Goal: Task Accomplishment & Management: Complete application form

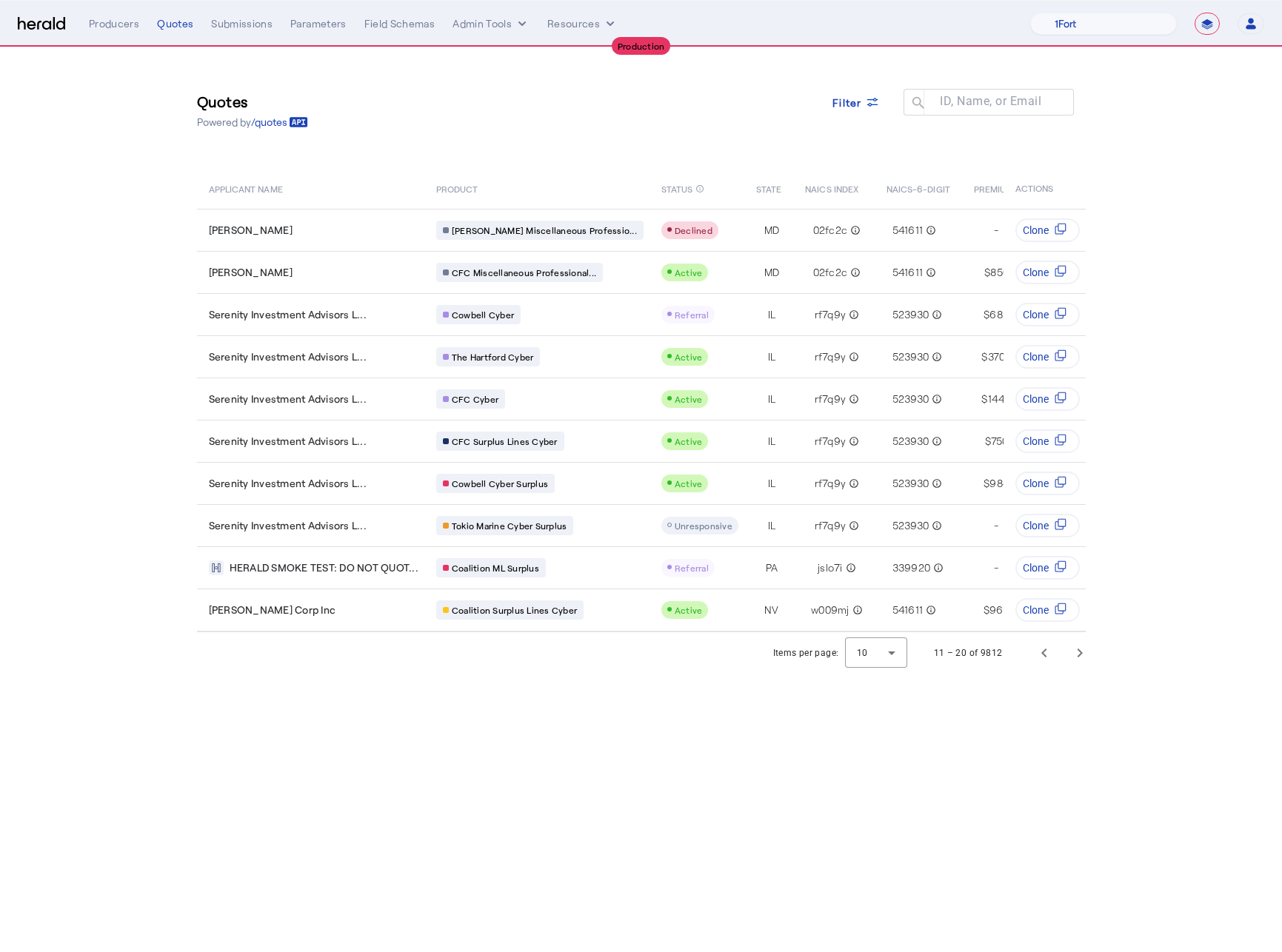
select select "**********"
click at [546, 114] on div "Quotes Powered by /quotes Filter ID, Name, or Email search" at bounding box center [641, 110] width 889 height 67
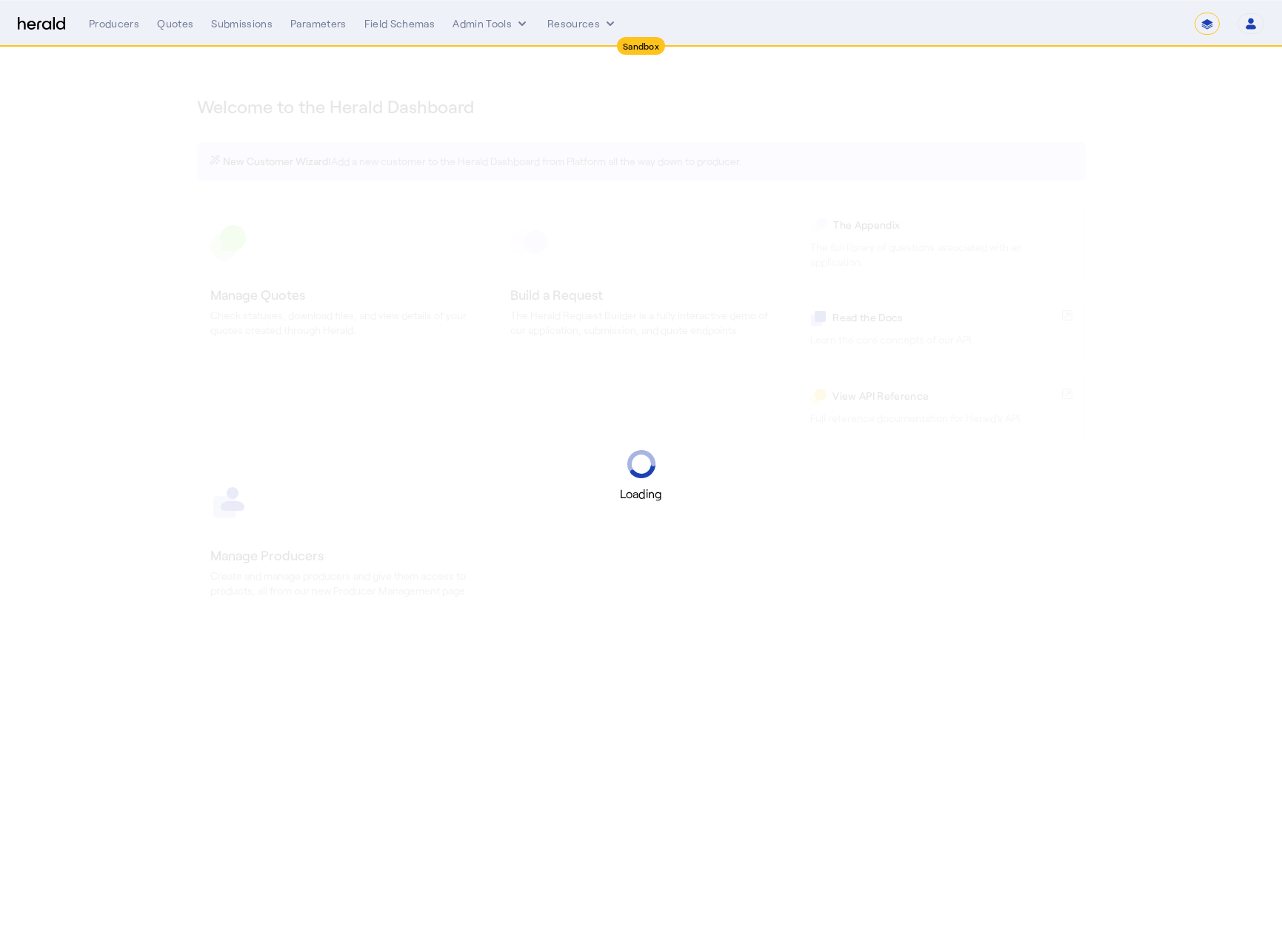
select select "*******"
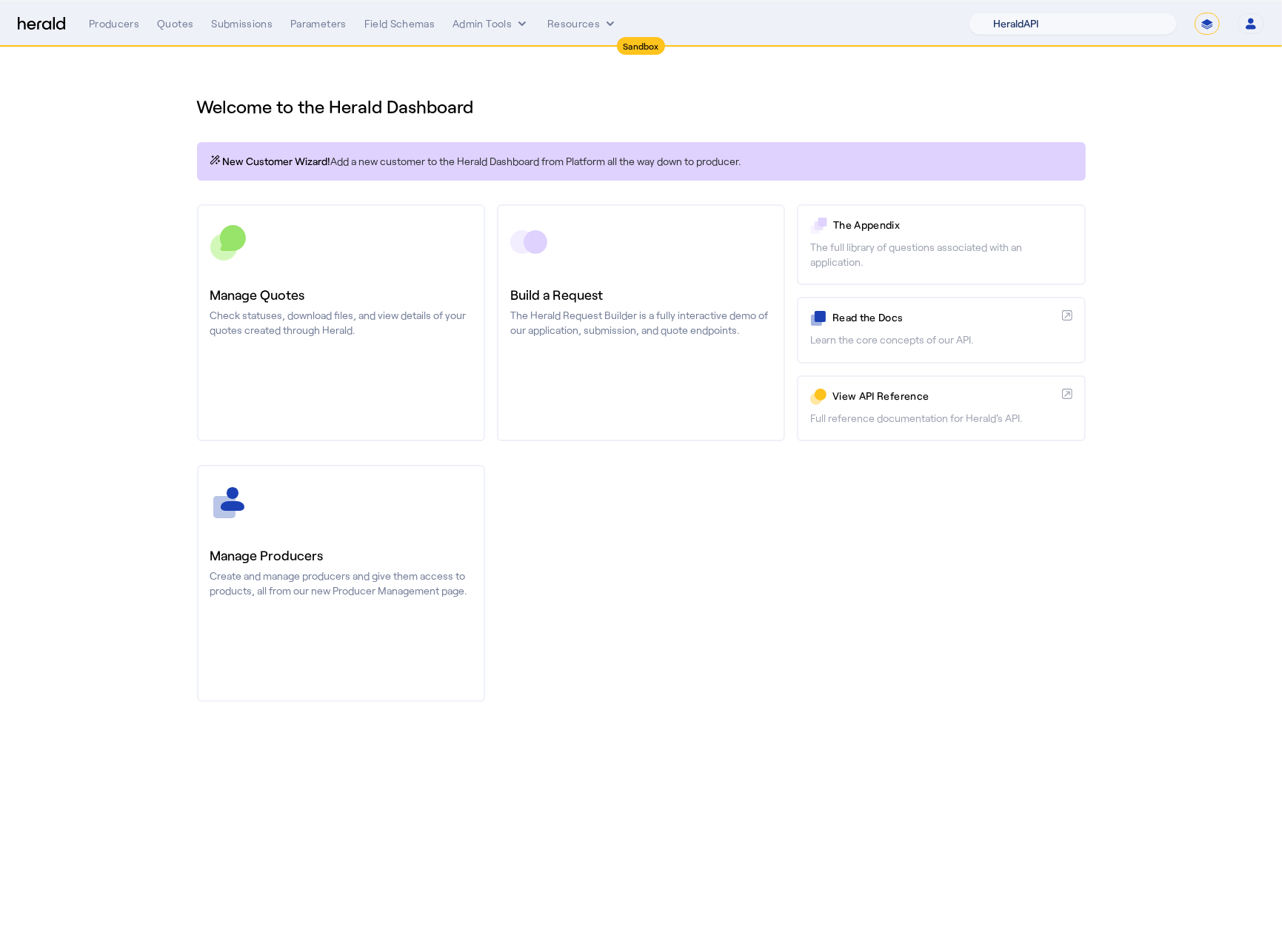
click at [1122, 20] on select "1Fort Acrisure Acturis Affinity Advisors Affinity Risk Agentero AmWins Anzen Ao…" at bounding box center [1072, 24] width 208 height 22
select select "pfm_h3db_crc"
click at [1008, 13] on select "1Fort Acrisure Acturis Affinity Advisors Affinity Risk Agentero AmWins Anzen Ao…" at bounding box center [1072, 24] width 208 height 22
click at [1158, 84] on section "Welcome to the Herald Dashboard New Customer Wizard! Add a new customer to the …" at bounding box center [641, 389] width 1282 height 684
click at [1204, 28] on select "**********" at bounding box center [1207, 24] width 25 height 22
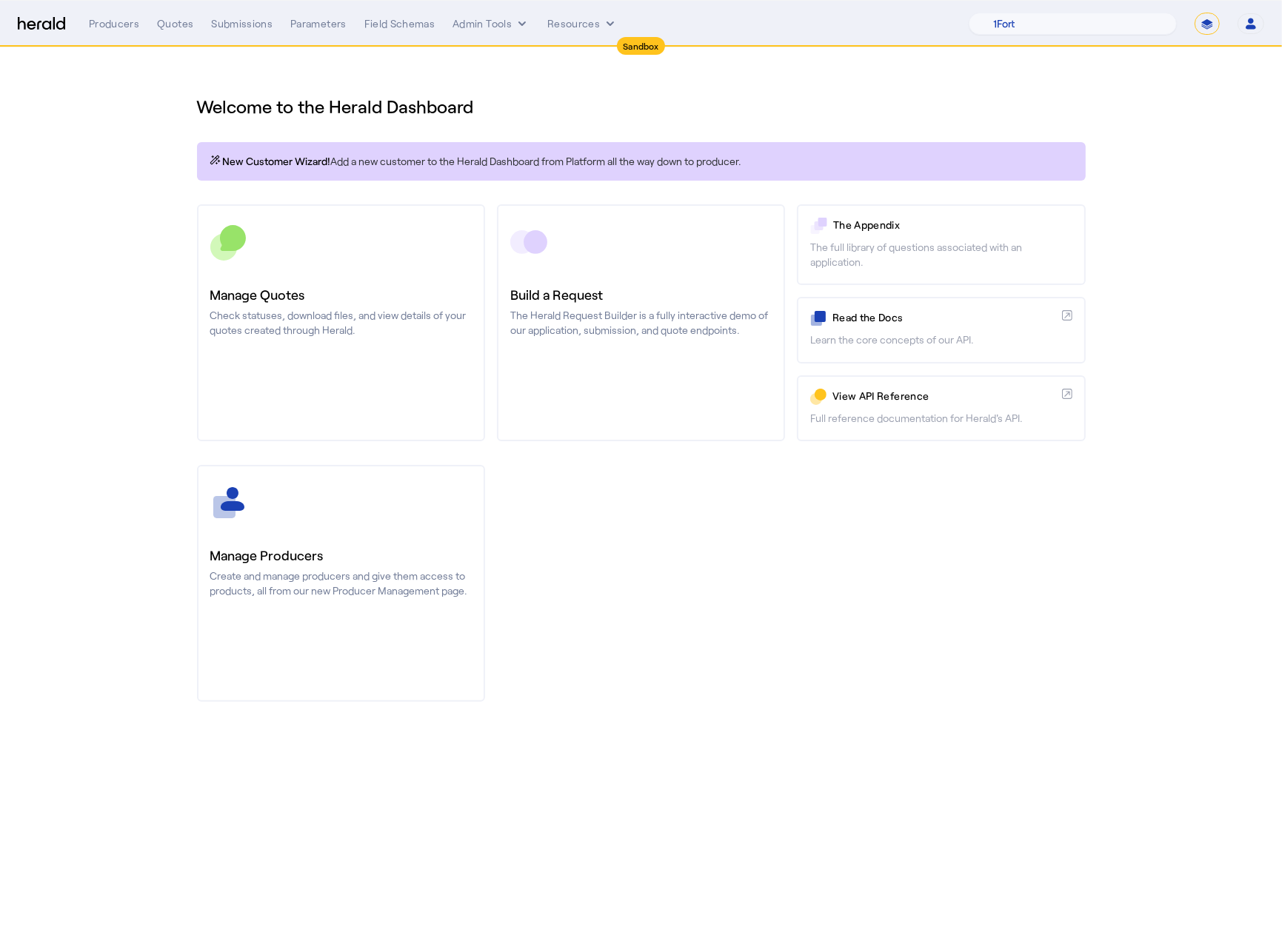
select select "**********"
click at [1194, 13] on select "**********" at bounding box center [1207, 24] width 25 height 22
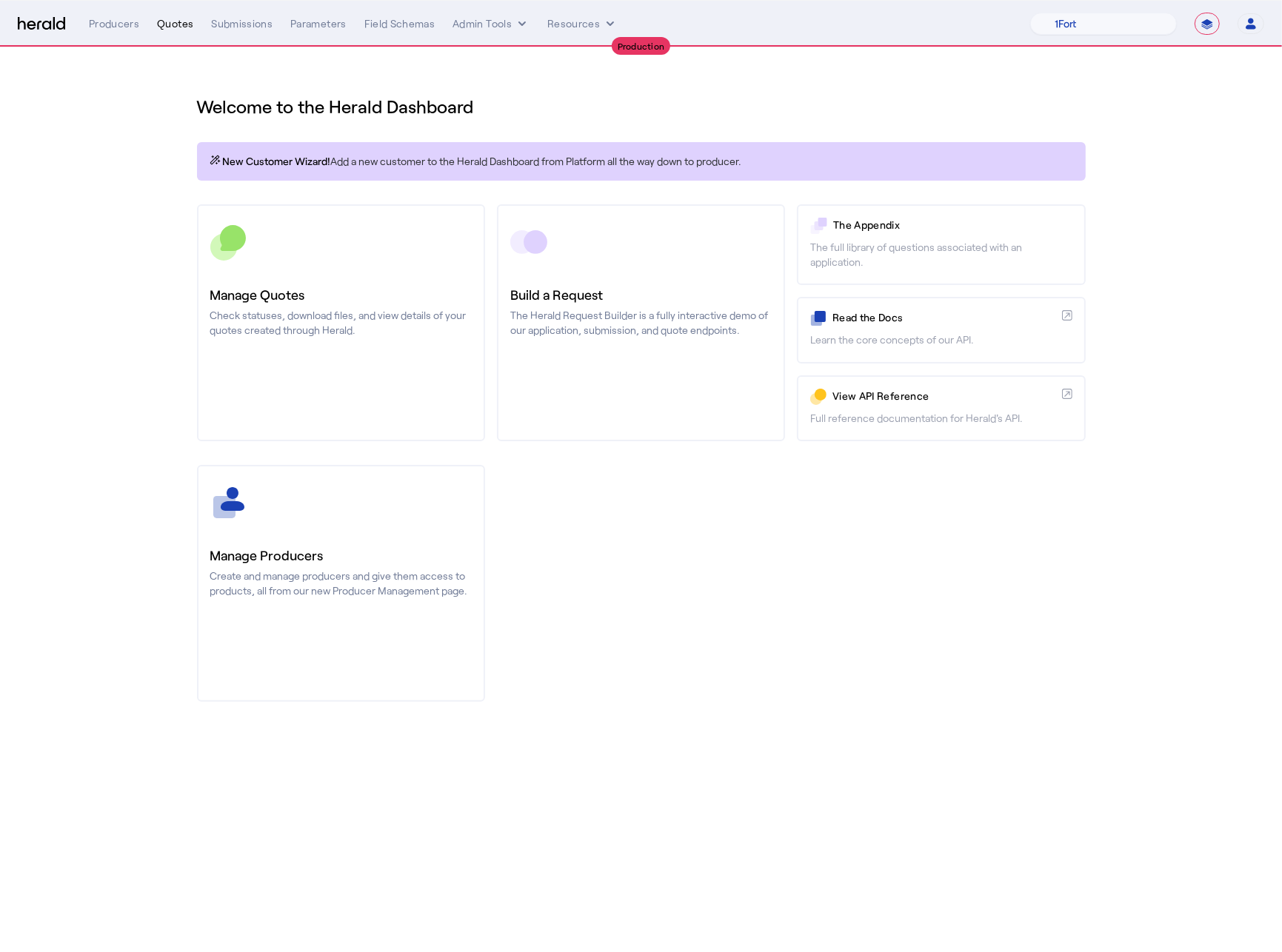
click at [169, 17] on div "Quotes" at bounding box center [175, 24] width 36 height 15
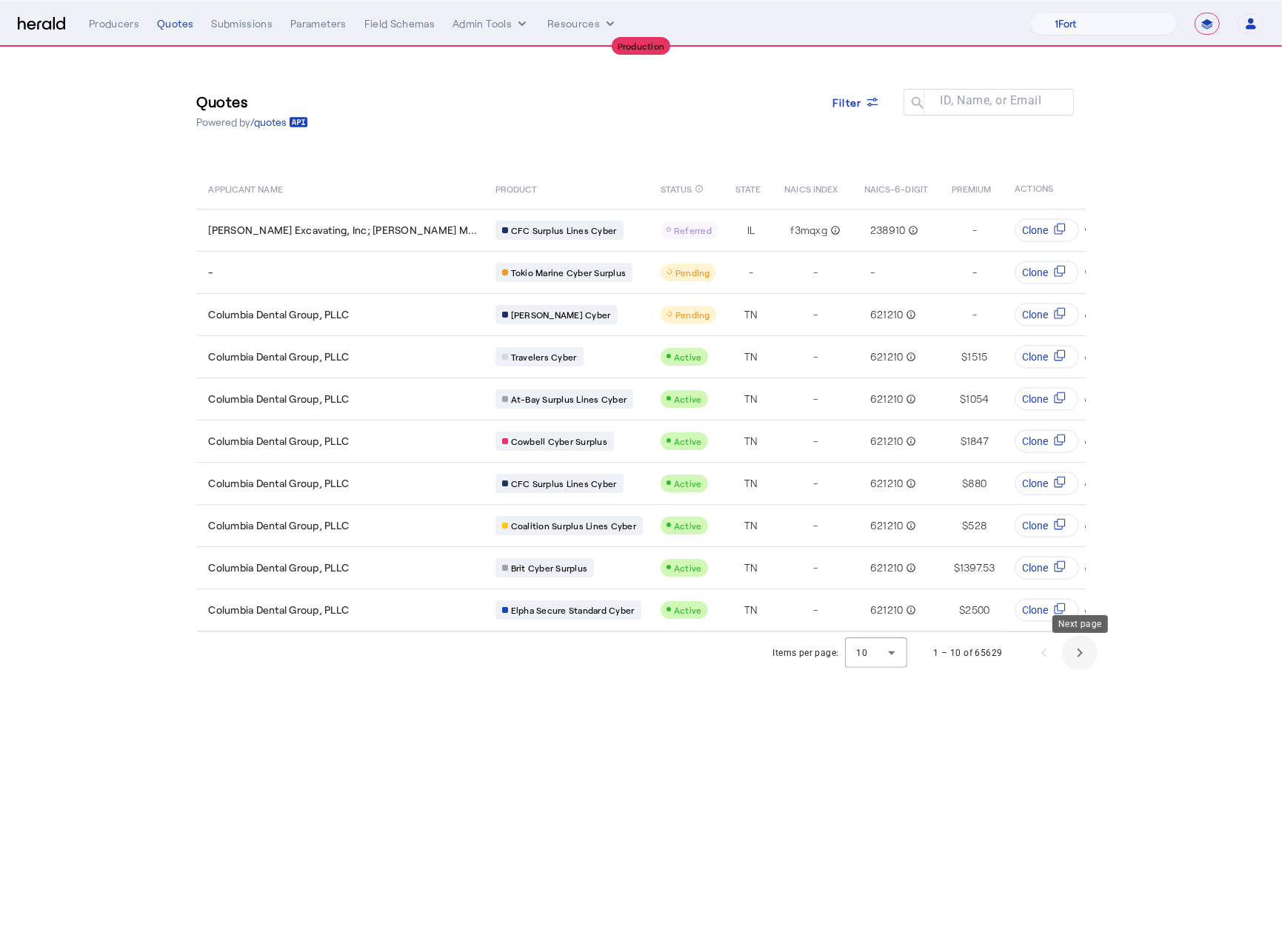
click at [1085, 650] on span "Next page" at bounding box center [1079, 653] width 35 height 35
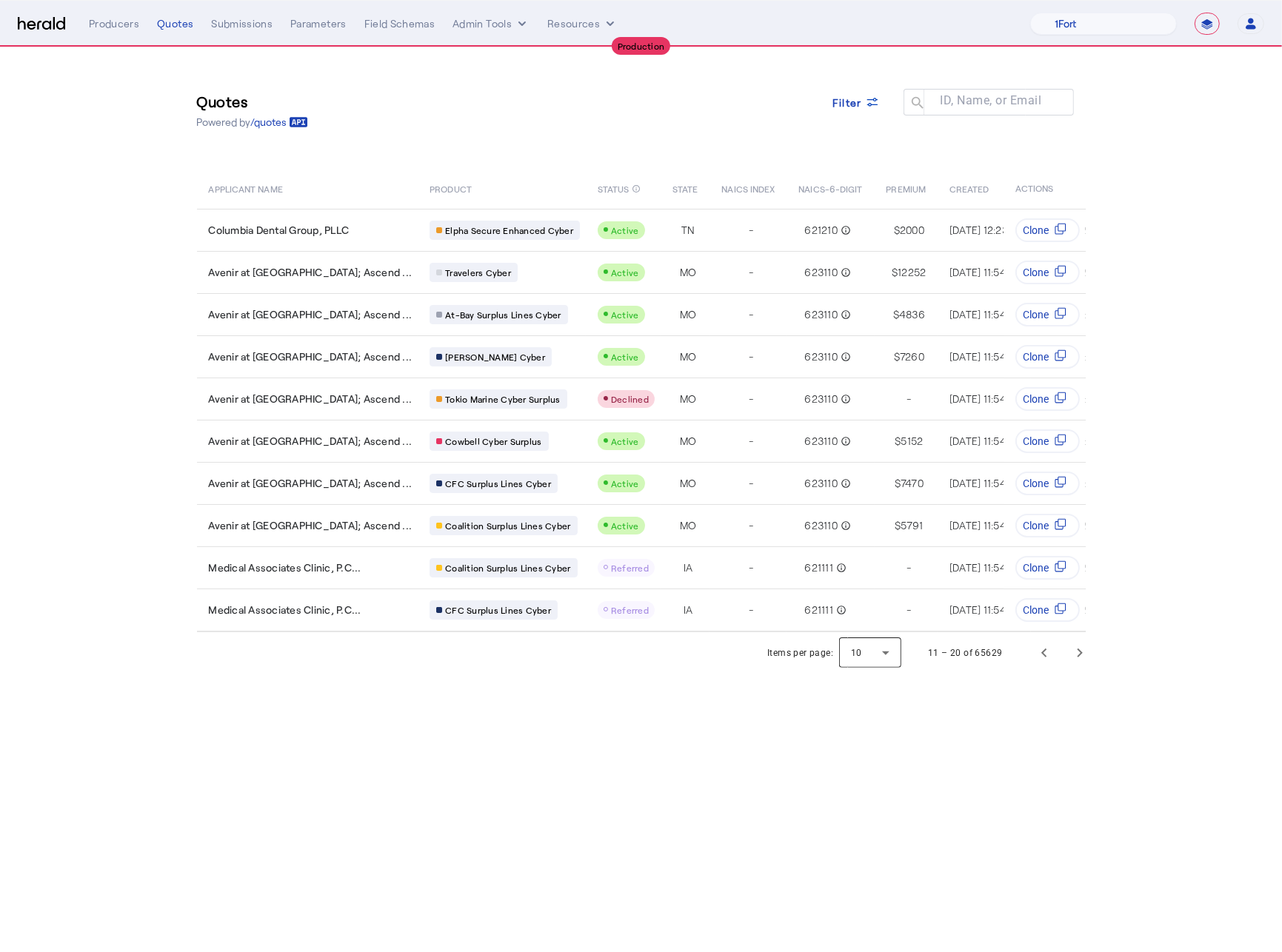
click at [881, 649] on div at bounding box center [870, 653] width 62 height 35
click at [889, 759] on span "50" at bounding box center [872, 767] width 39 height 18
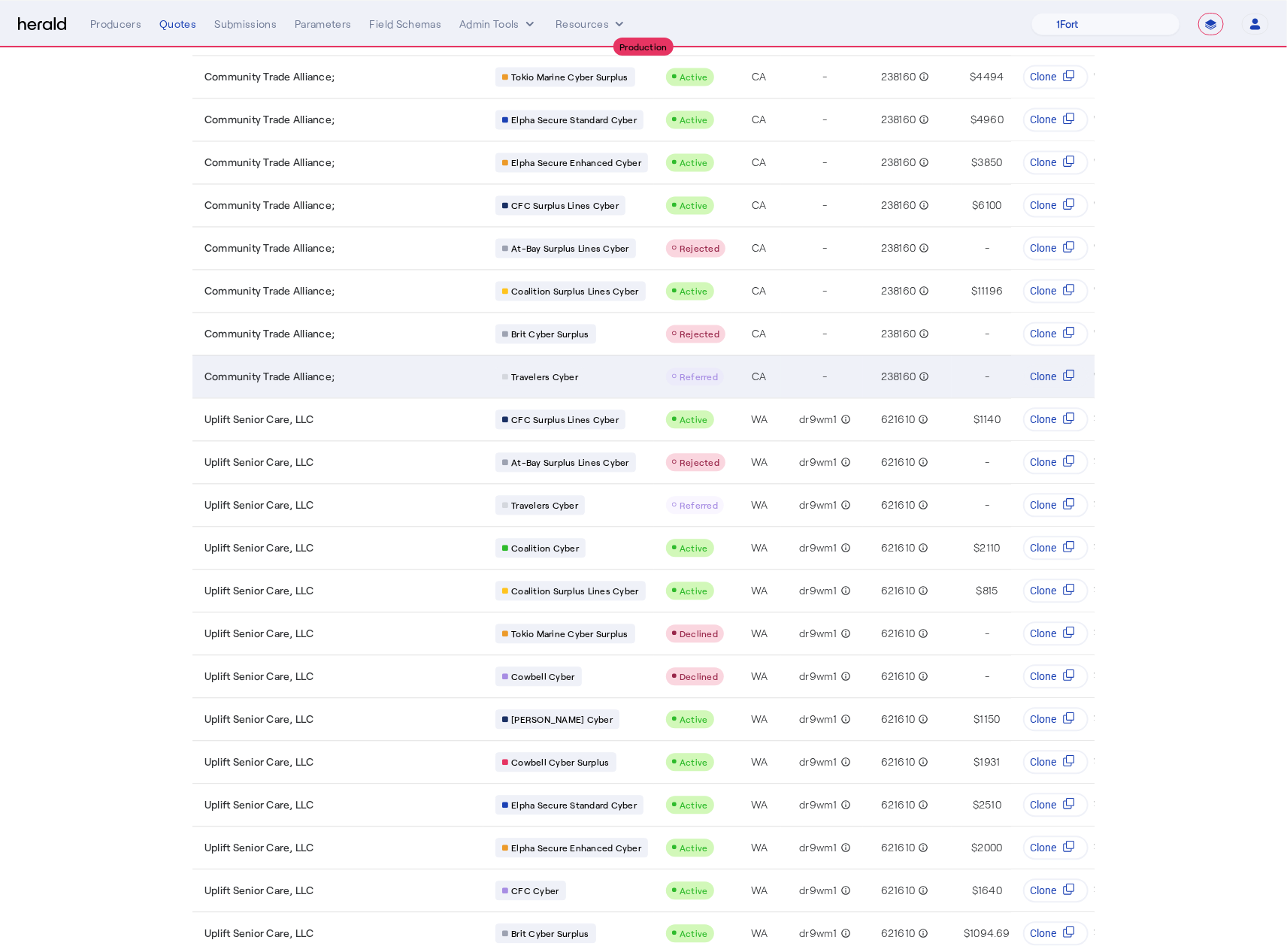
scroll to position [1409, 0]
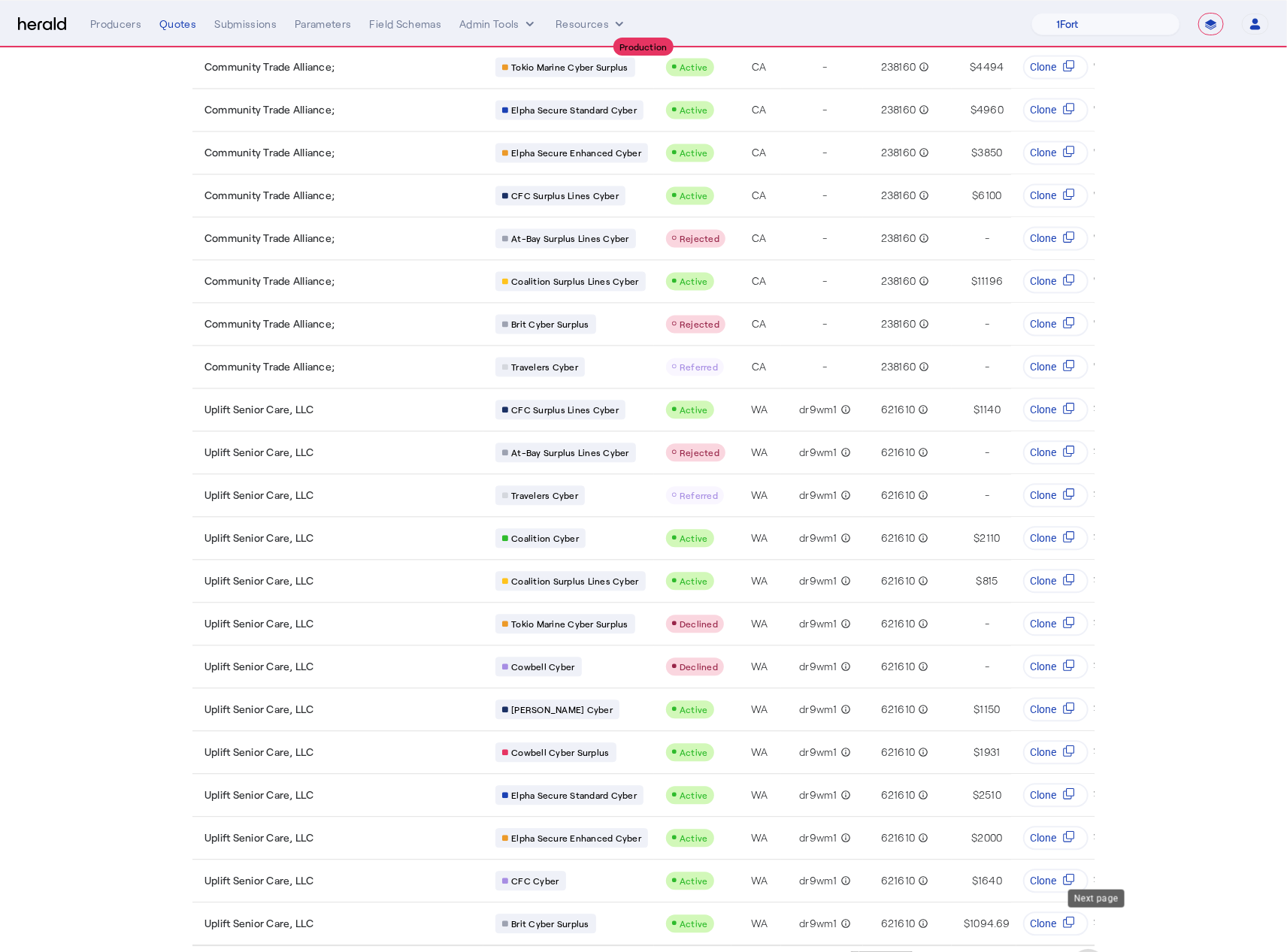
click at [1101, 949] on span "Next page" at bounding box center [1088, 966] width 36 height 36
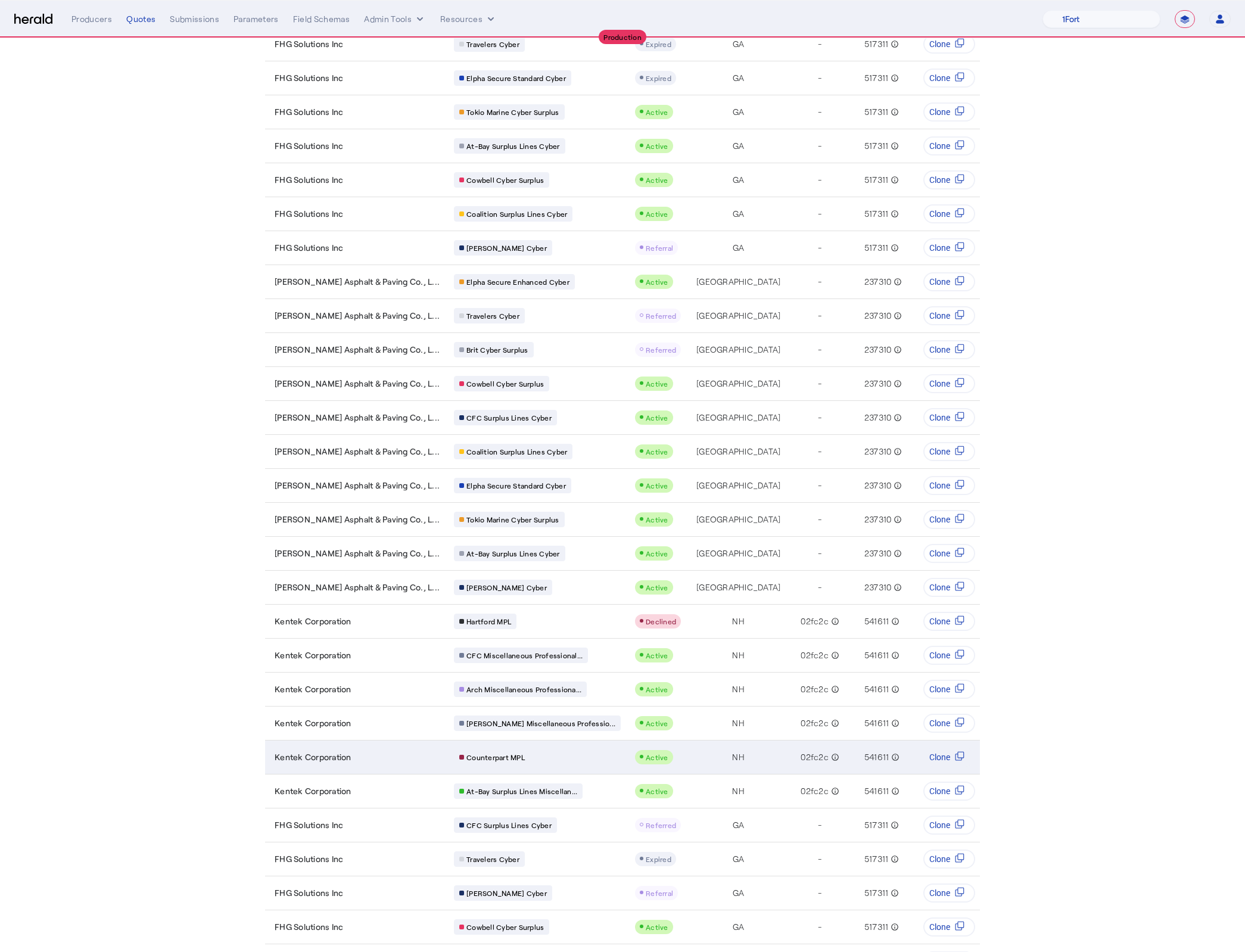
scroll to position [889, 0]
click at [507, 748] on div "Counterpart MPL" at bounding box center [537, 756] width 167 height 15
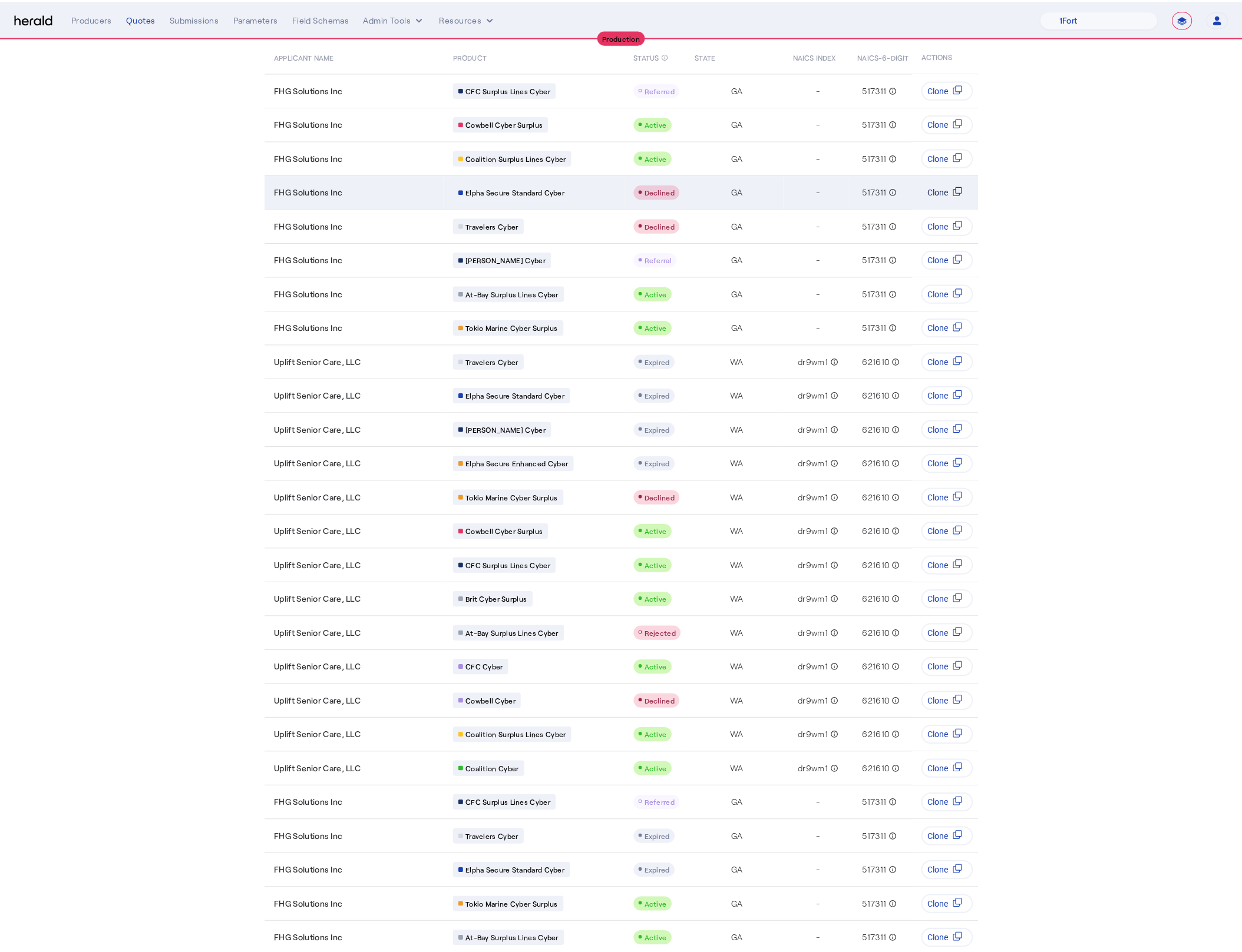
scroll to position [0, 0]
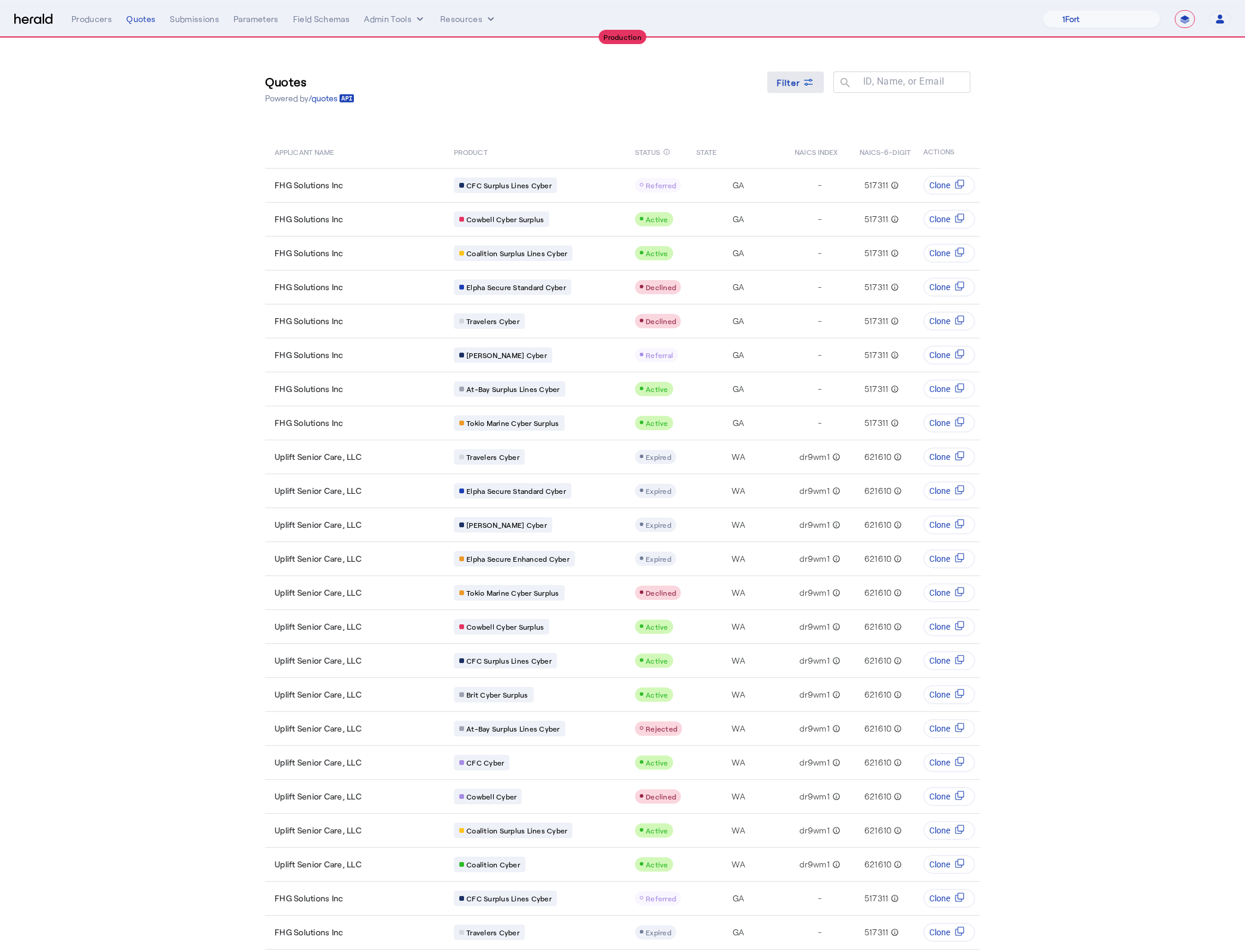
click at [796, 93] on span at bounding box center [796, 82] width 57 height 29
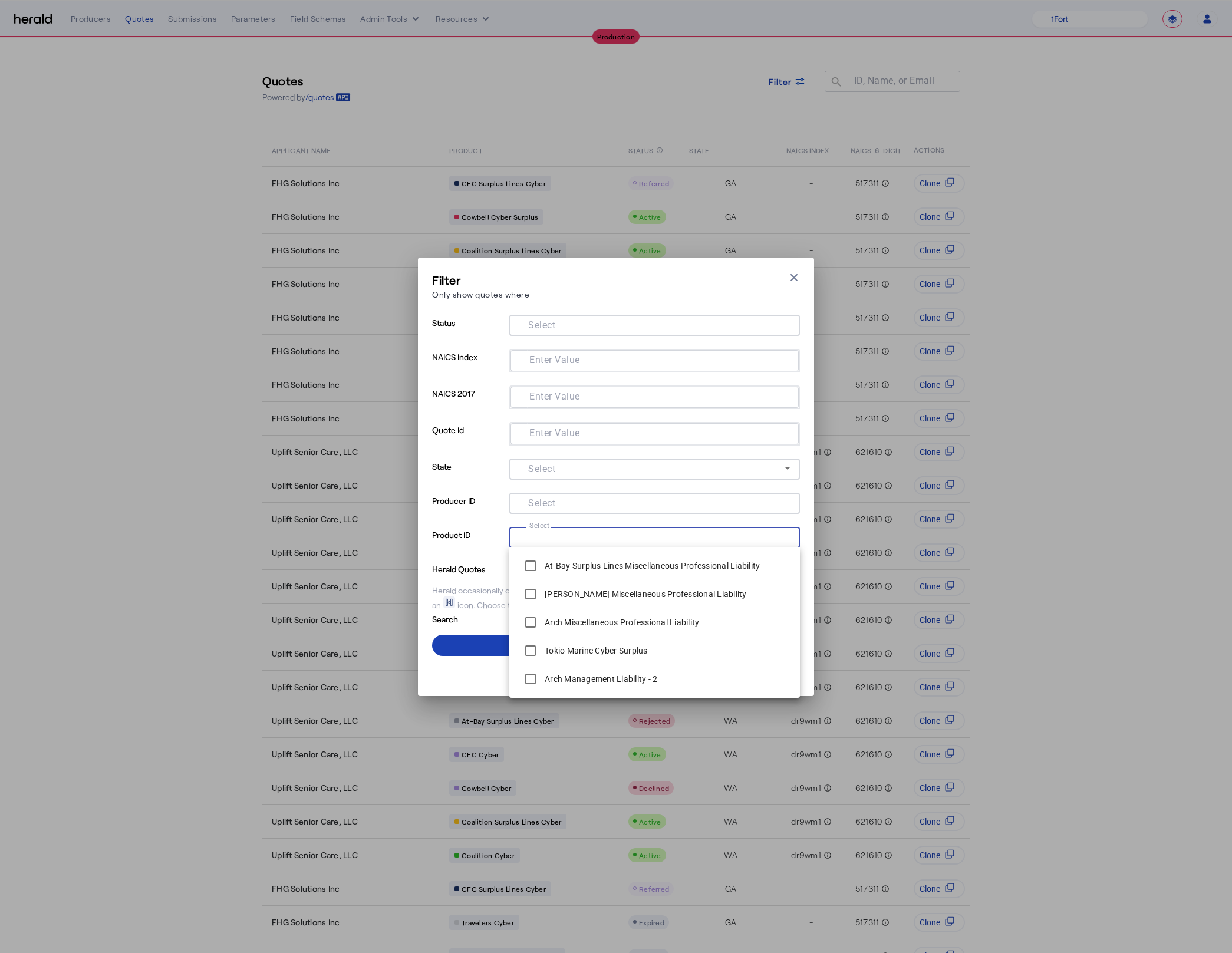
click at [608, 529] on input "Select" at bounding box center [651, 536] width 267 height 14
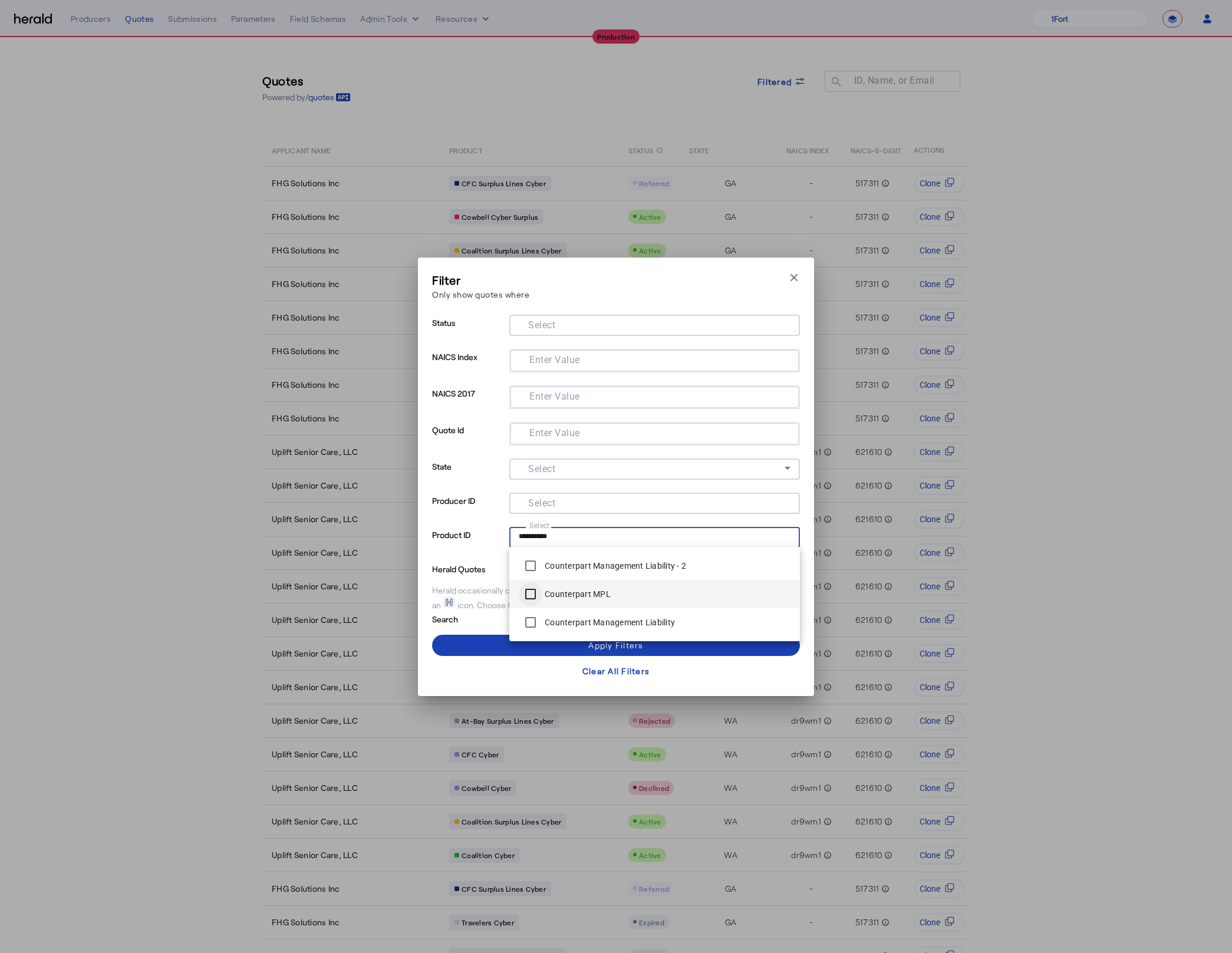
type input "**********"
click at [469, 640] on span at bounding box center [616, 645] width 368 height 28
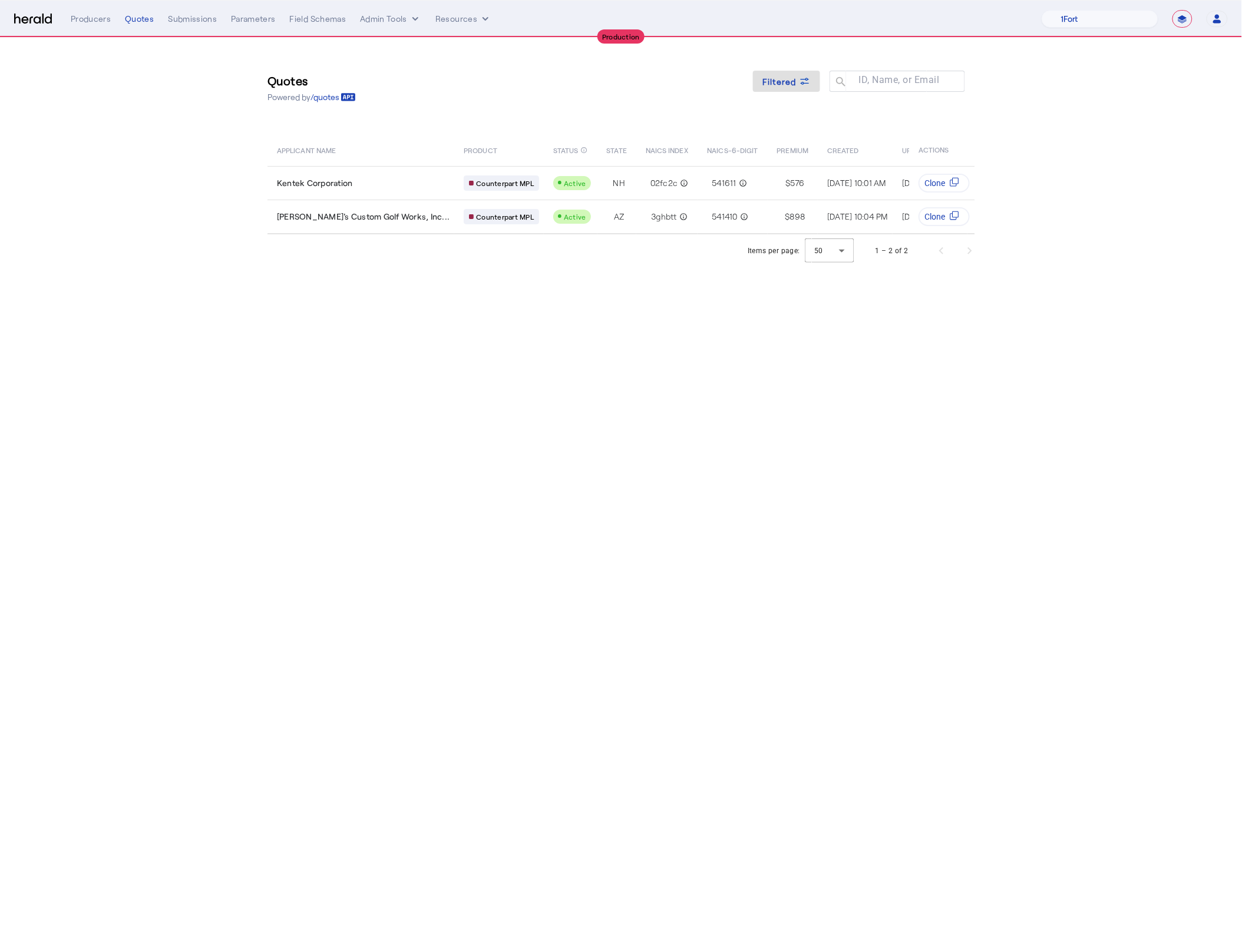
click at [614, 278] on body "**********" at bounding box center [621, 476] width 1242 height 952
click at [789, 85] on span "Filtered" at bounding box center [779, 82] width 34 height 13
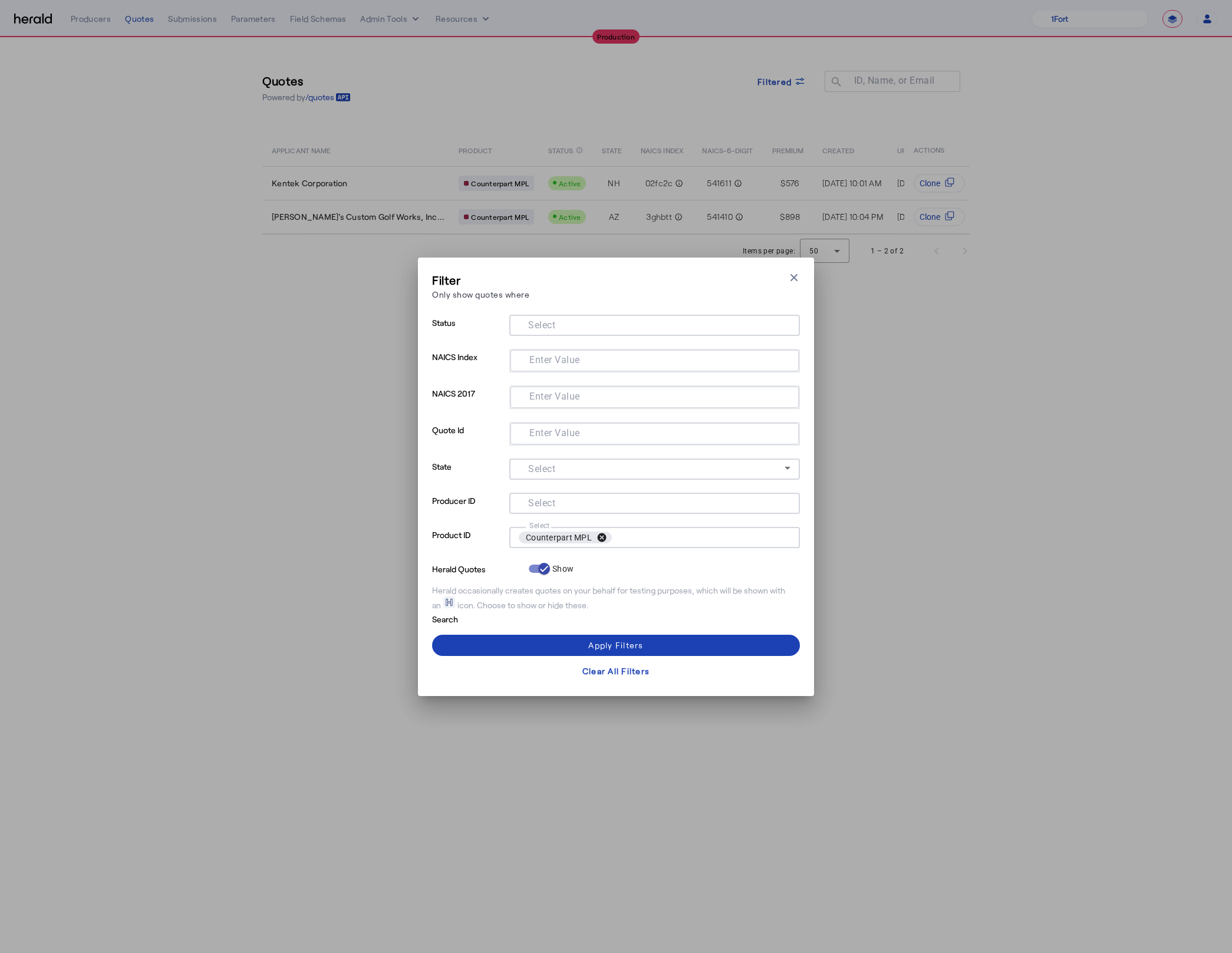
click at [604, 540] on button "cancel" at bounding box center [602, 537] width 20 height 11
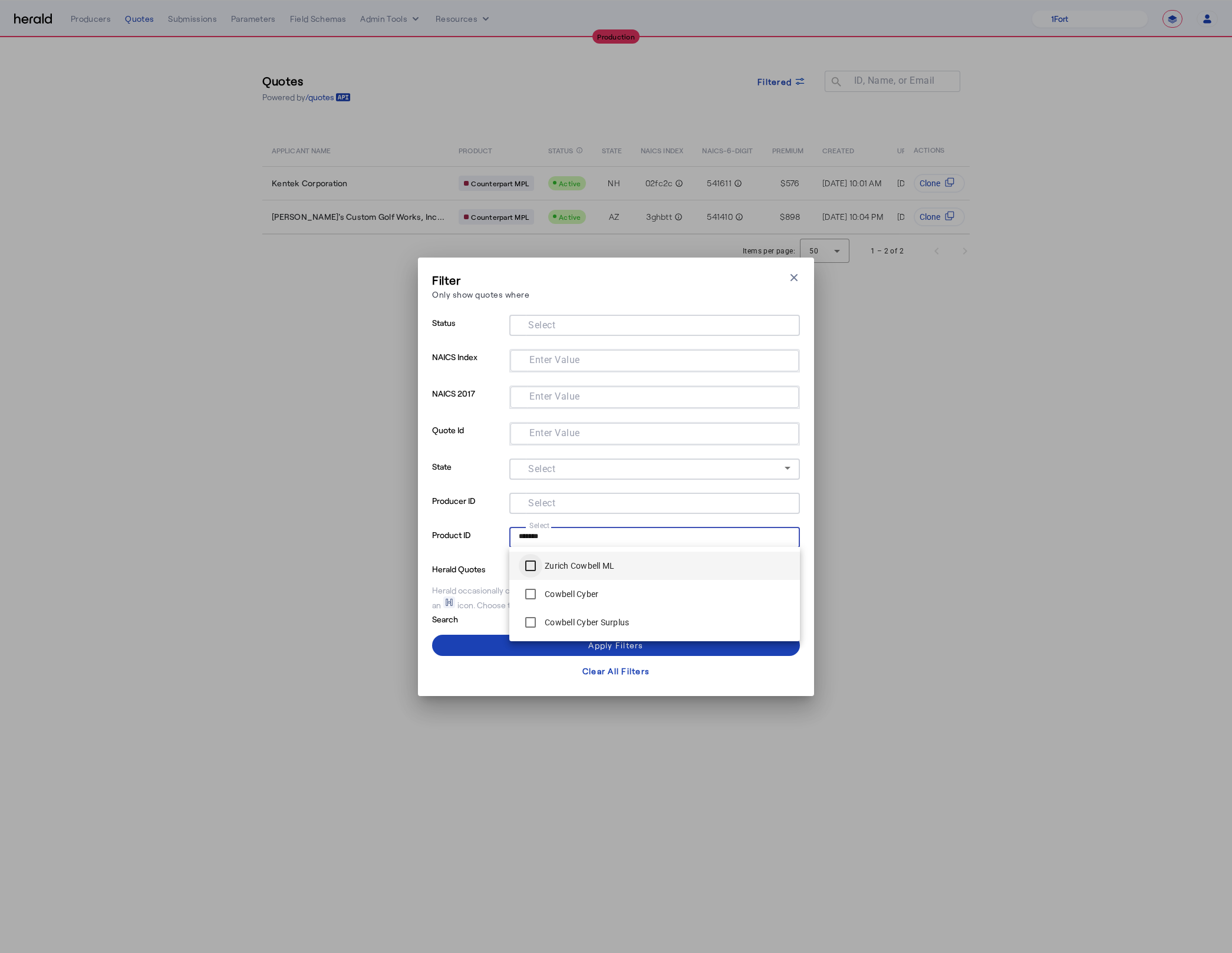
type input "*******"
click at [486, 637] on span at bounding box center [616, 645] width 368 height 28
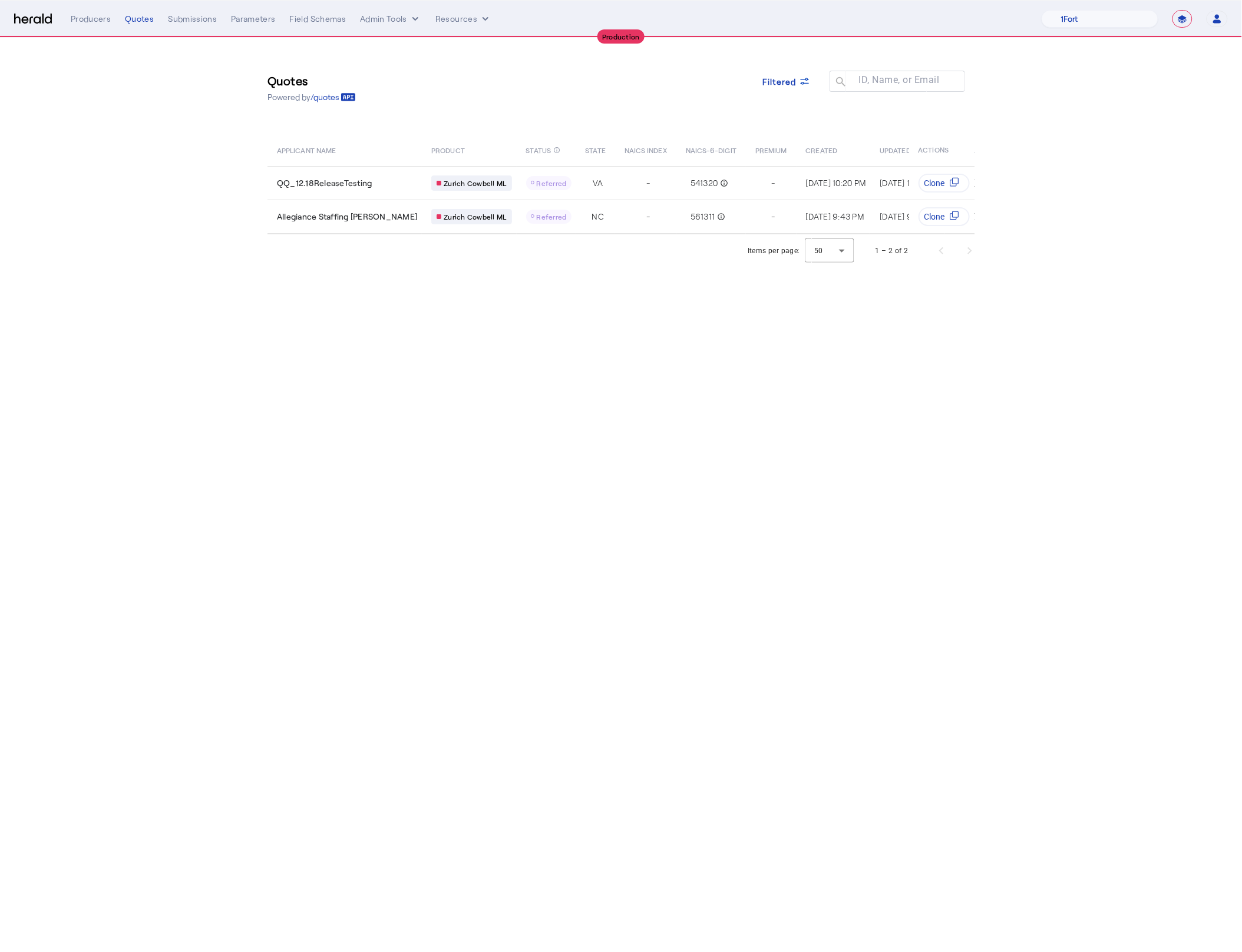
click at [466, 371] on body "**********" at bounding box center [621, 476] width 1242 height 952
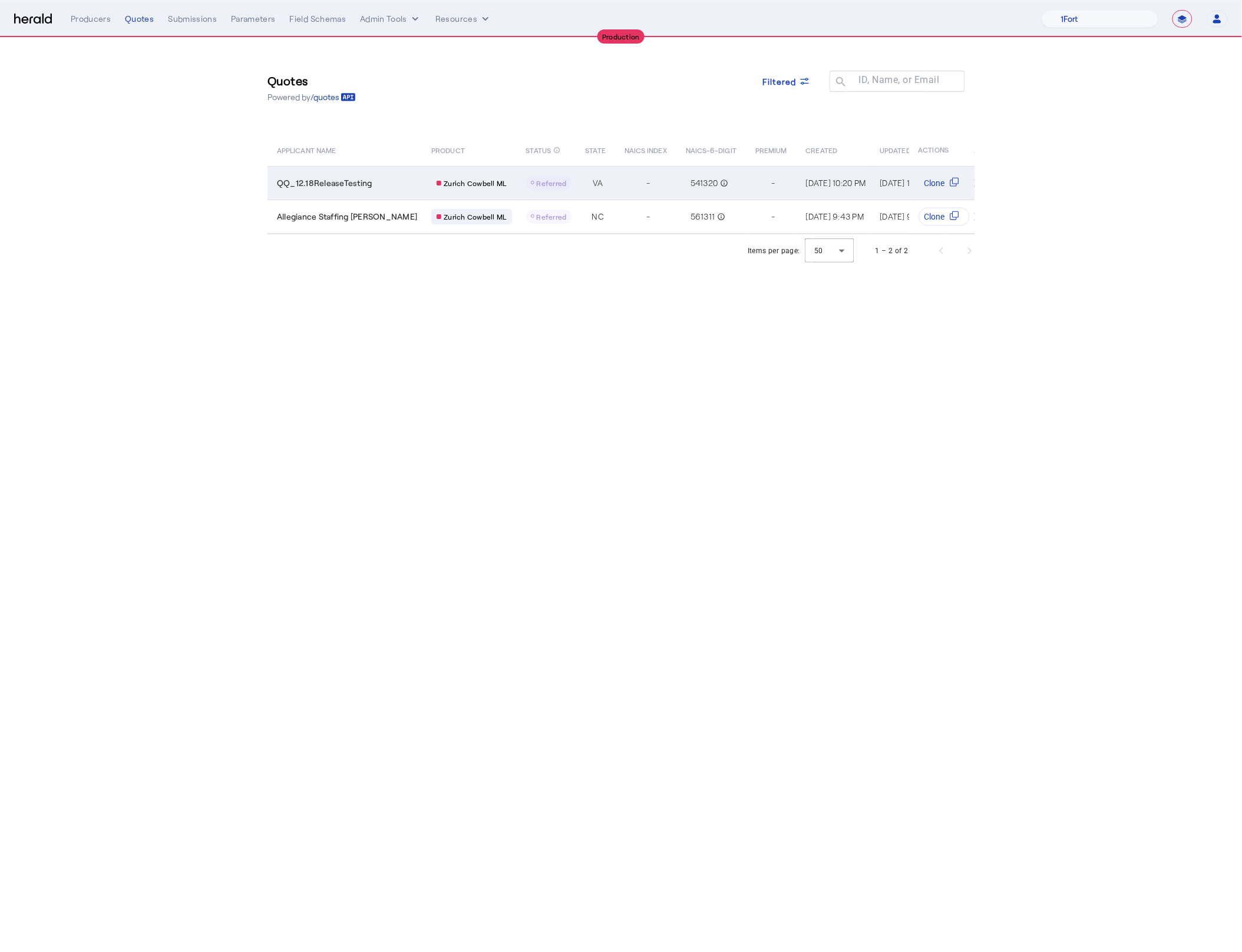
click at [364, 189] on td "QQ_12.18ReleaseTesting" at bounding box center [344, 183] width 154 height 34
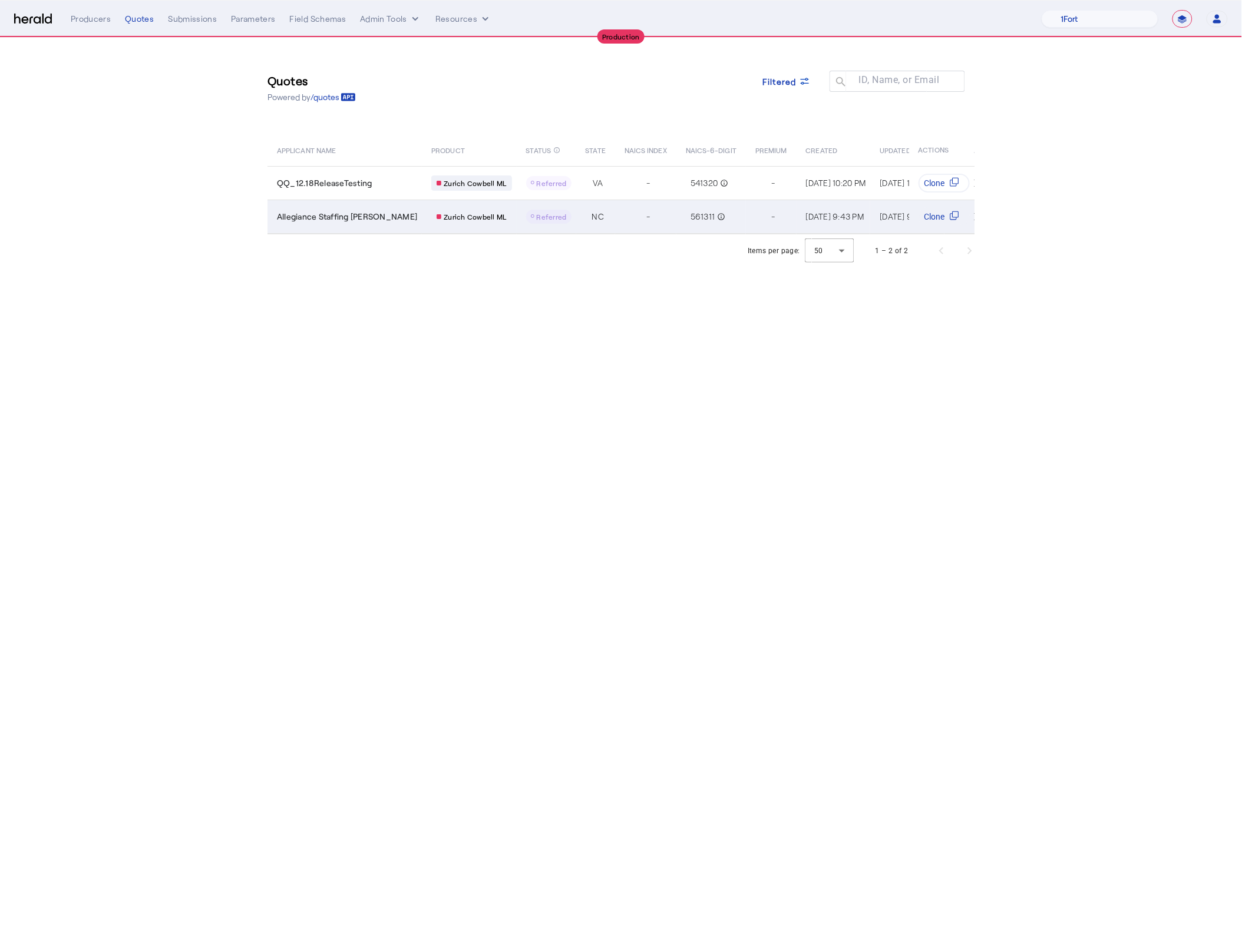
drag, startPoint x: 712, startPoint y: 310, endPoint x: 571, endPoint y: 225, distance: 164.6
click at [711, 310] on body "**********" at bounding box center [621, 476] width 1242 height 952
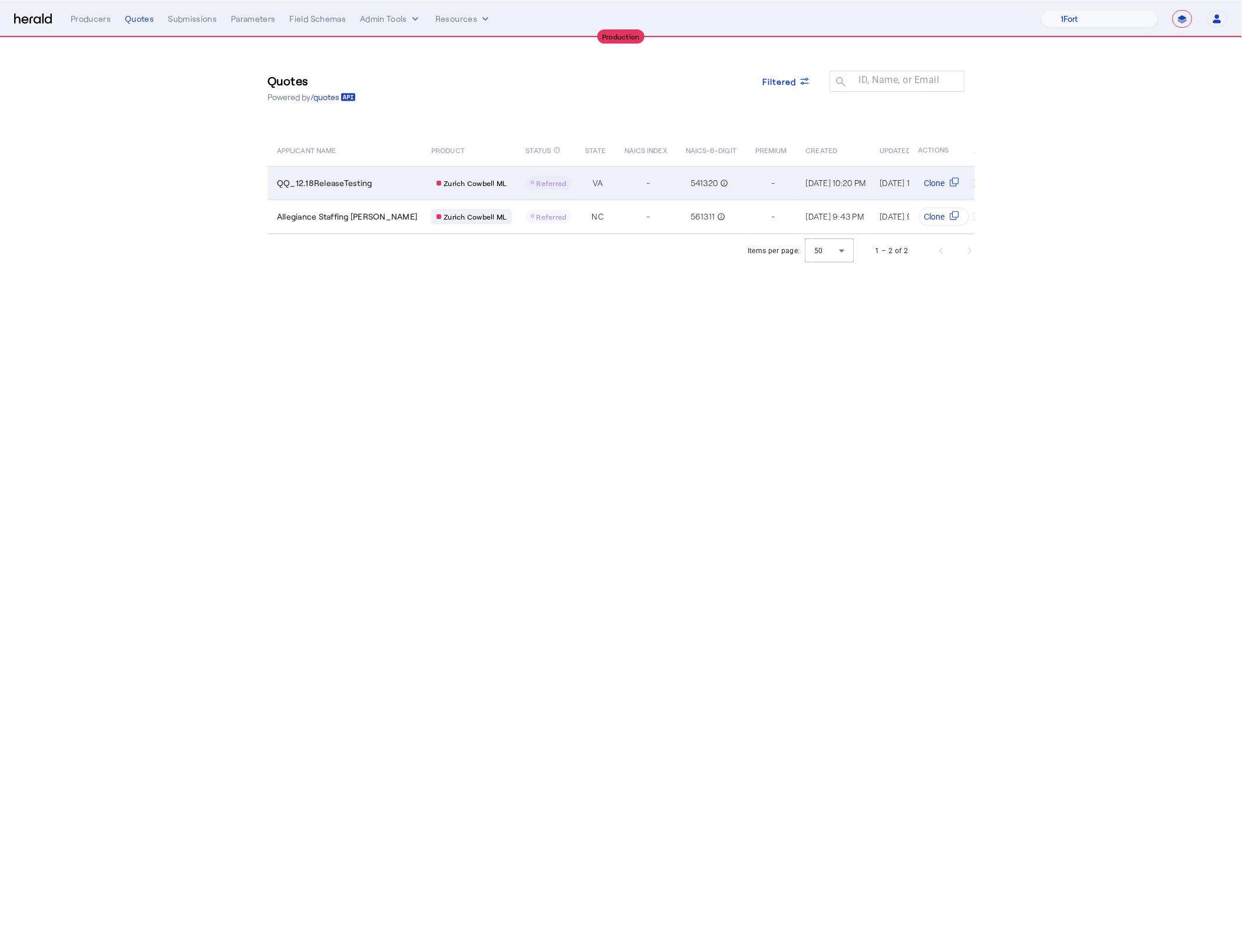
click at [646, 187] on span "-" at bounding box center [648, 183] width 4 height 12
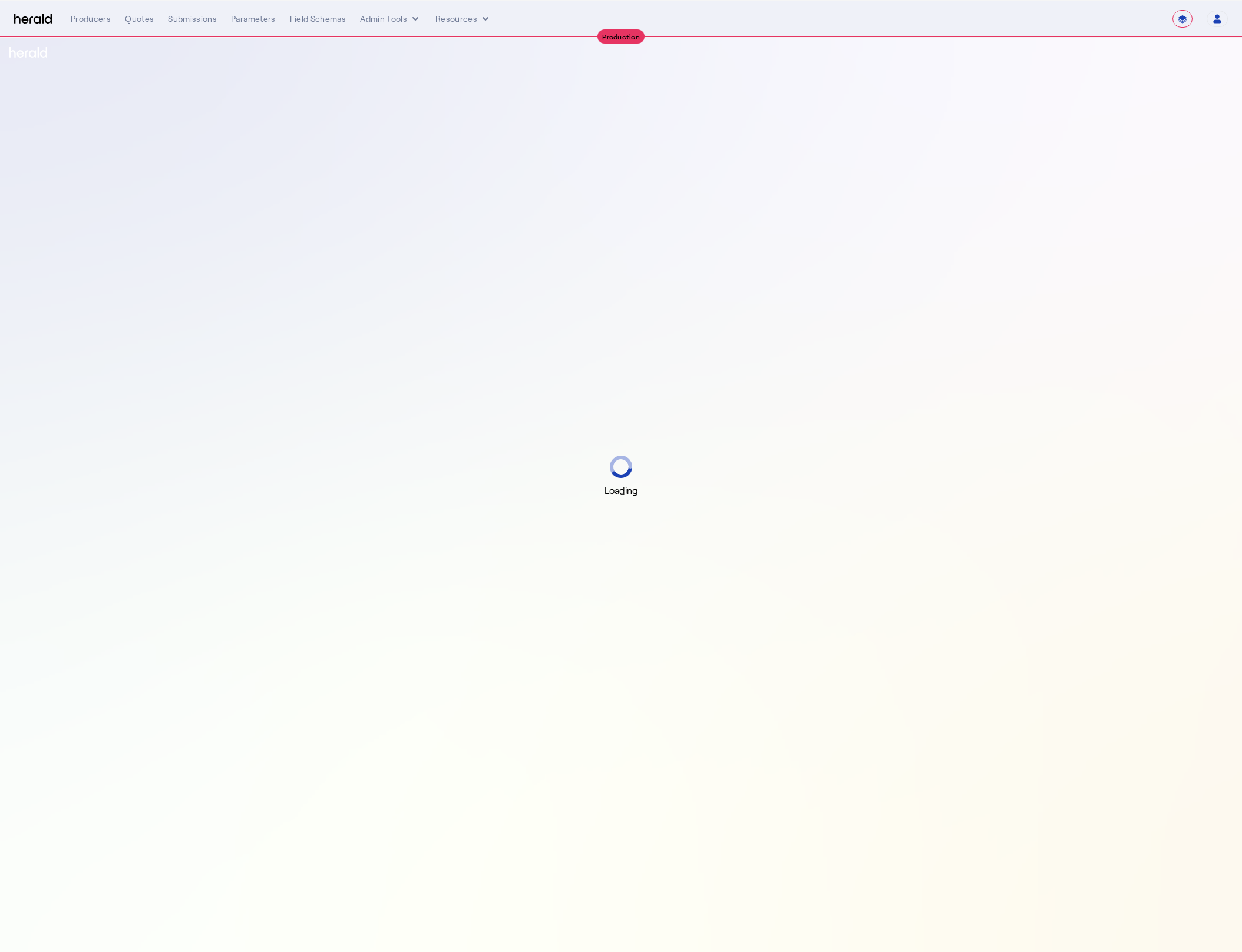
select select "**********"
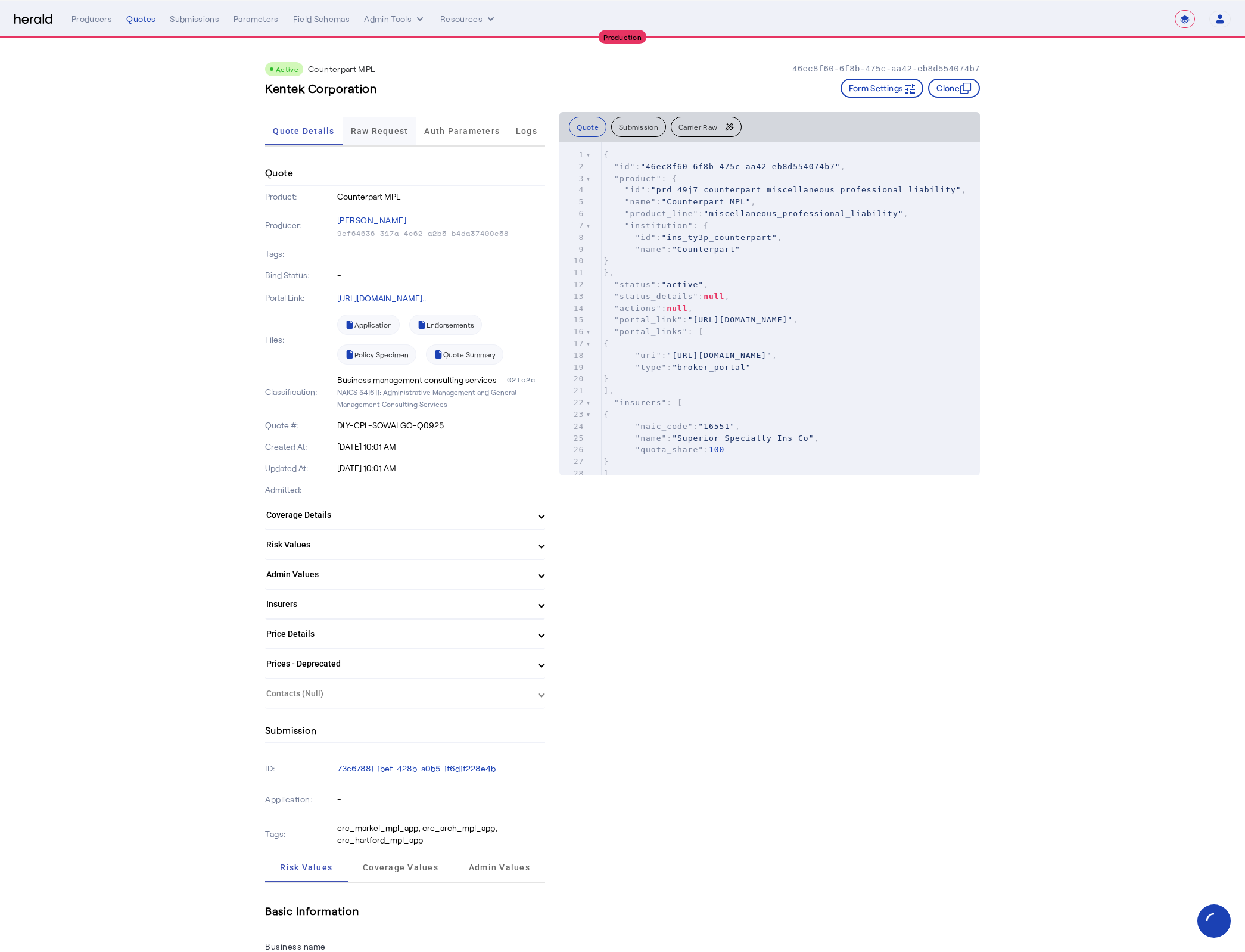
click at [368, 134] on span "Raw Request" at bounding box center [379, 131] width 58 height 8
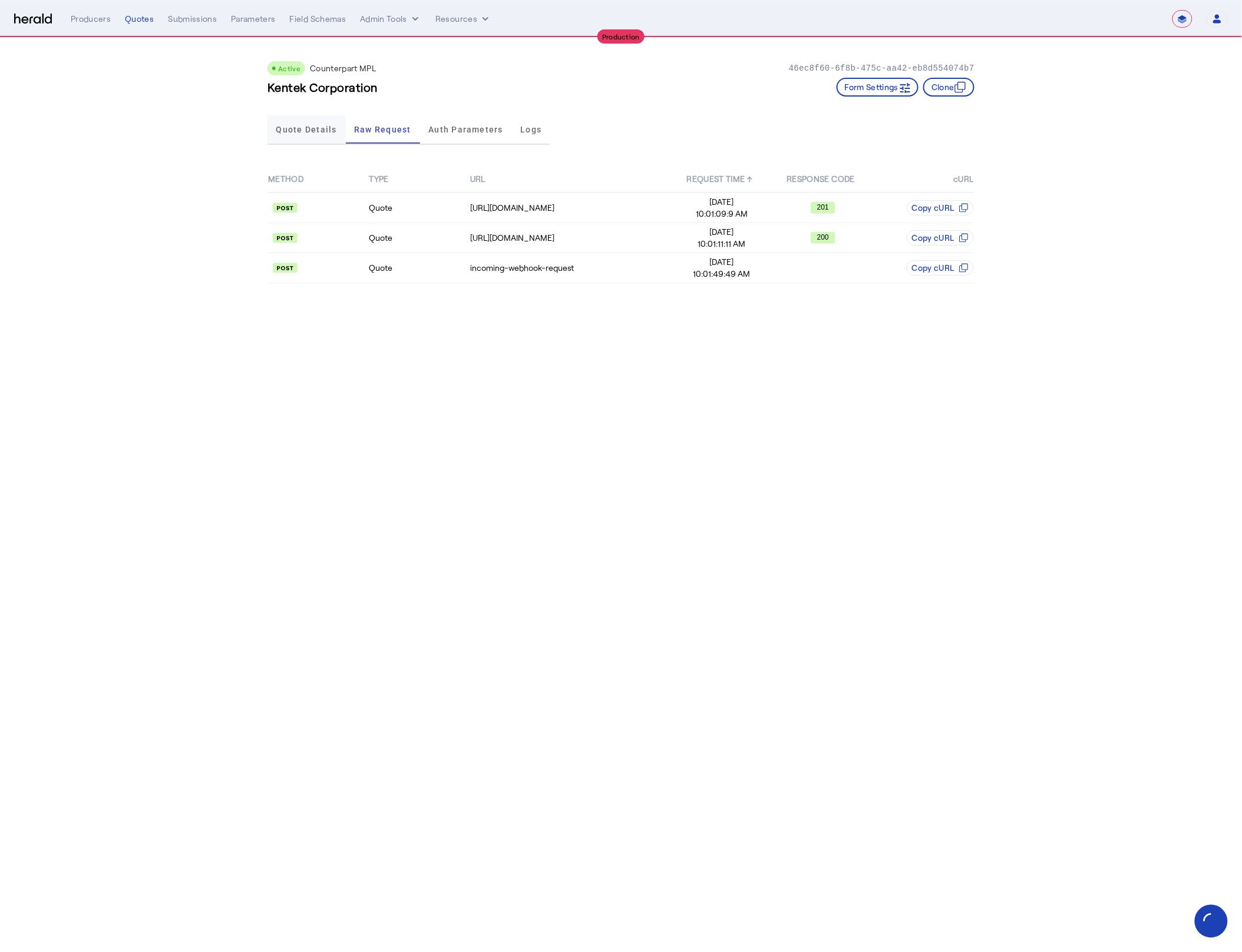
click at [302, 132] on span "Quote Details" at bounding box center [306, 129] width 61 height 8
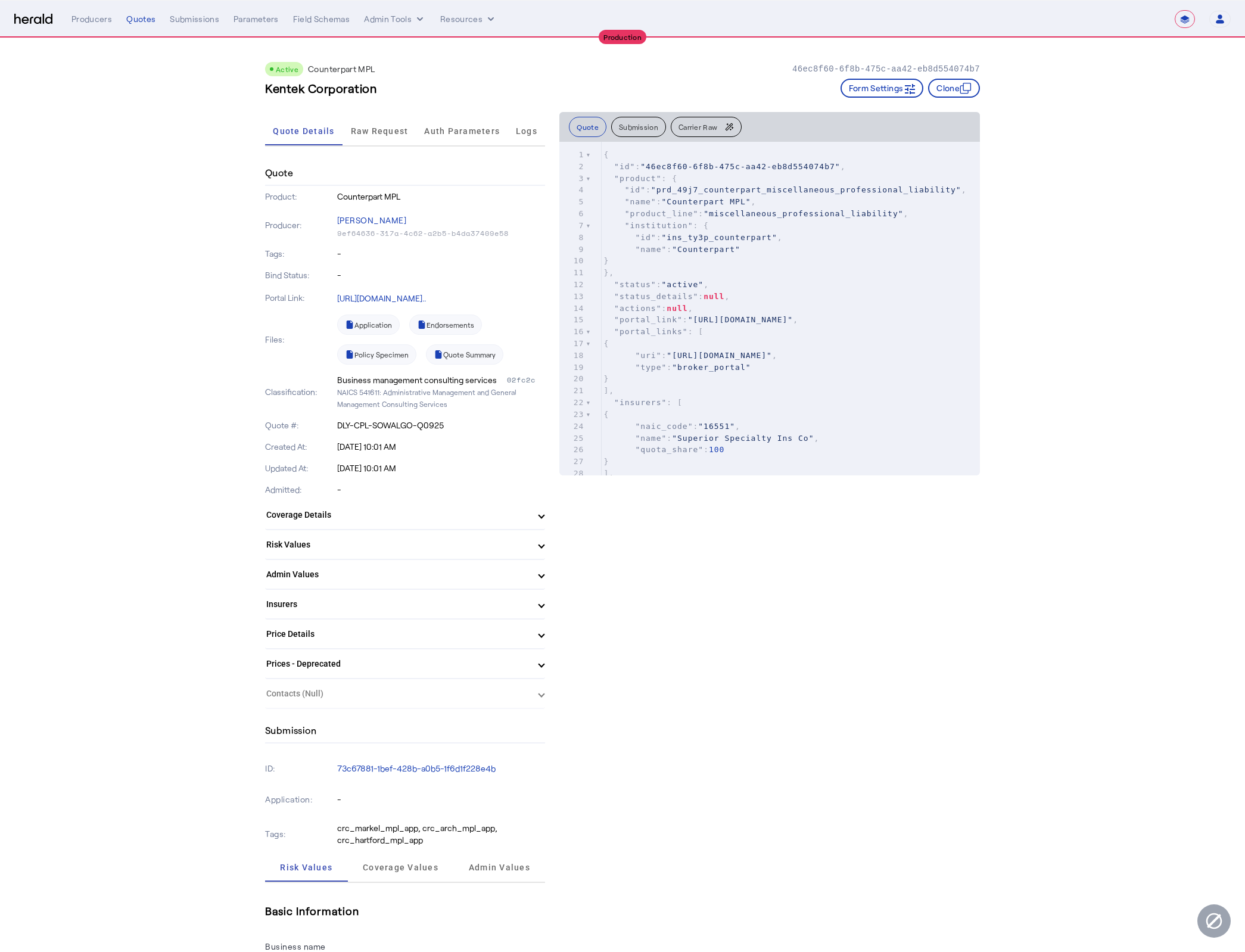
click at [532, 137] on span "Logs" at bounding box center [526, 131] width 22 height 29
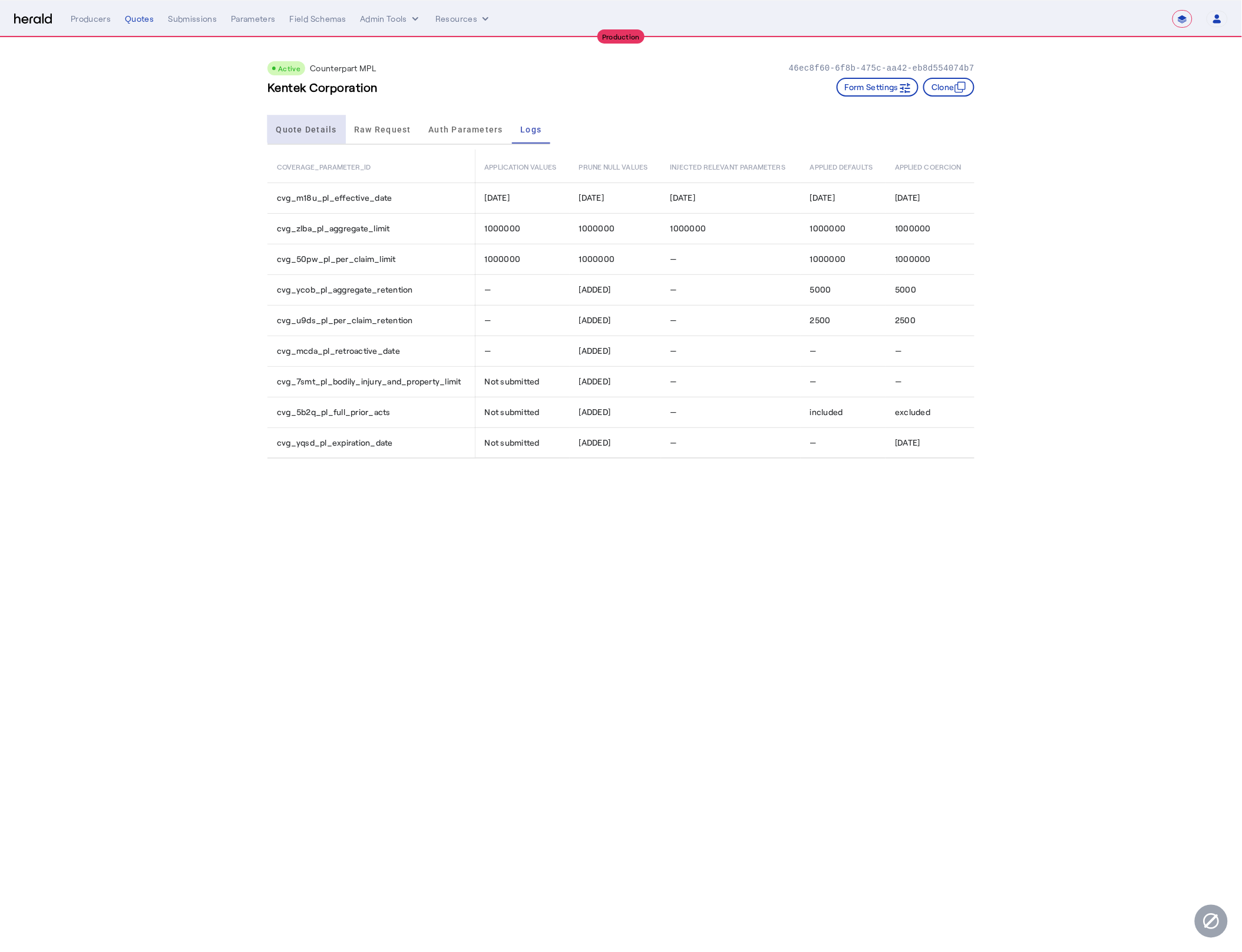
click at [317, 125] on span "Quote Details" at bounding box center [306, 129] width 61 height 8
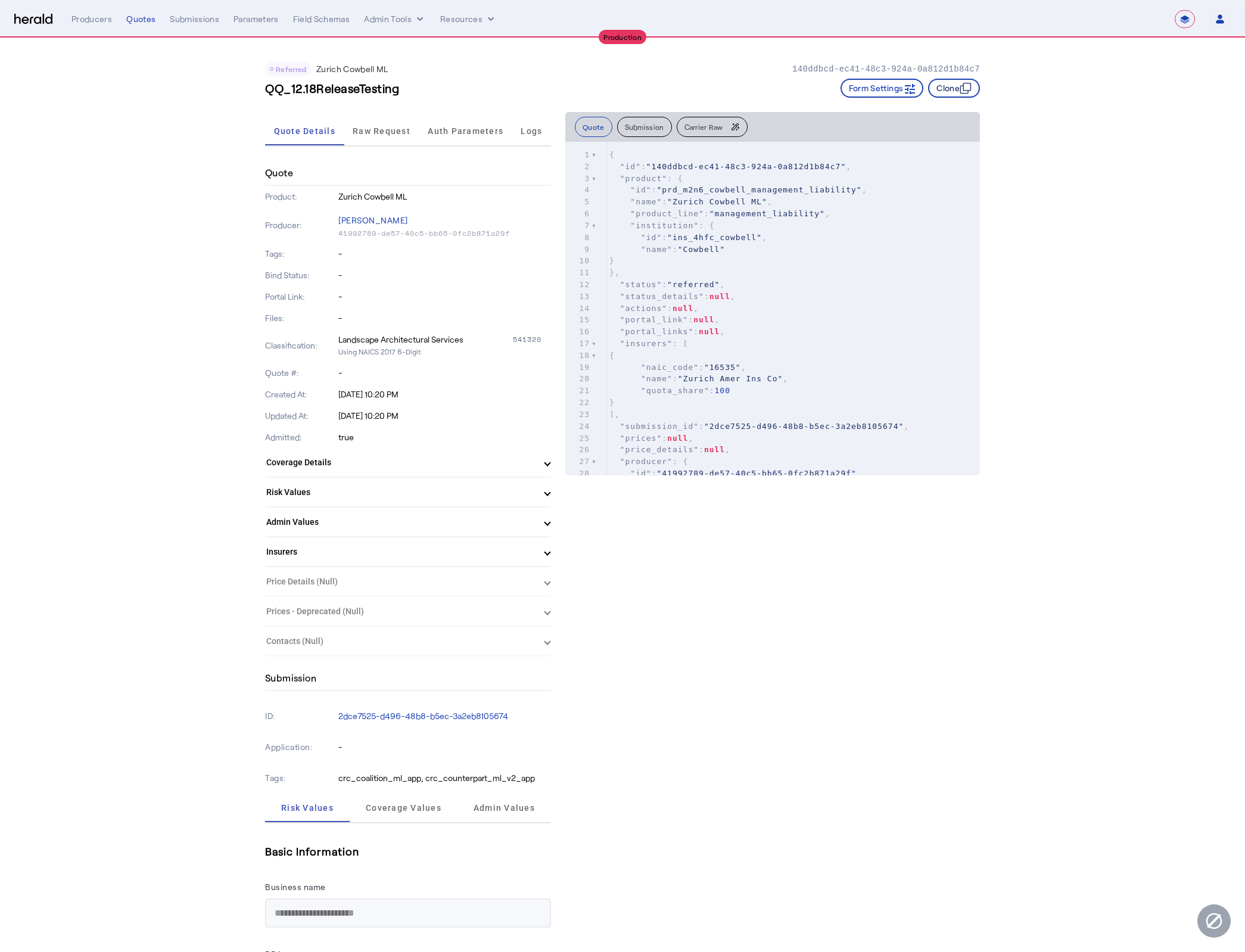
click at [955, 96] on button "Clone" at bounding box center [954, 88] width 52 height 19
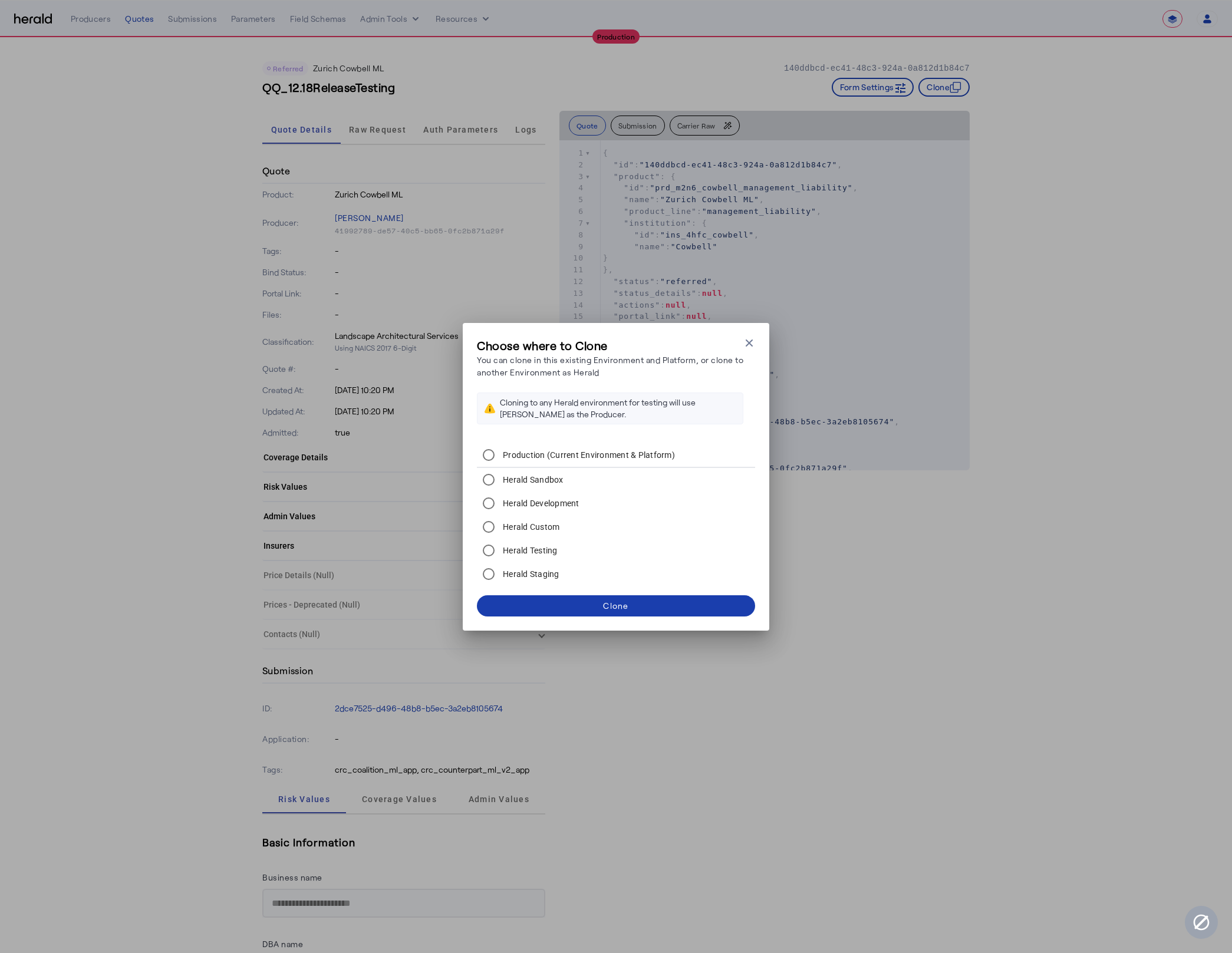
click at [655, 617] on span at bounding box center [616, 606] width 278 height 28
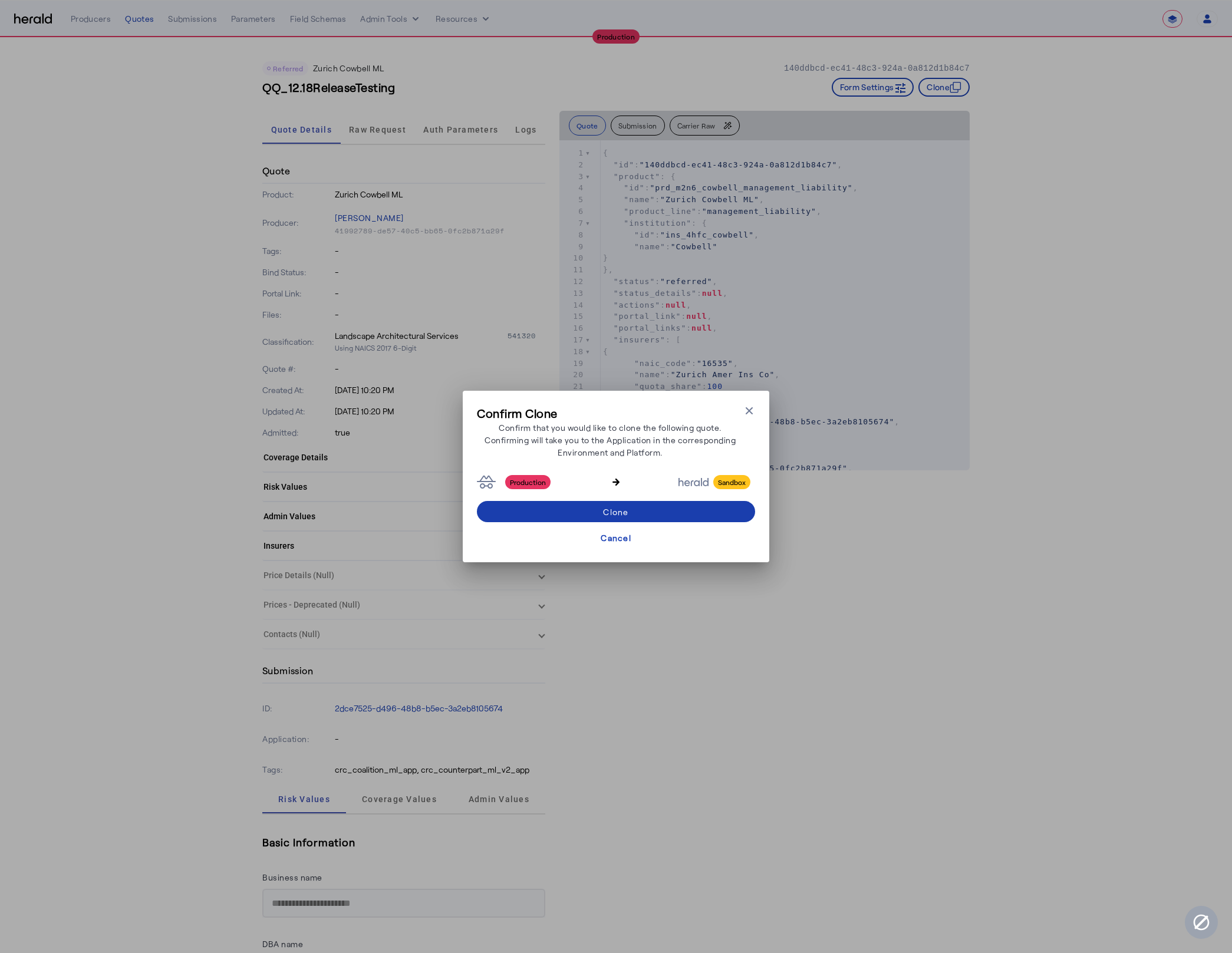
click at [645, 514] on span at bounding box center [616, 512] width 278 height 28
select select "*******"
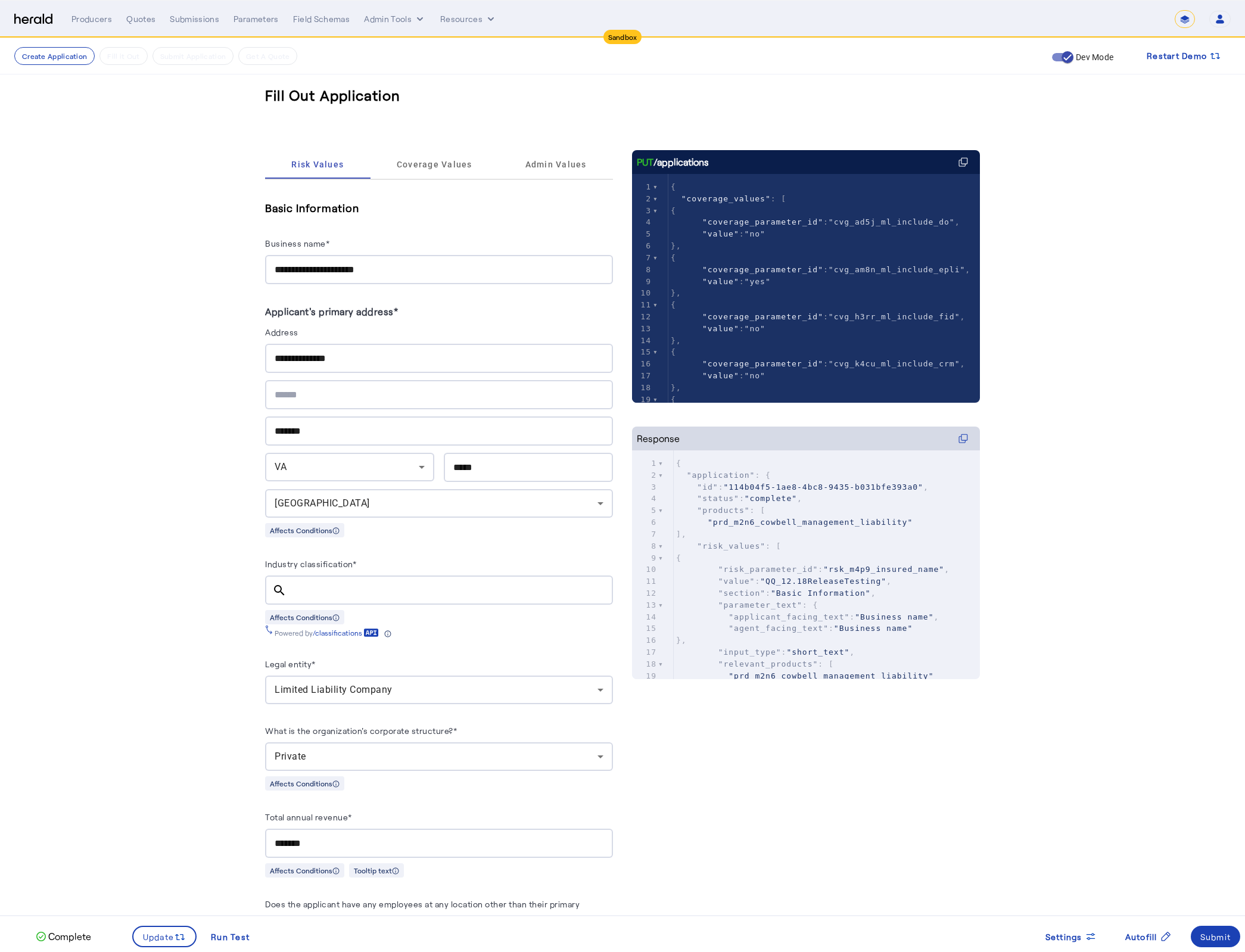
drag, startPoint x: 174, startPoint y: 415, endPoint x: 178, endPoint y: 407, distance: 8.9
click at [1215, 935] on div "Submit" at bounding box center [1215, 937] width 31 height 13
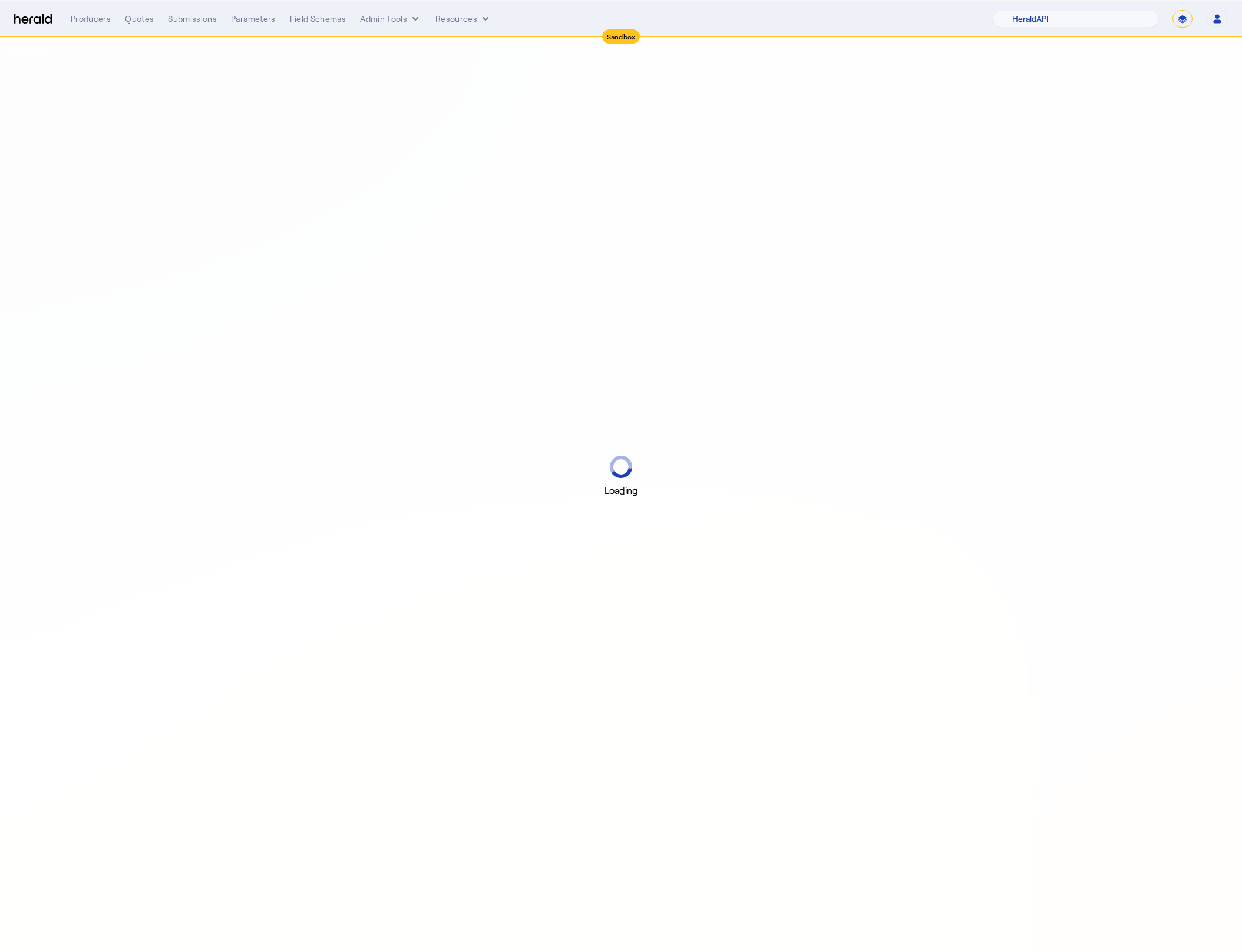
select select "pfm_2v8p_herald_api"
select select "*******"
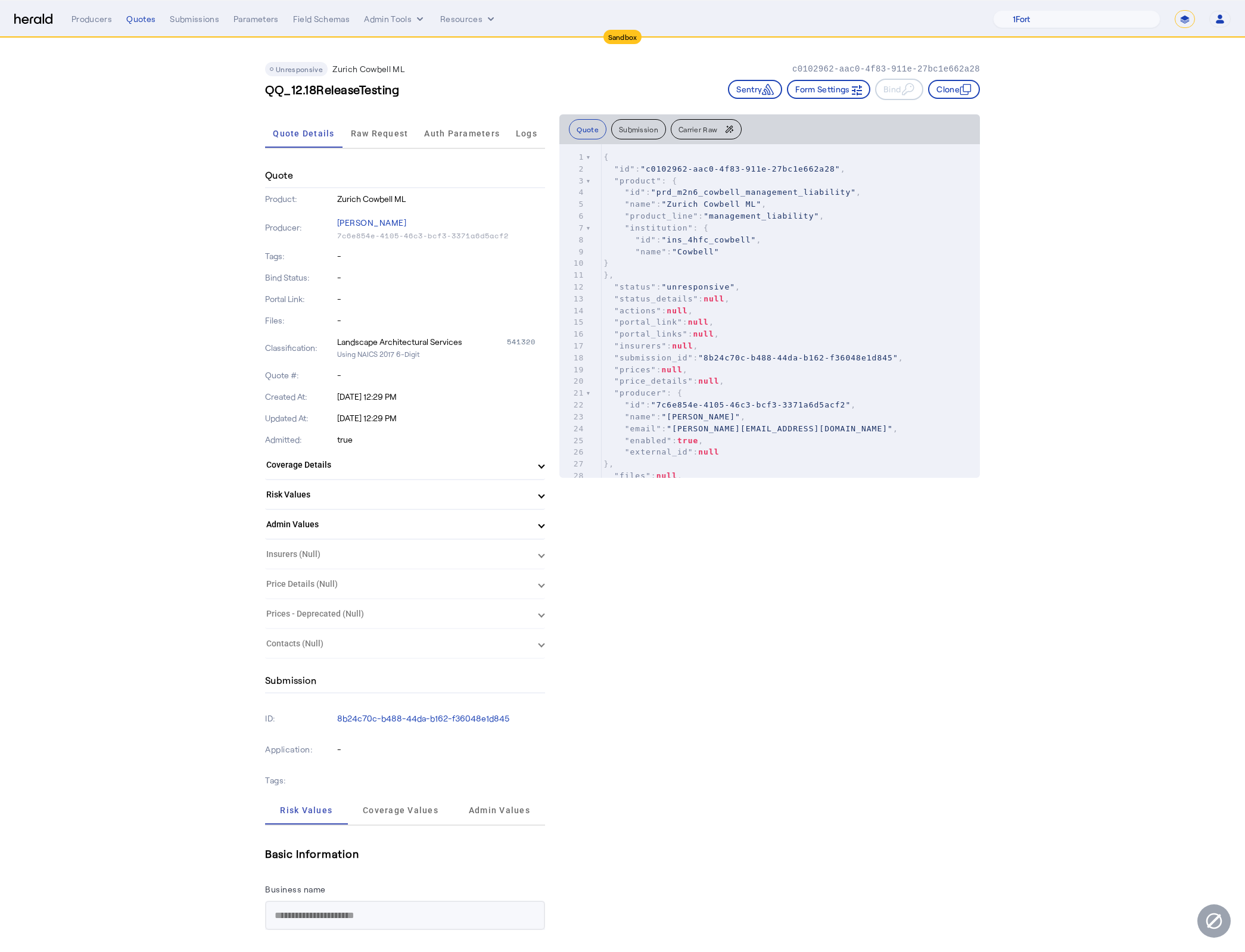
click at [405, 130] on span "Raw Request" at bounding box center [379, 133] width 58 height 8
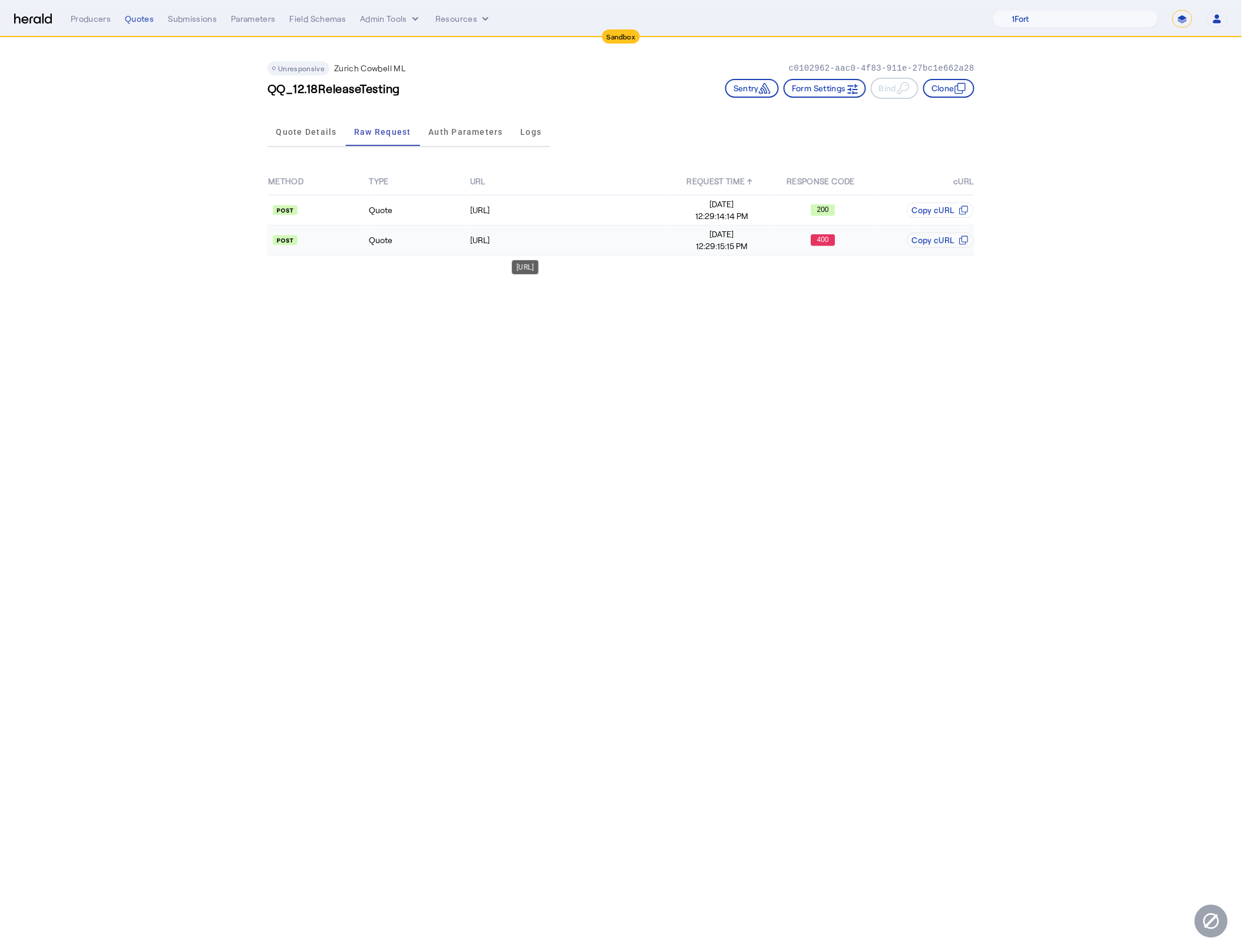
click at [586, 240] on div "[URL]" at bounding box center [570, 240] width 201 height 12
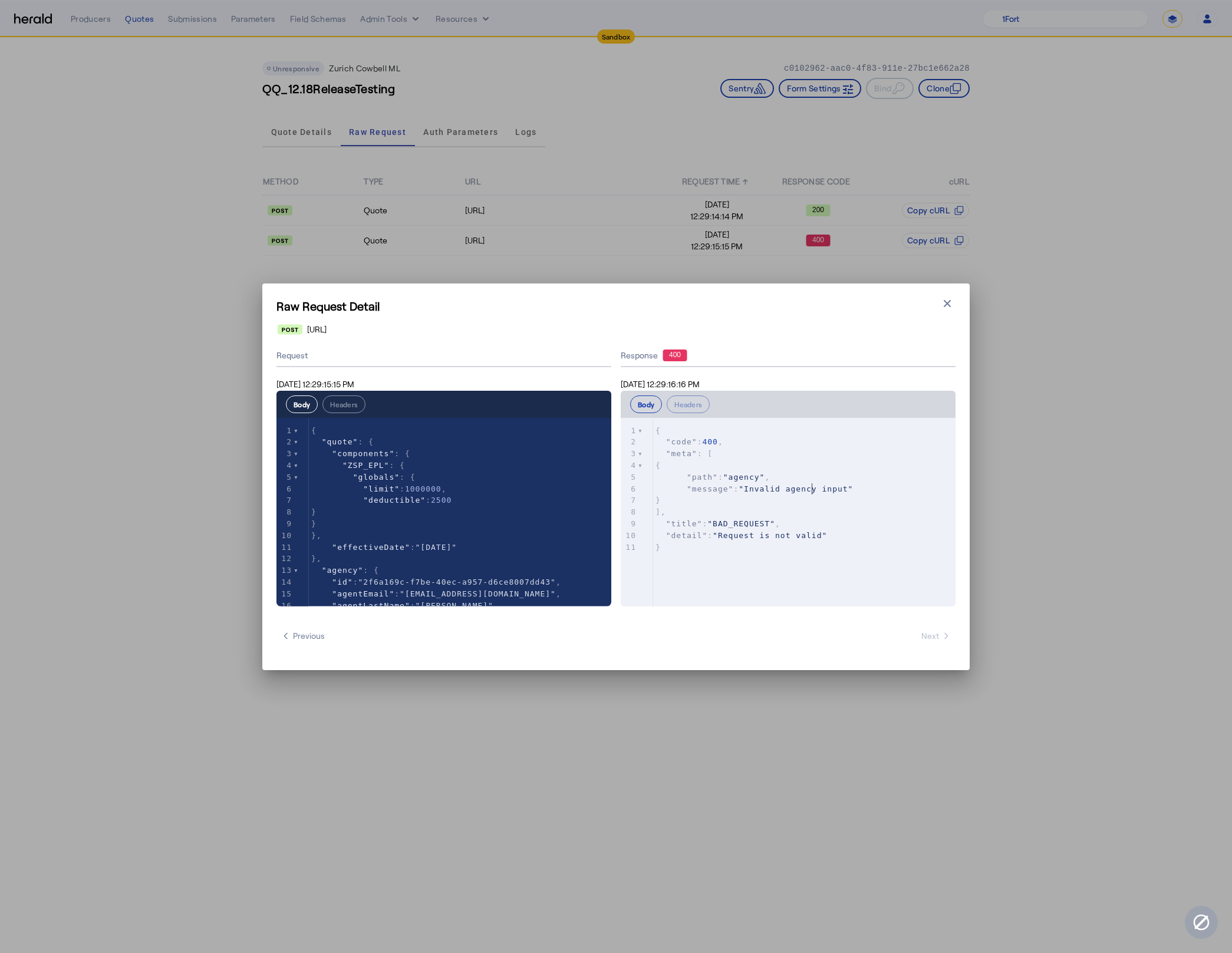
click at [810, 488] on span ""Invalid agency input"" at bounding box center [796, 489] width 114 height 9
click at [943, 303] on icon "button" at bounding box center [947, 303] width 12 height 12
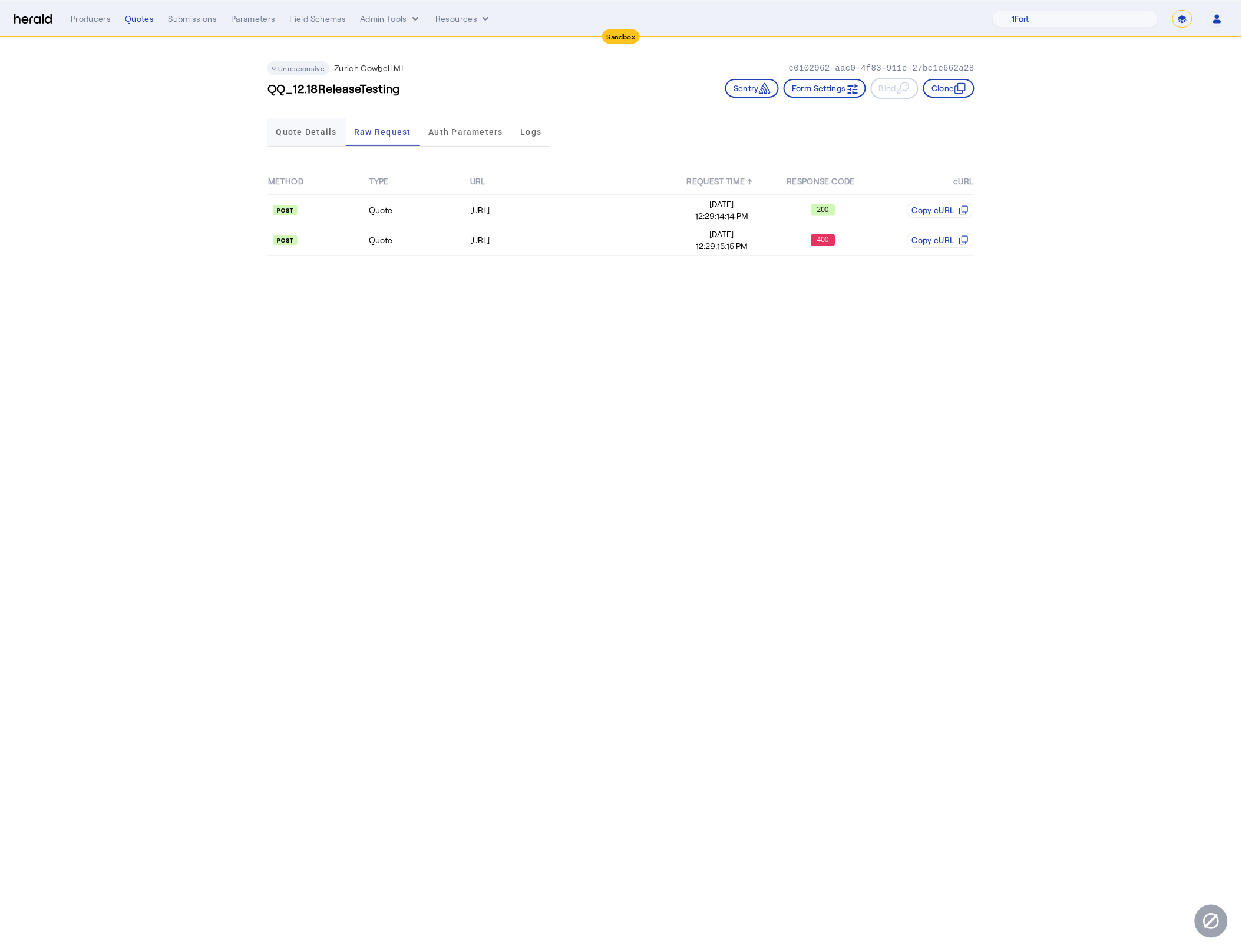
click at [330, 135] on span "Quote Details" at bounding box center [306, 132] width 61 height 8
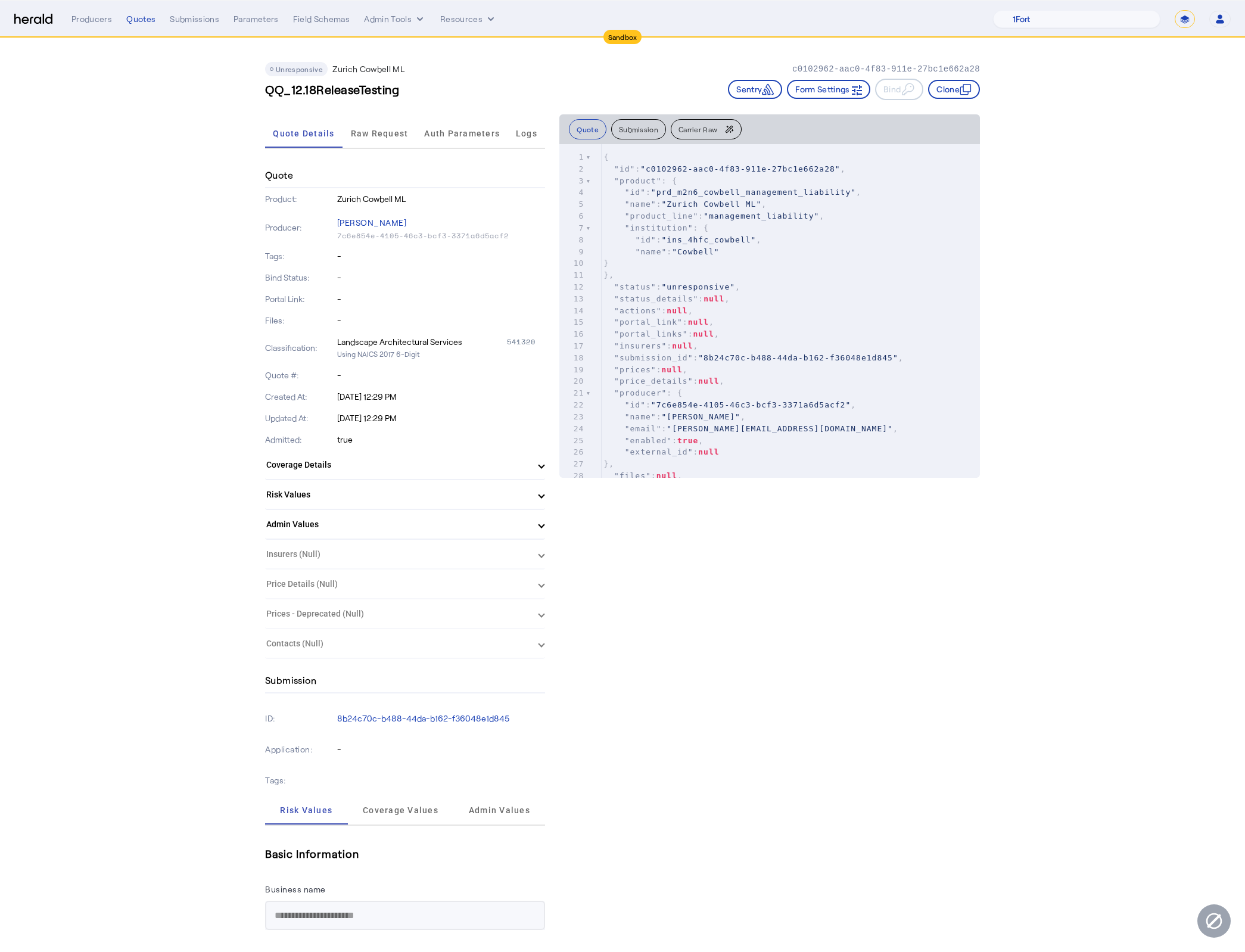
click at [481, 304] on div "Portal Link: -" at bounding box center [405, 299] width 280 height 22
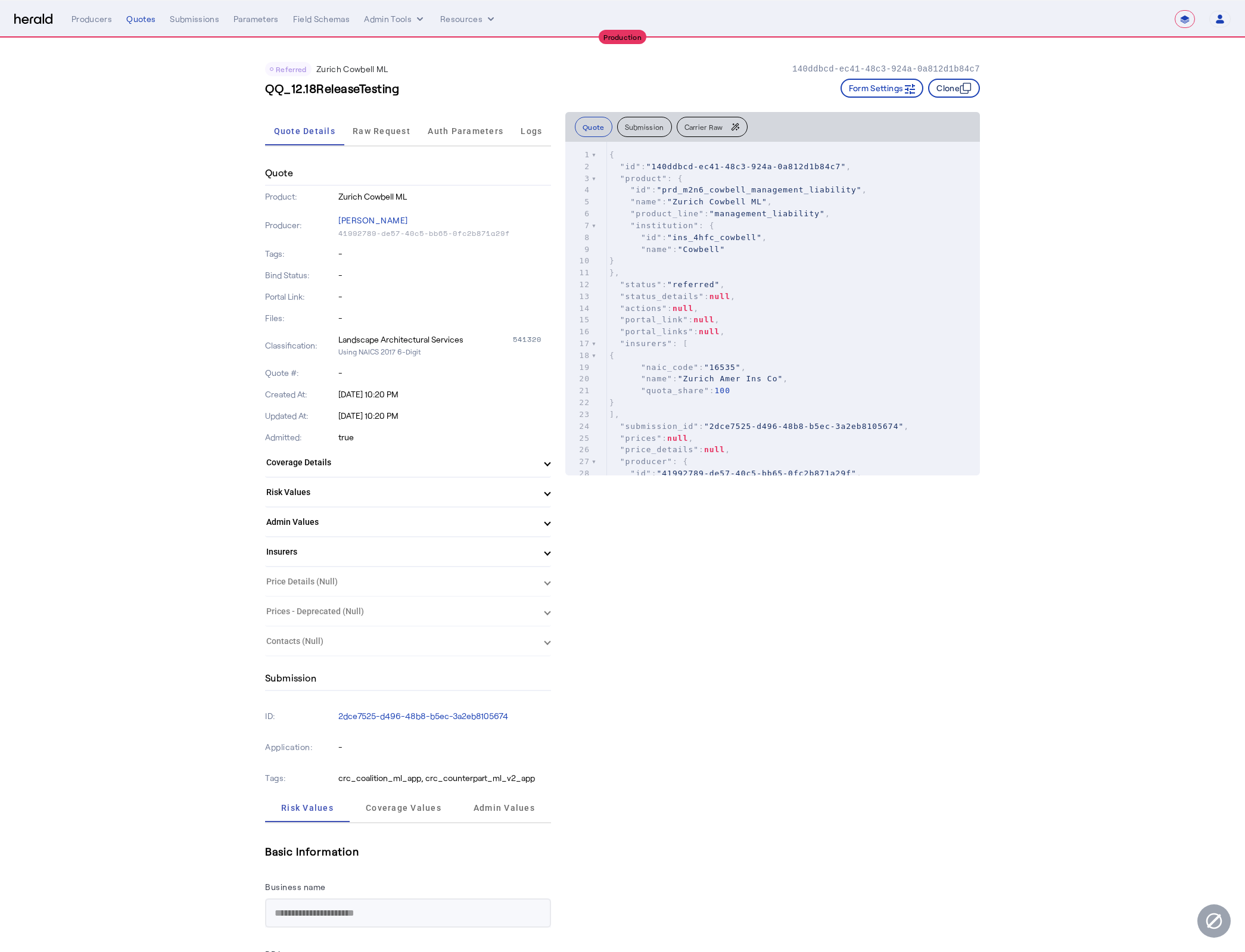
click at [965, 82] on icon "button" at bounding box center [965, 88] width 12 height 12
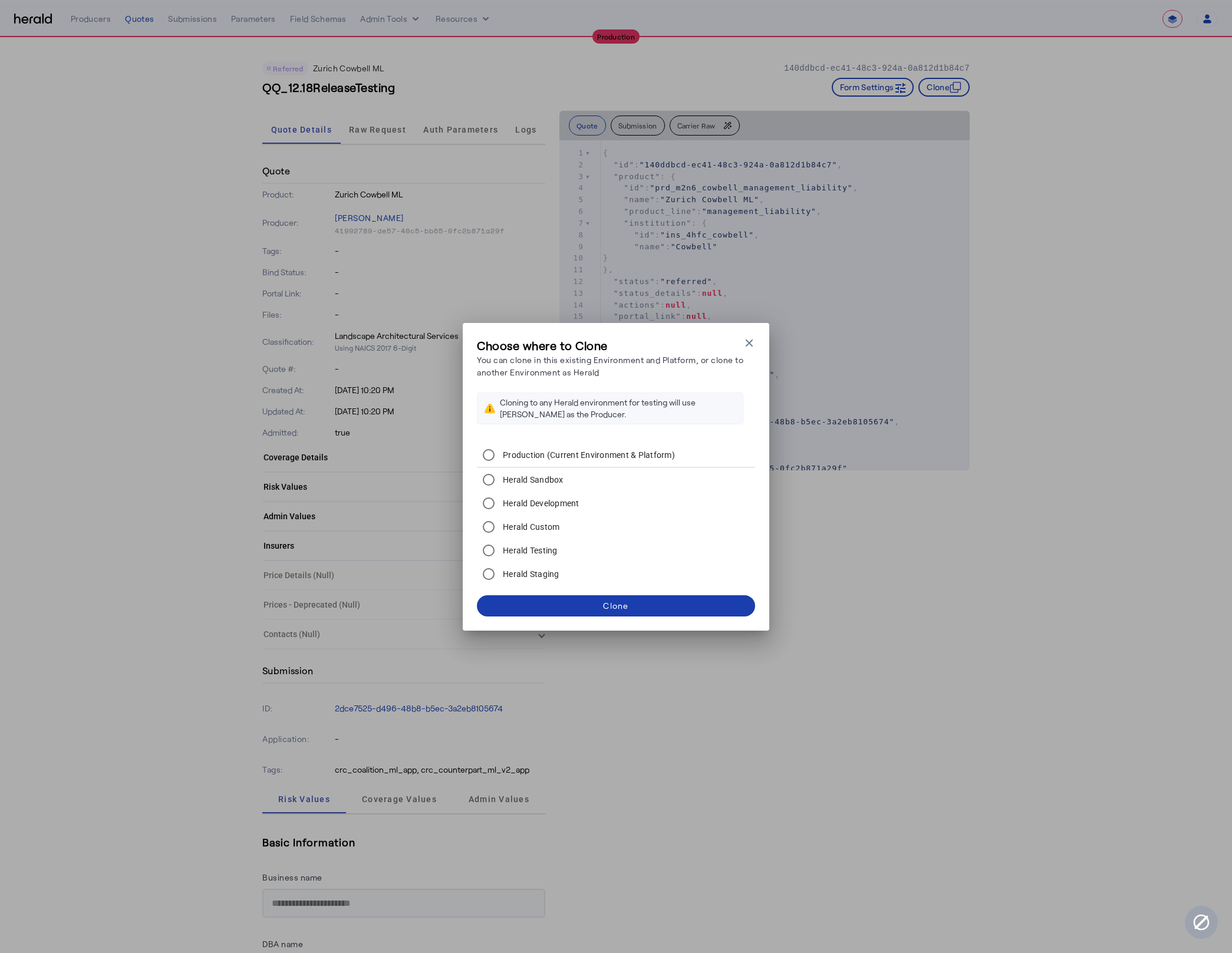
click at [663, 603] on span at bounding box center [616, 606] width 278 height 28
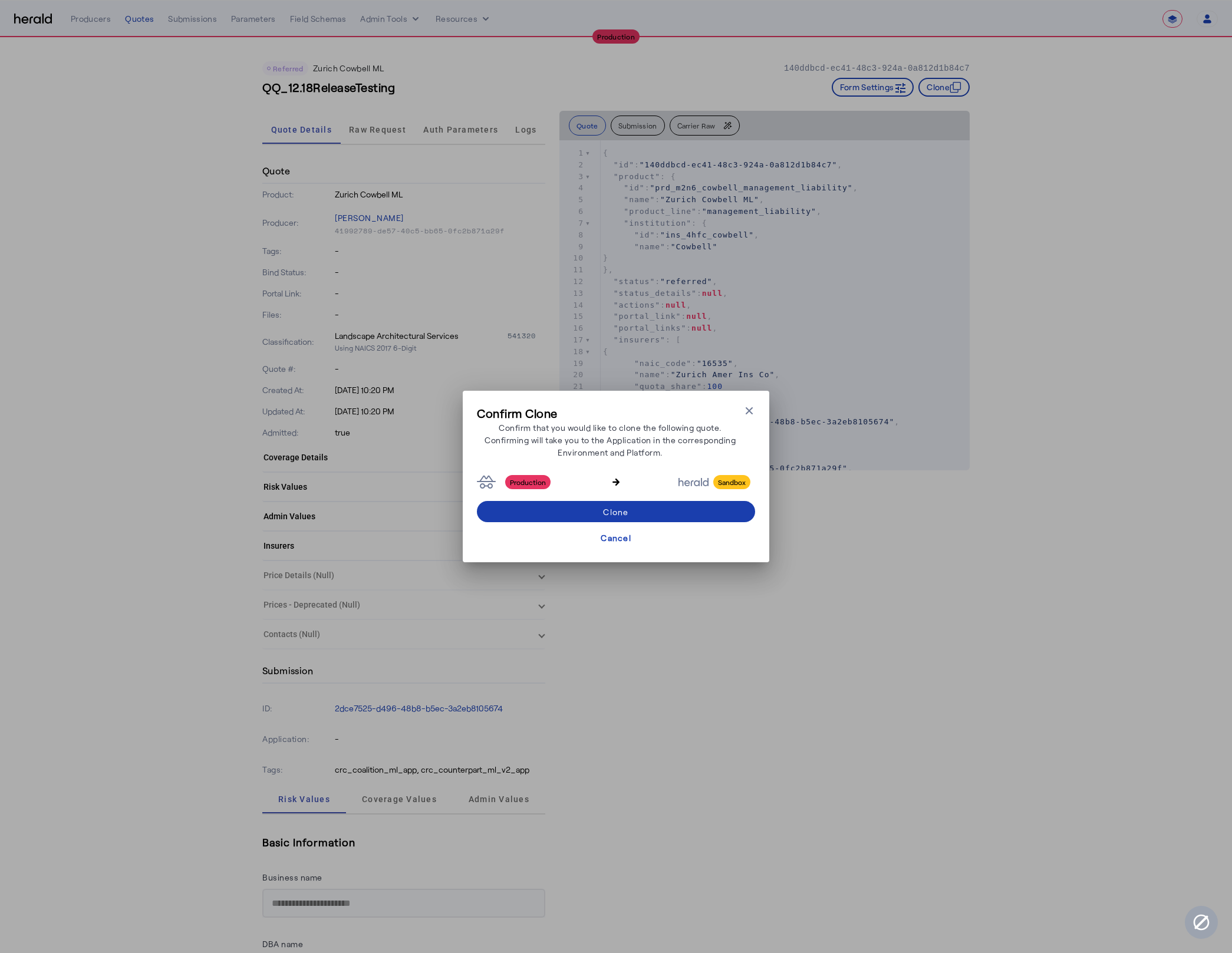
click at [643, 514] on span at bounding box center [616, 512] width 278 height 28
select select "*******"
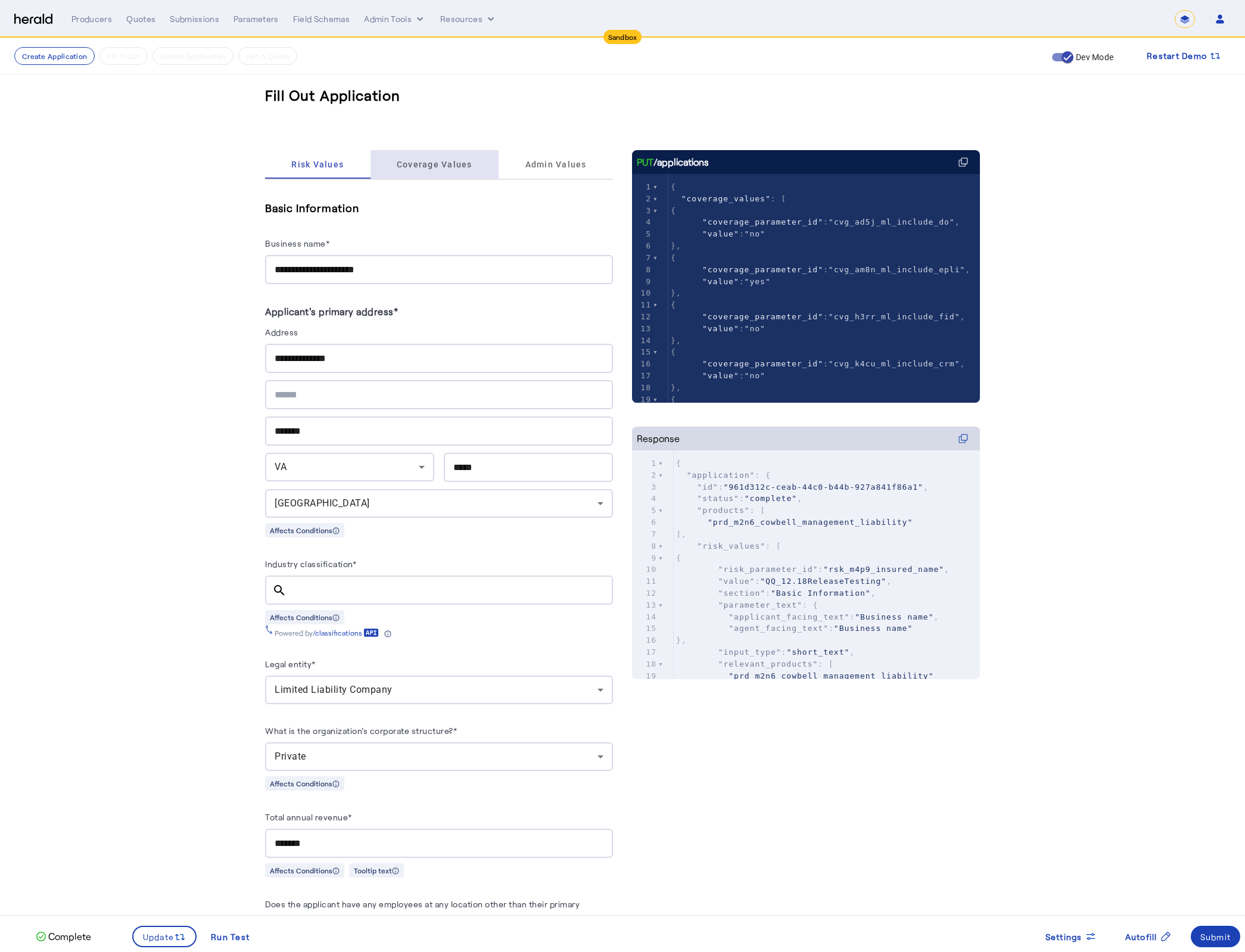
click at [419, 173] on span "Coverage Values" at bounding box center [434, 164] width 75 height 29
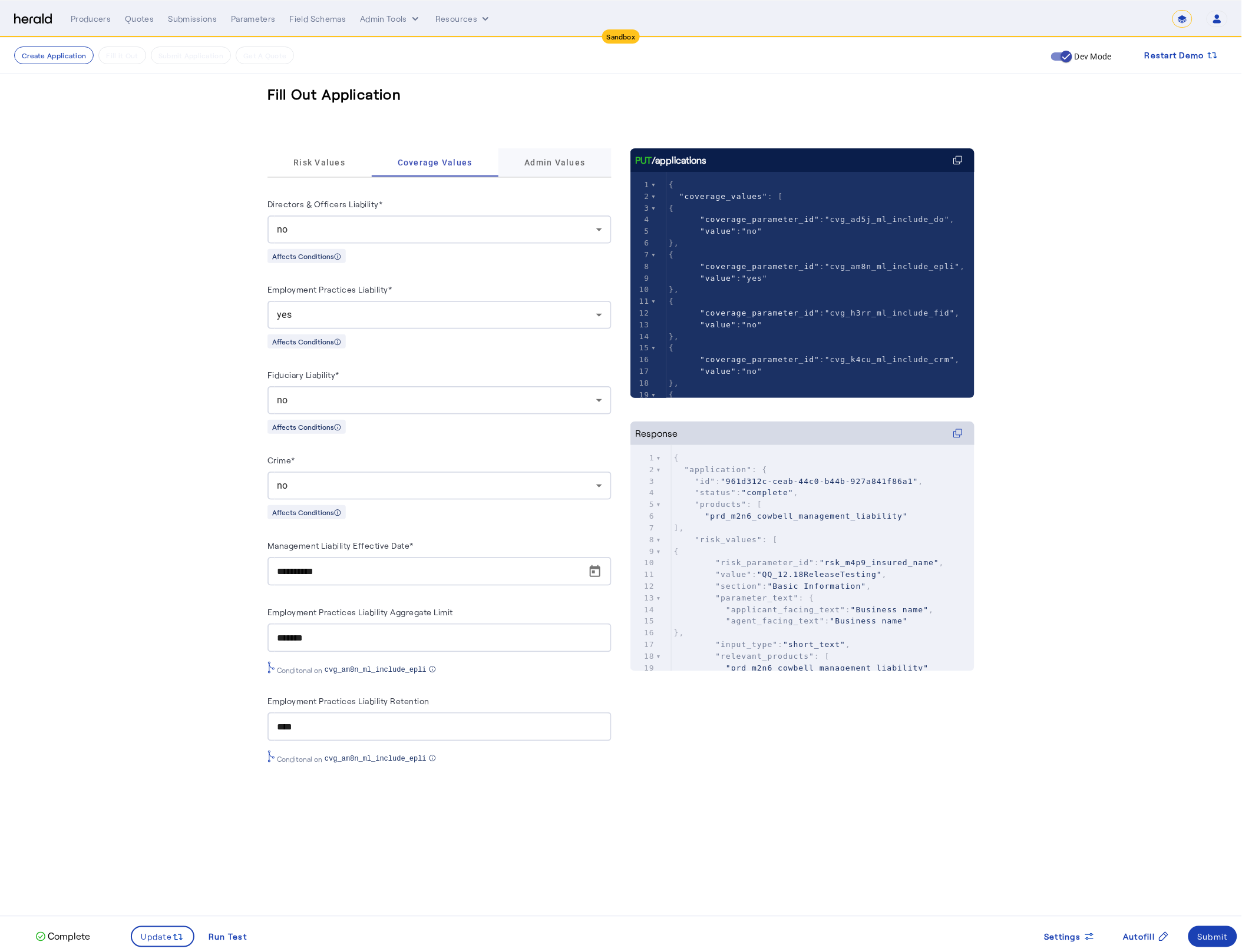
click at [520, 164] on div "Admin Values" at bounding box center [555, 162] width 113 height 28
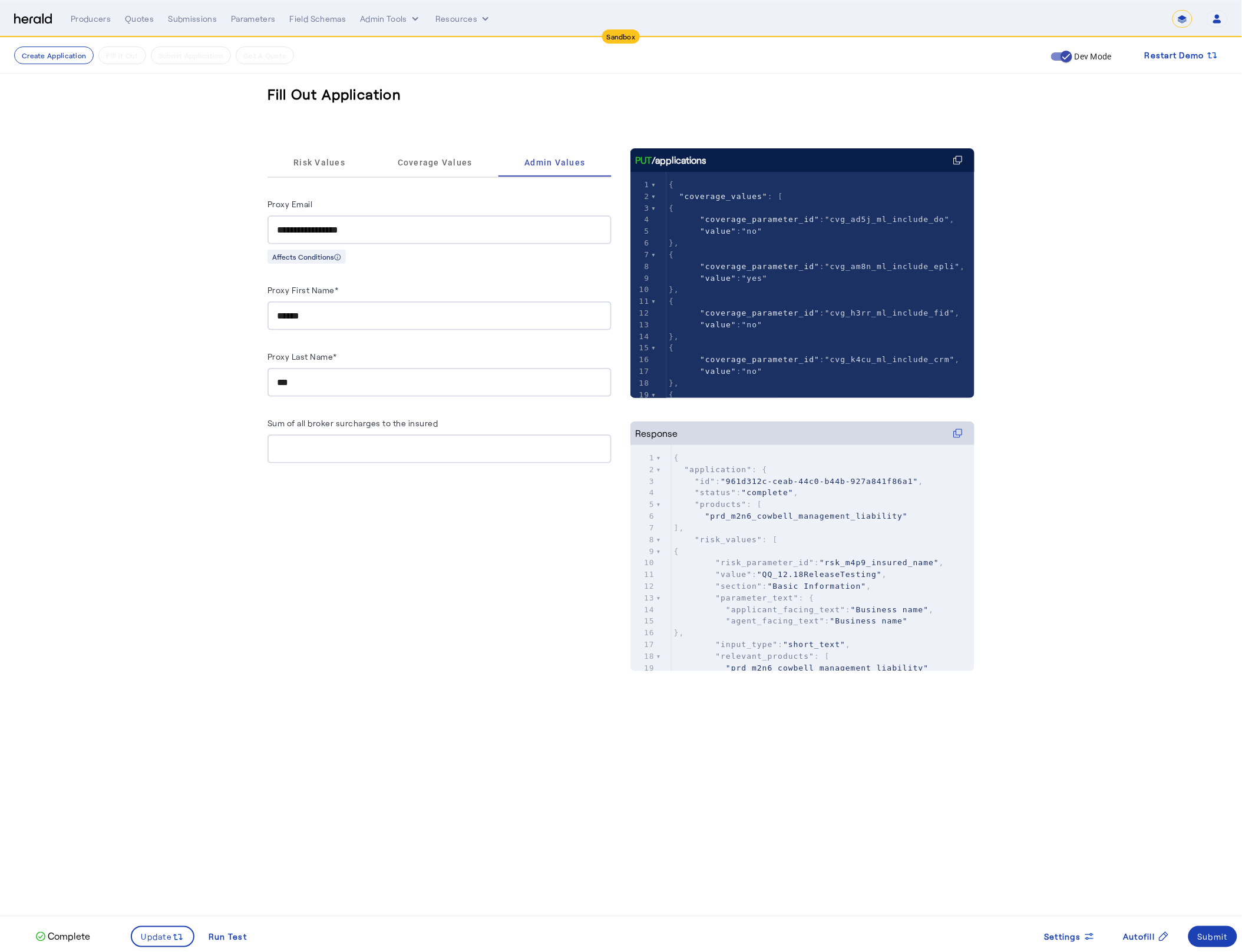
click at [340, 234] on input "**********" at bounding box center [439, 230] width 325 height 14
click at [144, 919] on div "Update the application using the PUT method as you fill it out until the status…" at bounding box center [161, 892] width 118 height 61
click at [147, 933] on span "Update" at bounding box center [157, 938] width 31 height 13
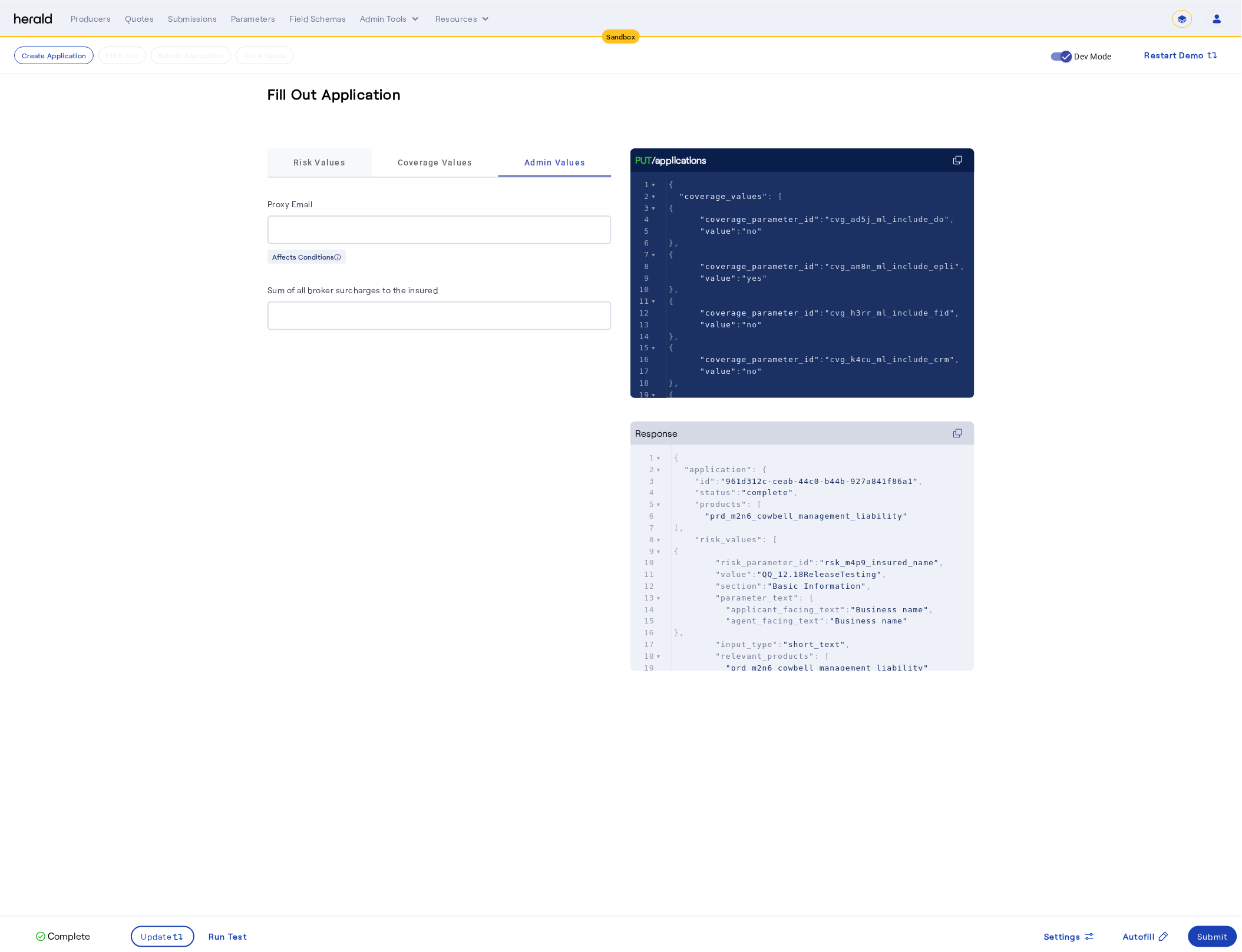
click at [316, 163] on span "Risk Values" at bounding box center [319, 162] width 52 height 8
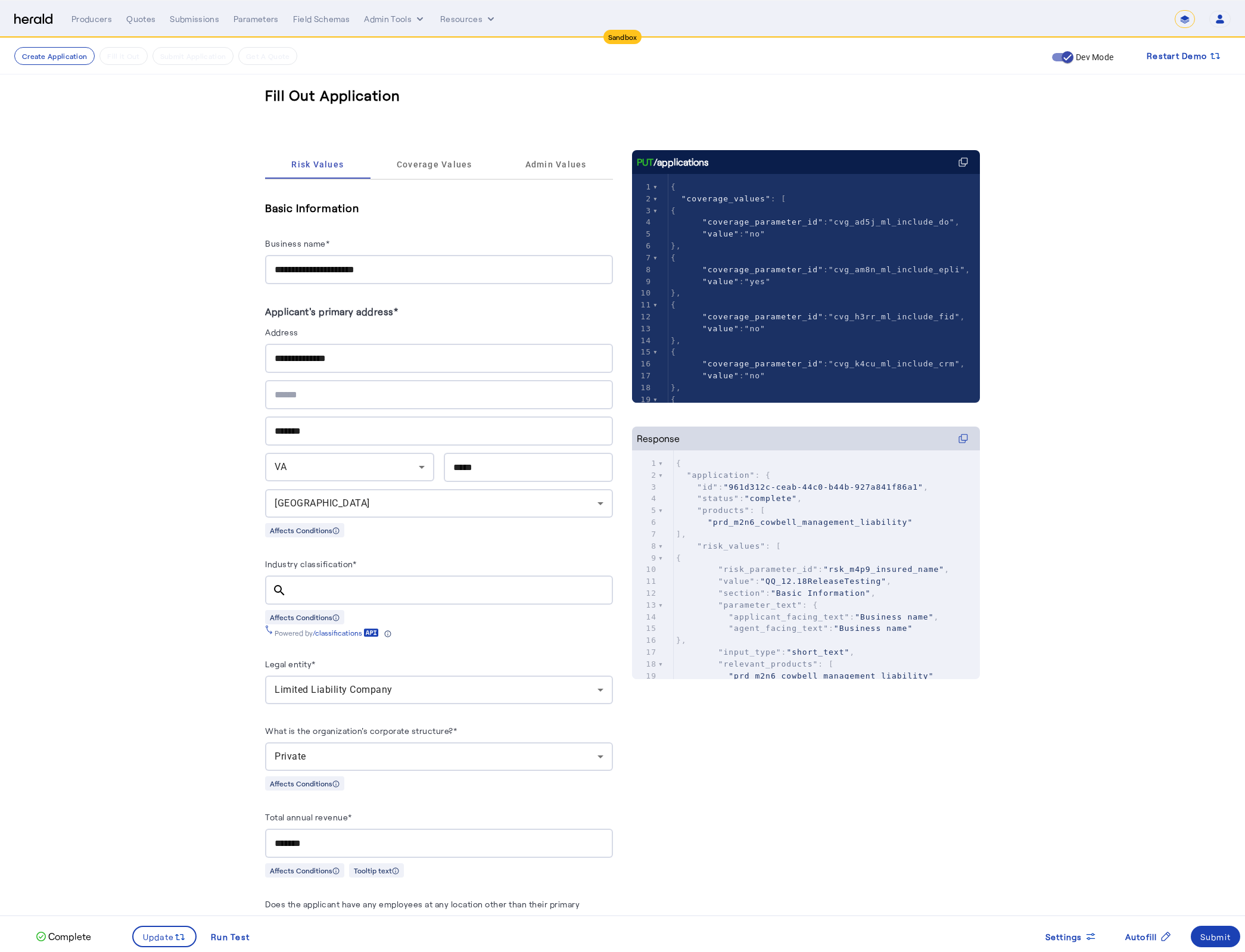
click at [1216, 936] on div "Submit" at bounding box center [1215, 937] width 31 height 13
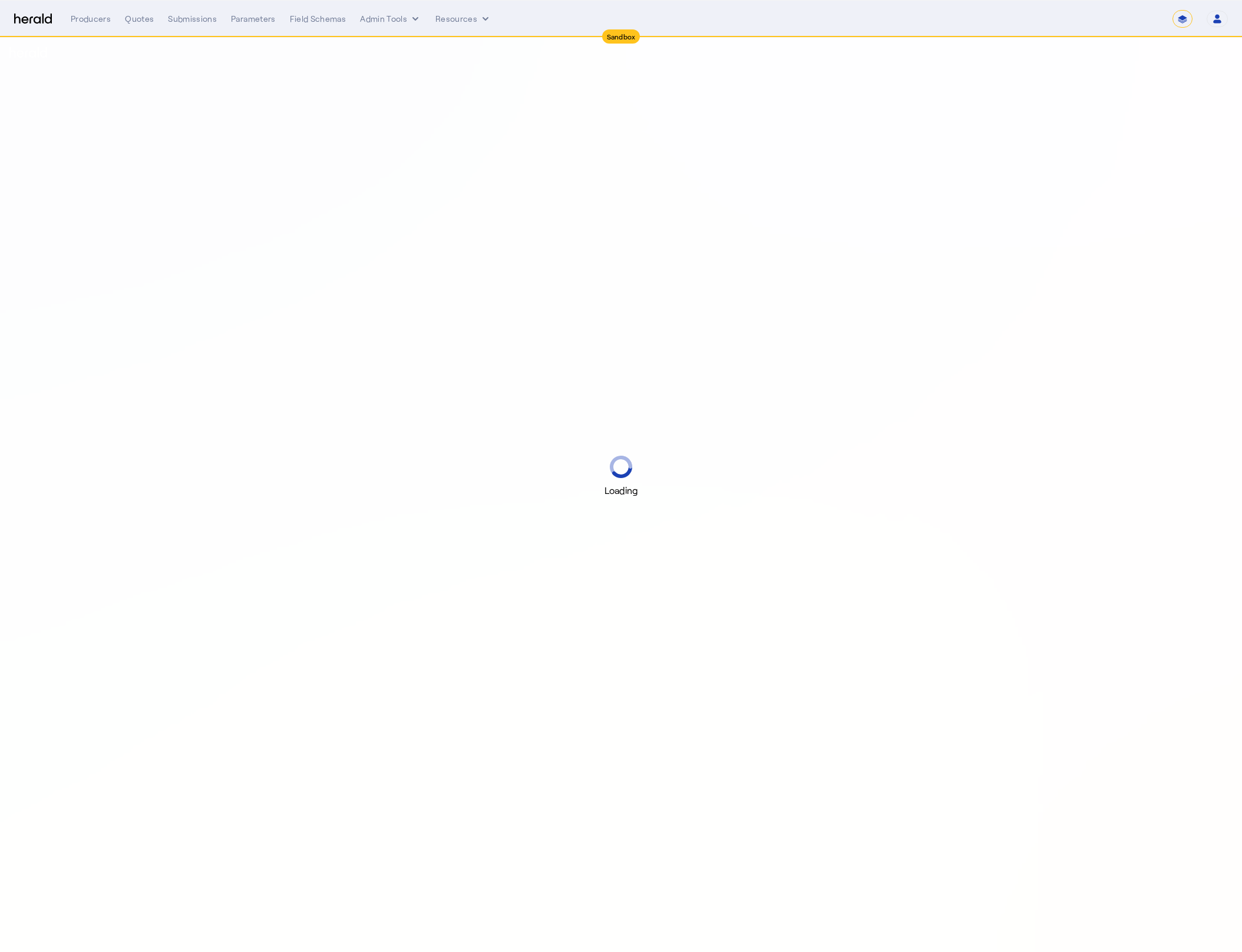
select select "*******"
select select "pfm_2v8p_herald_api"
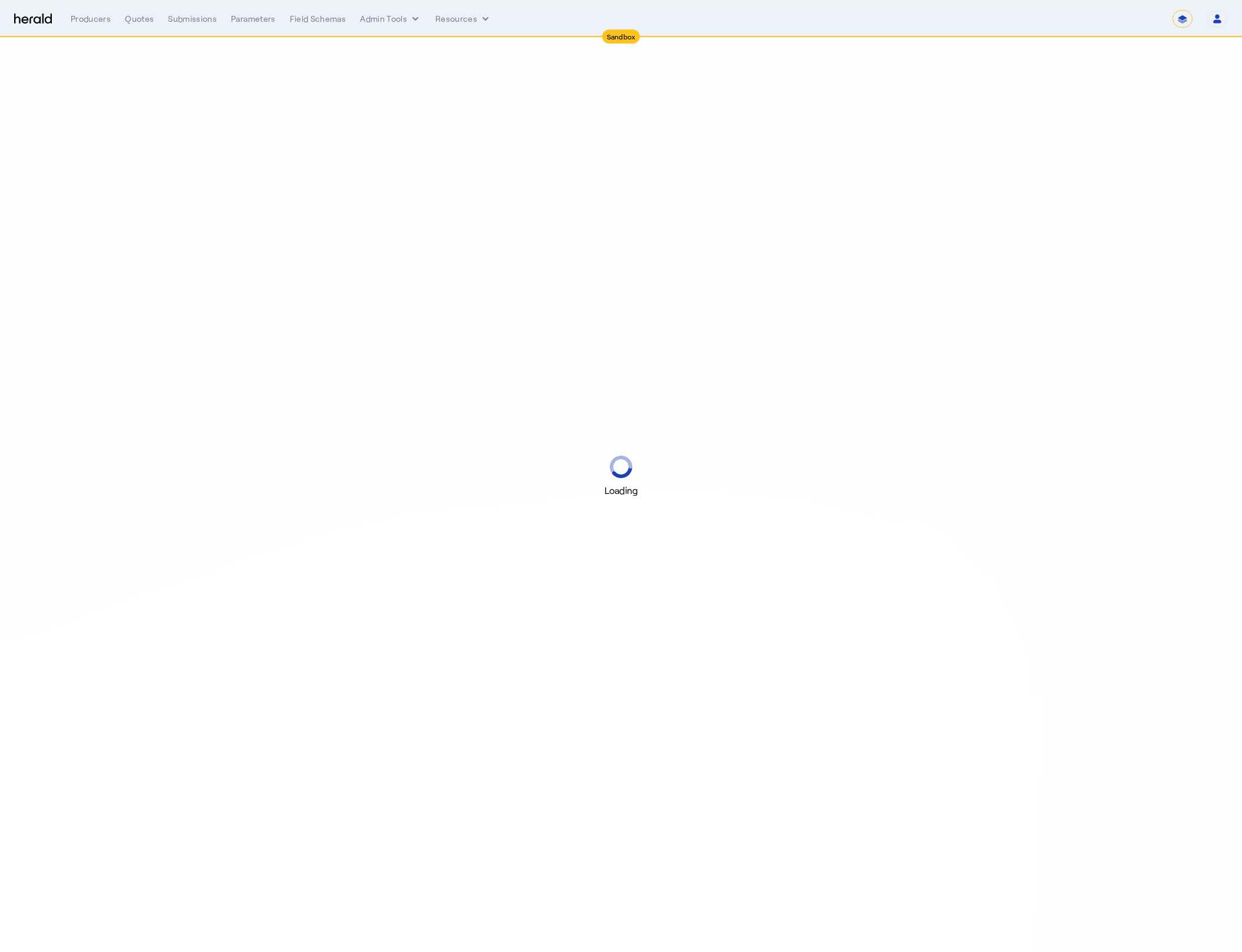
select select "*******"
select select "pfm_2v8p_herald_api"
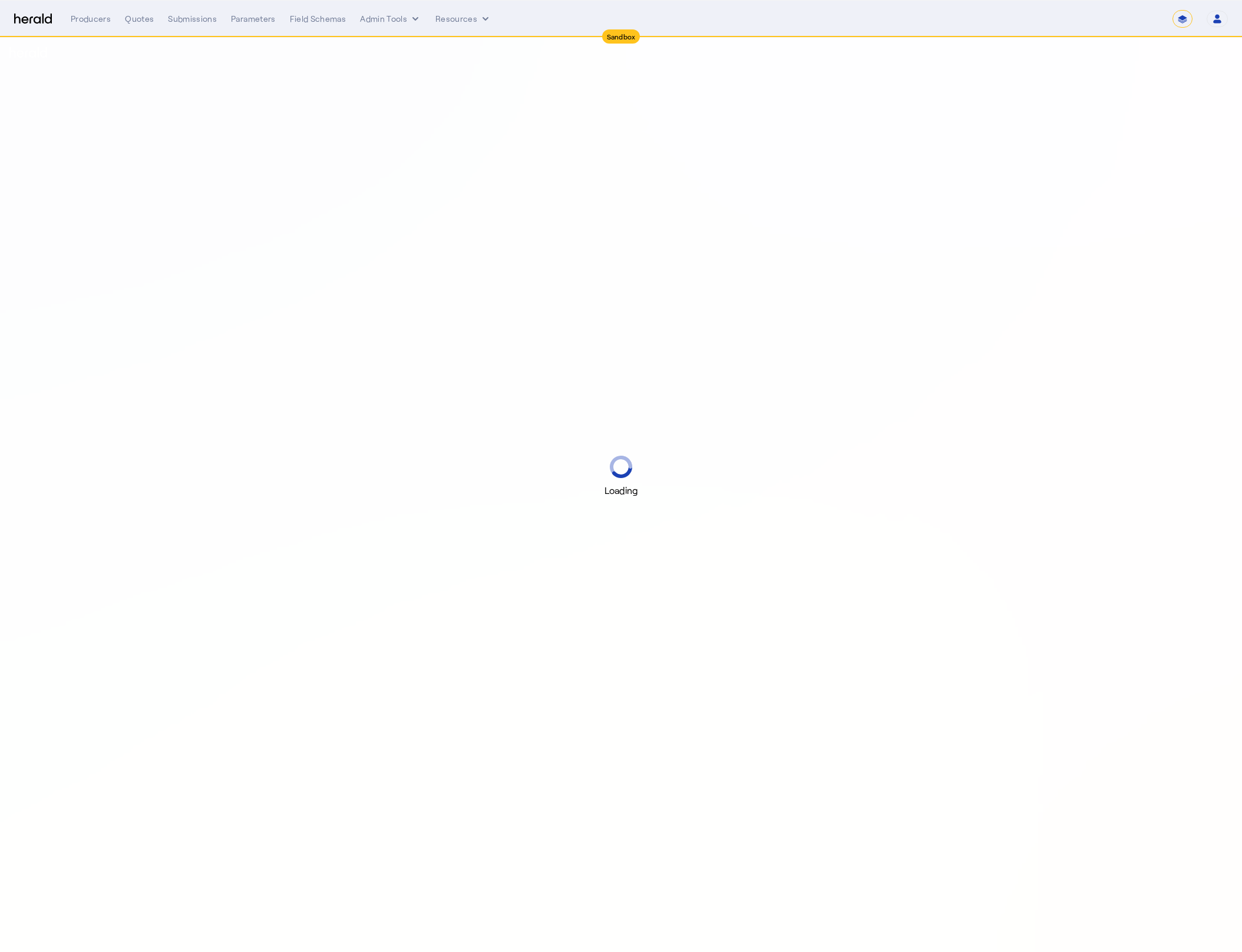
select select "*******"
select select "pfm_2v8p_herald_api"
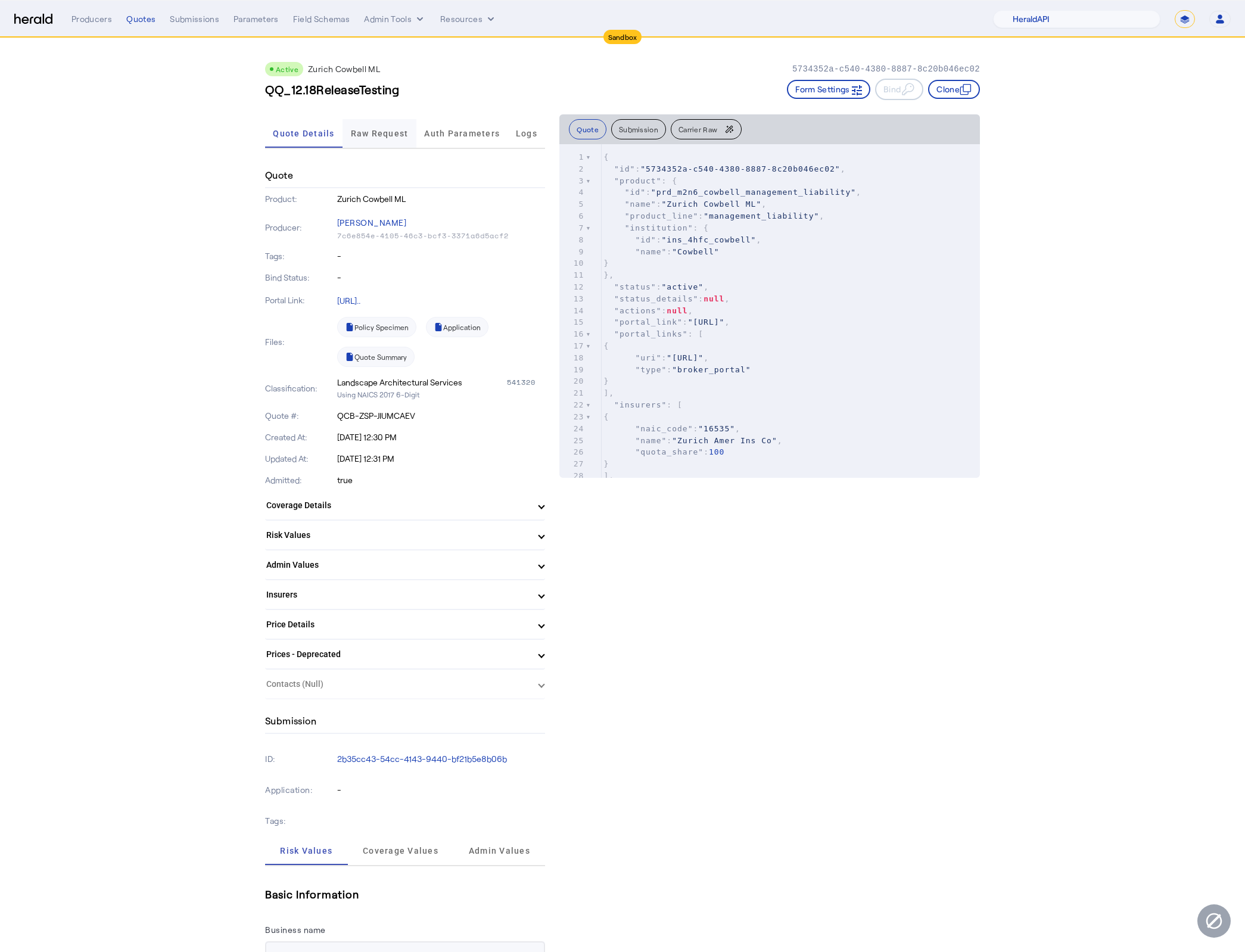
click at [360, 129] on span "Raw Request" at bounding box center [379, 133] width 58 height 8
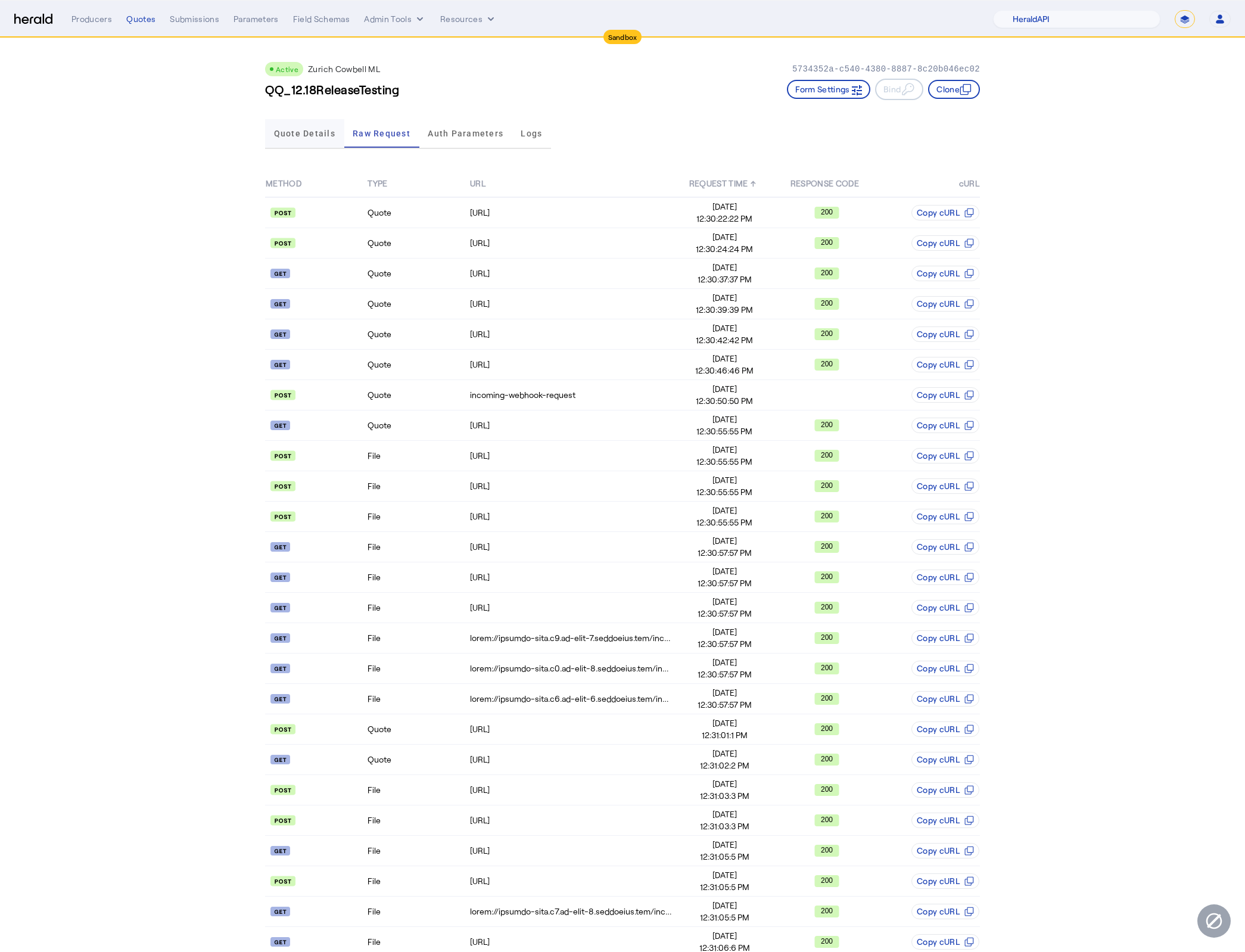
click at [303, 140] on span "Quote Details" at bounding box center [304, 133] width 62 height 29
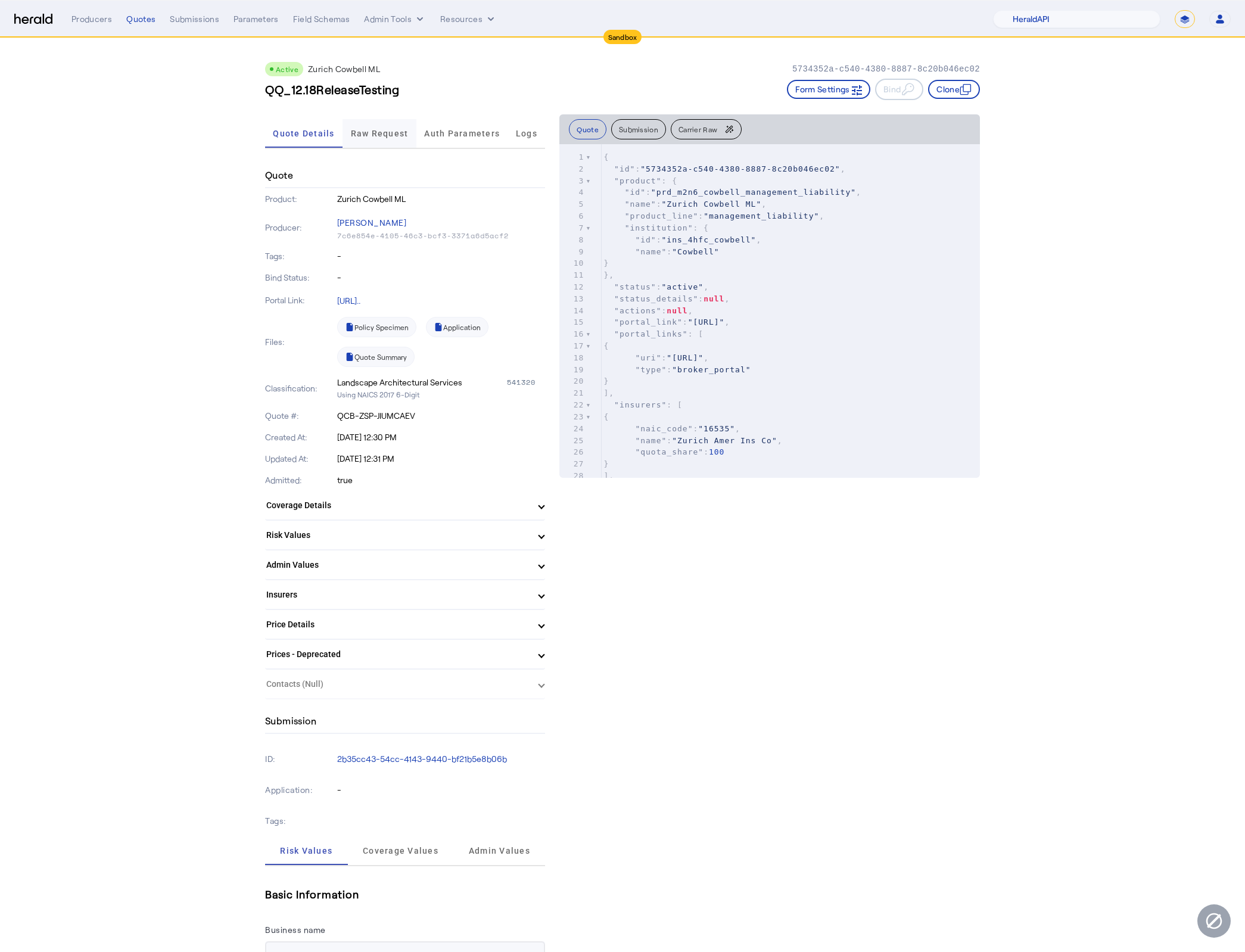
click at [377, 134] on span "Raw Request" at bounding box center [379, 133] width 58 height 8
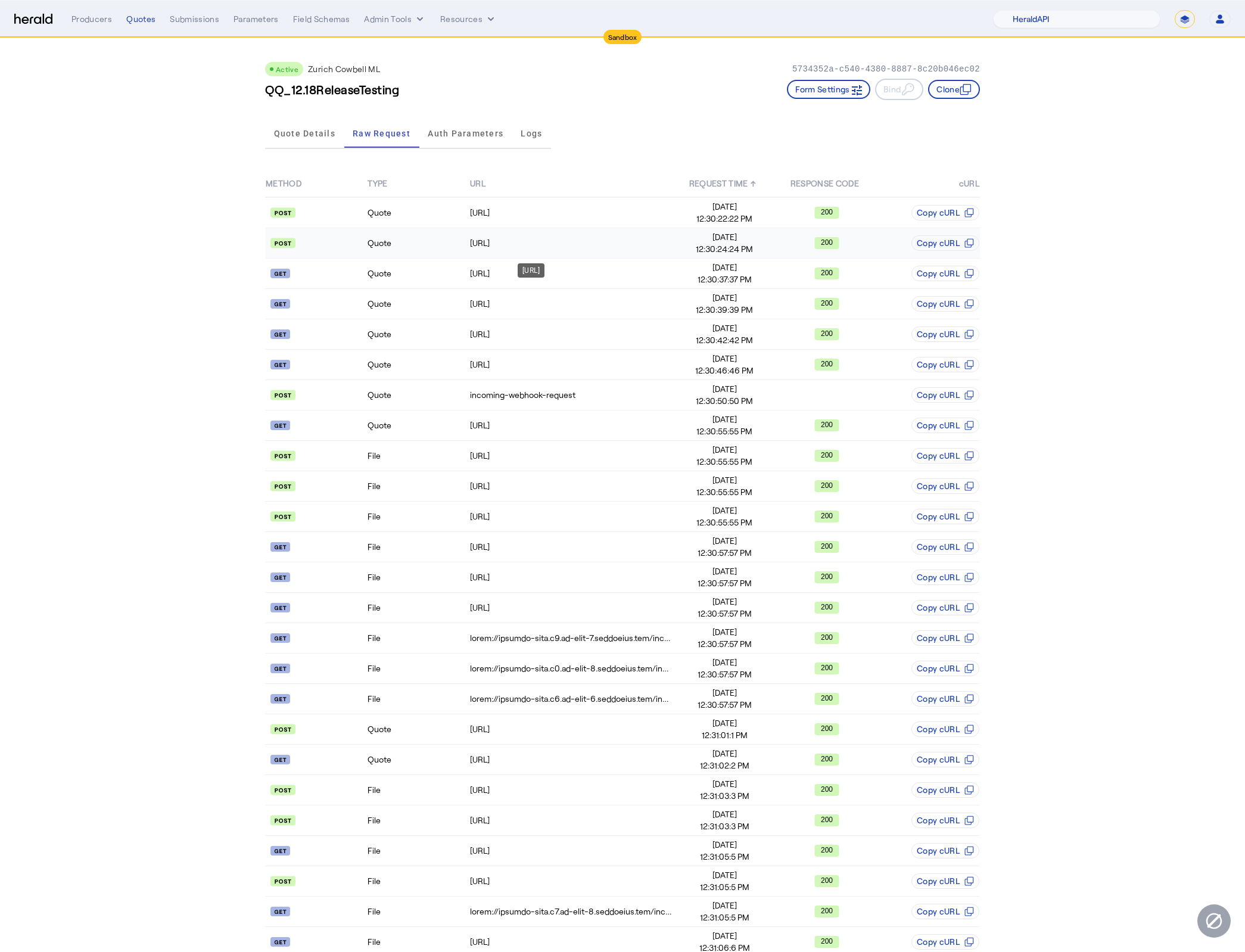
click at [630, 248] on td "https://api.morecowbell.ai/api/quote/v3/da/quote" at bounding box center [571, 244] width 204 height 30
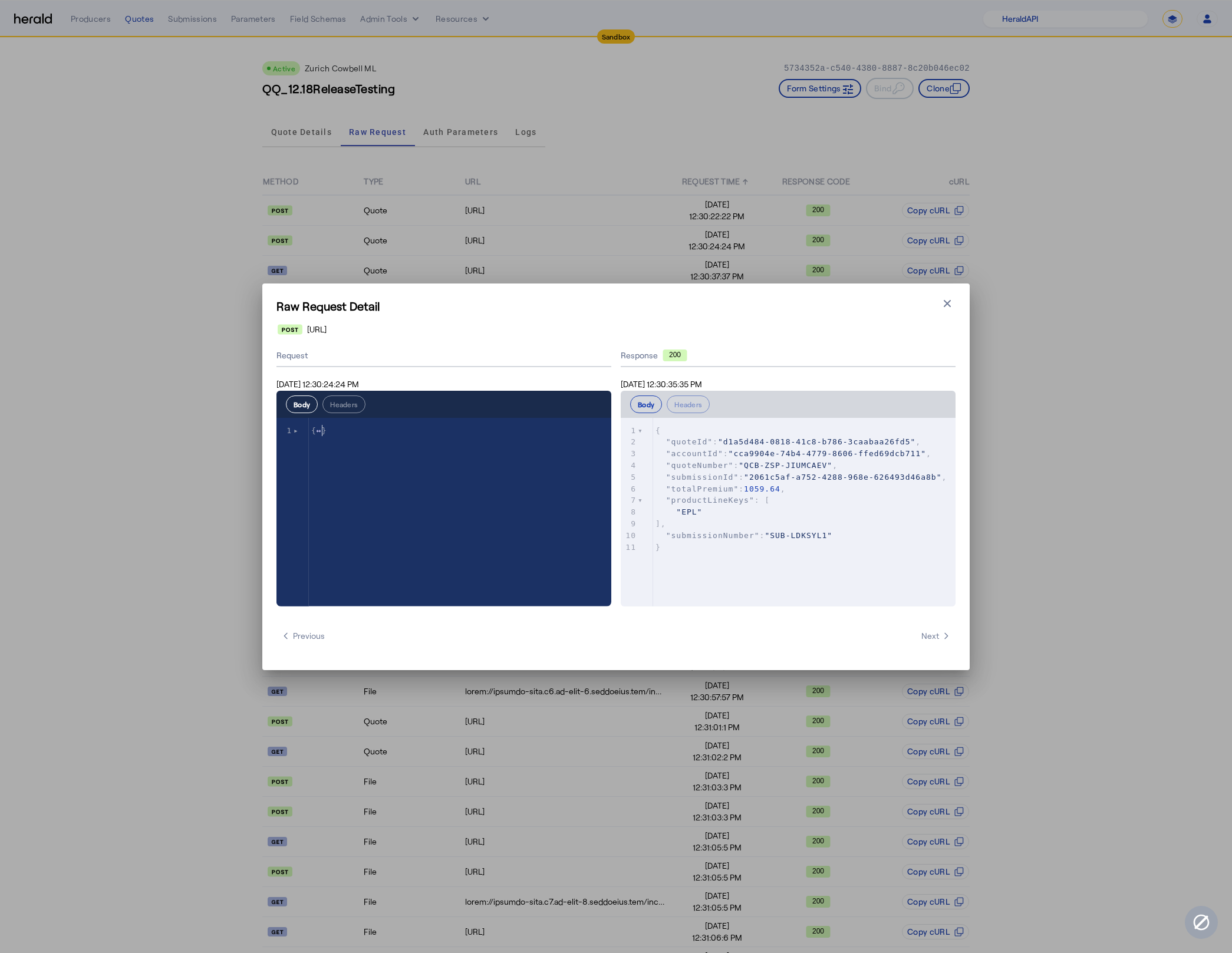
type textarea "**********"
drag, startPoint x: 296, startPoint y: 431, endPoint x: 285, endPoint y: 417, distance: 17.8
click at [673, 552] on pre "}" at bounding box center [810, 547] width 314 height 12
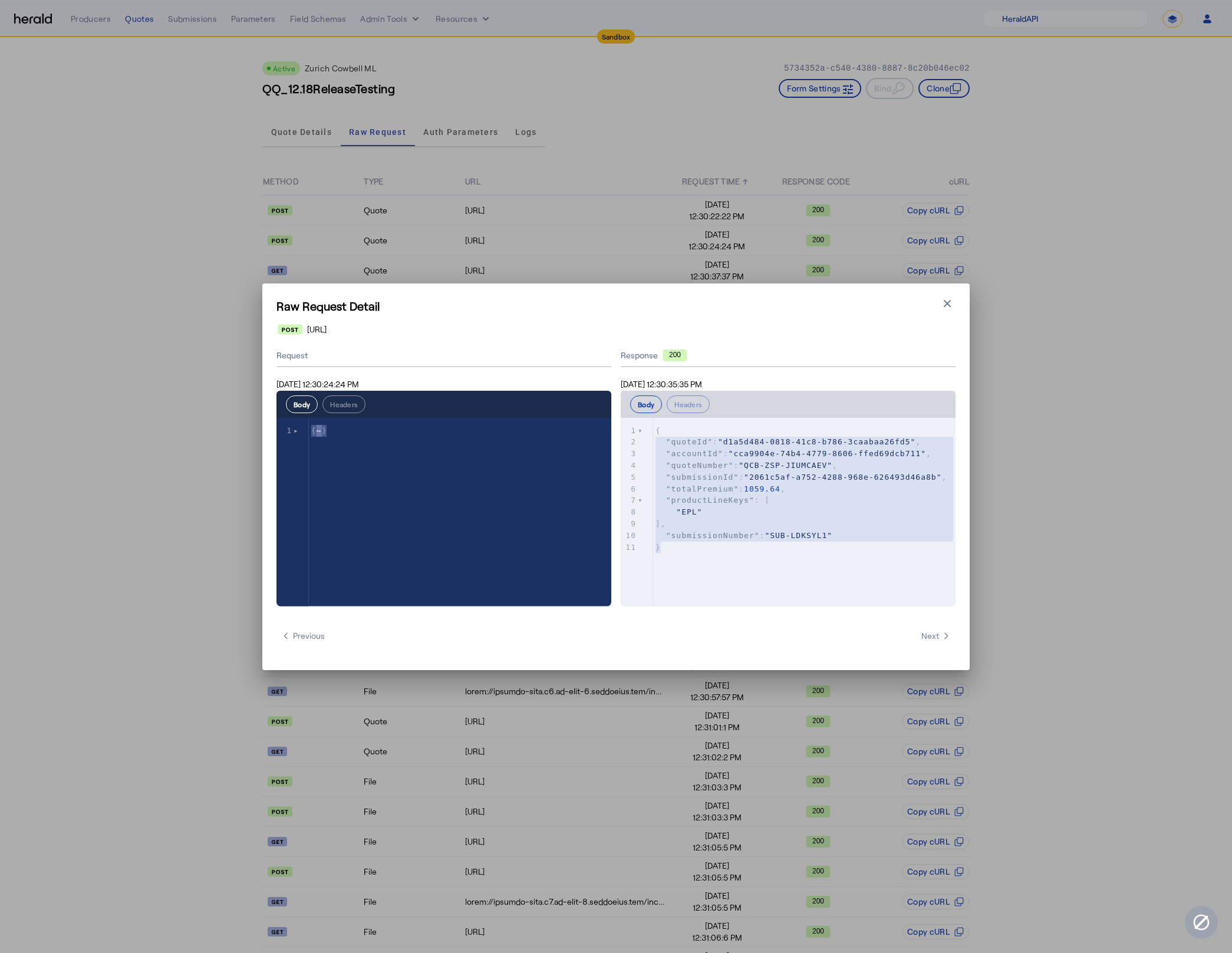
type textarea "**********"
drag, startPoint x: 639, startPoint y: 488, endPoint x: 604, endPoint y: 389, distance: 105.0
click at [604, 389] on div "**********" at bounding box center [616, 475] width 679 height 262
click at [946, 310] on button "Close modal" at bounding box center [947, 303] width 16 height 16
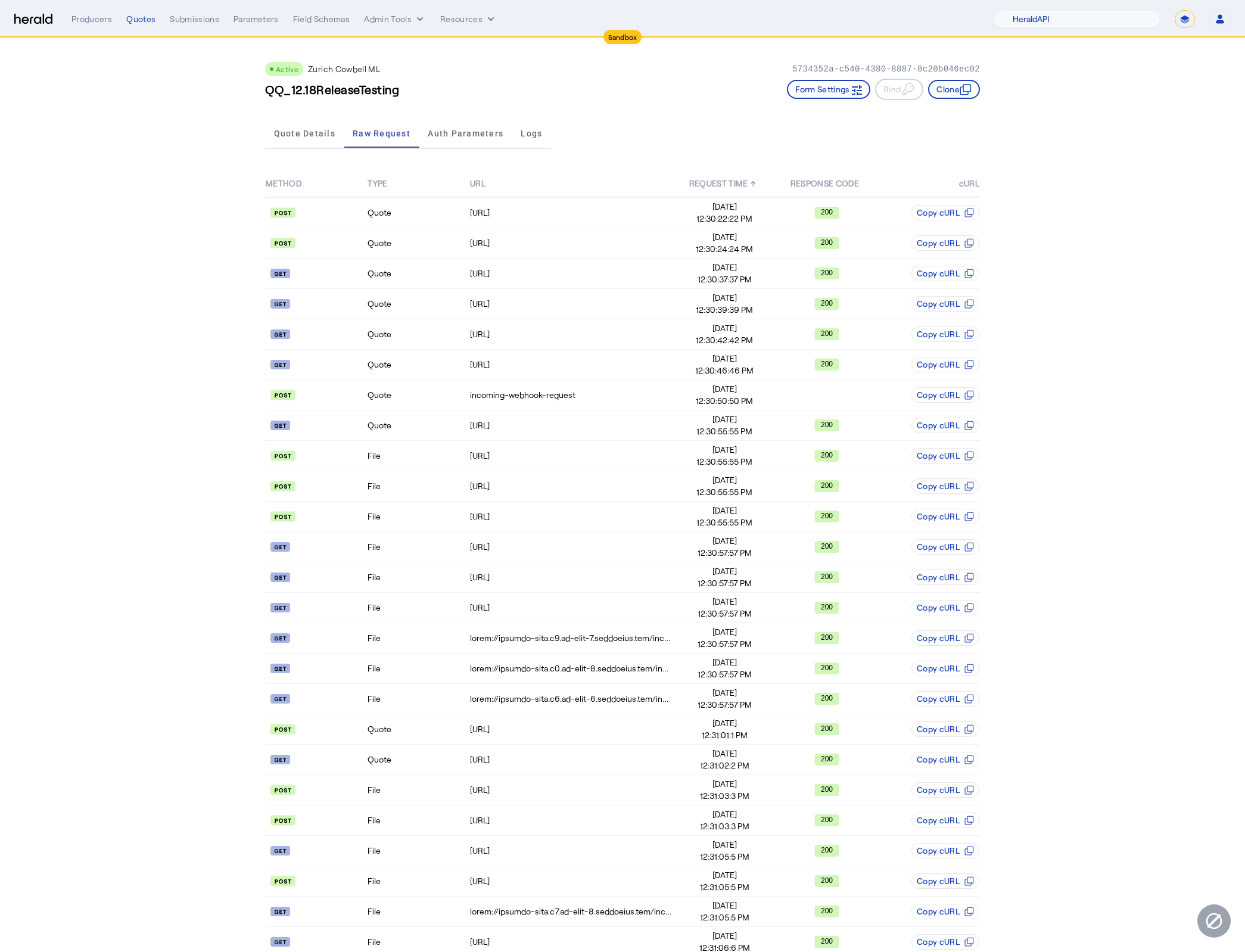
drag, startPoint x: 164, startPoint y: 143, endPoint x: 151, endPoint y: 106, distance: 39.2
click at [161, 134] on app-quote-details "Active Zurich Cowbell ML 5734352a-c540-4380-8887-8c20b046ec02 QQ_12.18ReleaseTe…" at bounding box center [622, 551] width 1245 height 1027
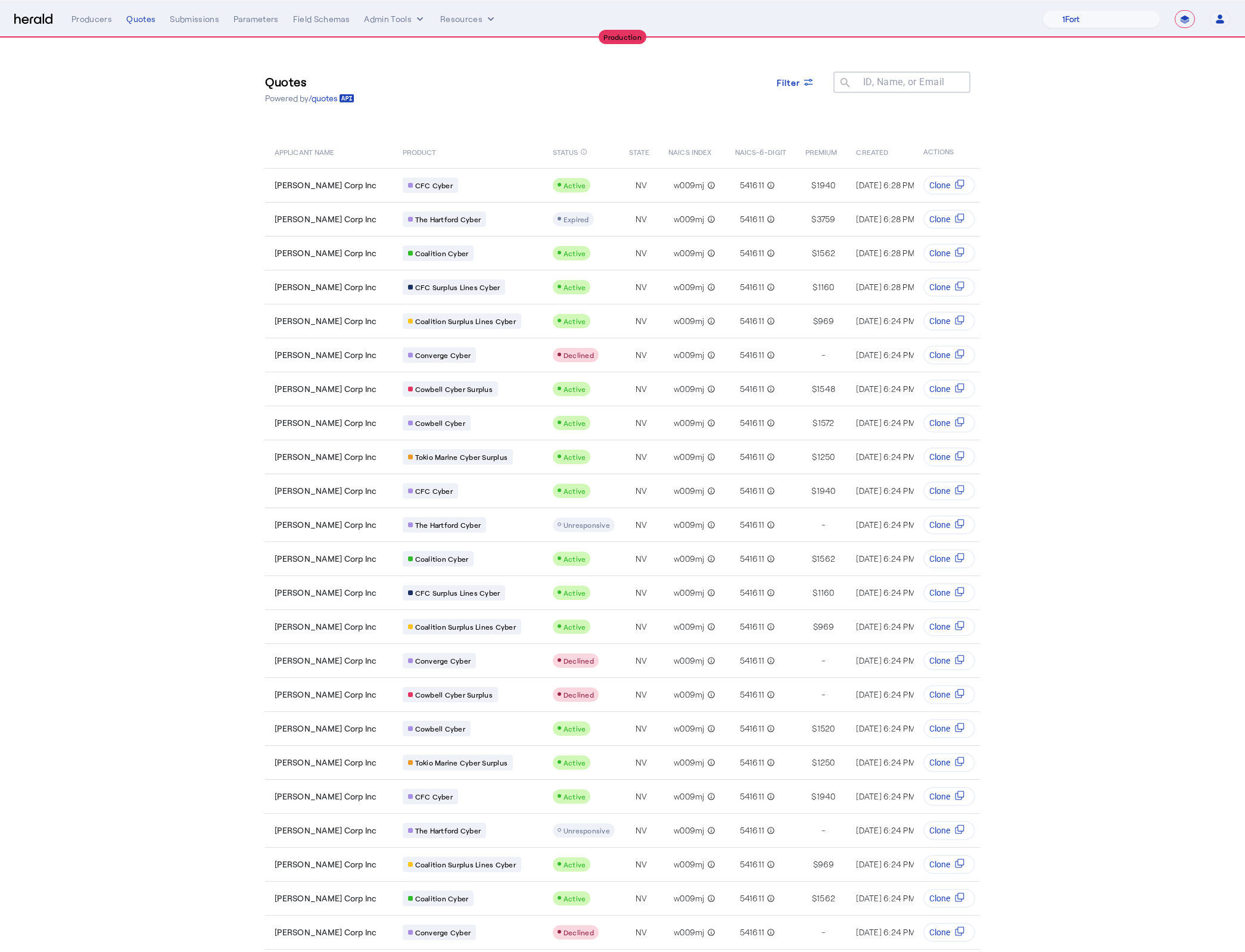
select select "**********"
drag, startPoint x: 408, startPoint y: 107, endPoint x: 277, endPoint y: 83, distance: 133.2
click at [407, 107] on div "Quotes Powered by /quotes Filter ID, Name, or Email search" at bounding box center [622, 89] width 715 height 54
click at [44, 16] on img at bounding box center [34, 20] width 38 height 11
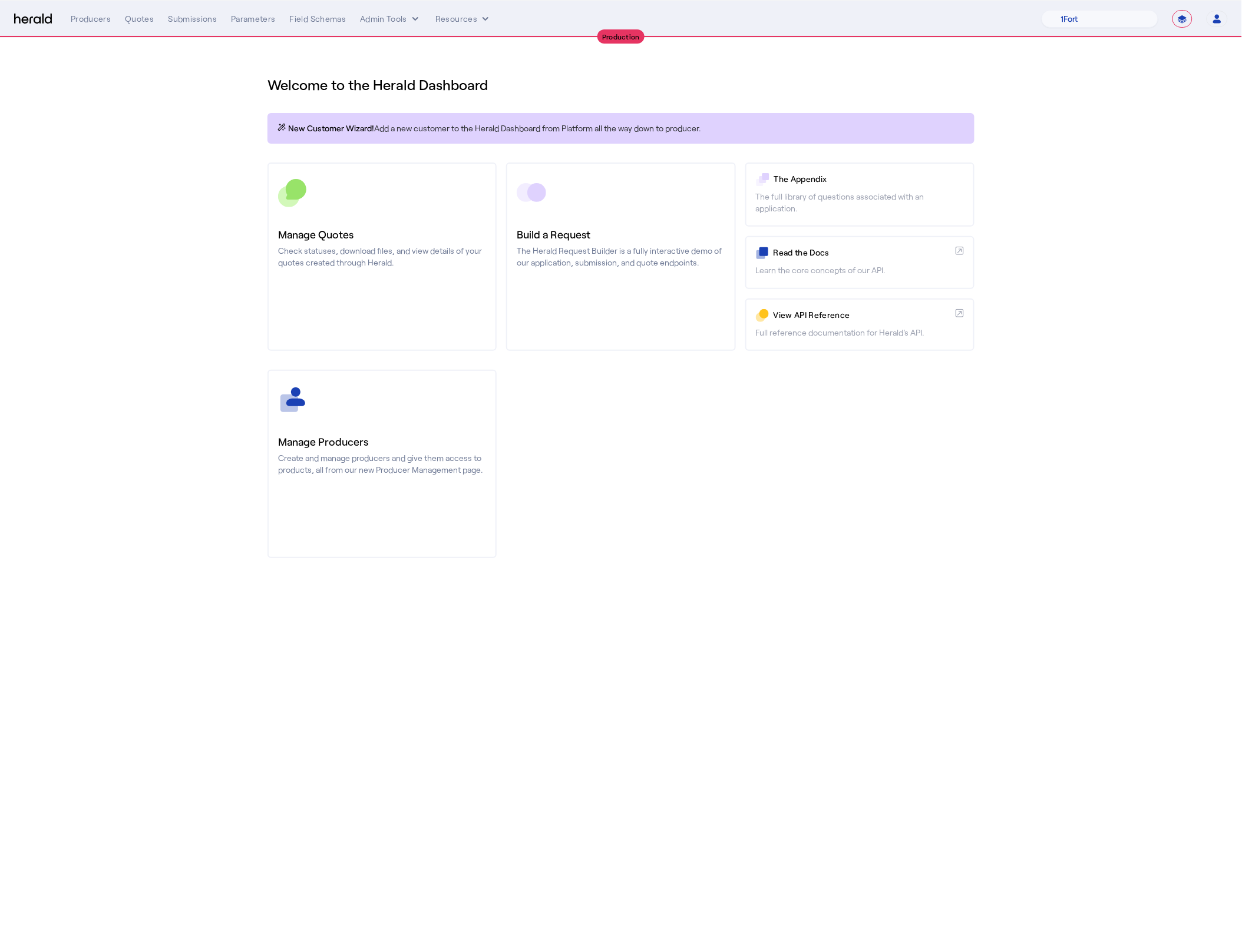
click at [1184, 253] on section "Welcome to the Herald Dashboard New Customer Wizard! Add a new customer to the …" at bounding box center [621, 310] width 1242 height 544
click at [1137, 272] on section "Welcome to the Herald Dashboard New Customer Wizard! Add a new customer to the …" at bounding box center [621, 310] width 1242 height 544
click at [405, 19] on button "Admin Tools" at bounding box center [391, 19] width 61 height 12
click at [406, 40] on span "Platforms Manager" at bounding box center [410, 43] width 86 height 14
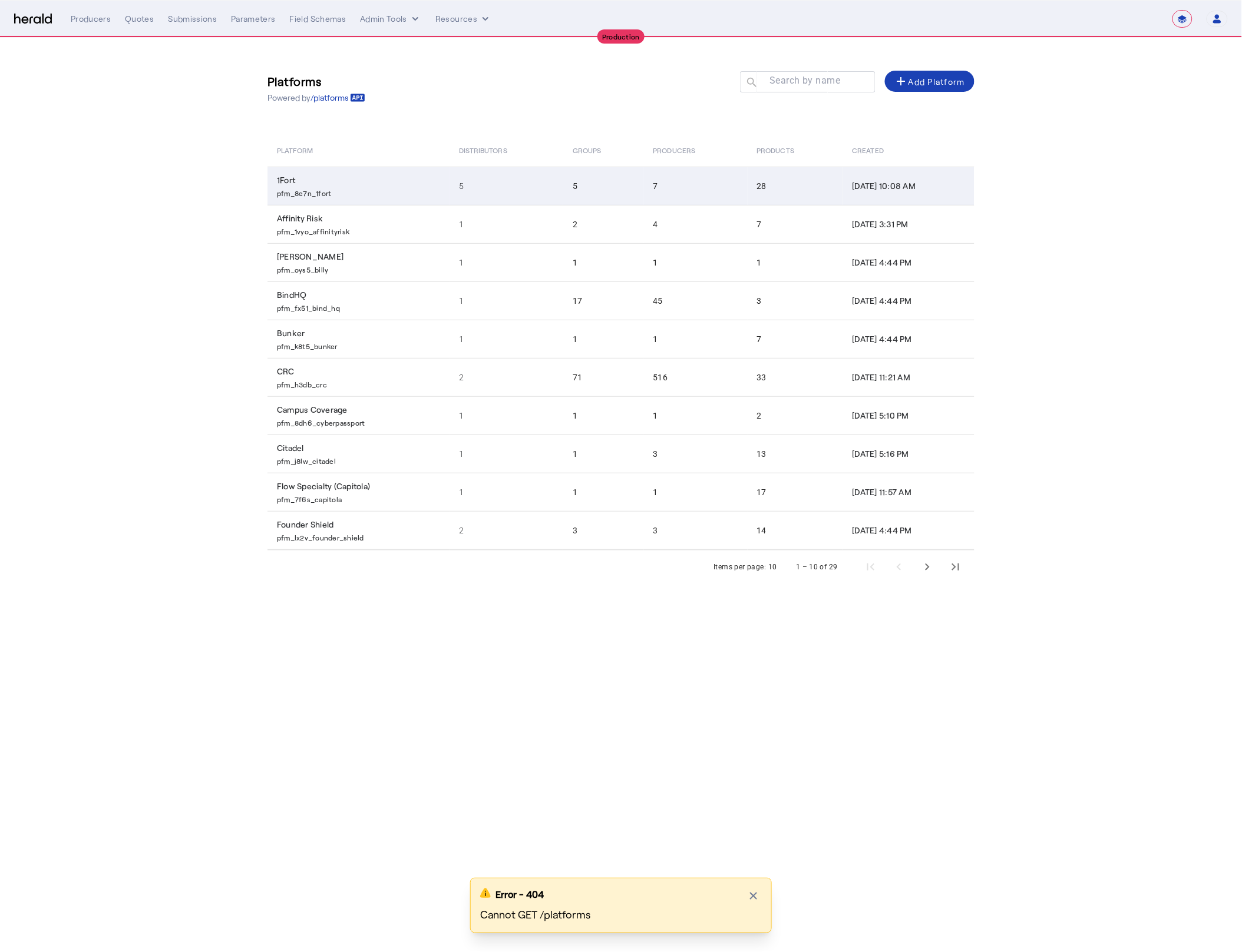
click at [360, 189] on p "pfm_8e7n_1fort" at bounding box center [361, 192] width 168 height 12
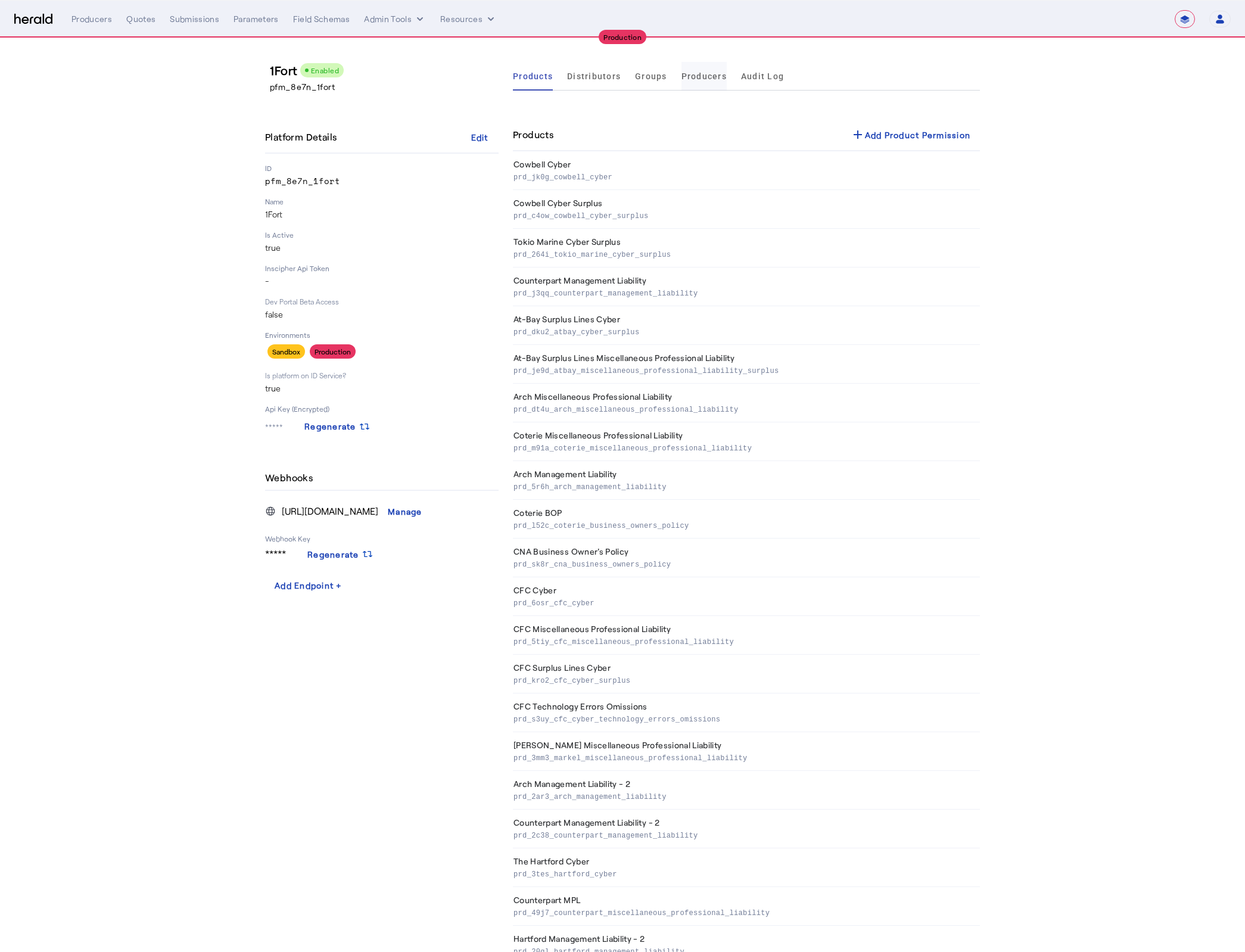
click at [713, 90] on span "Producers" at bounding box center [703, 76] width 45 height 29
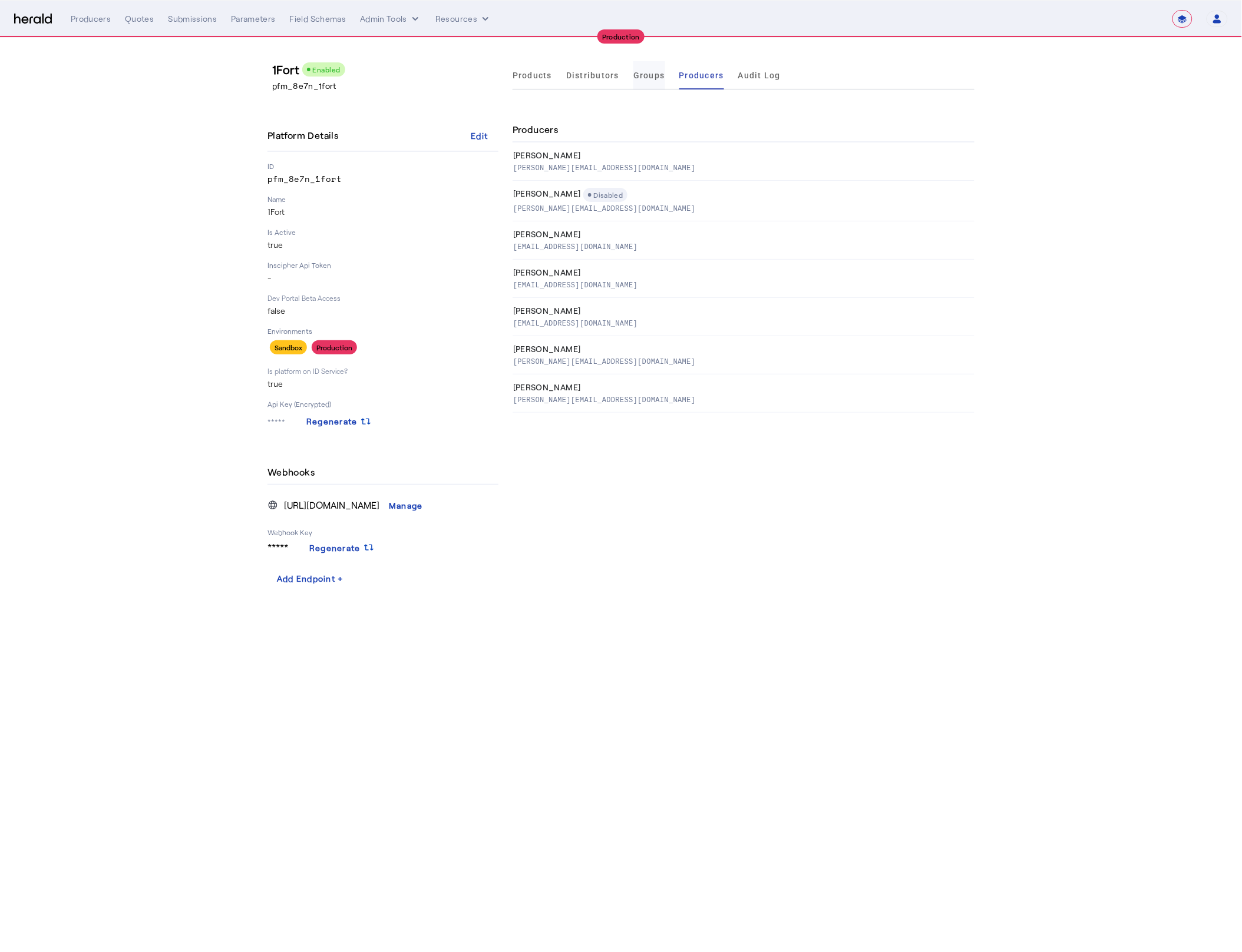
click at [642, 74] on span "Groups" at bounding box center [649, 75] width 32 height 8
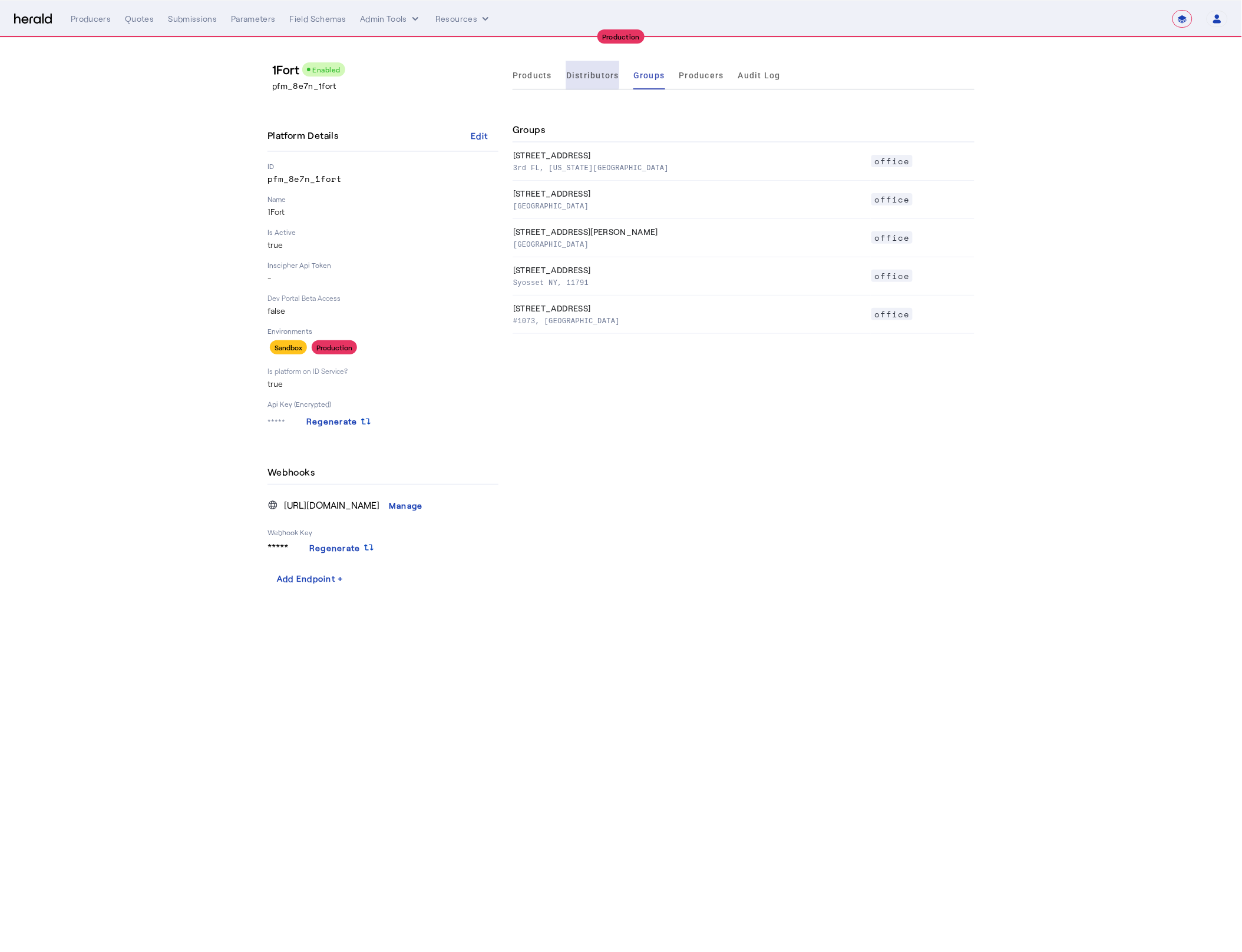
click at [586, 68] on span "Distributors" at bounding box center [592, 75] width 53 height 28
click at [518, 81] on span "Products" at bounding box center [532, 75] width 40 height 28
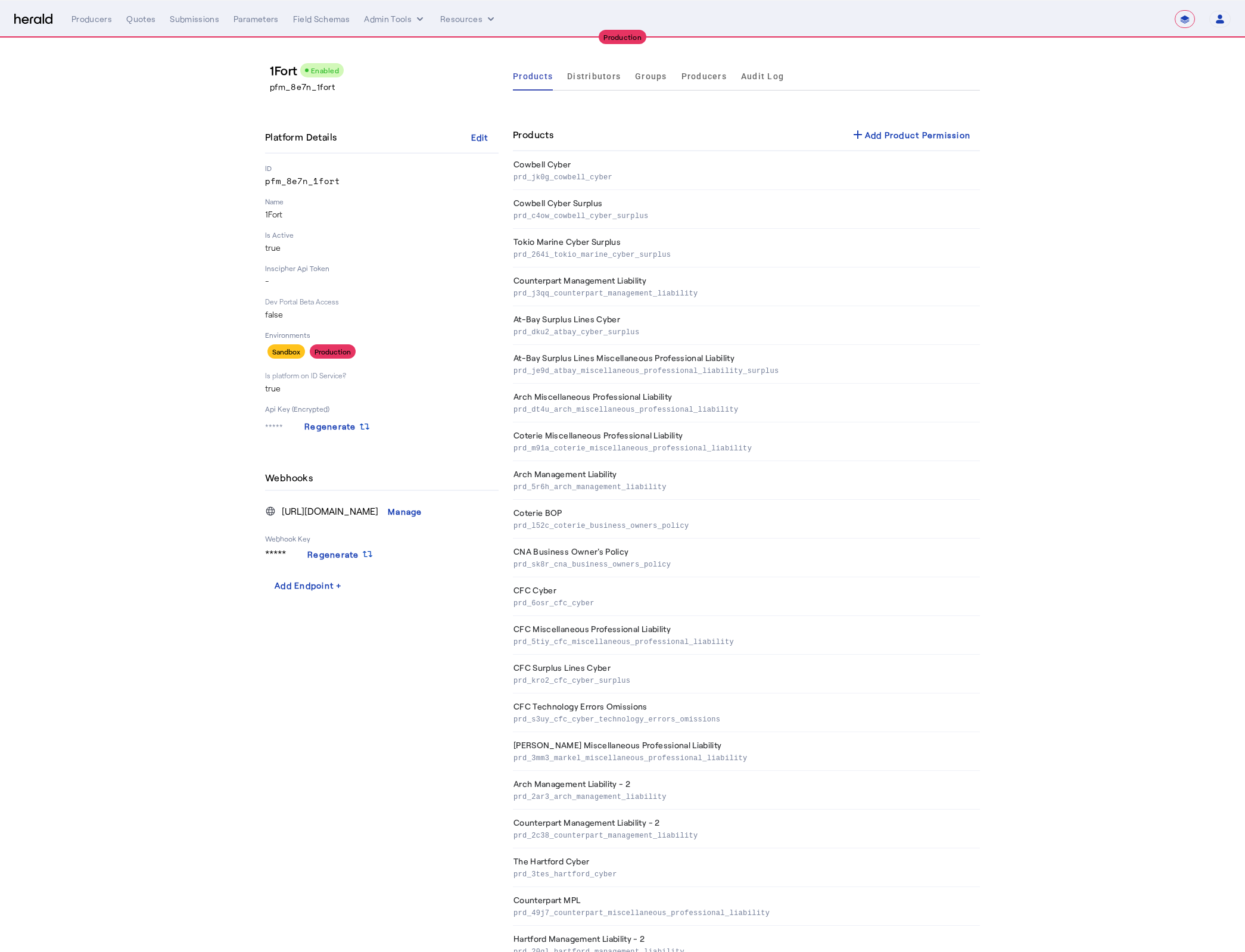
click at [113, 122] on section "1Fort Enabled pfm_8e7n_1fort Platform Details Edit ID pfm_8e7n_1fort Name 1Fort…" at bounding box center [622, 648] width 1245 height 1221
click at [27, 22] on img at bounding box center [34, 20] width 38 height 11
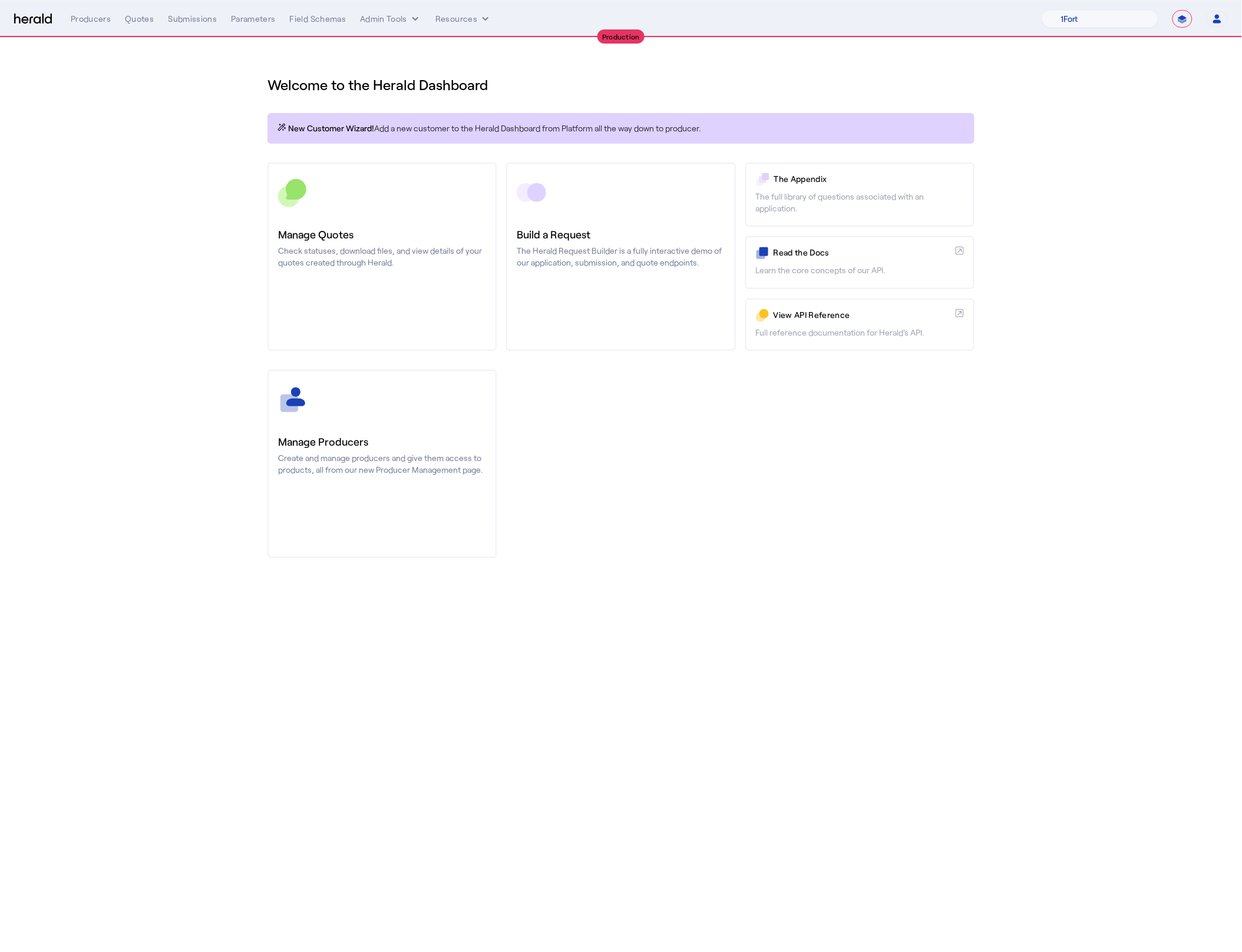
click at [77, 132] on section "Welcome to the Herald Dashboard New Customer Wizard! Add a new customer to the …" at bounding box center [621, 310] width 1242 height 544
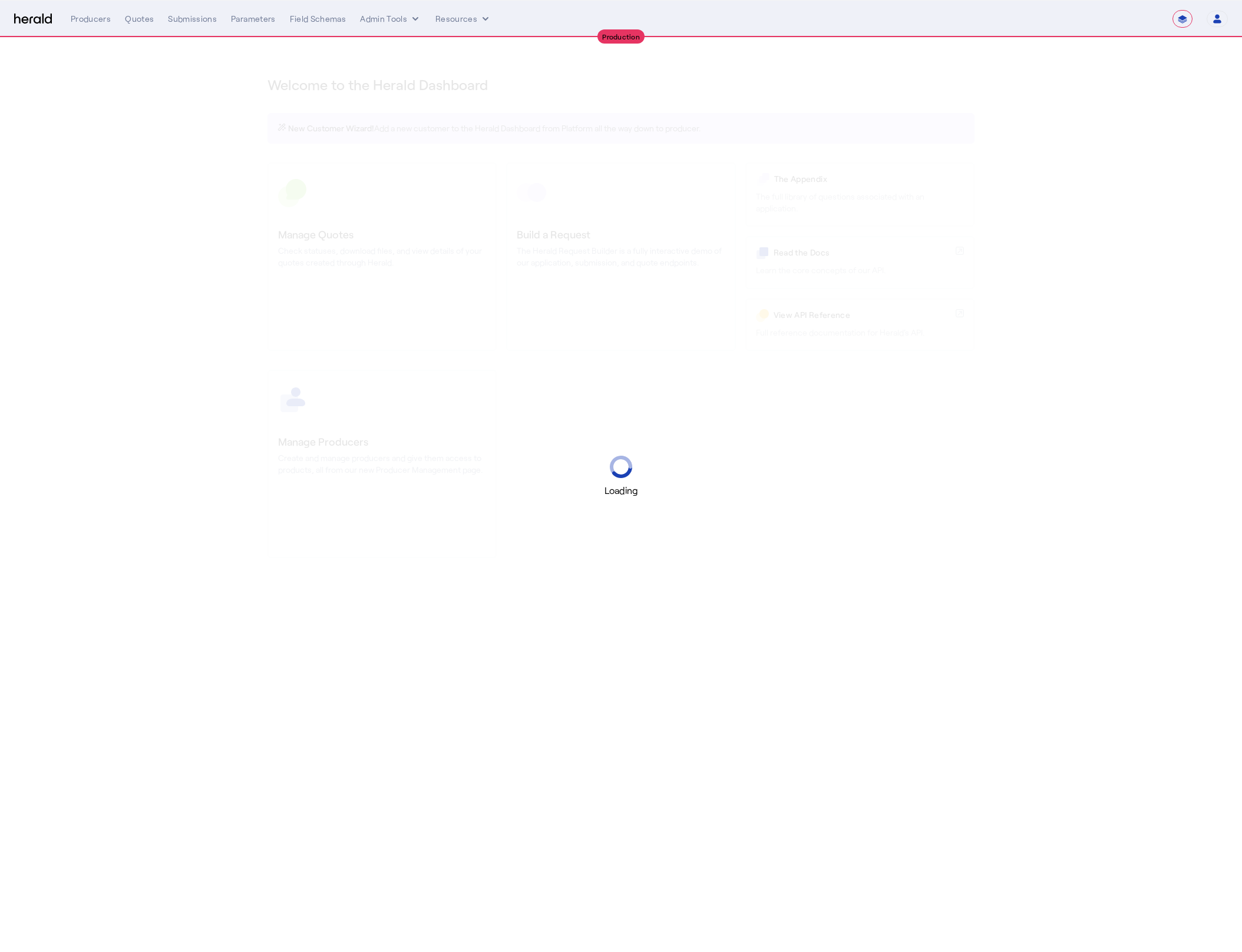
select select "**********"
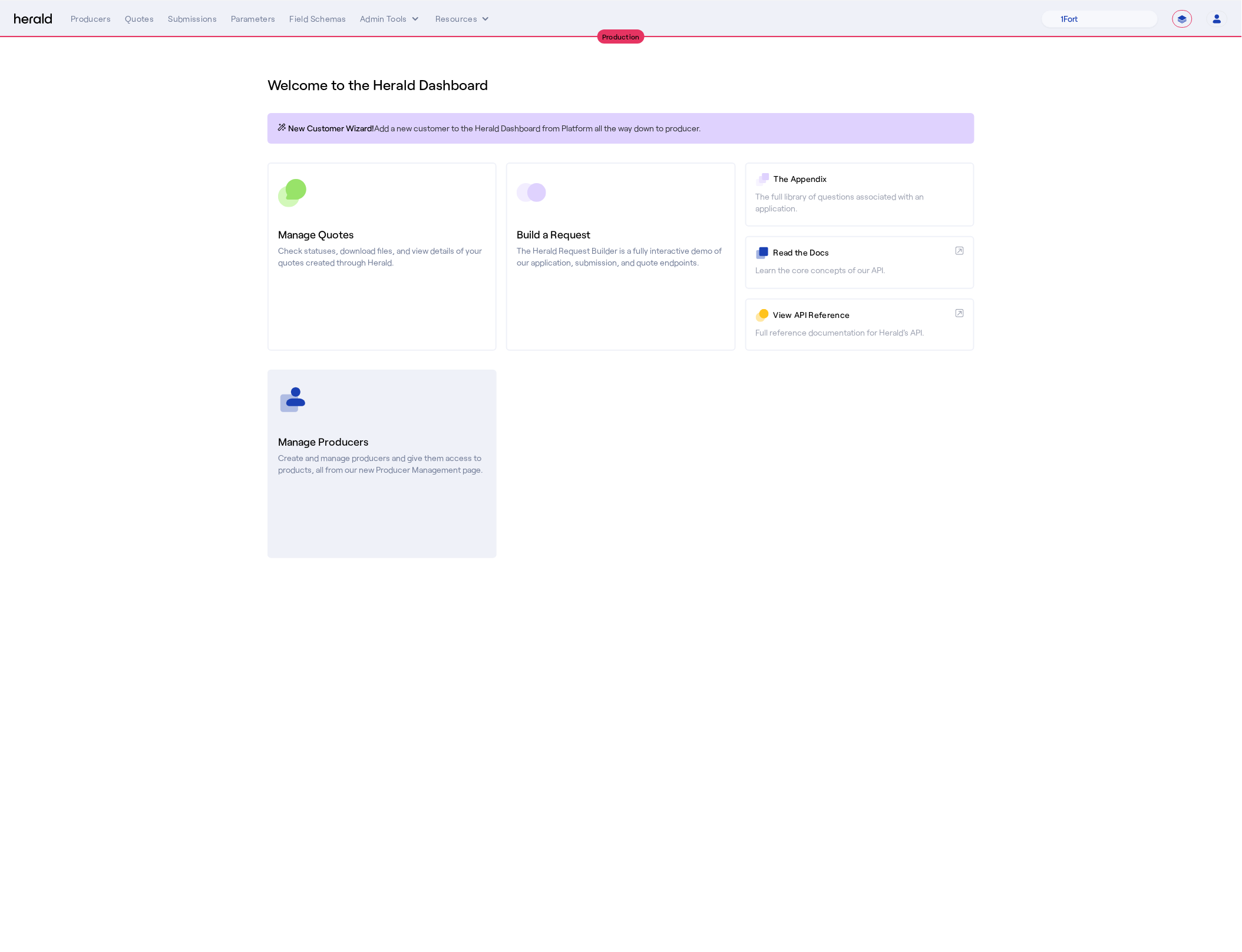
click at [395, 523] on link "Manage Producers Create and manage producers and give them access to products, …" at bounding box center [381, 464] width 229 height 189
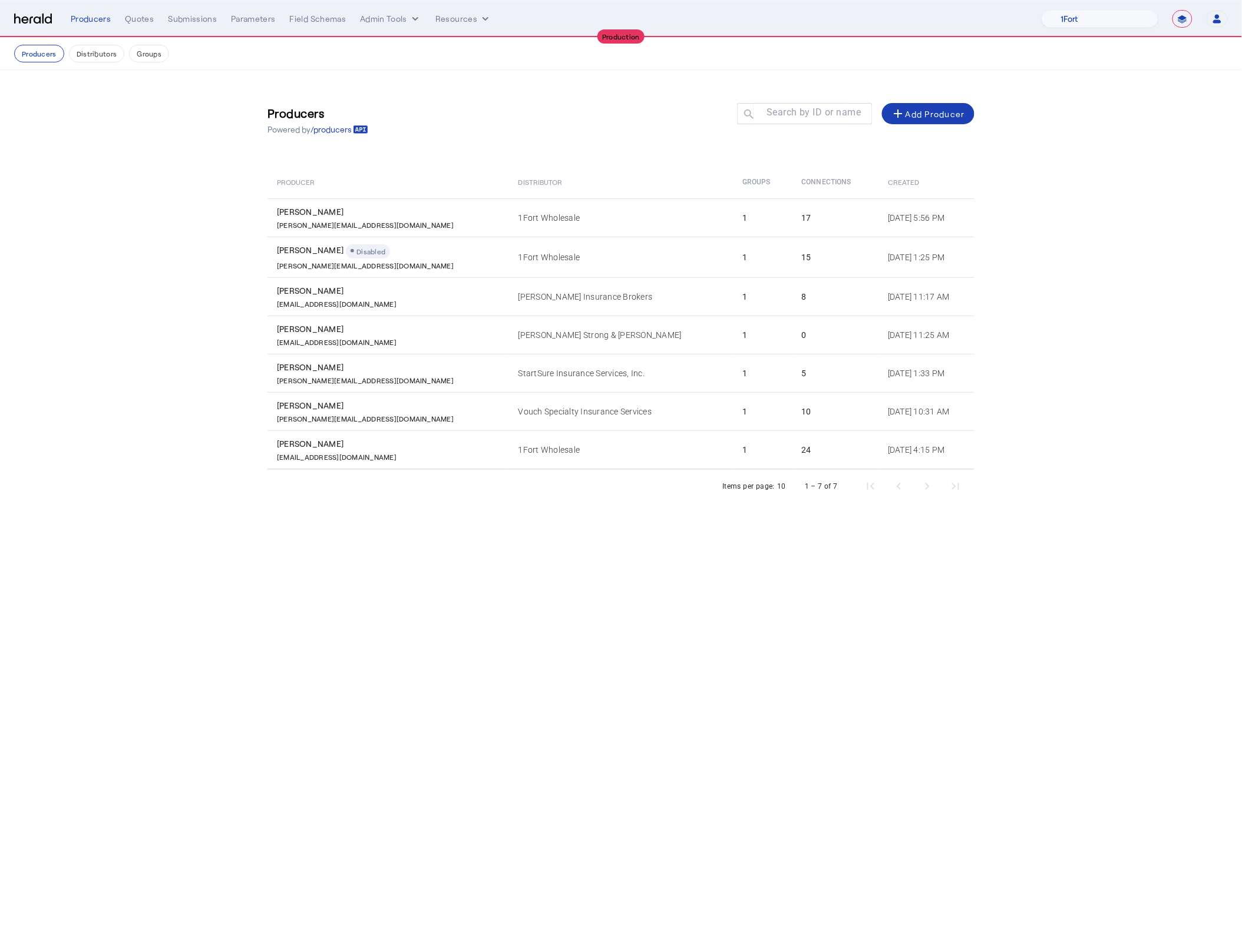
click at [450, 585] on body "**********" at bounding box center [621, 476] width 1242 height 952
click at [95, 60] on button "Distributors" at bounding box center [97, 53] width 56 height 18
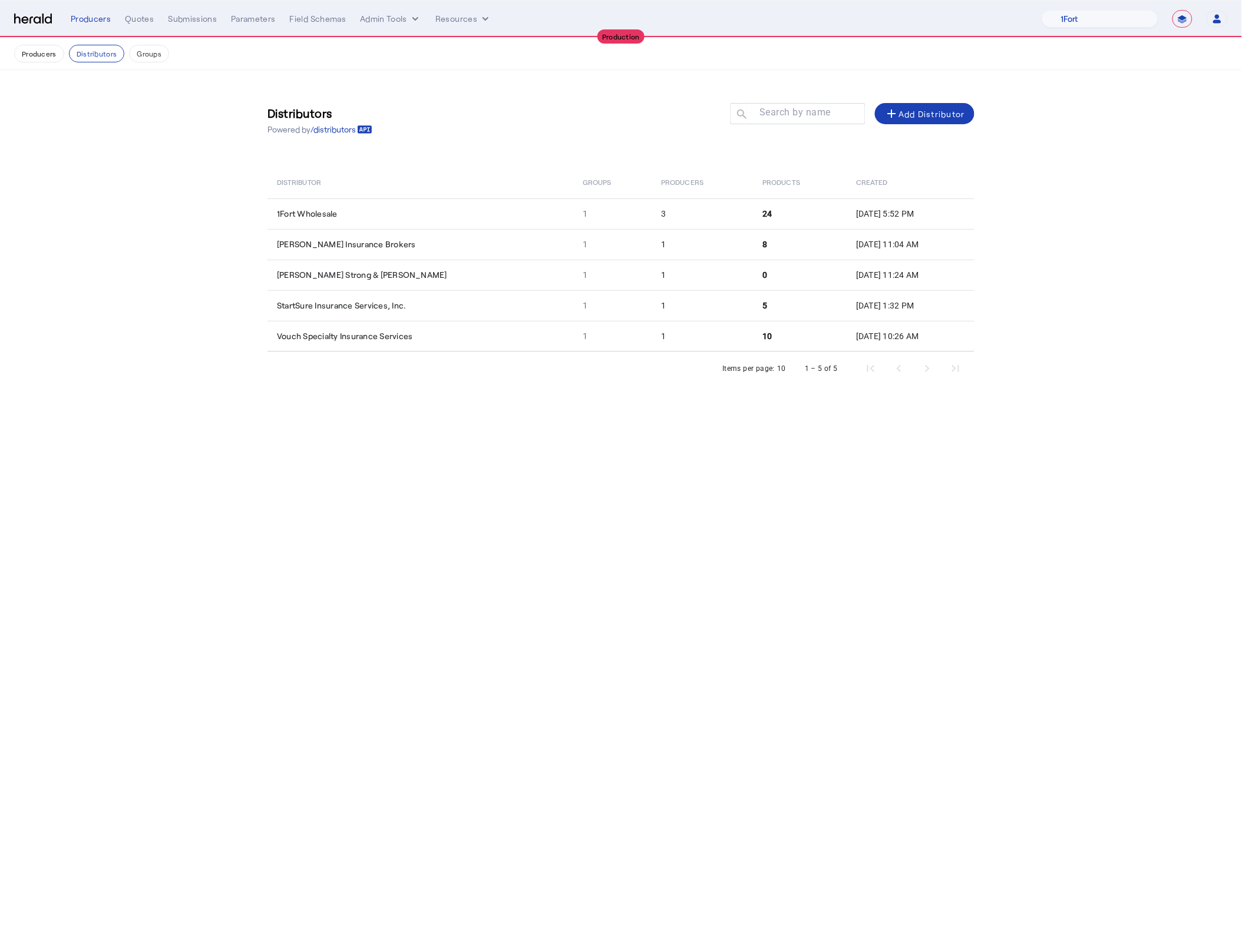
click at [126, 43] on nav "Producers Distributors Groups" at bounding box center [621, 54] width 1242 height 33
click at [137, 53] on button "Groups" at bounding box center [149, 53] width 40 height 18
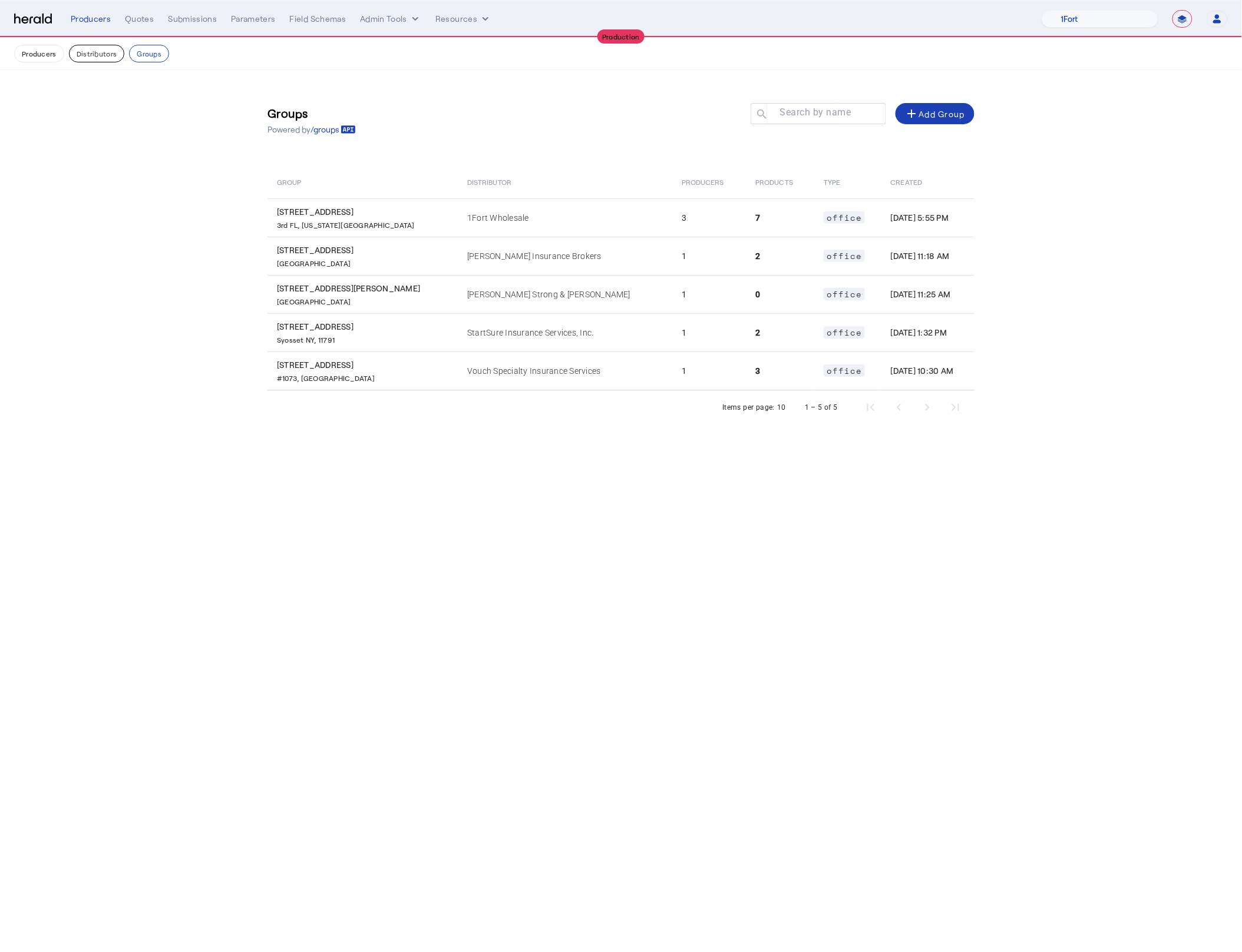
click at [114, 56] on button "Distributors" at bounding box center [97, 53] width 56 height 18
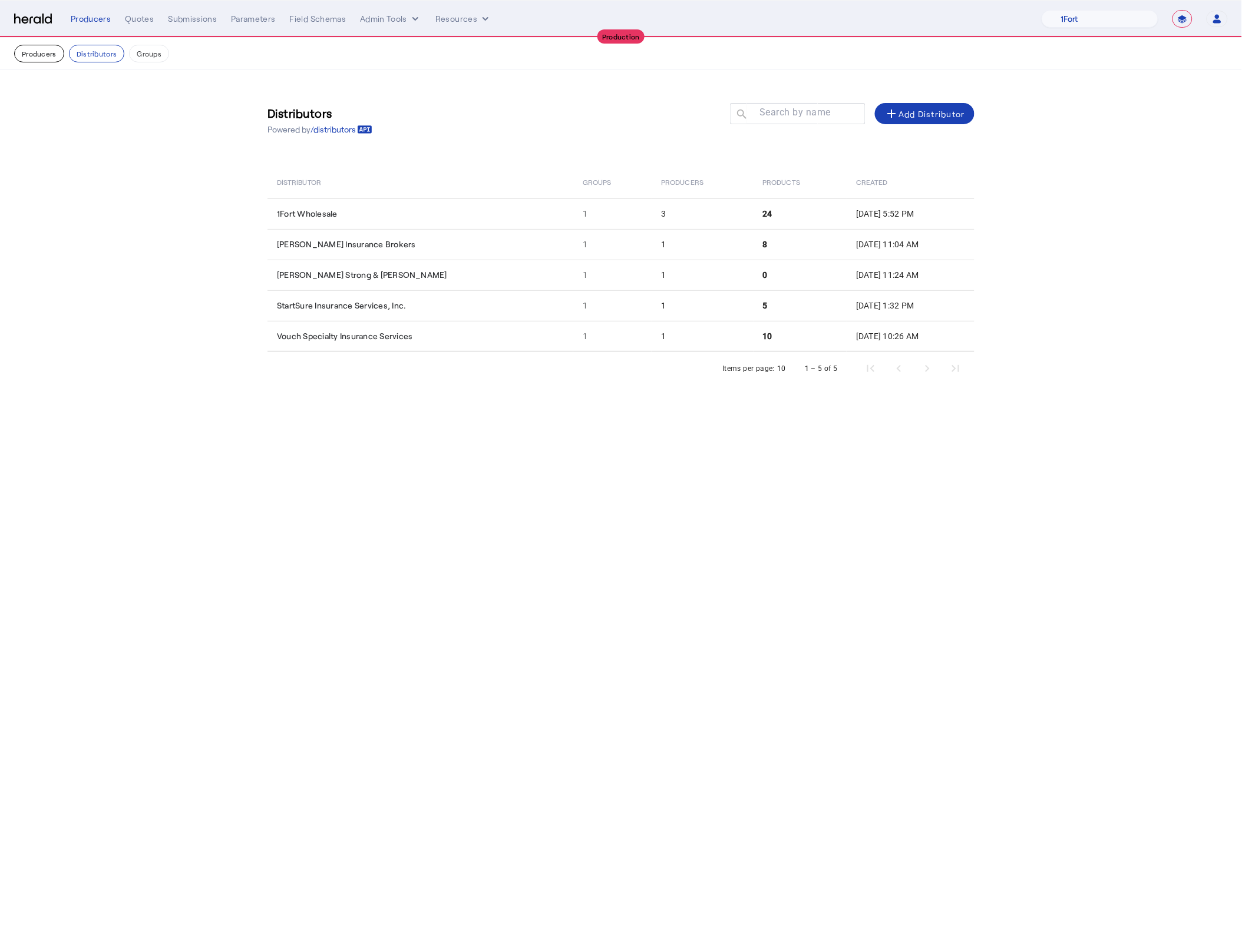
click at [34, 58] on button "Producers" at bounding box center [40, 53] width 50 height 18
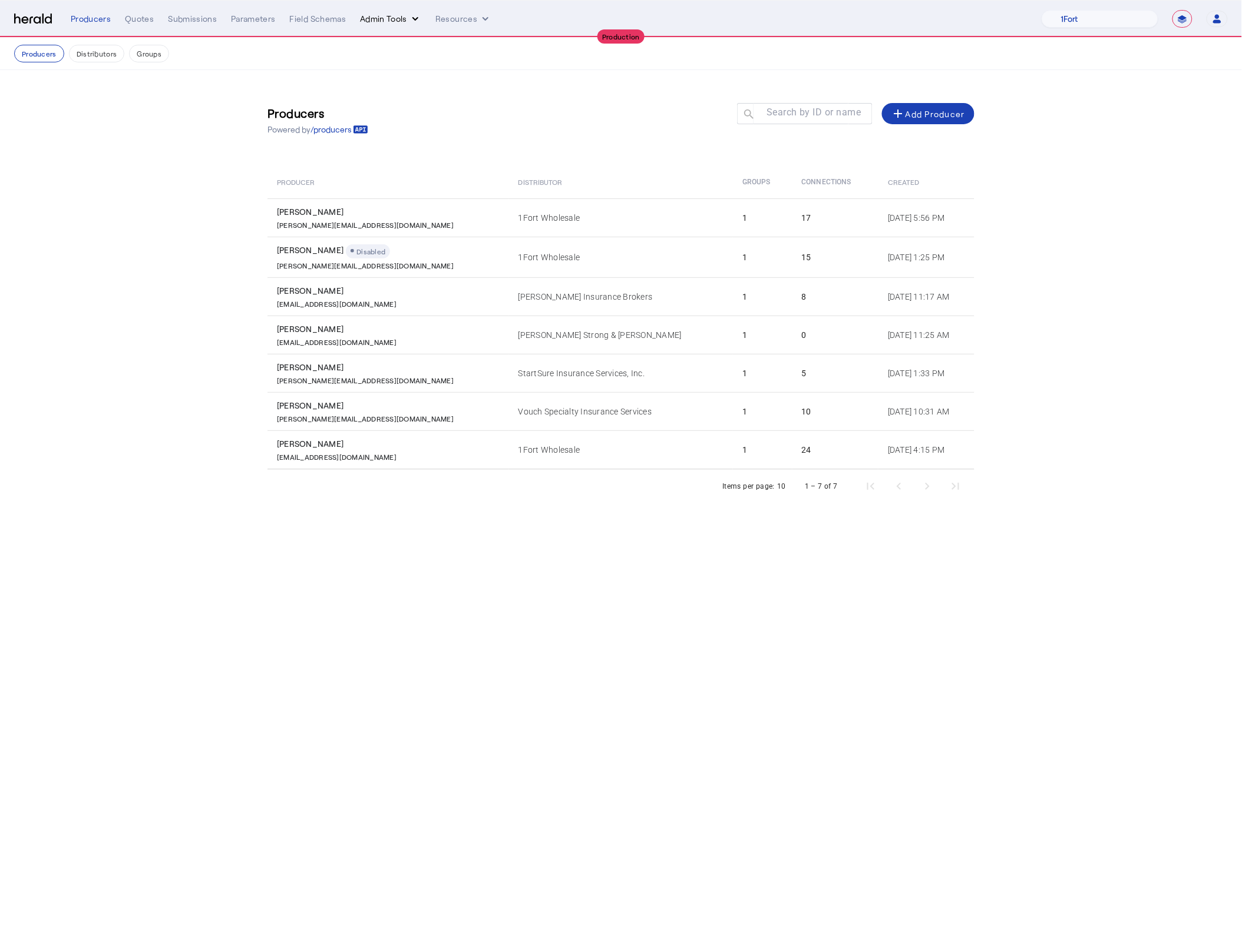
click at [391, 14] on button "Admin Tools" at bounding box center [391, 19] width 61 height 12
click at [425, 40] on span "Platforms Manager" at bounding box center [410, 43] width 86 height 14
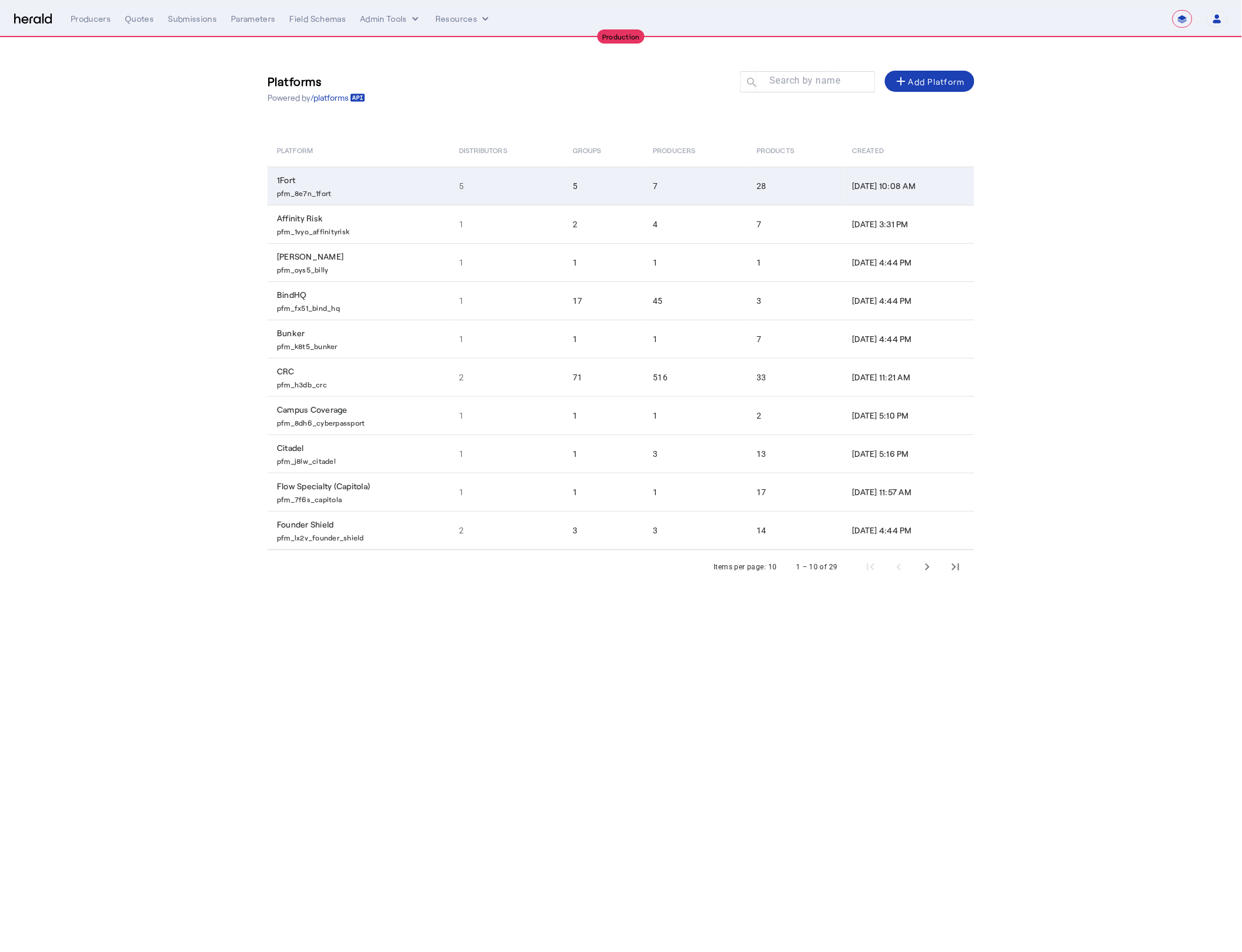
click at [765, 191] on td "28" at bounding box center [795, 186] width 95 height 38
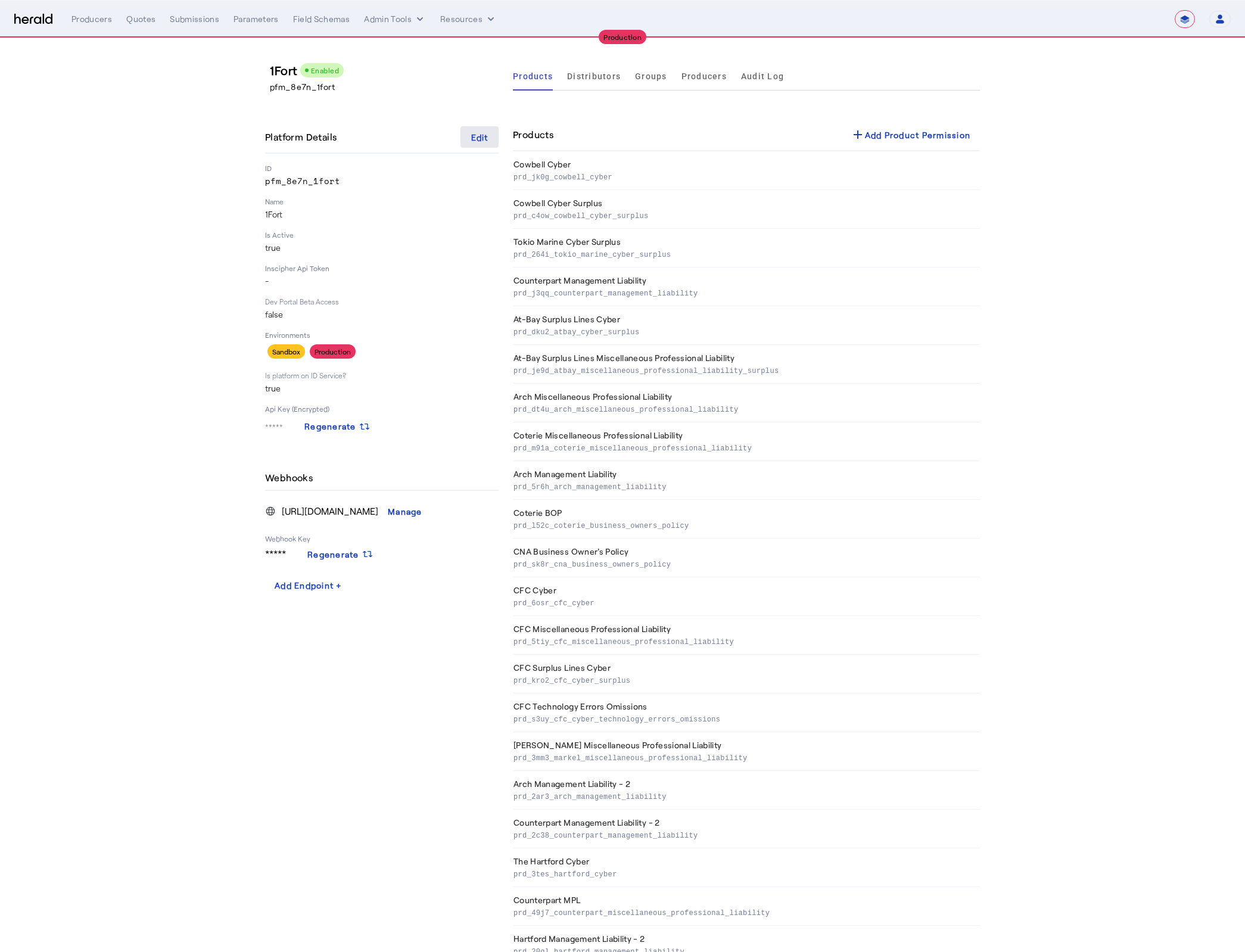
click at [493, 138] on span at bounding box center [479, 136] width 38 height 29
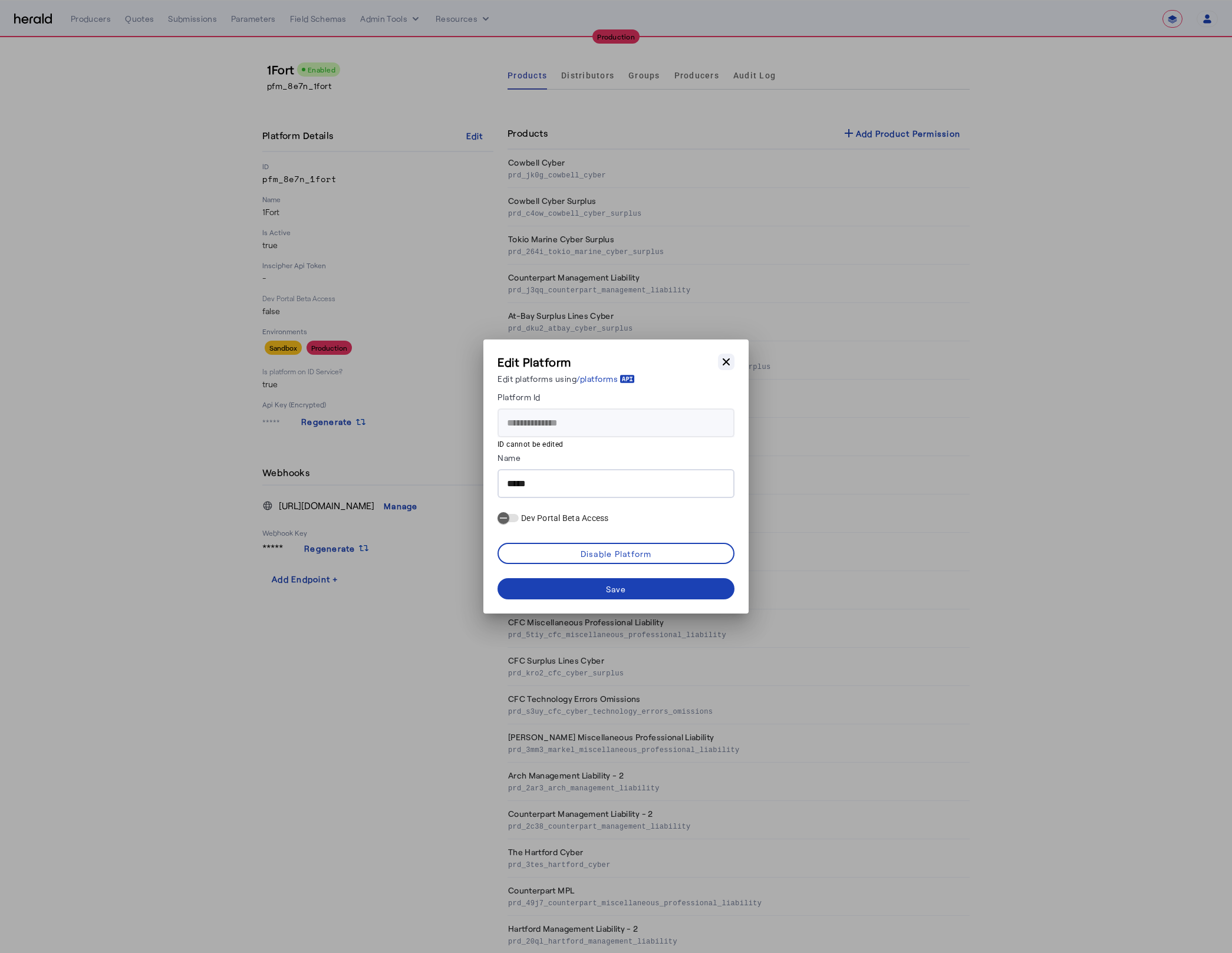
click at [731, 364] on icon "button" at bounding box center [726, 362] width 12 height 12
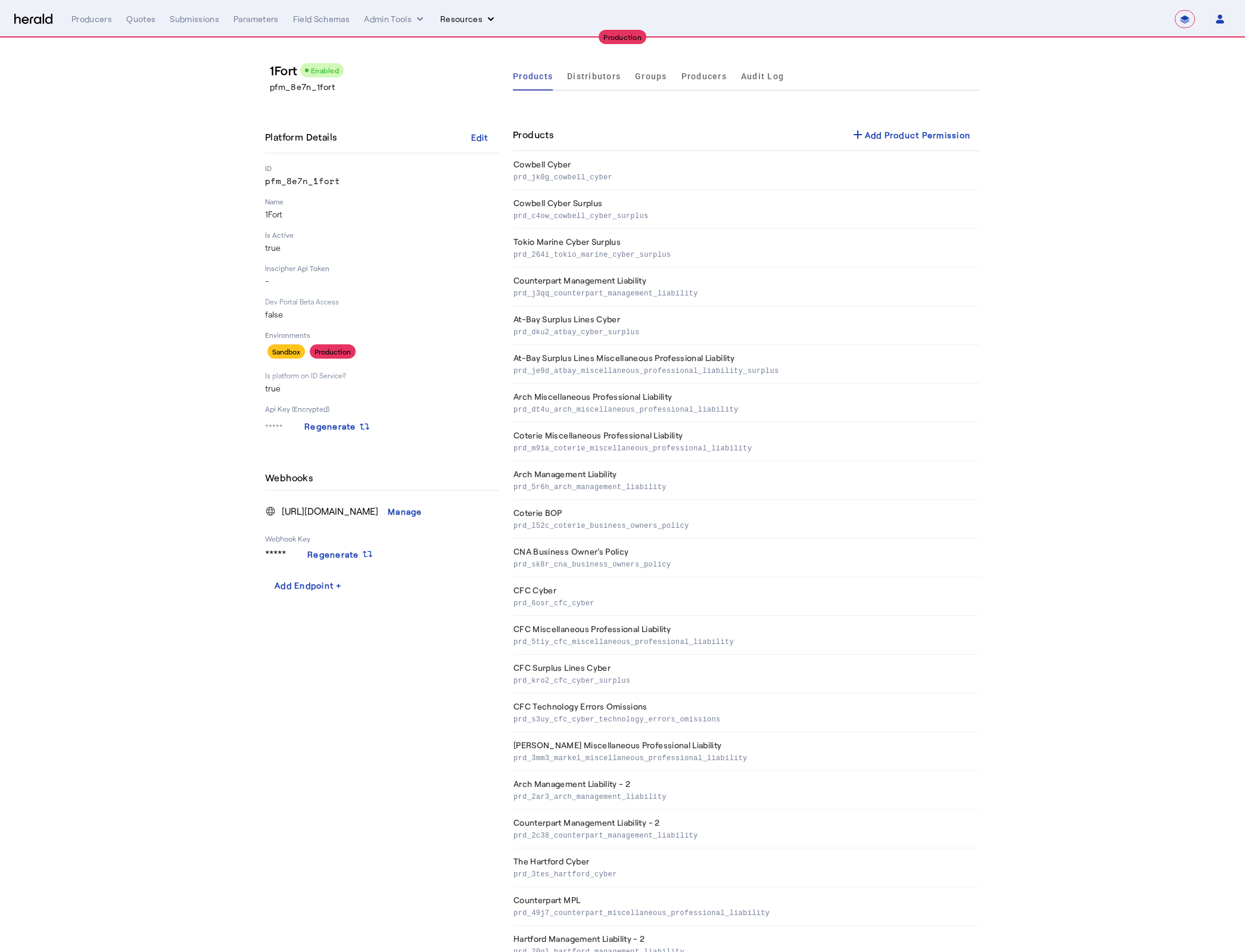
click at [471, 19] on button "Resources" at bounding box center [468, 19] width 56 height 12
click at [171, 90] on div at bounding box center [622, 476] width 1245 height 952
click at [409, 18] on button "Admin Tools" at bounding box center [395, 19] width 62 height 12
click at [183, 126] on div at bounding box center [622, 476] width 1245 height 952
click at [319, 22] on div "Field Schemas" at bounding box center [322, 19] width 57 height 12
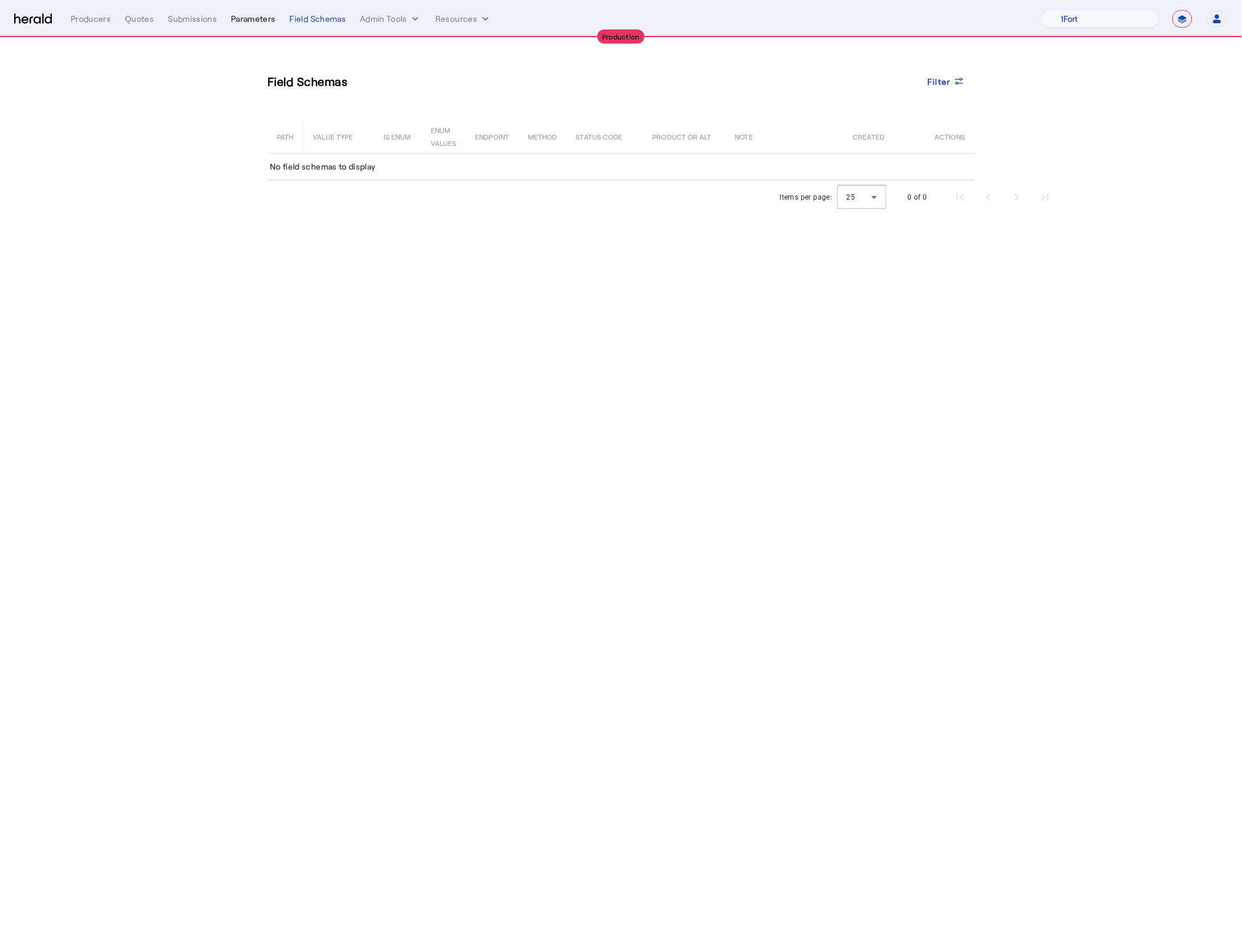
click at [253, 22] on div "Parameters" at bounding box center [253, 19] width 45 height 12
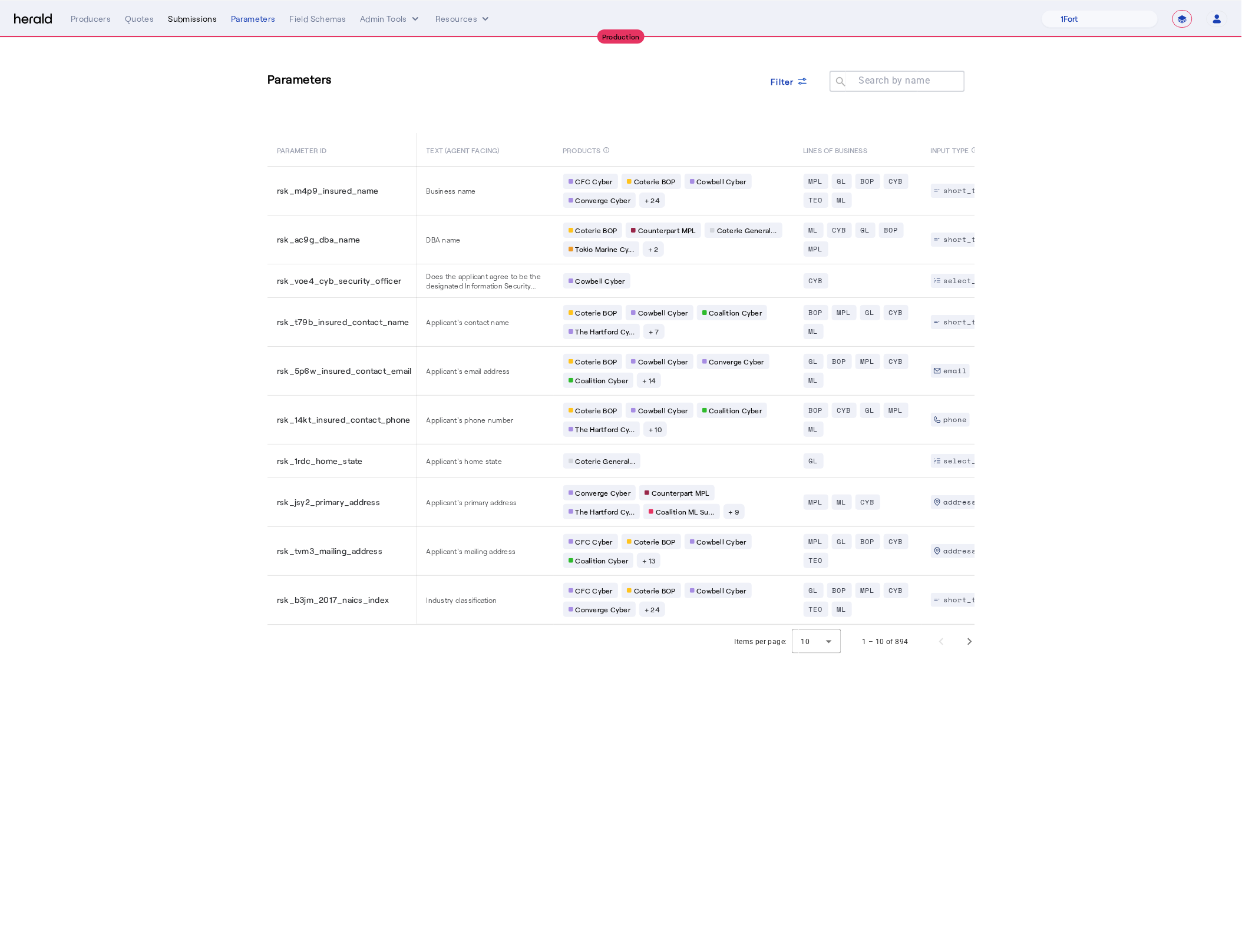
click at [189, 17] on div "Submissions" at bounding box center [193, 19] width 49 height 12
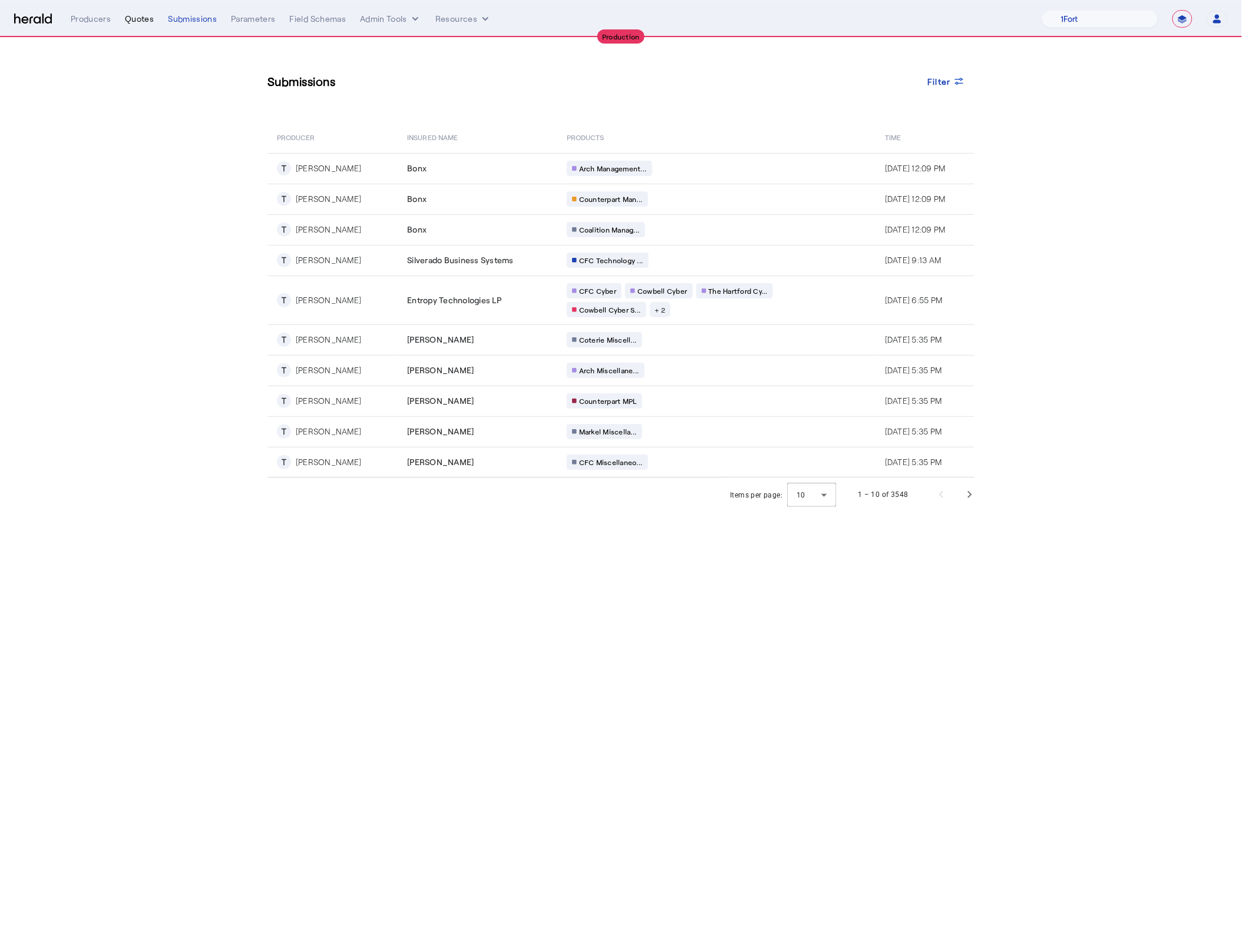
click at [141, 20] on div "Quotes" at bounding box center [139, 19] width 29 height 12
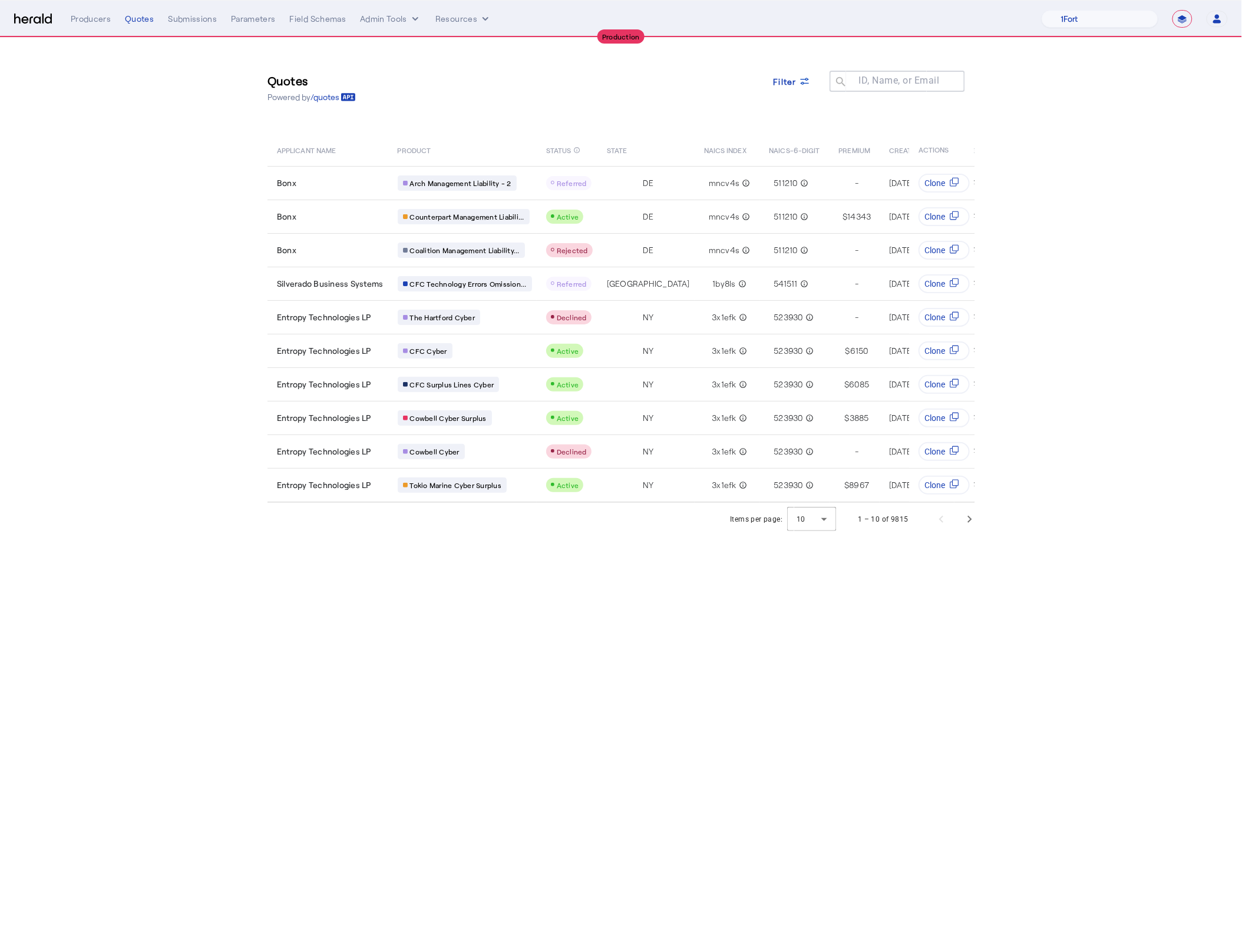
click at [171, 63] on section "Quotes Powered by /quotes Filter ID, Name, or Email search APPLICANT NAME PRODU…" at bounding box center [621, 287] width 1242 height 498
click at [980, 527] on span "Next page" at bounding box center [969, 519] width 28 height 28
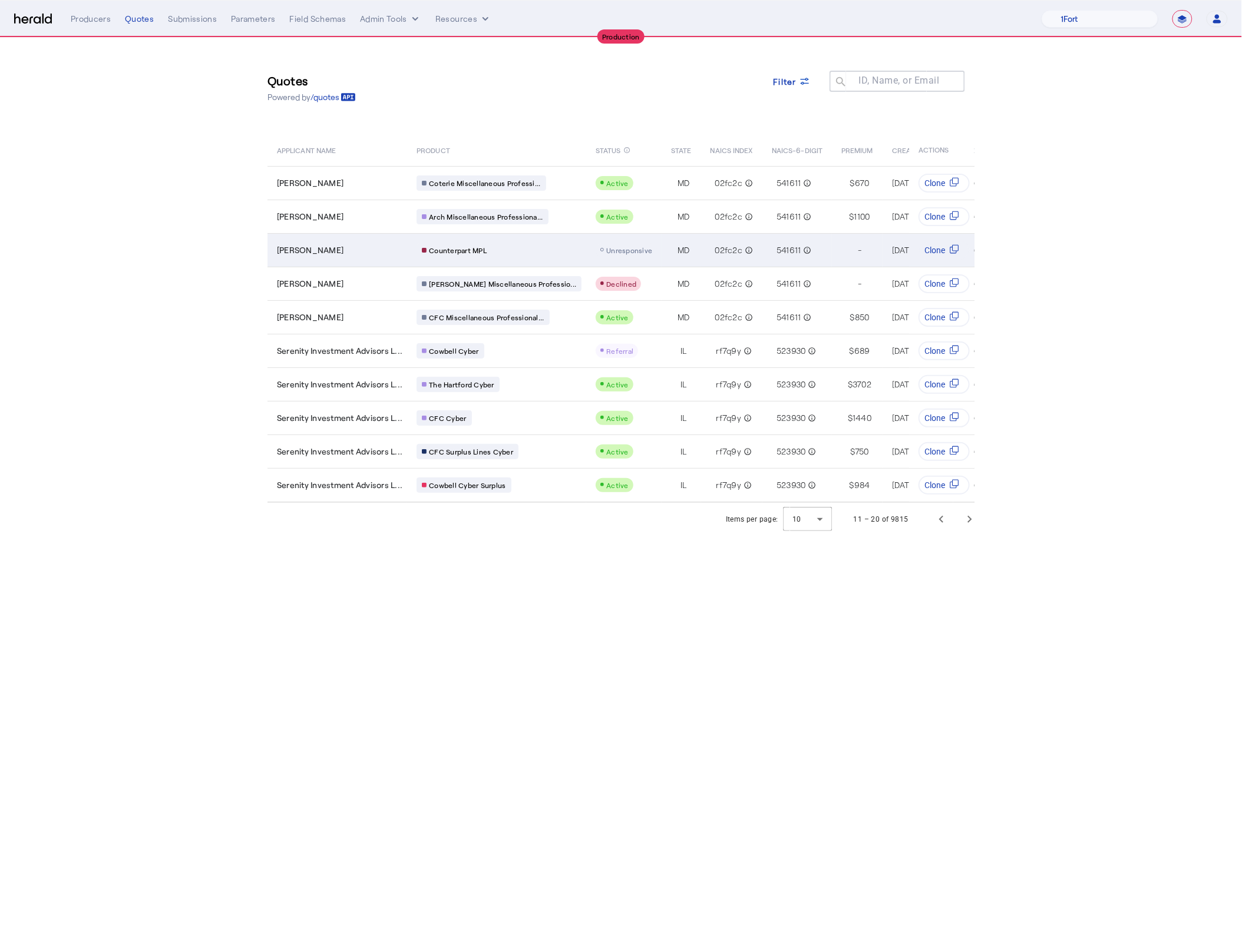
click at [371, 250] on div "Kirby Horvitz" at bounding box center [339, 250] width 125 height 12
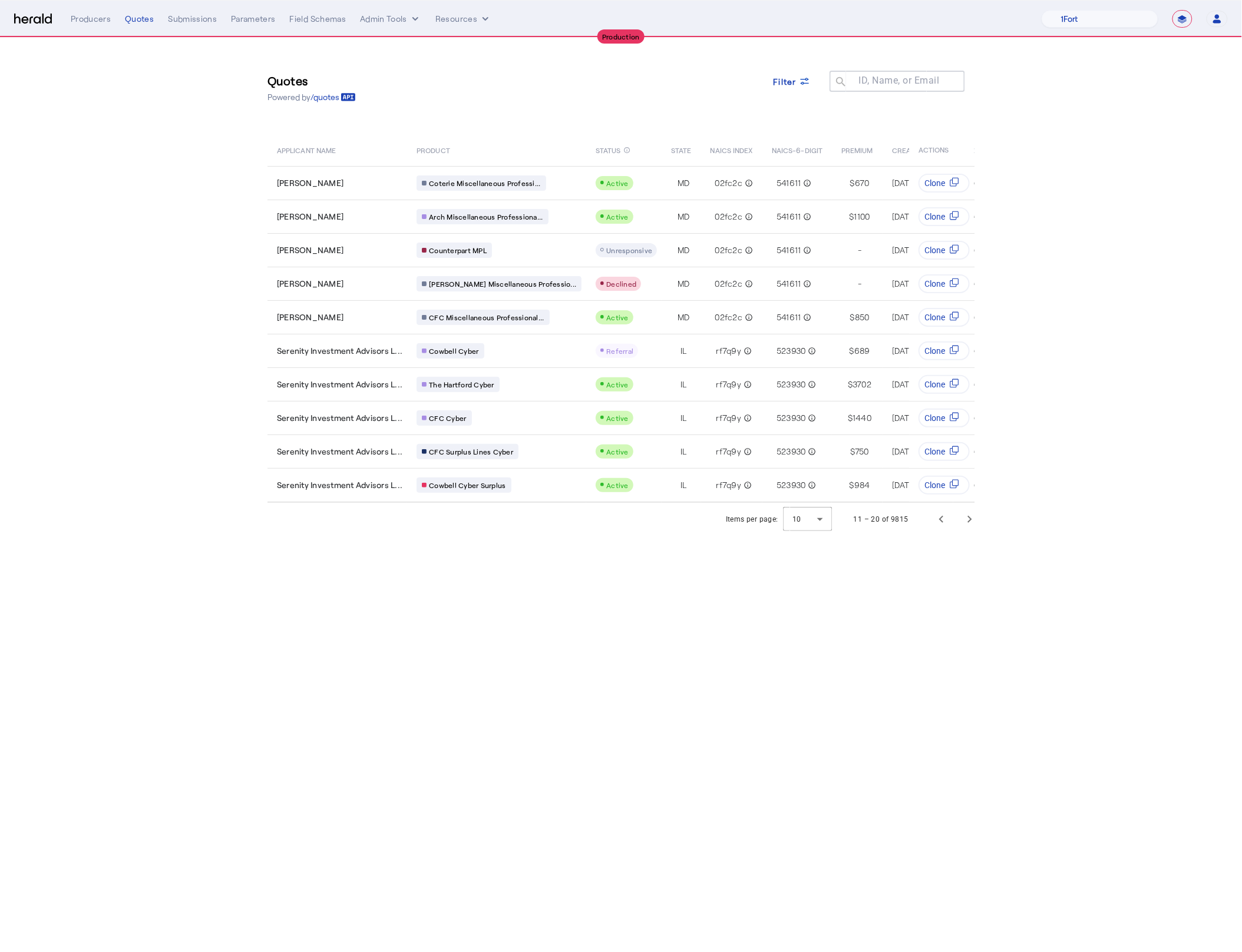
click at [476, 621] on body "**********" at bounding box center [621, 476] width 1242 height 952
click at [981, 530] on span "Next page" at bounding box center [969, 519] width 28 height 28
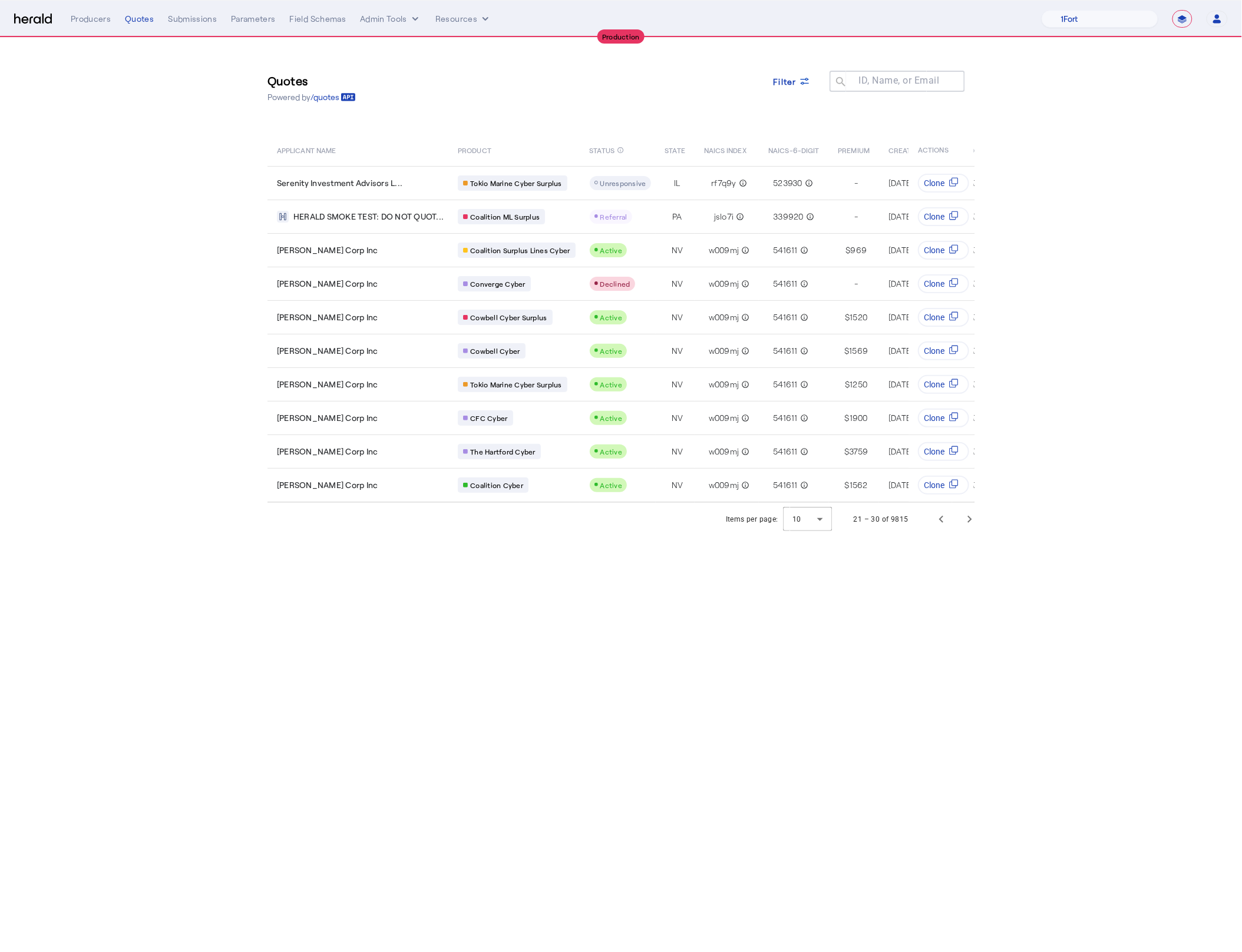
click at [452, 645] on body "**********" at bounding box center [621, 476] width 1242 height 952
click at [937, 533] on span "Previous page" at bounding box center [941, 519] width 28 height 28
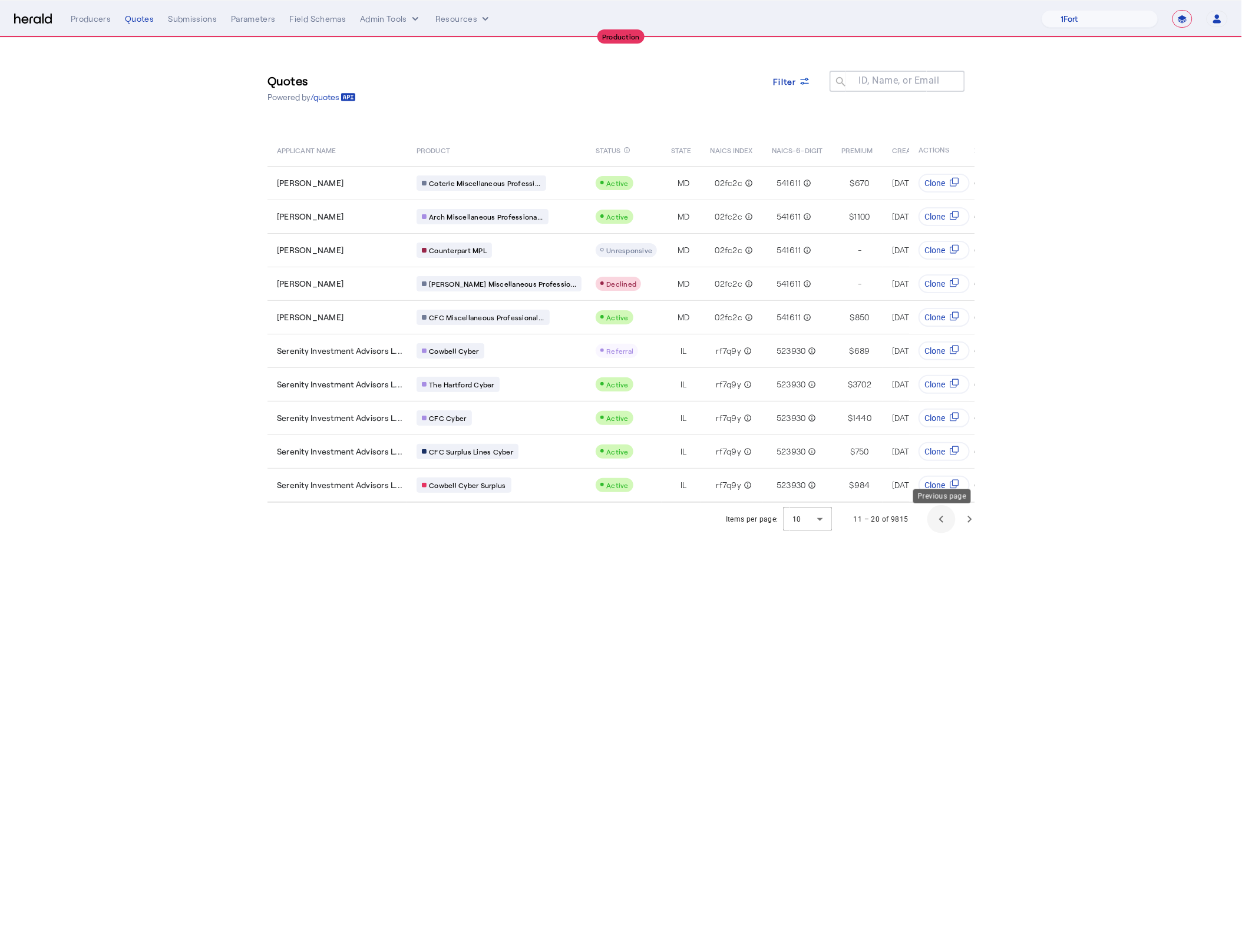
click at [938, 531] on span "Previous page" at bounding box center [941, 519] width 28 height 28
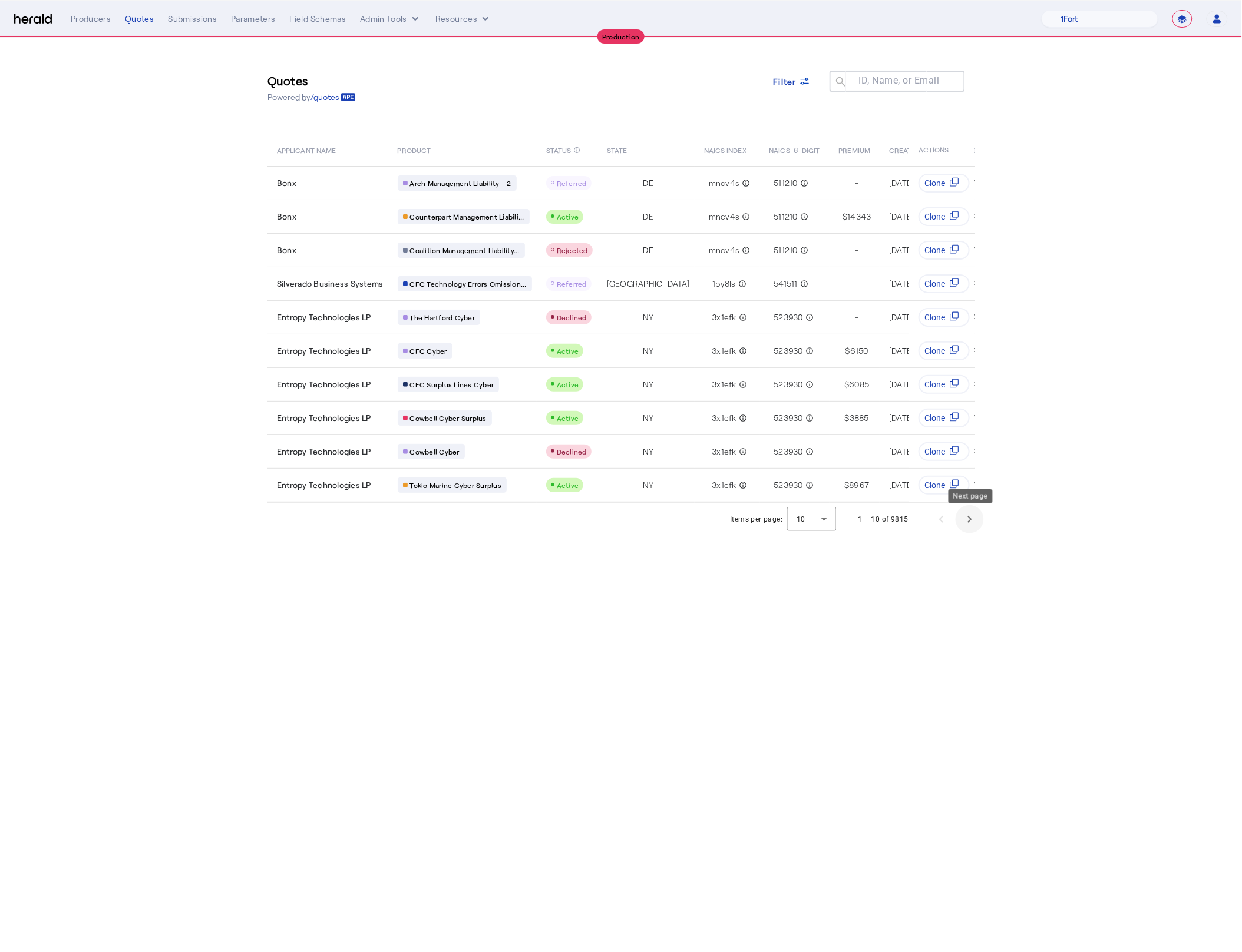
click at [972, 527] on span "Next page" at bounding box center [969, 519] width 28 height 28
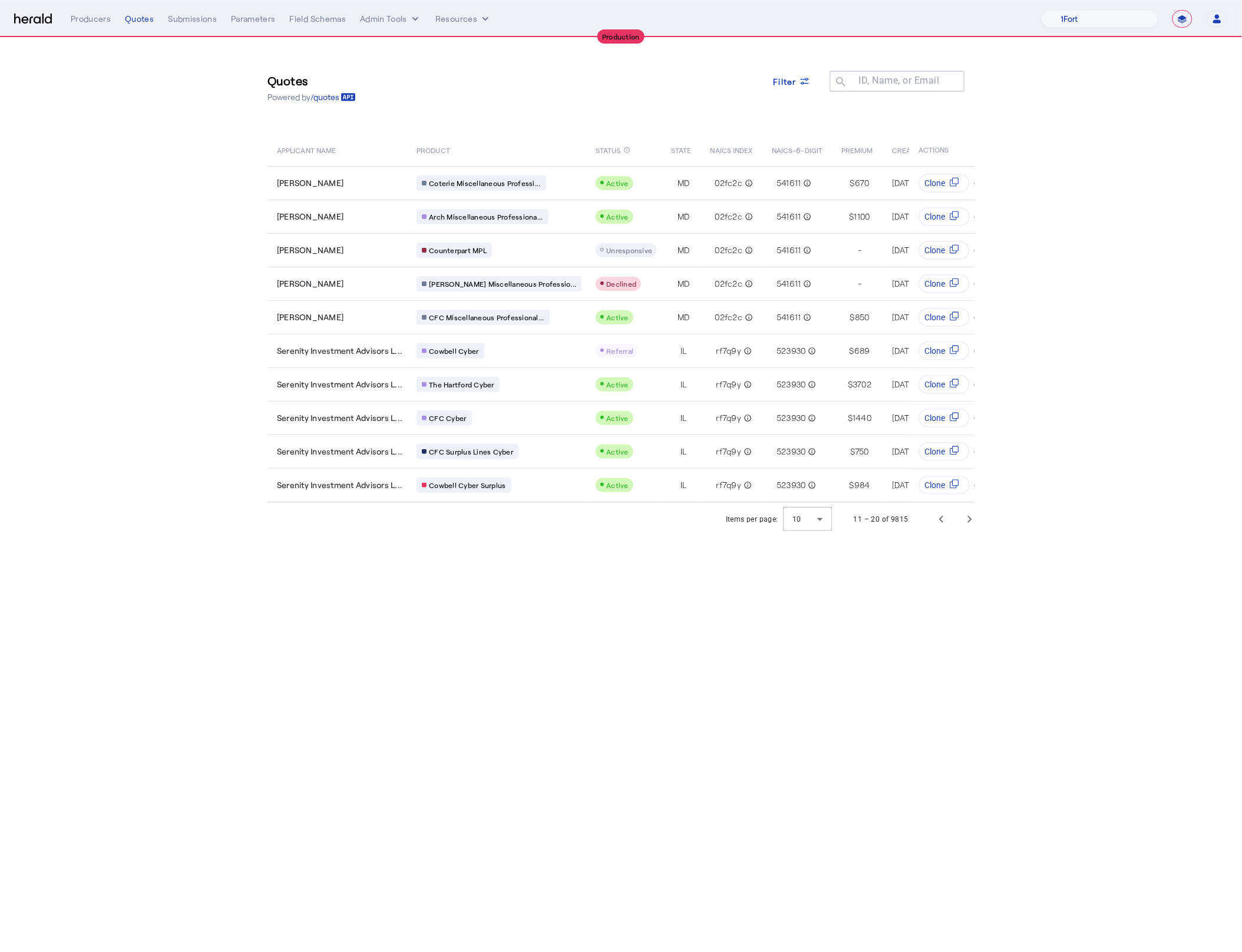
click at [876, 78] on mat-label "ID, Name, or Email" at bounding box center [899, 81] width 81 height 11
click at [876, 78] on input "ID, Name, or Email" at bounding box center [902, 80] width 106 height 14
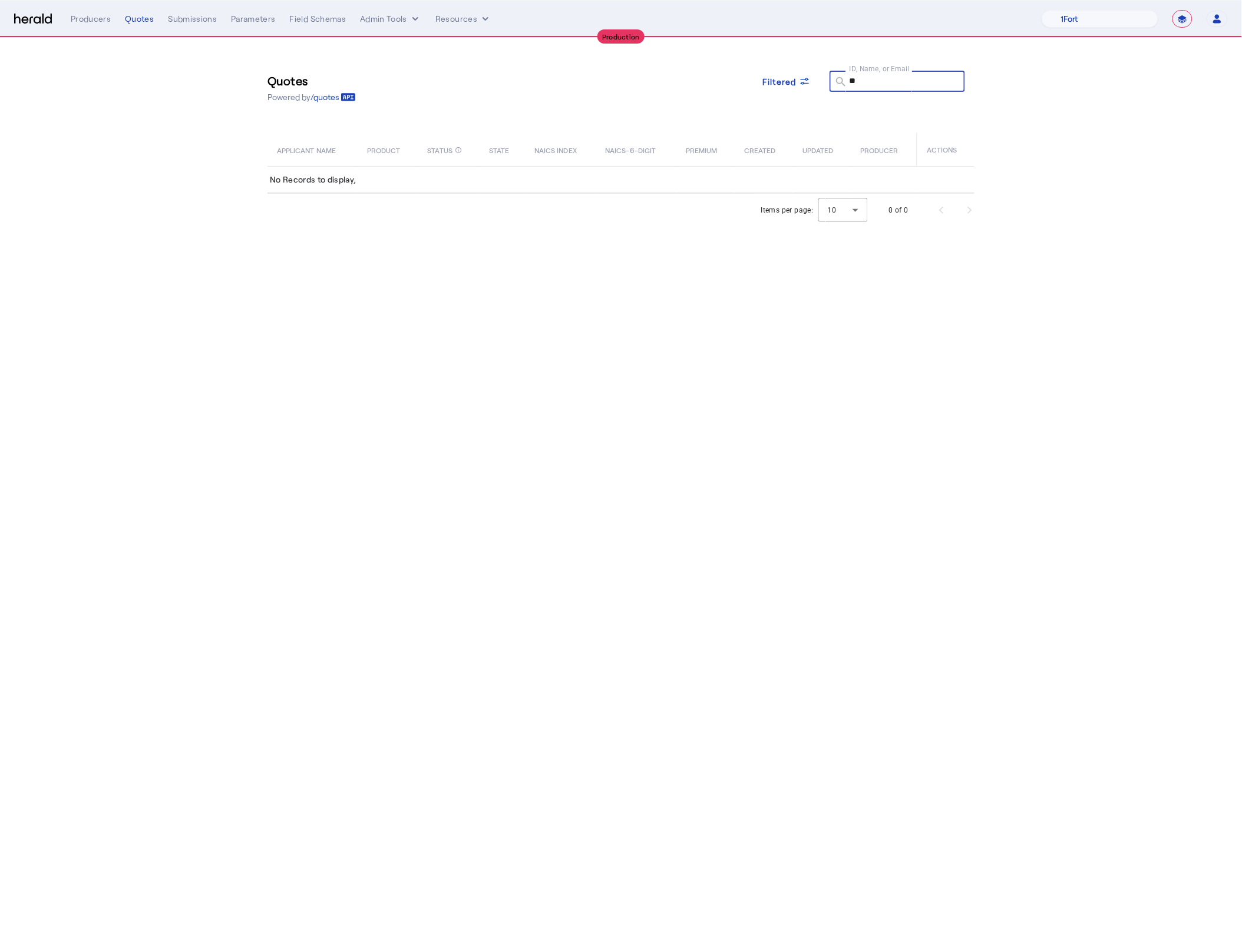
type input "*"
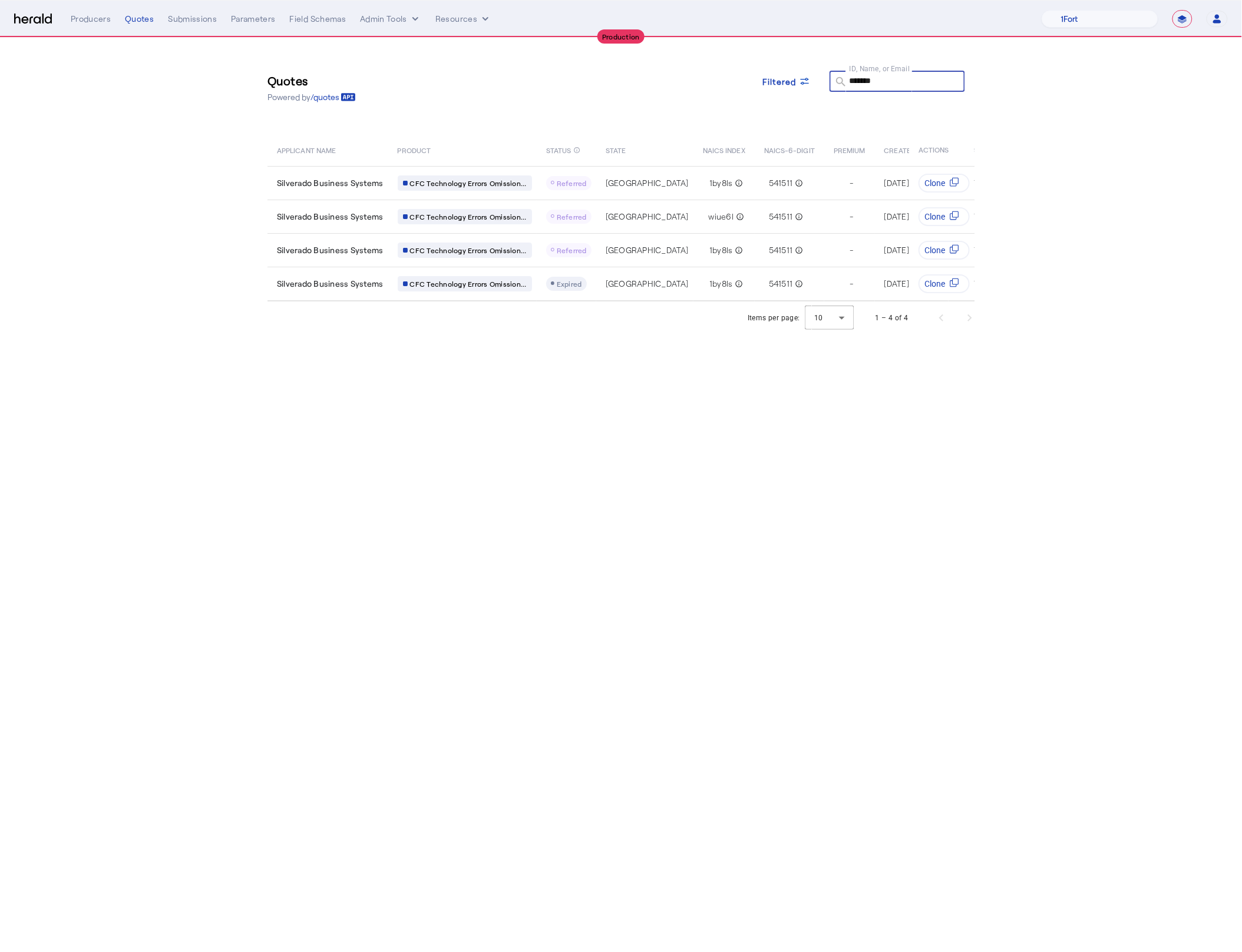
type input "*******"
click at [585, 356] on body "**********" at bounding box center [621, 476] width 1242 height 952
click at [30, 14] on img at bounding box center [33, 19] width 38 height 11
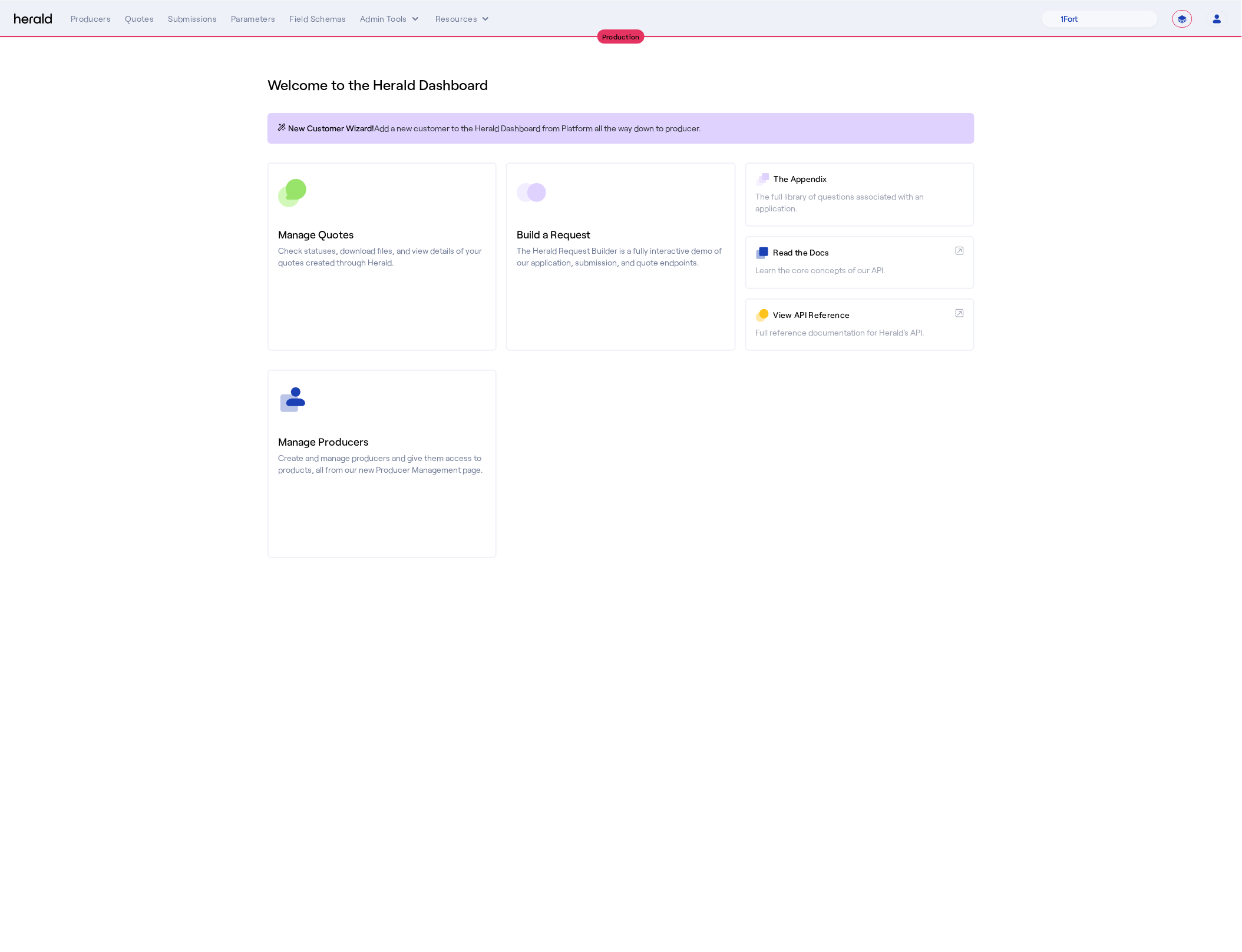
click at [1176, 21] on select "**********" at bounding box center [1182, 19] width 20 height 18
click at [1221, 6] on nav "**********" at bounding box center [621, 19] width 1242 height 36
click at [1219, 14] on icon "button" at bounding box center [1217, 19] width 11 height 11
click at [1173, 248] on div at bounding box center [621, 476] width 1242 height 952
click at [1223, 17] on button "Open user menu" at bounding box center [1217, 19] width 21 height 16
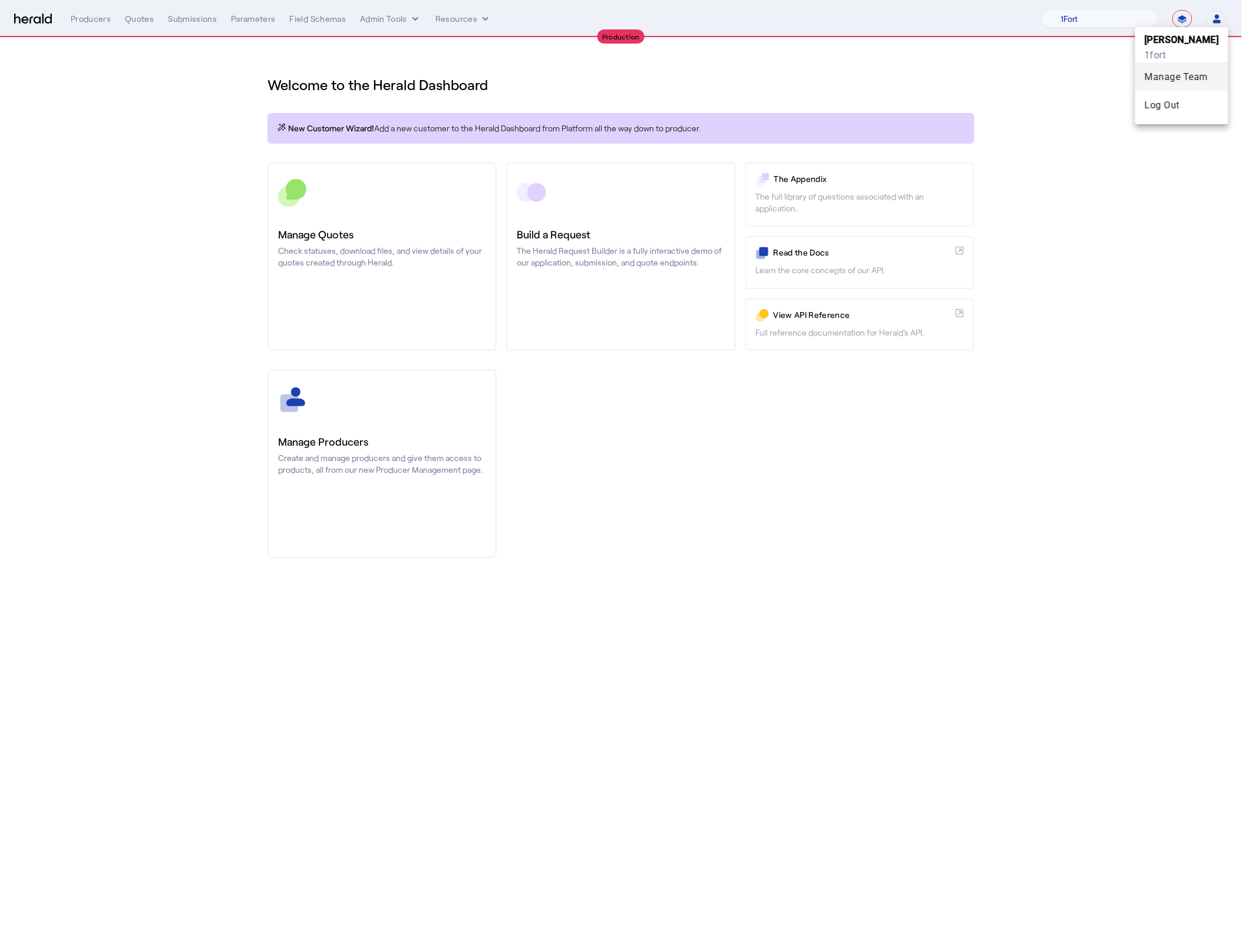
click at [1186, 79] on div "Manage Team" at bounding box center [1182, 77] width 74 height 14
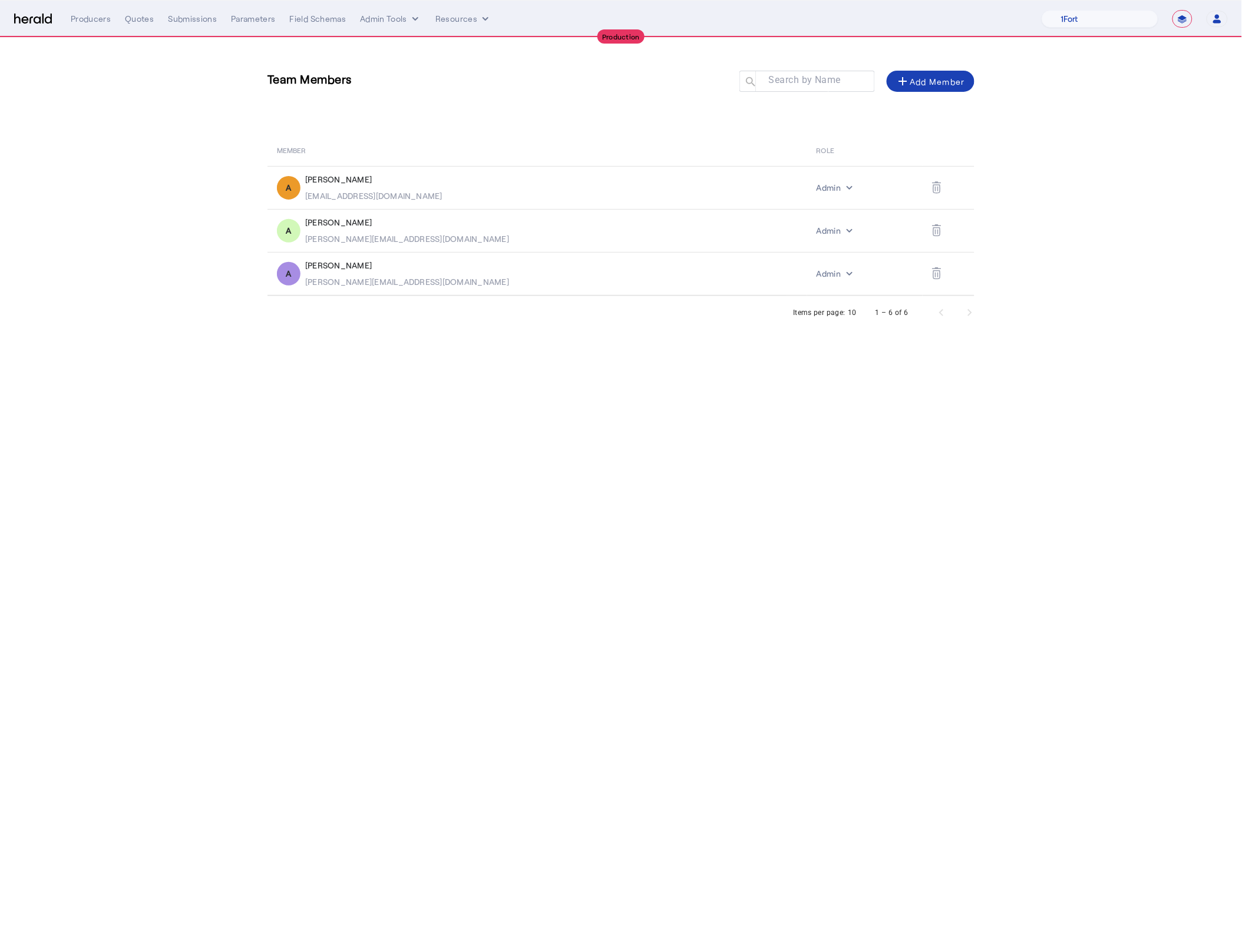
click at [977, 130] on div "Team Members Search by Name search add Add Member MEMBER ROLE A Abdulmalik Abdu…" at bounding box center [621, 167] width 754 height 258
click at [928, 81] on div "add Add Member" at bounding box center [930, 81] width 70 height 14
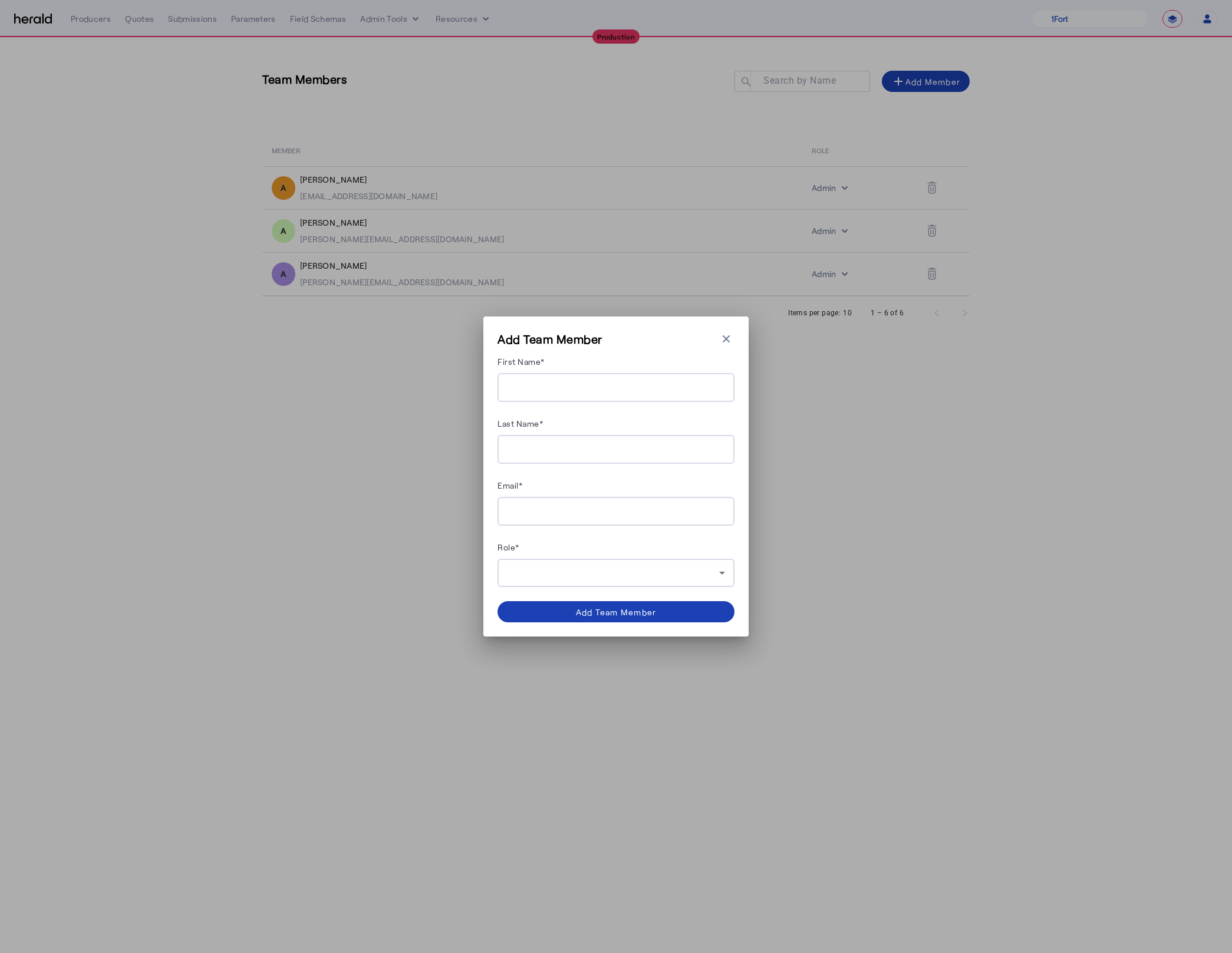
click at [563, 390] on input "First Name*" at bounding box center [616, 388] width 218 height 14
type input "****"
type input "**********"
click at [547, 518] on div at bounding box center [616, 512] width 218 height 29
paste input "**********"
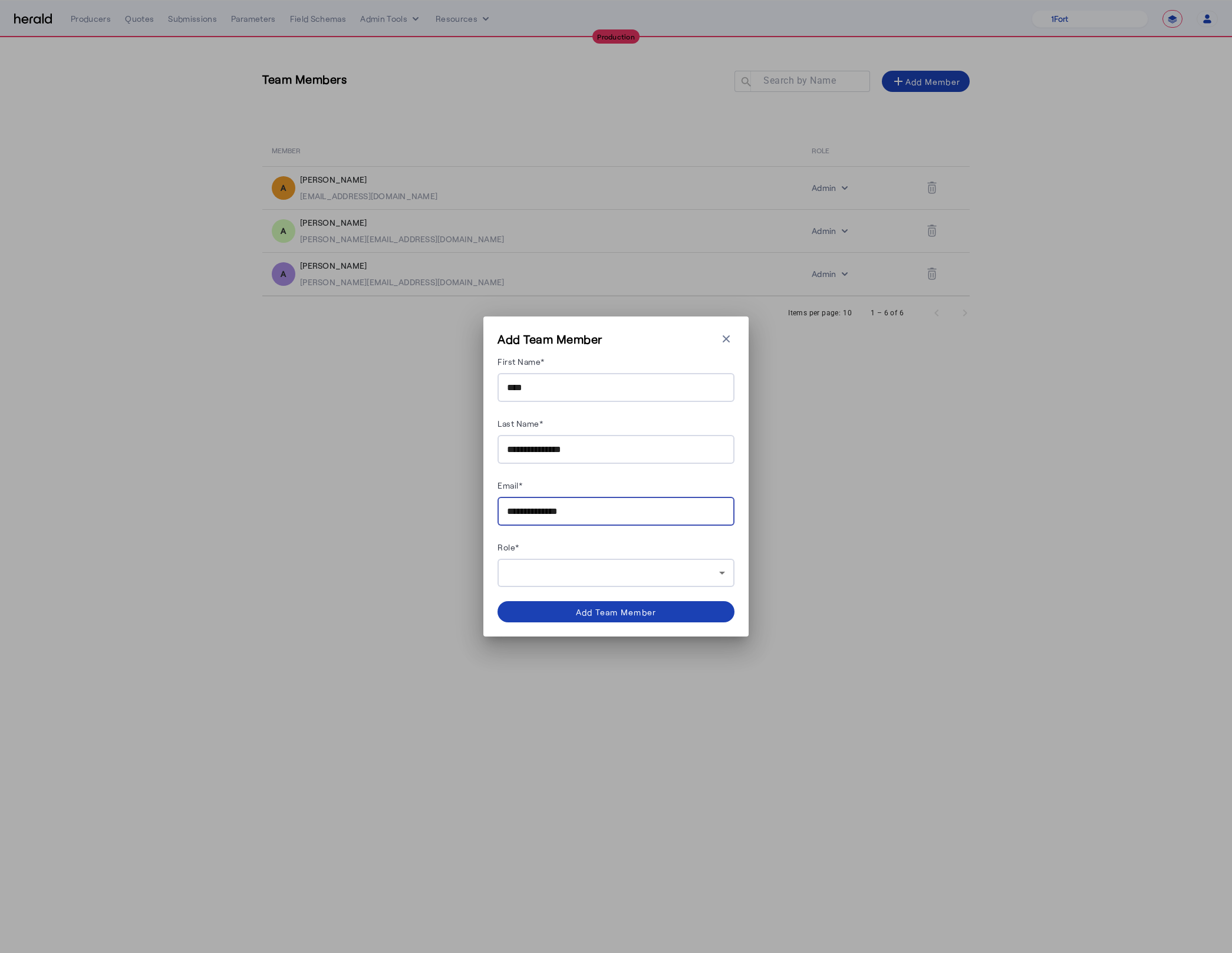
type input "**********"
click at [648, 570] on div at bounding box center [613, 573] width 212 height 14
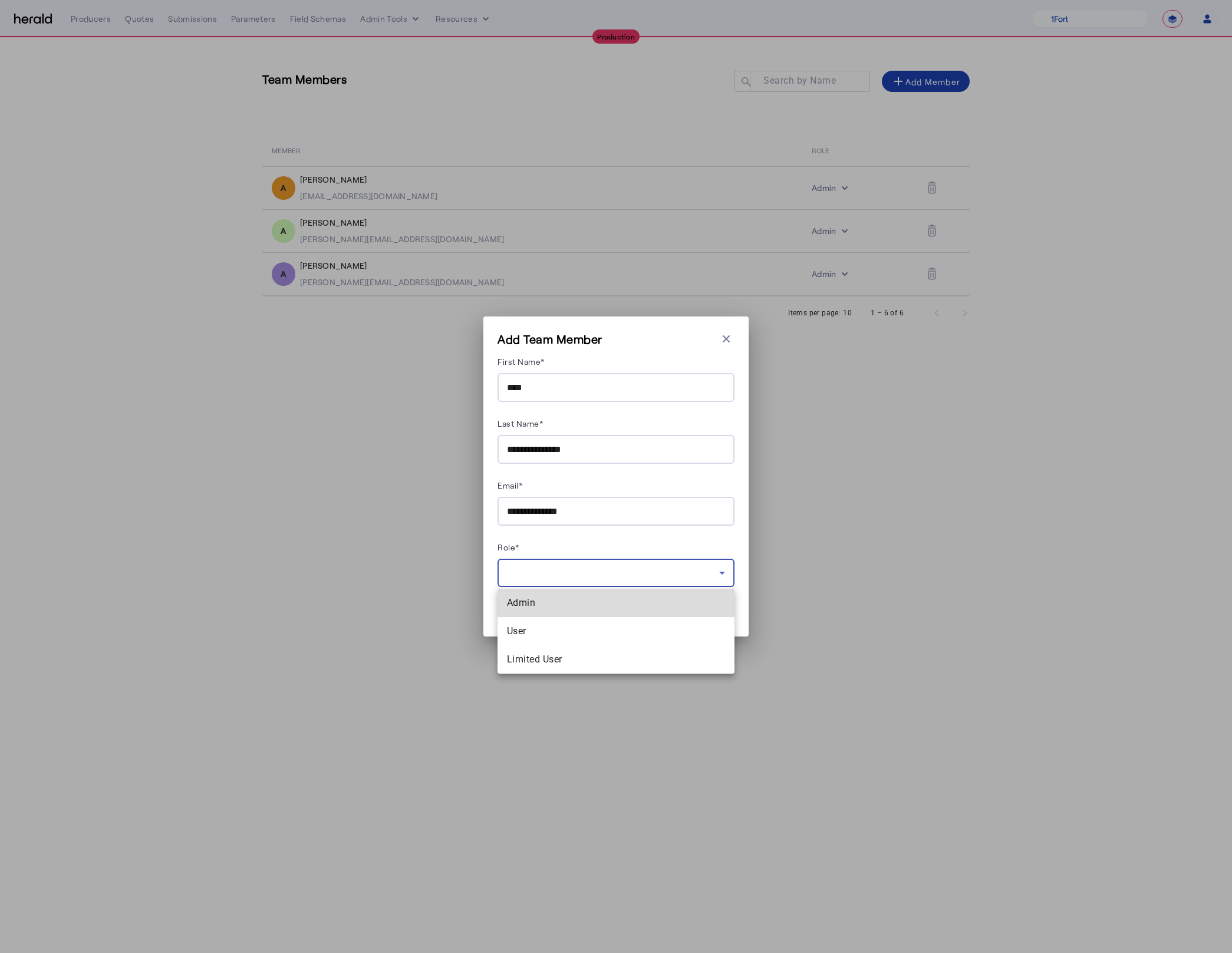
drag, startPoint x: 594, startPoint y: 606, endPoint x: 595, endPoint y: 594, distance: 12.0
click at [592, 600] on span "Admin" at bounding box center [616, 603] width 218 height 14
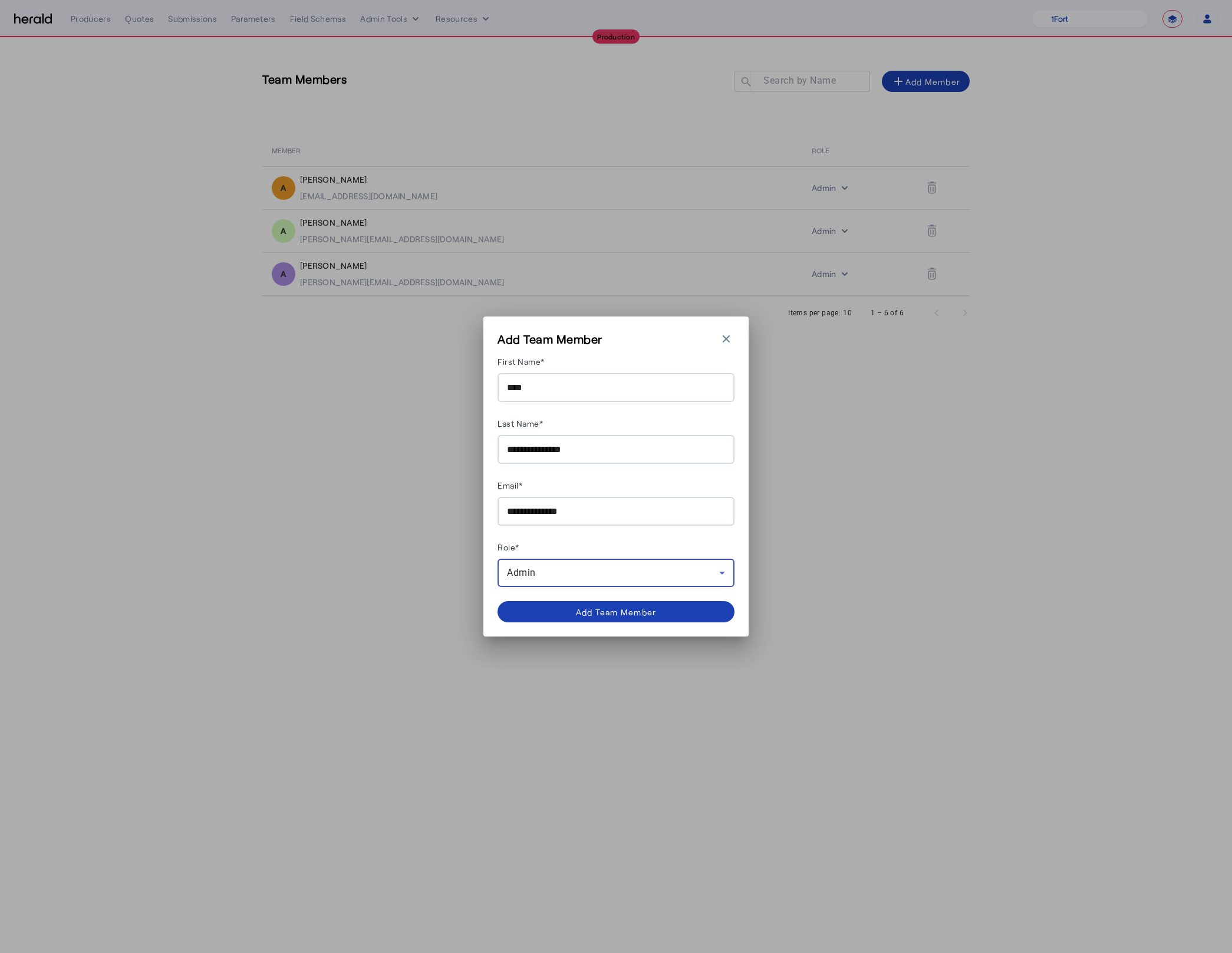
click at [727, 538] on form "**********" at bounding box center [616, 470] width 237 height 233
click at [604, 577] on div "Admin" at bounding box center [613, 573] width 212 height 14
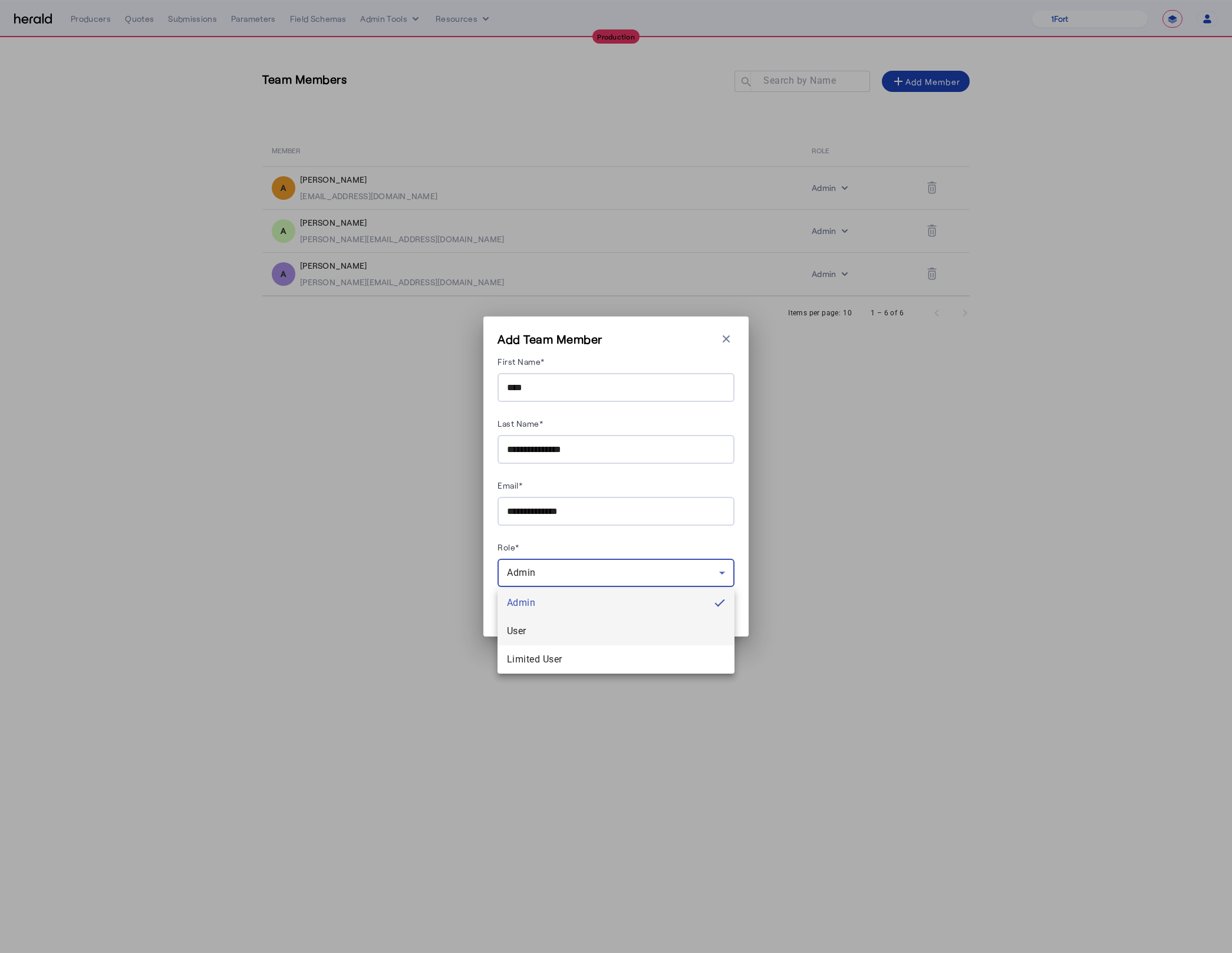
click at [573, 624] on span "User" at bounding box center [616, 631] width 218 height 14
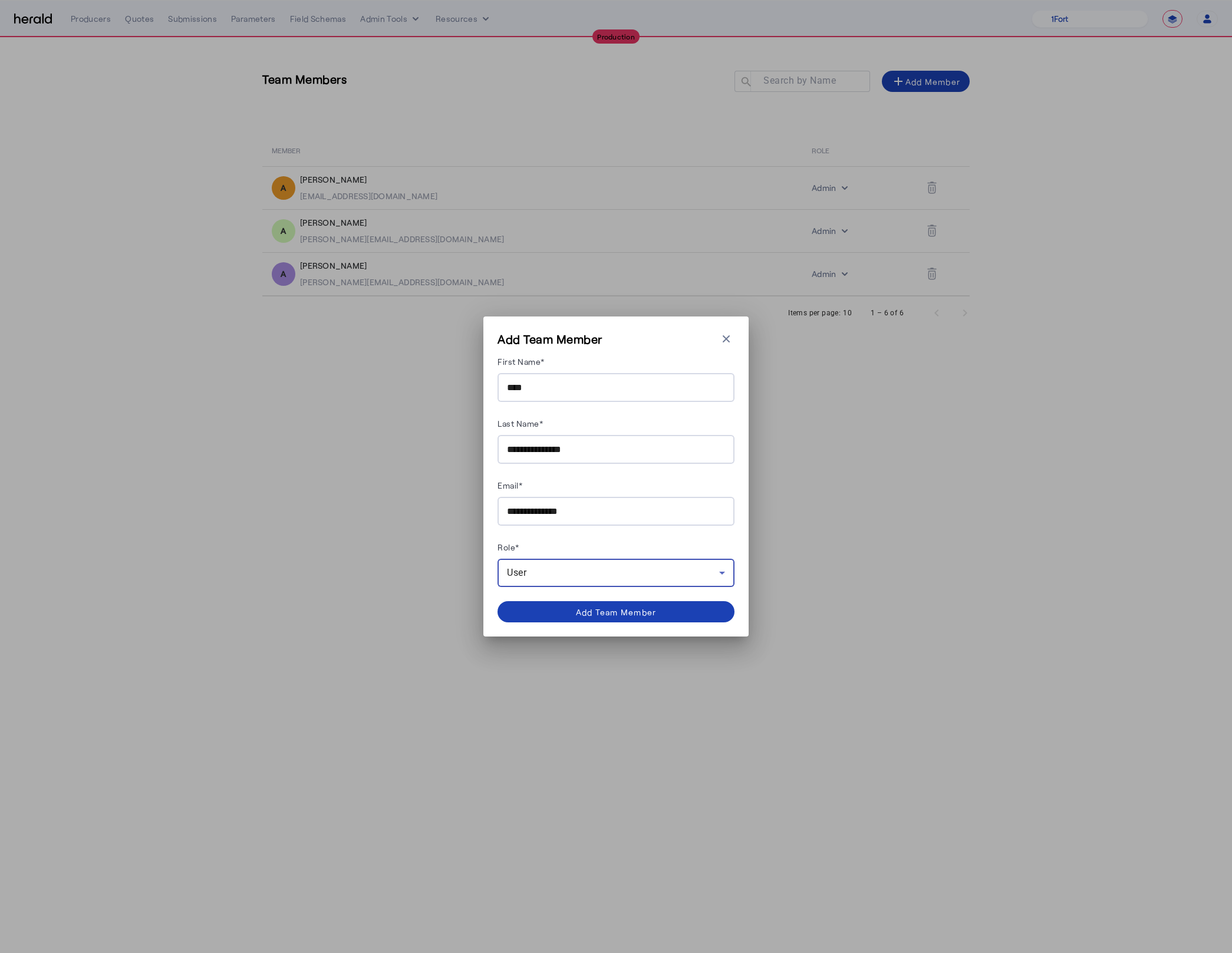
click at [653, 540] on div "Role*" at bounding box center [616, 549] width 237 height 19
click at [631, 616] on div "Add Team Member" at bounding box center [616, 612] width 81 height 13
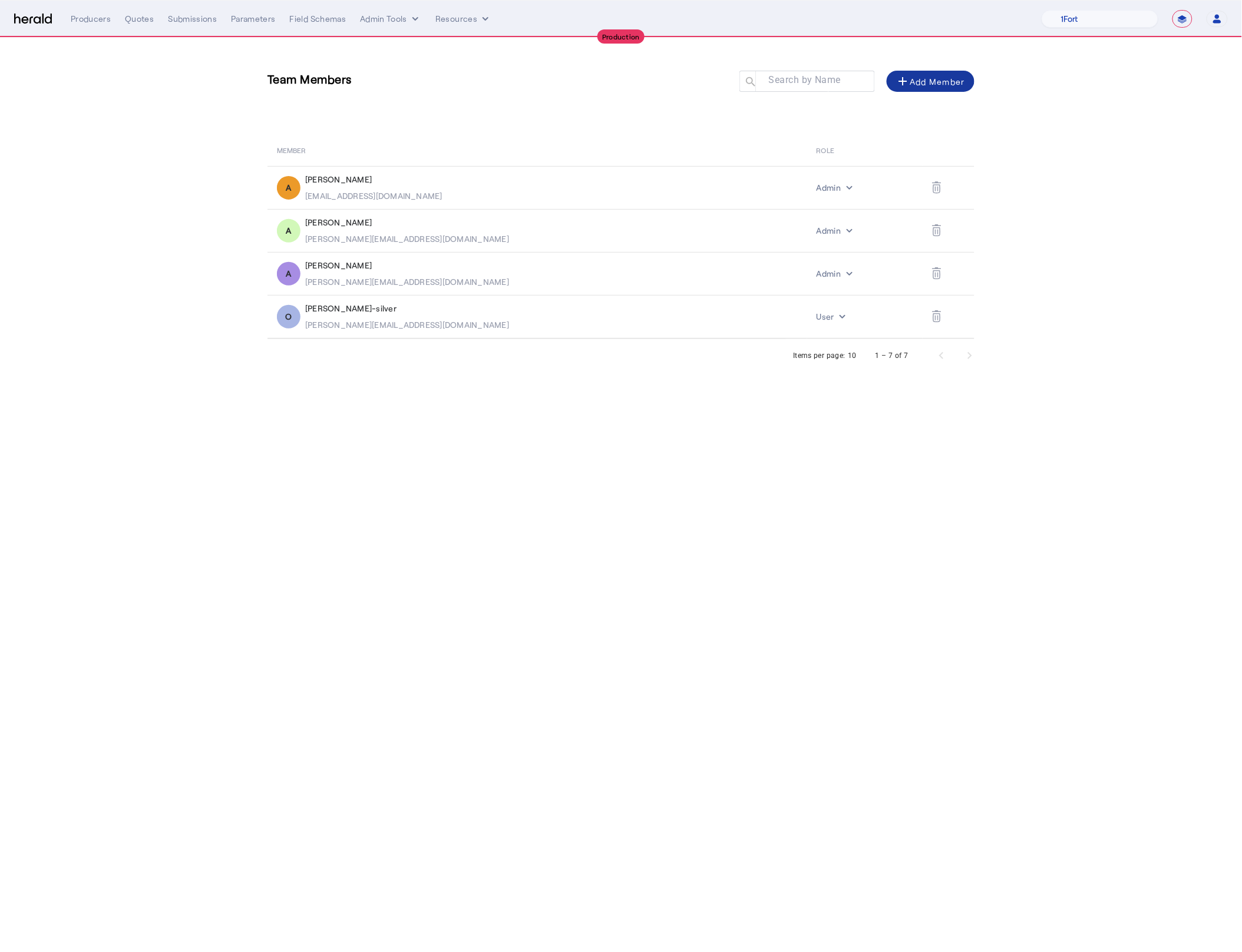
click at [763, 501] on body "**********" at bounding box center [621, 476] width 1242 height 952
click at [962, 364] on div "1 – 7 of 7" at bounding box center [922, 356] width 122 height 28
click at [916, 365] on div "1 – 7 of 7" at bounding box center [922, 356] width 122 height 28
click at [814, 469] on body "**********" at bounding box center [621, 476] width 1242 height 952
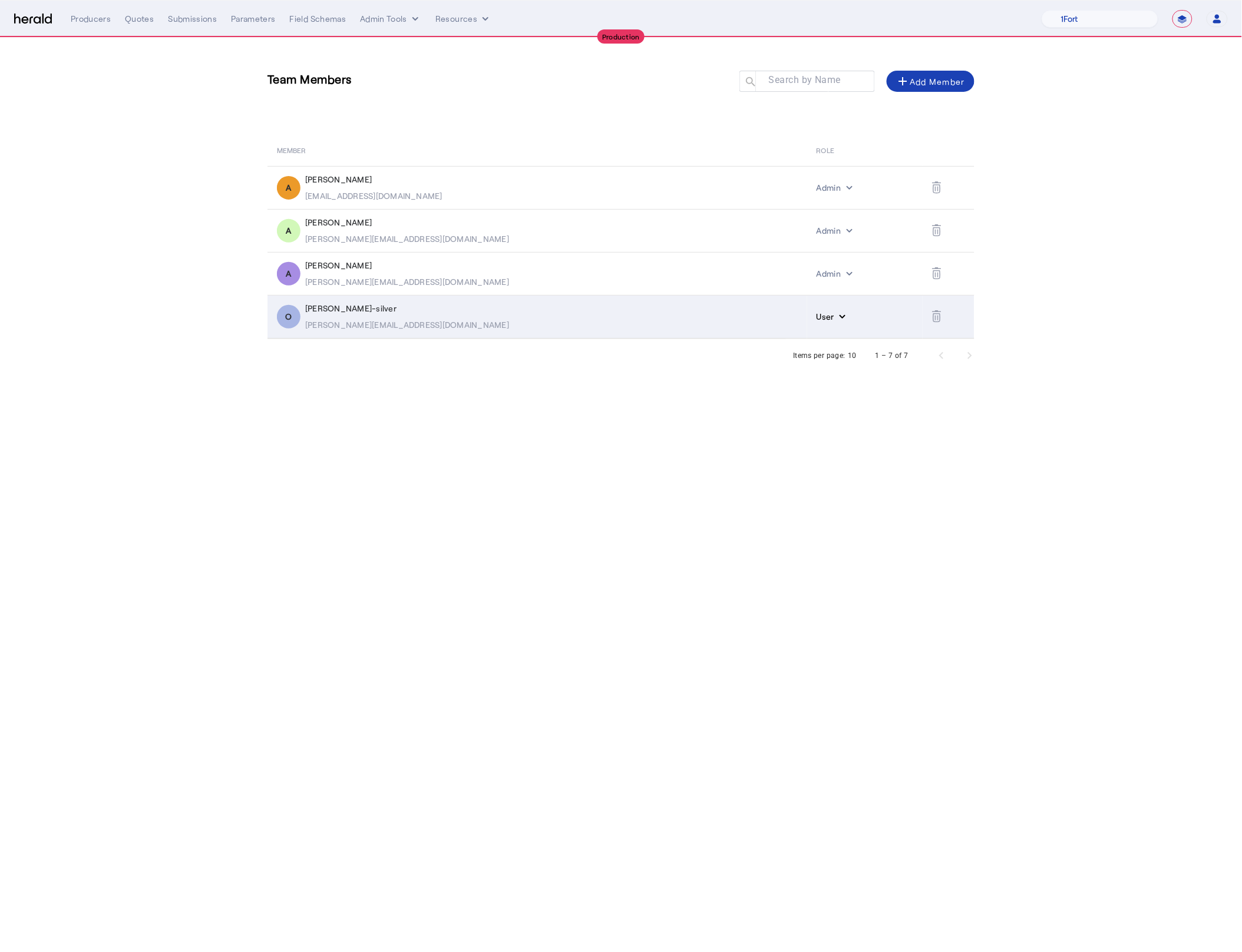
click at [836, 318] on icon "internal dropdown menu" at bounding box center [842, 317] width 12 height 12
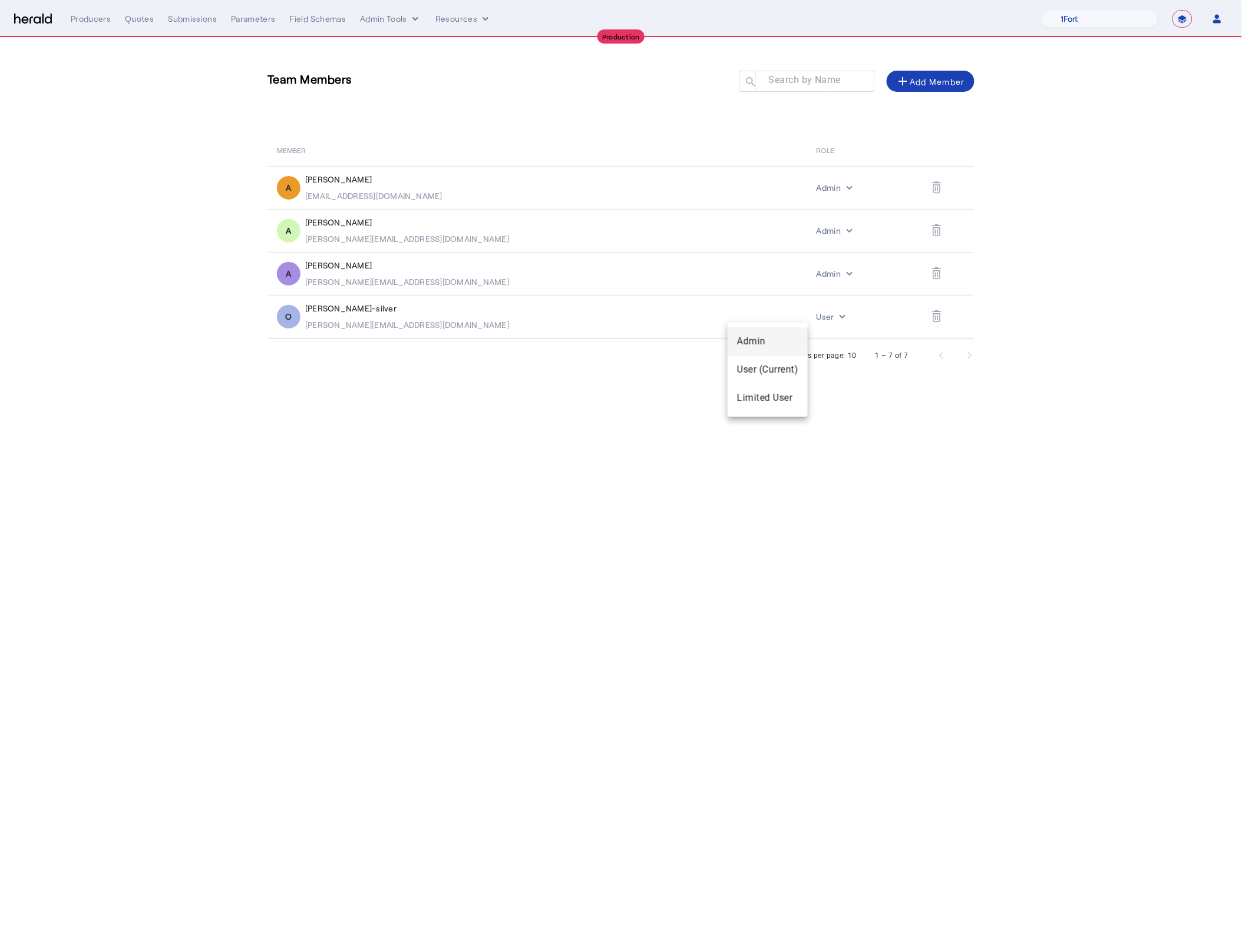
click at [750, 341] on span "Admin" at bounding box center [768, 341] width 61 height 14
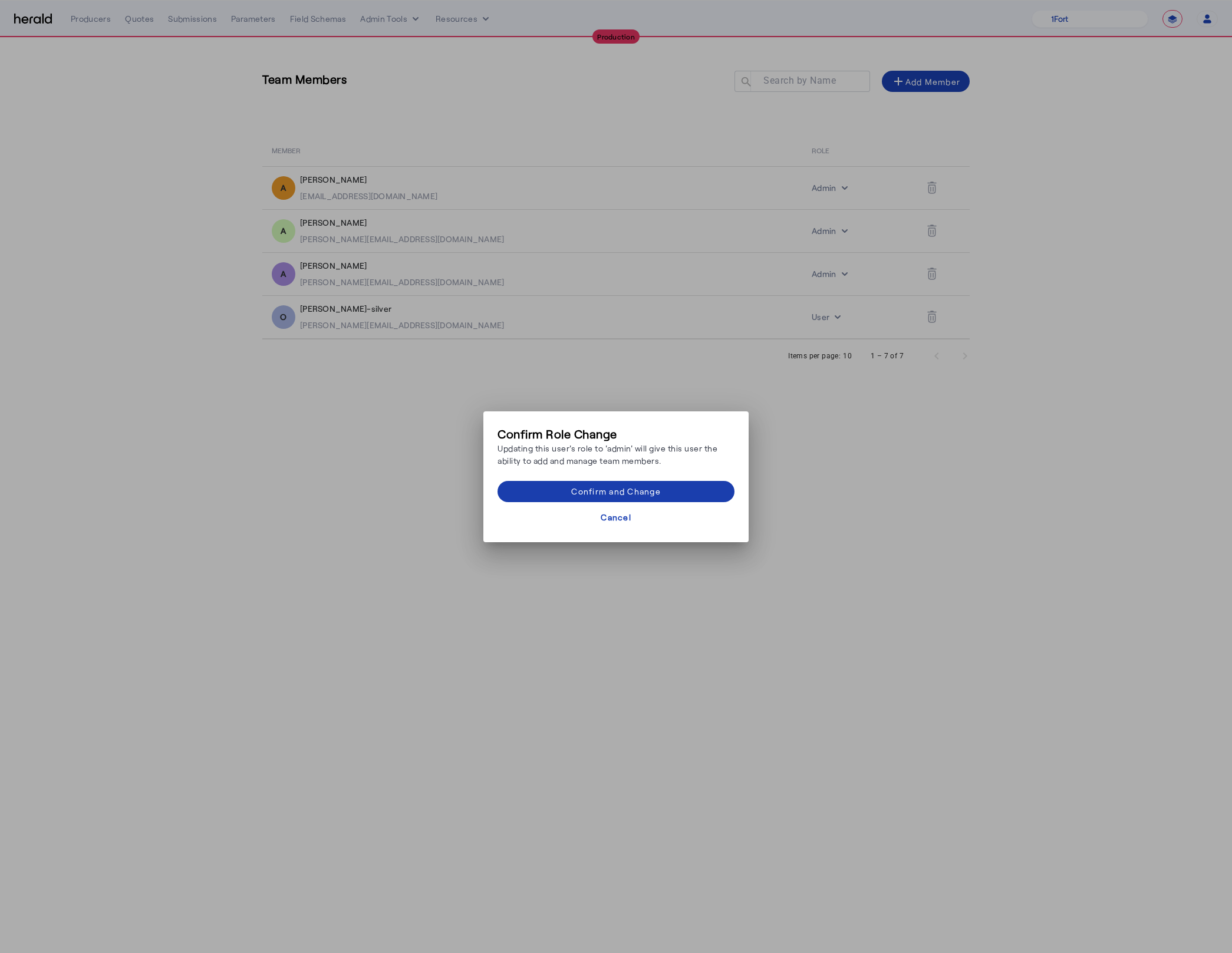
click at [665, 485] on span at bounding box center [616, 492] width 237 height 28
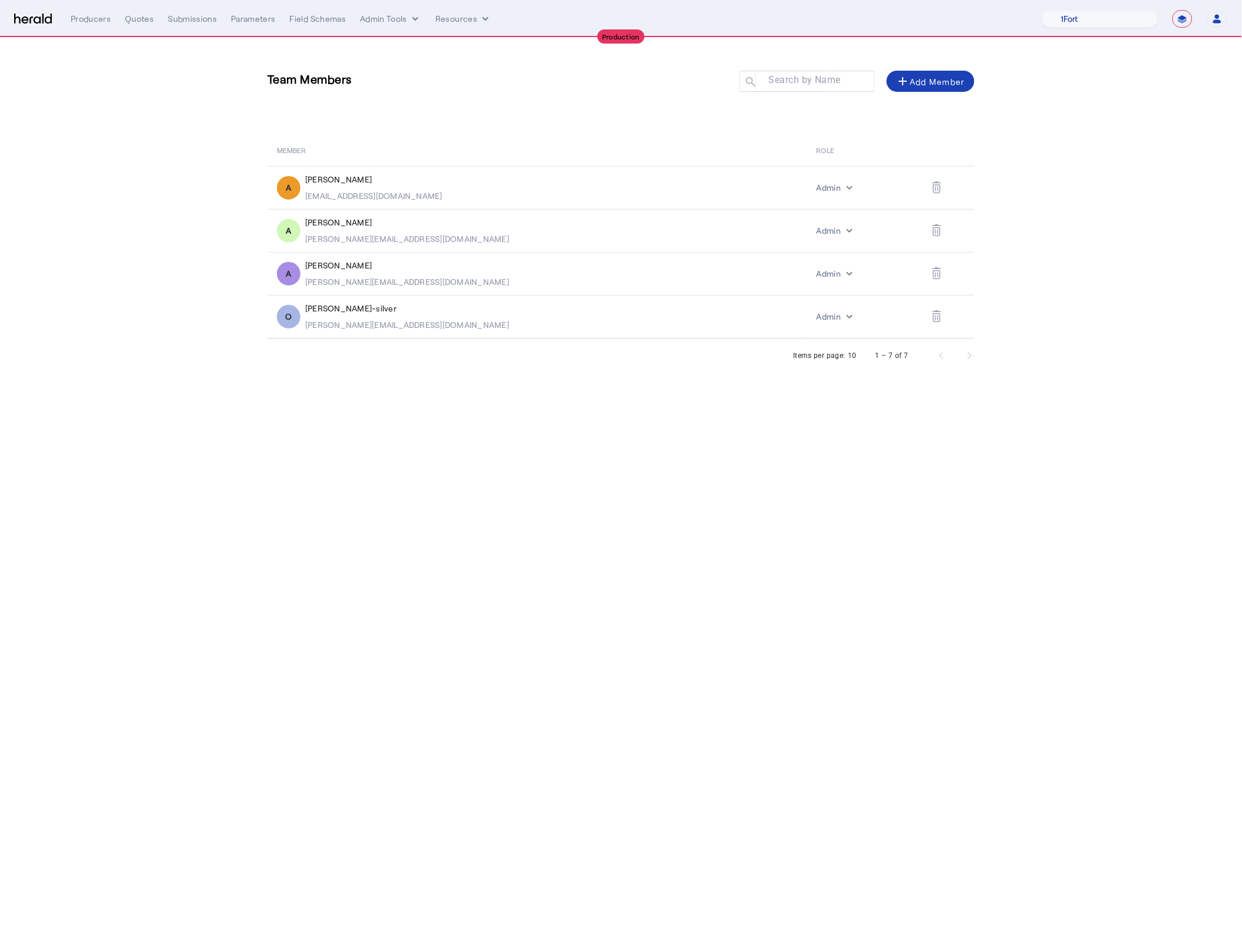
click at [1186, 21] on select "**********" at bounding box center [1182, 19] width 20 height 18
select select "*******"
click at [1172, 10] on select "**********" at bounding box center [1182, 19] width 20 height 18
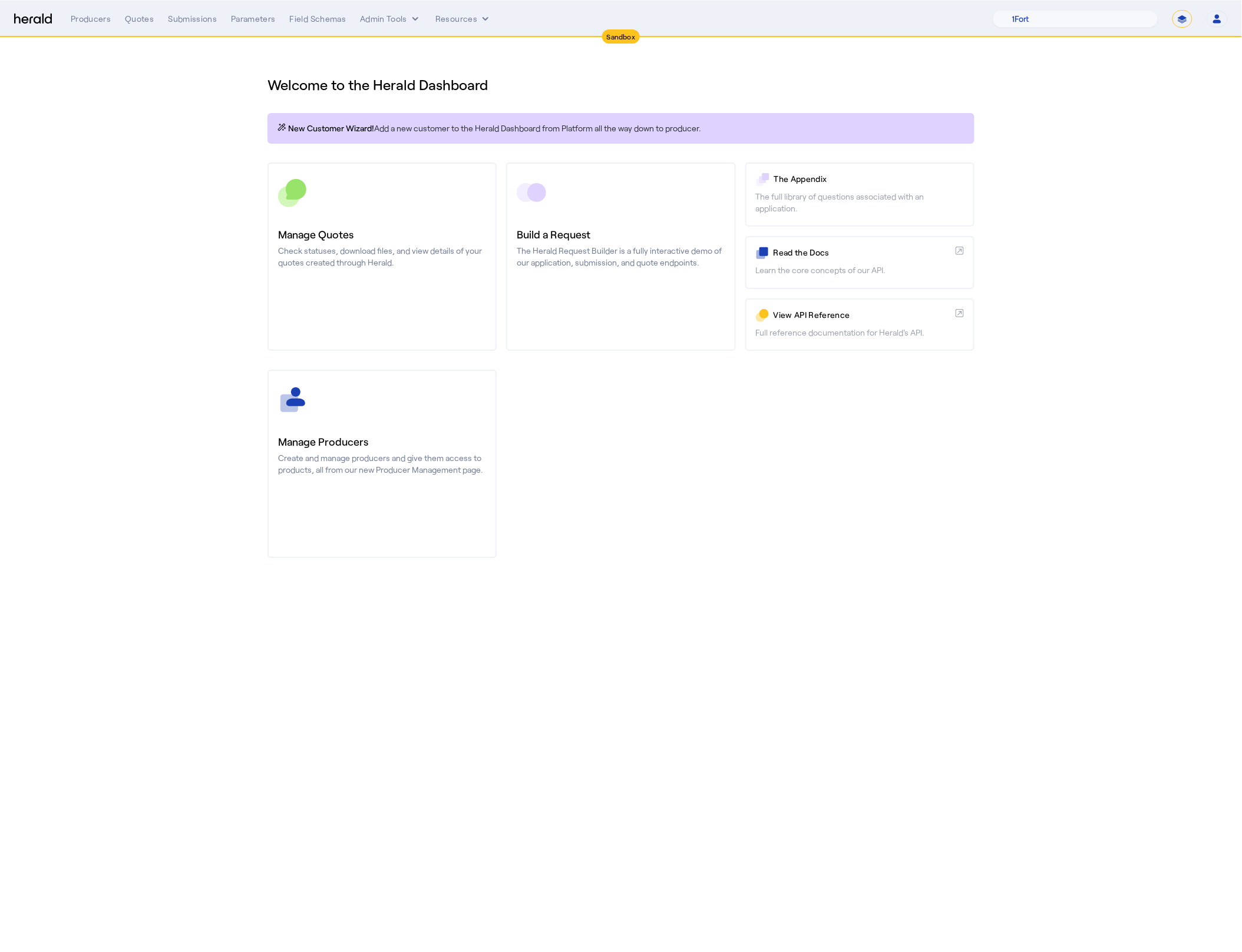
click at [1117, 258] on section "Welcome to the Herald Dashboard New Customer Wizard! Add a new customer to the …" at bounding box center [621, 310] width 1242 height 544
click at [1218, 14] on icon "button" at bounding box center [1217, 16] width 5 height 4
click at [1184, 71] on div "Manage Team" at bounding box center [1182, 77] width 74 height 14
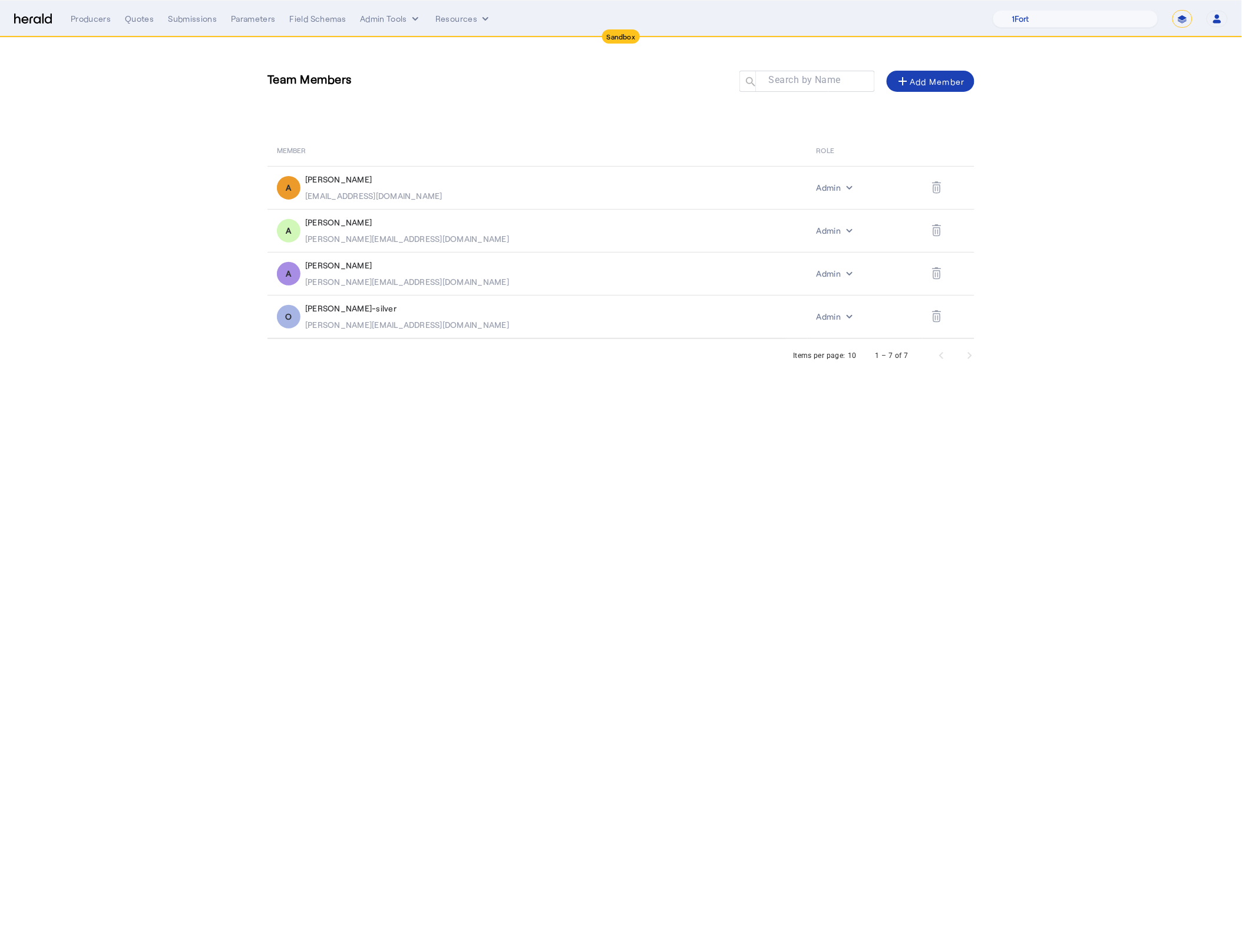
click at [392, 452] on body "Sandbox Menu Producers Quotes Submissions Parameters Field Schemas Admin Tools …" at bounding box center [621, 476] width 1242 height 952
click at [1120, 179] on section "Team Members Search by Name search add Add Member MEMBER ROLE A Abdulmalik Abdu…" at bounding box center [621, 204] width 1242 height 334
click at [1129, 250] on section "Team Members Search by Name search add Add Member MEMBER ROLE A Abdulmalik Abdu…" at bounding box center [621, 204] width 1242 height 334
click at [23, 13] on div "Menu Producers Quotes Submissions Parameters Field Schemas Admin Tools Resource…" at bounding box center [621, 19] width 1214 height 18
click at [36, 18] on img at bounding box center [33, 19] width 38 height 11
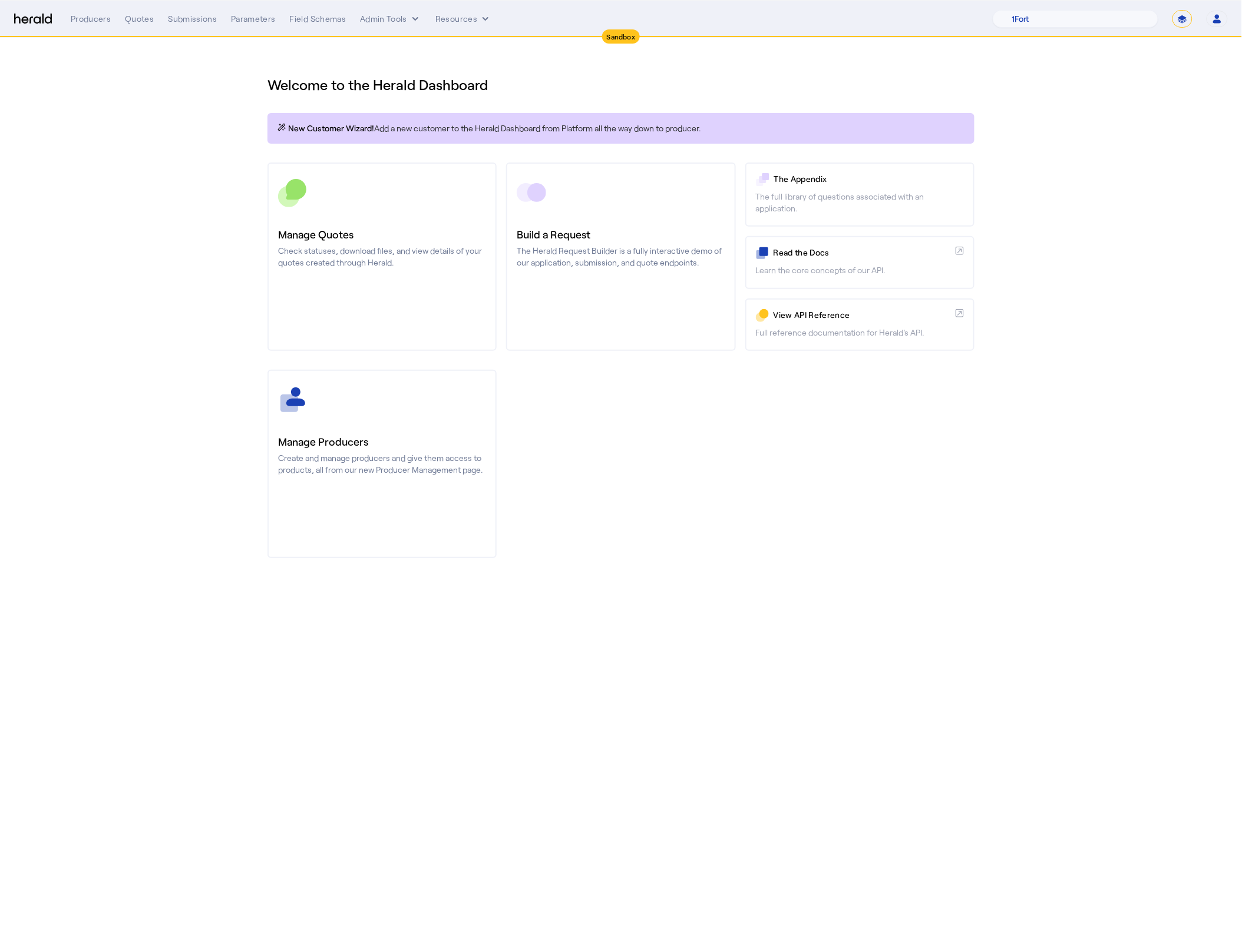
drag, startPoint x: 1136, startPoint y: 186, endPoint x: 1140, endPoint y: 82, distance: 104.1
click at [1136, 186] on section "Welcome to the Herald Dashboard New Customer Wizard! Add a new customer to the …" at bounding box center [621, 310] width 1242 height 544
click at [1113, 26] on select "1Fort Acrisure Acturis Affinity Advisors Affinity Risk Agentero AmWins Anzen Ao…" at bounding box center [1075, 19] width 166 height 18
select select "pfm_h3db_crc"
click at [1024, 10] on select "1Fort Acrisure Acturis Affinity Advisors Affinity Risk Agentero AmWins Anzen Ao…" at bounding box center [1075, 19] width 166 height 18
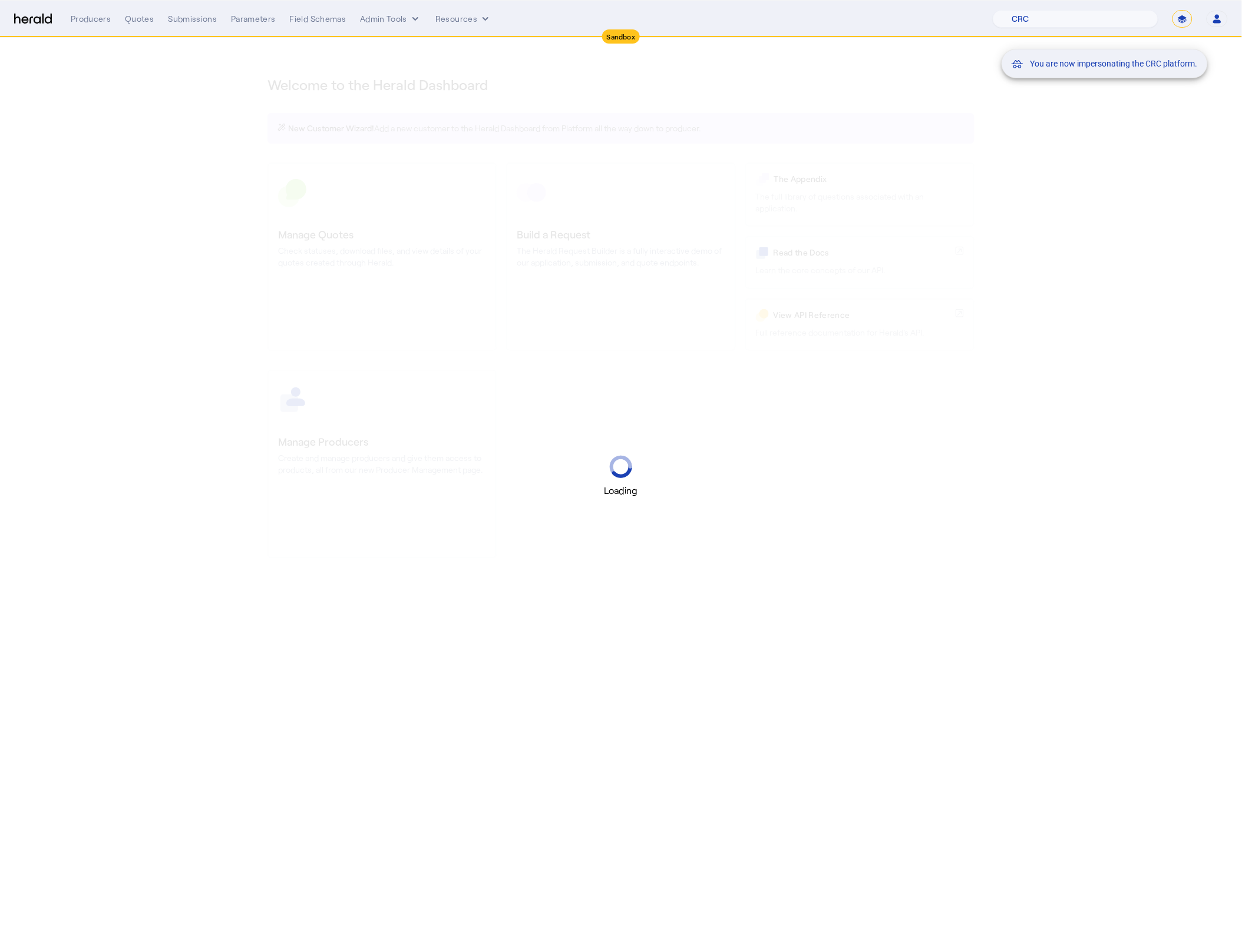
click at [1182, 15] on mat-snack-bar-container "You are now impersonating the CRC platform." at bounding box center [1133, 19] width 206 height 29
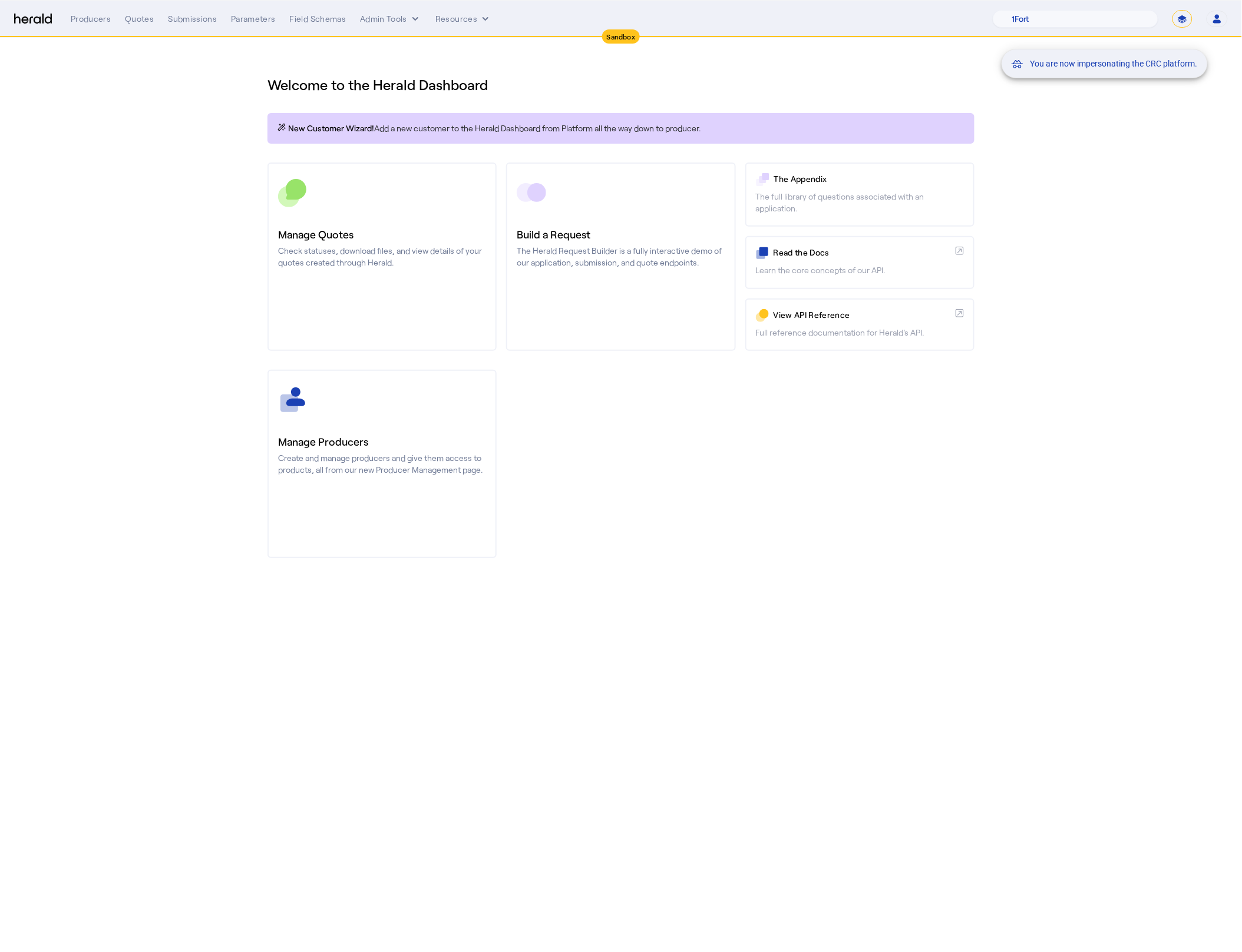
click at [1184, 23] on mat-snack-bar-container "You are now impersonating the CRC platform." at bounding box center [1133, 19] width 206 height 29
click at [1177, 18] on mat-snack-bar-container "You are now impersonating the CRC platform." at bounding box center [1133, 19] width 206 height 29
click at [1179, 15] on mat-snack-bar-container "You are now impersonating the CRC platform." at bounding box center [1133, 19] width 206 height 29
click at [1181, 25] on select "**********" at bounding box center [1182, 19] width 20 height 18
select select "**********"
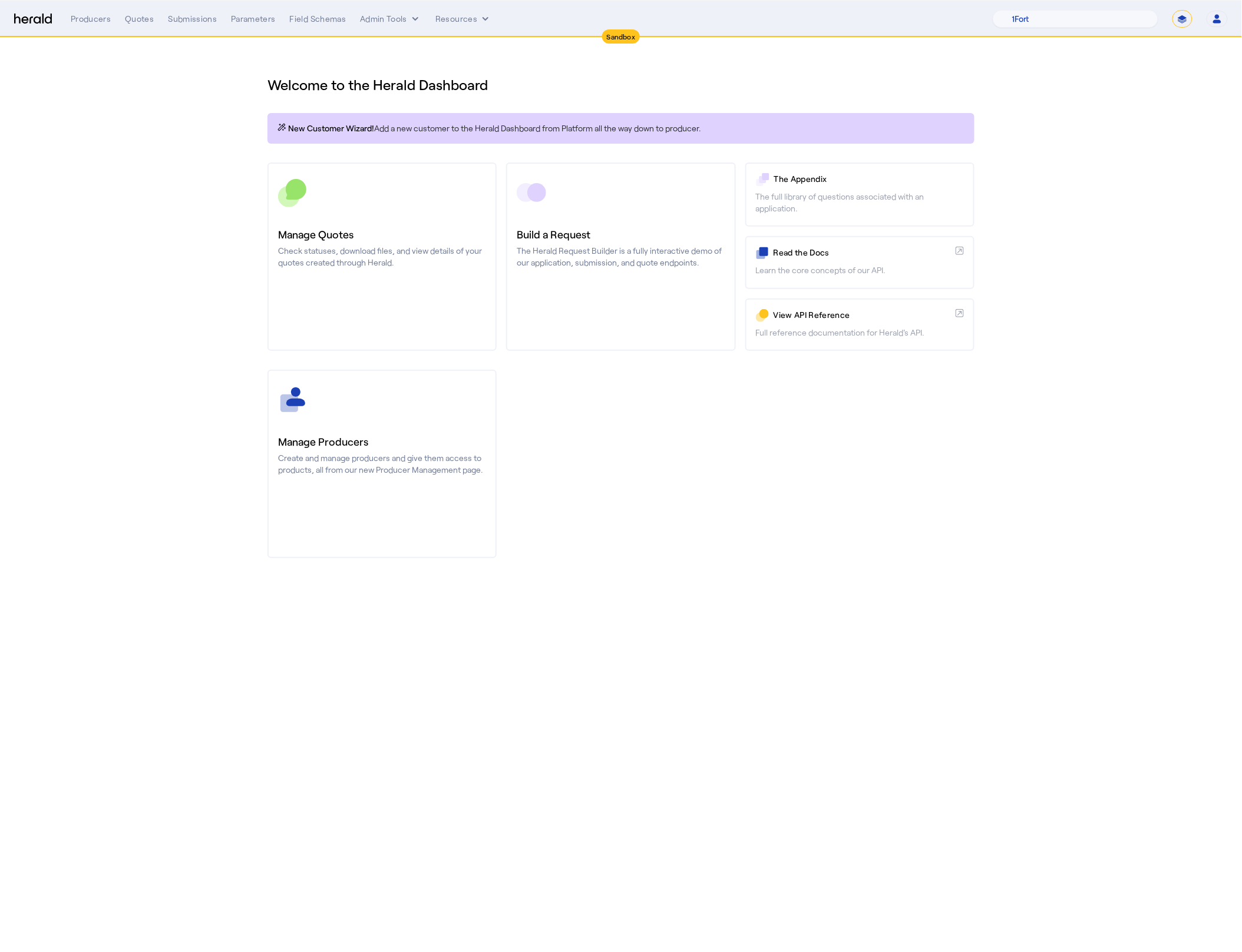
click at [1172, 10] on select "**********" at bounding box center [1182, 19] width 20 height 18
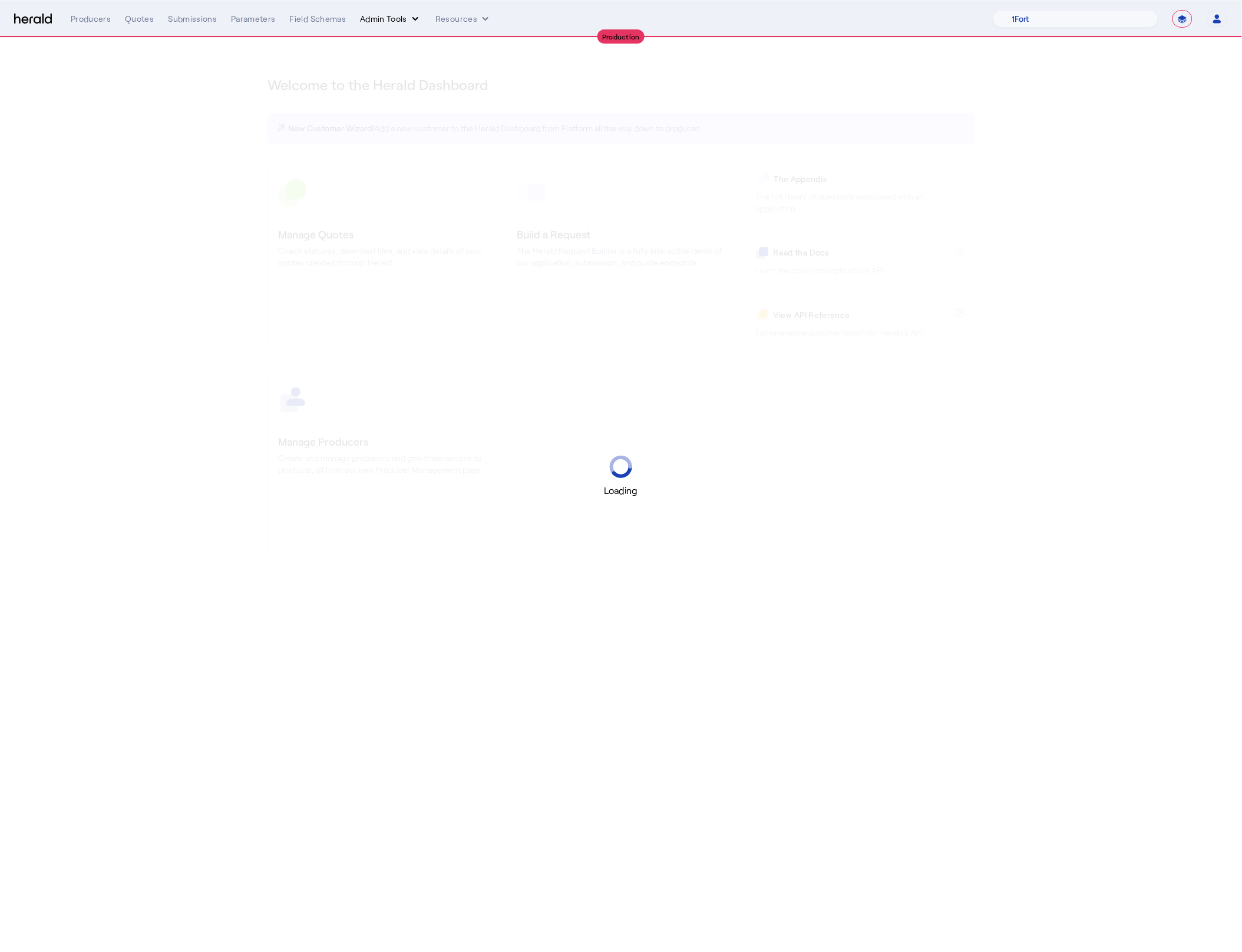
click at [380, 24] on button "Admin Tools" at bounding box center [391, 19] width 61 height 12
click at [430, 77] on span "Products Manager" at bounding box center [410, 71] width 86 height 14
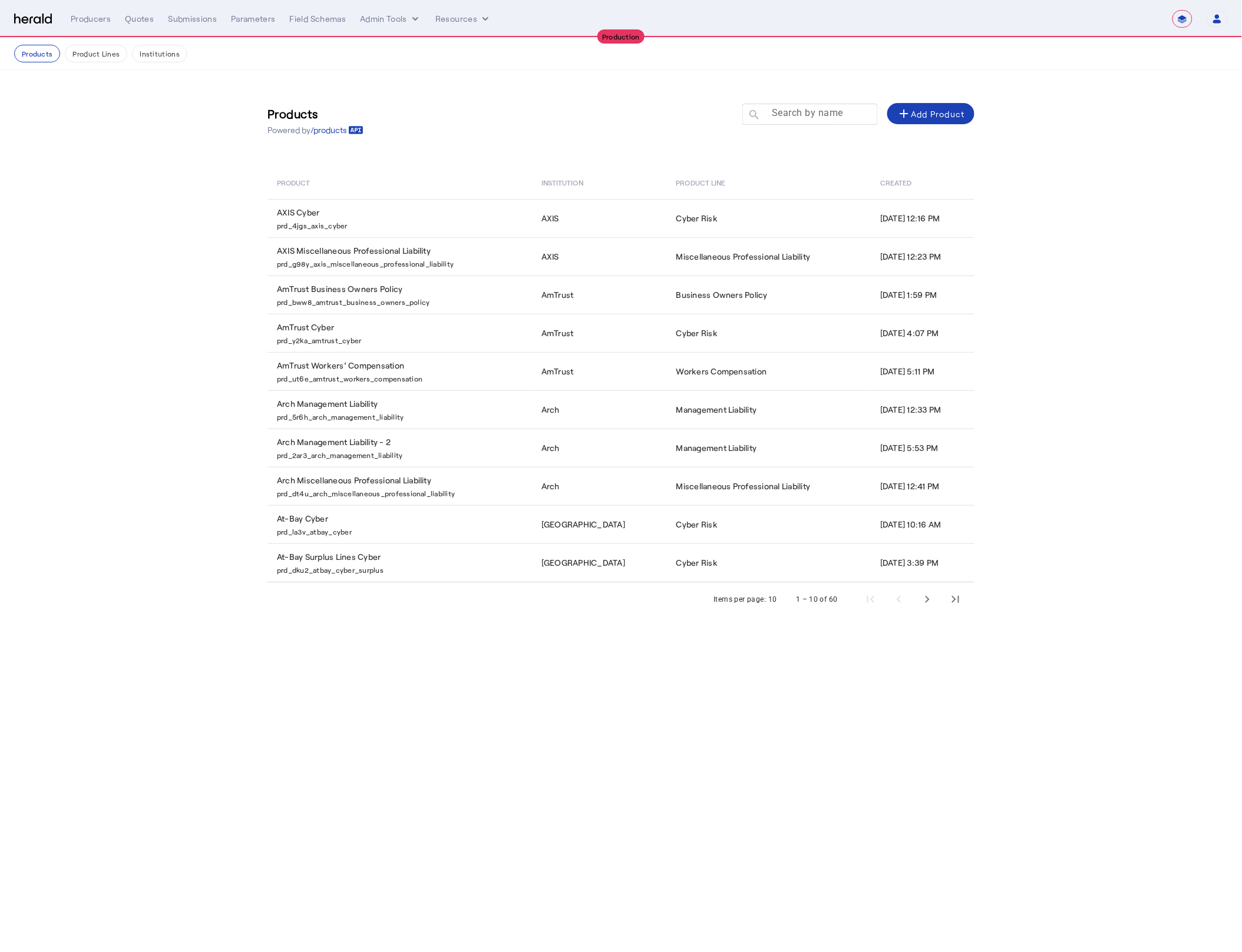
click at [810, 111] on mat-label "Search by name" at bounding box center [807, 114] width 72 height 11
click at [810, 111] on input "Search by name" at bounding box center [815, 114] width 106 height 14
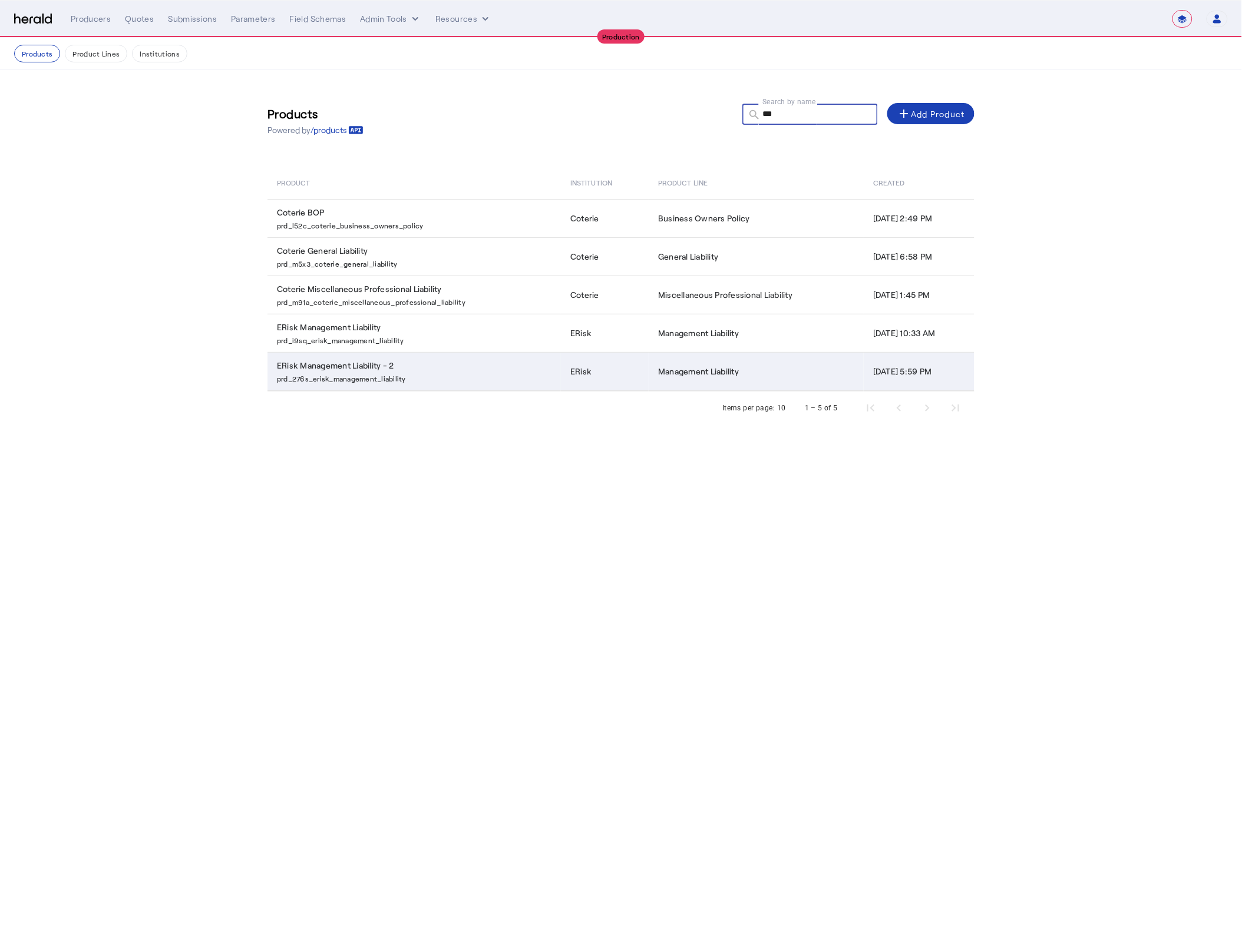
type input "***"
click at [501, 378] on p "prd_276s_erisk_management_liability" at bounding box center [416, 378] width 279 height 12
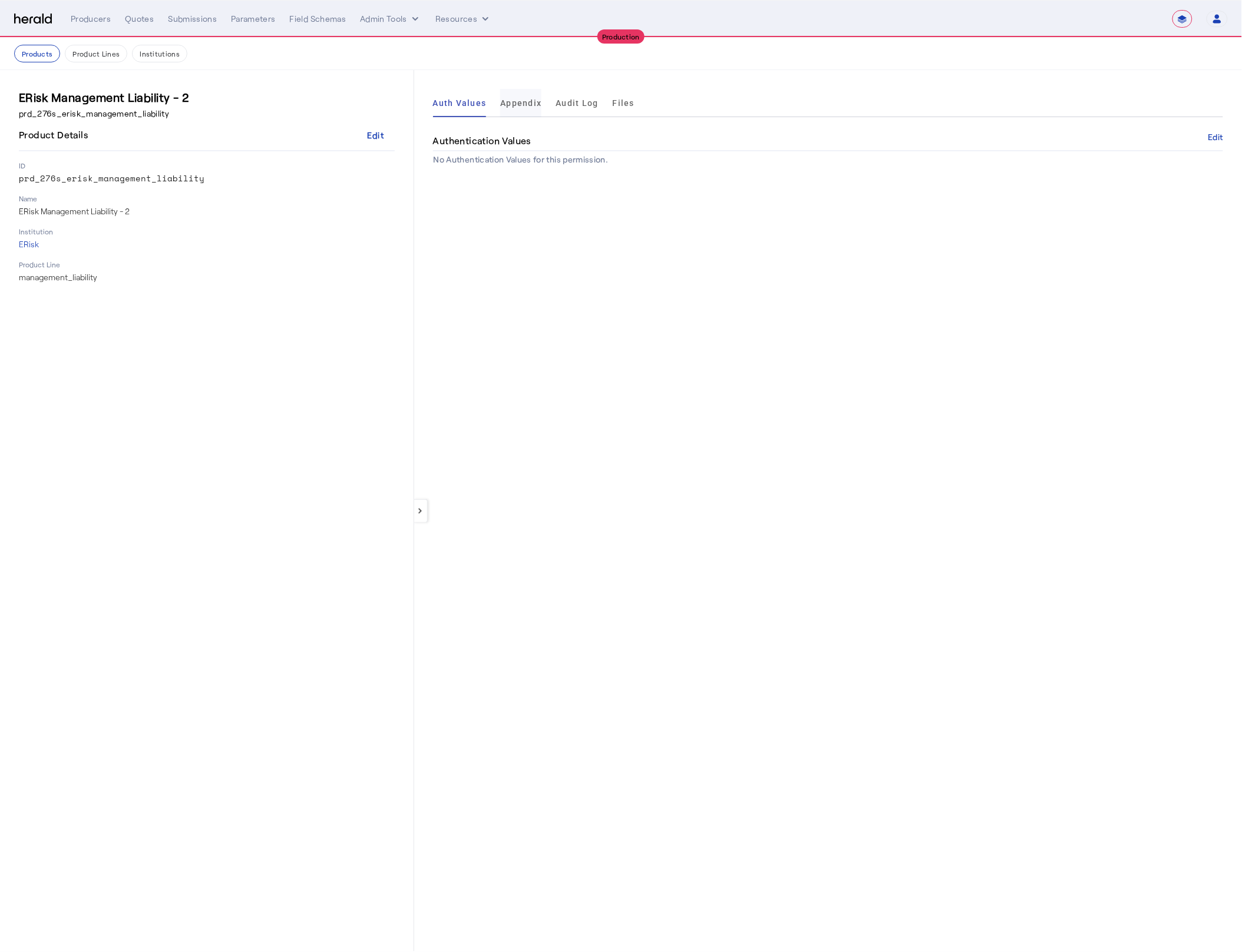
click at [514, 107] on span "Appendix" at bounding box center [521, 103] width 41 height 8
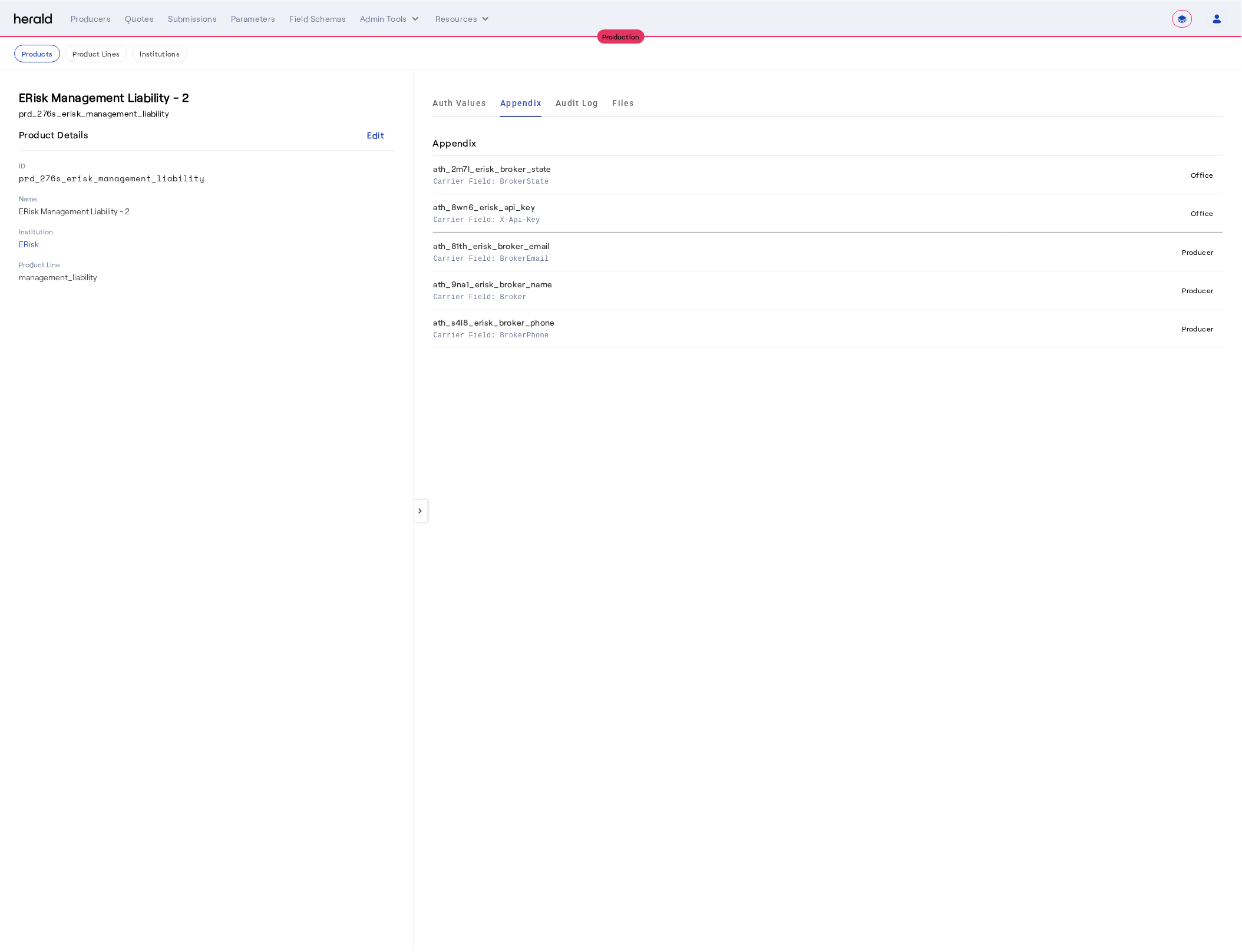
click at [699, 485] on div "keyboard_arrow_left Auth Values Appendix Audit Log Files Appendix ath_2m7l_eris…" at bounding box center [827, 511] width 827 height 882
click at [378, 17] on button "Admin Tools" at bounding box center [391, 19] width 61 height 12
click at [395, 56] on div "Platforms Manager" at bounding box center [410, 43] width 105 height 28
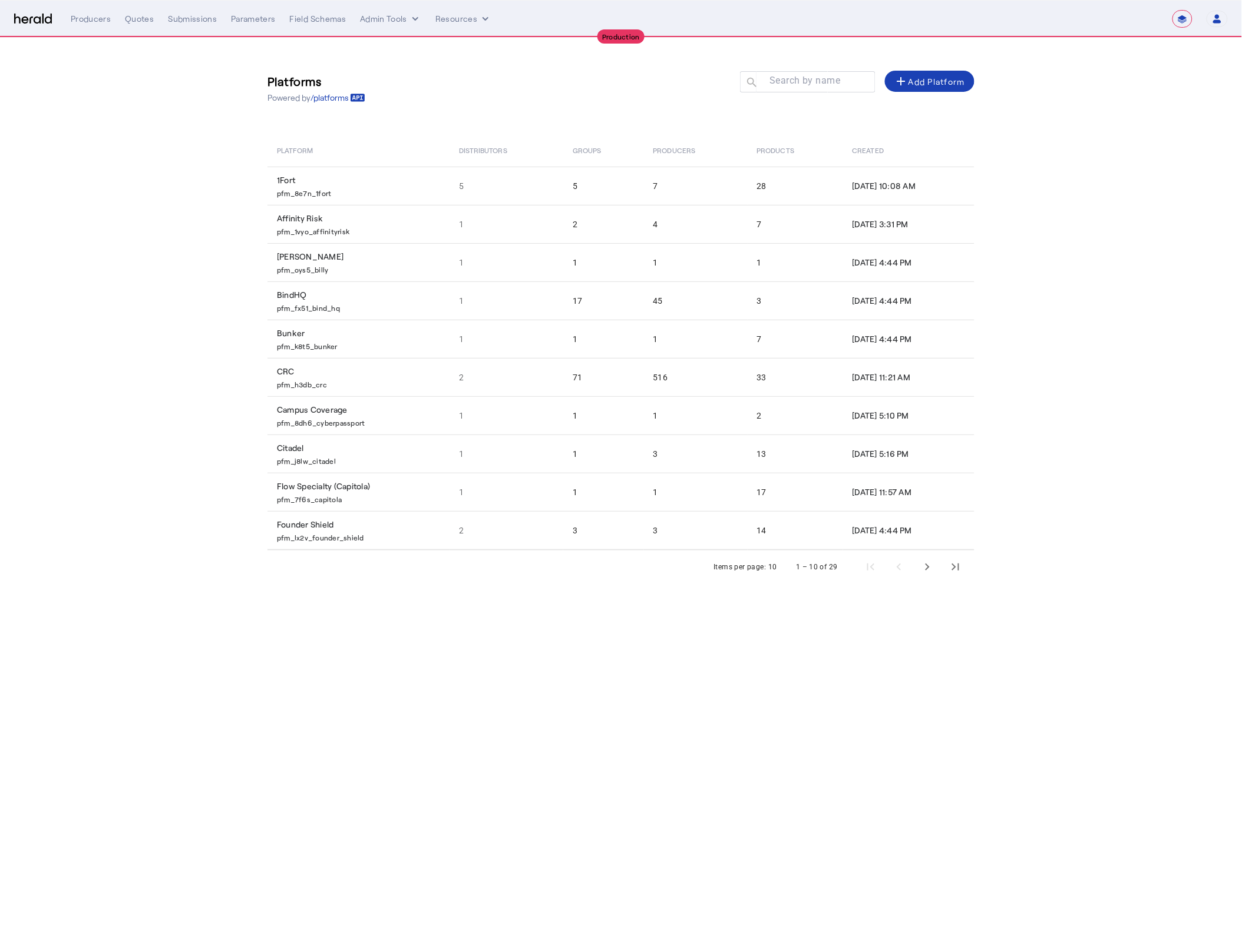
click at [713, 129] on div "Platforms Powered by /platforms Search by name search add Add Platform Platform…" at bounding box center [621, 322] width 754 height 569
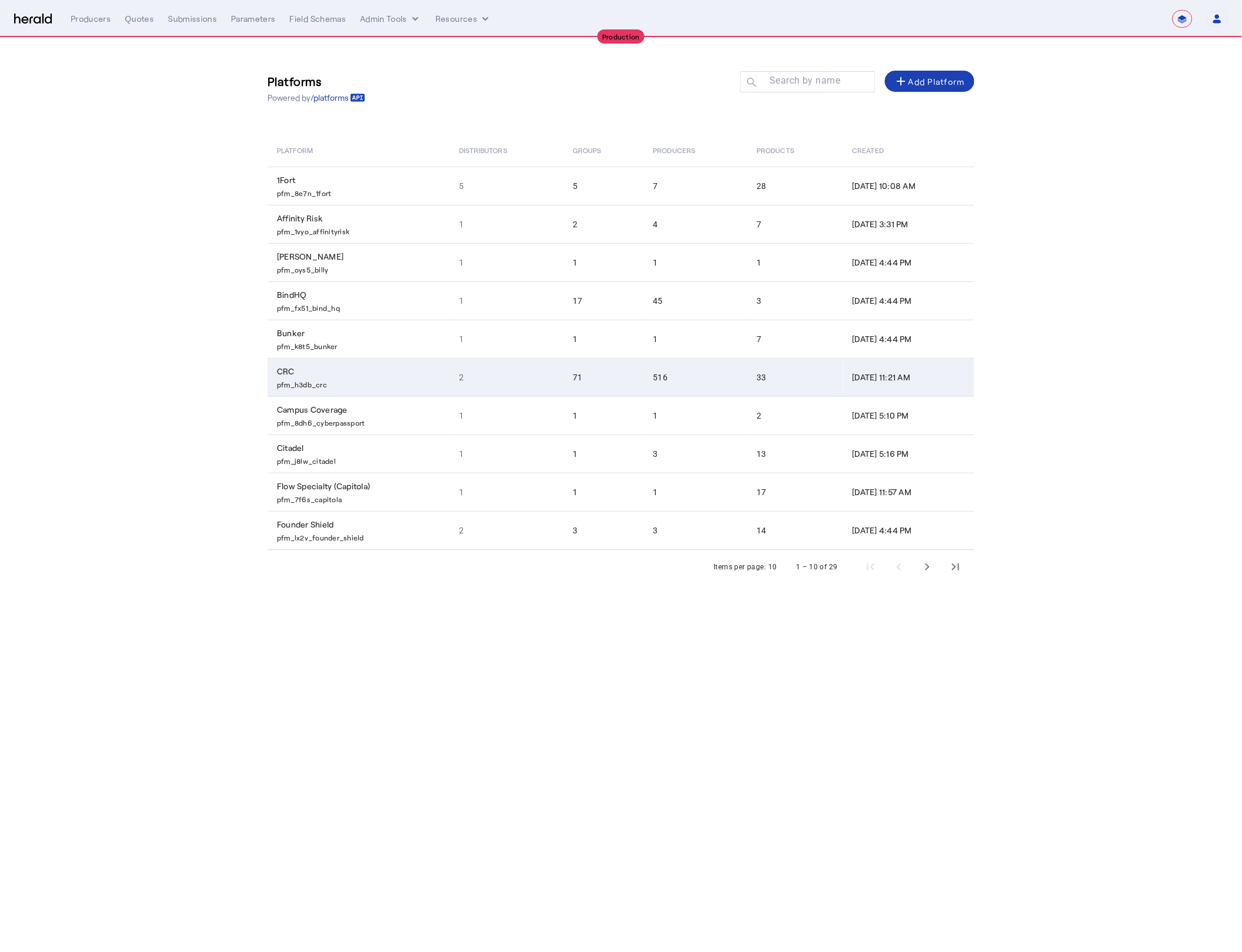
click at [357, 384] on p "pfm_h3db_crc" at bounding box center [361, 383] width 168 height 12
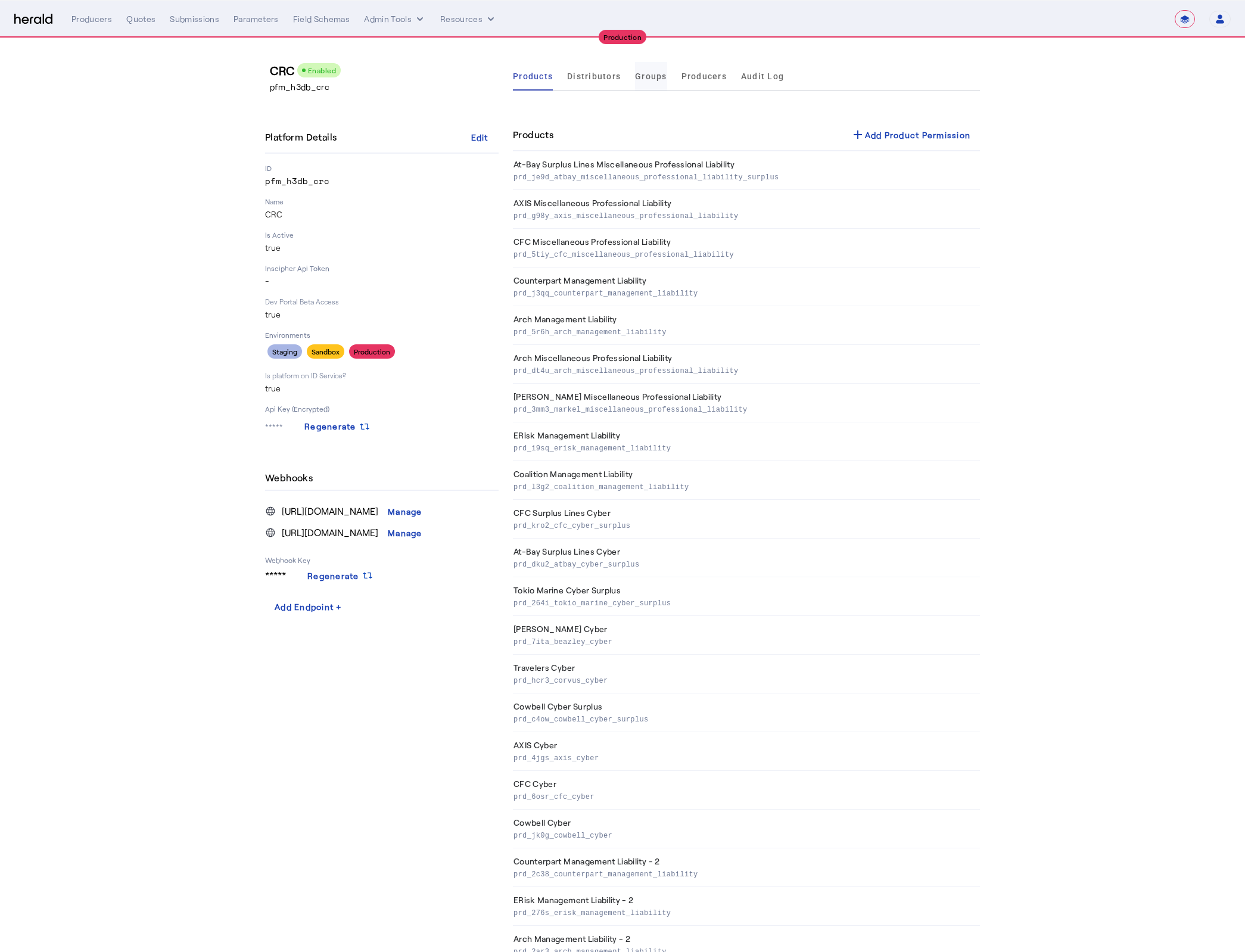
click at [650, 74] on span "Groups" at bounding box center [651, 76] width 32 height 8
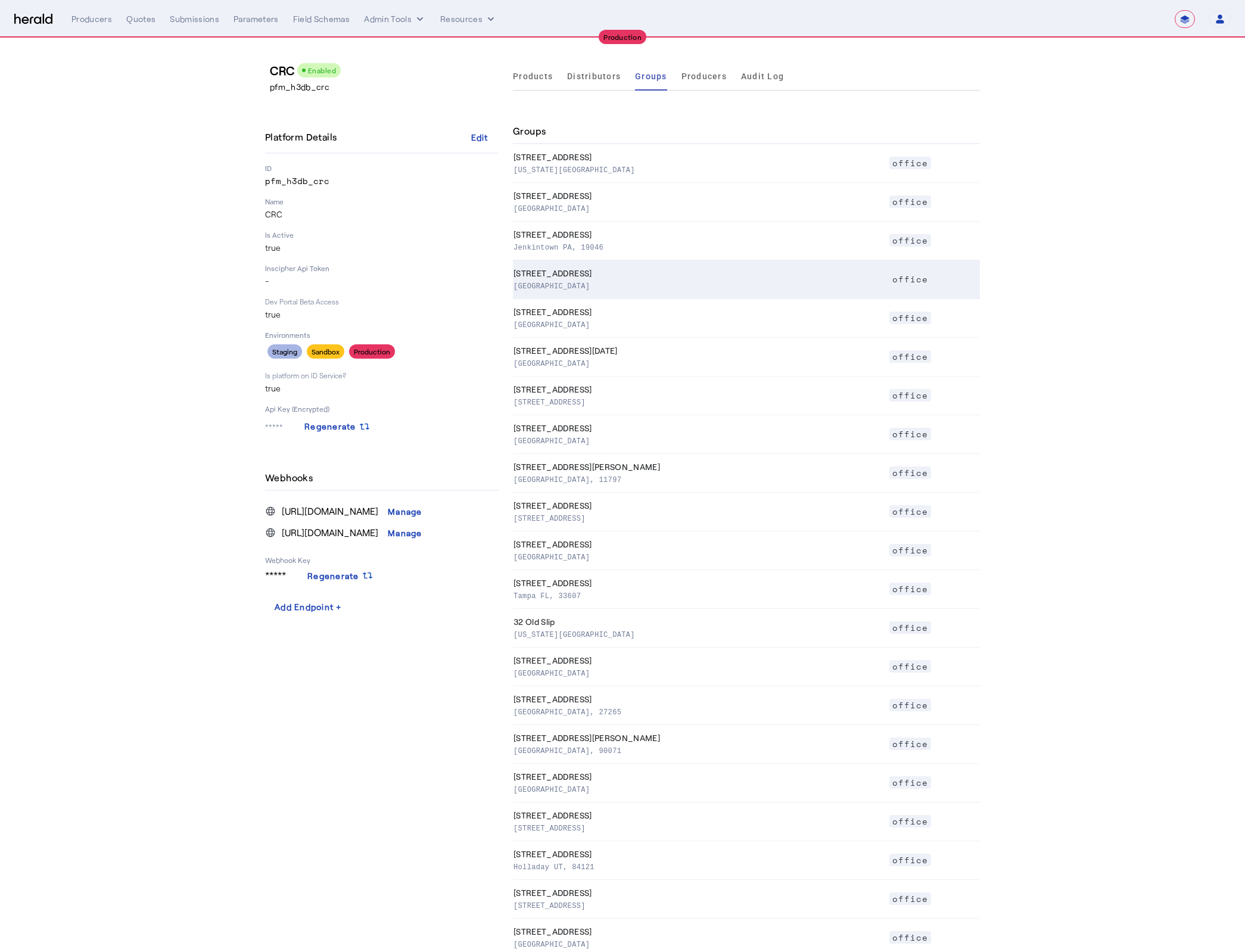
click at [670, 266] on th "10375 Richmond Ave Houston TX, 77042" at bounding box center [701, 279] width 376 height 39
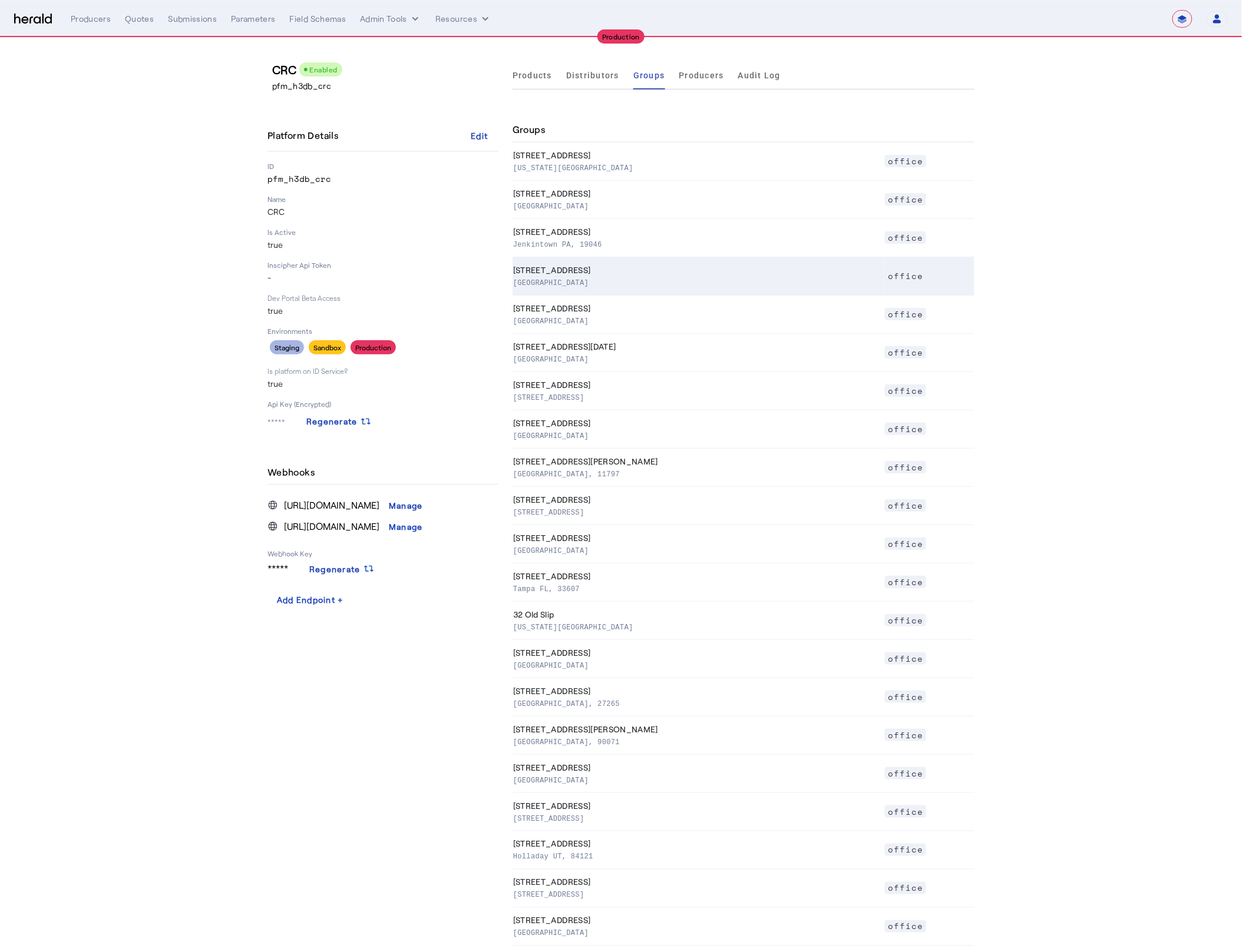
select select "pfm_h3db_crc"
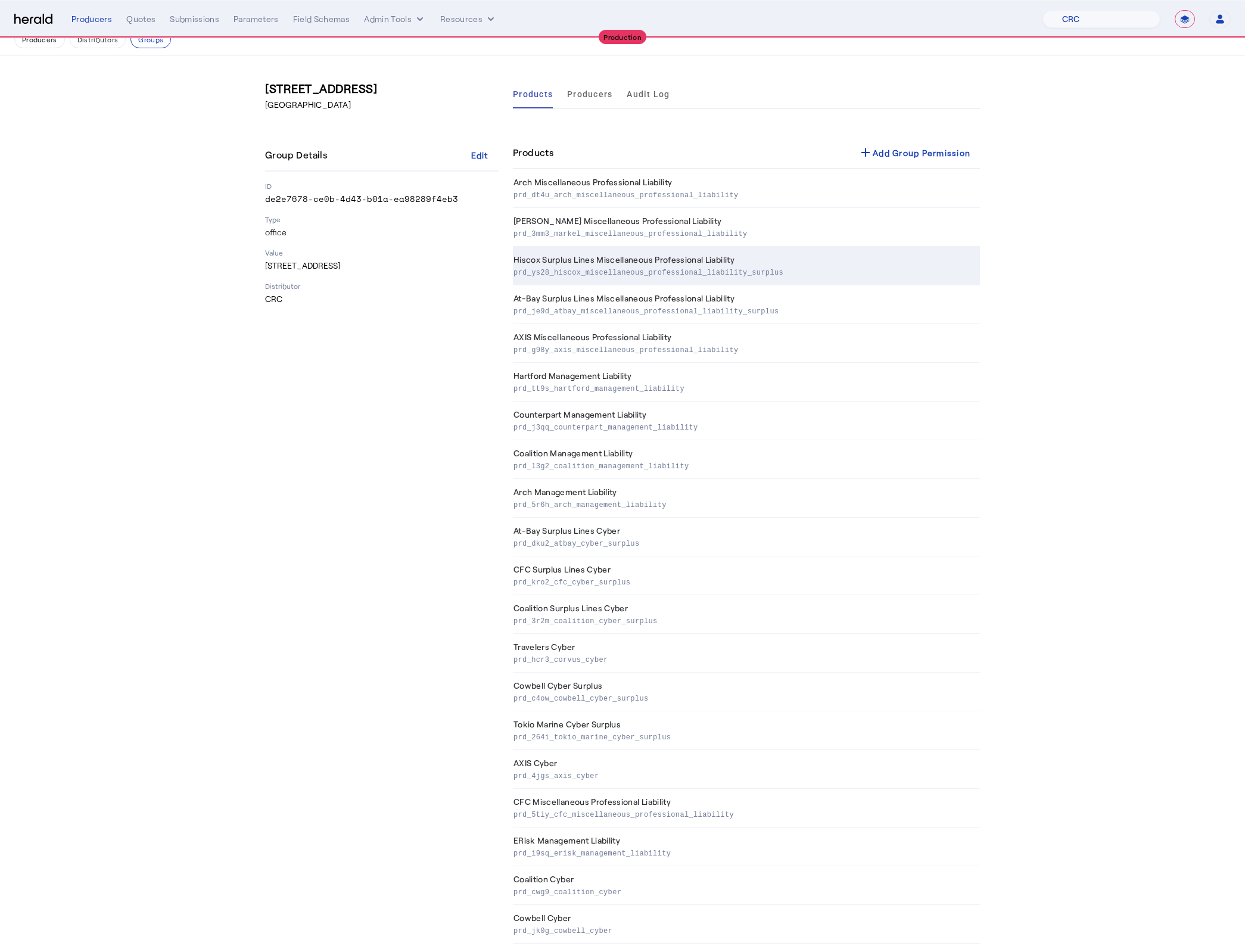
scroll to position [382, 0]
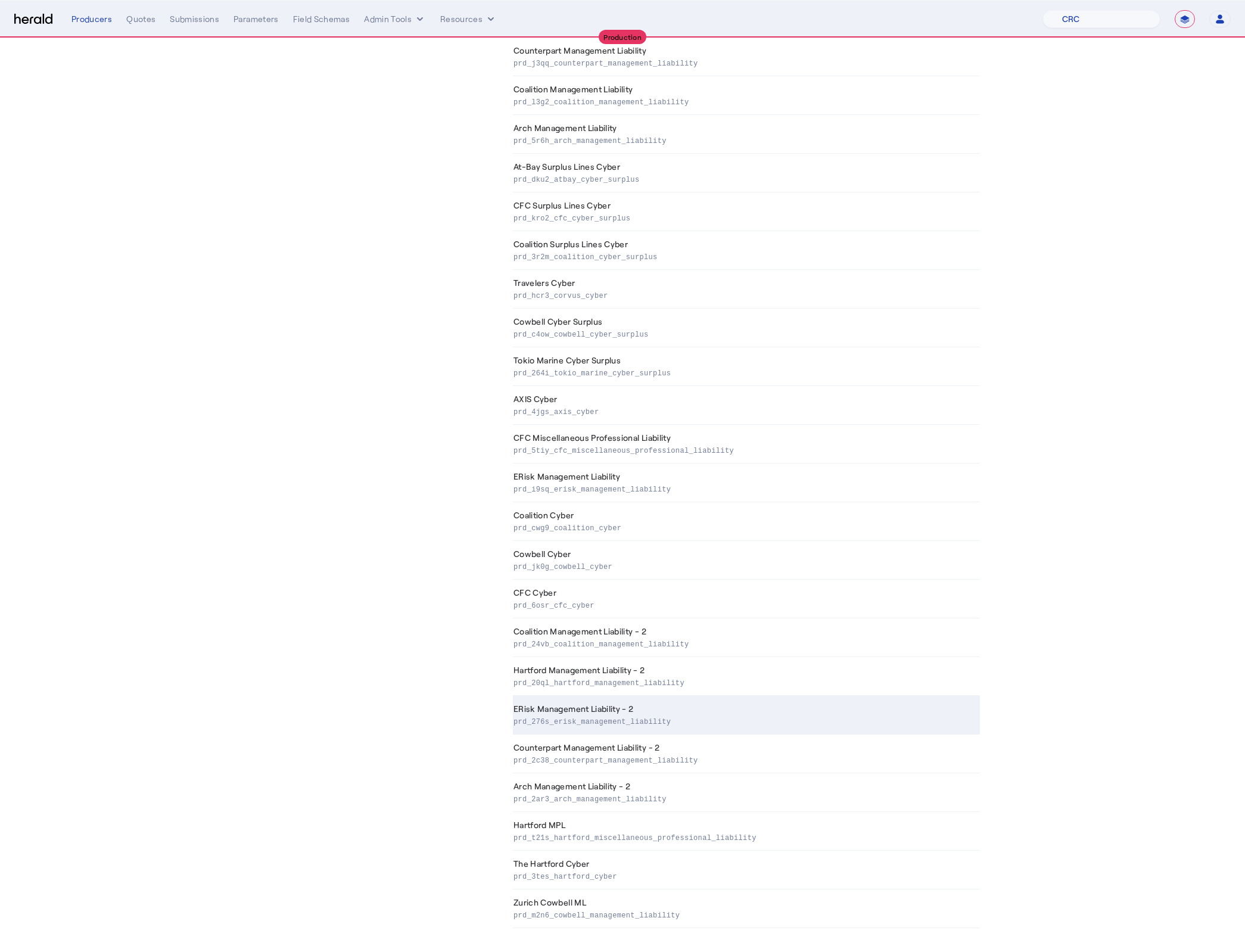
click at [690, 710] on td "ERisk Management Liability - 2 prd_276s_erisk_management_liability" at bounding box center [746, 715] width 467 height 39
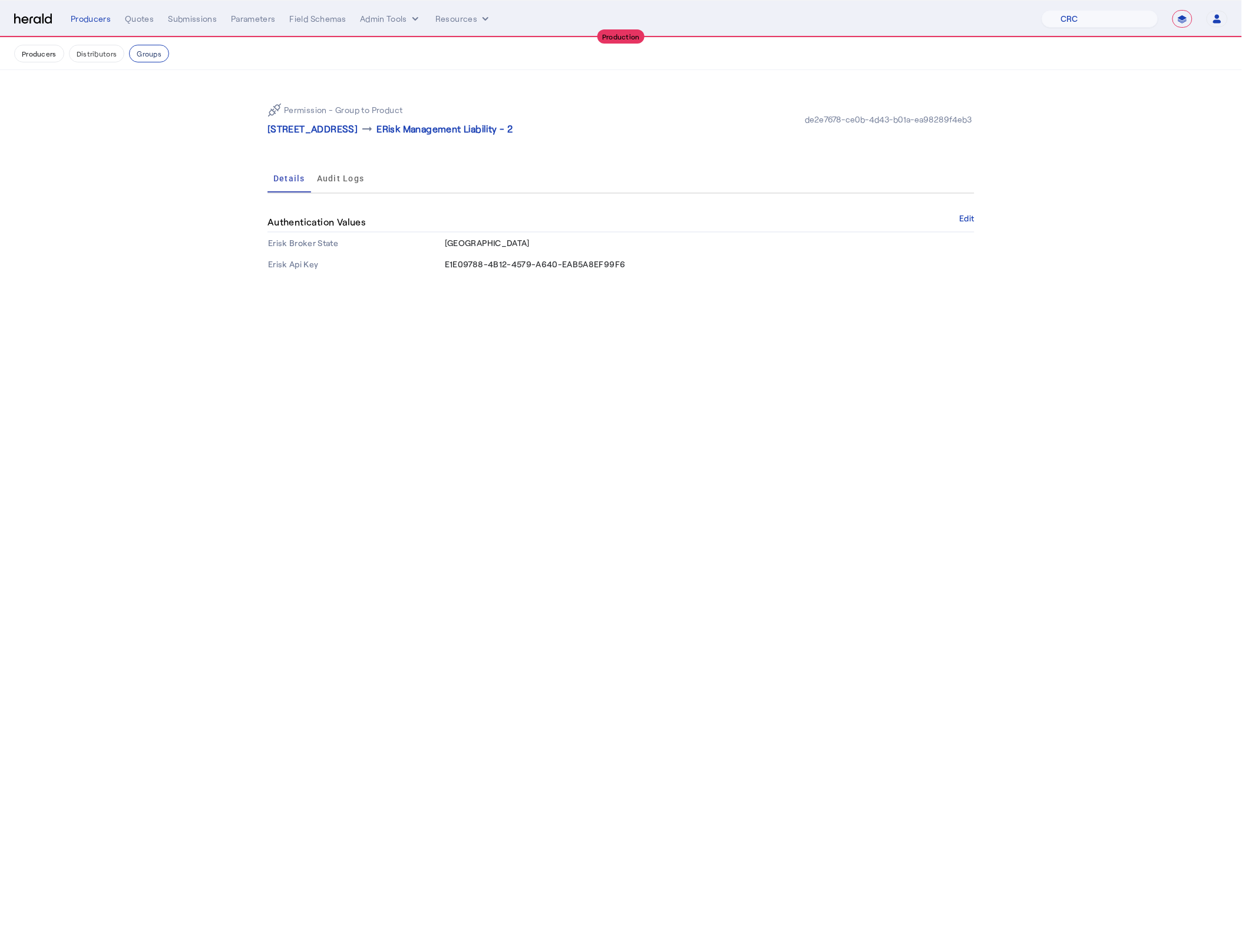
click at [151, 53] on button "Groups" at bounding box center [149, 53] width 40 height 18
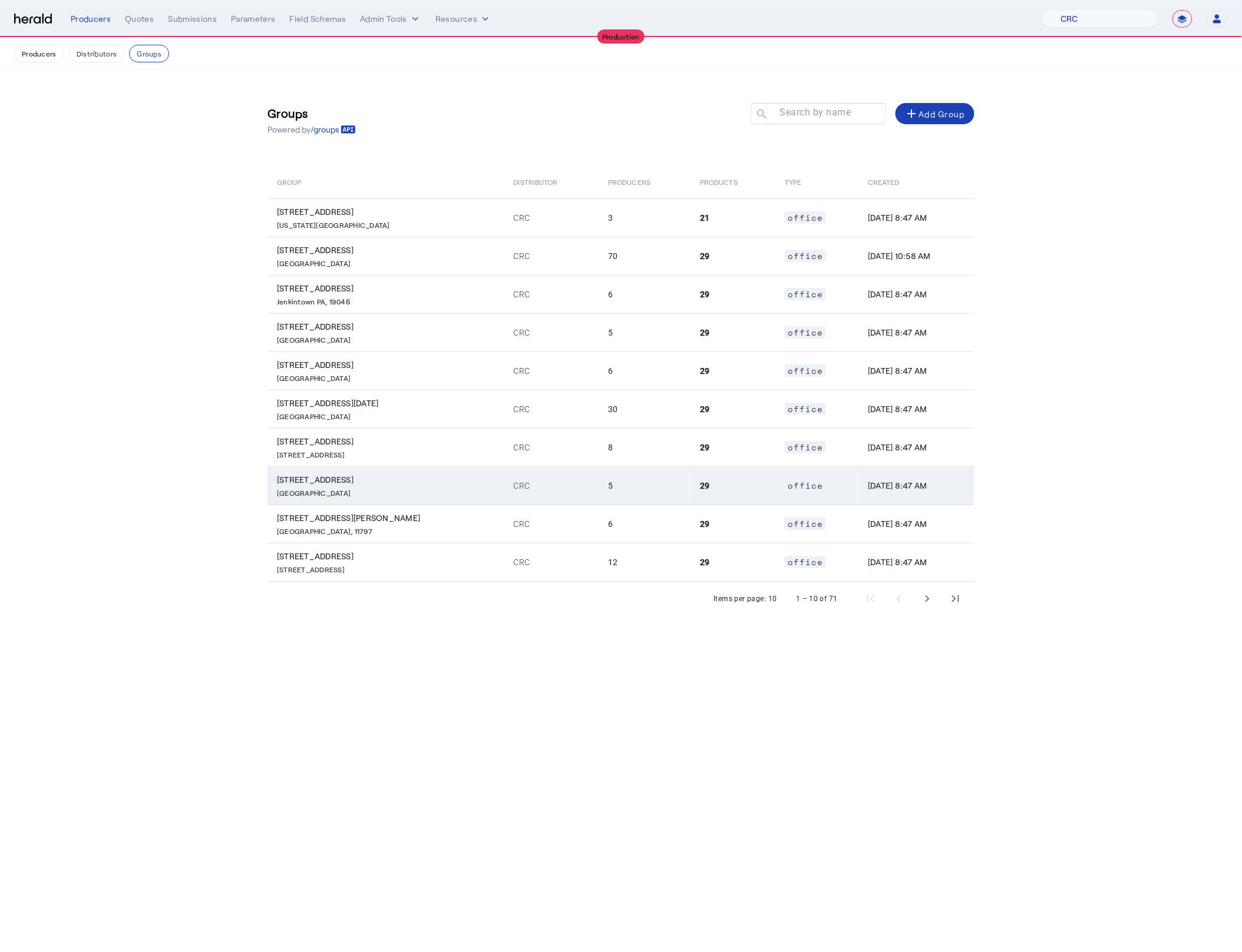
click at [539, 470] on td "CRC" at bounding box center [551, 485] width 95 height 38
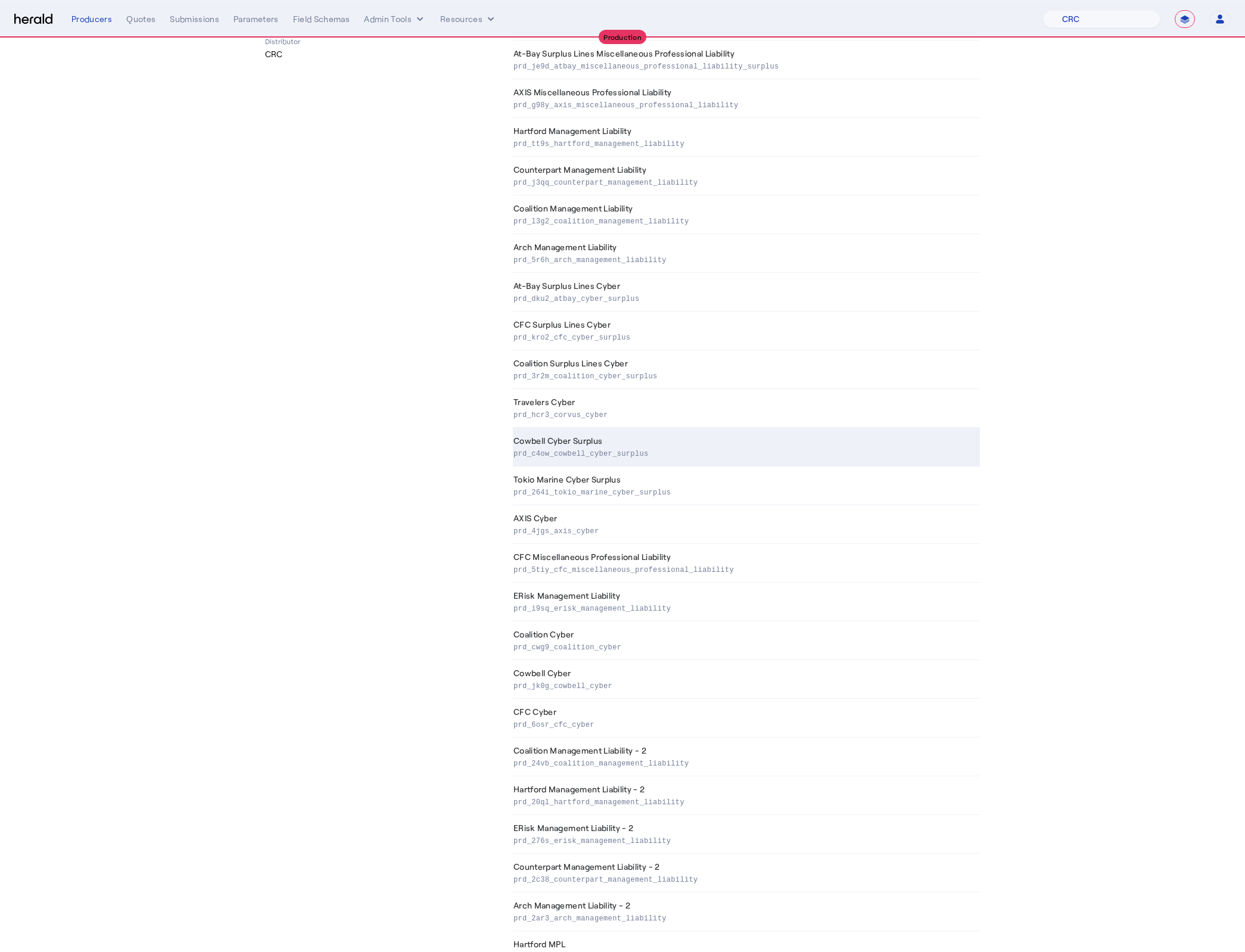
scroll to position [382, 0]
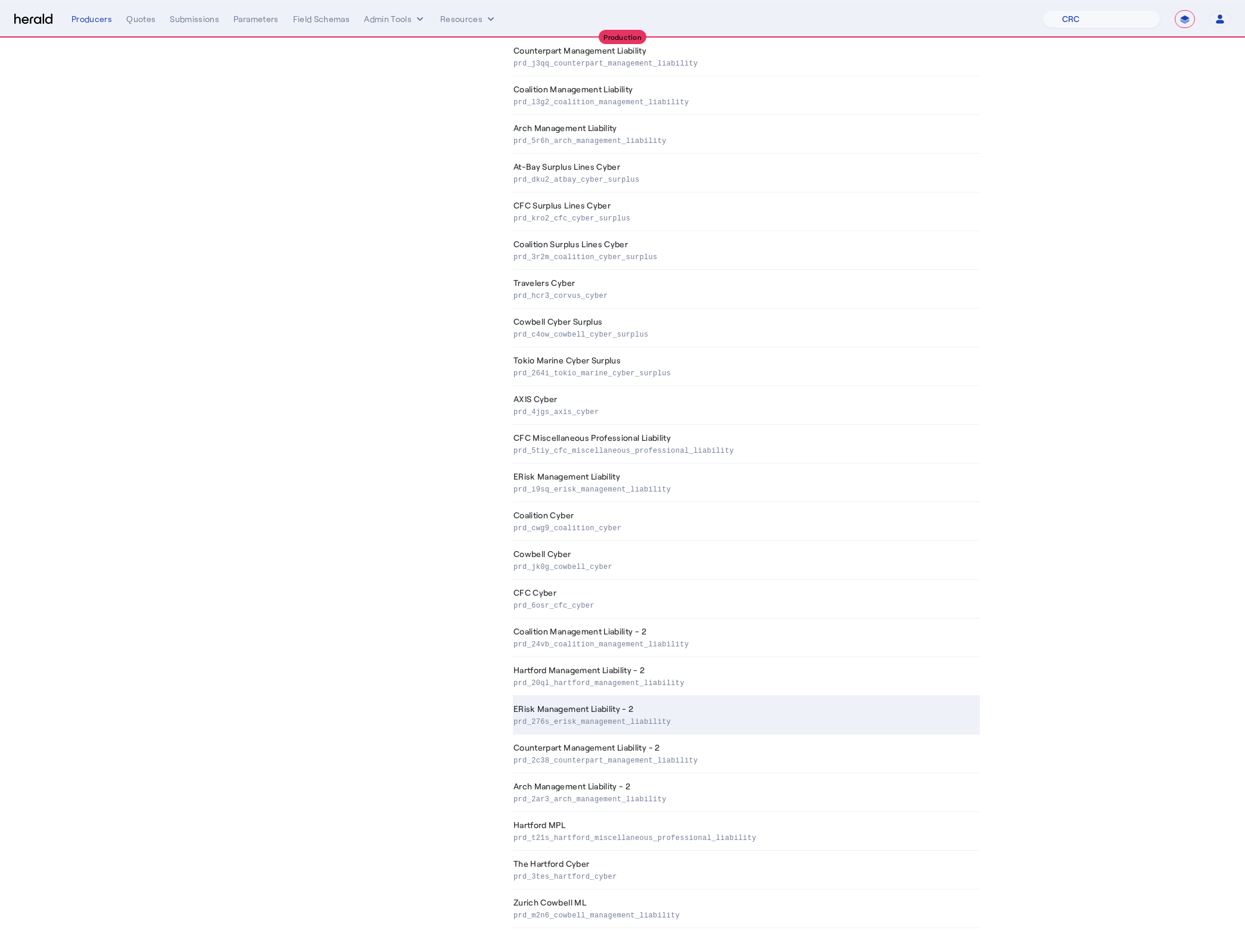
click at [632, 719] on p "prd_276s_erisk_management_liability" at bounding box center [744, 721] width 462 height 12
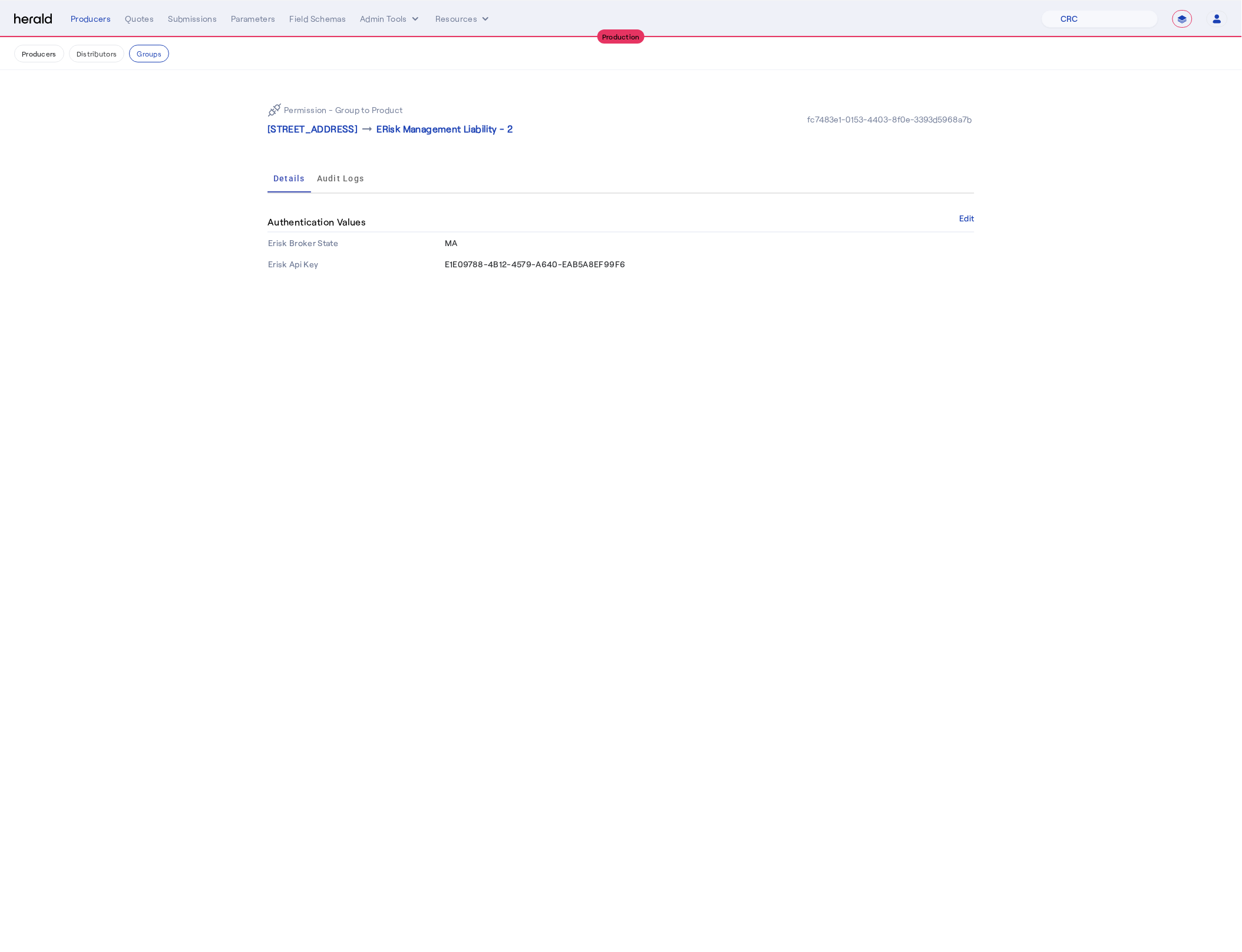
click at [549, 482] on body "**********" at bounding box center [621, 476] width 1242 height 952
click at [156, 55] on button "Groups" at bounding box center [149, 53] width 40 height 18
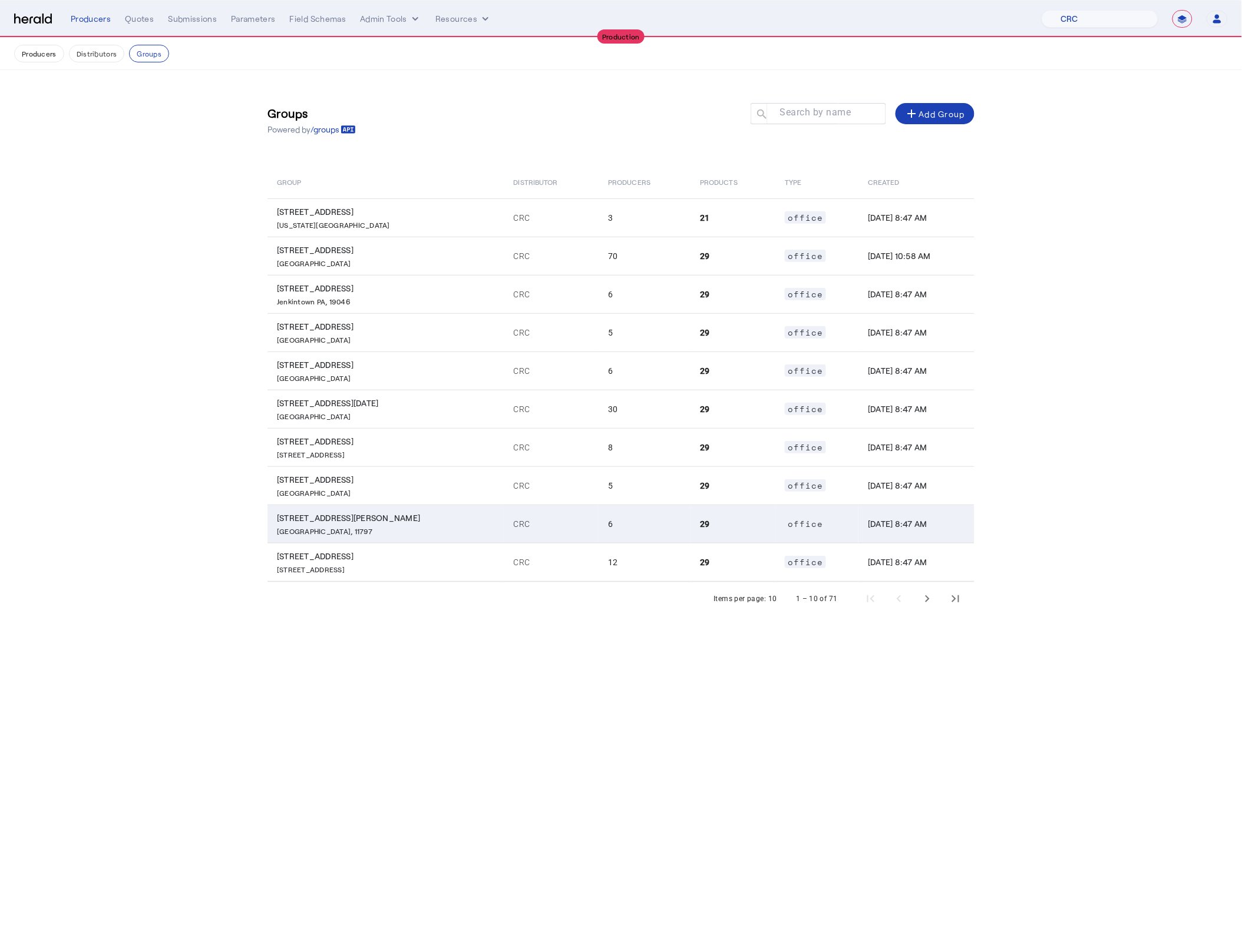
click at [547, 531] on td "CRC" at bounding box center [551, 524] width 95 height 38
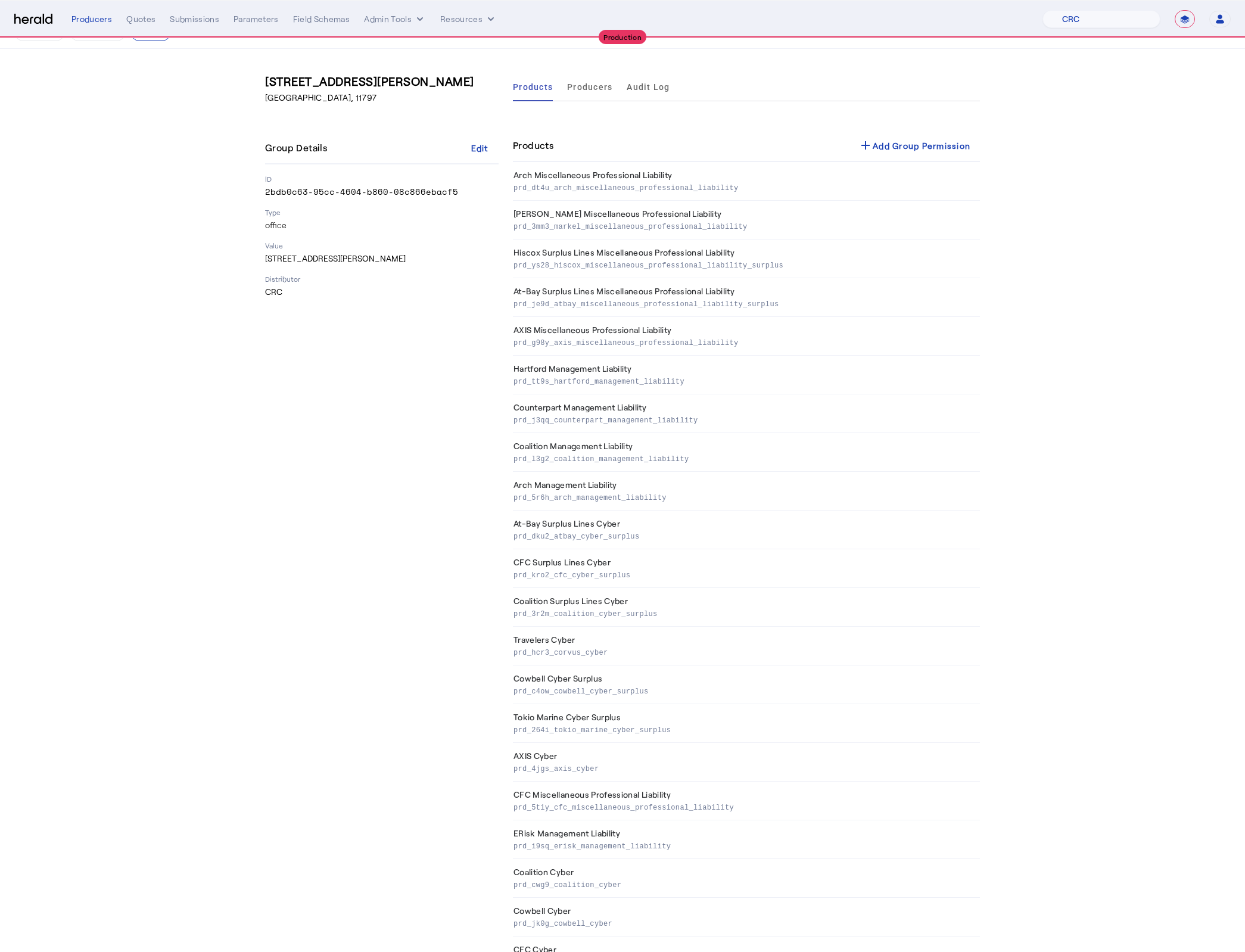
scroll to position [382, 0]
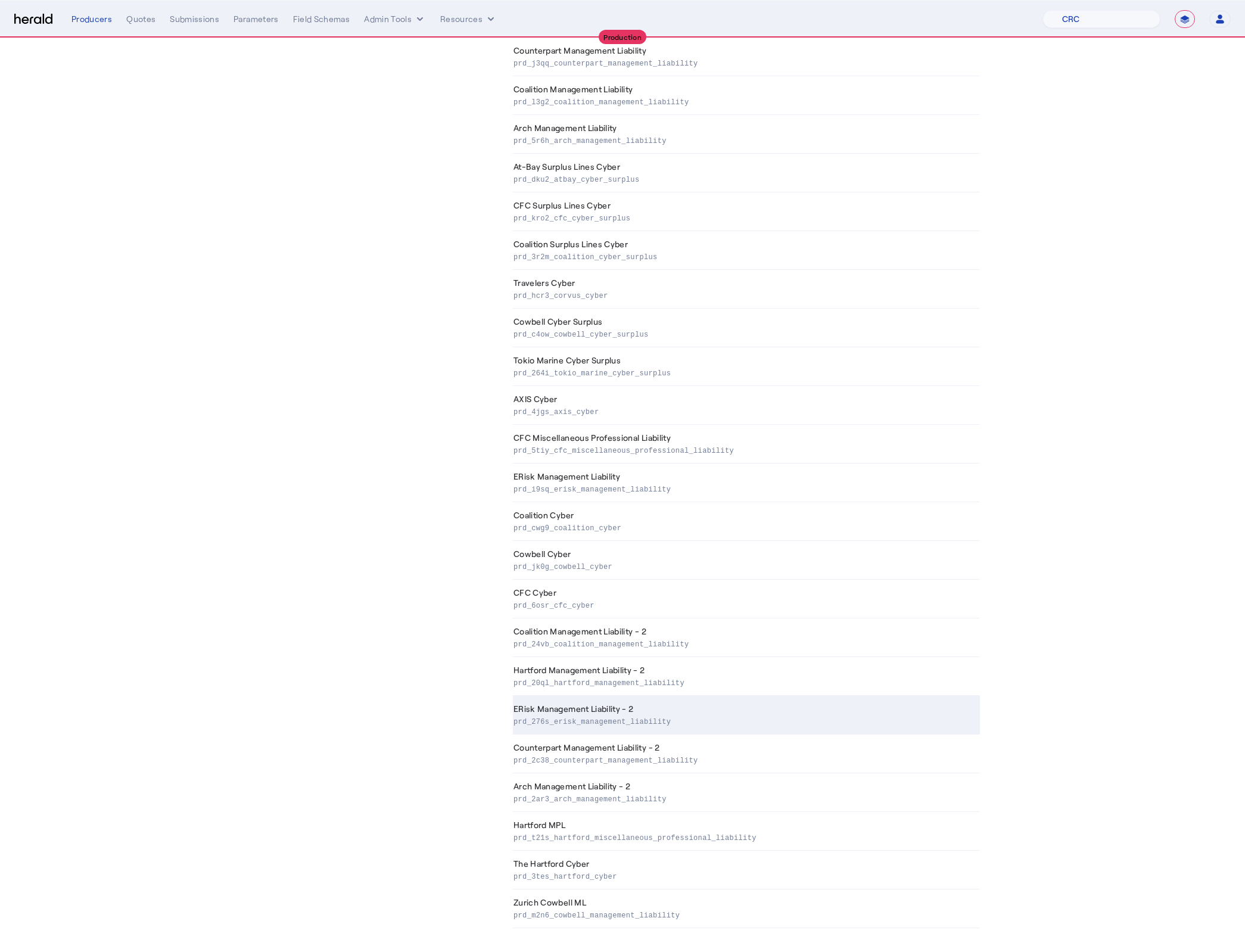
click at [735, 699] on td "ERisk Management Liability - 2 prd_276s_erisk_management_liability" at bounding box center [746, 715] width 467 height 39
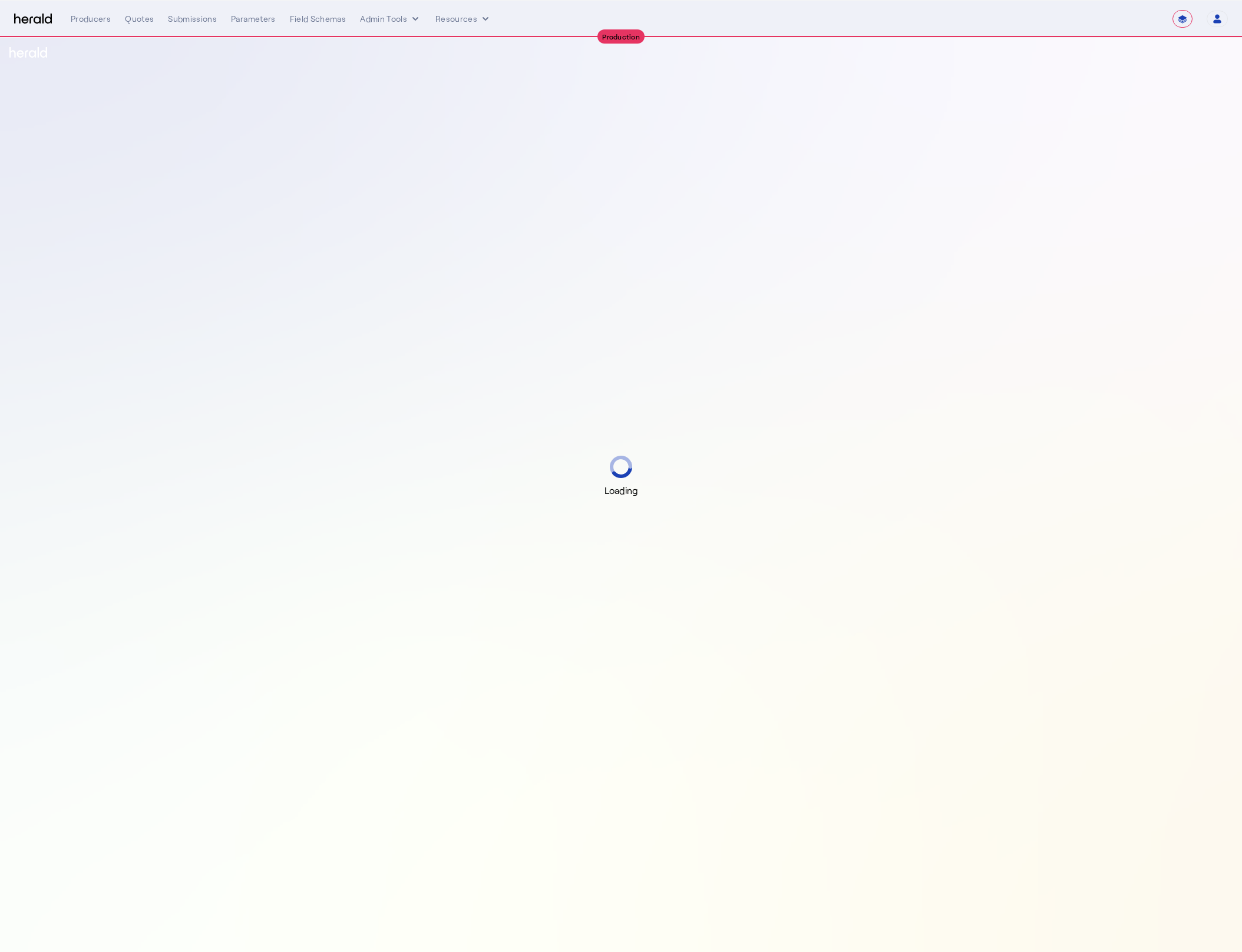
select select "**********"
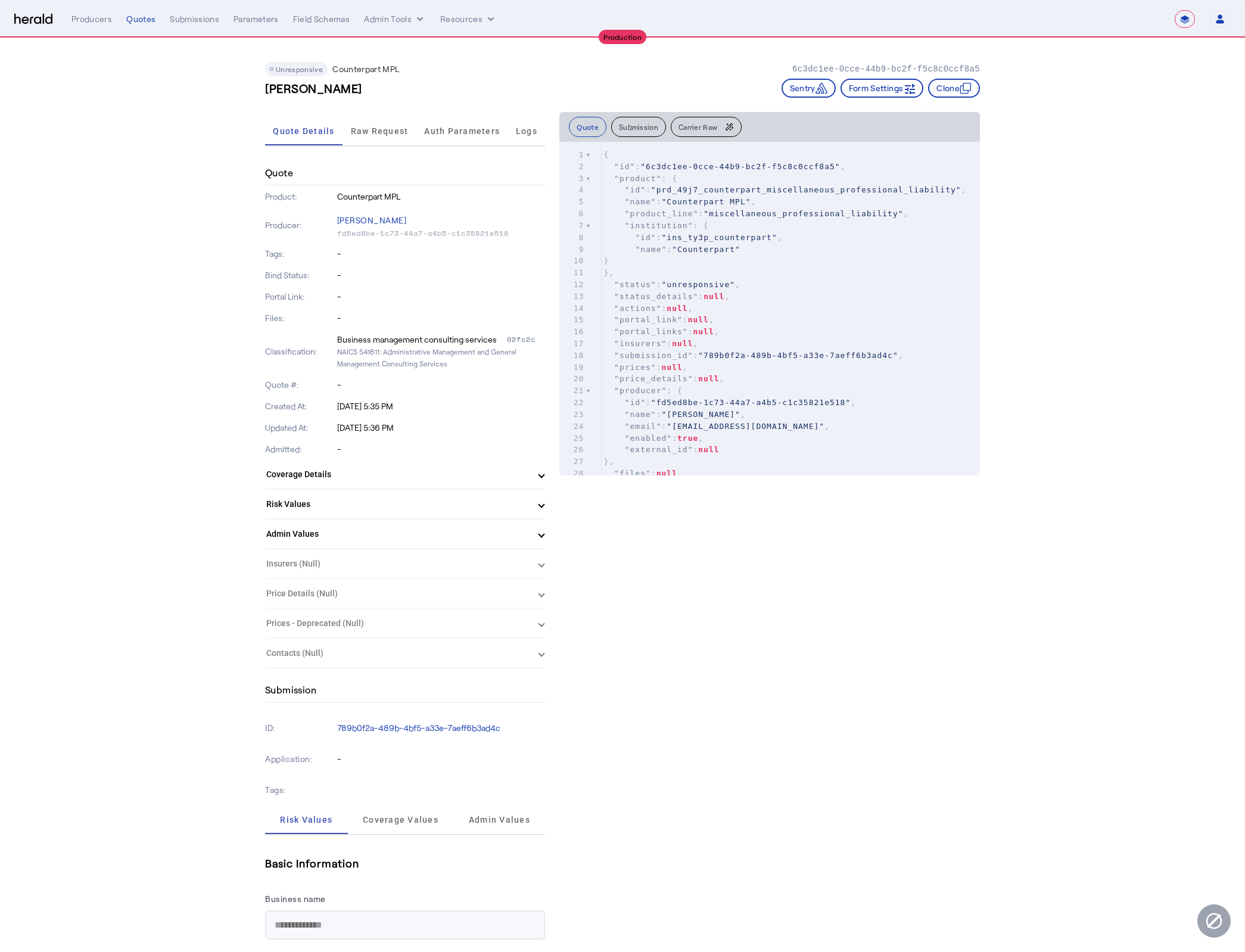
click at [381, 135] on span "Raw Request" at bounding box center [379, 131] width 58 height 29
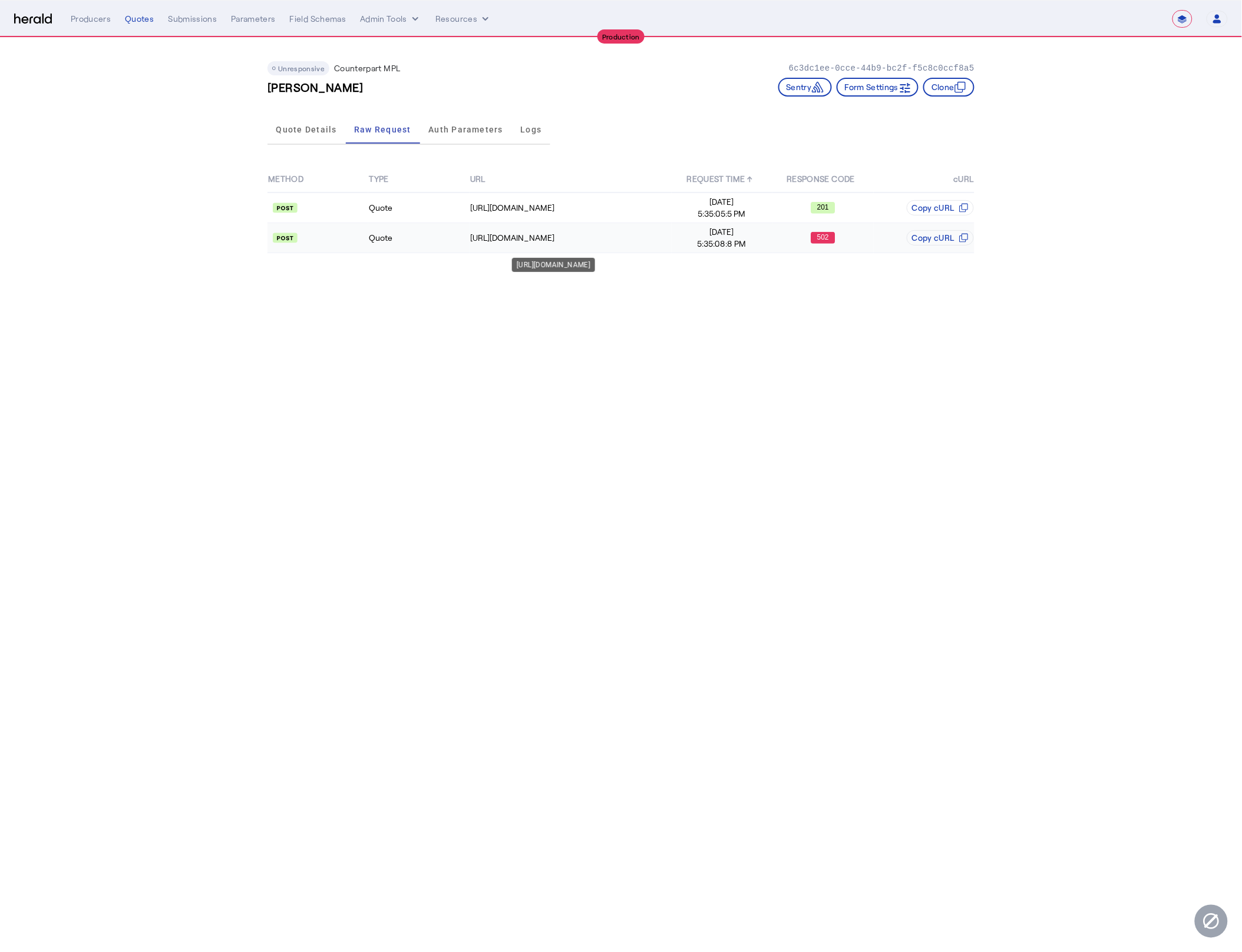
click at [595, 232] on div "[URL][DOMAIN_NAME]" at bounding box center [570, 238] width 201 height 12
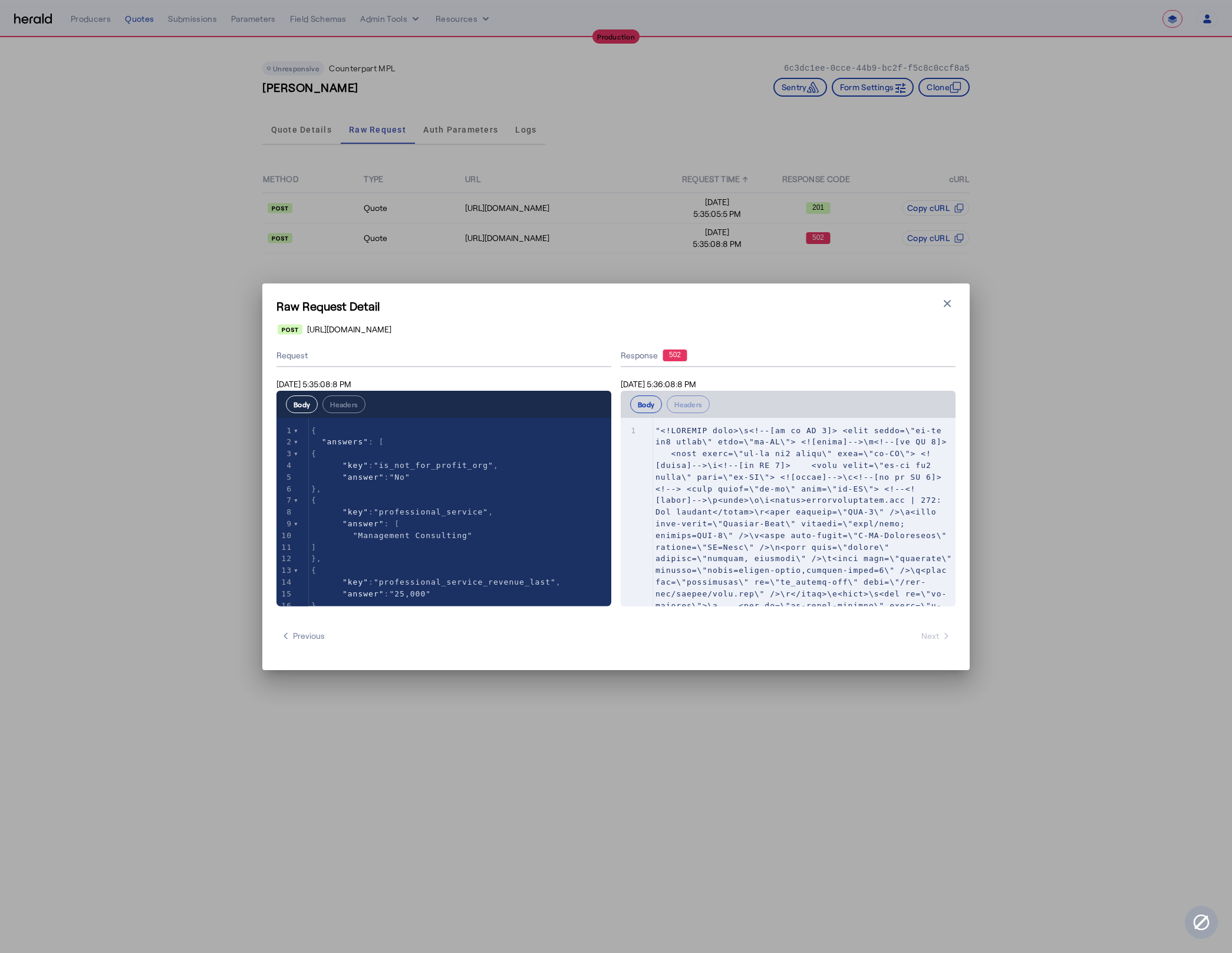
click at [949, 301] on icon "button" at bounding box center [946, 303] width 7 height 7
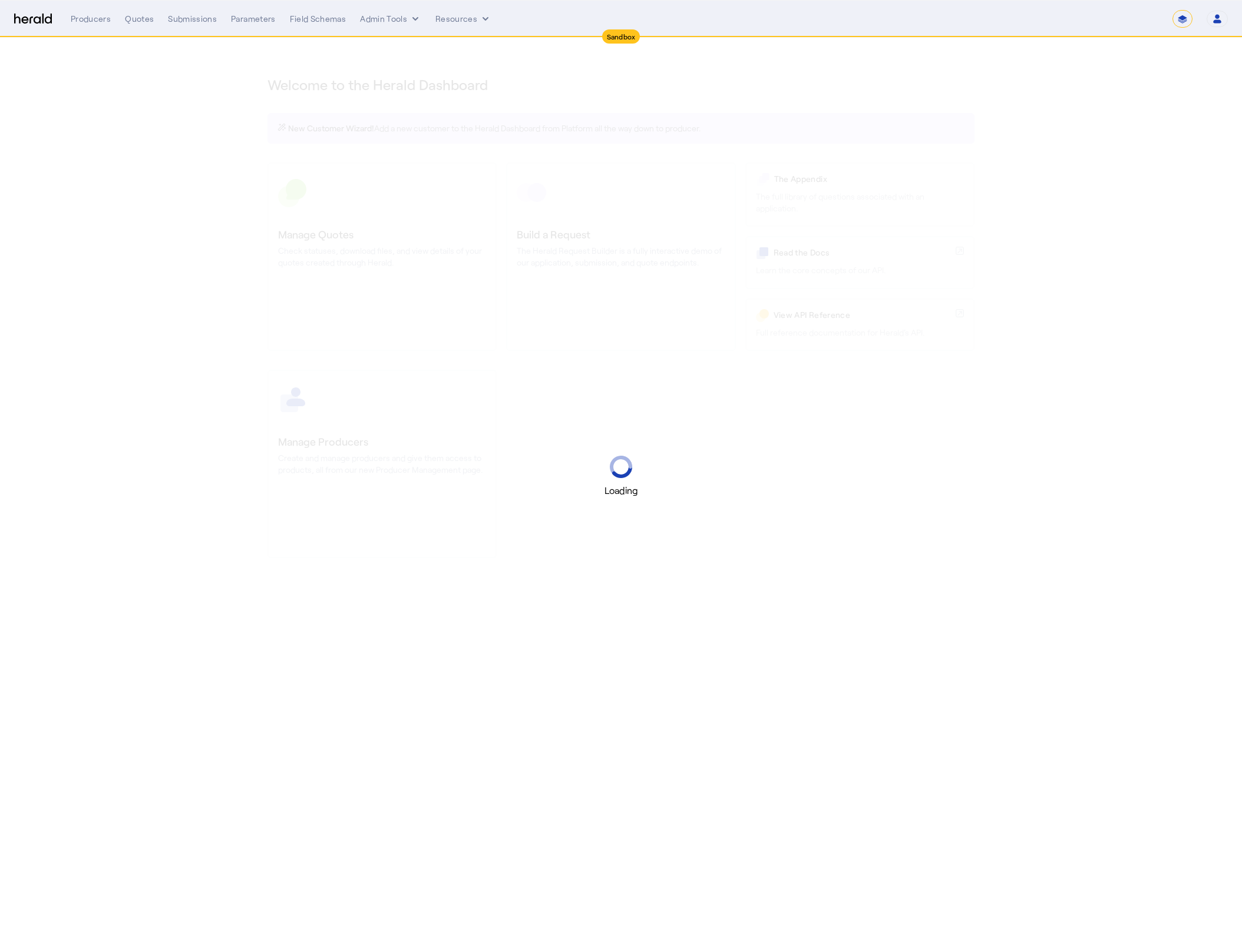
select select "*******"
select select "pfm_2v8p_herald_api"
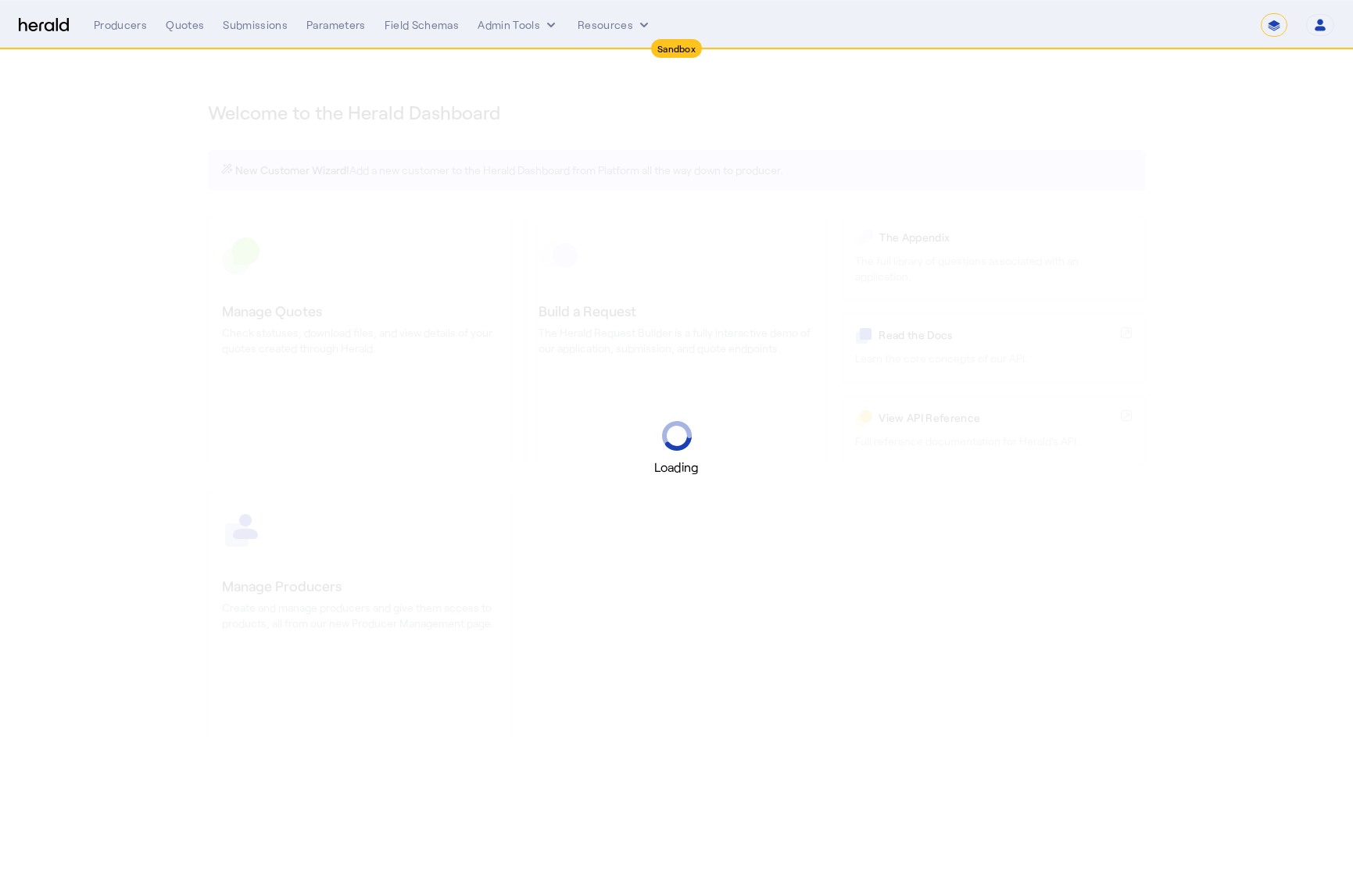
select select "*******"
select select "pfm_2v8p_herald_api"
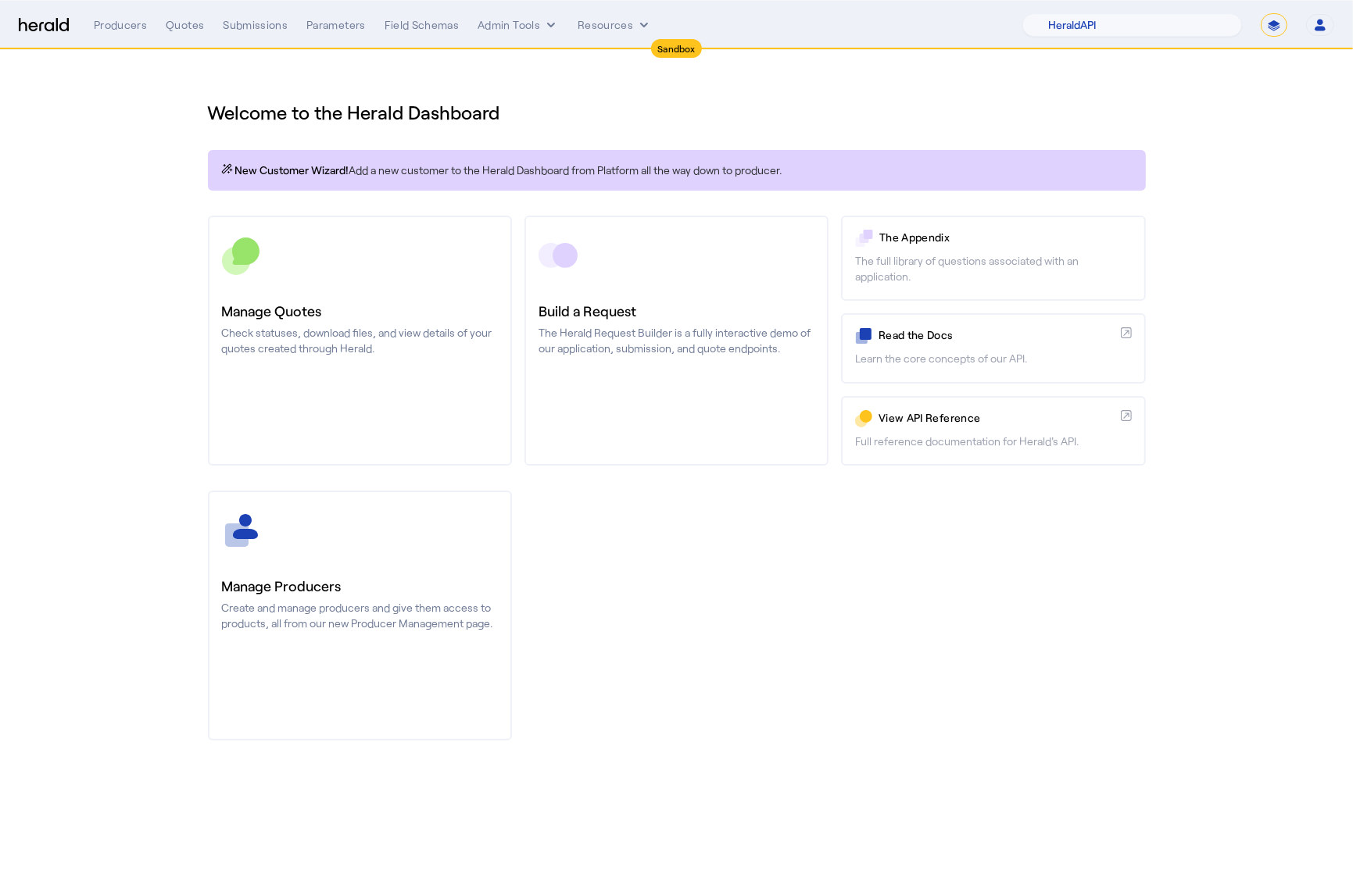
click at [1268, 31] on select "**********" at bounding box center [1274, 25] width 27 height 23
select select "**********"
click at [1261, 13] on select "**********" at bounding box center [1274, 25] width 27 height 23
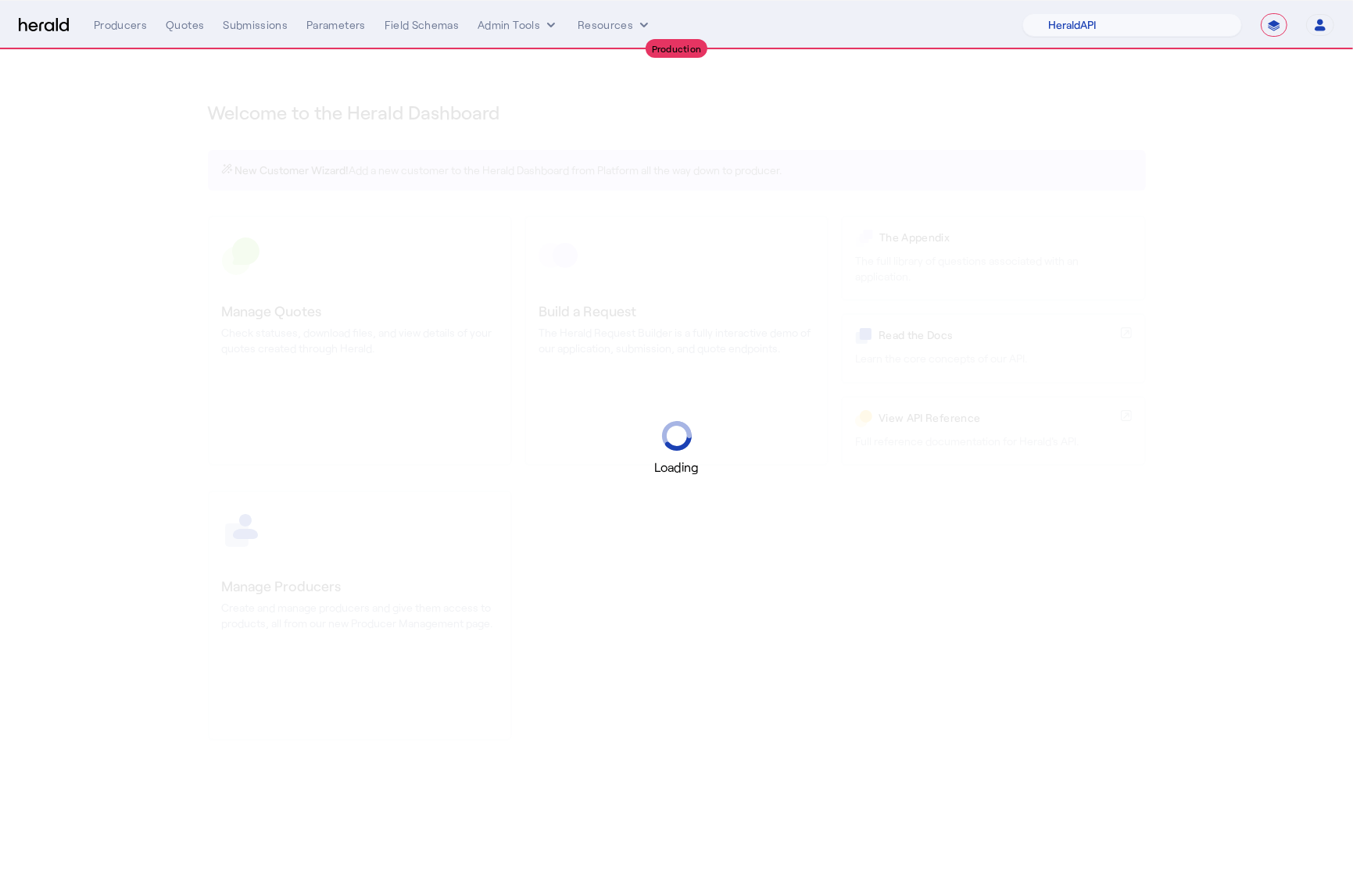
click at [574, 19] on div "Producers Quotes Submissions Parameters Field Schemas Admin Tools Resources" at bounding box center [558, 25] width 929 height 16
click at [543, 29] on icon "internal dropdown menu" at bounding box center [551, 25] width 16 height 16
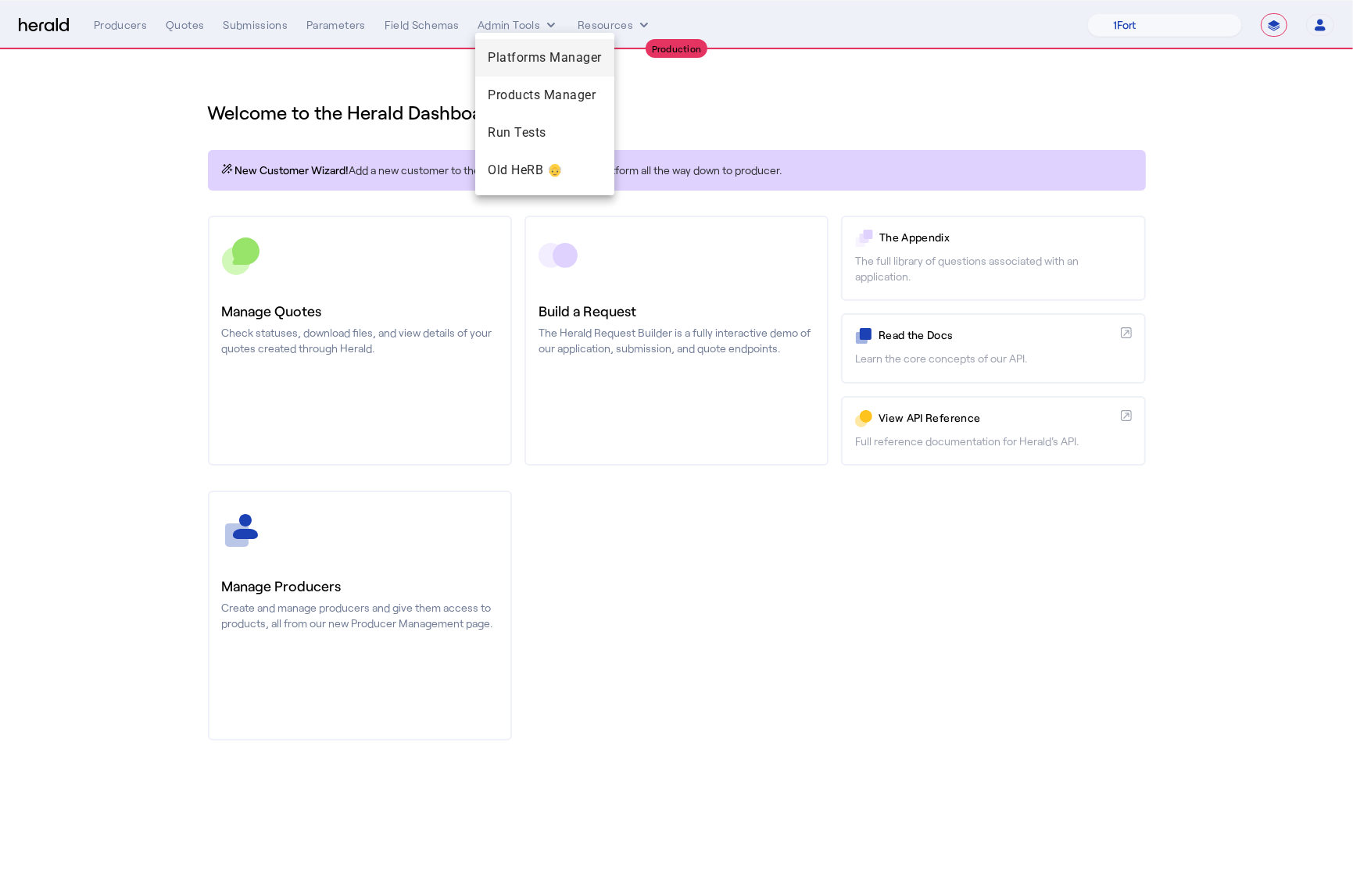
click at [534, 61] on span "Platforms Manager" at bounding box center [544, 57] width 114 height 19
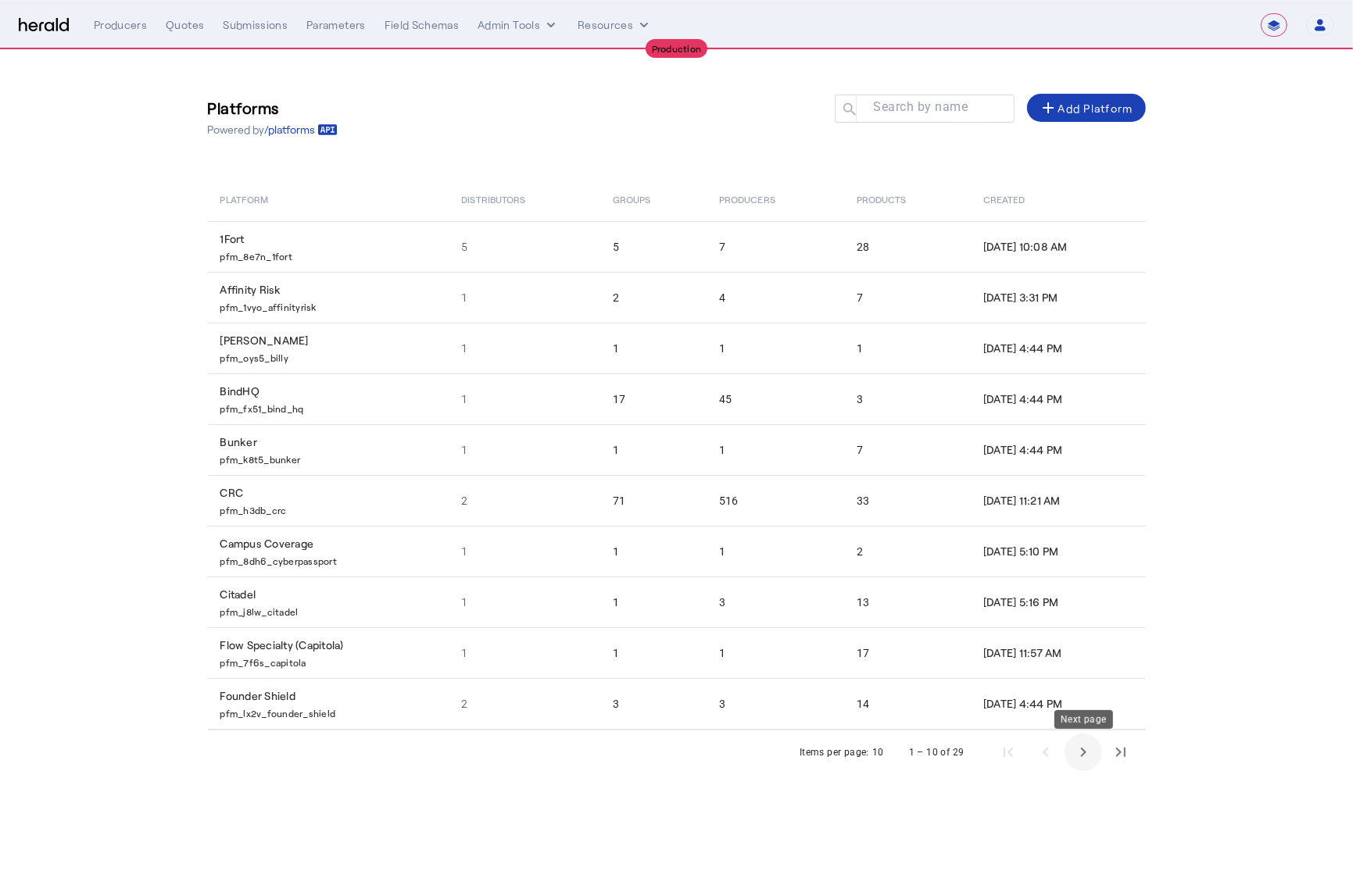
click at [1079, 755] on span "Next page" at bounding box center [1083, 752] width 37 height 37
click at [1080, 755] on span "Next page" at bounding box center [1083, 752] width 37 height 37
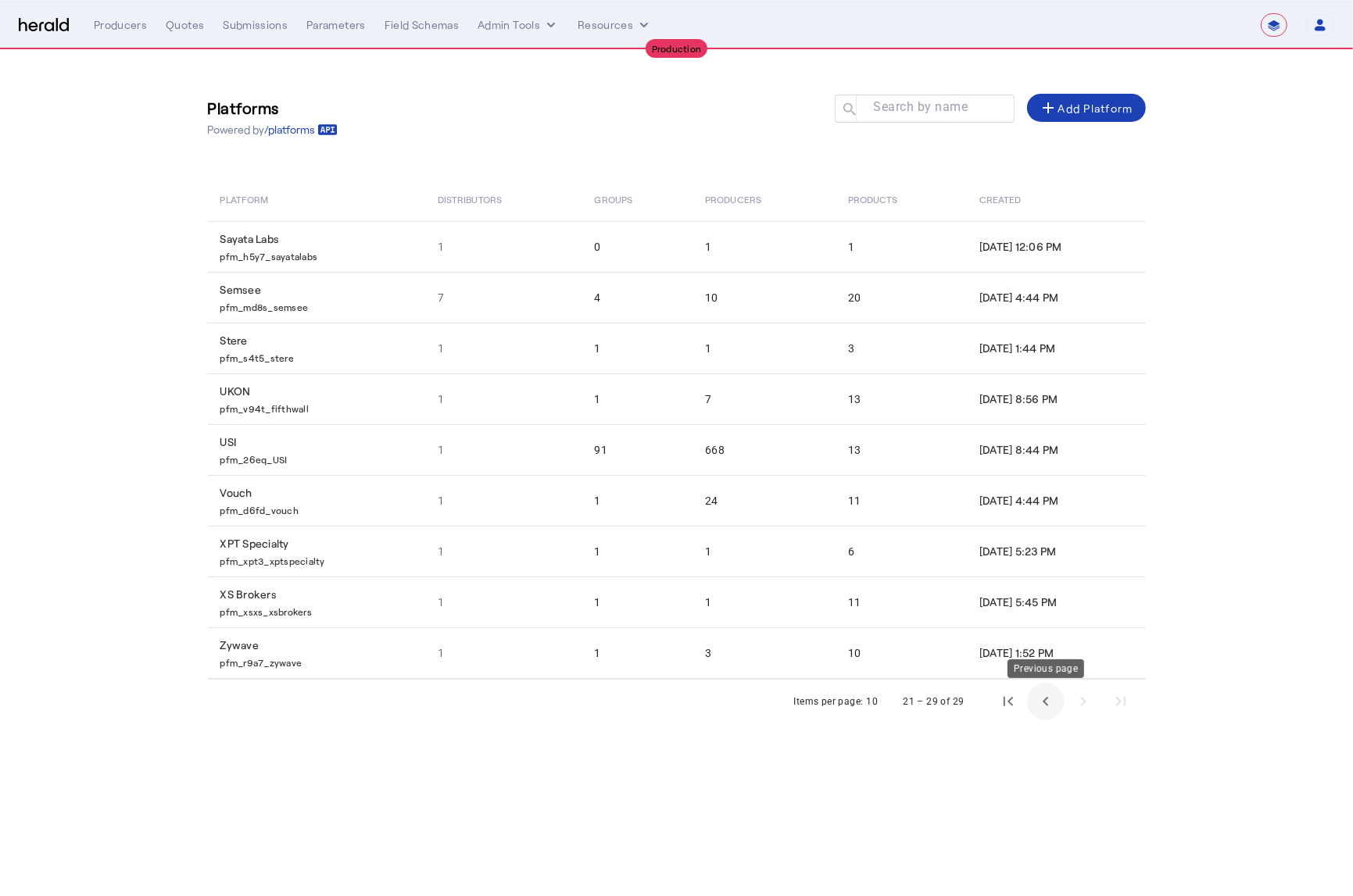
click at [1040, 711] on span "Previous page" at bounding box center [1045, 701] width 37 height 37
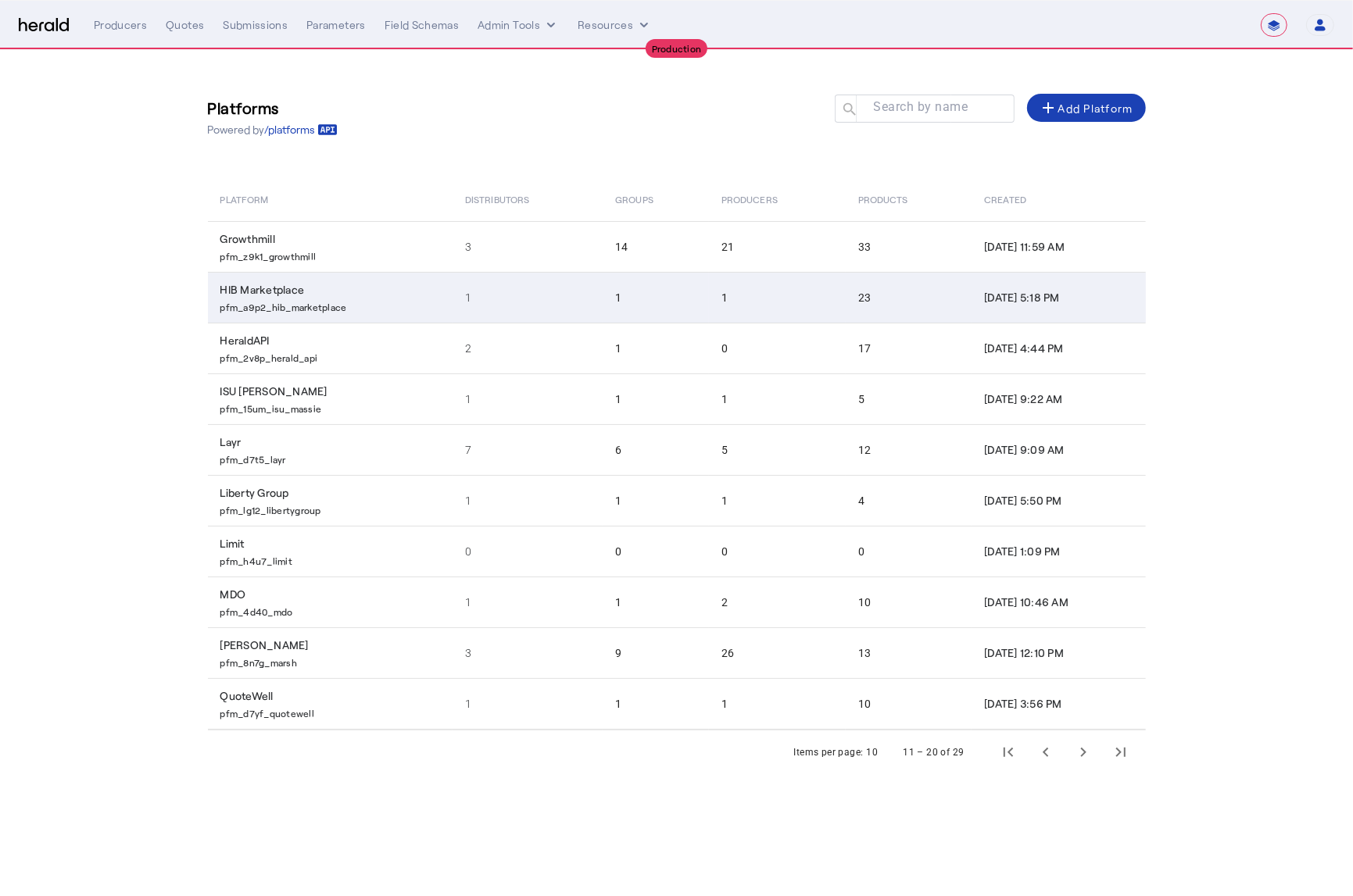
click at [307, 309] on p "pfm_a9p2_hib_marketplace" at bounding box center [334, 305] width 226 height 16
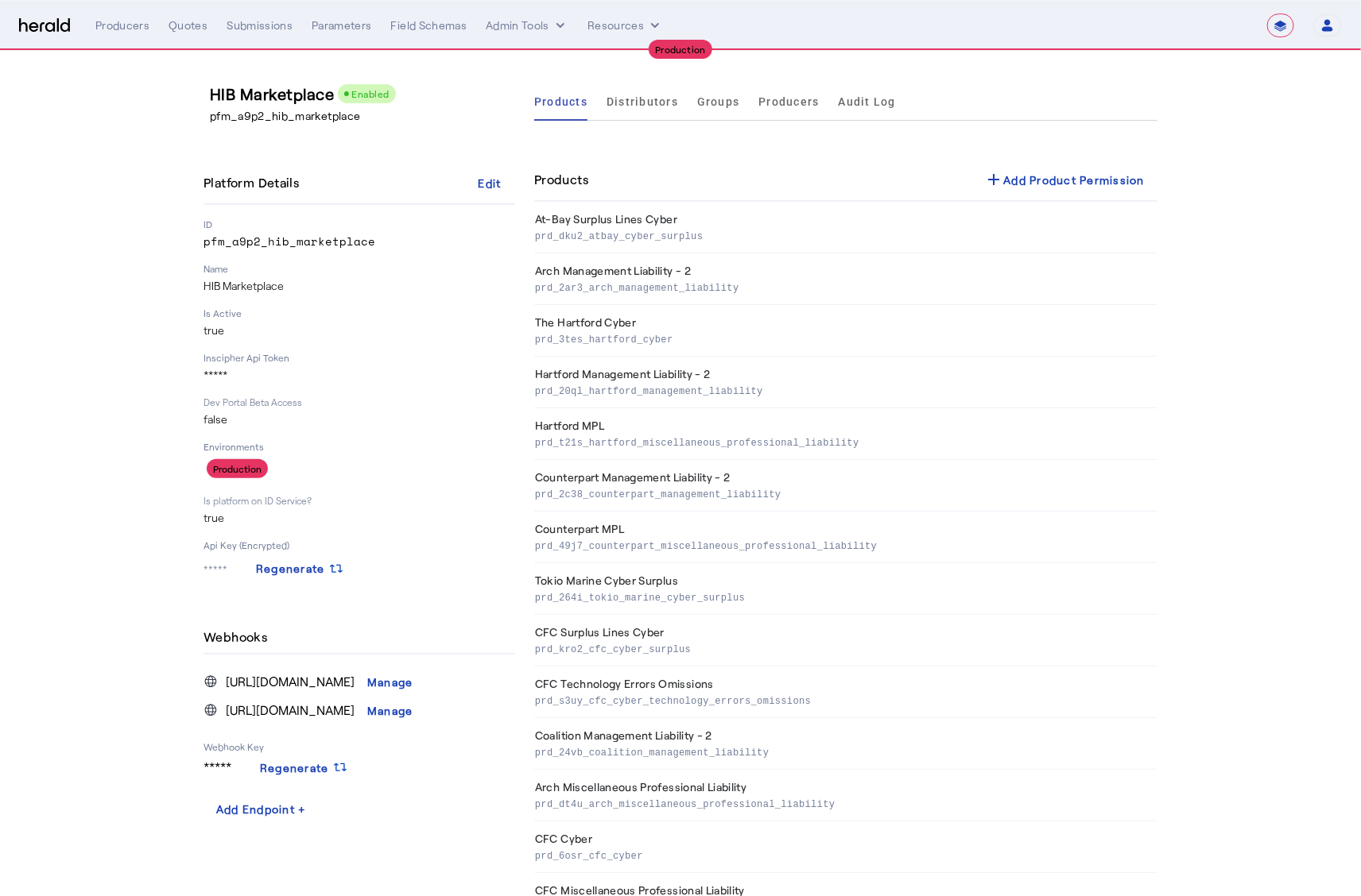
click at [1024, 200] on div "Products add Add Product Permission" at bounding box center [846, 180] width 623 height 43
click at [1023, 178] on div "add Add Product Permission" at bounding box center [1066, 179] width 161 height 19
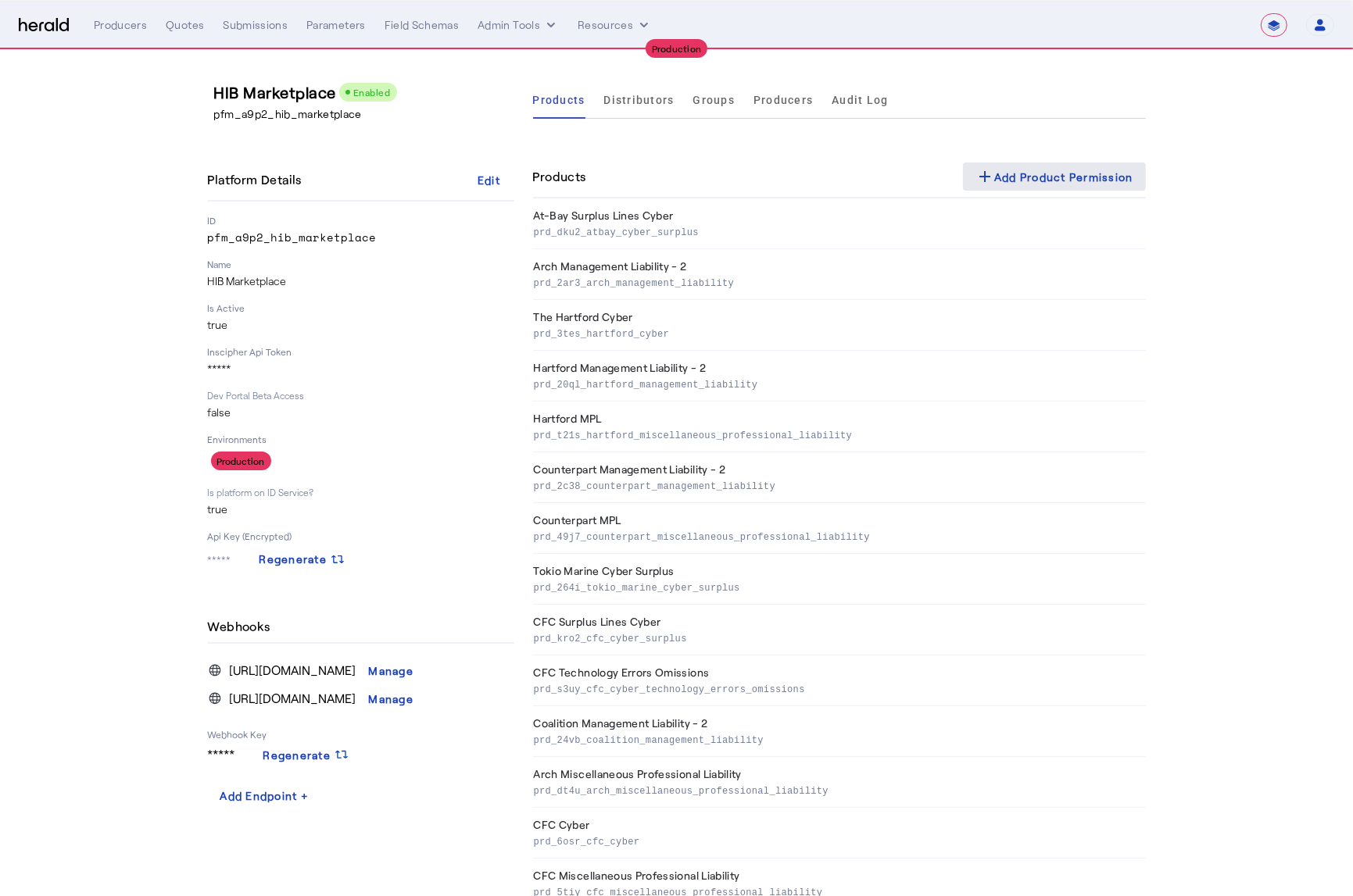
select select "pfm_2v8p_herald_api"
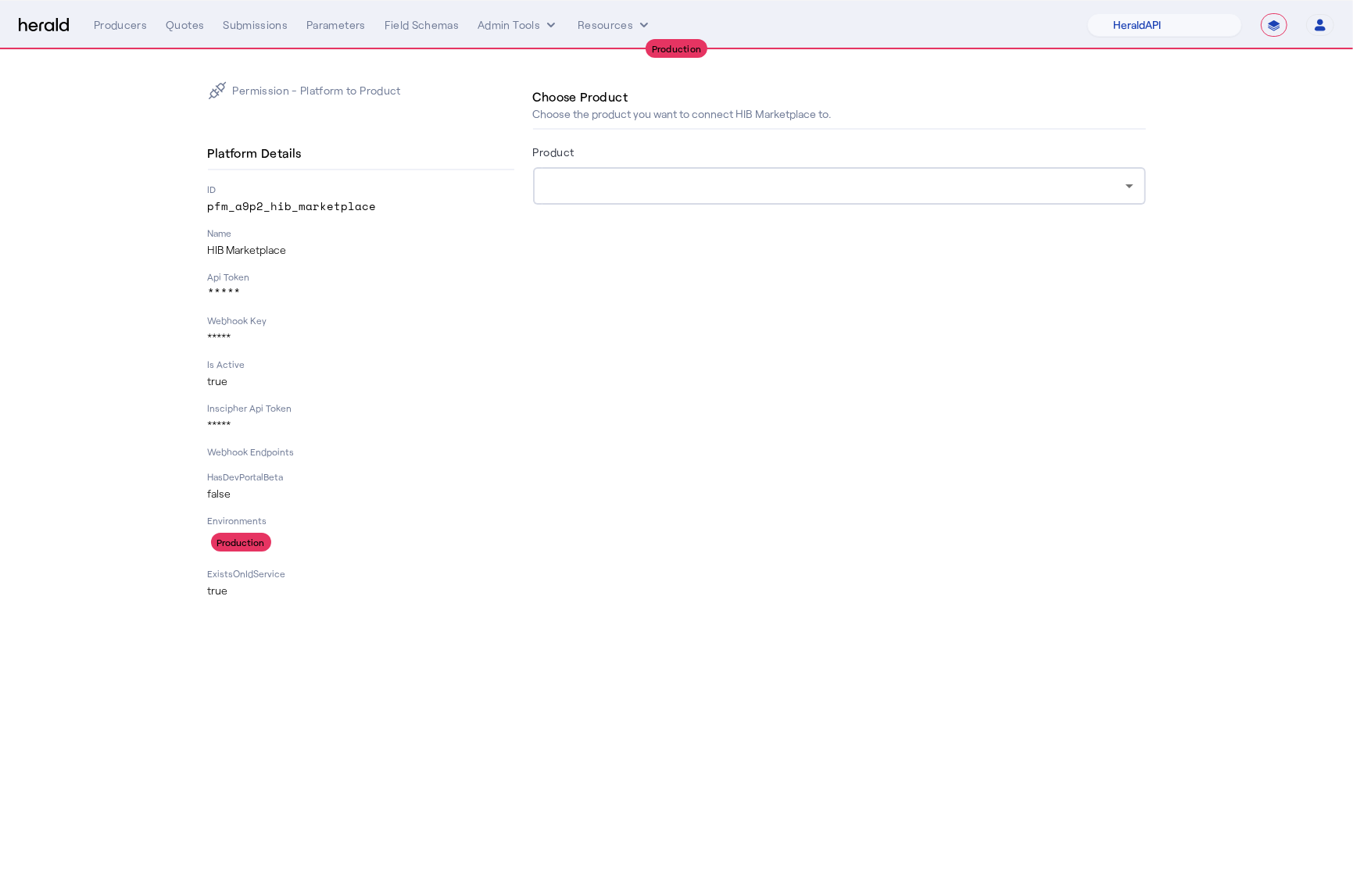
click at [782, 173] on div at bounding box center [839, 186] width 587 height 37
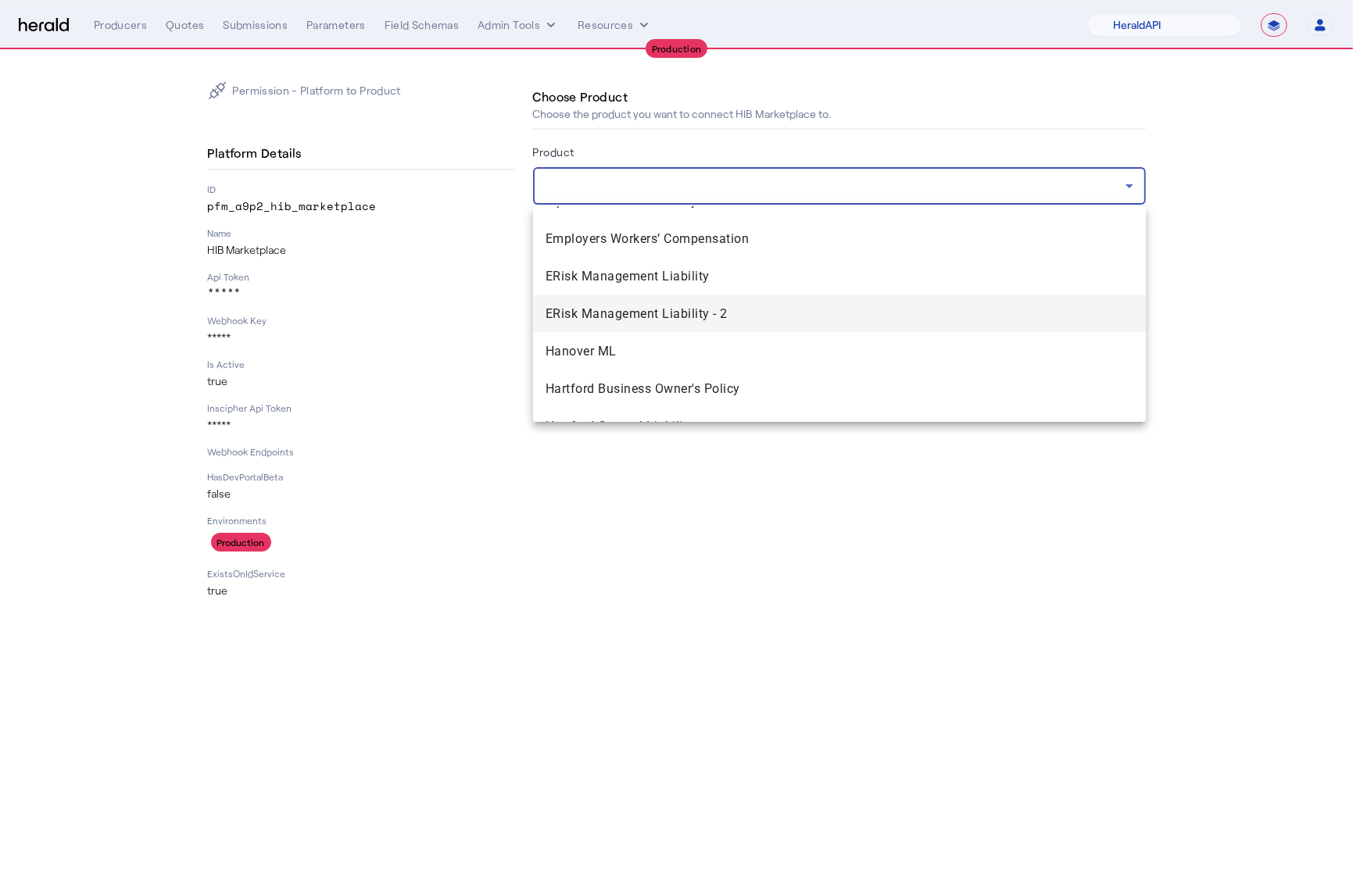
scroll to position [1522, 0]
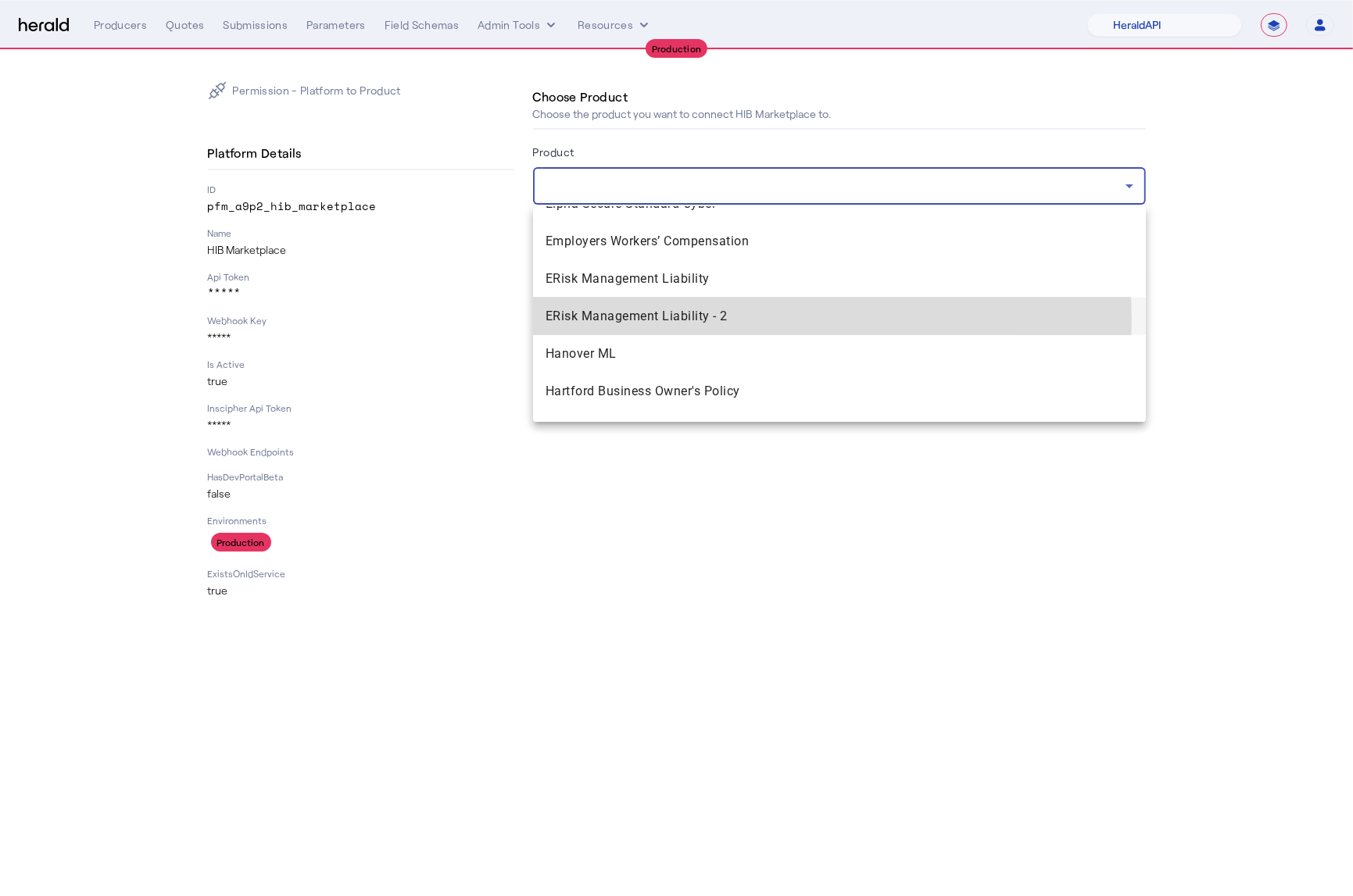
click at [676, 319] on span "ERisk Management Liability - 2" at bounding box center [839, 316] width 587 height 19
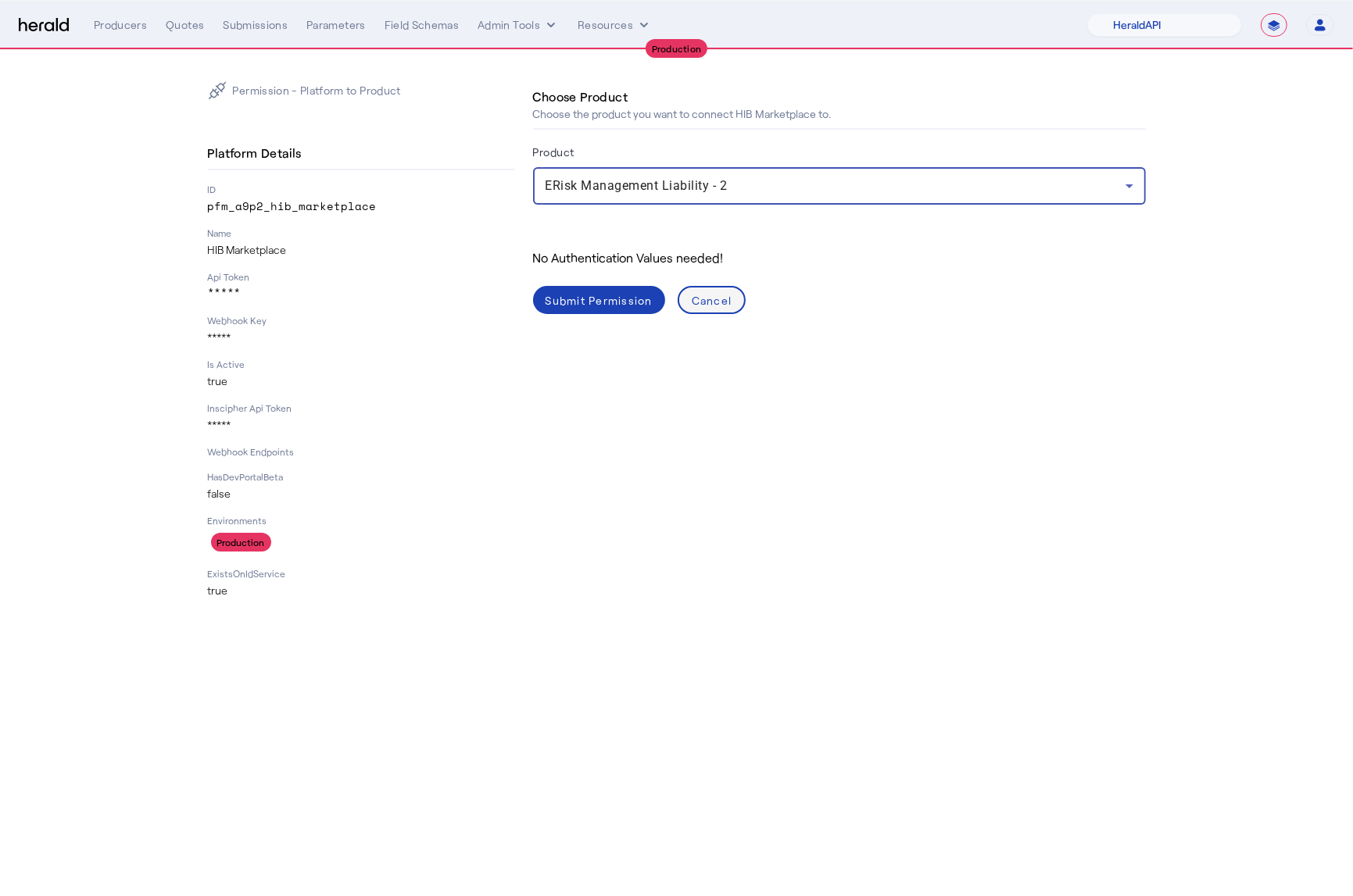
click at [708, 295] on div "Cancel" at bounding box center [711, 300] width 41 height 17
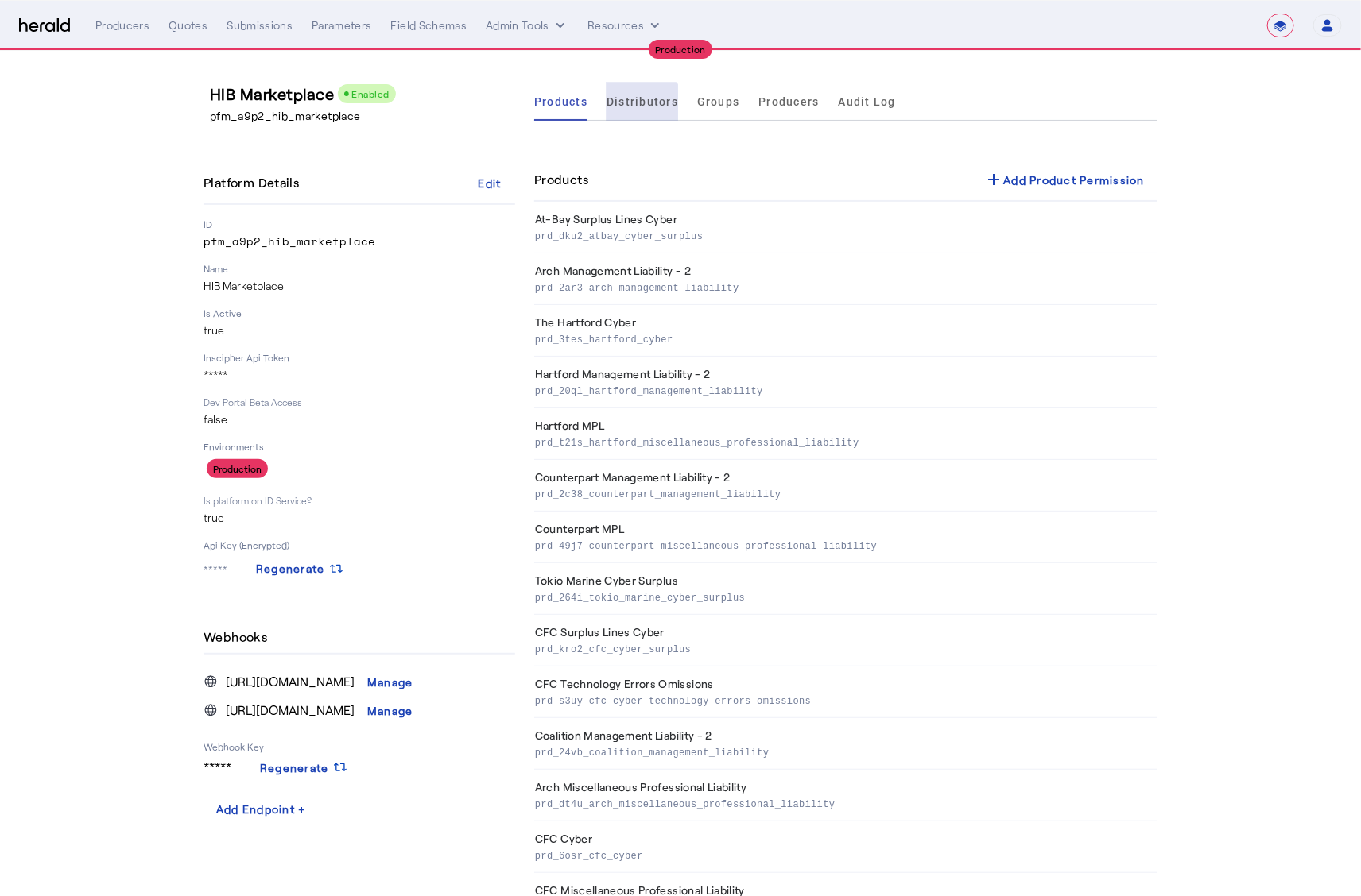
click at [645, 107] on span "Distributors" at bounding box center [642, 102] width 72 height 11
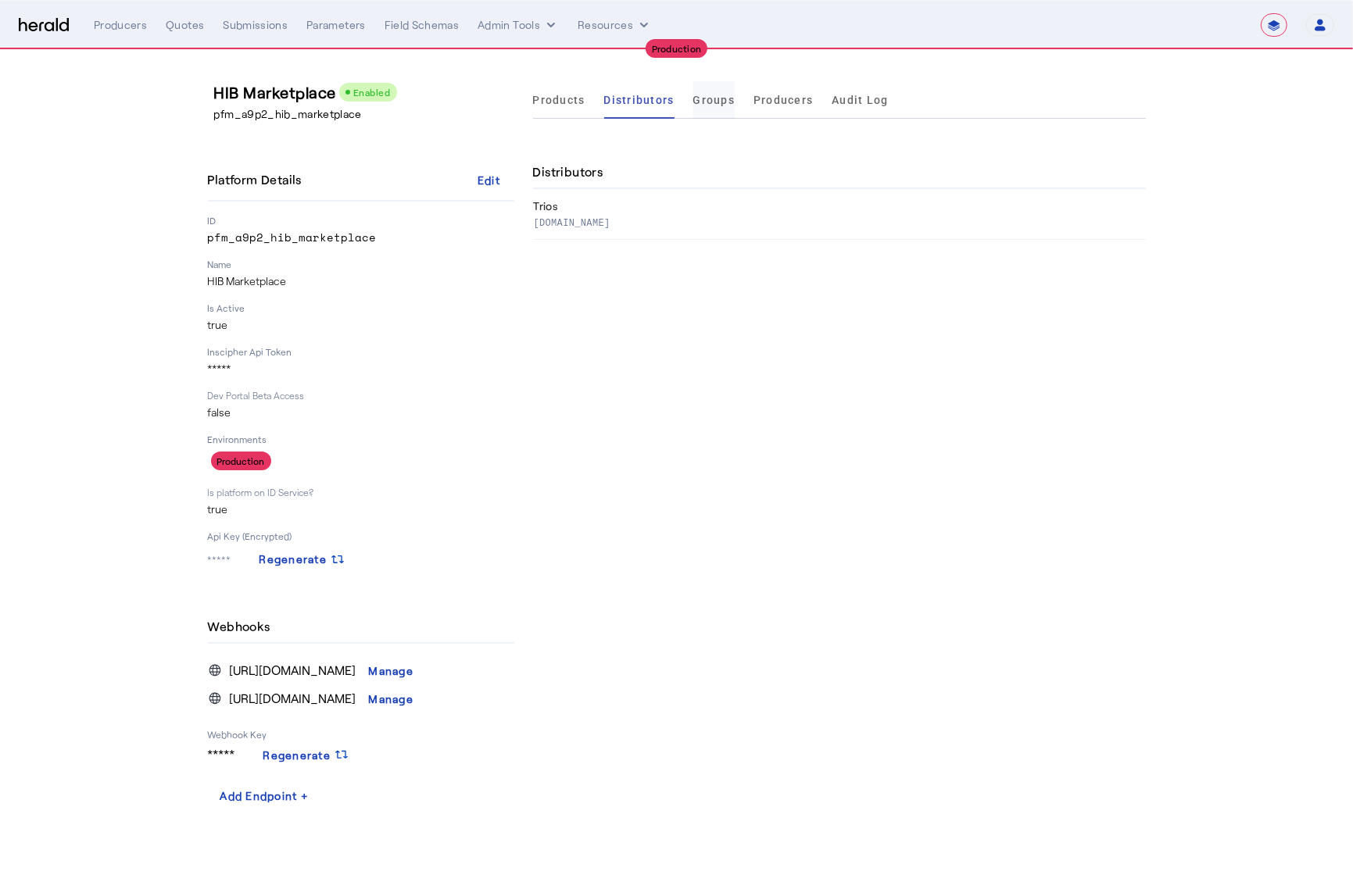
click at [696, 101] on span "Groups" at bounding box center [714, 100] width 42 height 11
click at [726, 353] on div "Products Distributors Groups Producers Audit Log Groups 1350 Carlback Ave Walnu…" at bounding box center [839, 445] width 612 height 728
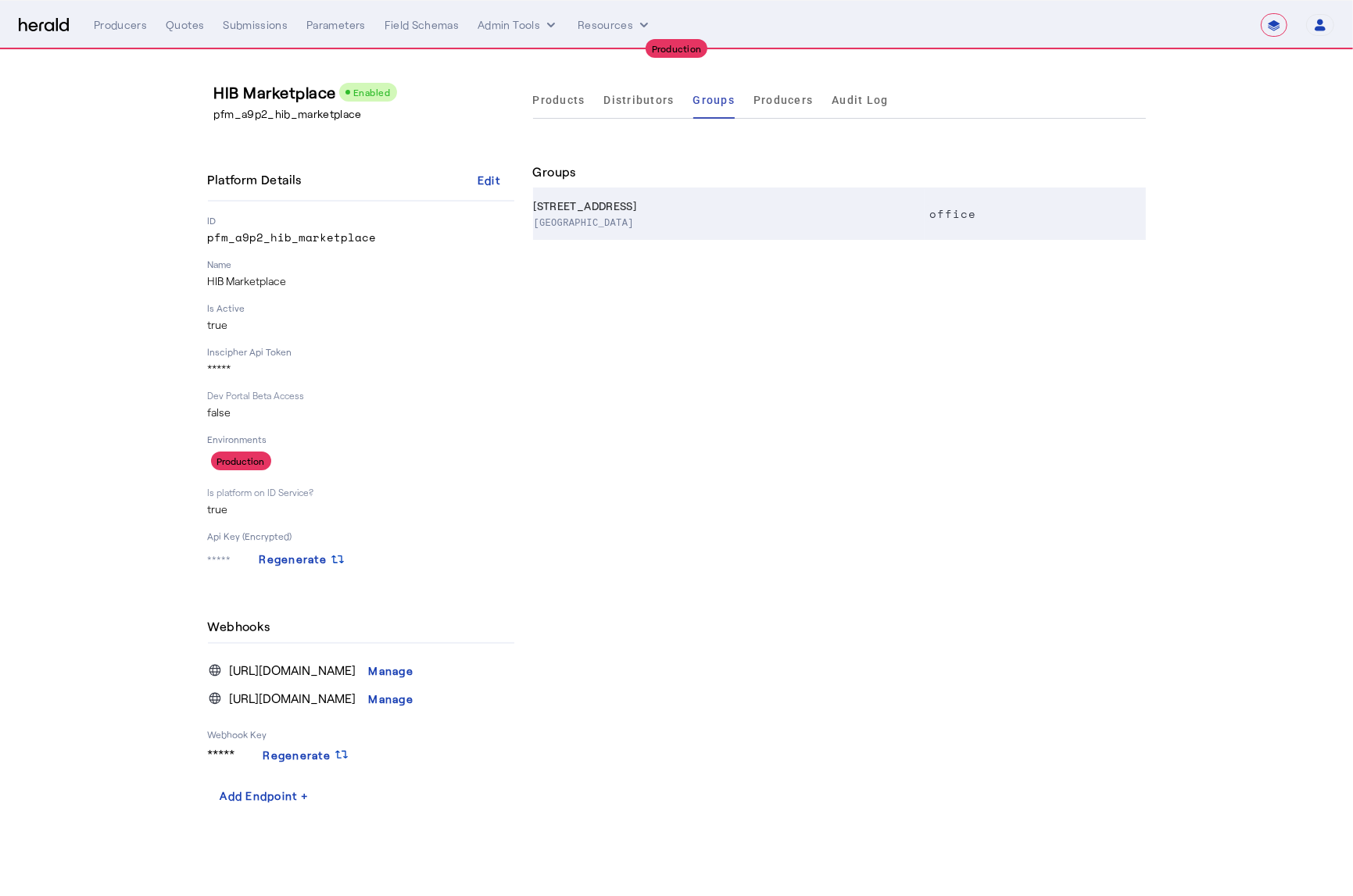
click at [713, 216] on p "Walnut Creek CA, 94596" at bounding box center [726, 221] width 385 height 16
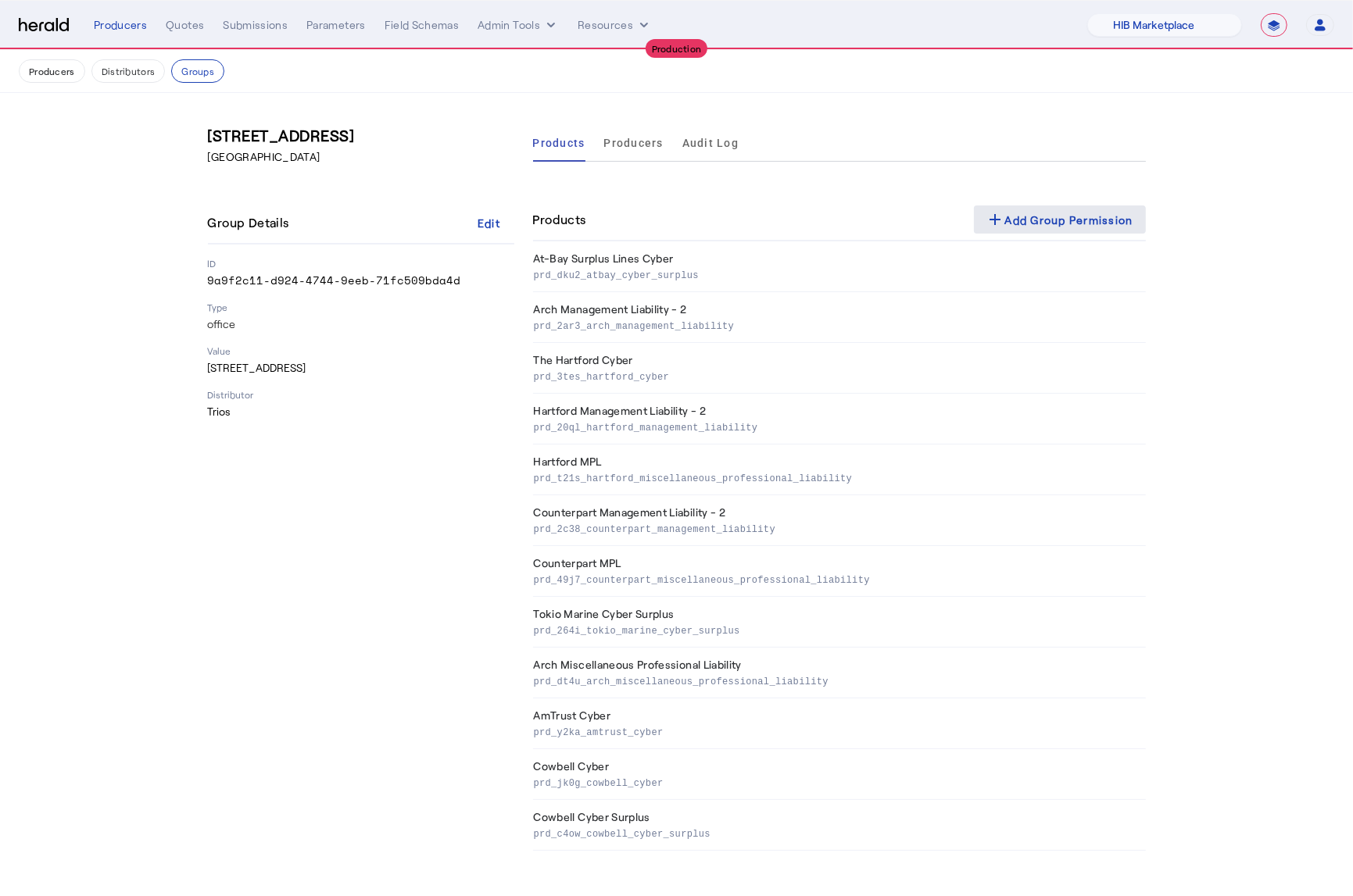
click at [1050, 226] on div "add Add Group Permission" at bounding box center [1059, 220] width 147 height 19
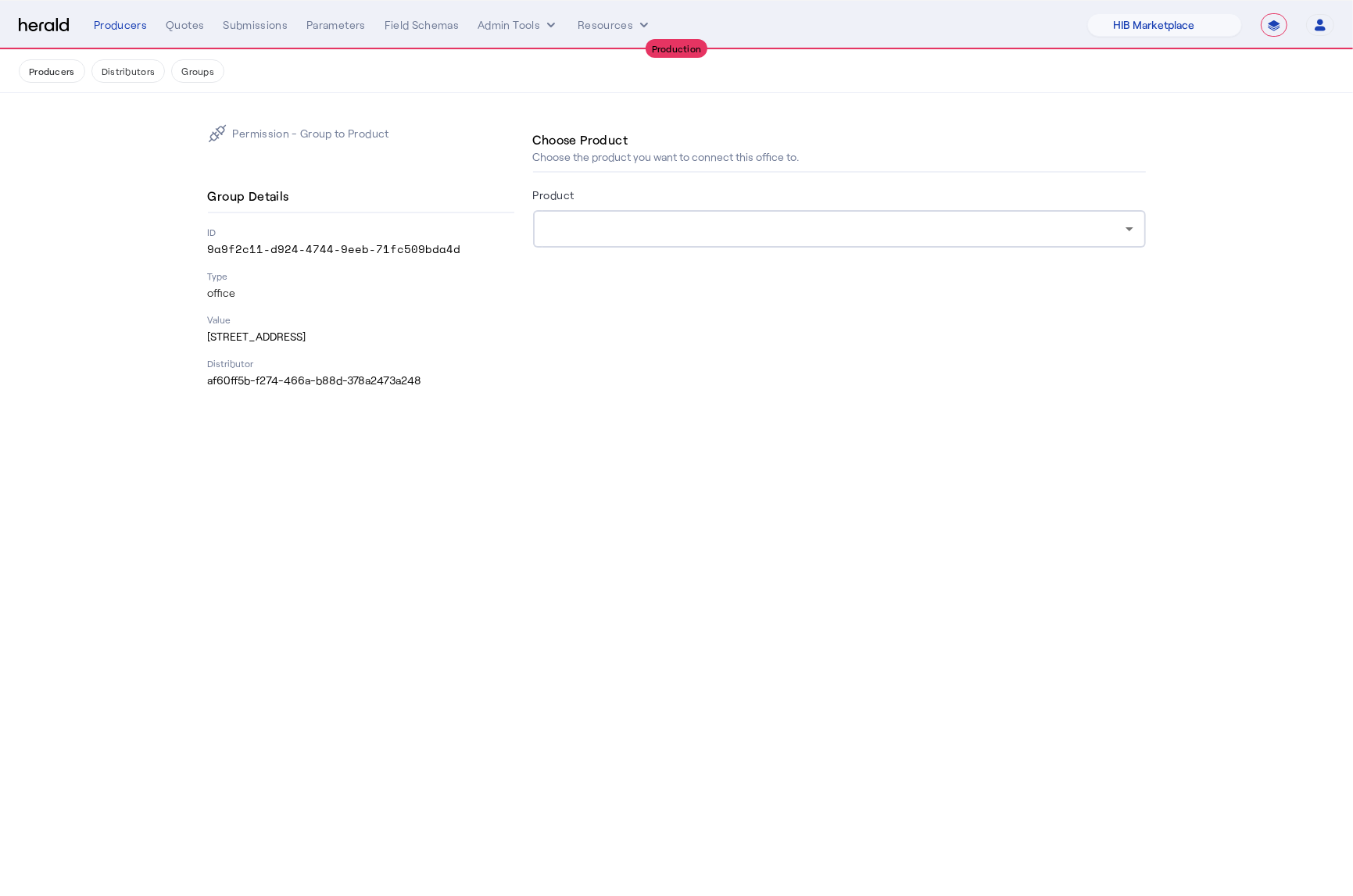
click at [871, 216] on div at bounding box center [839, 229] width 587 height 37
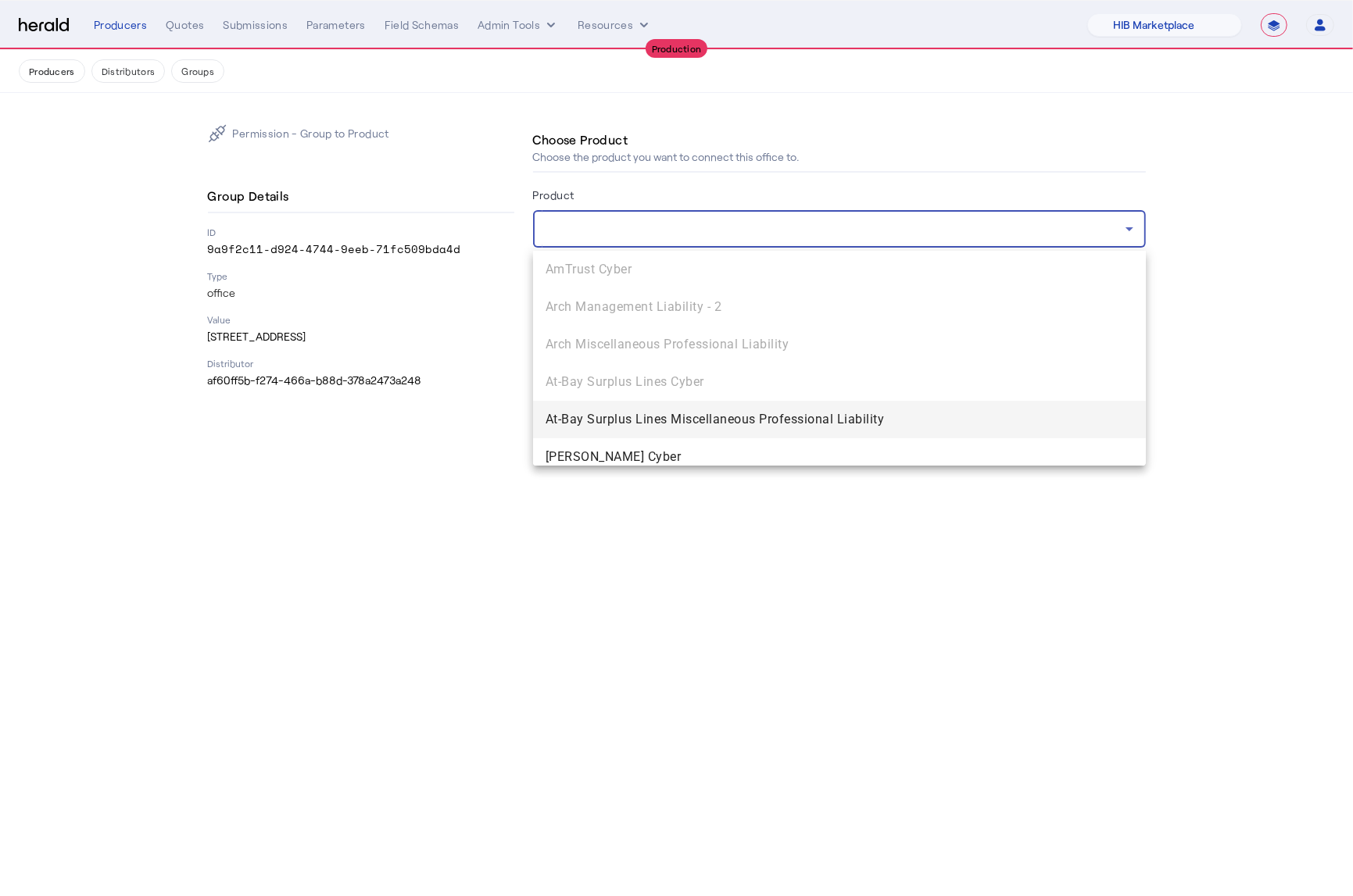
click at [512, 589] on div at bounding box center [676, 448] width 1353 height 896
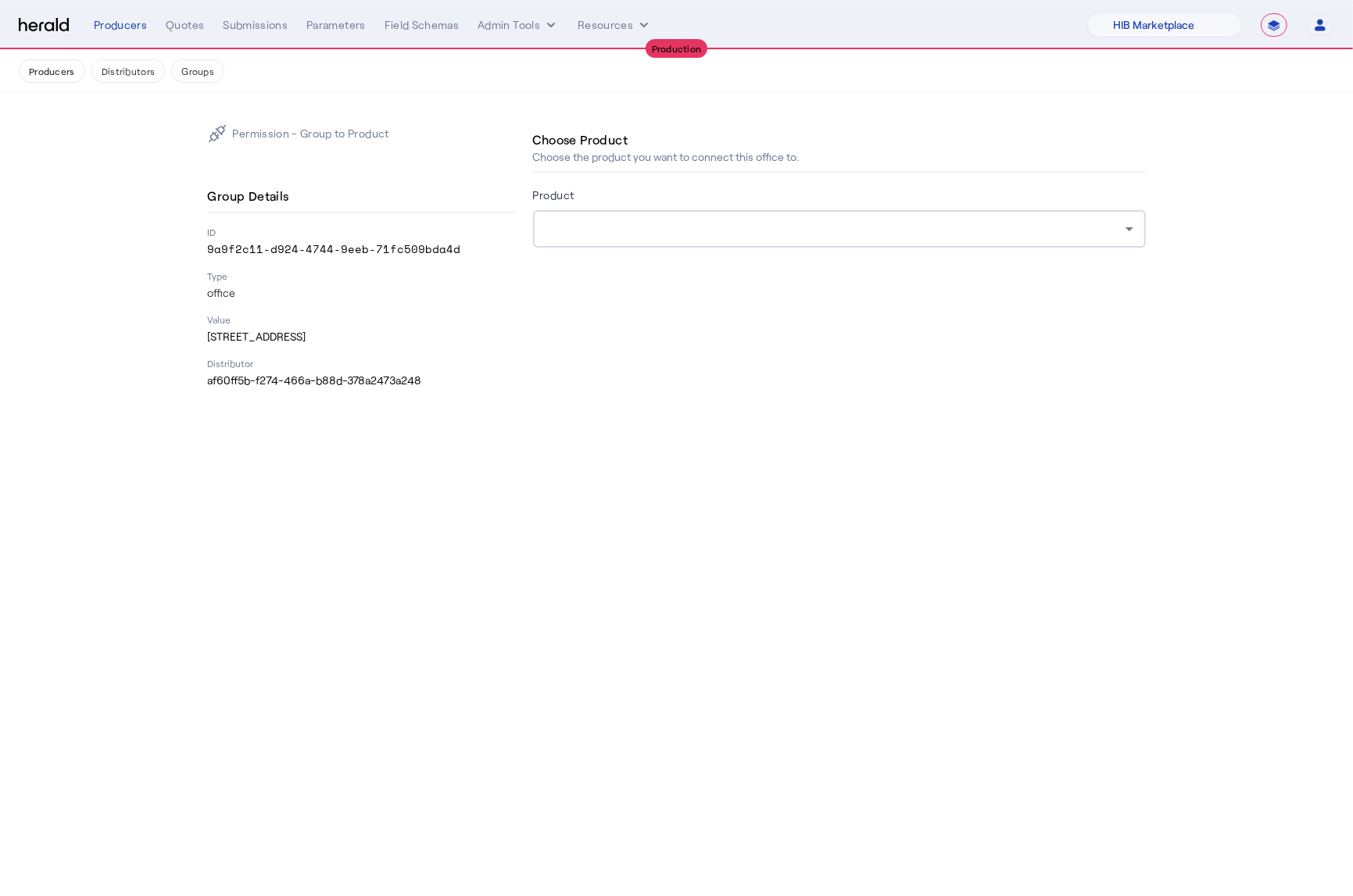
click at [441, 602] on body "**********" at bounding box center [676, 448] width 1353 height 896
click at [672, 225] on div at bounding box center [835, 229] width 580 height 19
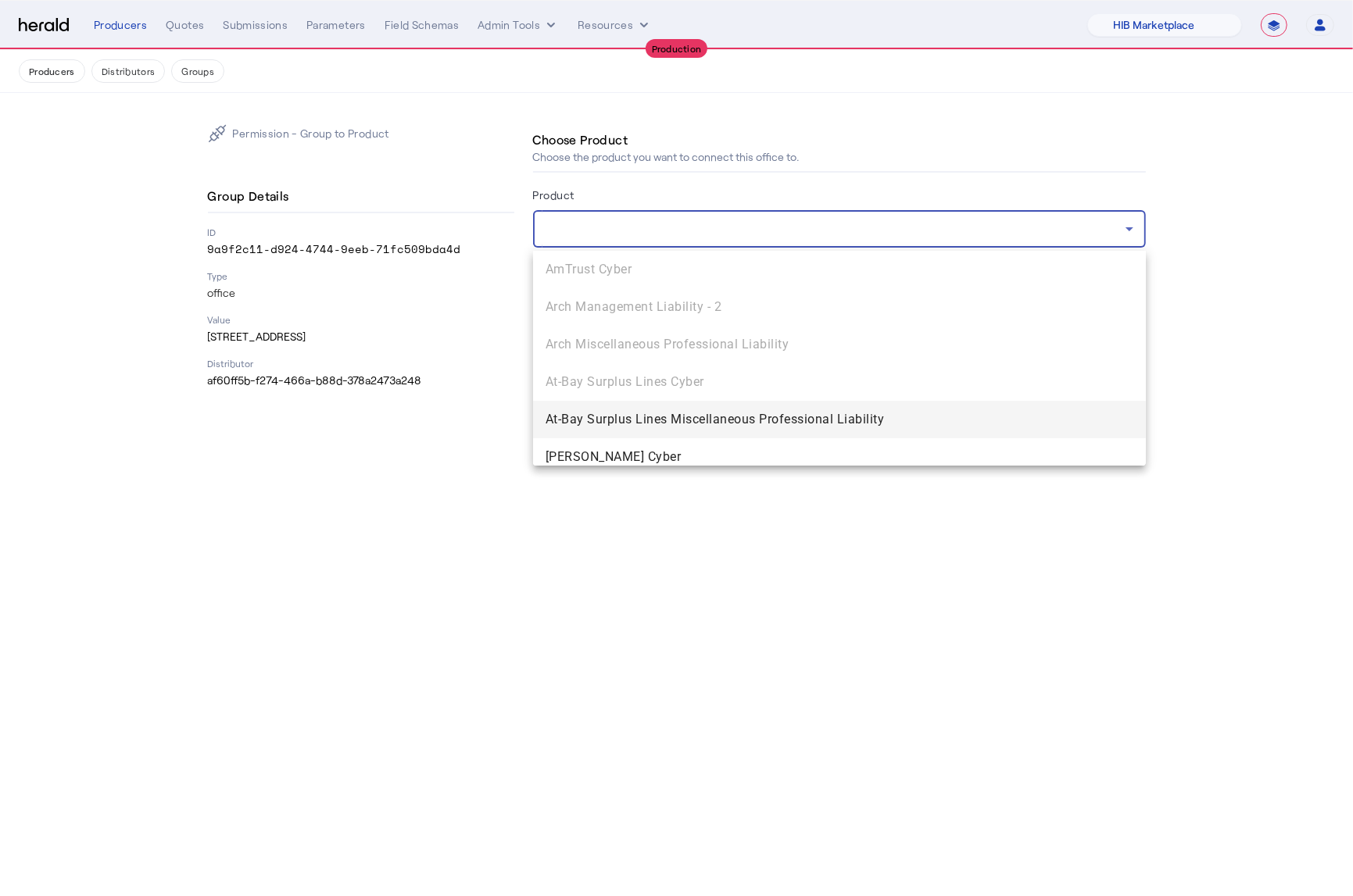
click at [449, 473] on div at bounding box center [676, 448] width 1353 height 896
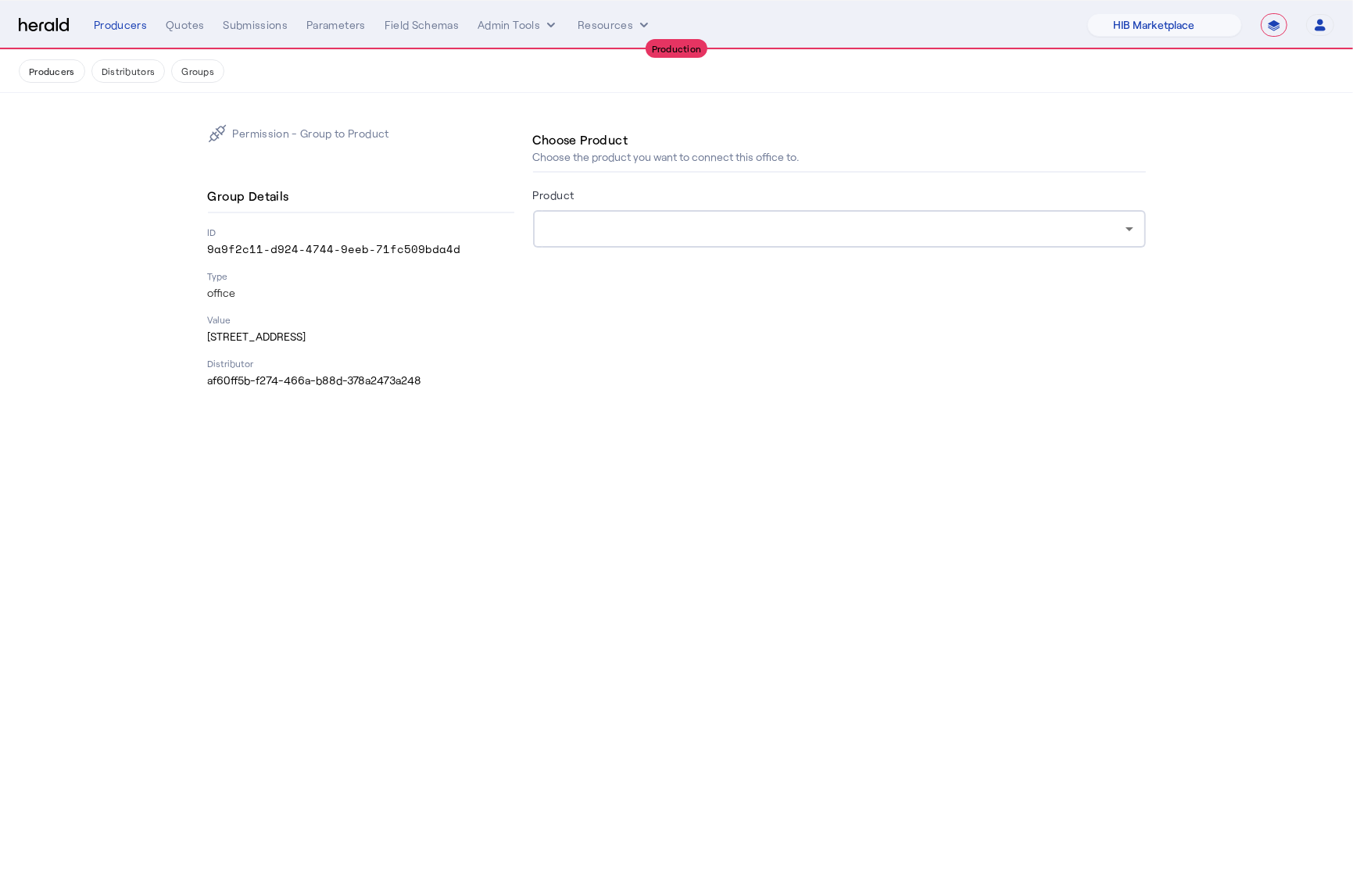
click at [44, 32] on div "**********" at bounding box center [676, 25] width 1315 height 23
click at [38, 22] on img at bounding box center [44, 26] width 50 height 15
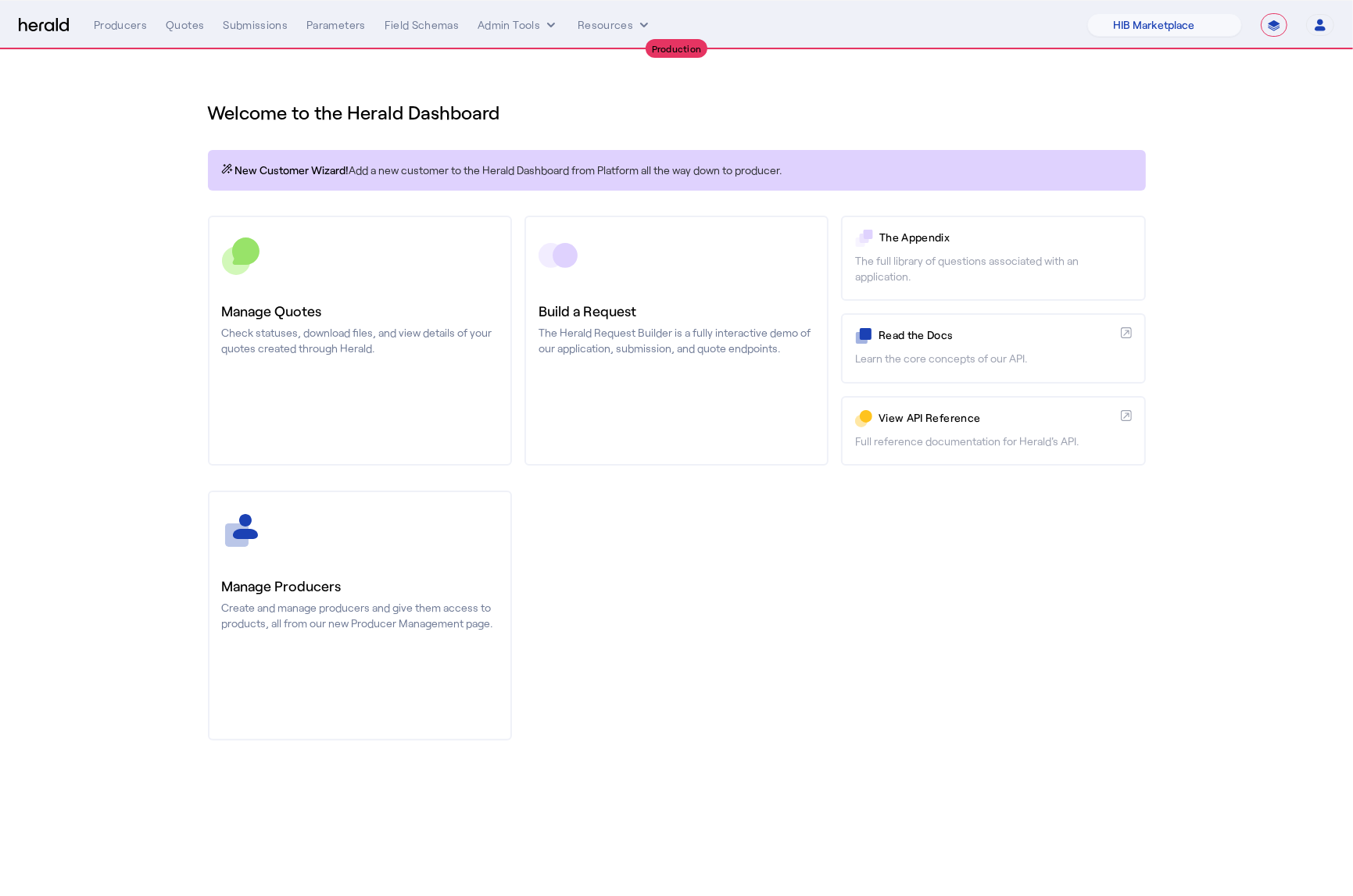
click at [711, 621] on div "Manage Producers Create and manage producers and give them access to products, …" at bounding box center [676, 616] width 938 height 250
click at [185, 22] on div "Quotes" at bounding box center [185, 25] width 38 height 16
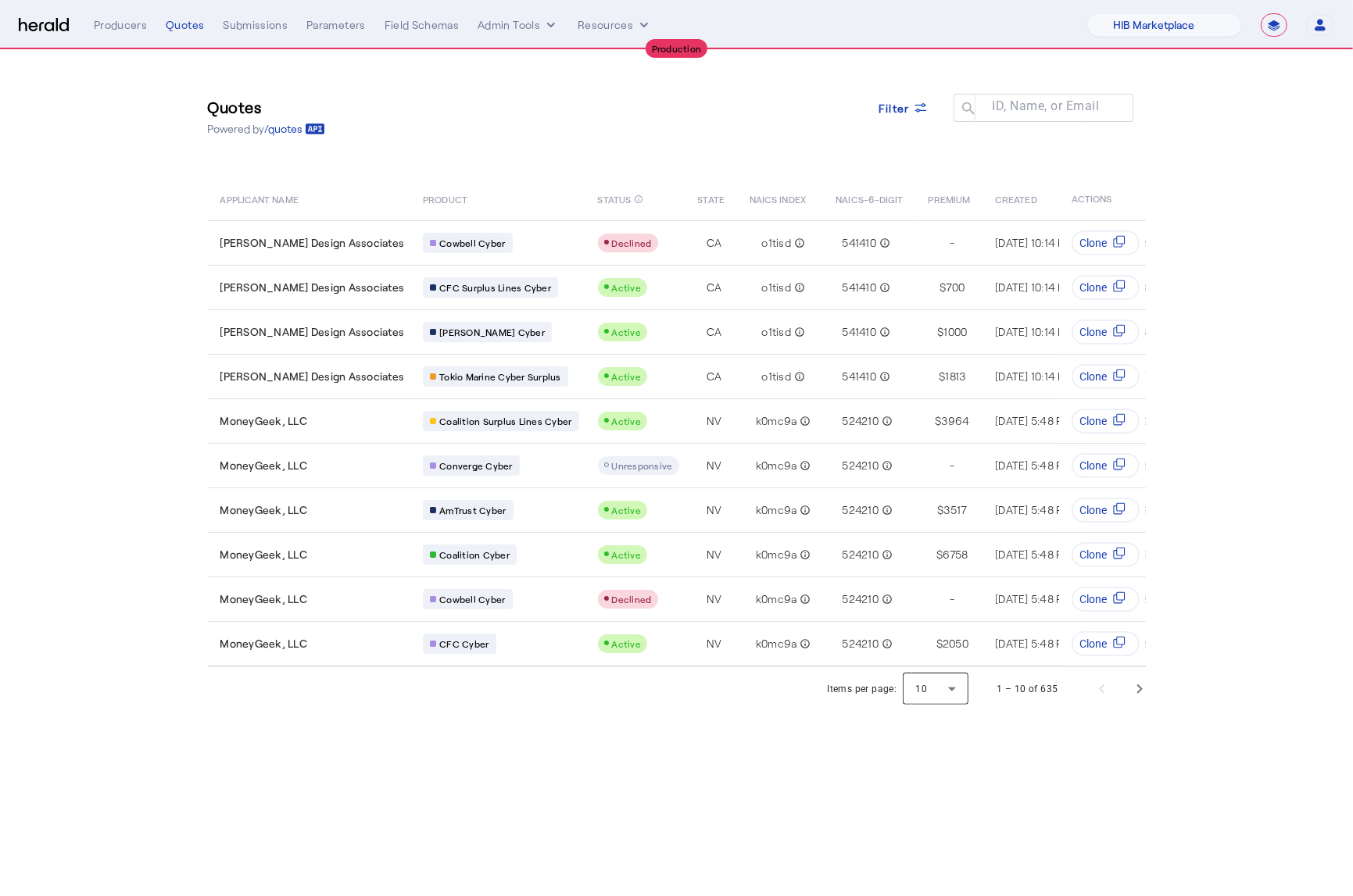
click at [963, 692] on div at bounding box center [935, 689] width 66 height 37
click at [949, 800] on span "50" at bounding box center [937, 809] width 41 height 19
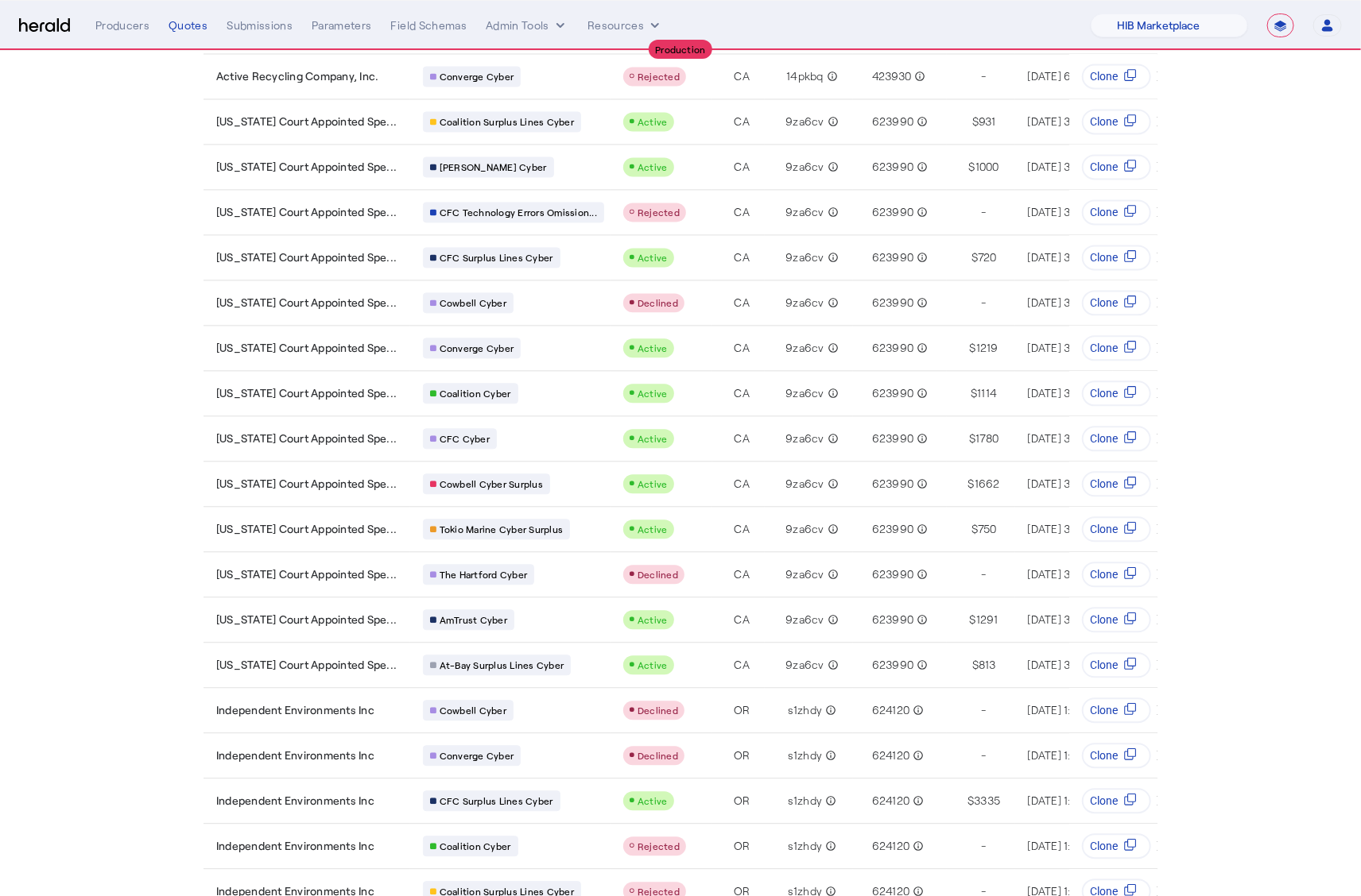
scroll to position [1599, 0]
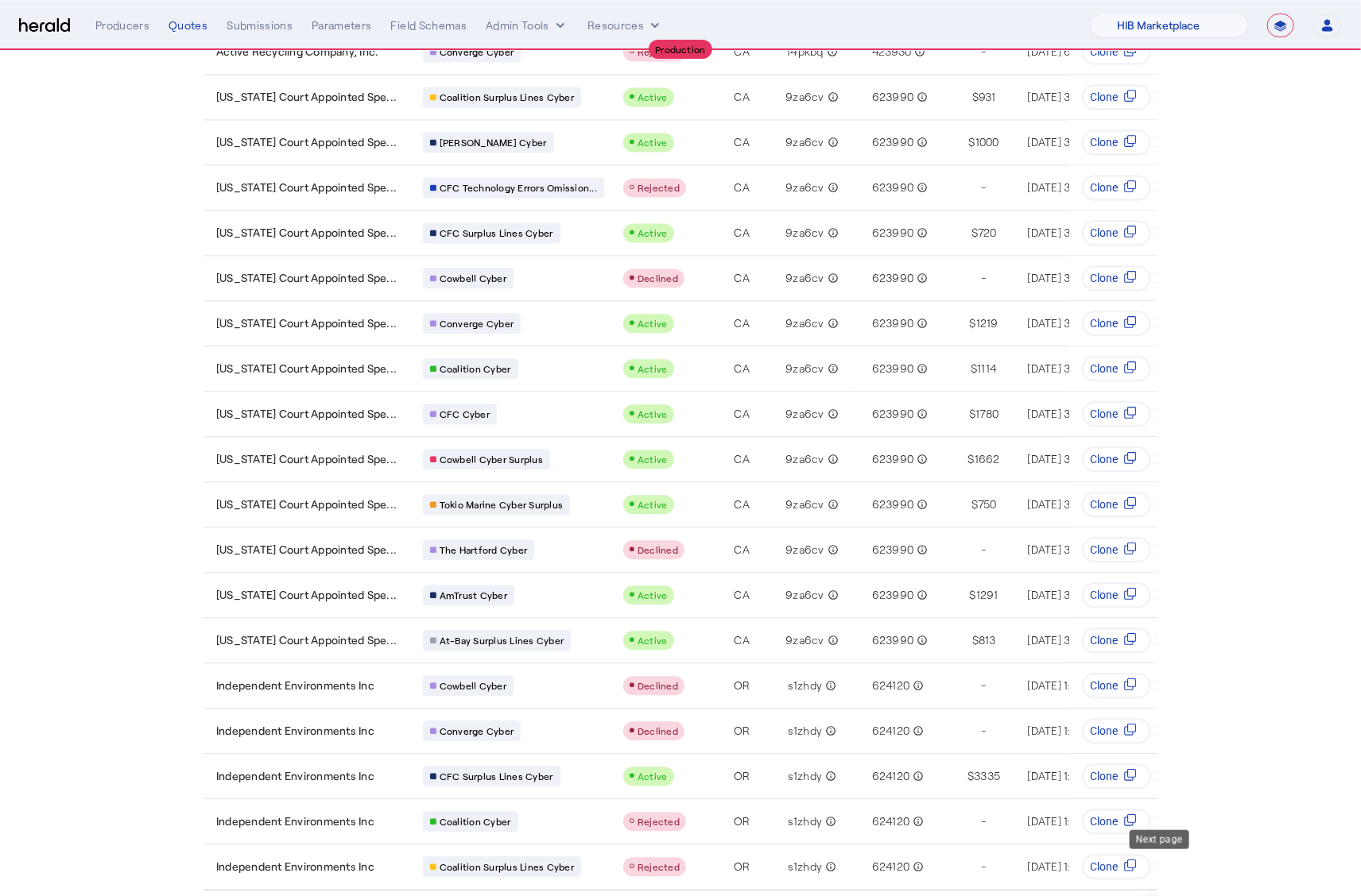
click at [1159, 893] on span "Next page" at bounding box center [1150, 912] width 38 height 38
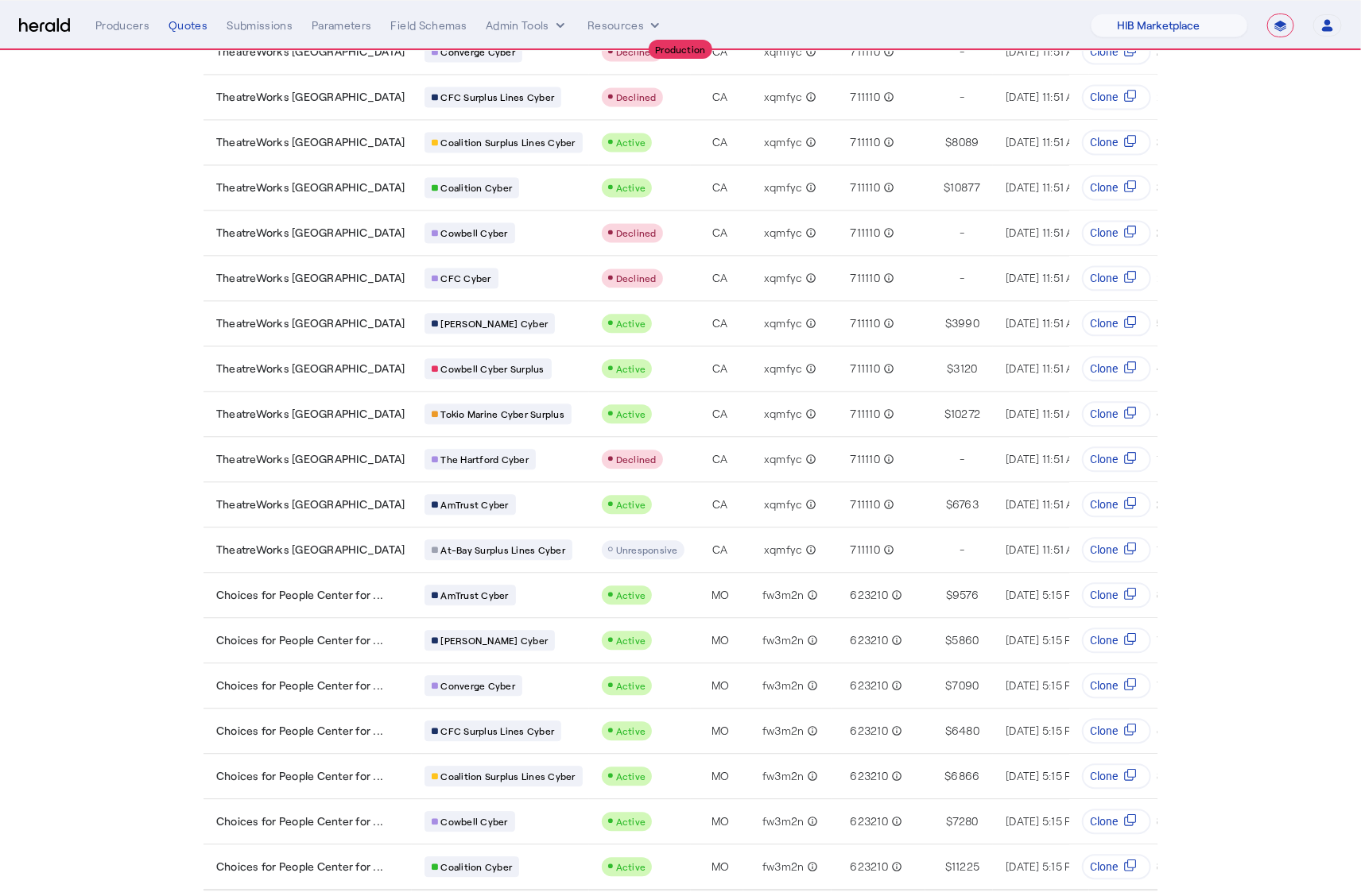
click at [1163, 893] on span "Next page" at bounding box center [1150, 912] width 38 height 38
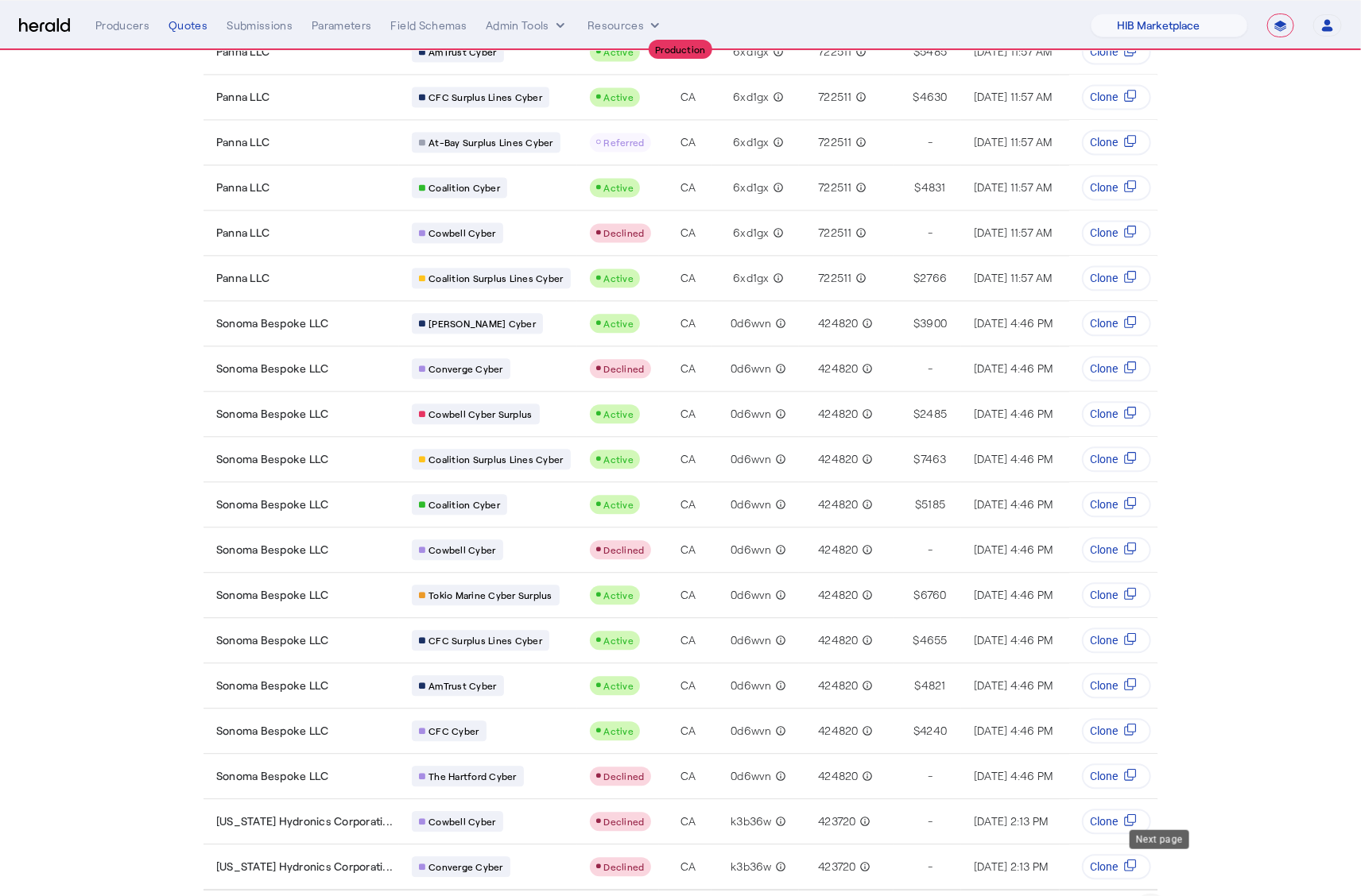
click at [1160, 893] on span "Next page" at bounding box center [1150, 912] width 38 height 38
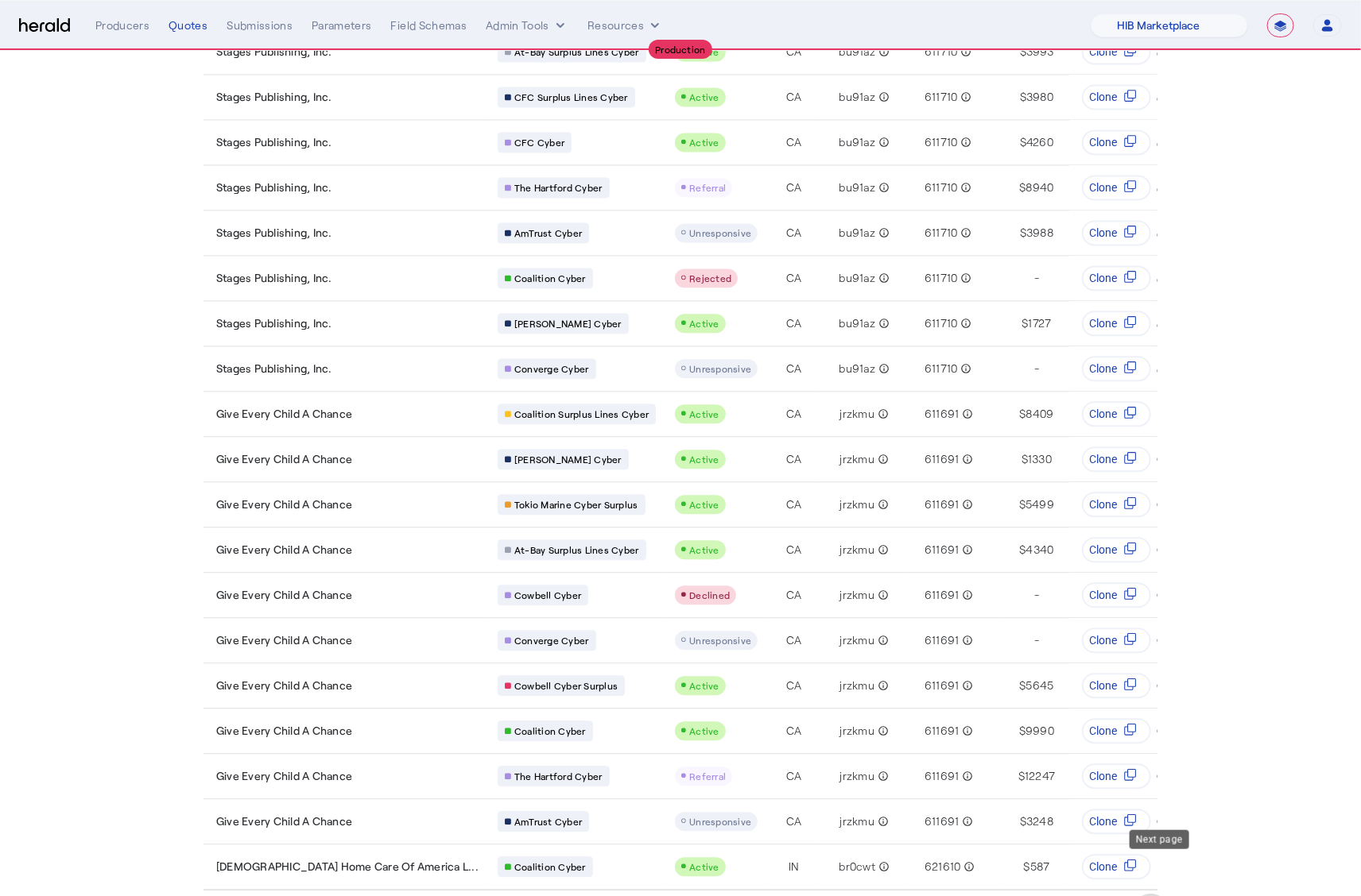
click at [1164, 893] on span "Next page" at bounding box center [1150, 912] width 38 height 38
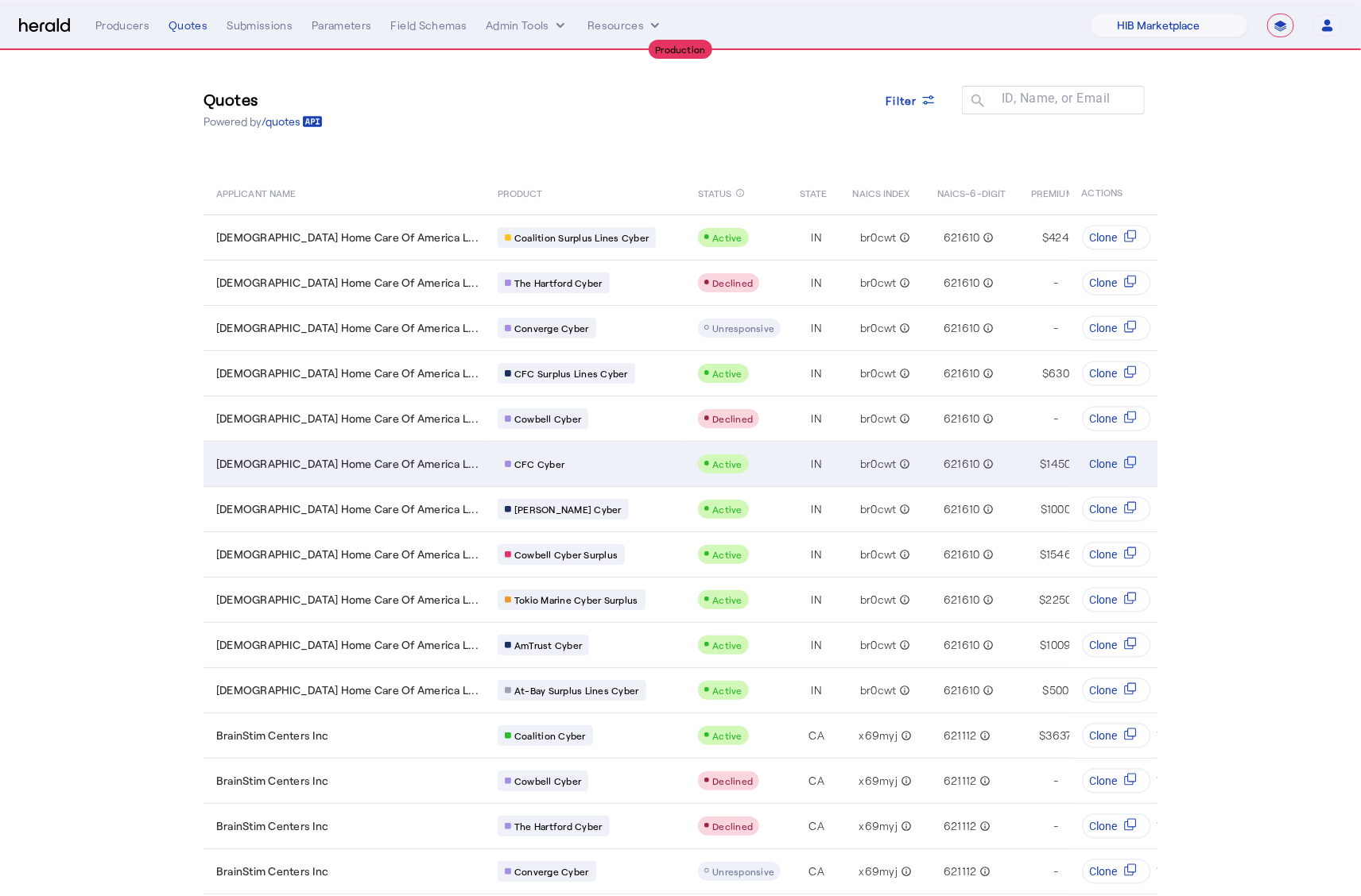
scroll to position [0, 0]
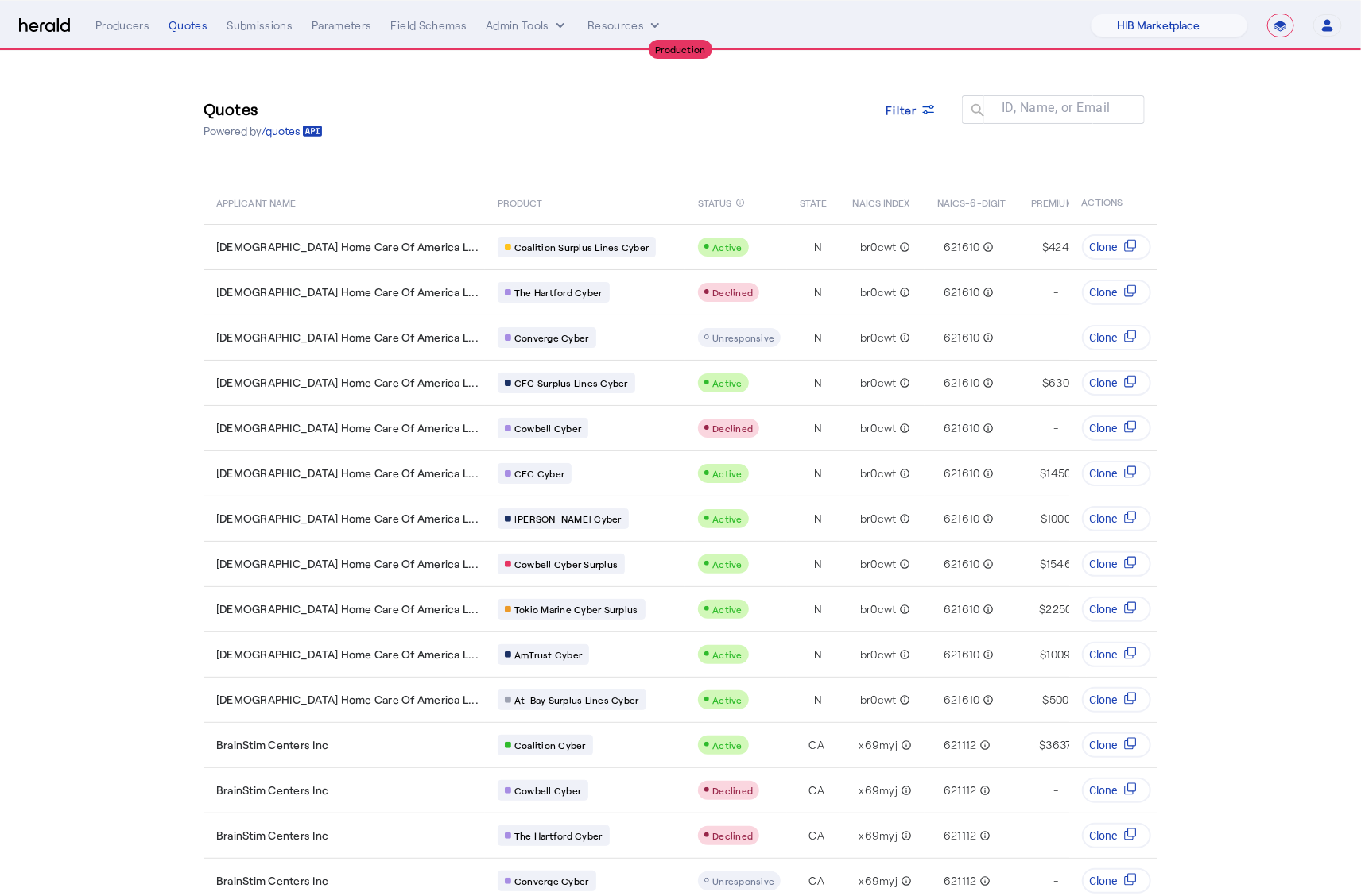
click at [46, 11] on nav "**********" at bounding box center [680, 25] width 1361 height 49
click at [47, 32] on img at bounding box center [45, 26] width 51 height 15
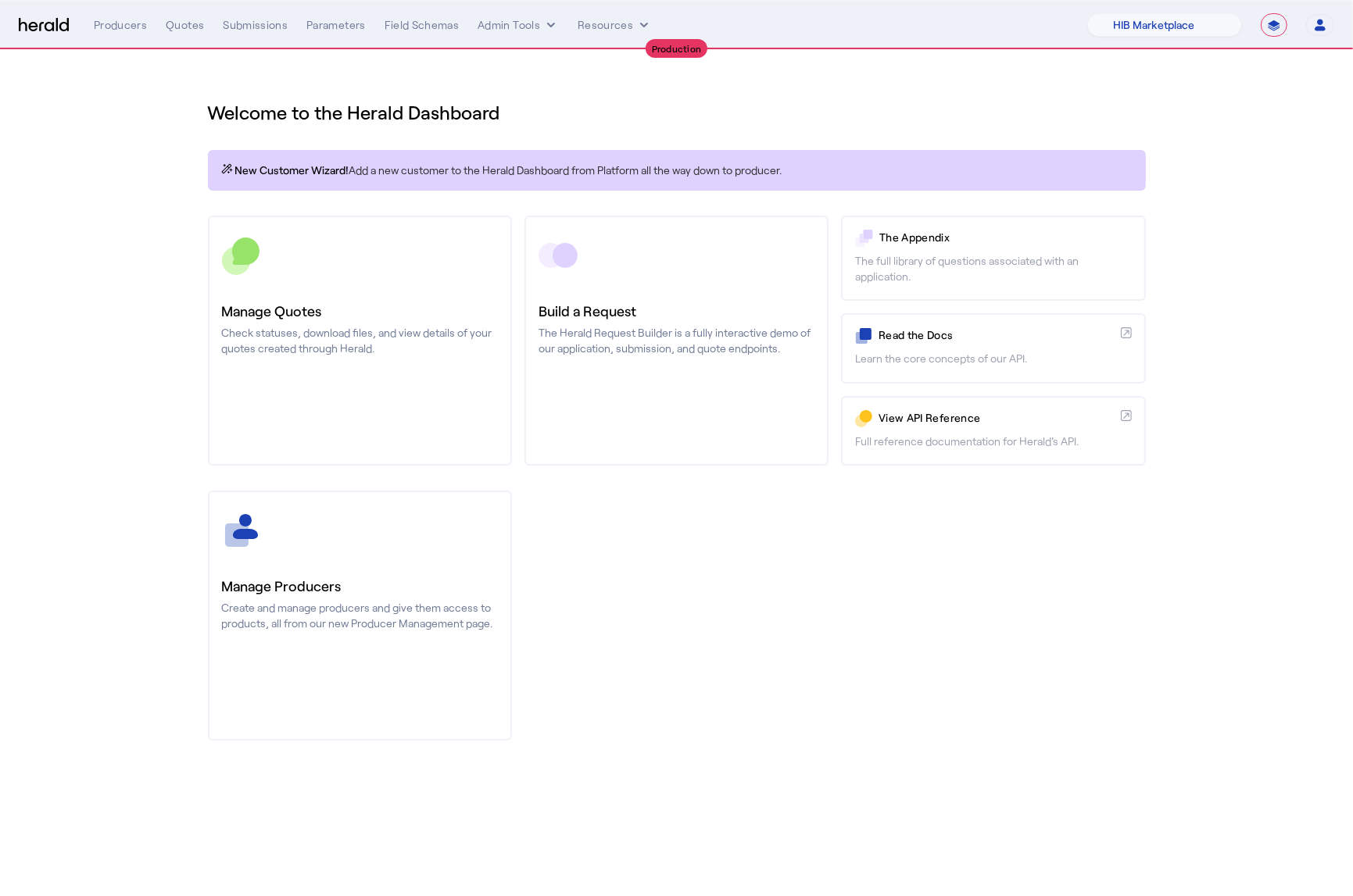
click at [1090, 147] on div "Welcome to the Herald Dashboard New Customer Wizard! Add a new customer to the …" at bounding box center [676, 411] width 1000 height 722
click at [1185, 32] on select "1Fort Affinity Risk Billy BindHQ Bunker CRC Campus Coverage Citadel Flow Specia…" at bounding box center [1164, 25] width 155 height 23
click at [1087, 13] on select "1Fort Affinity Risk Billy BindHQ Bunker CRC Campus Coverage Citadel Flow Specia…" at bounding box center [1164, 25] width 155 height 23
click at [93, 169] on div "You are now impersonating the Zywave platform." at bounding box center [676, 448] width 1353 height 896
click at [211, 32] on div "You are now impersonating the Zywave platform." at bounding box center [676, 448] width 1353 height 896
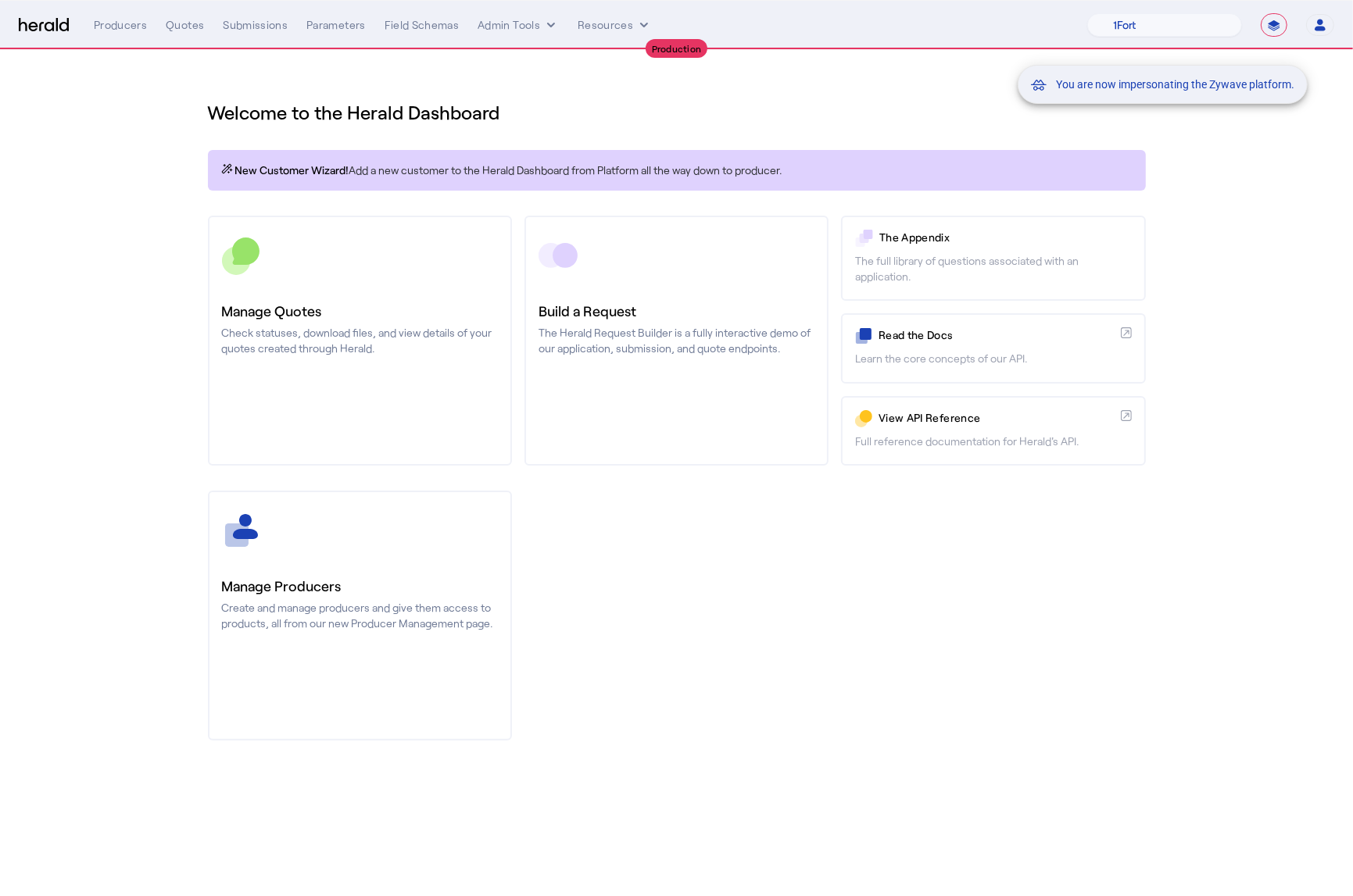
click at [193, 22] on div "You are now impersonating the Zywave platform." at bounding box center [676, 448] width 1353 height 896
click at [188, 26] on div "You are now impersonating the Zywave platform." at bounding box center [676, 448] width 1353 height 896
click at [186, 32] on div "Quotes" at bounding box center [185, 25] width 38 height 16
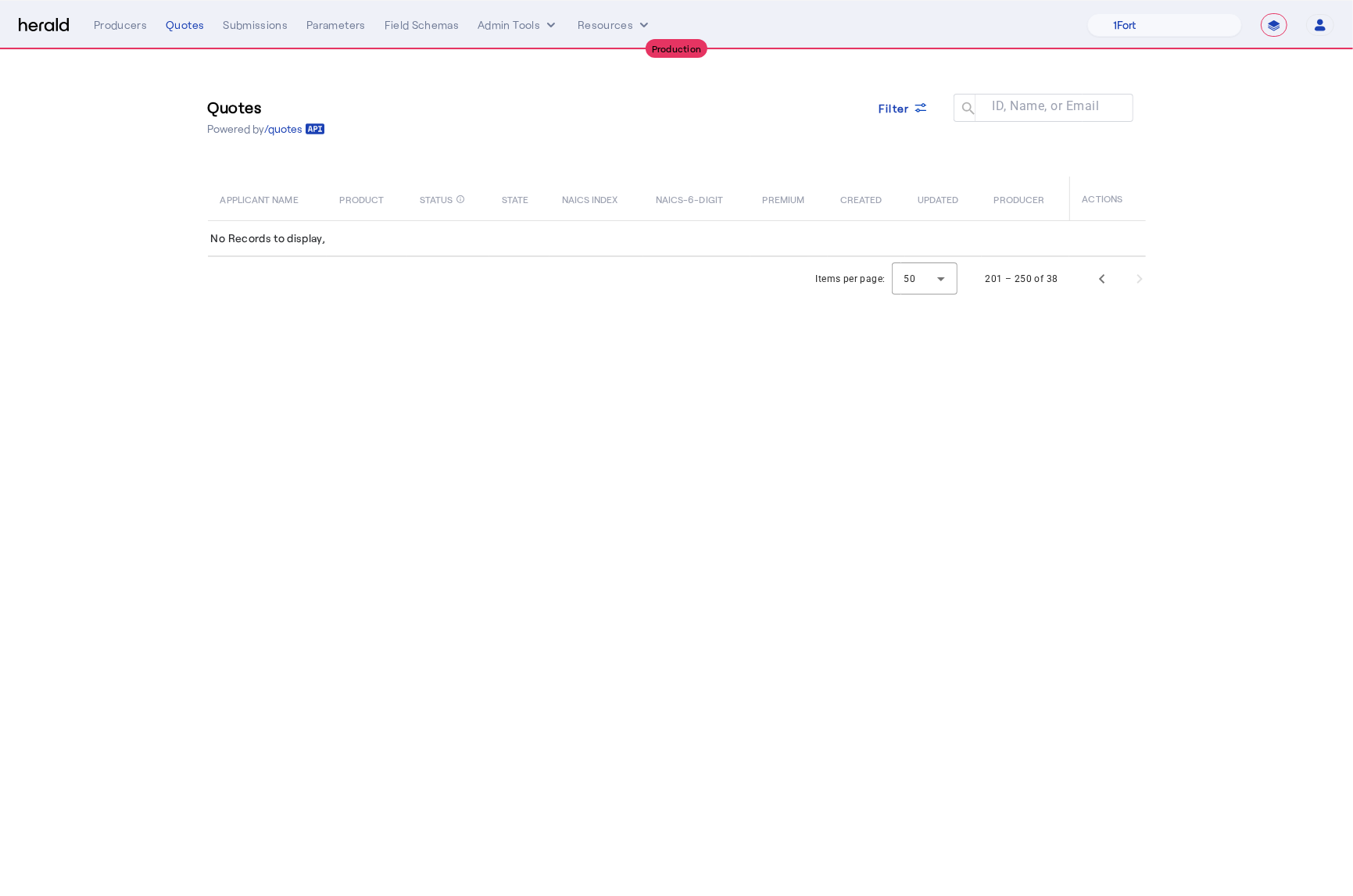
click at [414, 413] on body "**********" at bounding box center [676, 448] width 1353 height 896
click at [966, 295] on div "Items per page: 50 201 – 250 of 38" at bounding box center [985, 279] width 358 height 44
click at [955, 285] on div at bounding box center [924, 279] width 66 height 37
click at [940, 391] on span "50" at bounding box center [925, 394] width 41 height 19
click at [1094, 282] on span "Previous page" at bounding box center [1102, 279] width 37 height 37
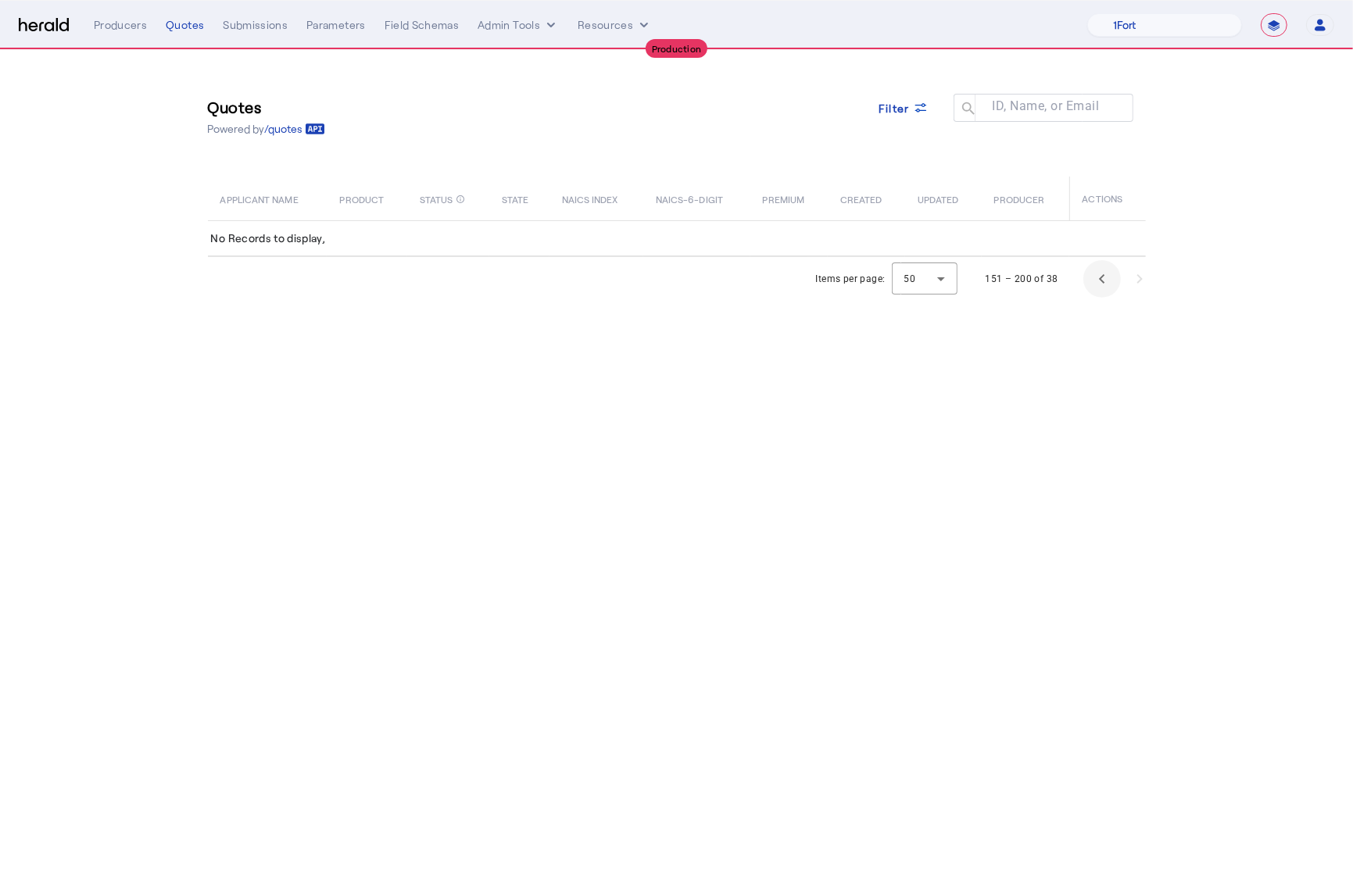
click at [1097, 292] on span "Previous page" at bounding box center [1102, 279] width 37 height 37
click at [1097, 285] on span "Previous page" at bounding box center [1102, 279] width 37 height 37
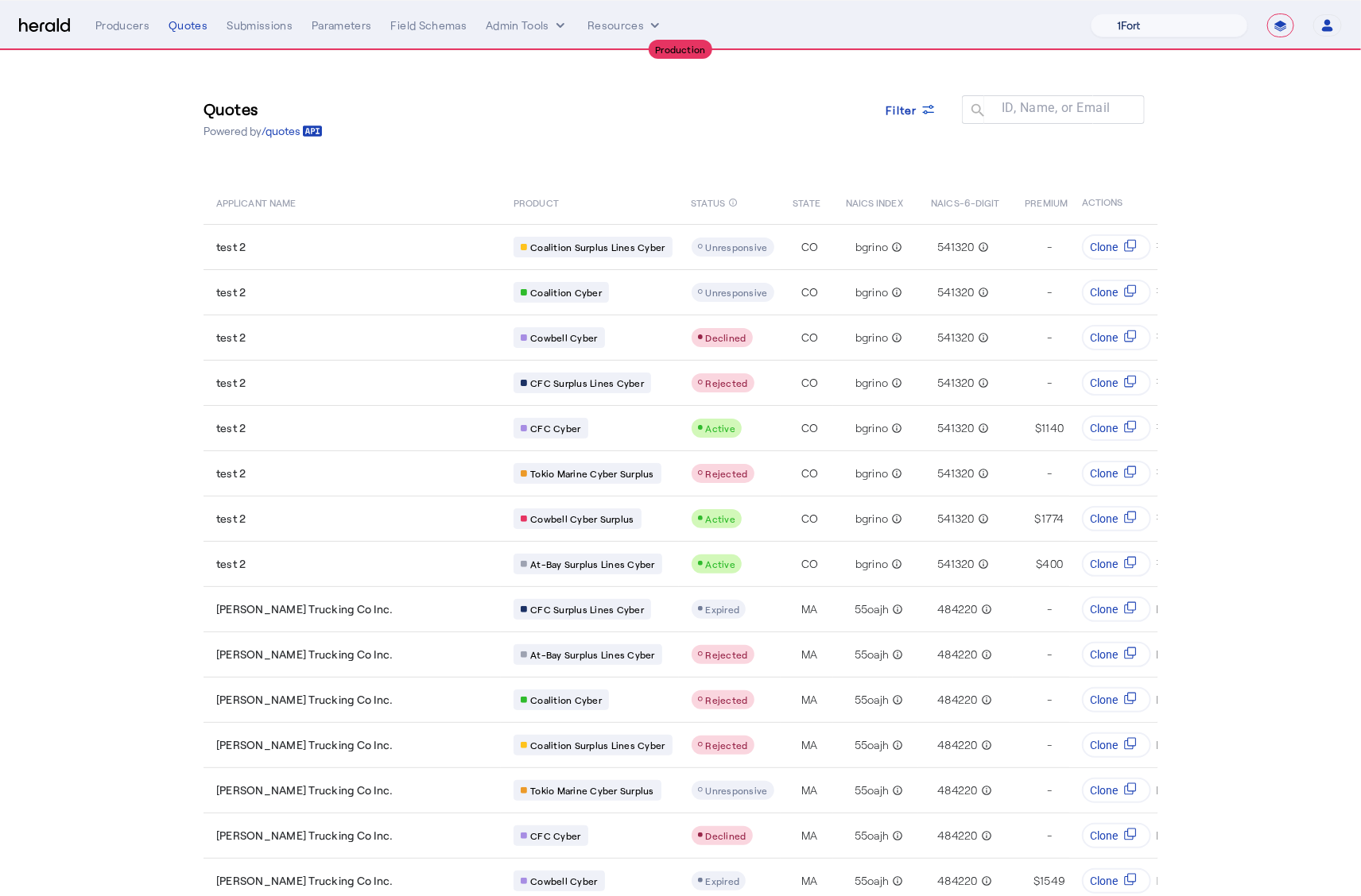
click at [1148, 35] on select "1Fort Affinity Risk Billy BindHQ Bunker CRC Campus Coverage Citadel Flow Specia…" at bounding box center [1169, 25] width 157 height 24
click at [1102, 14] on select "1Fort Affinity Risk Billy BindHQ Bunker CRC Campus Coverage Citadel Flow Specia…" at bounding box center [1169, 25] width 157 height 24
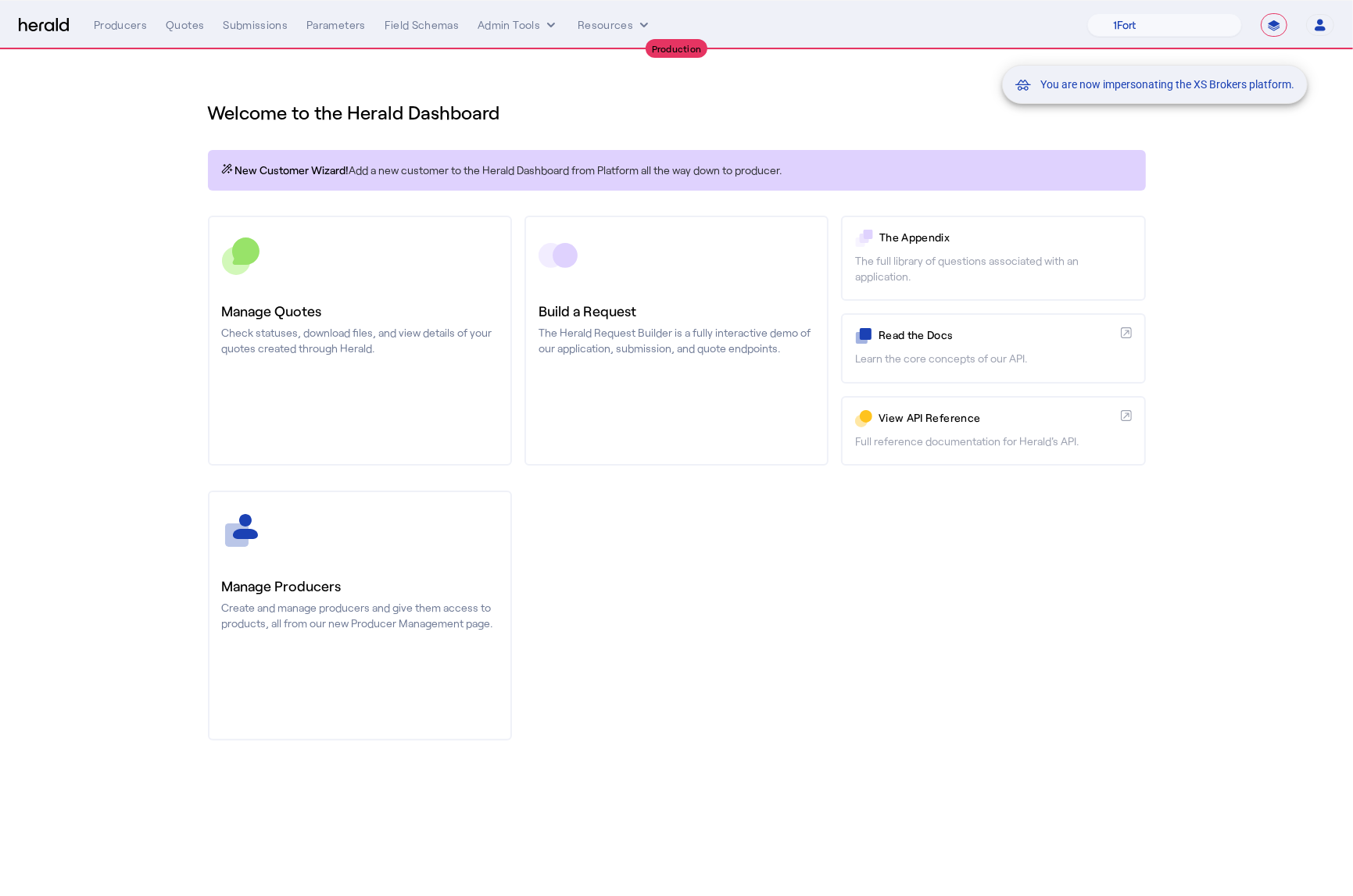
click at [157, 141] on div "You are now impersonating the XS Brokers platform." at bounding box center [676, 448] width 1353 height 896
click at [186, 28] on div "You are now impersonating the XS Brokers platform." at bounding box center [676, 448] width 1353 height 896
click at [181, 25] on div "You are now impersonating the XS Brokers platform." at bounding box center [676, 448] width 1353 height 896
click at [182, 28] on div "Quotes" at bounding box center [185, 25] width 38 height 16
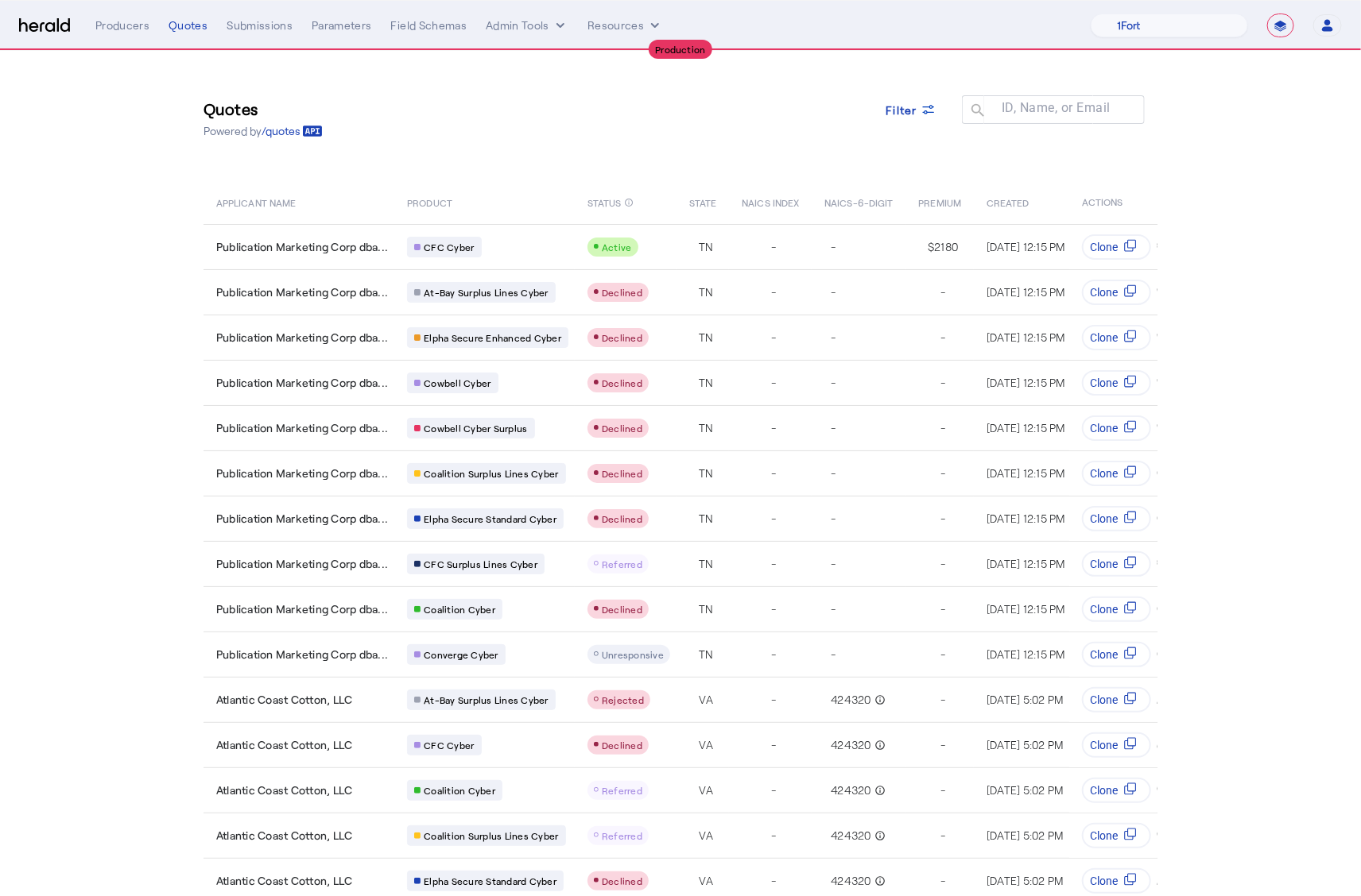
click at [1209, 27] on select "1Fort Affinity Risk Billy BindHQ Bunker CRC Campus Coverage Citadel Flow Specia…" at bounding box center [1169, 25] width 157 height 24
click at [1102, 14] on select "1Fort Affinity Risk Billy BindHQ Bunker CRC Campus Coverage Citadel Flow Specia…" at bounding box center [1169, 25] width 157 height 24
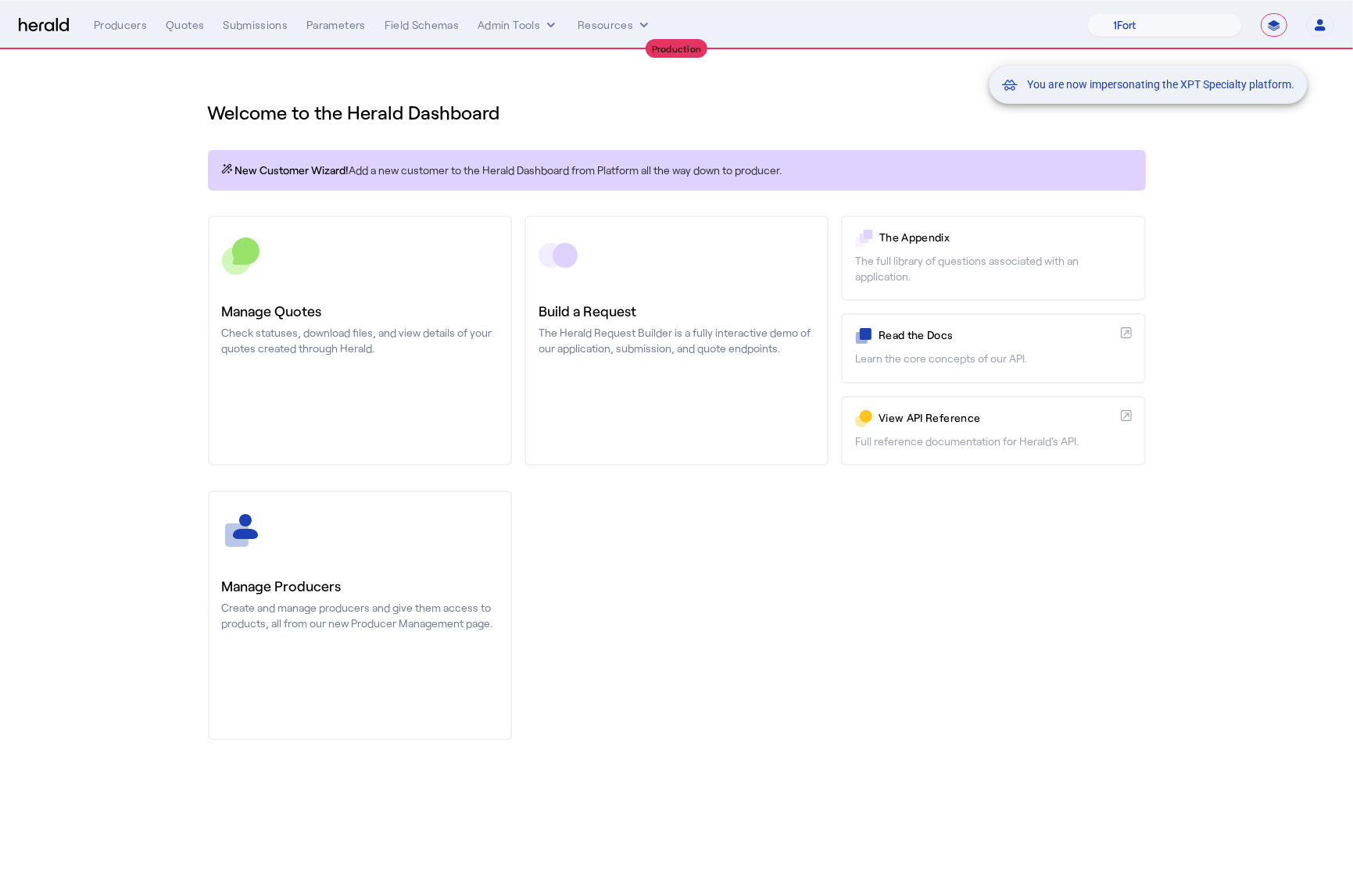
drag, startPoint x: 170, startPoint y: 179, endPoint x: 177, endPoint y: 116, distance: 63.4
click at [170, 179] on div "You are now impersonating the XPT Specialty platform." at bounding box center [676, 448] width 1353 height 896
click at [178, 19] on div "You are now impersonating the XPT Specialty platform." at bounding box center [676, 448] width 1353 height 896
click at [181, 25] on div "You are now impersonating the XPT Specialty platform." at bounding box center [676, 448] width 1353 height 896
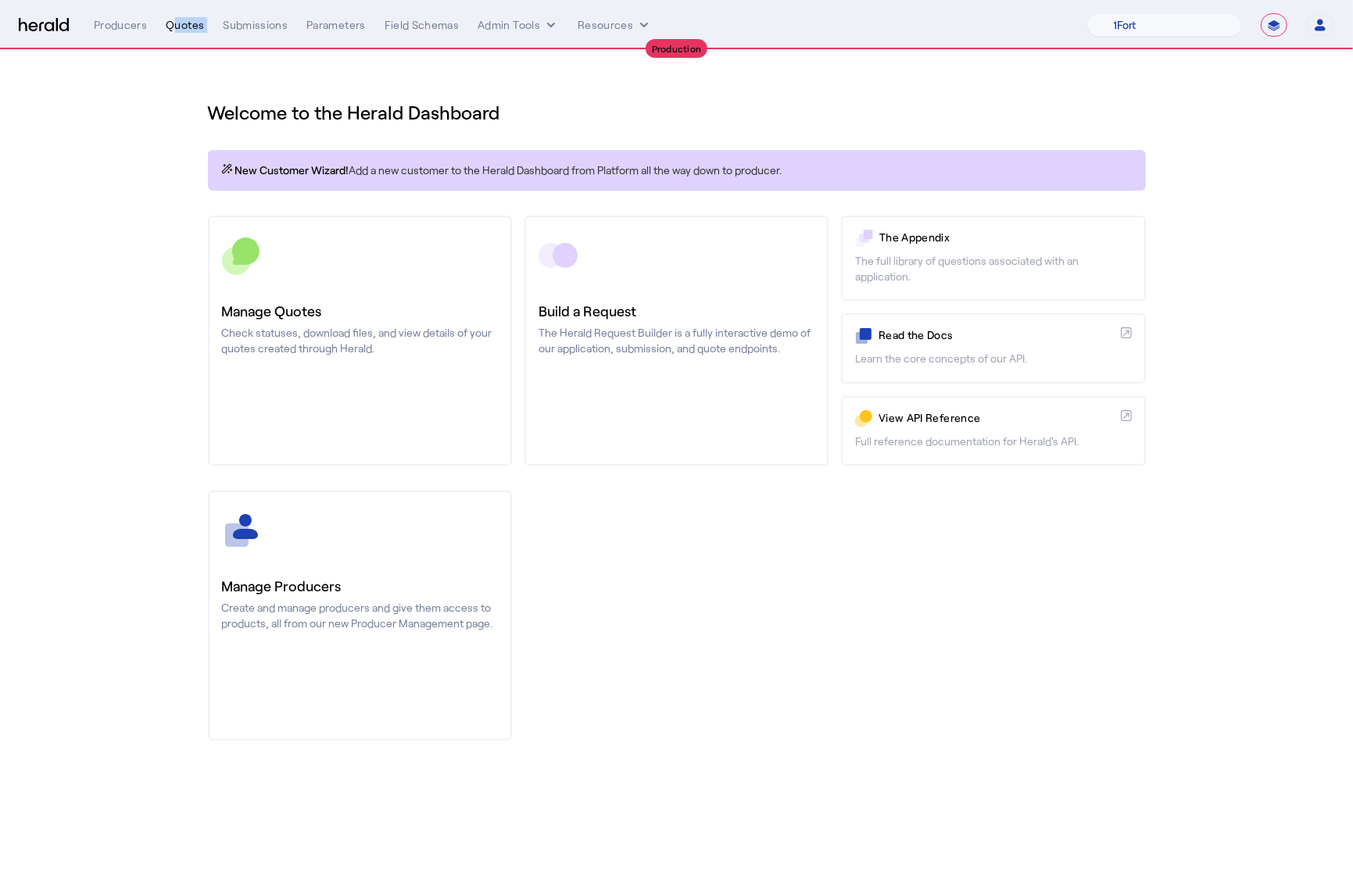
click at [182, 27] on div "Quotes" at bounding box center [185, 25] width 38 height 16
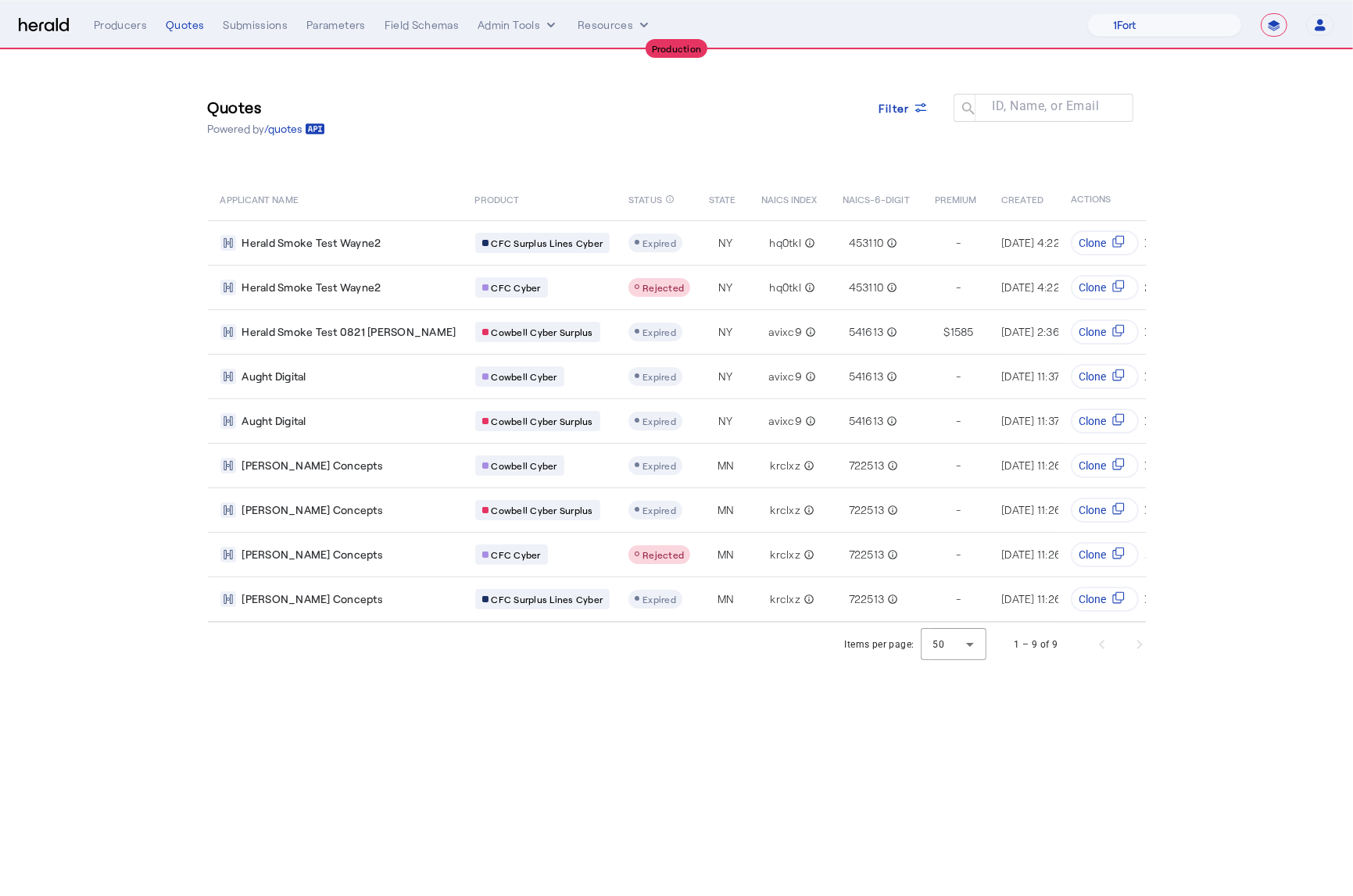
click at [531, 135] on div "Quotes Powered by /quotes Filter ID, Name, or Email search" at bounding box center [676, 116] width 938 height 71
click at [43, 33] on div "**********" at bounding box center [676, 25] width 1315 height 23
click at [57, 18] on img at bounding box center [44, 26] width 50 height 15
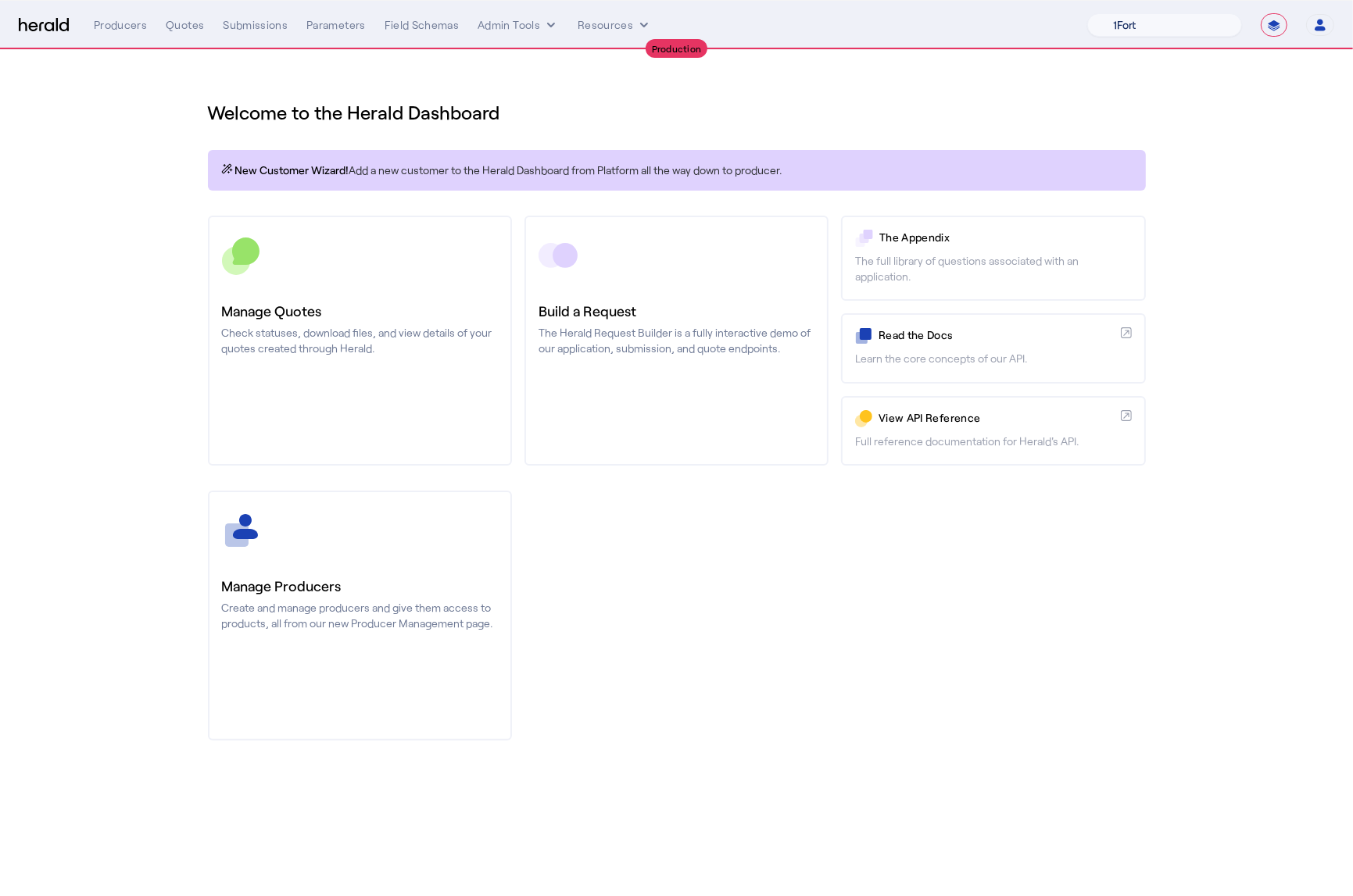
click at [1124, 34] on select "1Fort Affinity Risk Billy BindHQ Bunker CRC Campus Coverage Citadel Flow Specia…" at bounding box center [1164, 25] width 155 height 23
select select "pfm_26eq_USI"
click at [1087, 13] on select "1Fort Affinity Risk Billy BindHQ Bunker CRC Campus Coverage Citadel Flow Specia…" at bounding box center [1164, 25] width 155 height 23
click at [189, 164] on div "You are now impersonating the USI platform." at bounding box center [676, 448] width 1353 height 896
click at [173, 30] on div "You are now impersonating the USI platform." at bounding box center [676, 448] width 1353 height 896
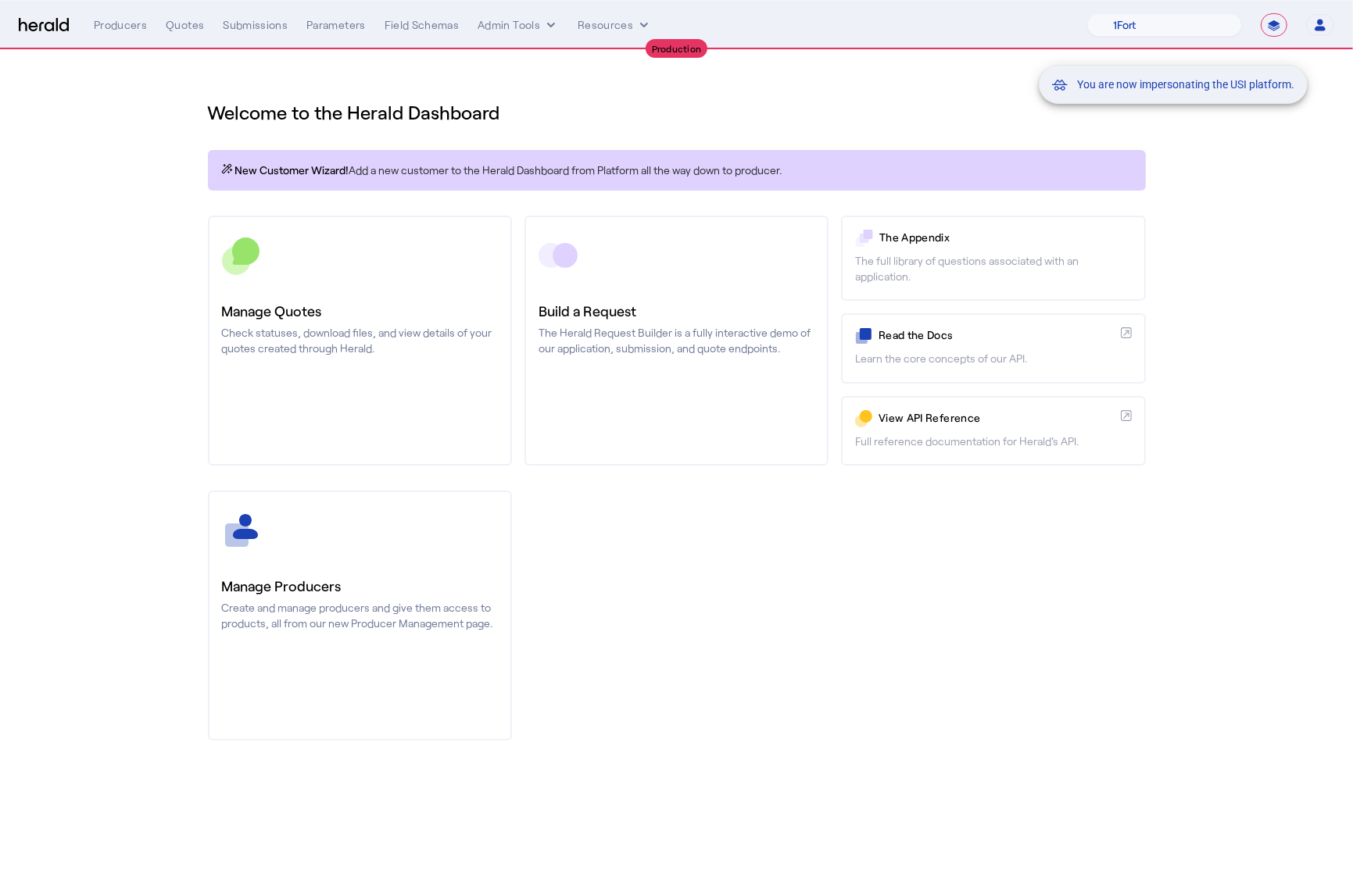
click at [176, 23] on div "You are now impersonating the USI platform." at bounding box center [676, 448] width 1353 height 896
click at [182, 30] on div "You are now impersonating the USI platform." at bounding box center [676, 448] width 1353 height 896
click at [182, 30] on div "Quotes" at bounding box center [185, 25] width 38 height 16
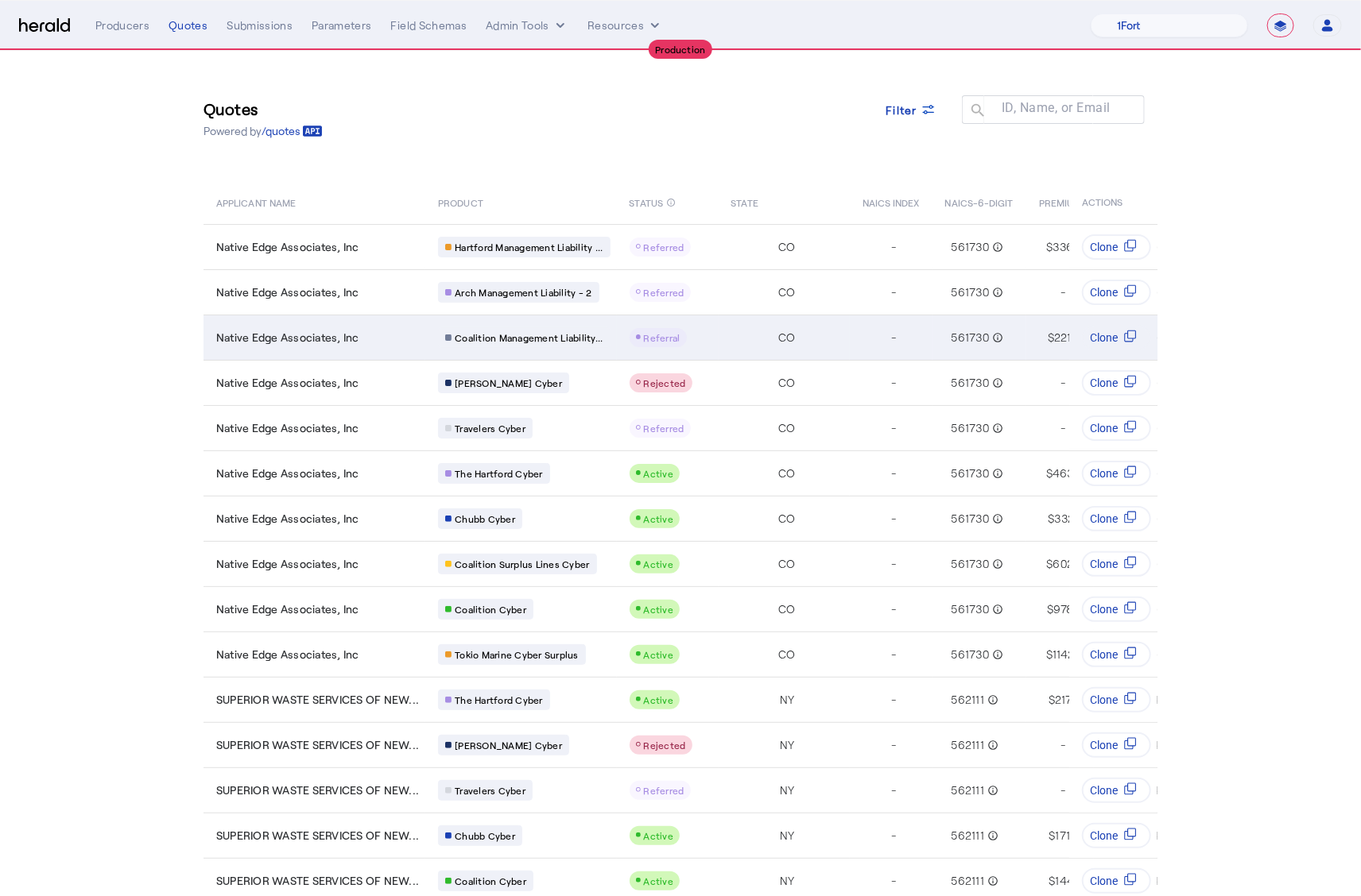
click at [774, 329] on td "CO" at bounding box center [784, 338] width 131 height 46
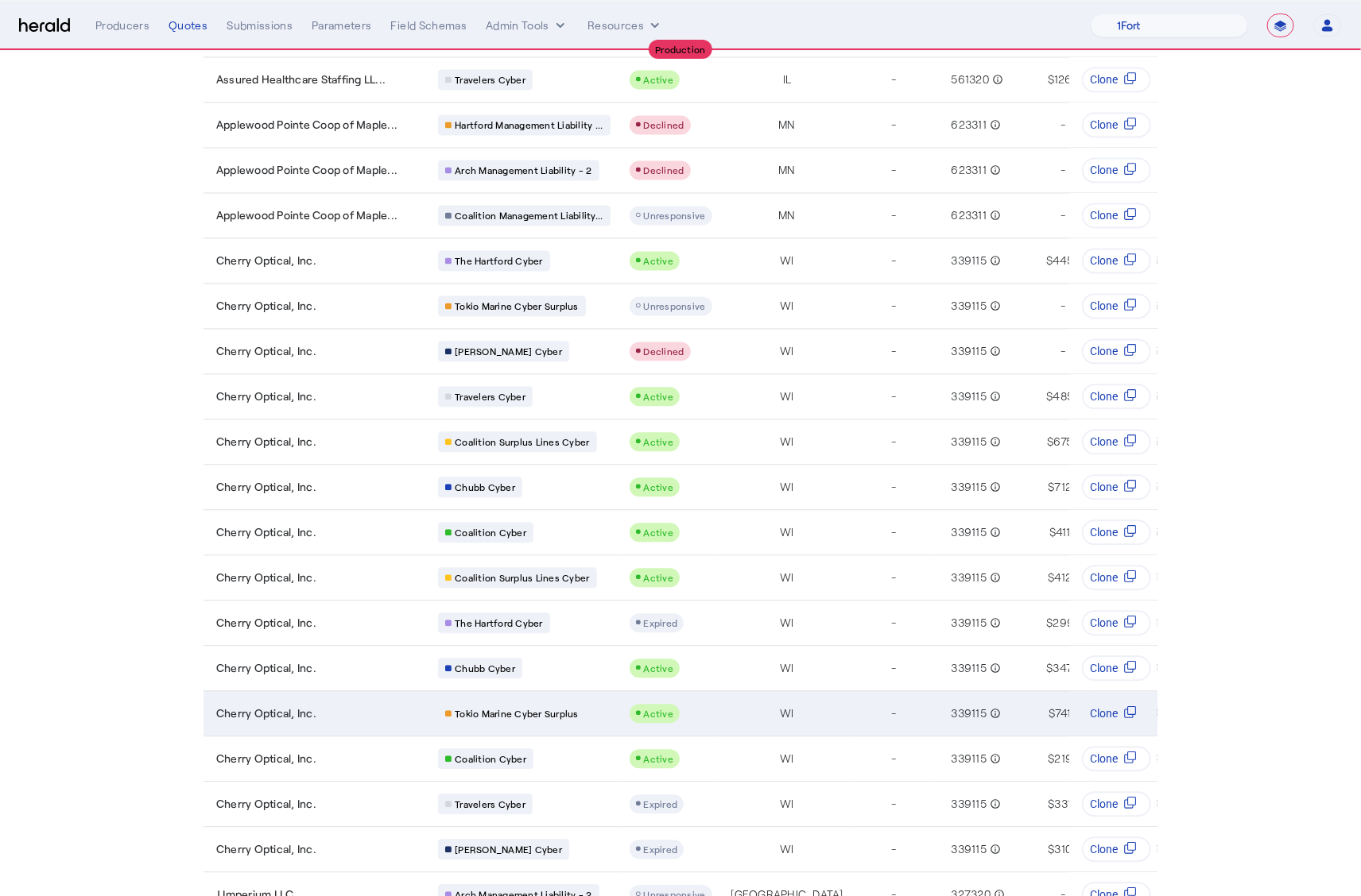
scroll to position [1599, 0]
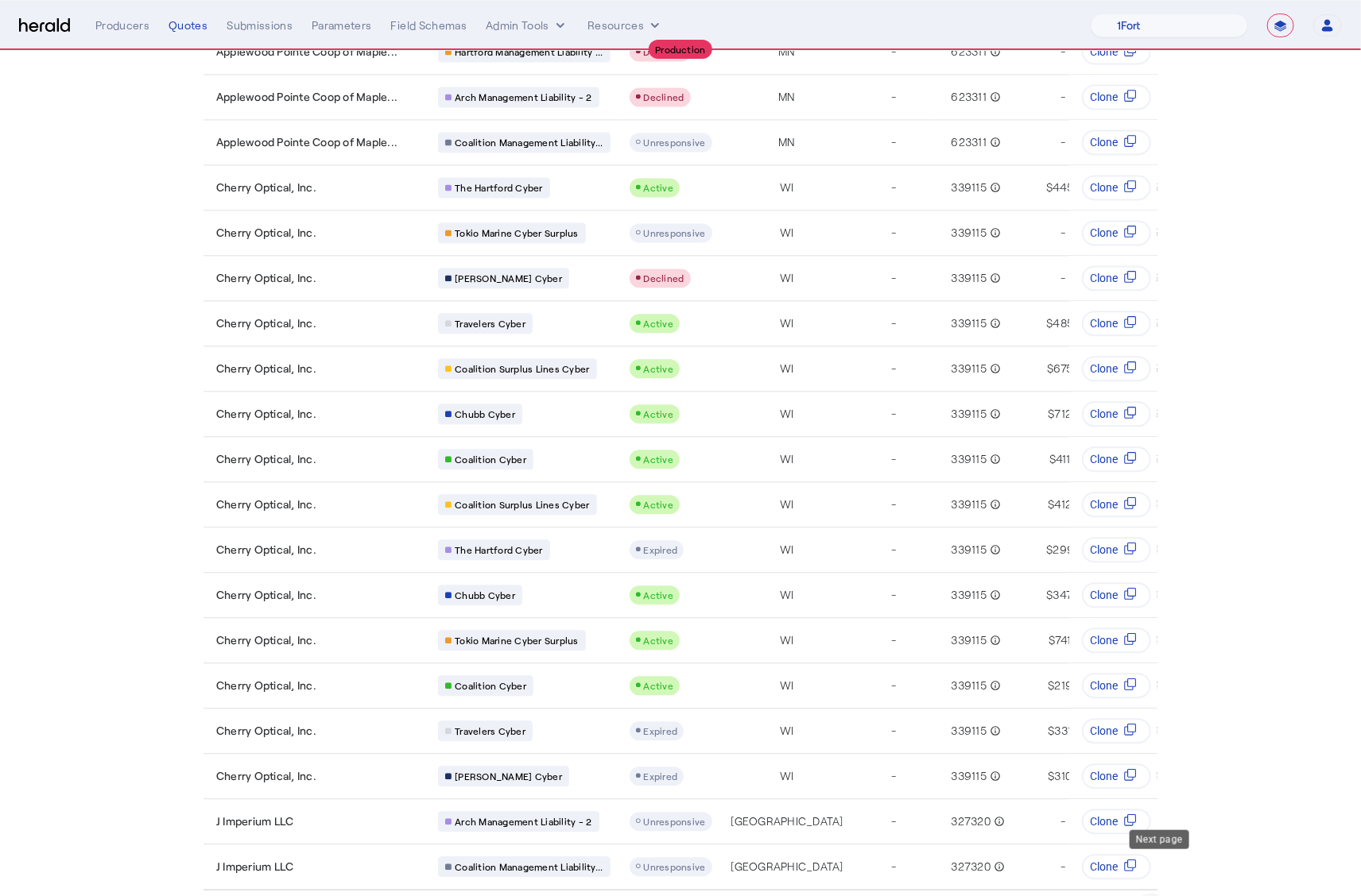
click at [1151, 893] on span "Next page" at bounding box center [1150, 912] width 38 height 38
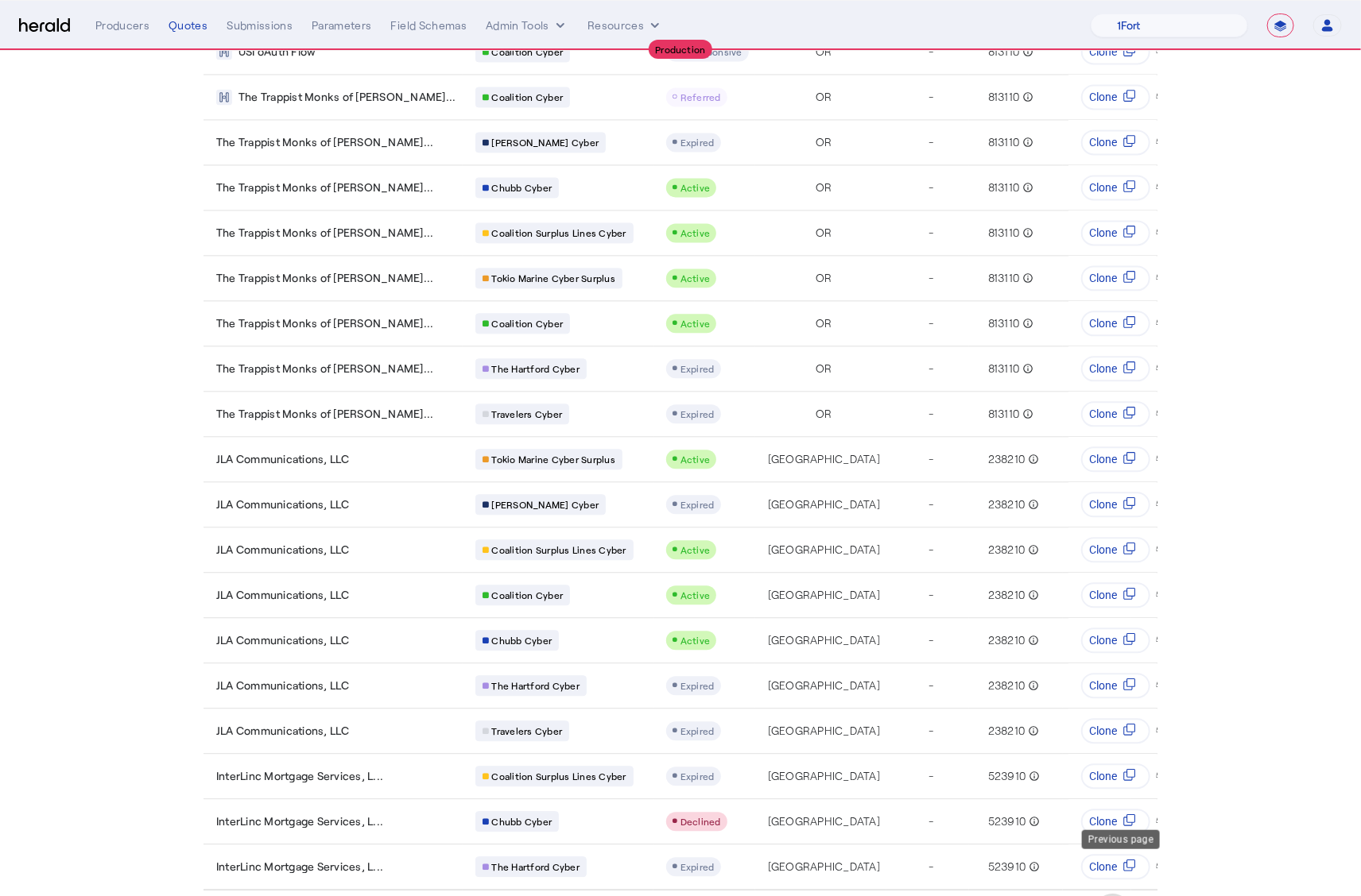
click at [1112, 893] on span "Previous page" at bounding box center [1112, 912] width 38 height 38
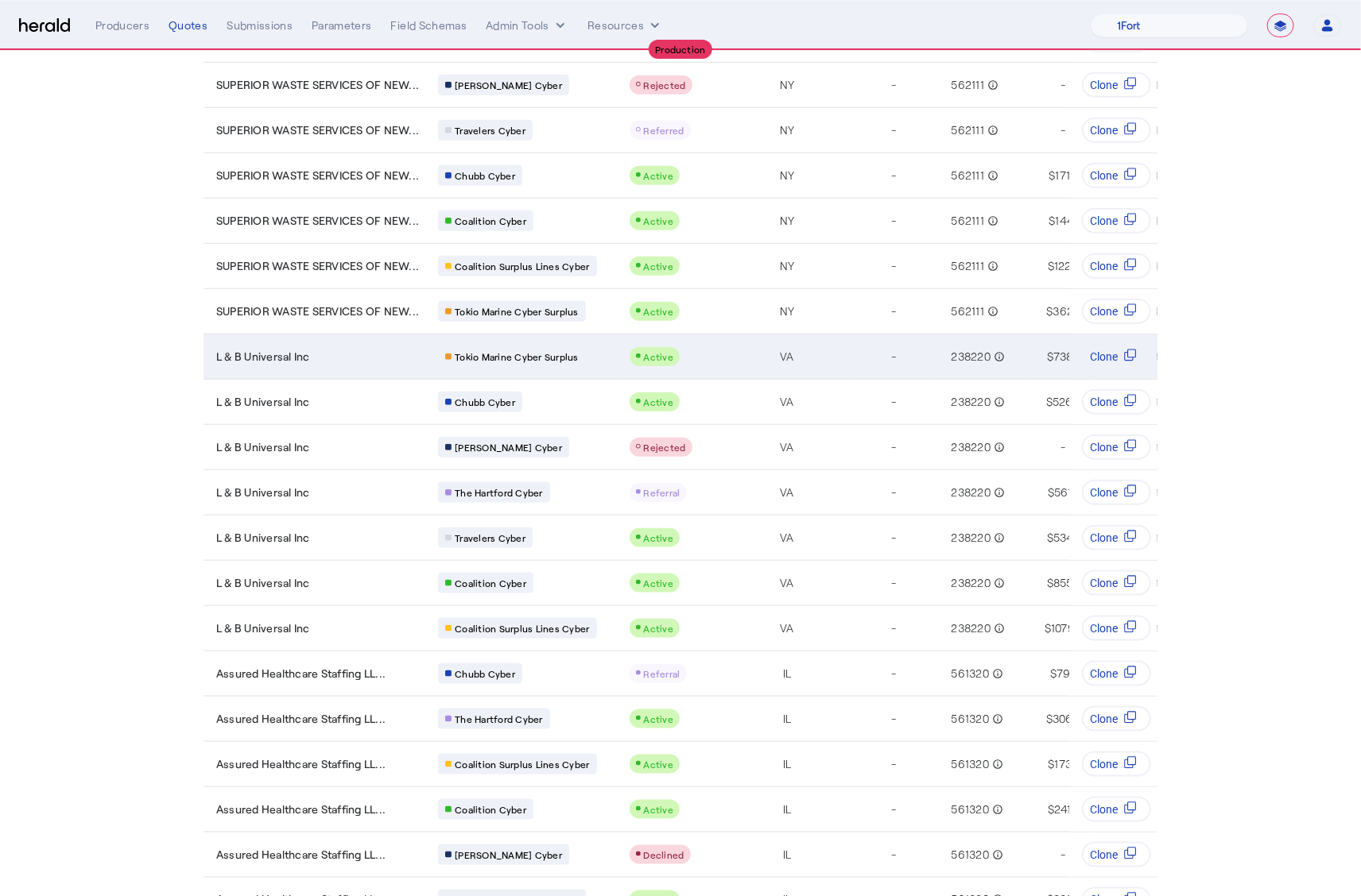
scroll to position [0, 0]
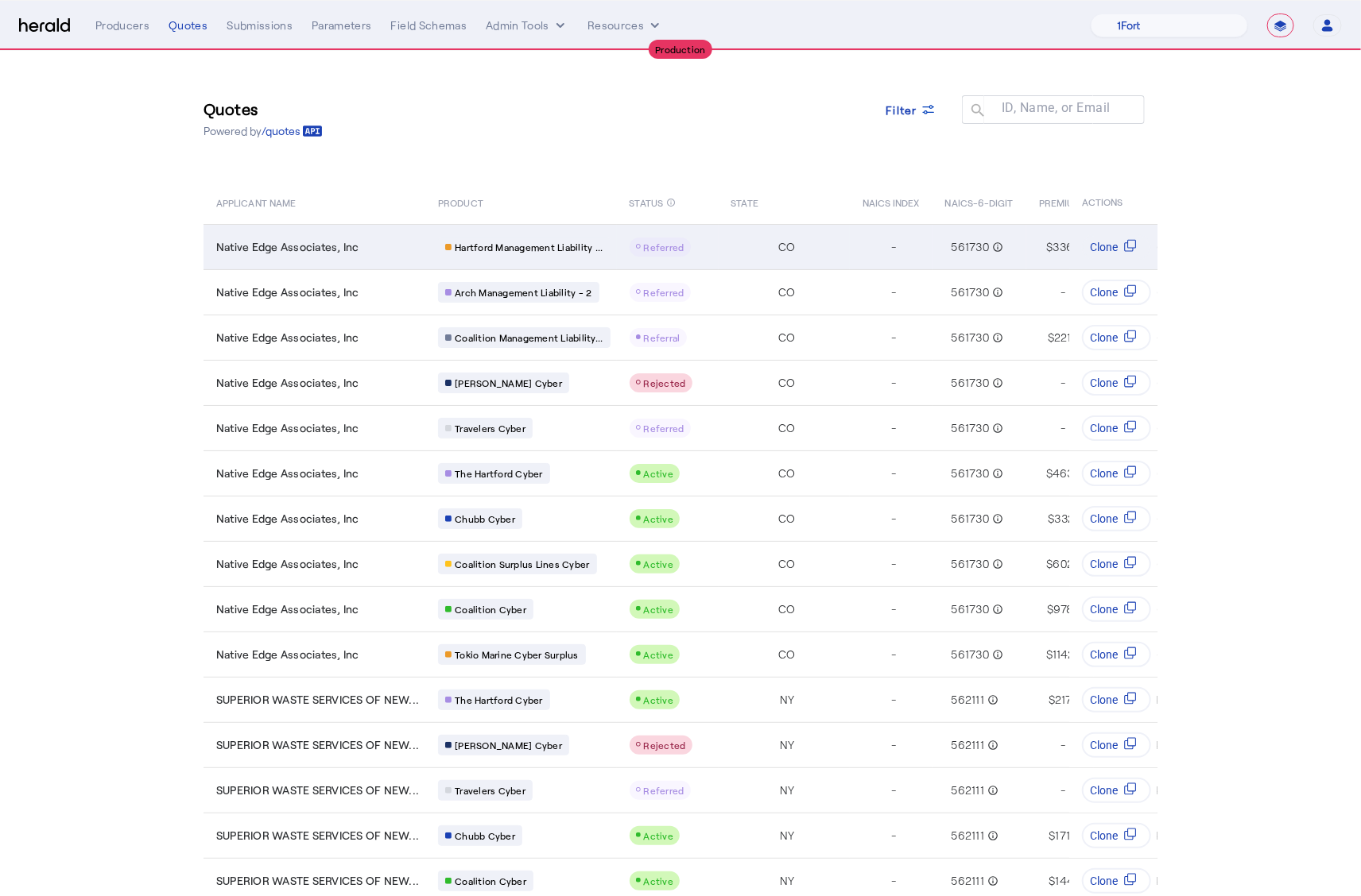
click at [288, 245] on span "Native Edge Associates, Inc" at bounding box center [287, 247] width 143 height 16
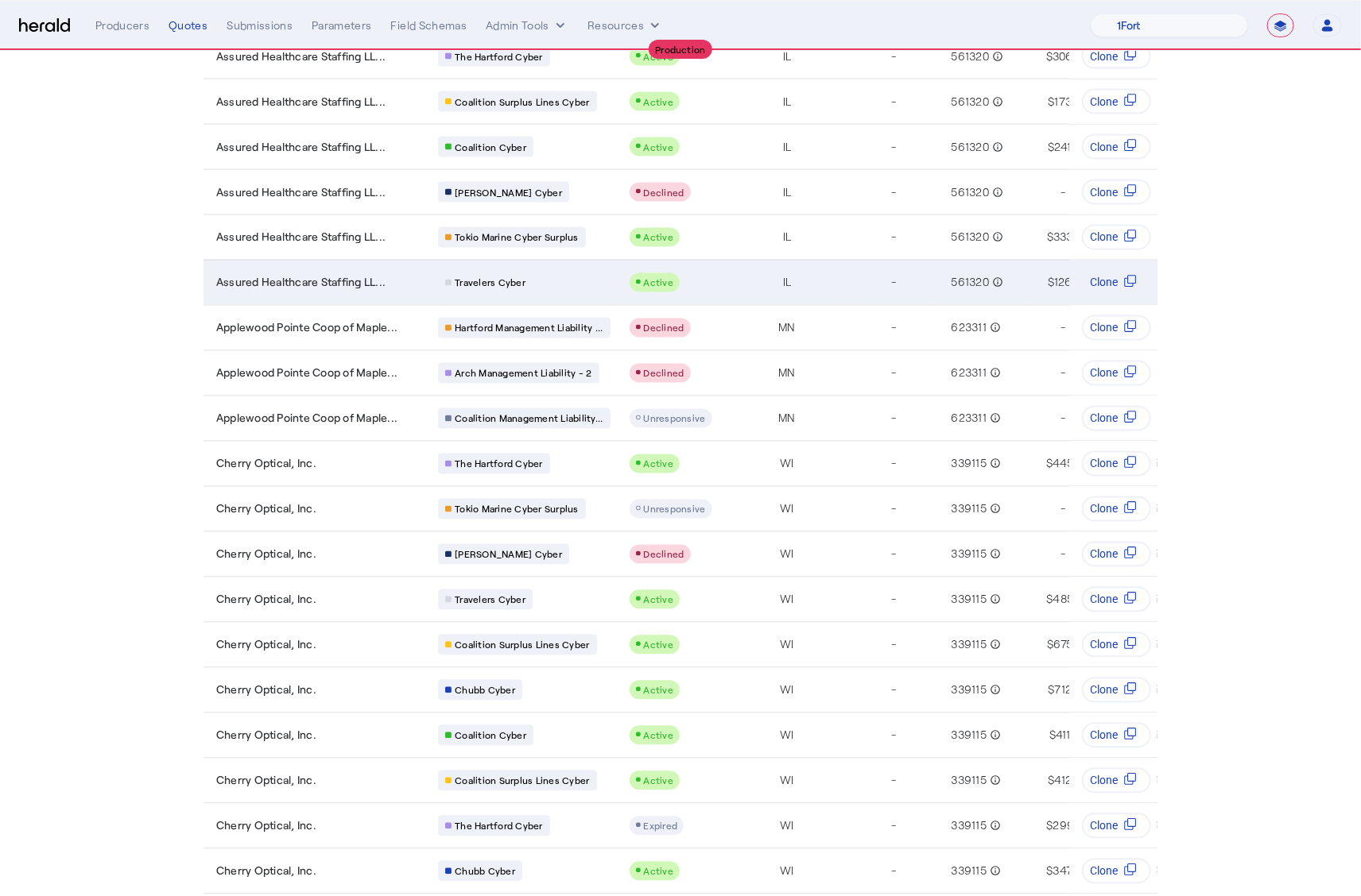
scroll to position [1599, 0]
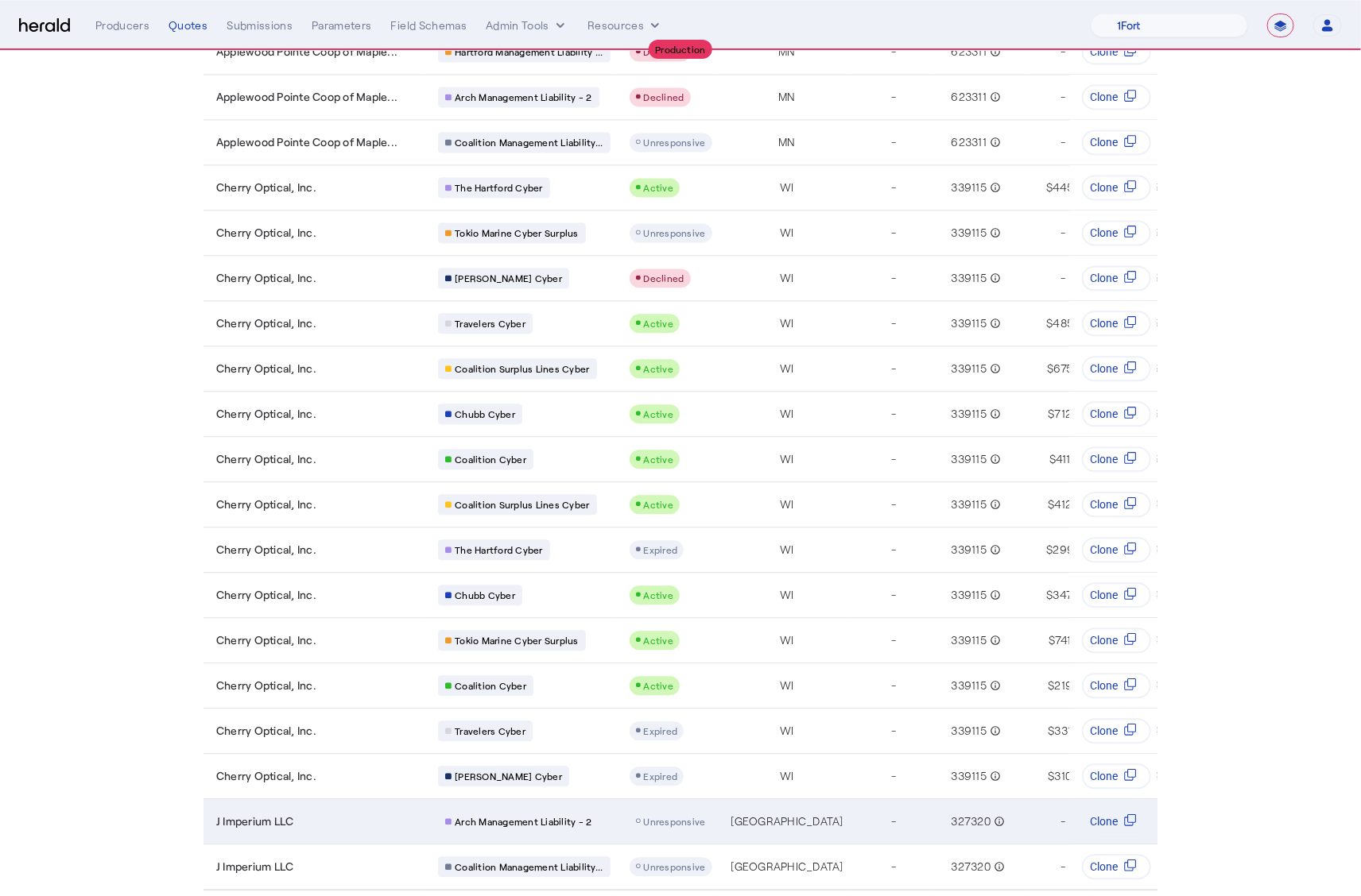
click at [287, 814] on span "J Imperium LLC" at bounding box center [255, 822] width 78 height 16
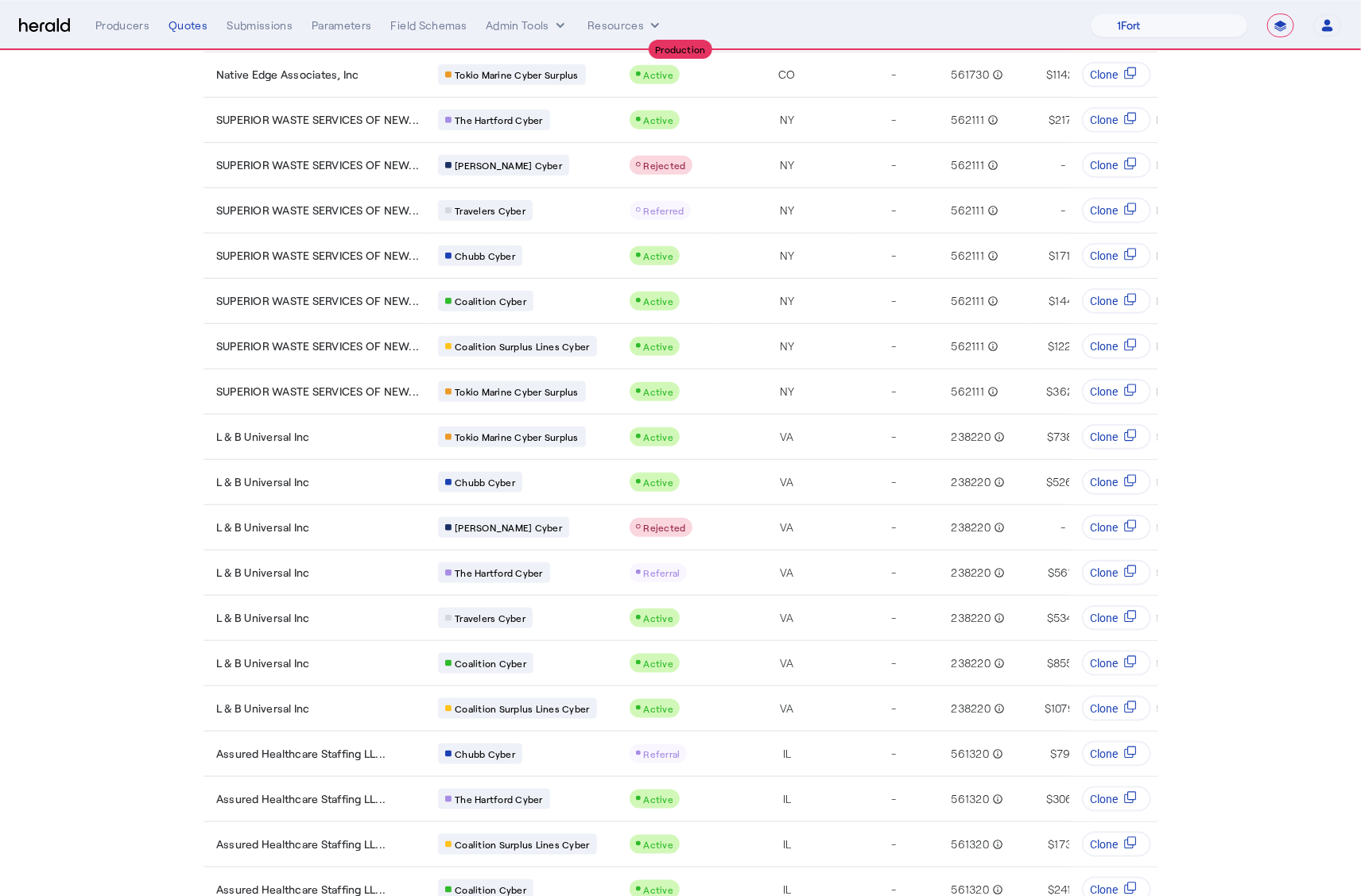
scroll to position [0, 0]
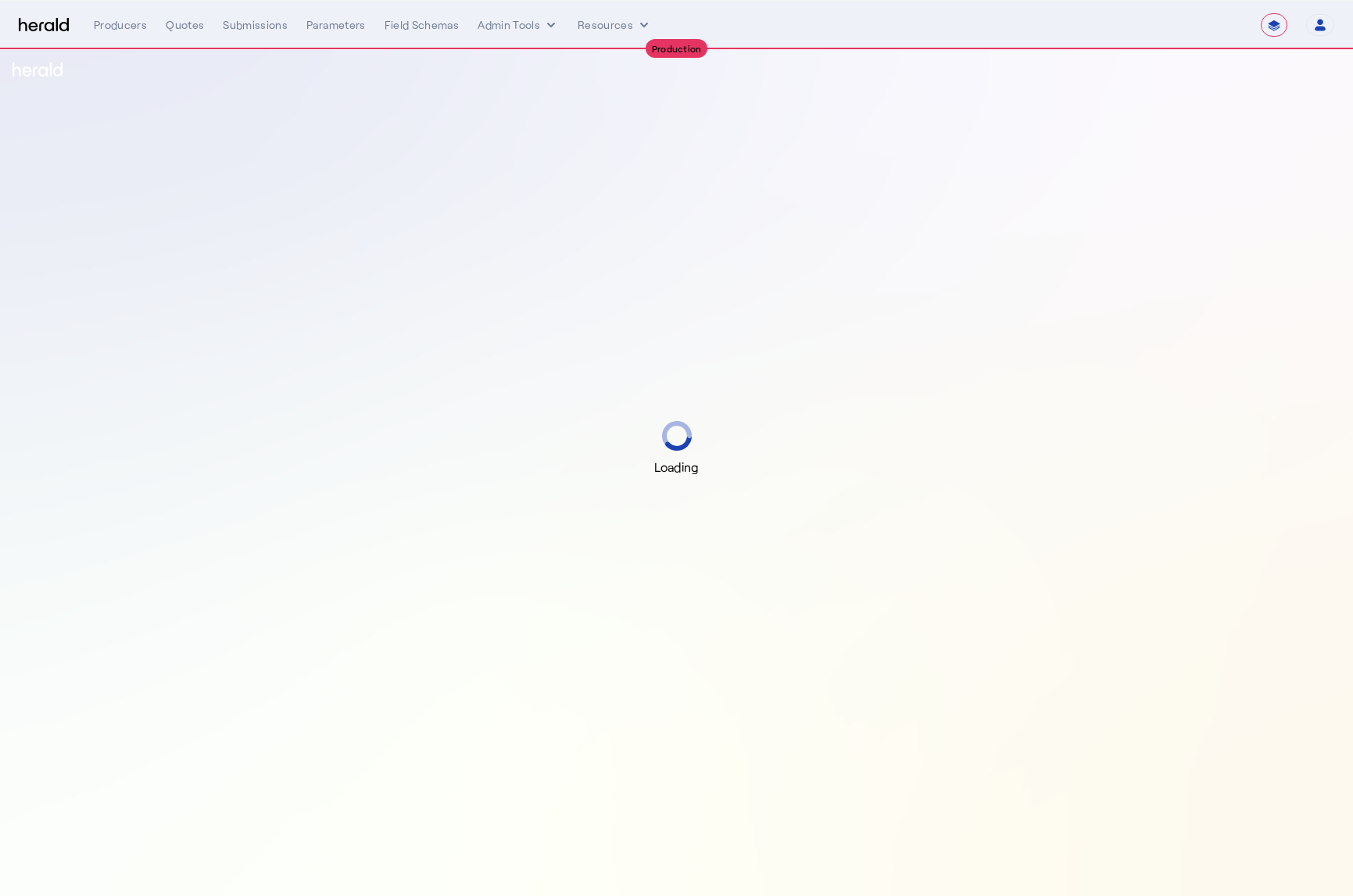
select select "**********"
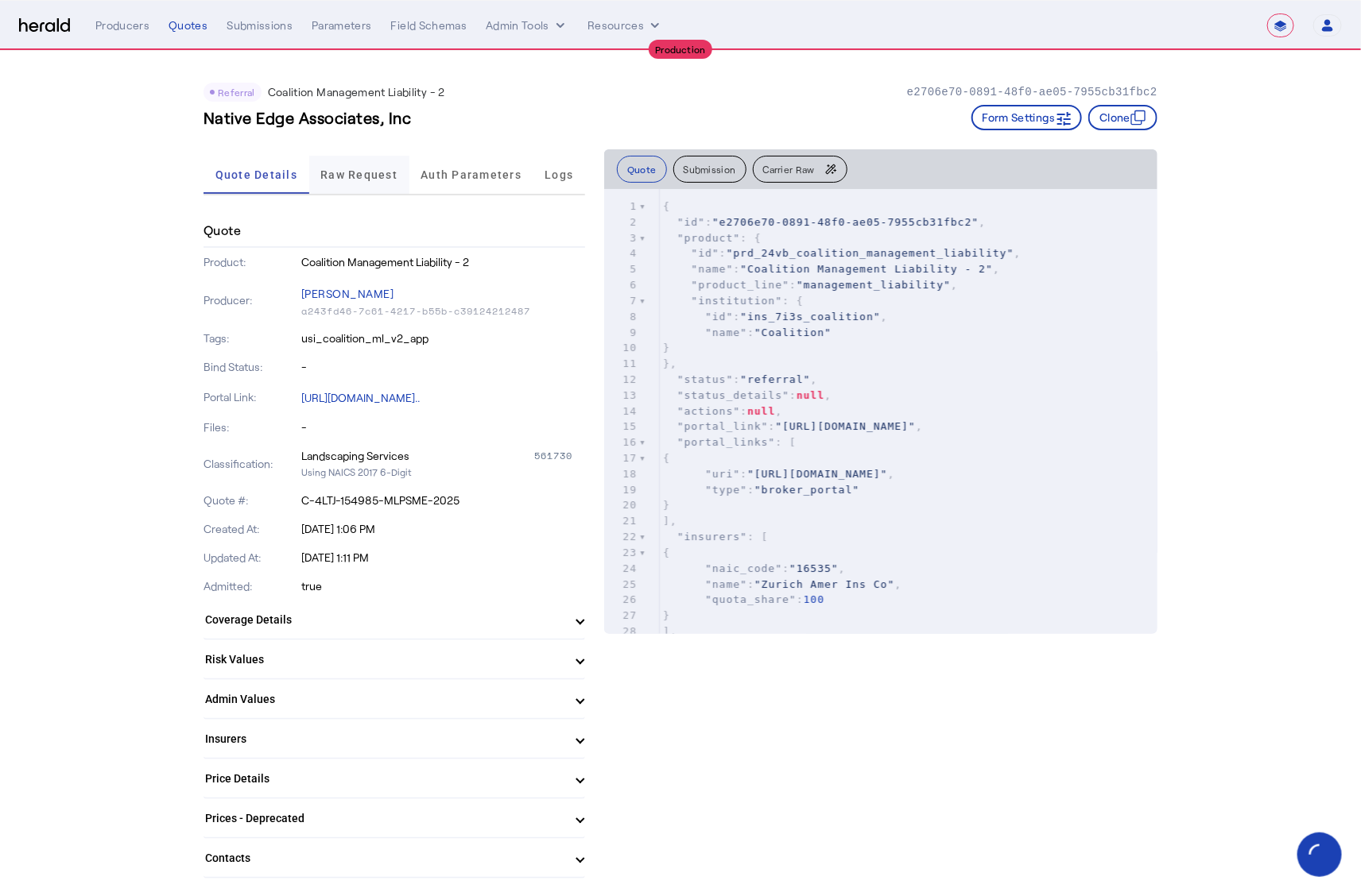
click at [338, 179] on span "Raw Request" at bounding box center [358, 174] width 77 height 11
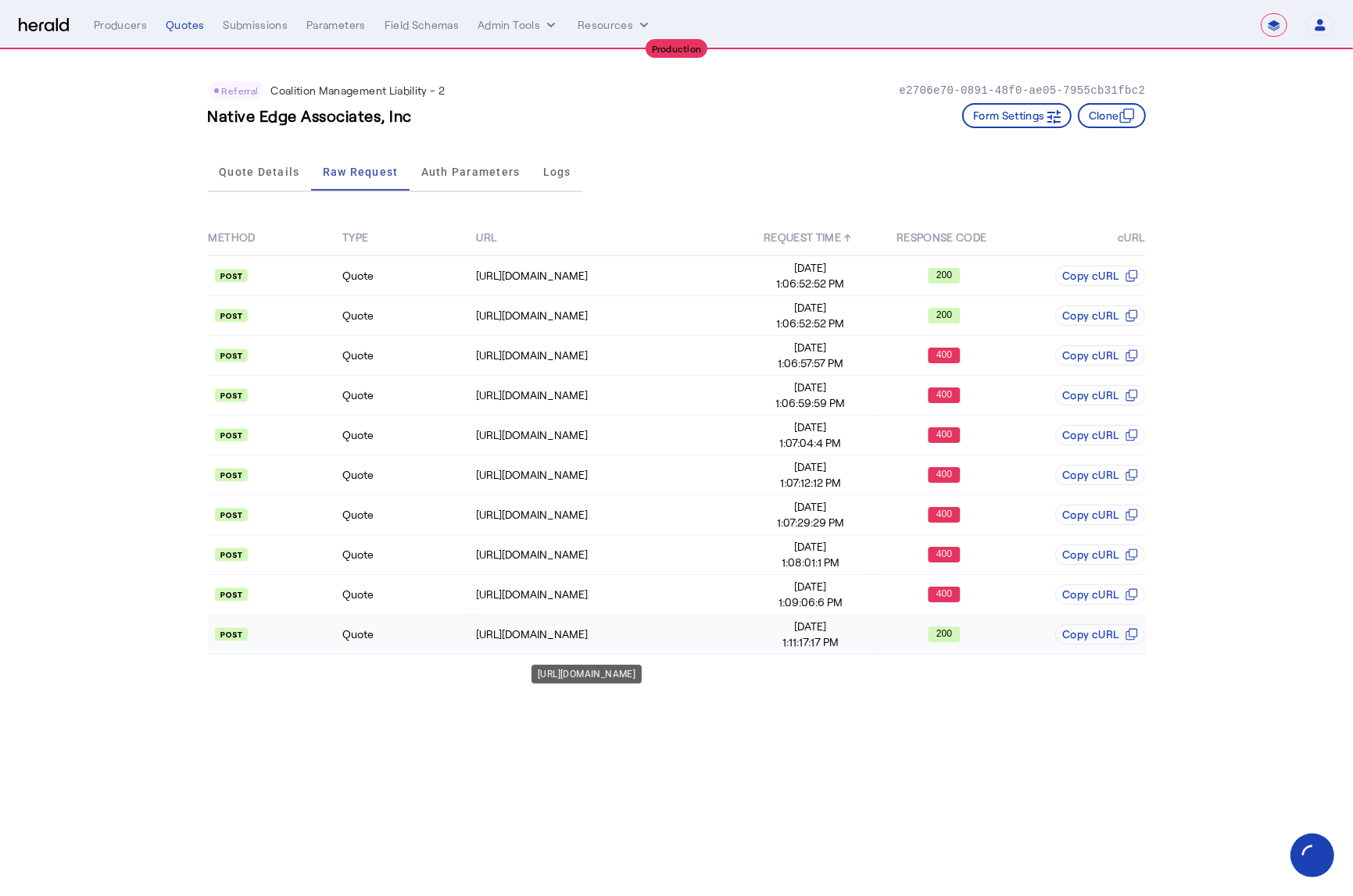
click at [697, 642] on div "[URL][DOMAIN_NAME]" at bounding box center [609, 634] width 266 height 16
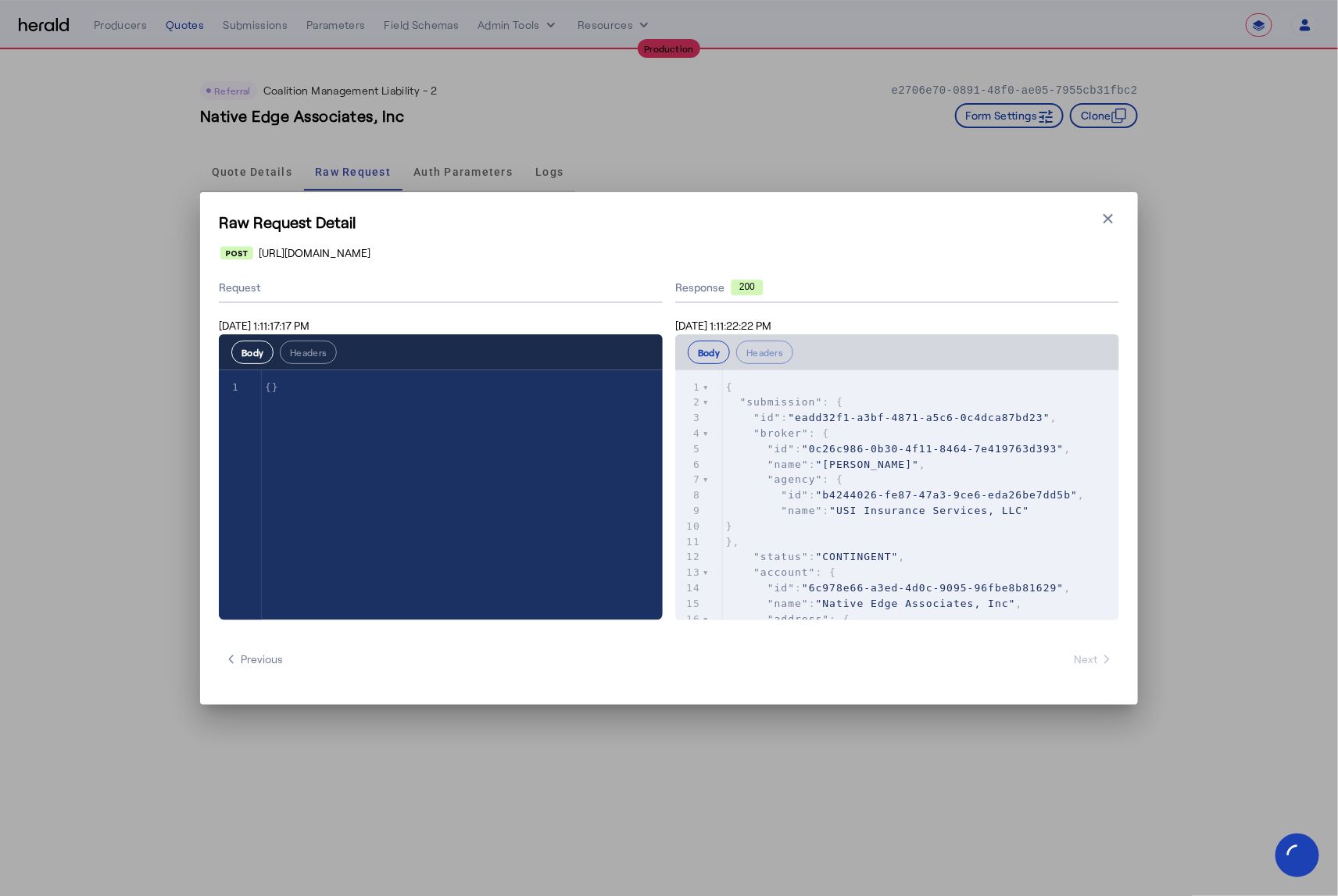
click at [945, 525] on pre "}" at bounding box center [921, 527] width 396 height 16
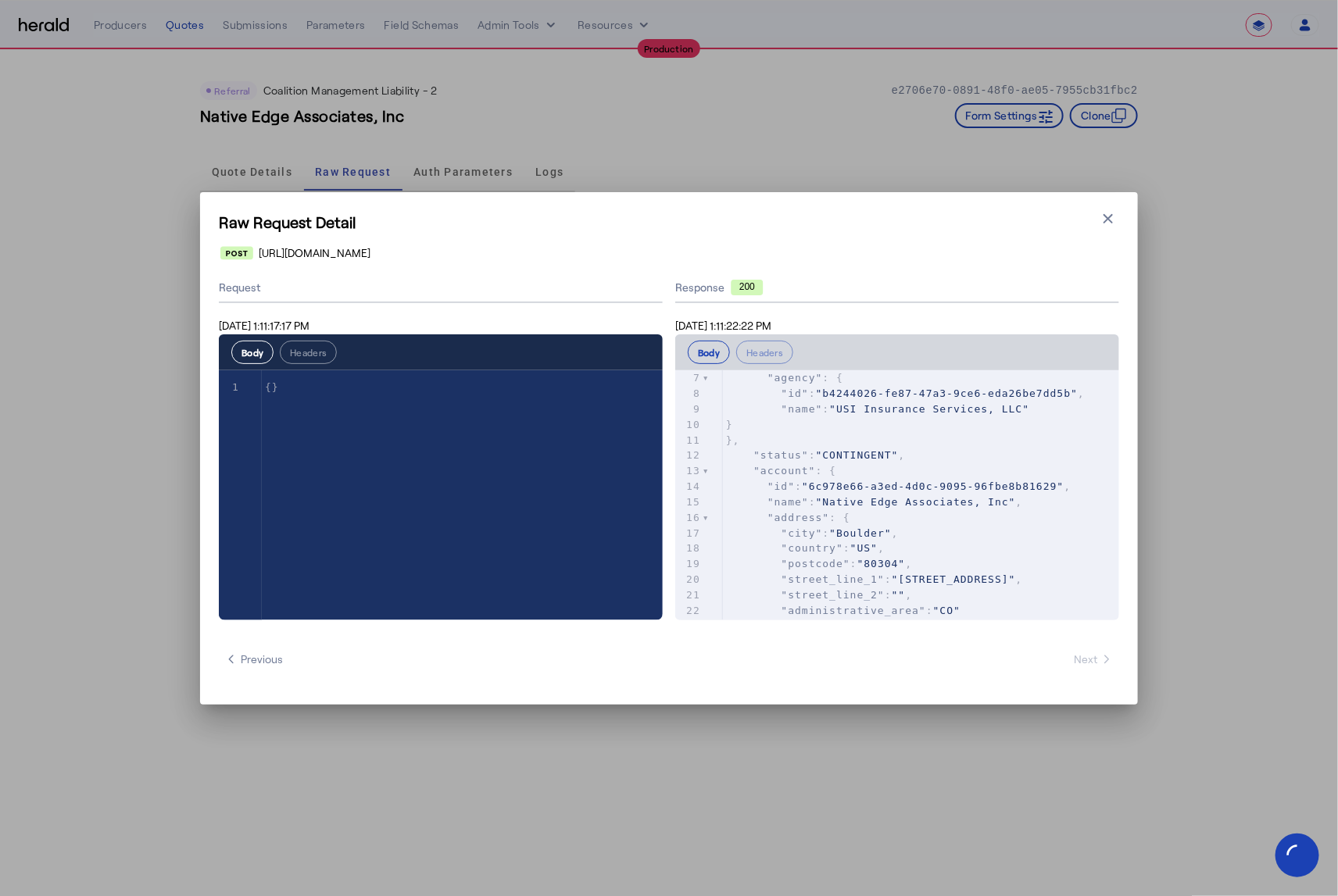
scroll to position [127, 0]
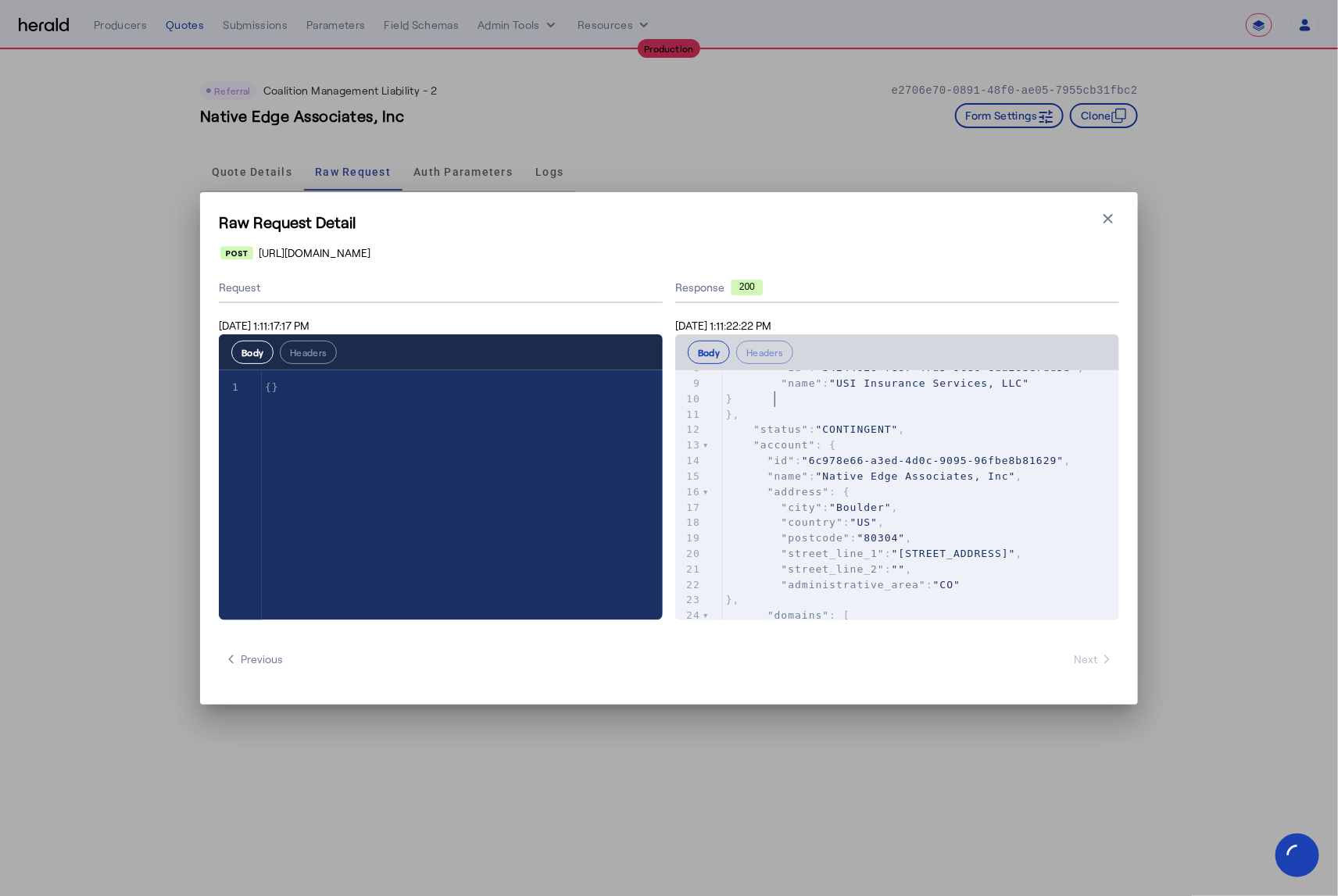
click at [1025, 583] on pre ""administrative_area" : "CO"" at bounding box center [921, 585] width 396 height 16
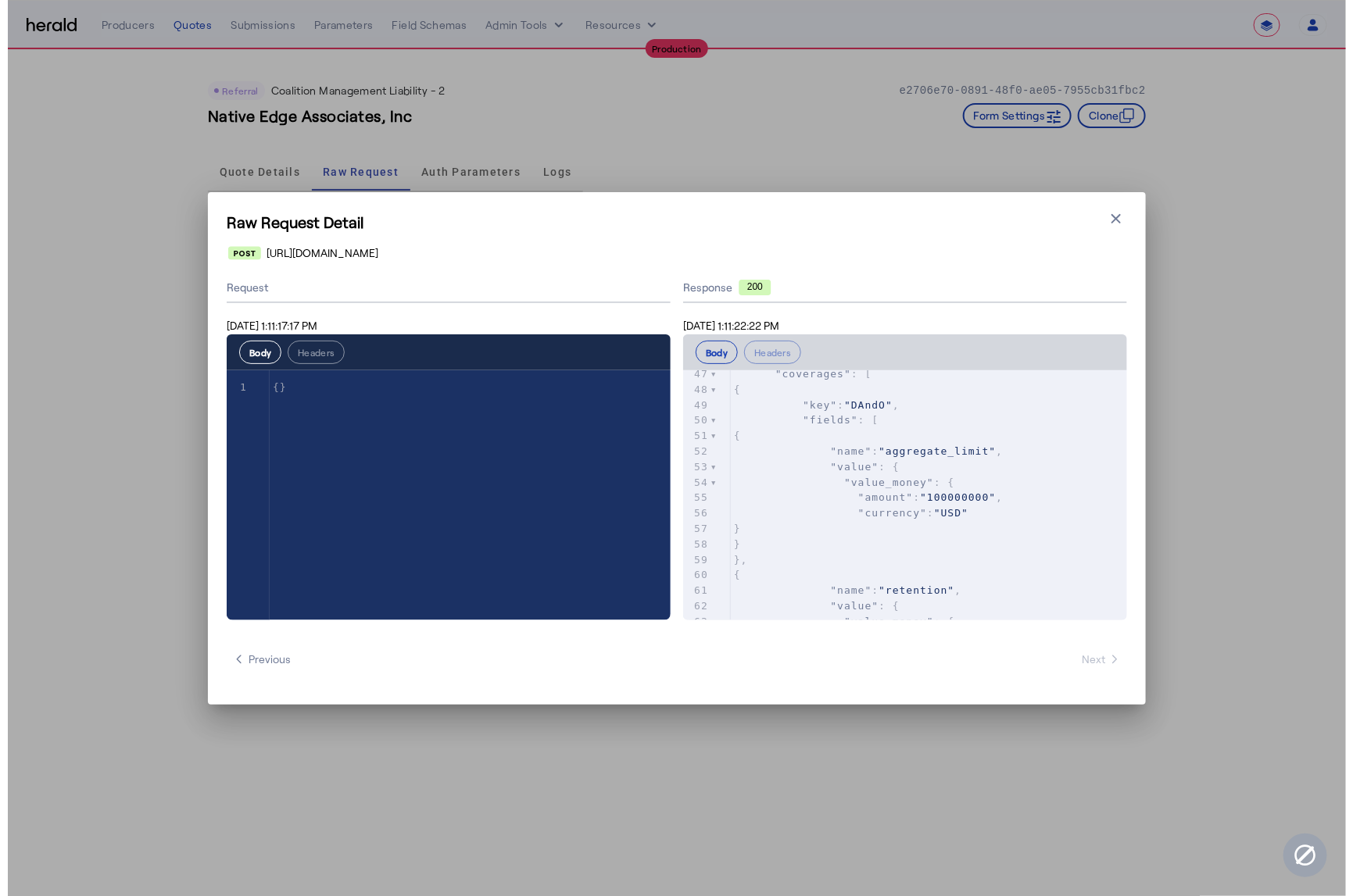
scroll to position [725, 0]
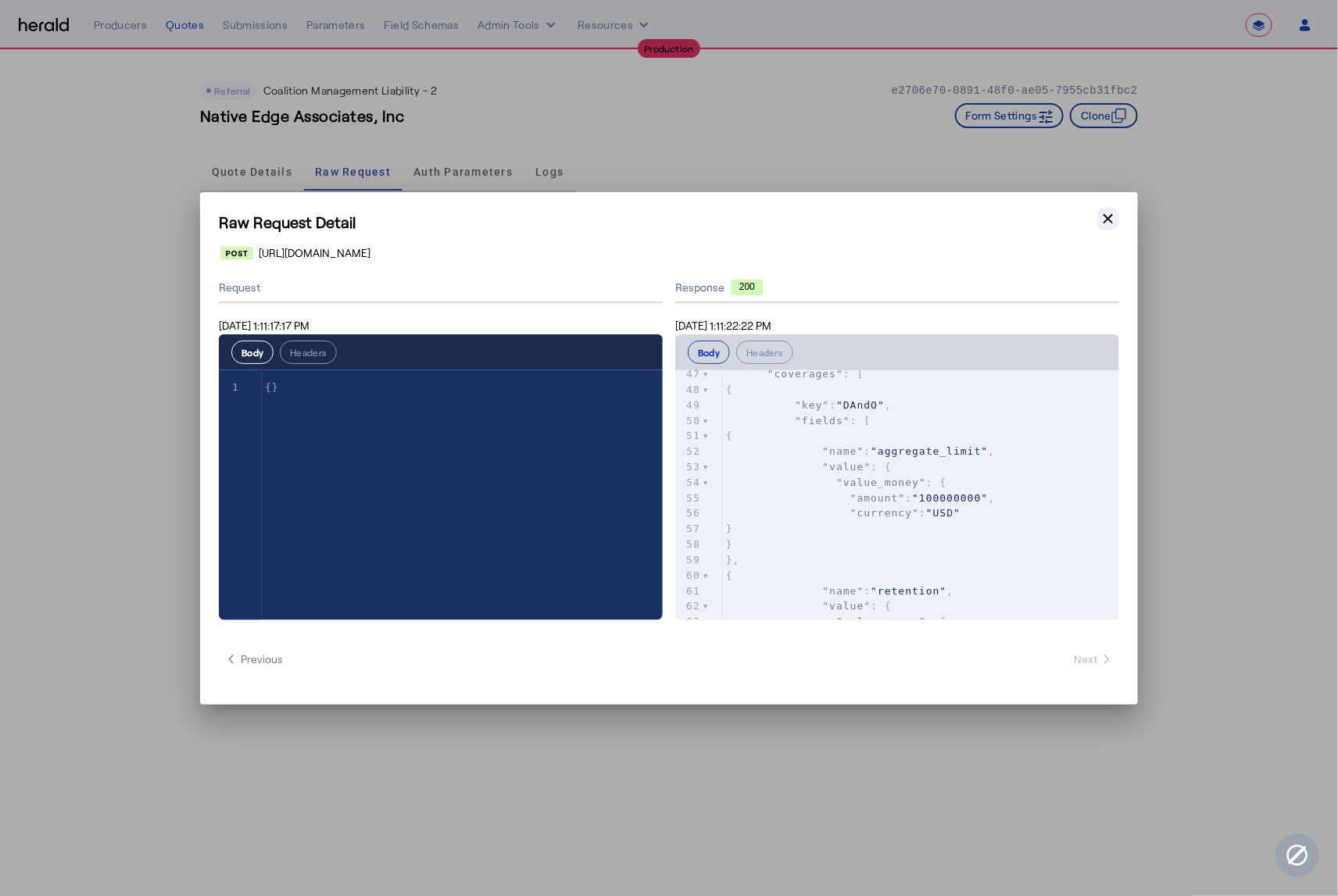
click at [1104, 224] on icon "button" at bounding box center [1108, 219] width 16 height 16
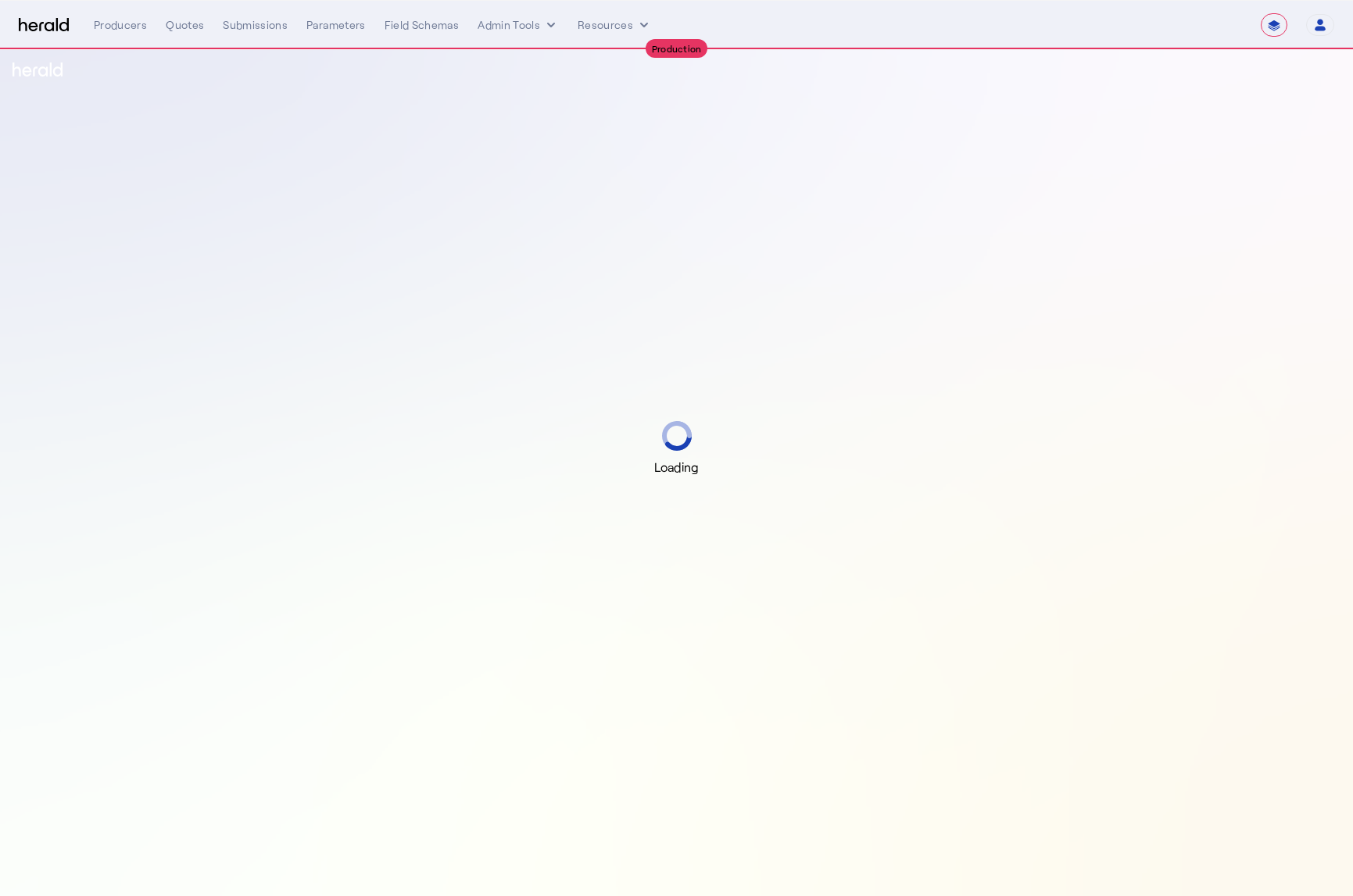
select select "**********"
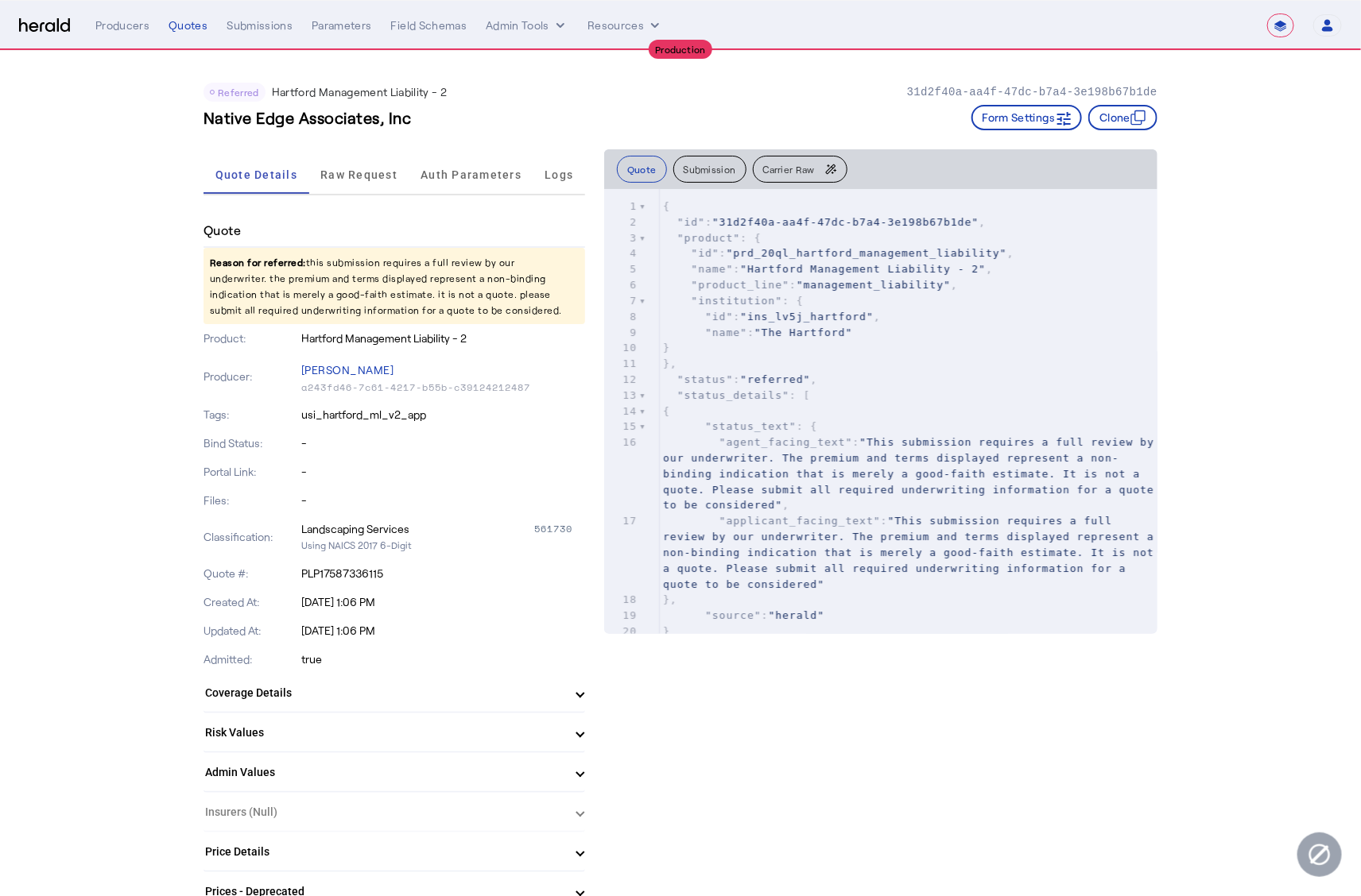
drag, startPoint x: 191, startPoint y: 392, endPoint x: 284, endPoint y: 377, distance: 94.2
click at [344, 371] on p "James Beltz" at bounding box center [443, 370] width 284 height 22
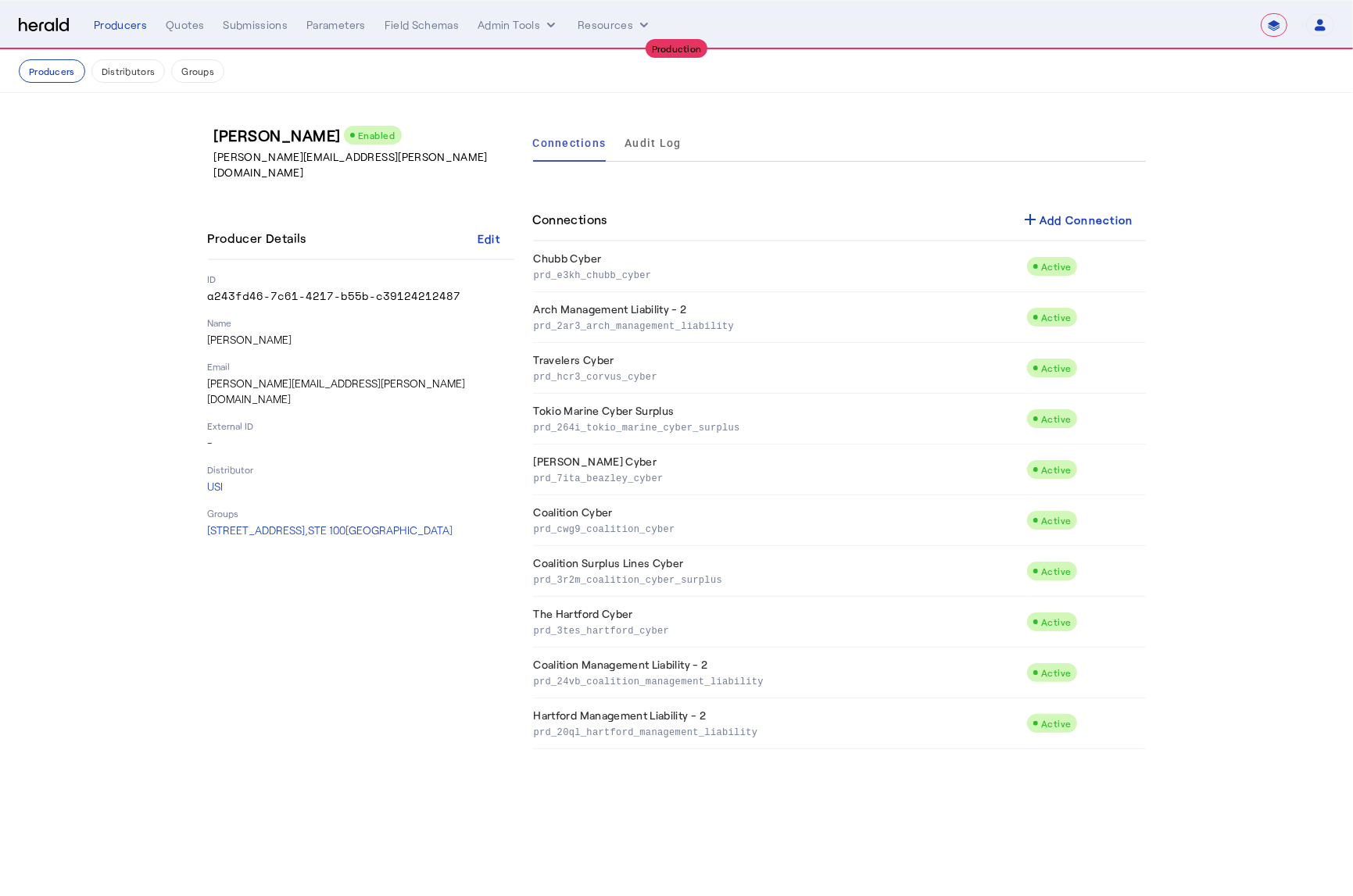
click at [350, 435] on p "-" at bounding box center [361, 443] width 306 height 16
click at [472, 181] on div "James Beltz Enabled james.beltz@usi.com Producer Details Edit ID a243fd46-7c61-…" at bounding box center [361, 436] width 306 height 625
click at [285, 523] on span "6501 S Fiddlers Green Circle, STE 100 Greenwood Village, CO 80111" at bounding box center [330, 530] width 245 height 13
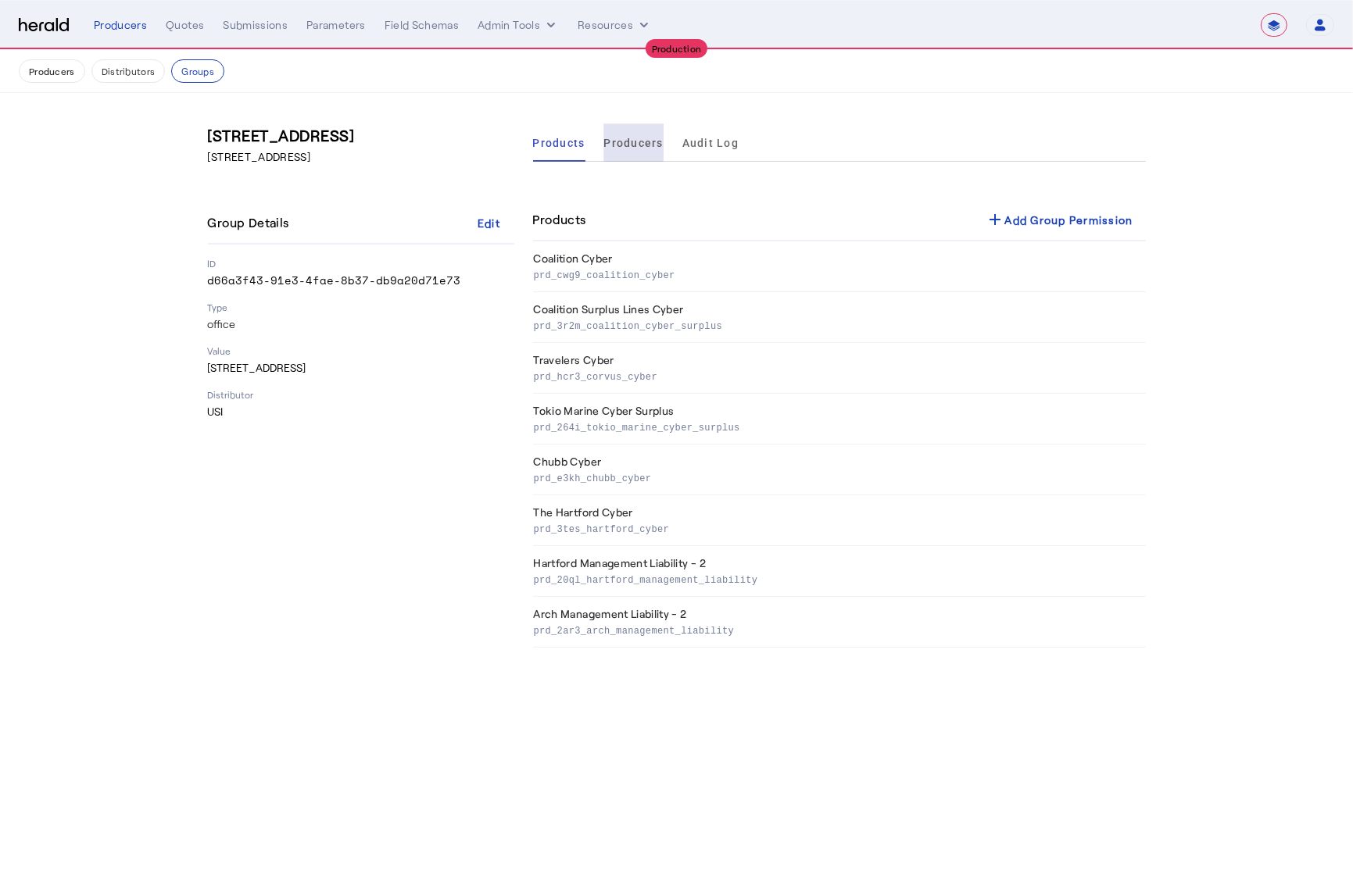
click at [614, 137] on span "Producers" at bounding box center [633, 142] width 59 height 11
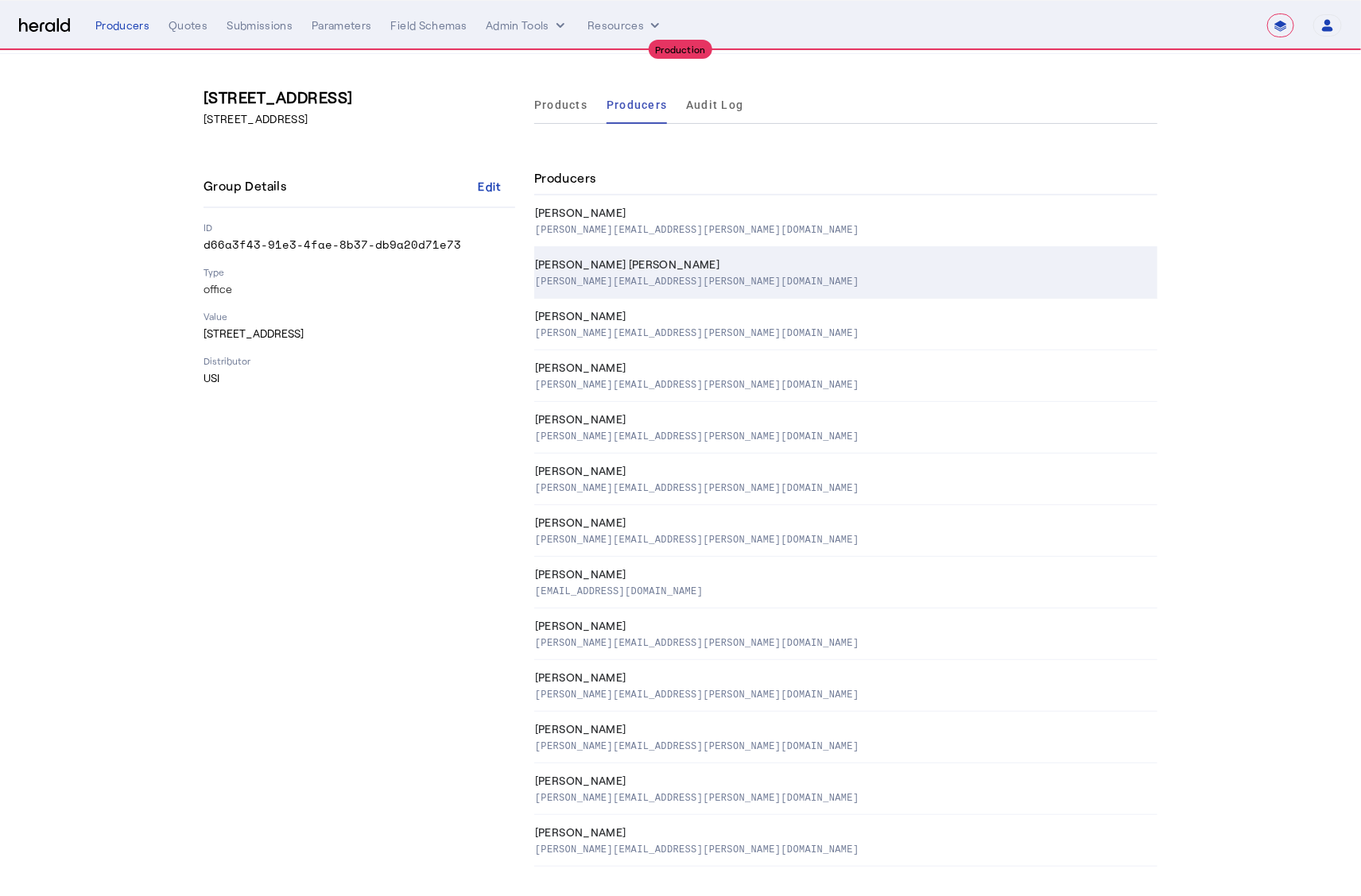
scroll to position [45, 0]
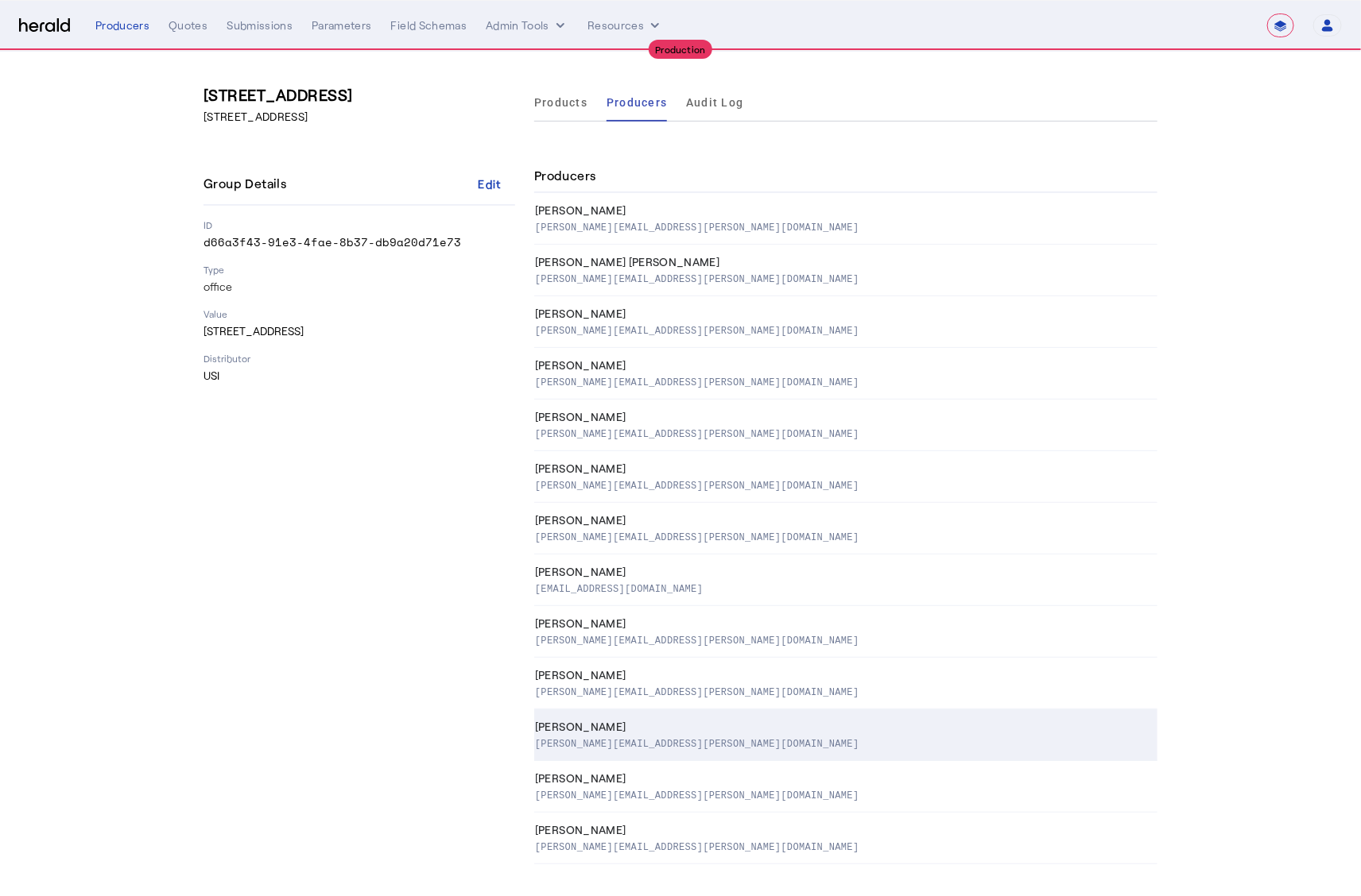
click at [624, 737] on p "james.beltz@usi.com" at bounding box center [697, 743] width 324 height 16
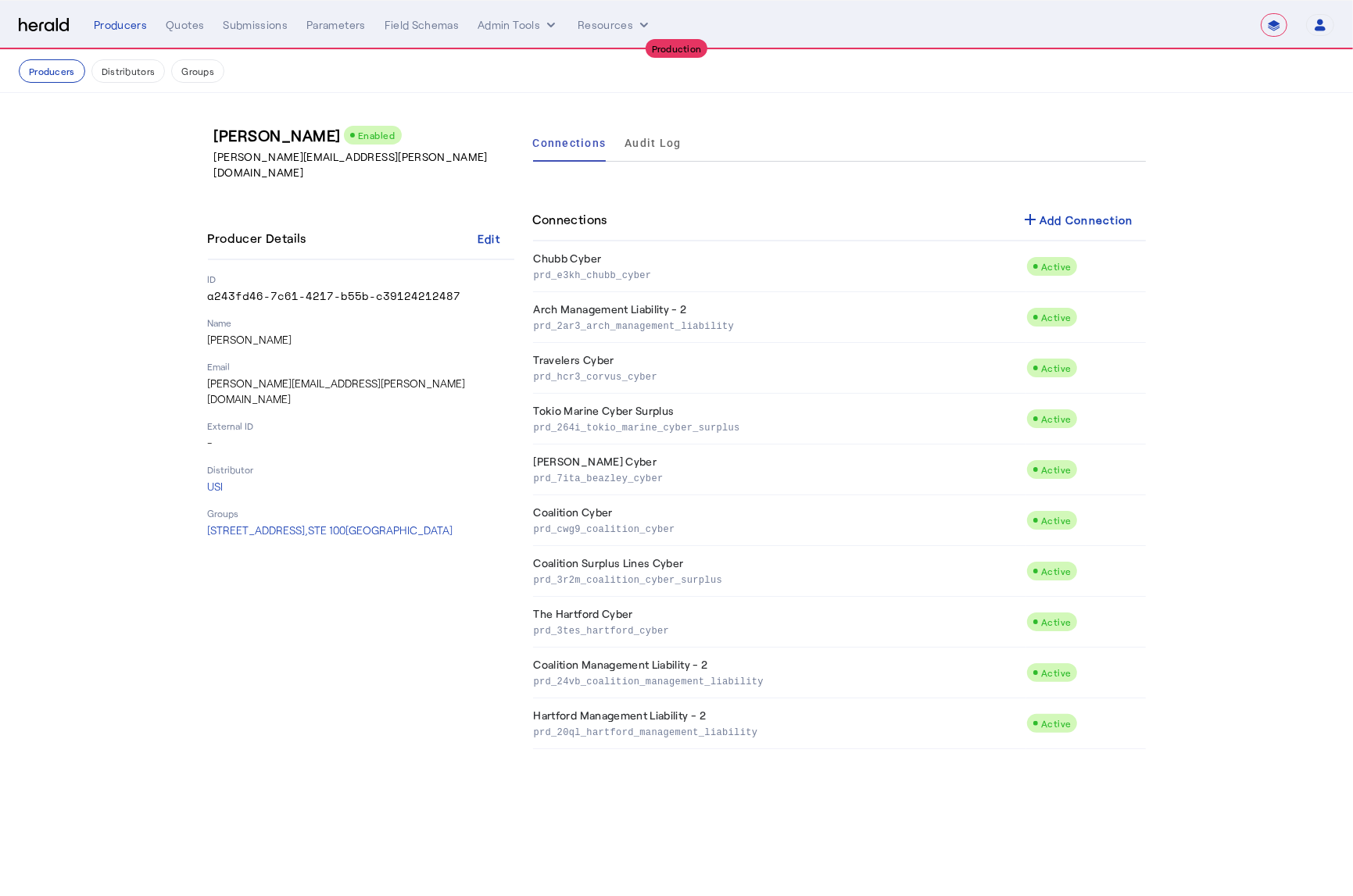
click at [477, 120] on div "James Beltz Enabled james.beltz@usi.com Producer Details Edit ID a243fd46-7c61-…" at bounding box center [676, 437] width 1000 height 687
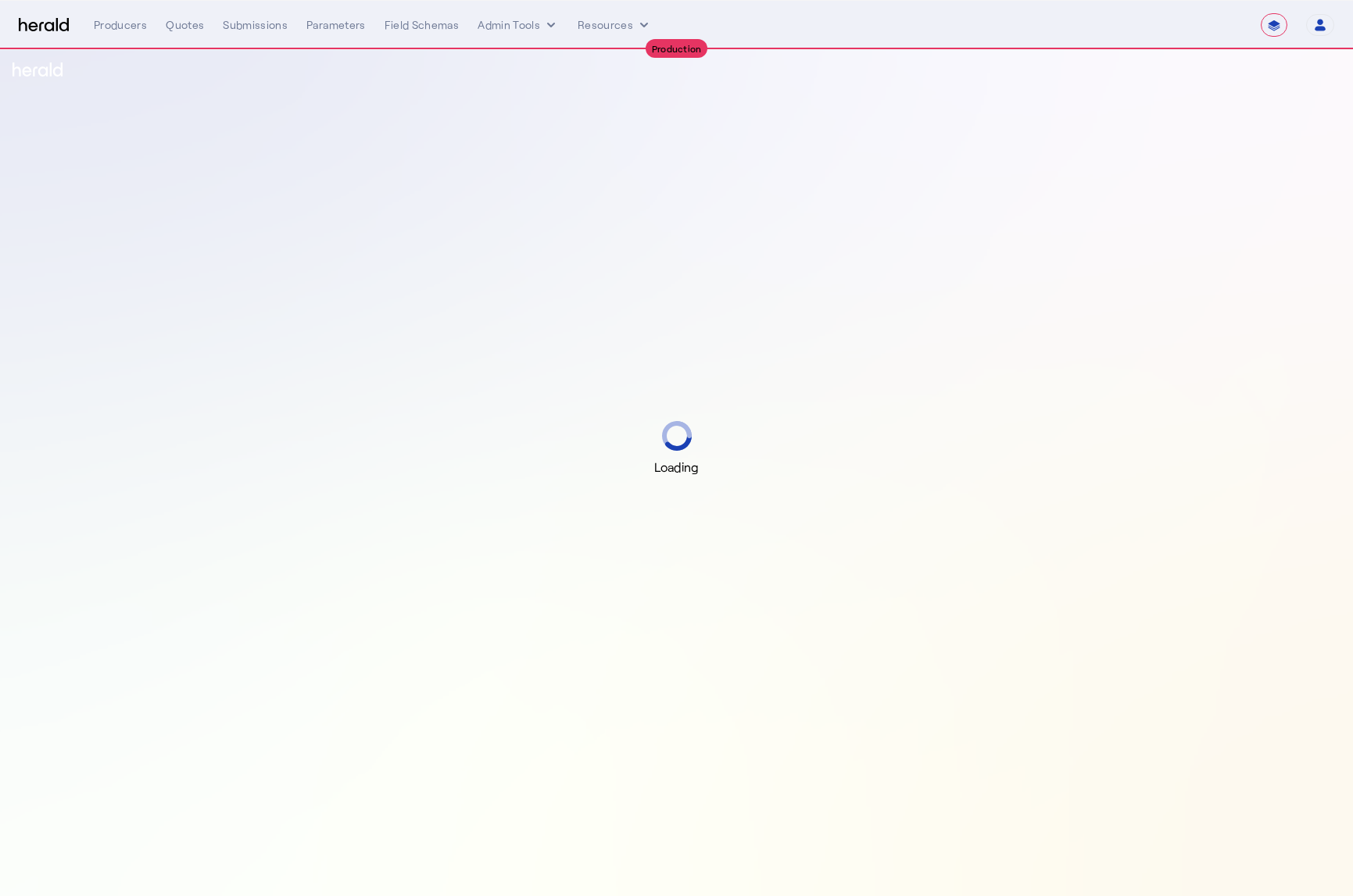
select select "**********"
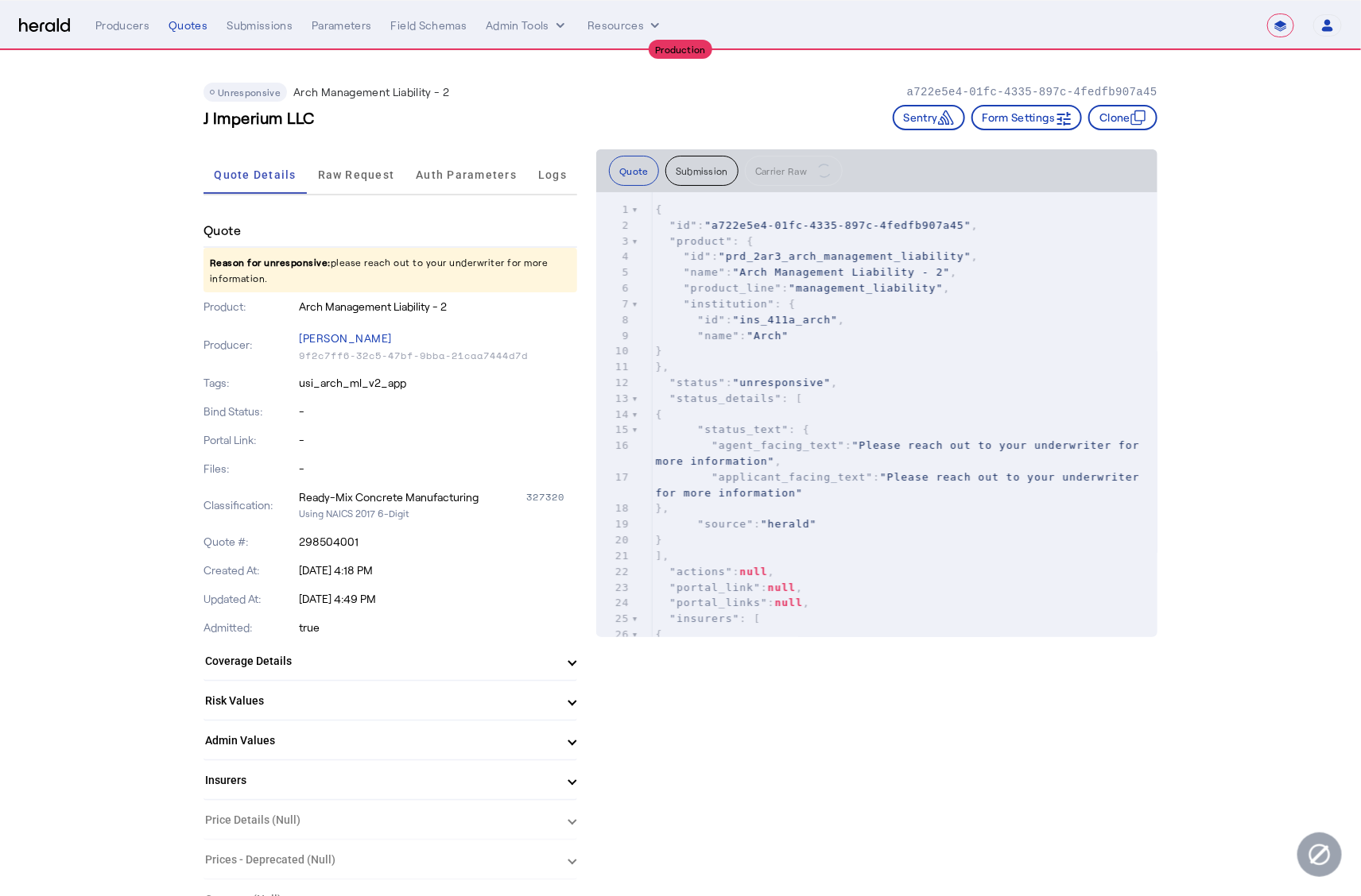
click at [325, 338] on p "[PERSON_NAME]" at bounding box center [438, 338] width 278 height 22
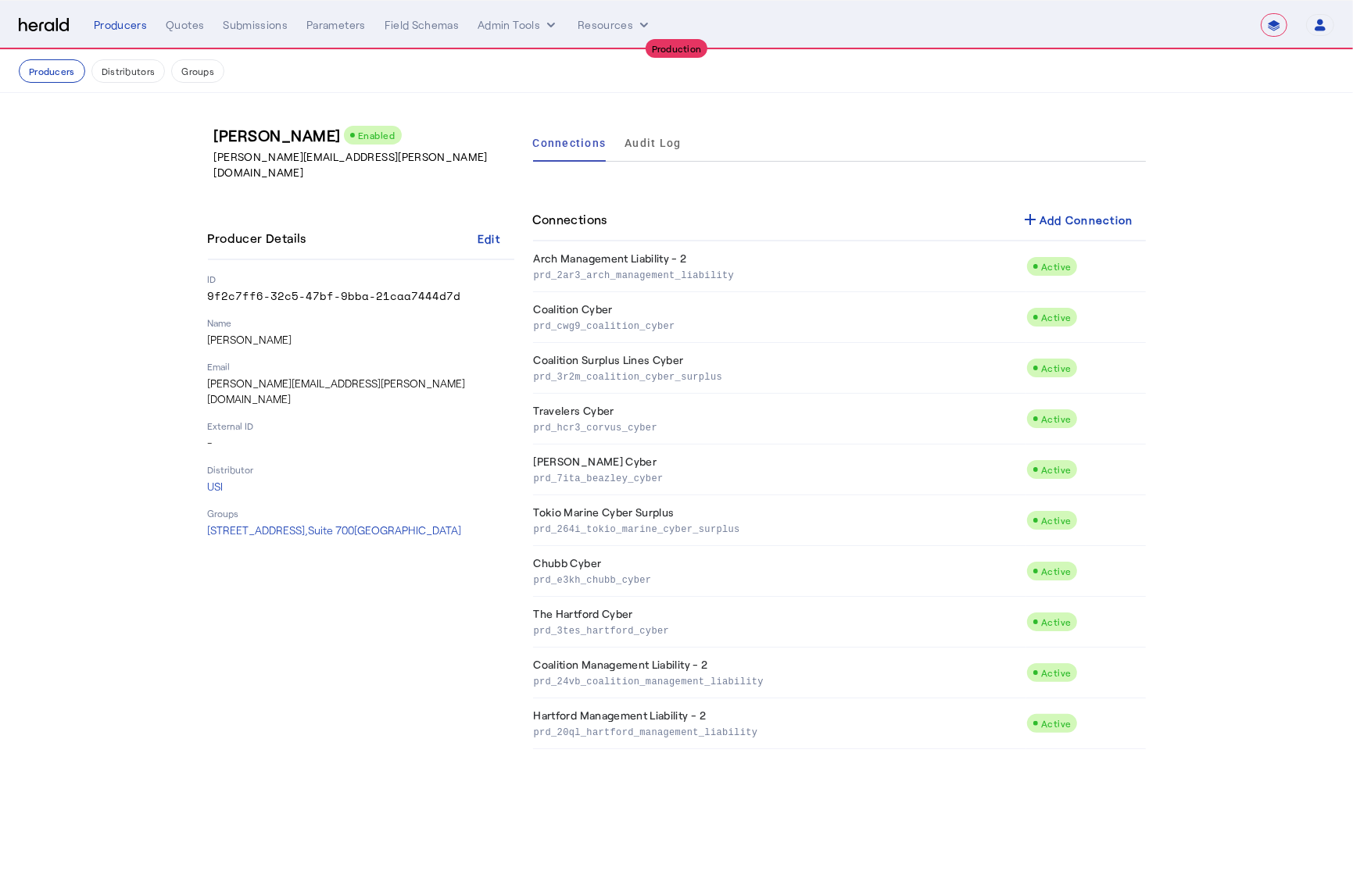
click at [434, 615] on div "[PERSON_NAME] Enabled [PERSON_NAME][EMAIL_ADDRESS][PERSON_NAME][DOMAIN_NAME] Pr…" at bounding box center [361, 436] width 306 height 625
click at [381, 523] on span "[STREET_ADDRESS]" at bounding box center [335, 530] width 254 height 13
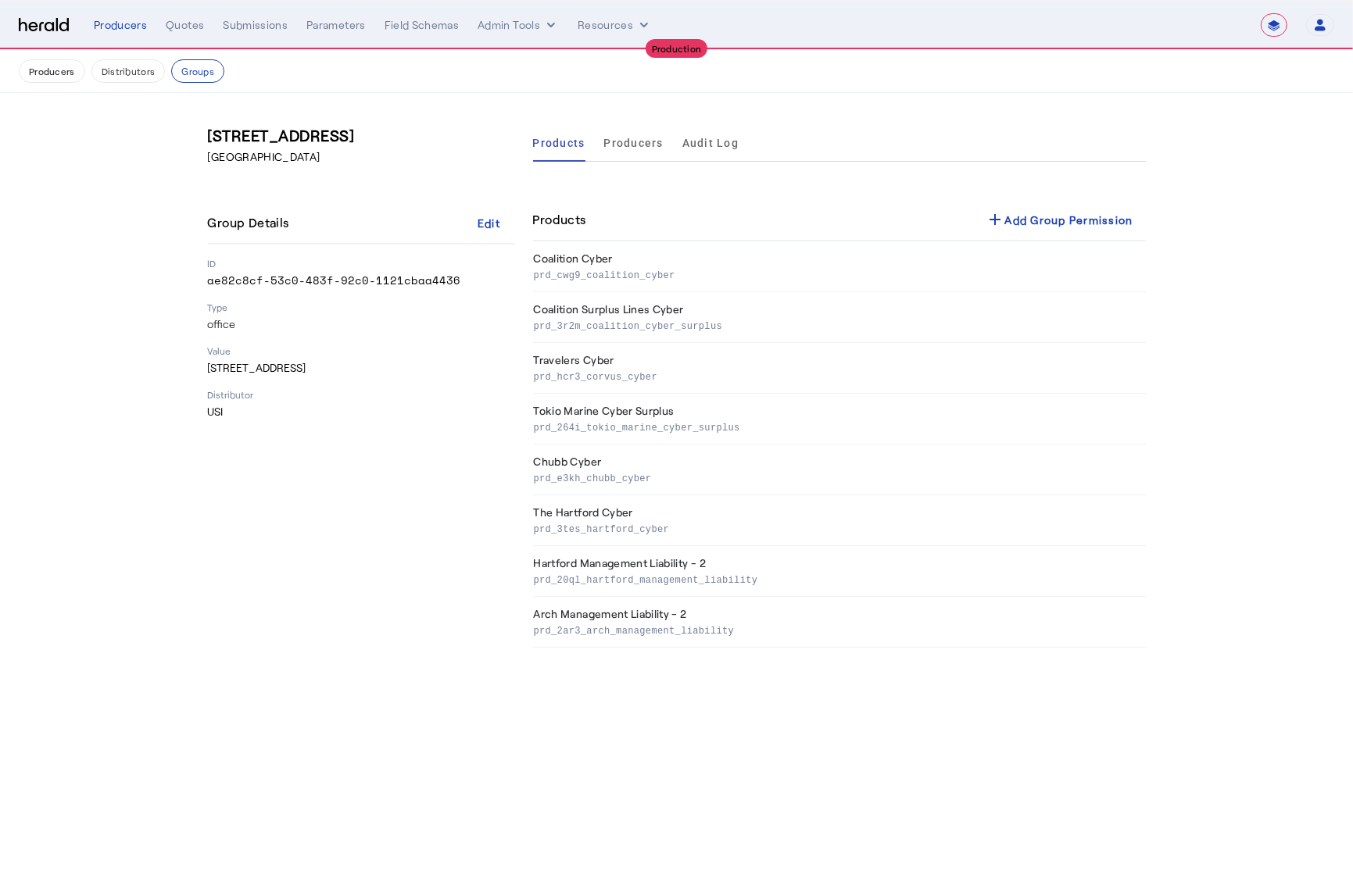
click at [376, 502] on div "[STREET_ADDRESS] Group Details Edit ID ae82c8cf-53c0-483f-92c0-1121cbaa4436 Typ…" at bounding box center [361, 385] width 306 height 523
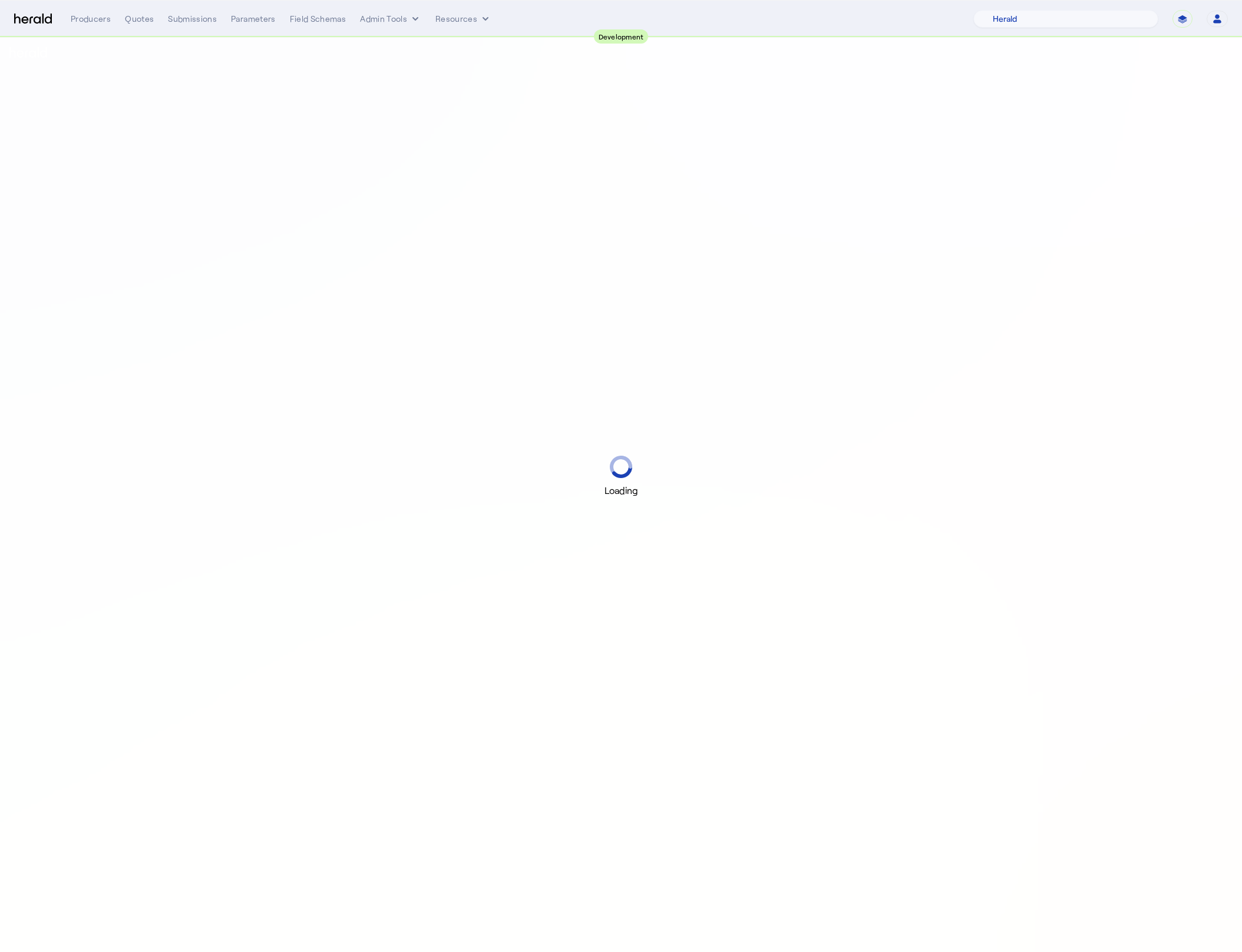
select select "pfm_2v8p_herald_api"
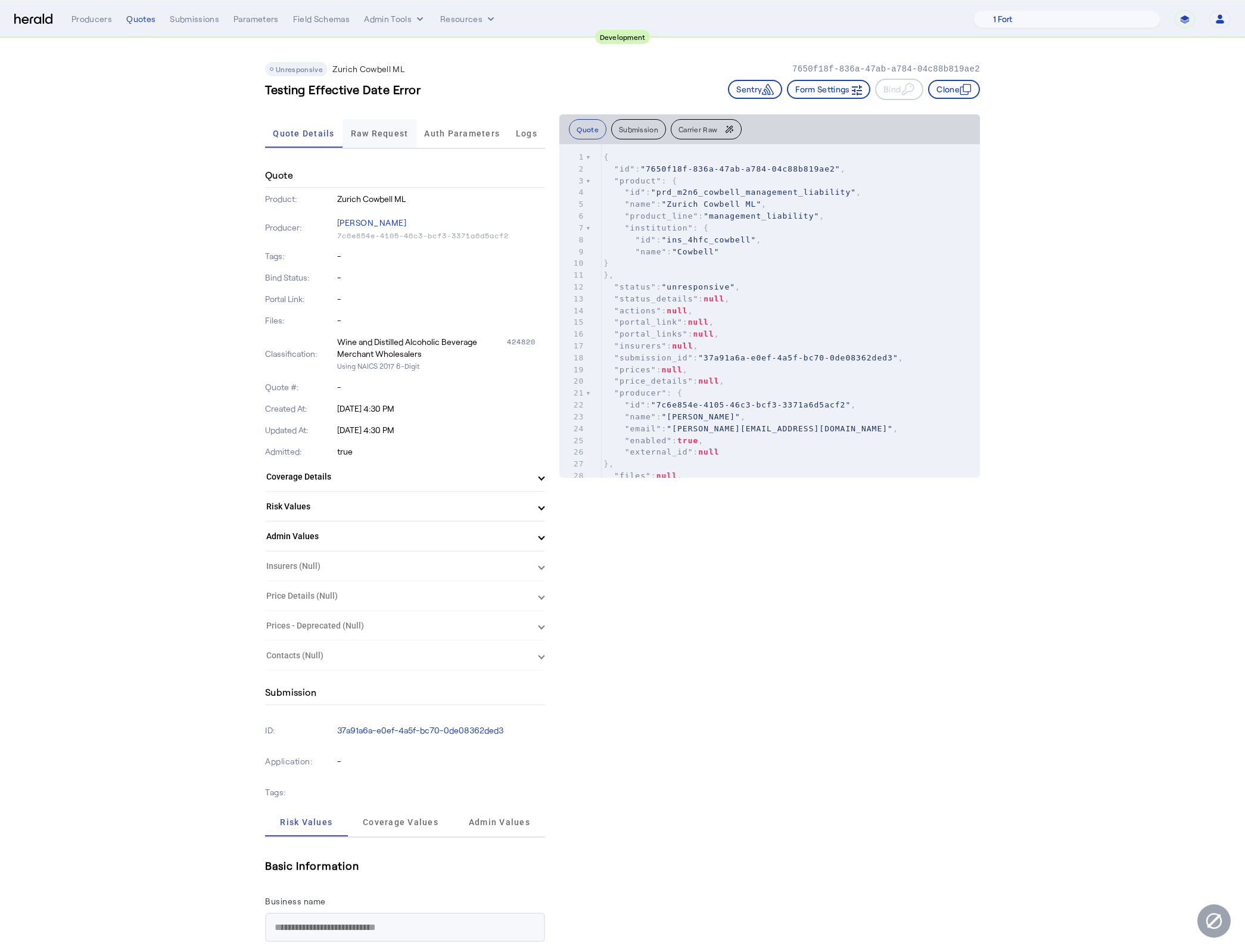
click at [381, 141] on span "Raw Request" at bounding box center [379, 133] width 58 height 29
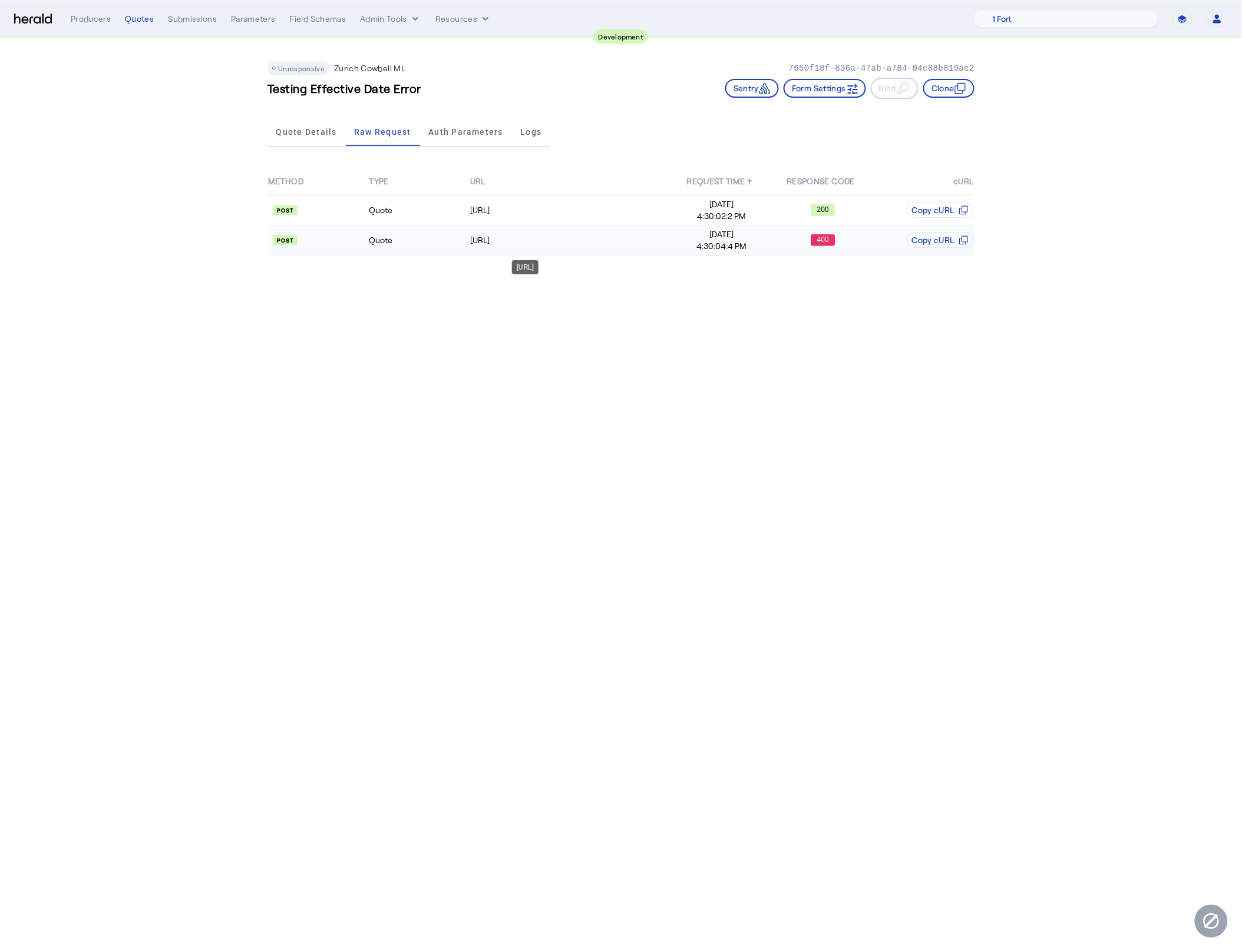
click at [503, 241] on div "https://api.morecowbell.ai/api/quote/v3/da/quote" at bounding box center [570, 240] width 201 height 12
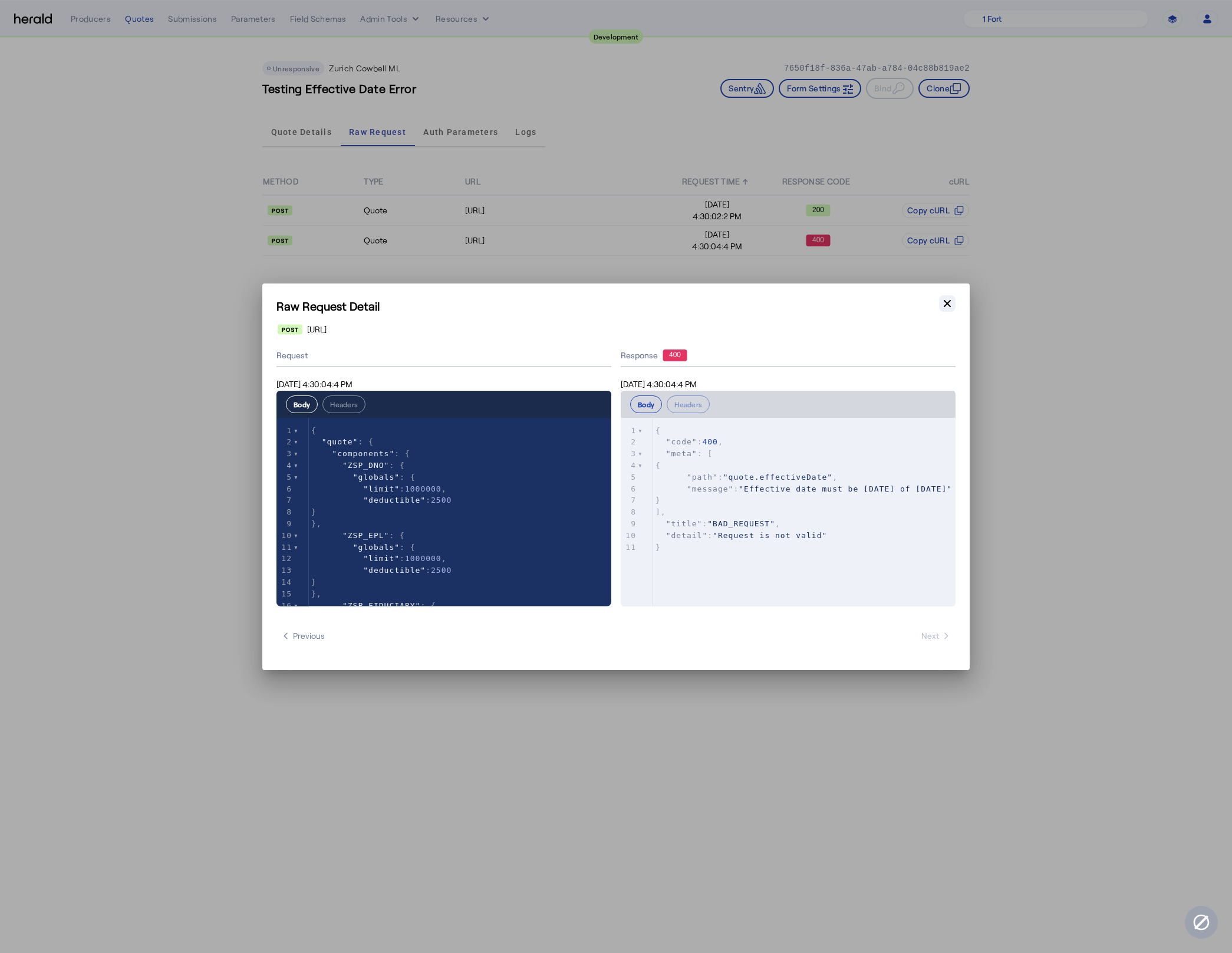
click at [952, 310] on button "Close modal" at bounding box center [947, 303] width 16 height 16
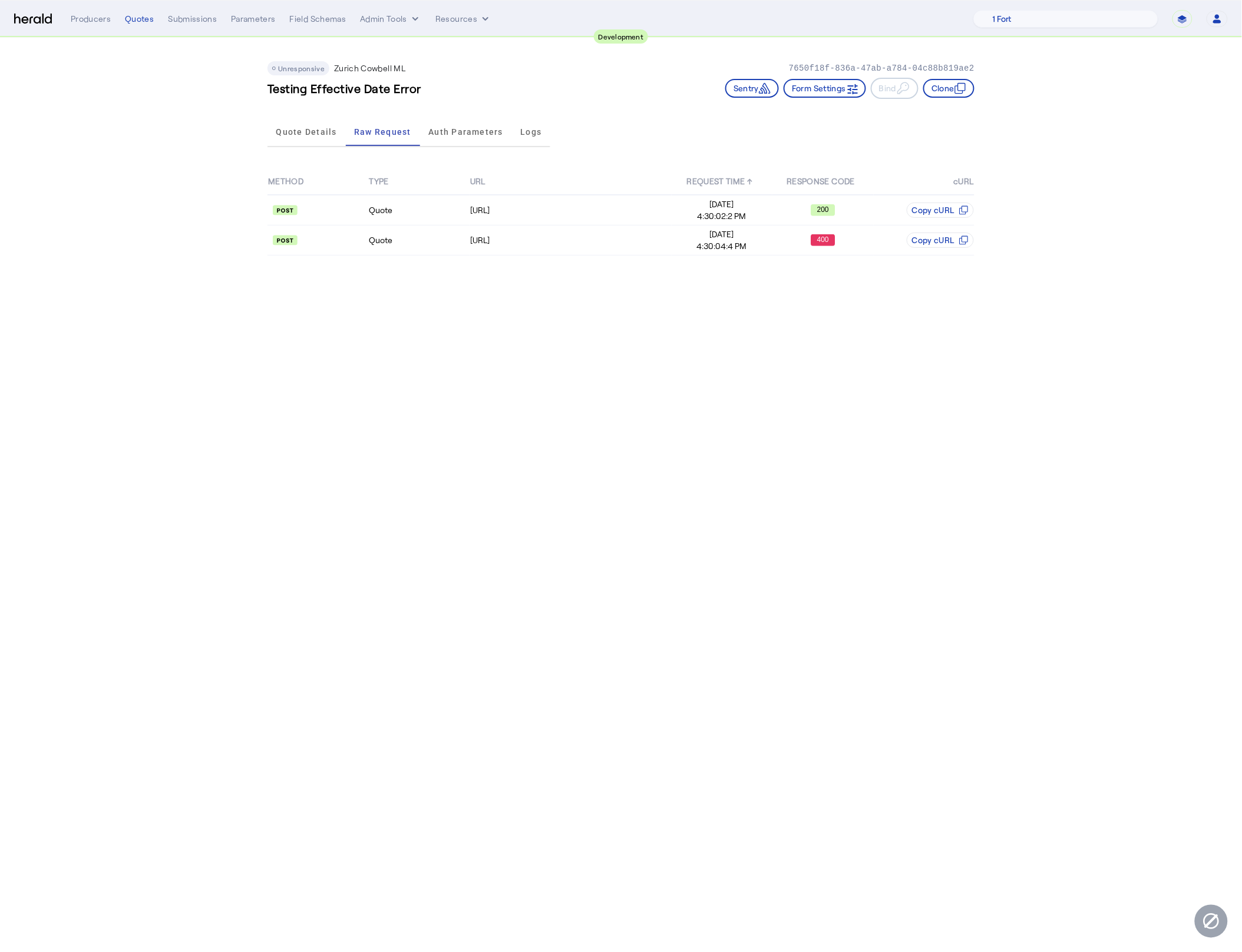
click at [308, 148] on div "Quote Details Raw Request Auth Parameters Logs" at bounding box center [408, 132] width 283 height 39
click at [307, 136] on span "Quote Details" at bounding box center [306, 132] width 61 height 28
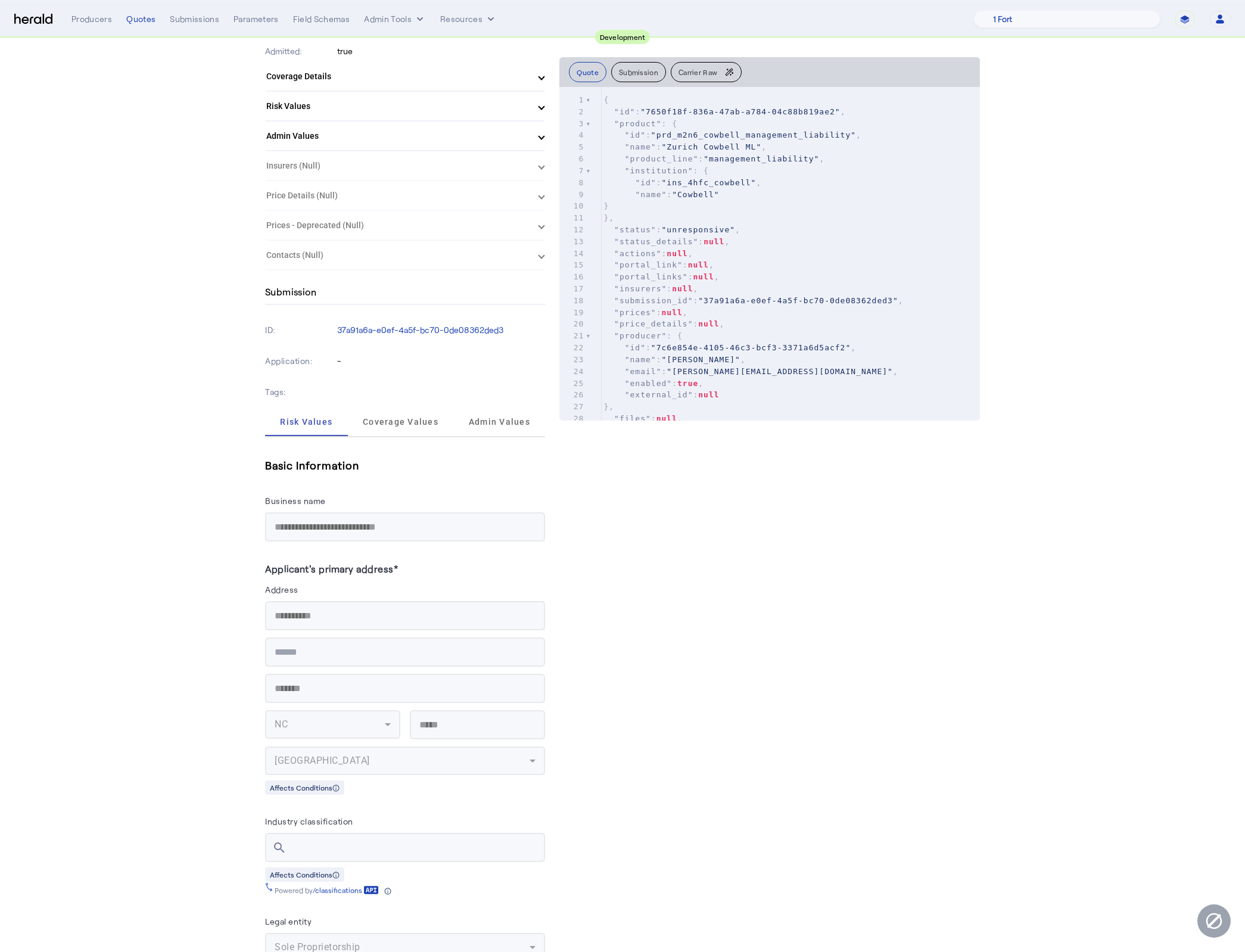
scroll to position [228, 0]
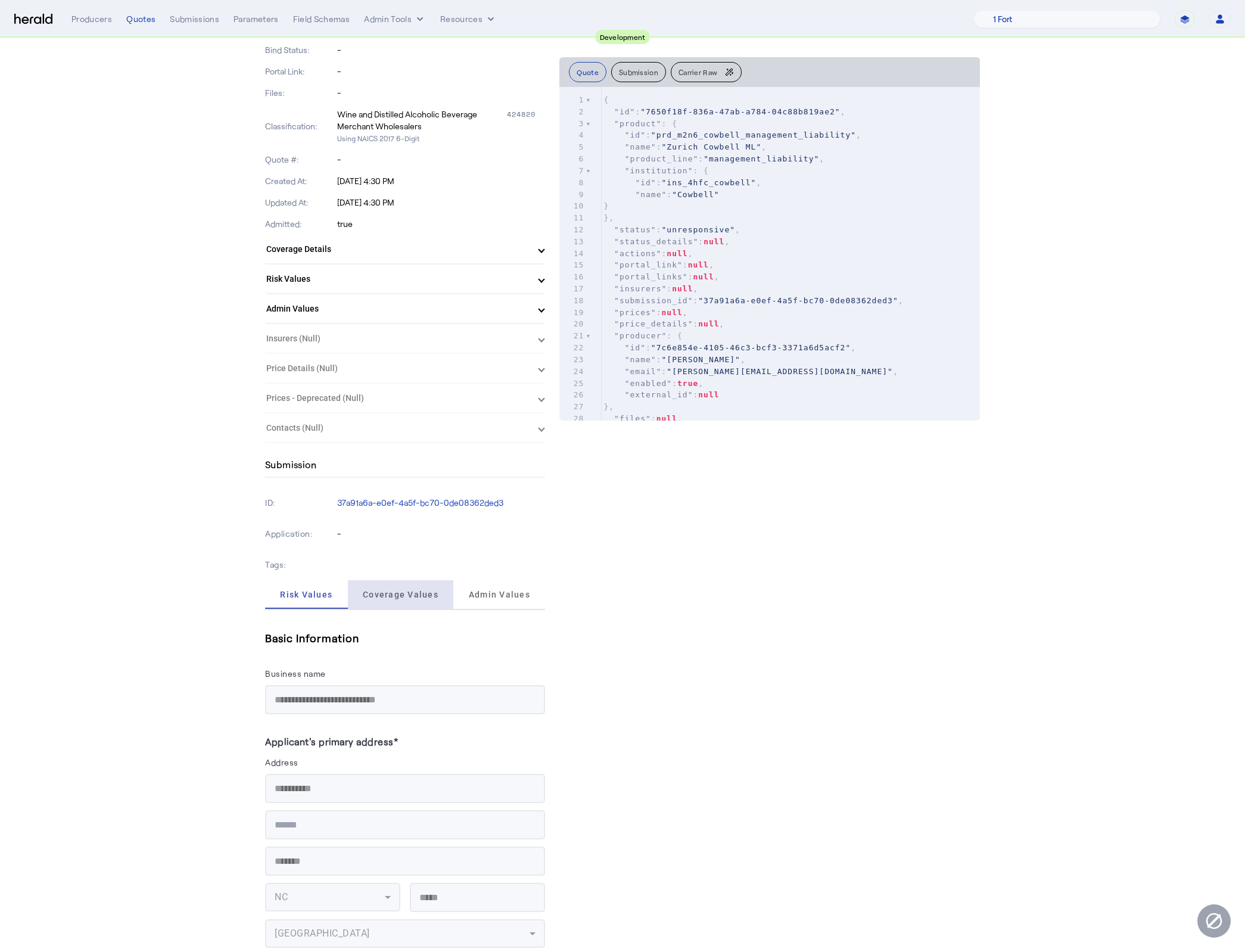
click at [379, 590] on span "Coverage Values" at bounding box center [400, 594] width 75 height 8
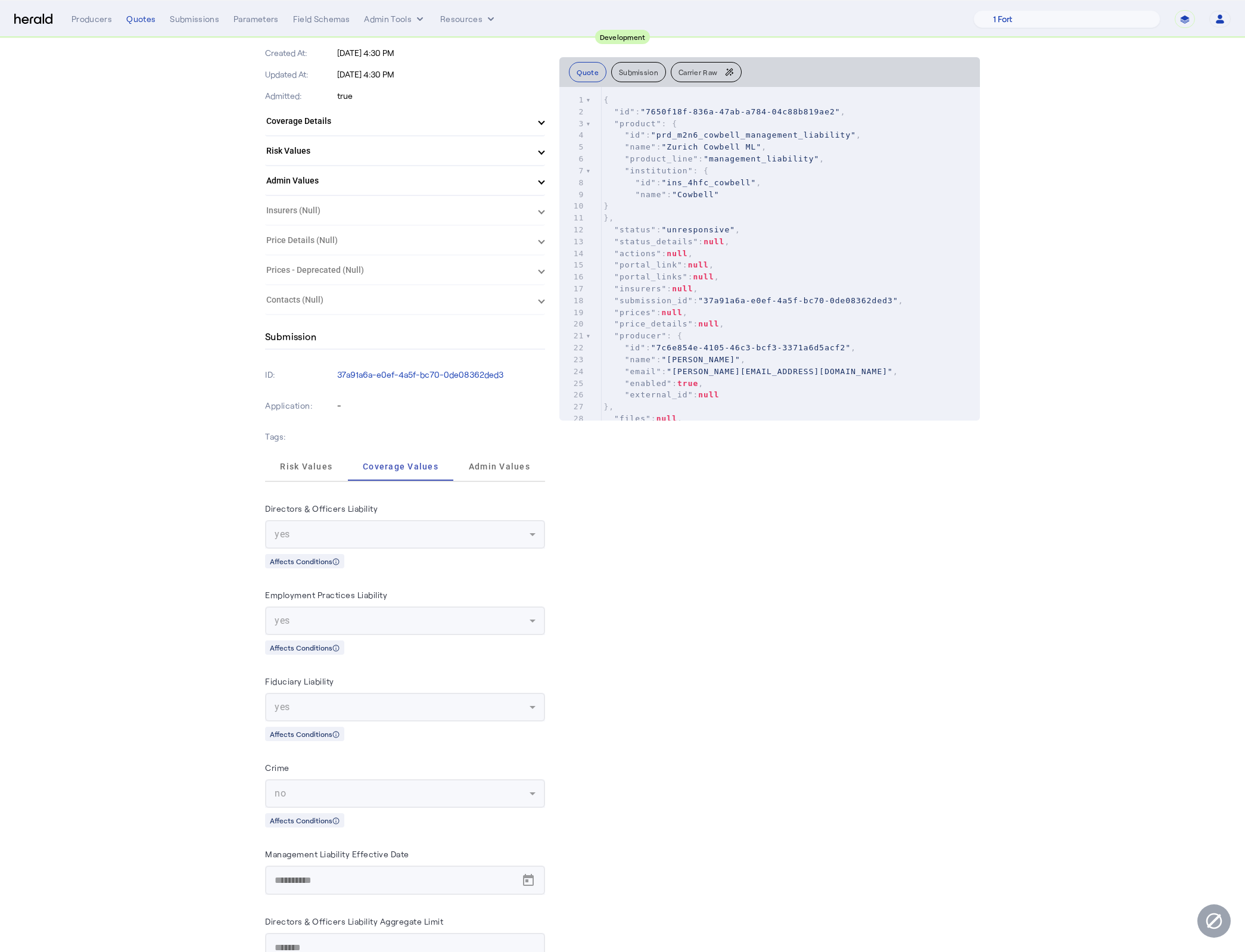
scroll to position [533, 0]
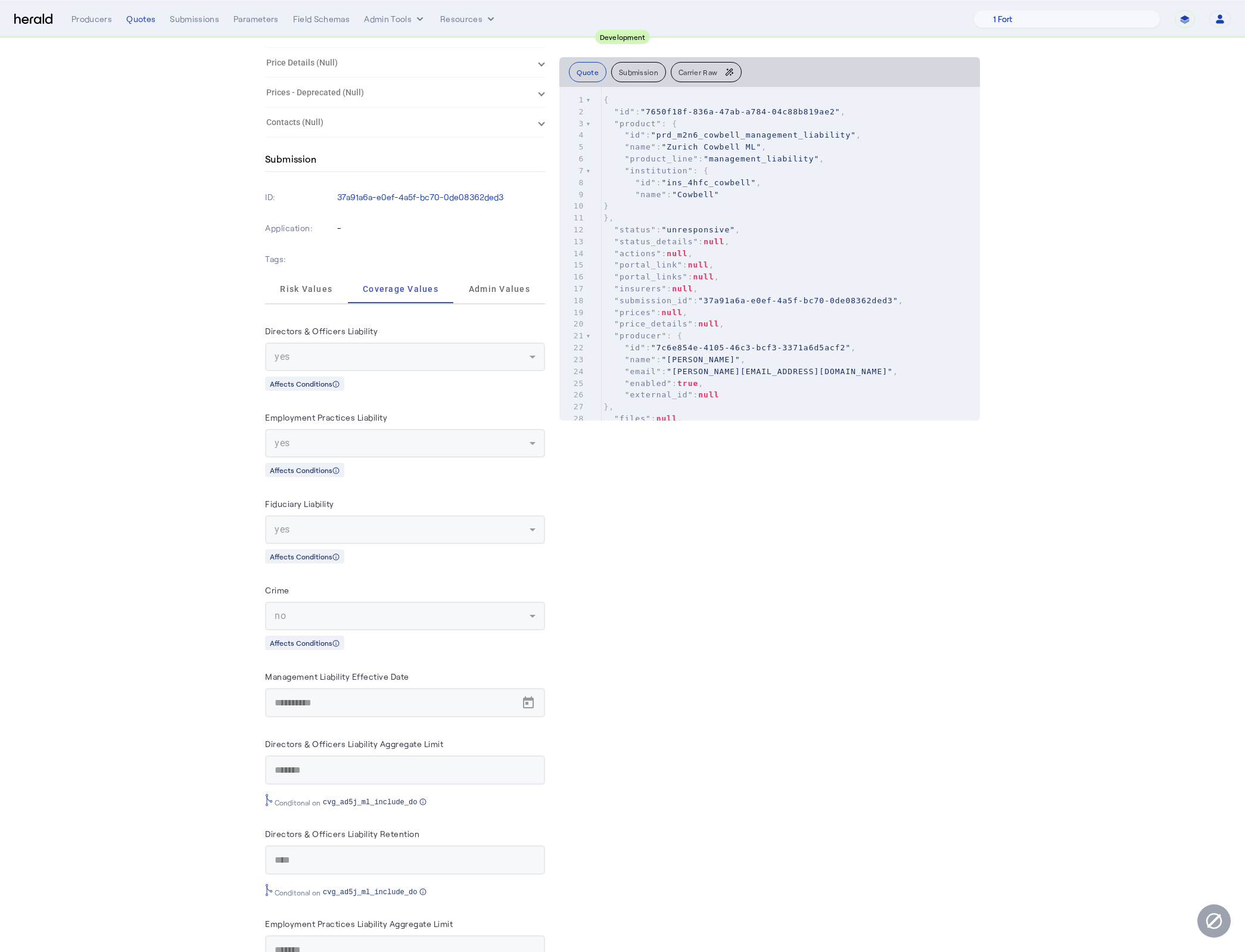
click at [148, 456] on app-quote-details "Unresponsive Zurich Cowbell ML 7650f18f-836a-47ab-a784-04c88b819ae2 Testing Eff…" at bounding box center [622, 391] width 1245 height 1771
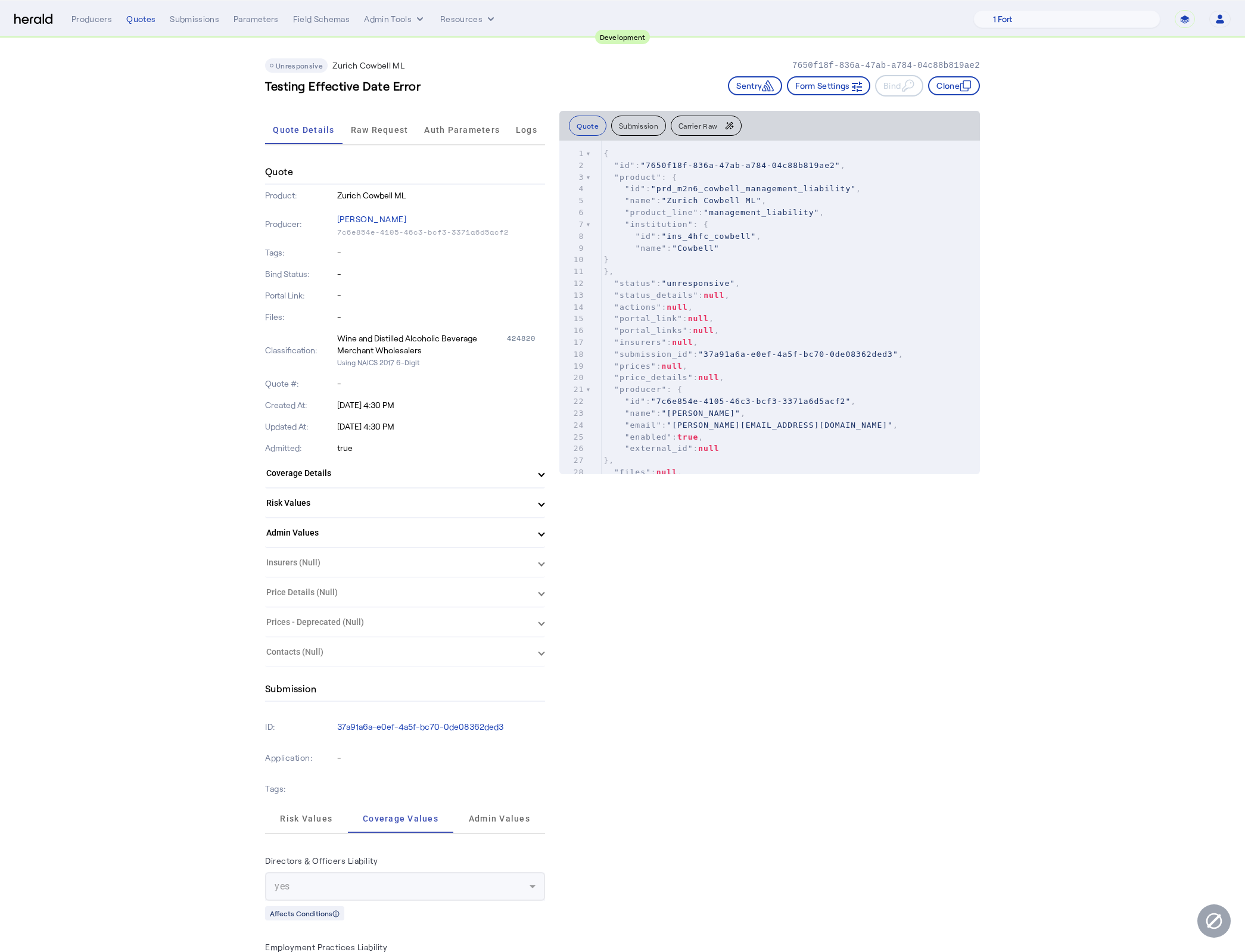
scroll to position [0, 0]
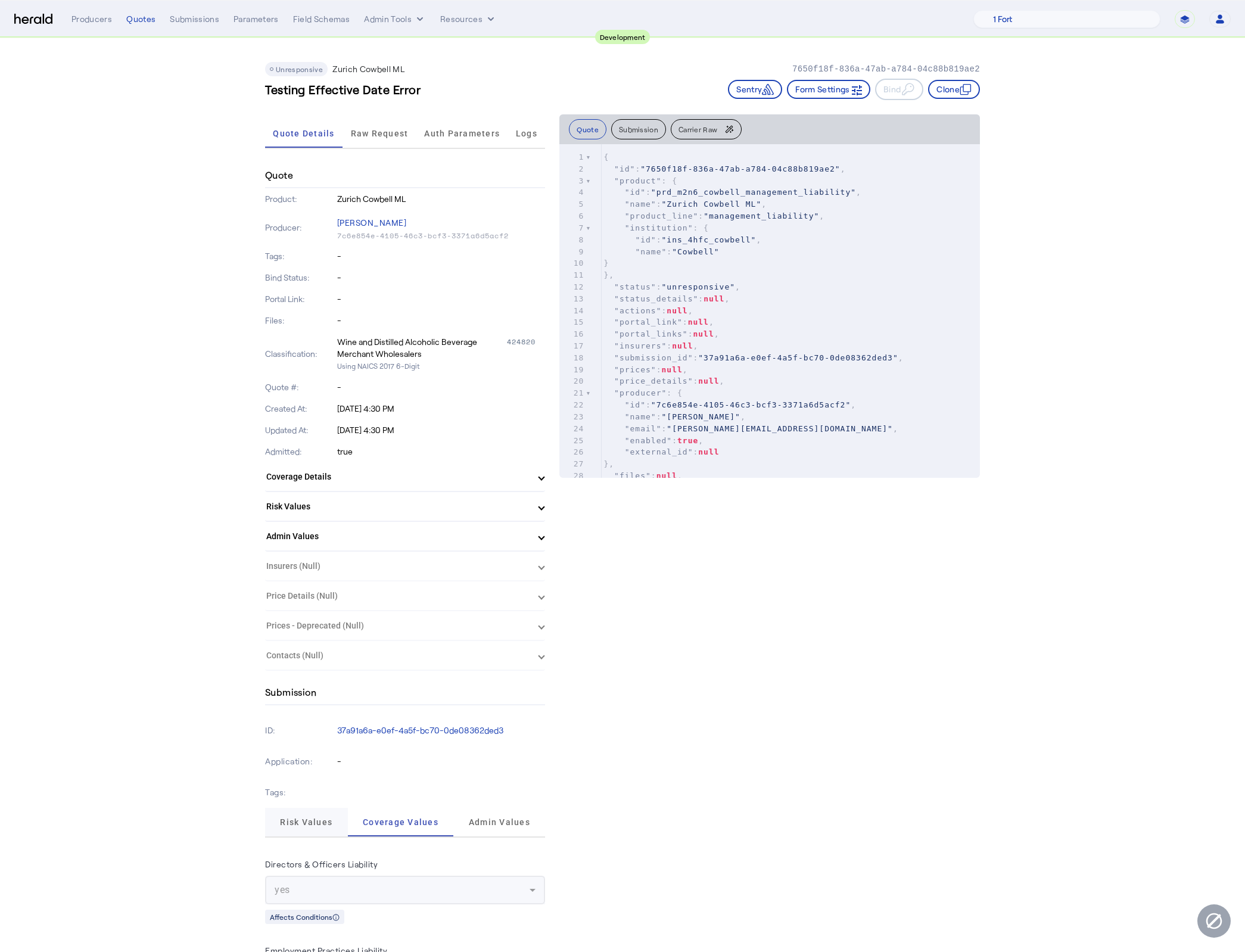
click at [316, 807] on span "Risk Values" at bounding box center [306, 821] width 53 height 29
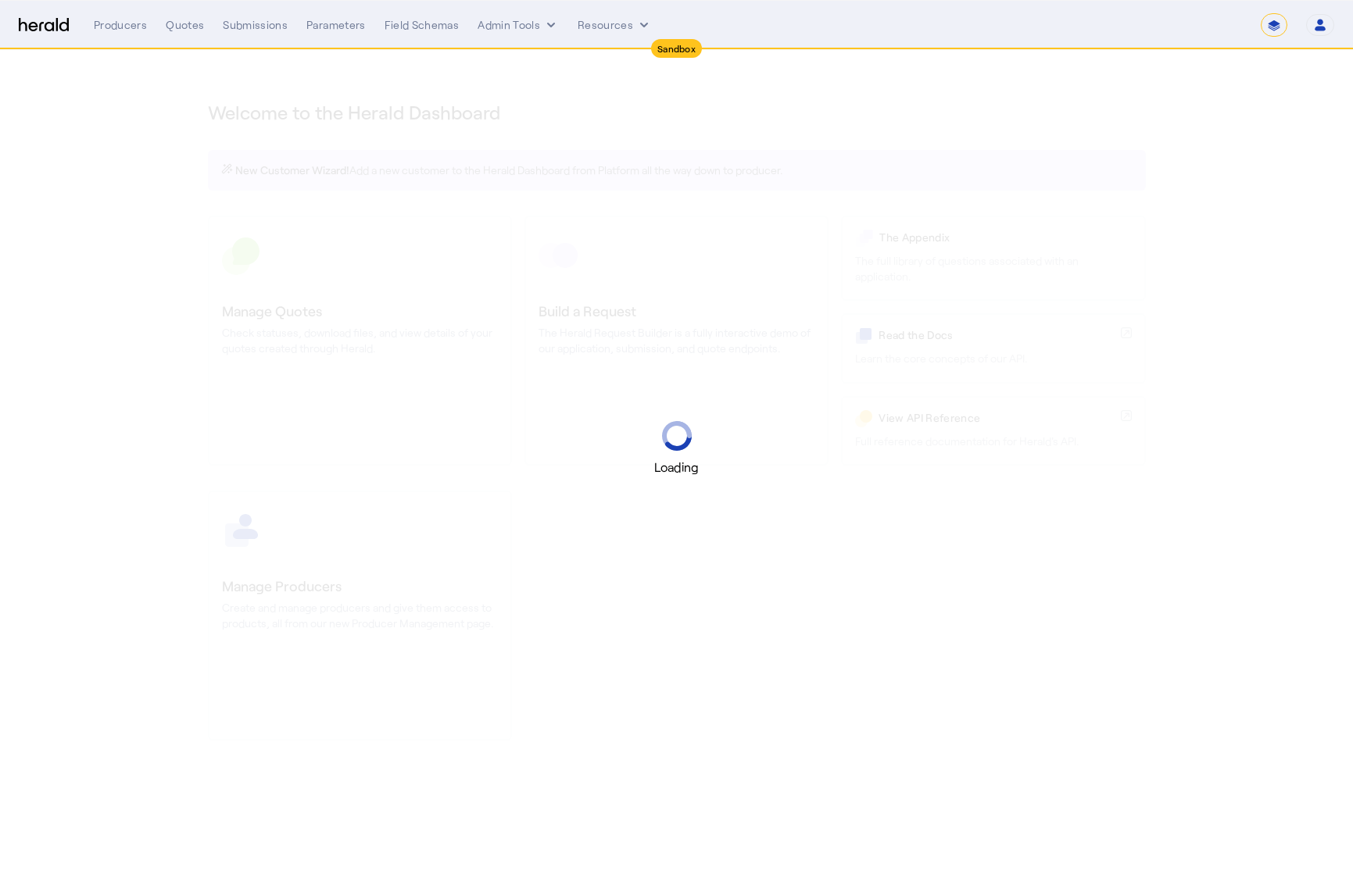
select select "*******"
select select "pfm_2v8p_herald_api"
click at [917, 626] on div "Loading" at bounding box center [676, 448] width 1353 height 896
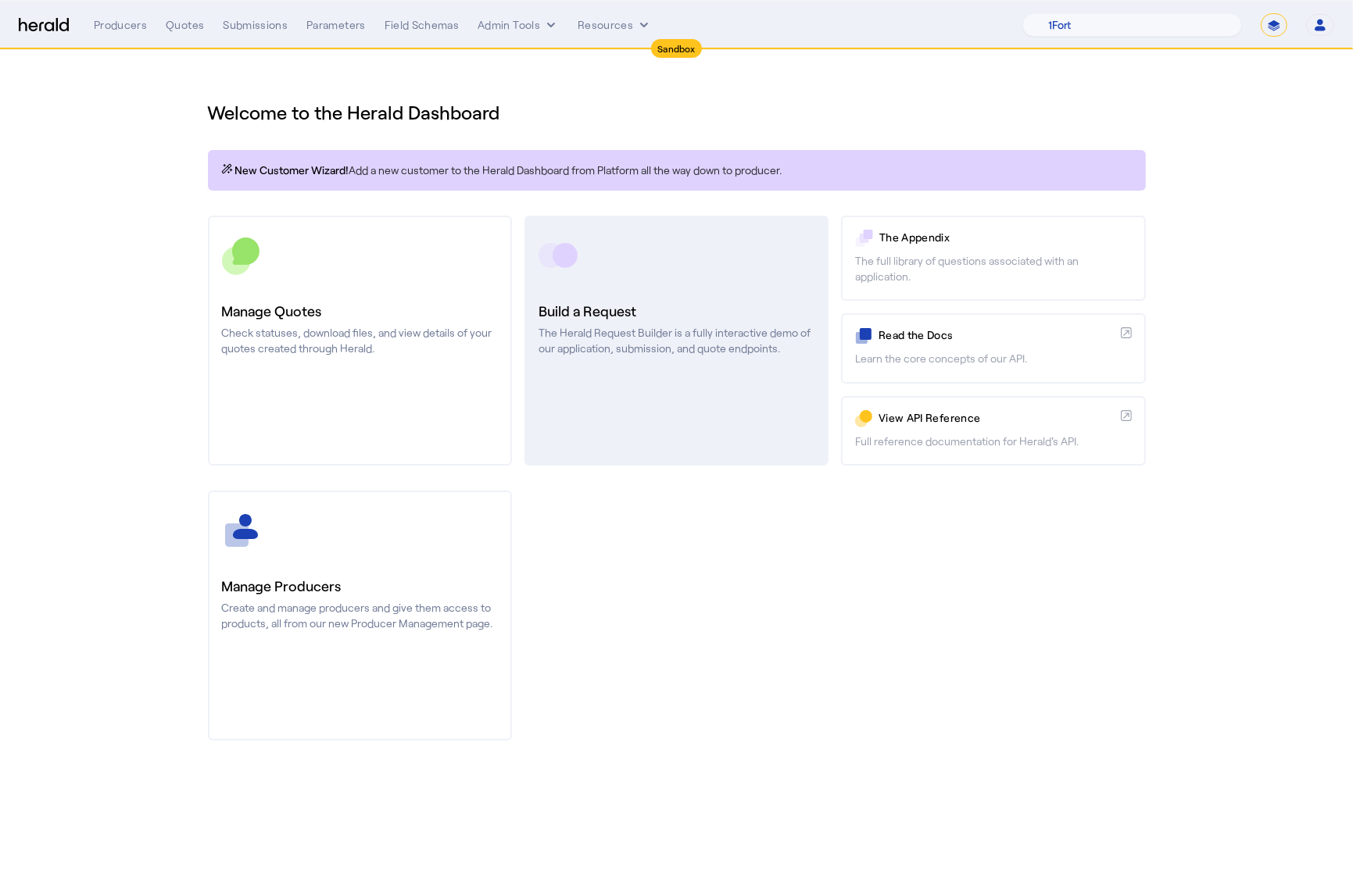
click at [757, 405] on link "Build a Request The Herald Request Builder is a fully interactive demo of our a…" at bounding box center [676, 340] width 304 height 250
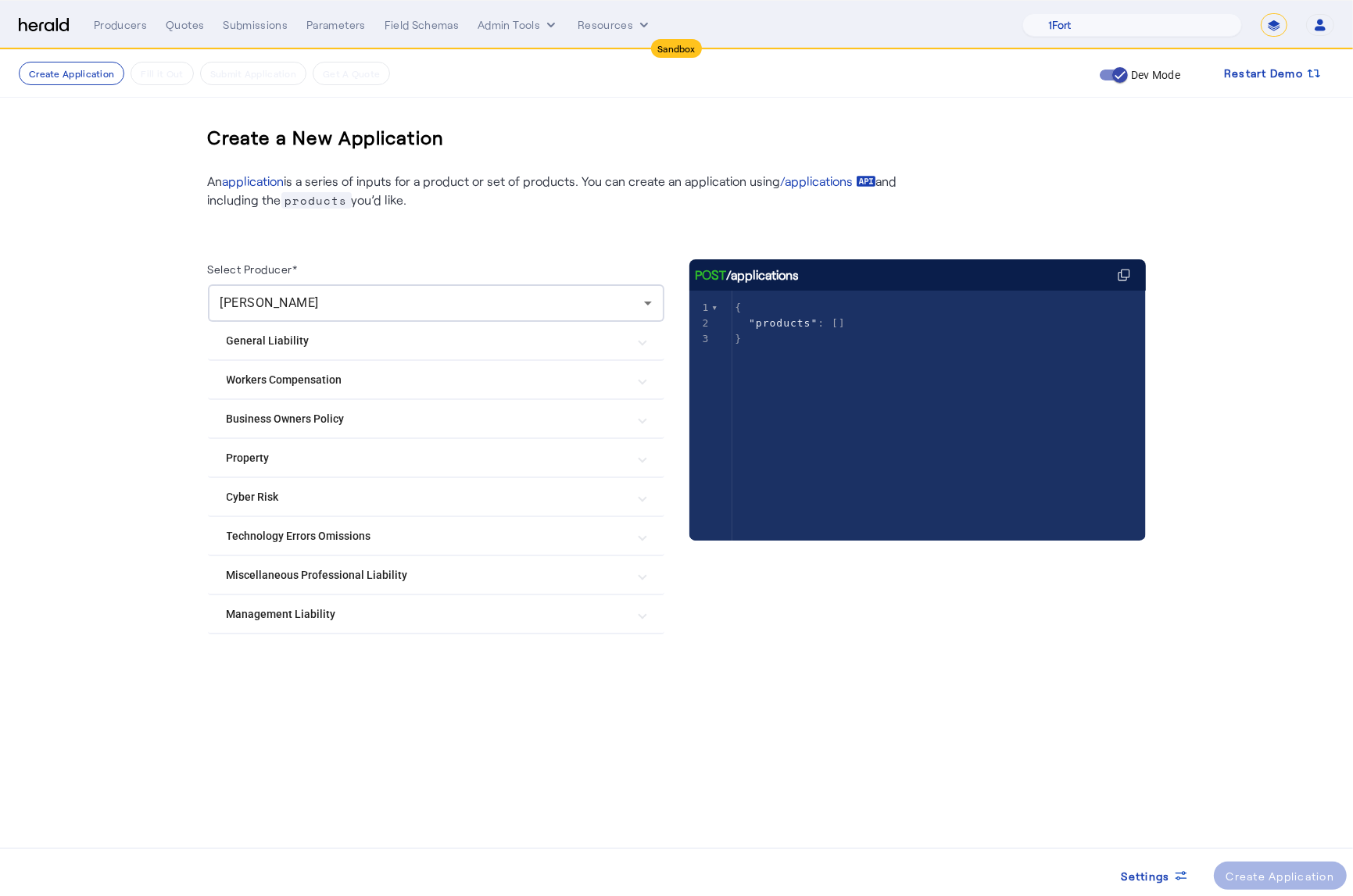
click at [403, 611] on Liability "Management Liability" at bounding box center [426, 615] width 400 height 17
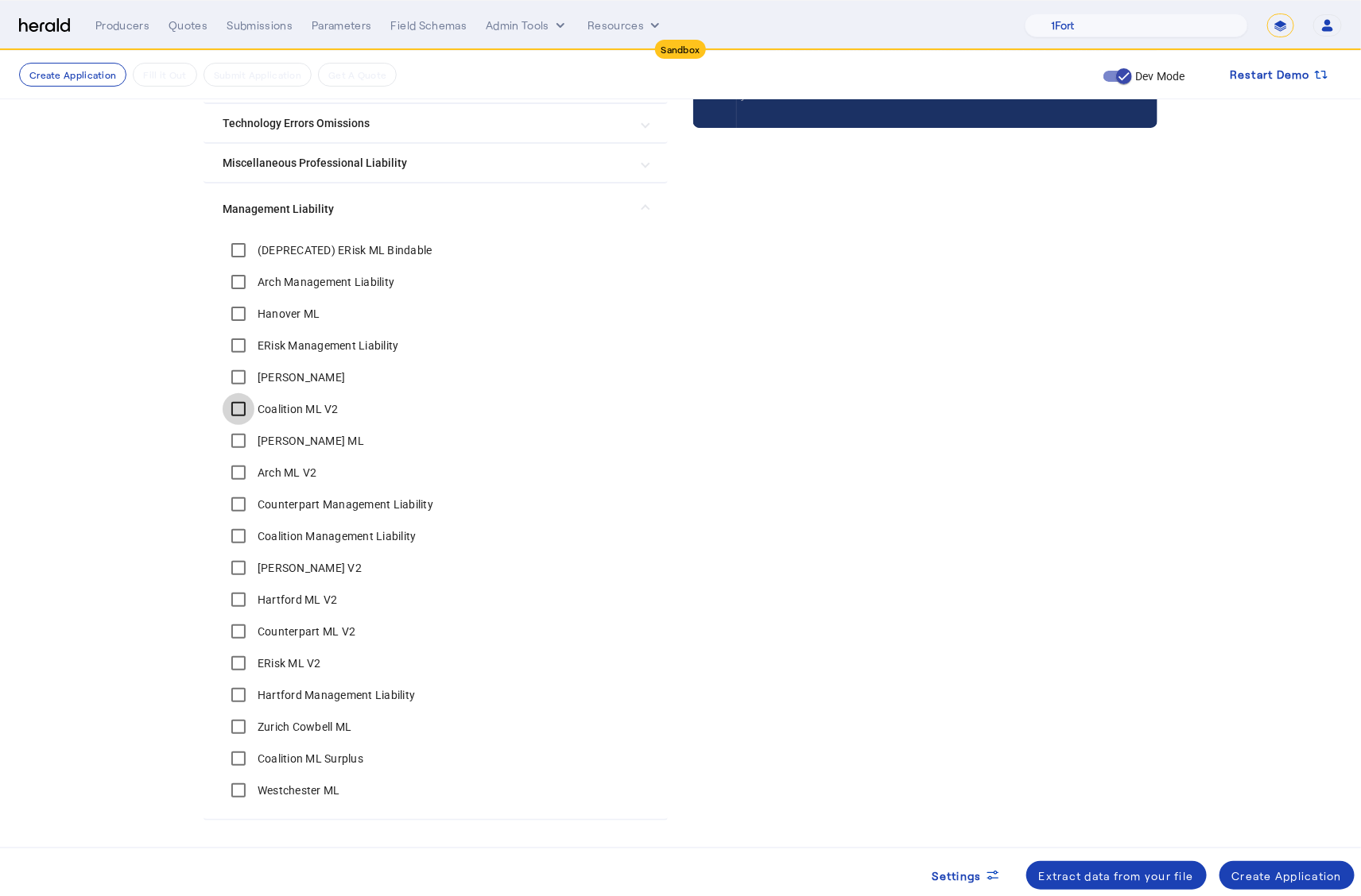
scroll to position [462, 0]
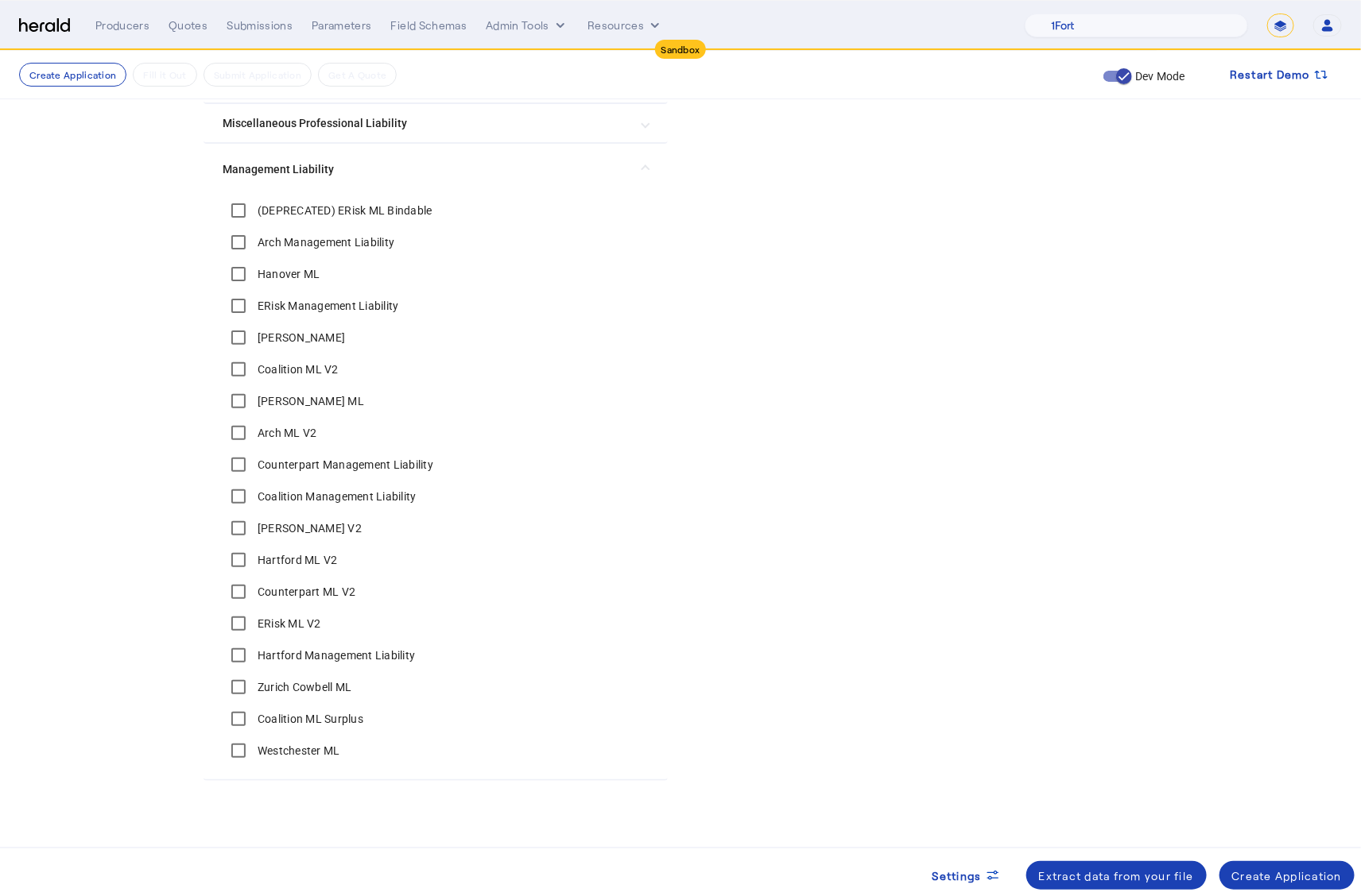
click at [111, 419] on create-application-step "Create Application Fill it Out Submit Application Get A Quote Dev Mode Restart …" at bounding box center [680, 245] width 1361 height 1312
click at [1265, 874] on div "Create Application" at bounding box center [1287, 876] width 111 height 17
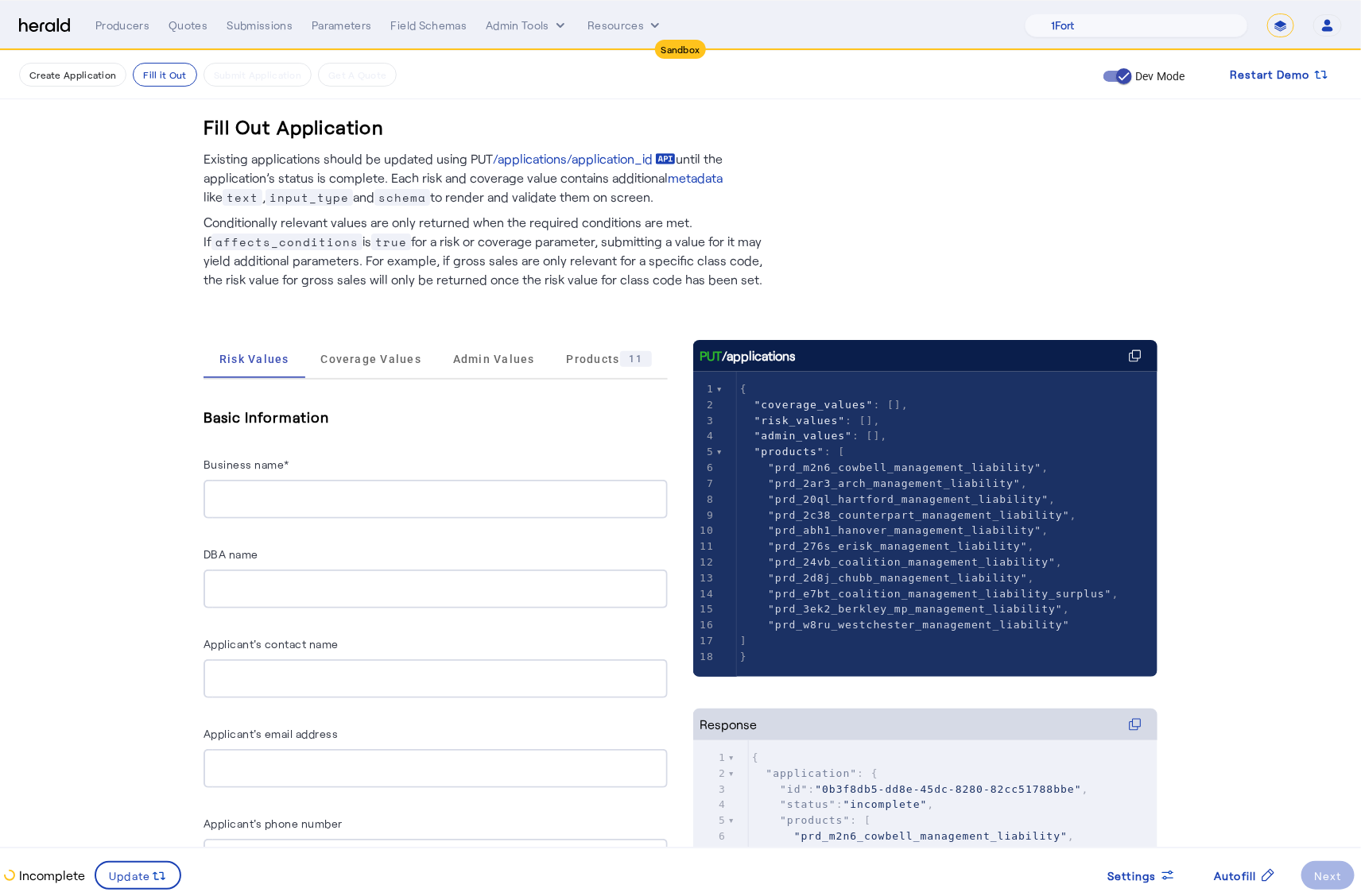
click at [314, 368] on div "Coverage Values" at bounding box center [372, 359] width 133 height 38
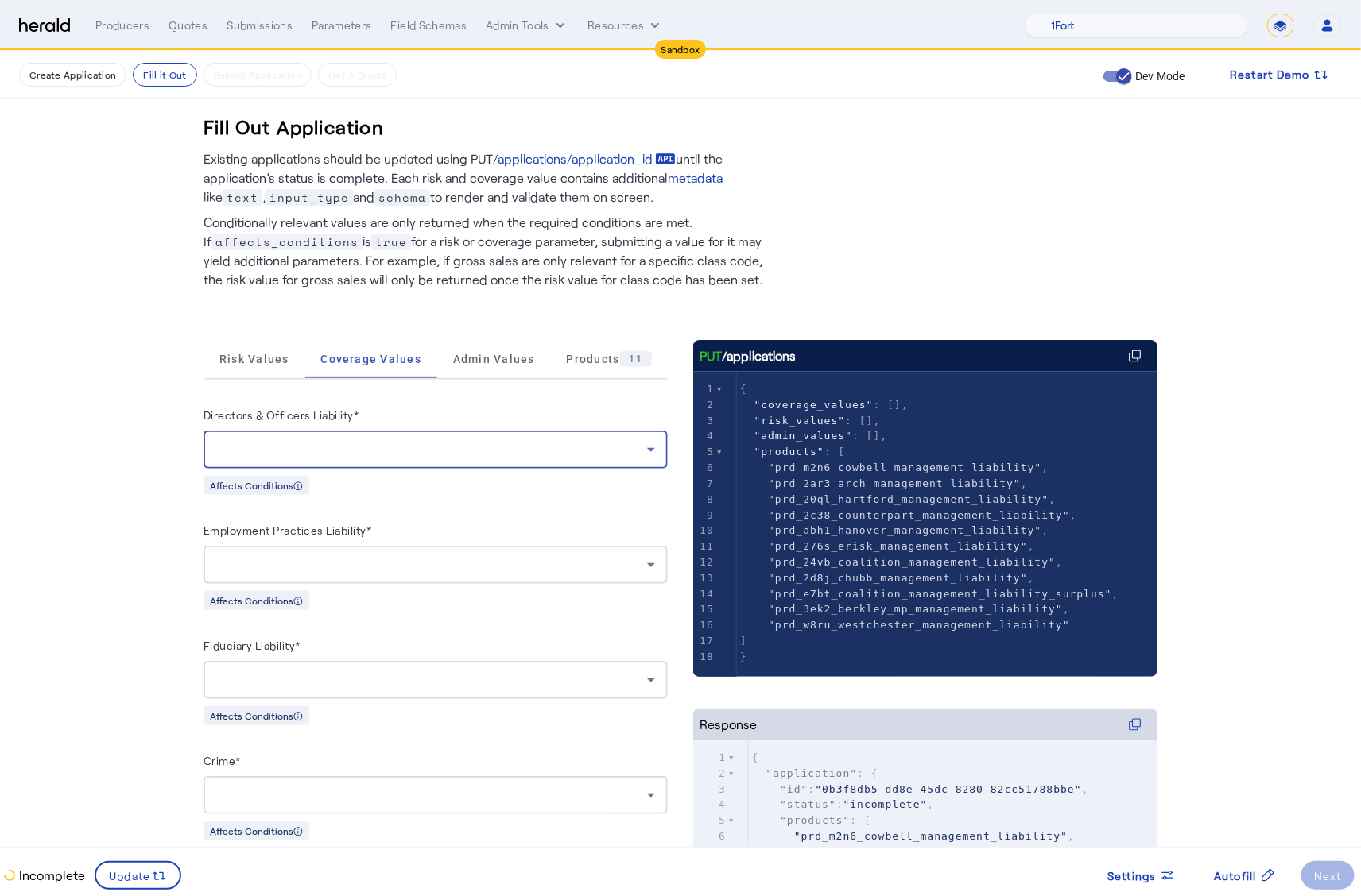
click at [449, 456] on div at bounding box center [431, 449] width 431 height 19
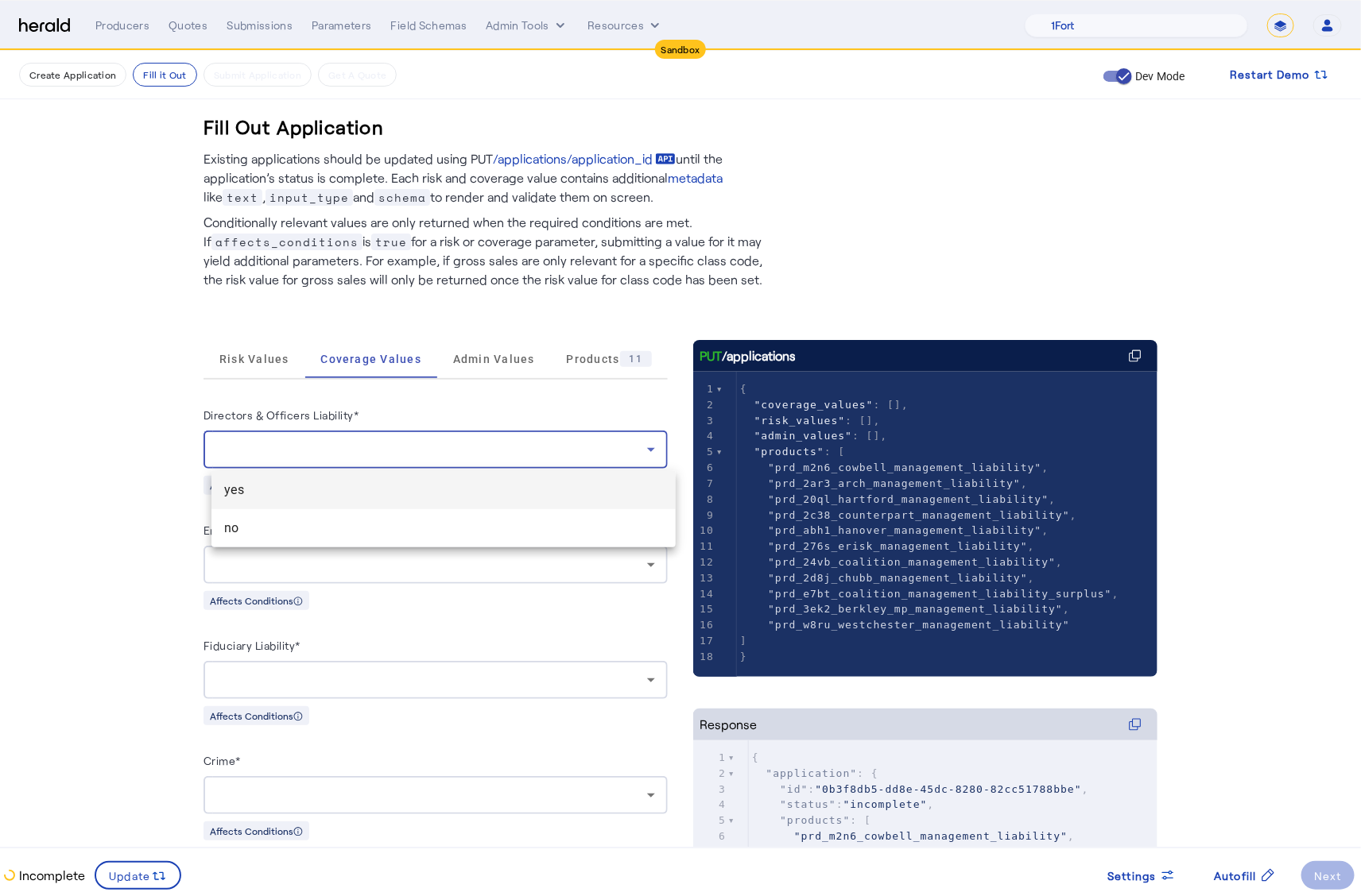
click at [394, 475] on mat-option "yes" at bounding box center [444, 490] width 464 height 38
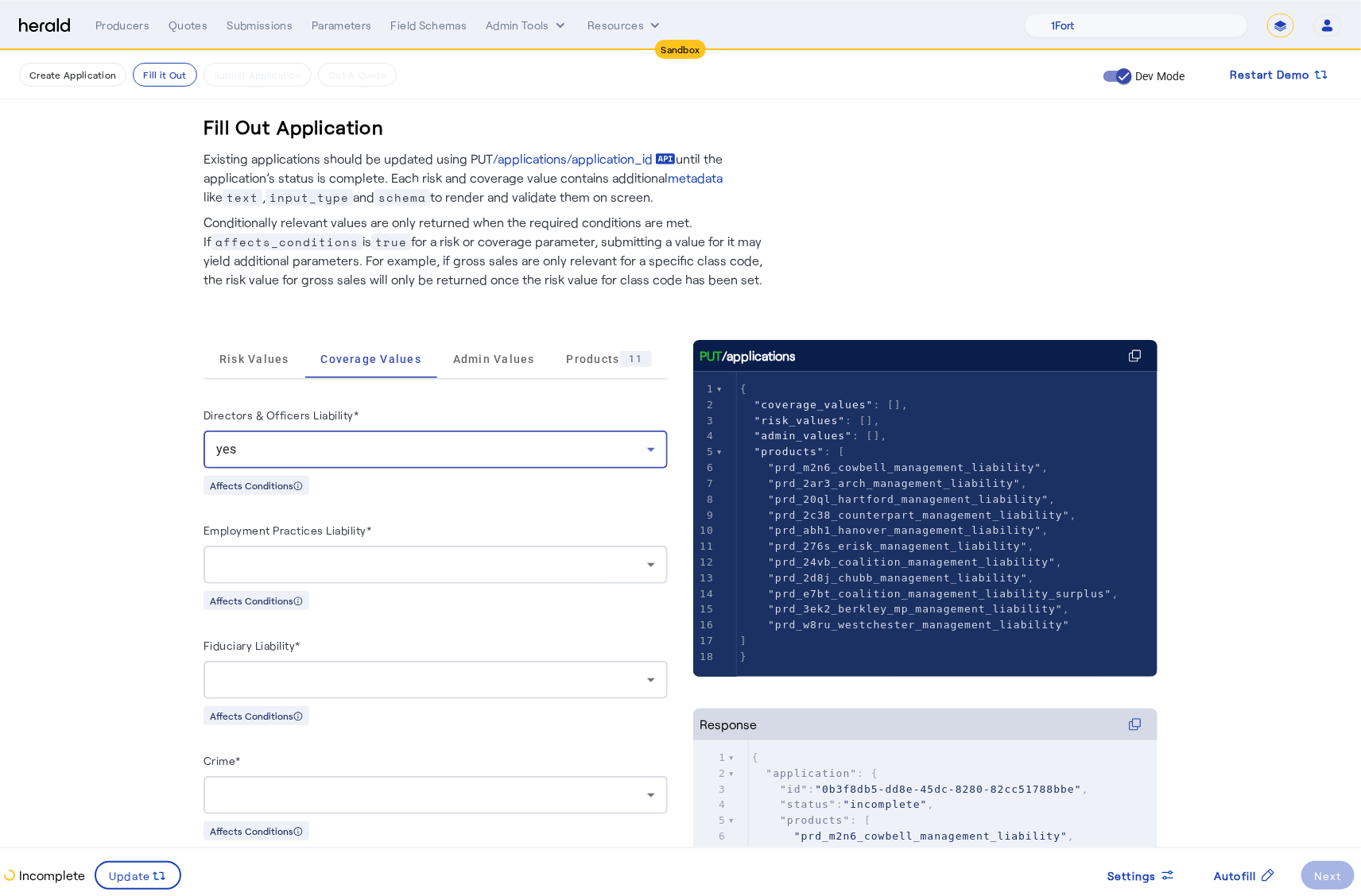
click at [416, 555] on div at bounding box center [431, 564] width 431 height 19
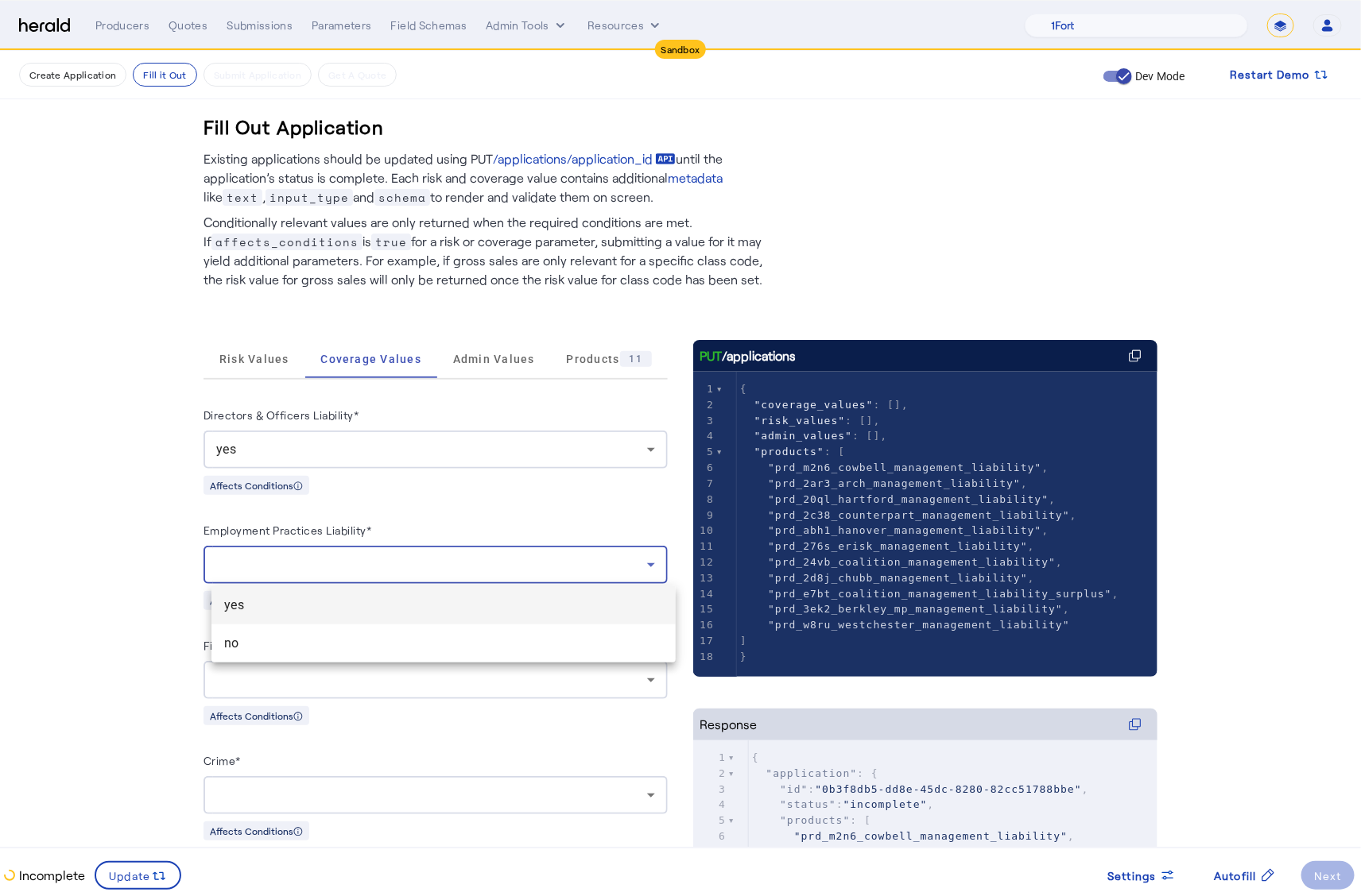
click at [390, 611] on span "yes" at bounding box center [444, 605] width 438 height 19
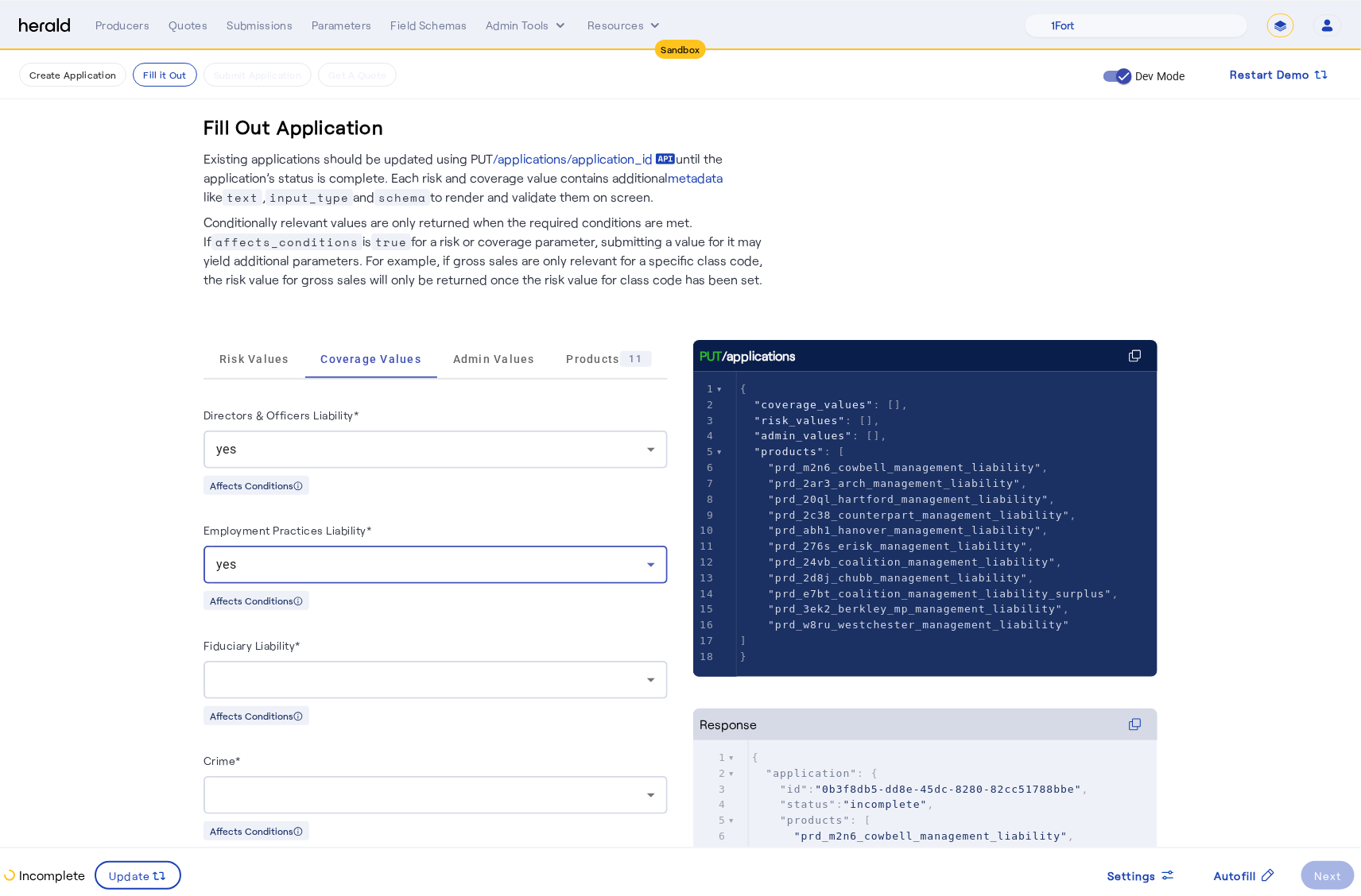
click at [477, 683] on div at bounding box center [431, 680] width 431 height 19
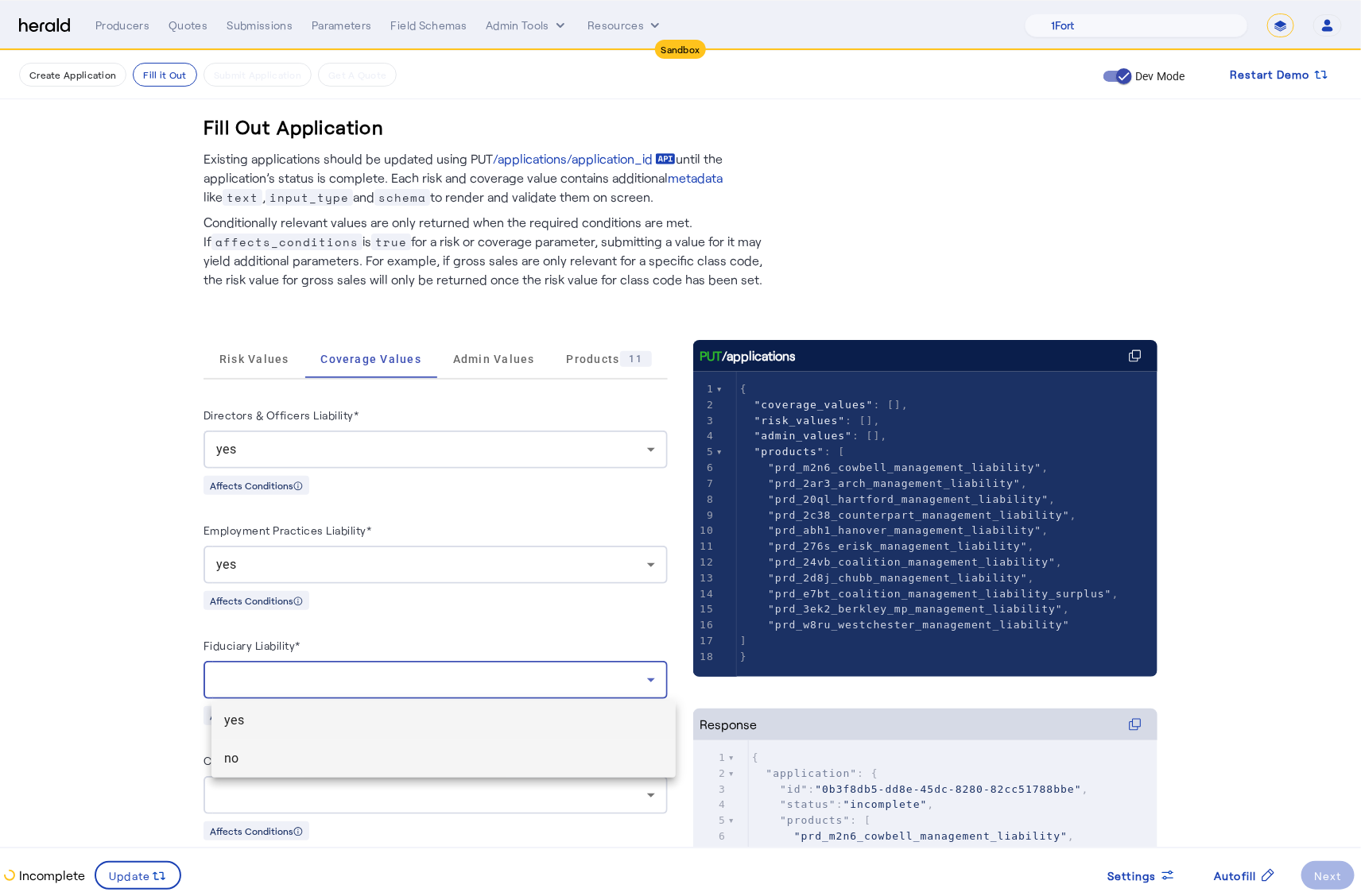
click at [414, 766] on span "no" at bounding box center [444, 759] width 438 height 19
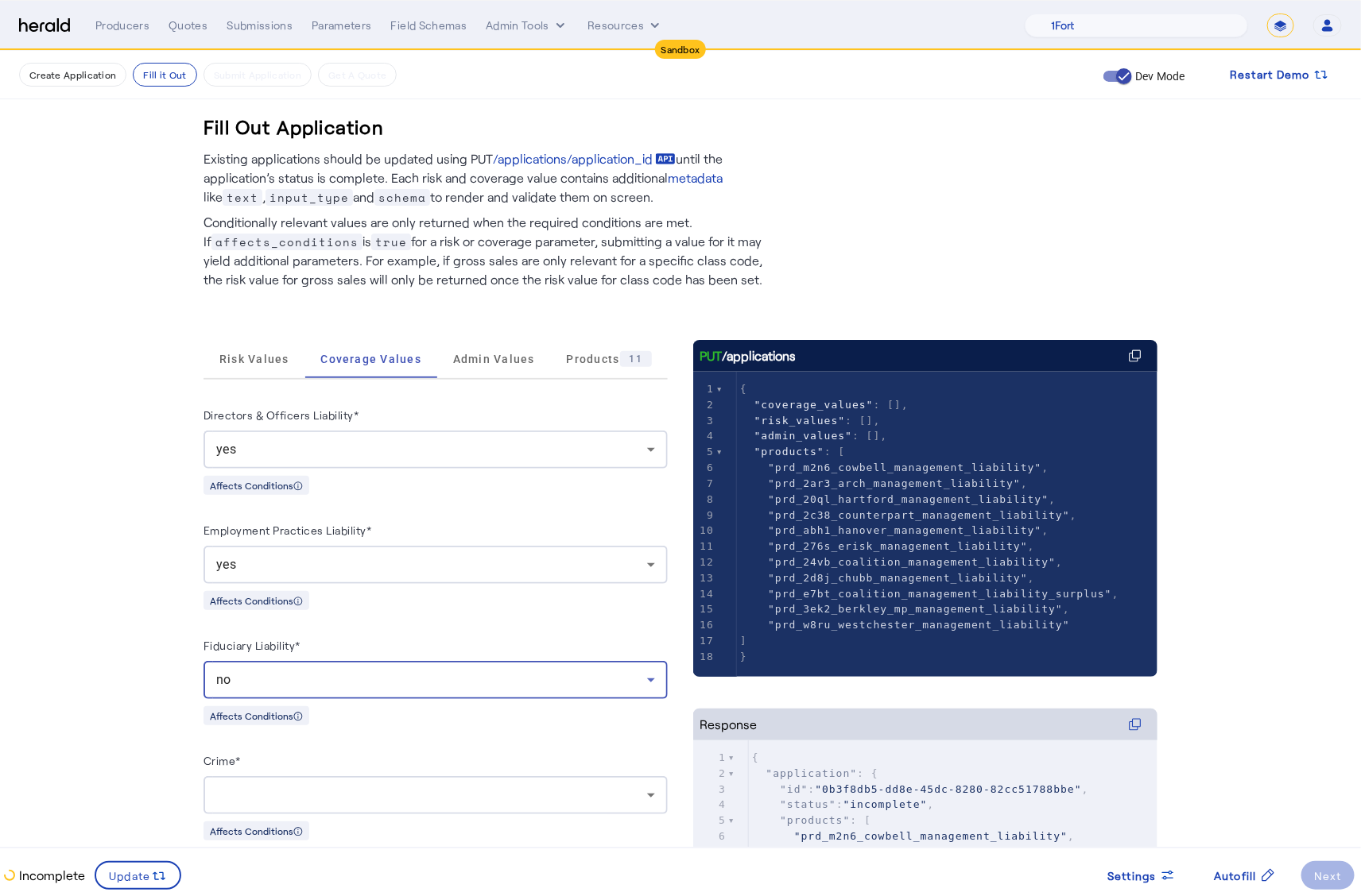
click at [469, 806] on div at bounding box center [435, 794] width 438 height 38
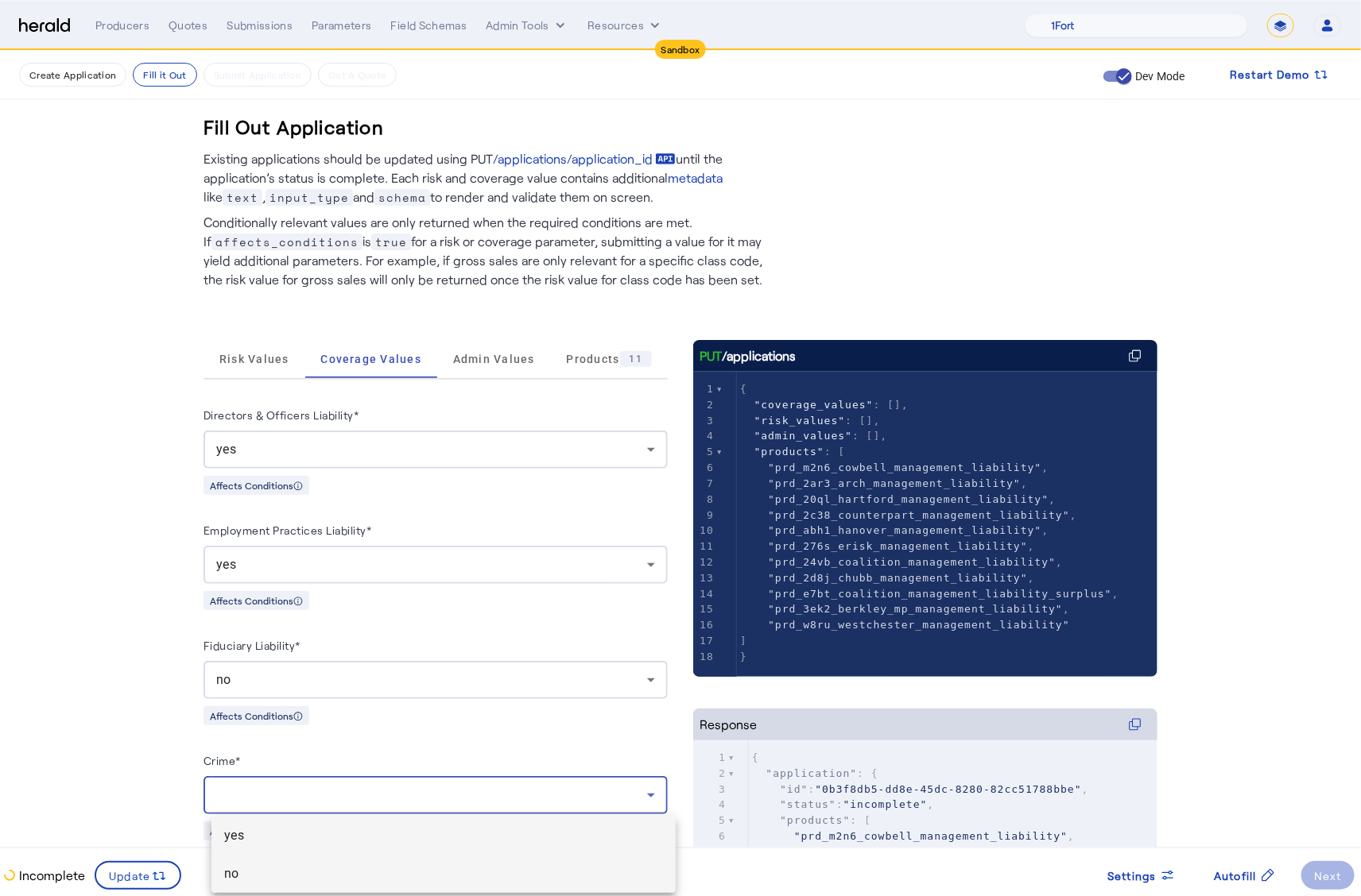
click at [390, 861] on mat-option "no" at bounding box center [444, 873] width 464 height 38
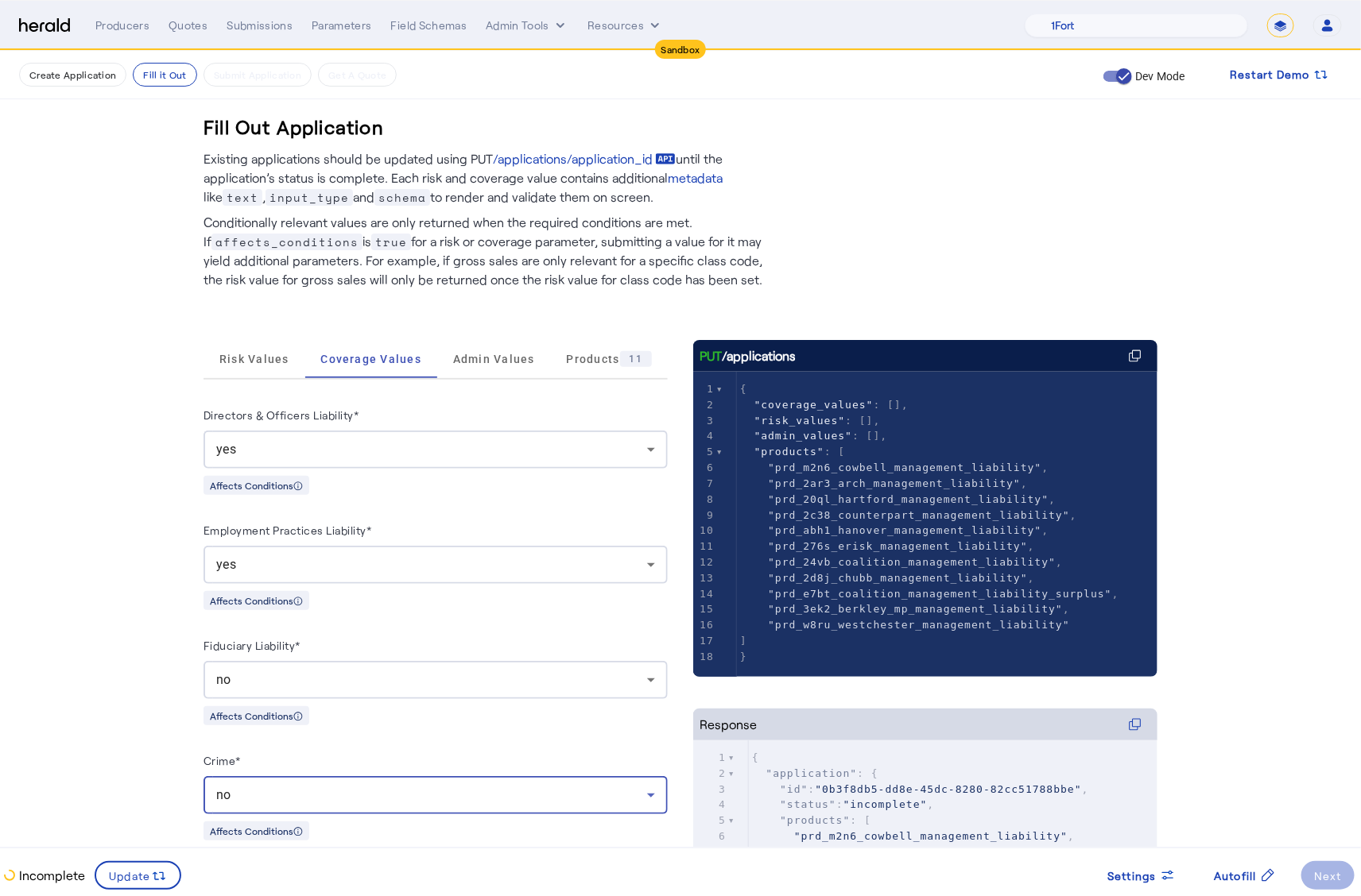
click at [145, 756] on fill-application-step "Create Application Fill it Out Submit Application Get A Quote Dev Mode Restart …" at bounding box center [680, 596] width 1361 height 1090
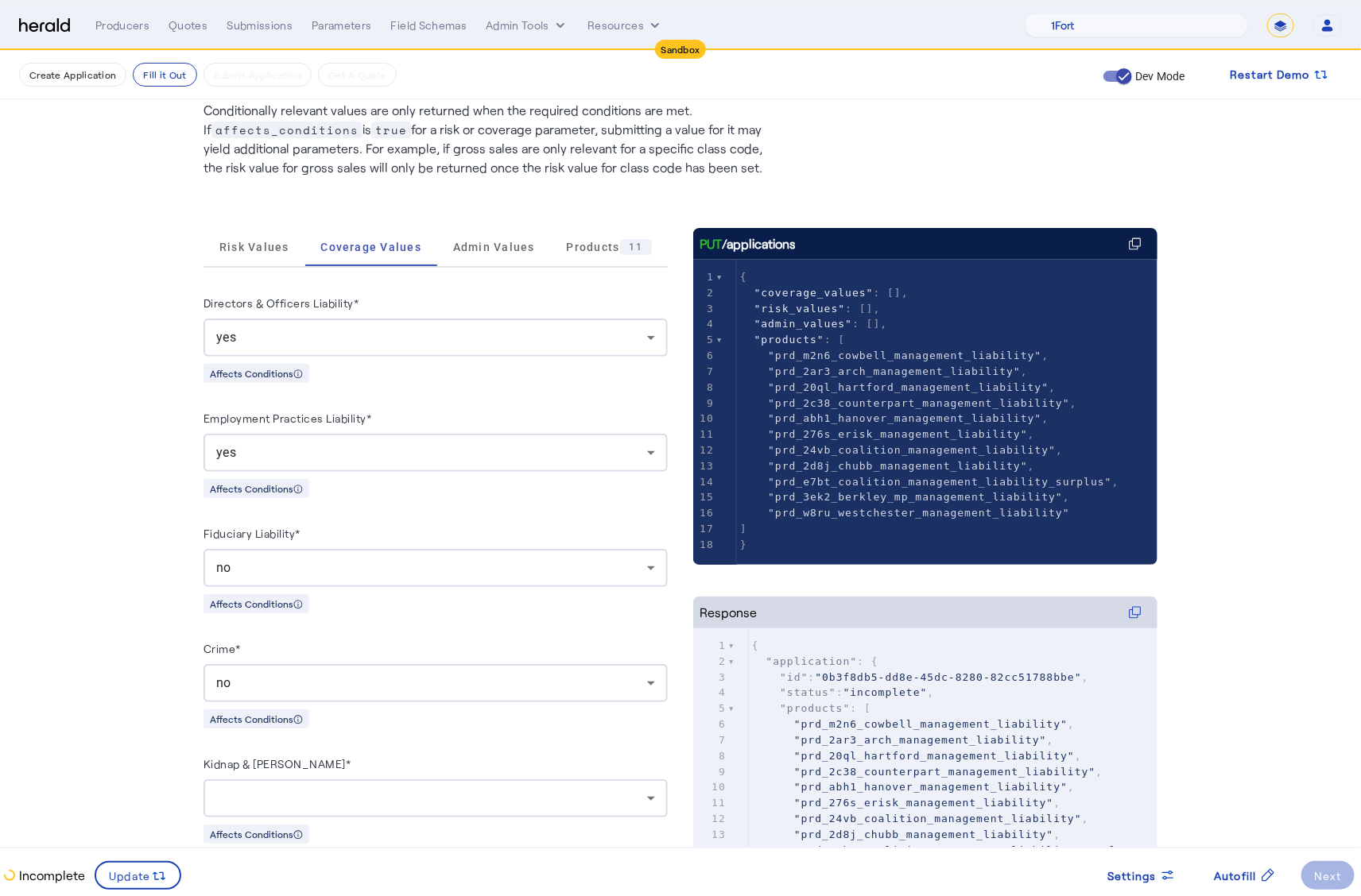
scroll to position [183, 0]
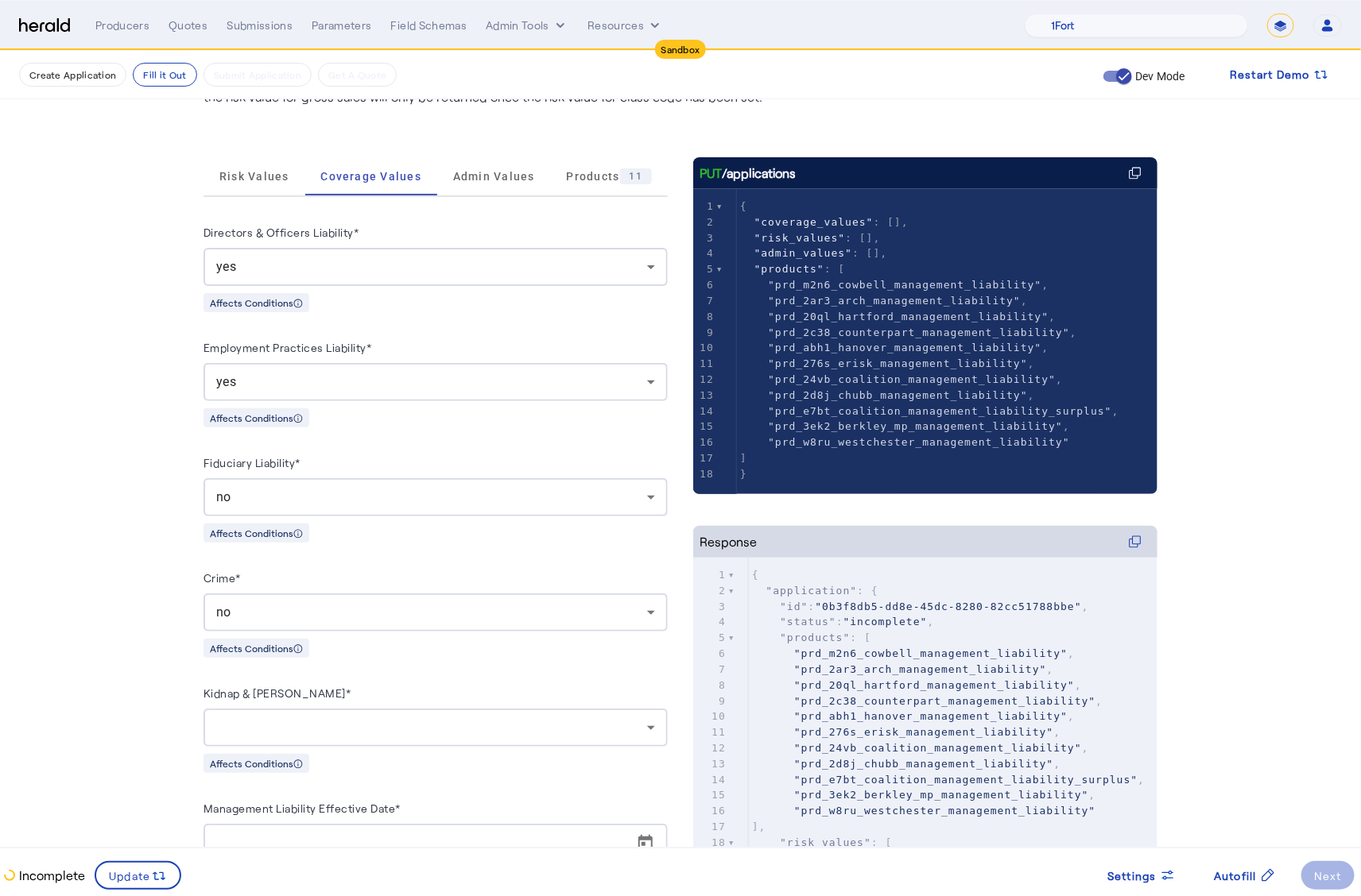
click at [333, 718] on div at bounding box center [431, 728] width 431 height 19
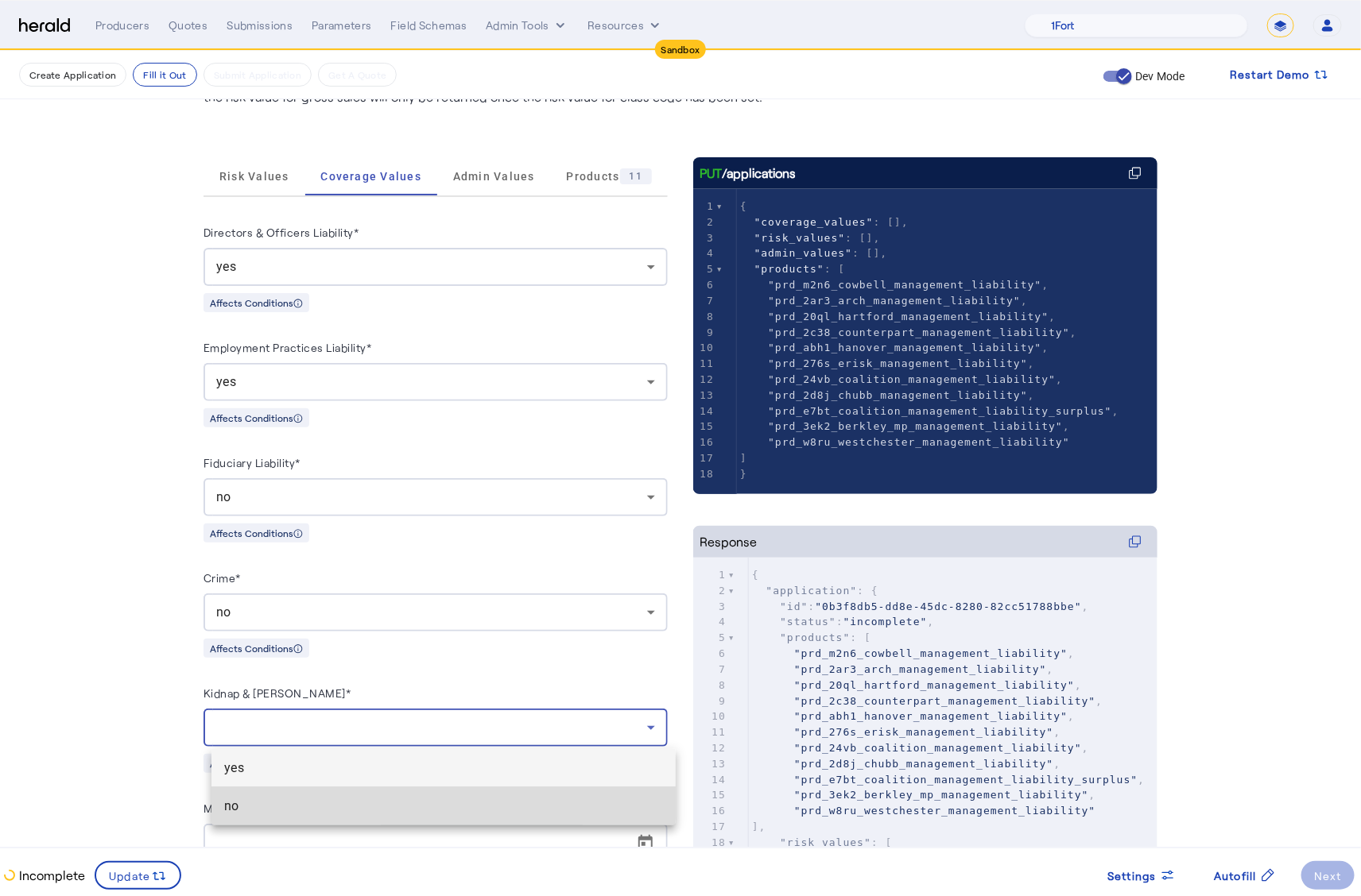
click at [327, 789] on mat-option "no" at bounding box center [444, 806] width 464 height 38
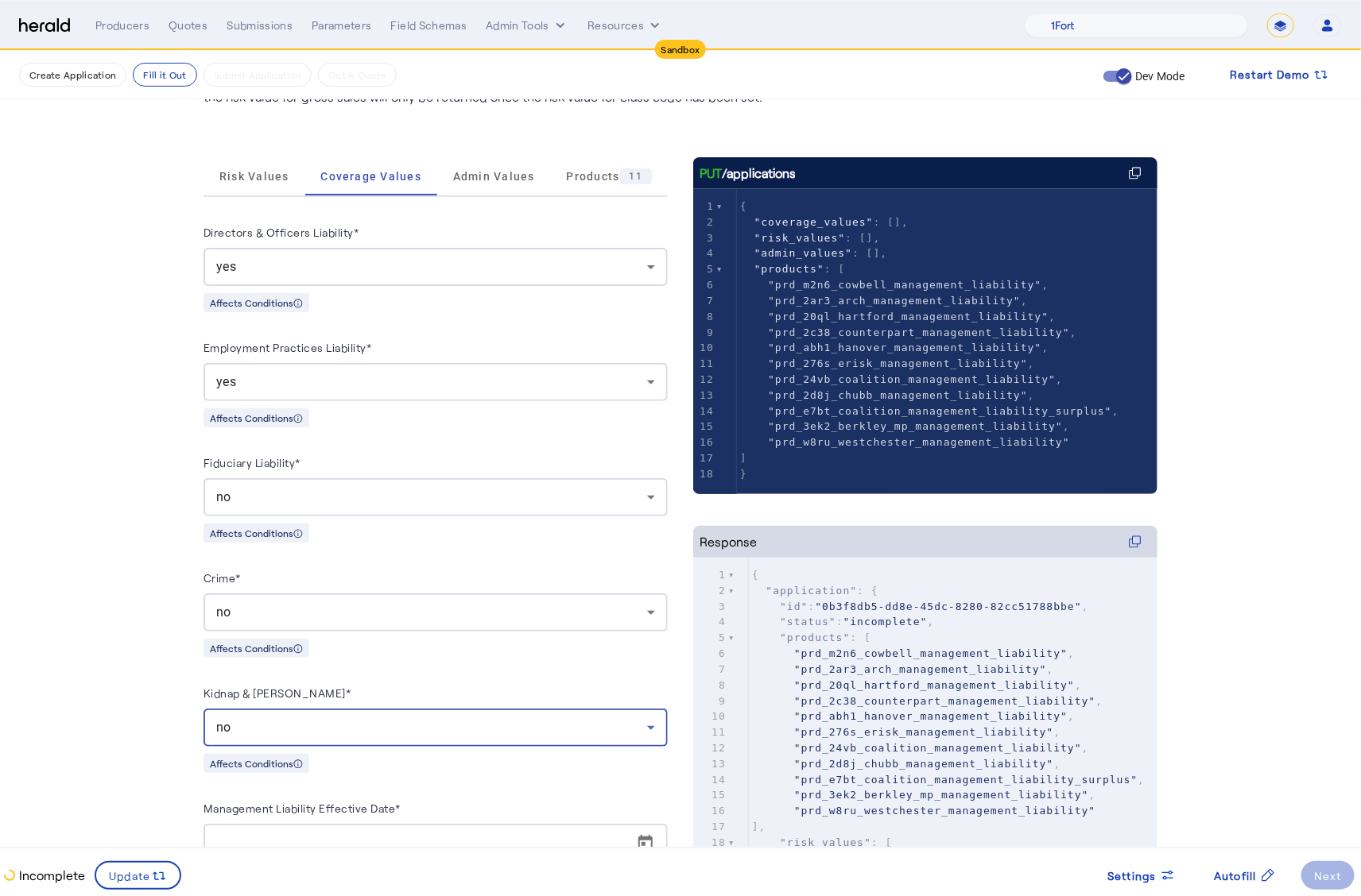
click at [87, 661] on fill-application-step "Create Application Fill it Out Submit Application Get A Quote Dev Mode Restart …" at bounding box center [680, 413] width 1361 height 1090
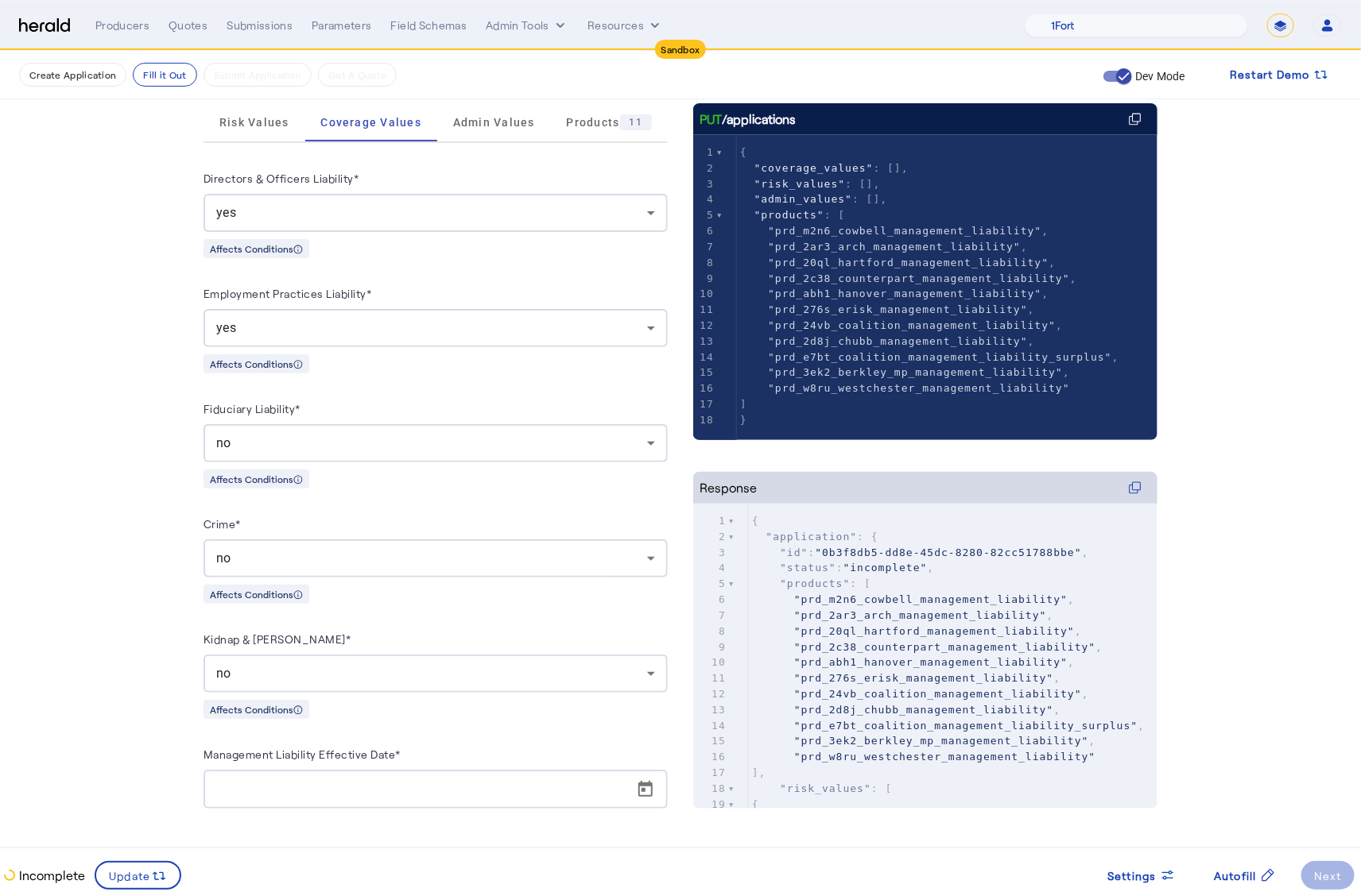
scroll to position [244, 0]
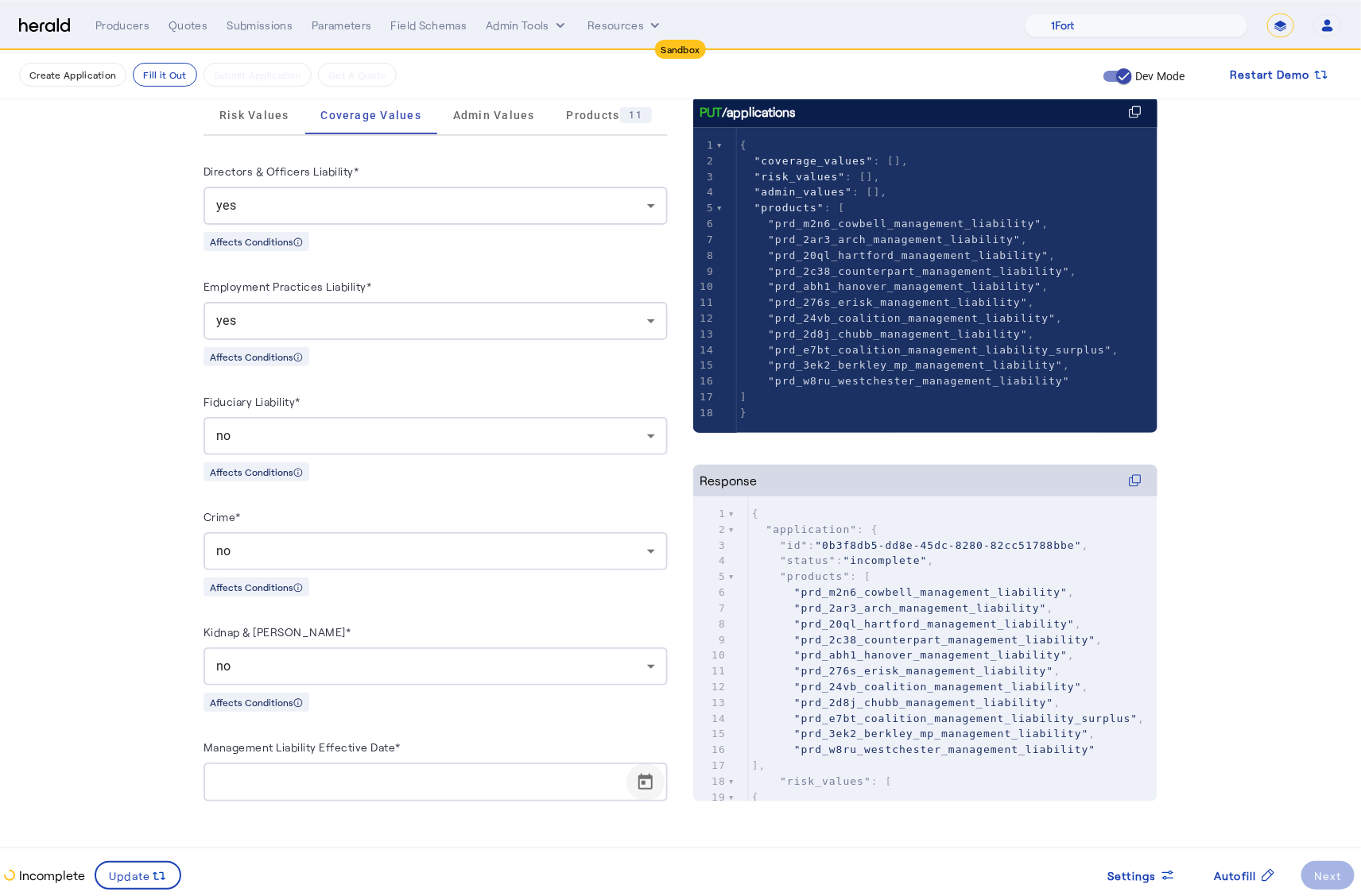
click at [652, 791] on span "Open calendar" at bounding box center [645, 782] width 38 height 38
click at [300, 723] on button "30" at bounding box center [297, 739] width 32 height 32
type input "**********"
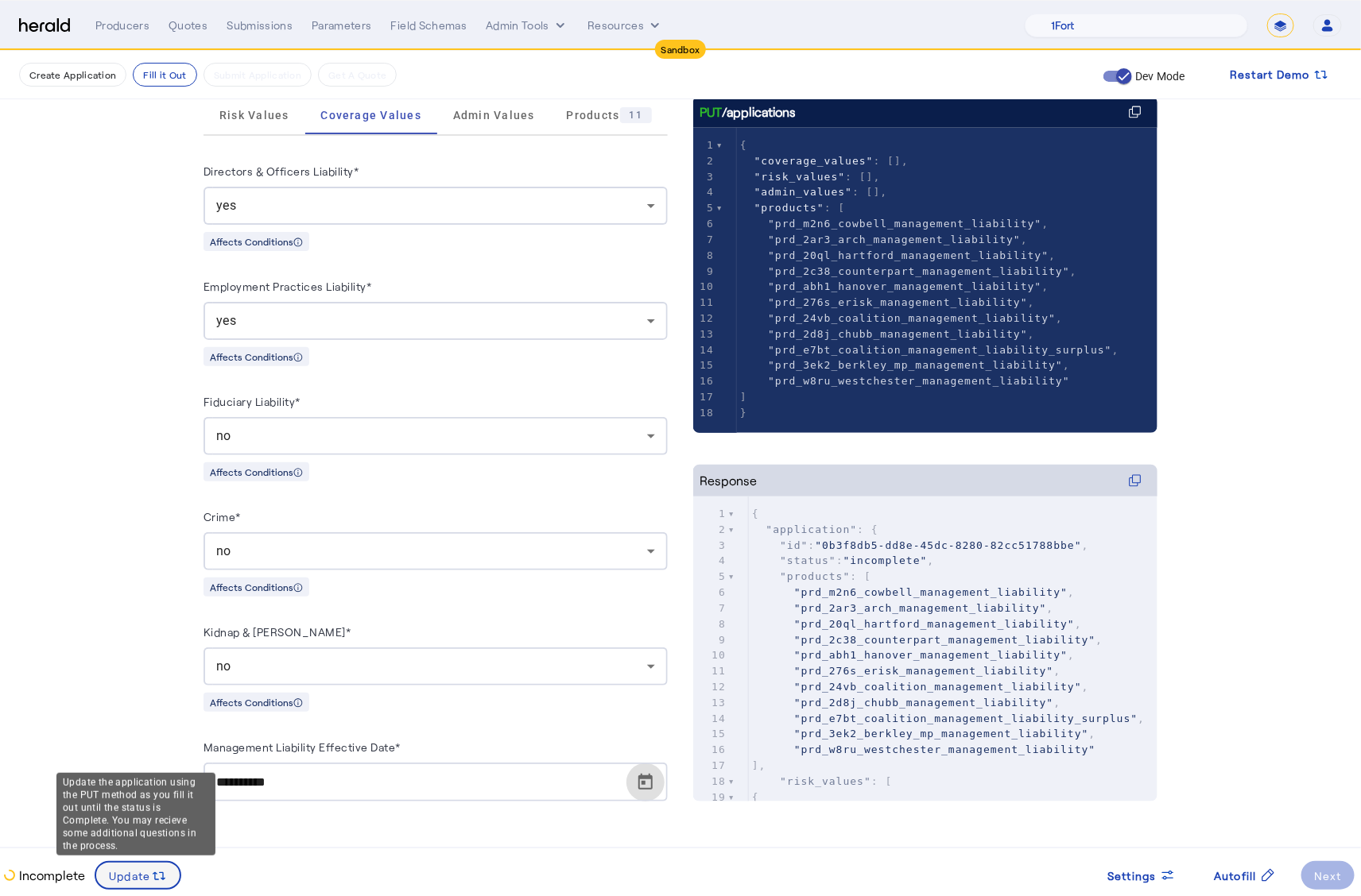
click at [154, 872] on icon at bounding box center [158, 876] width 16 height 16
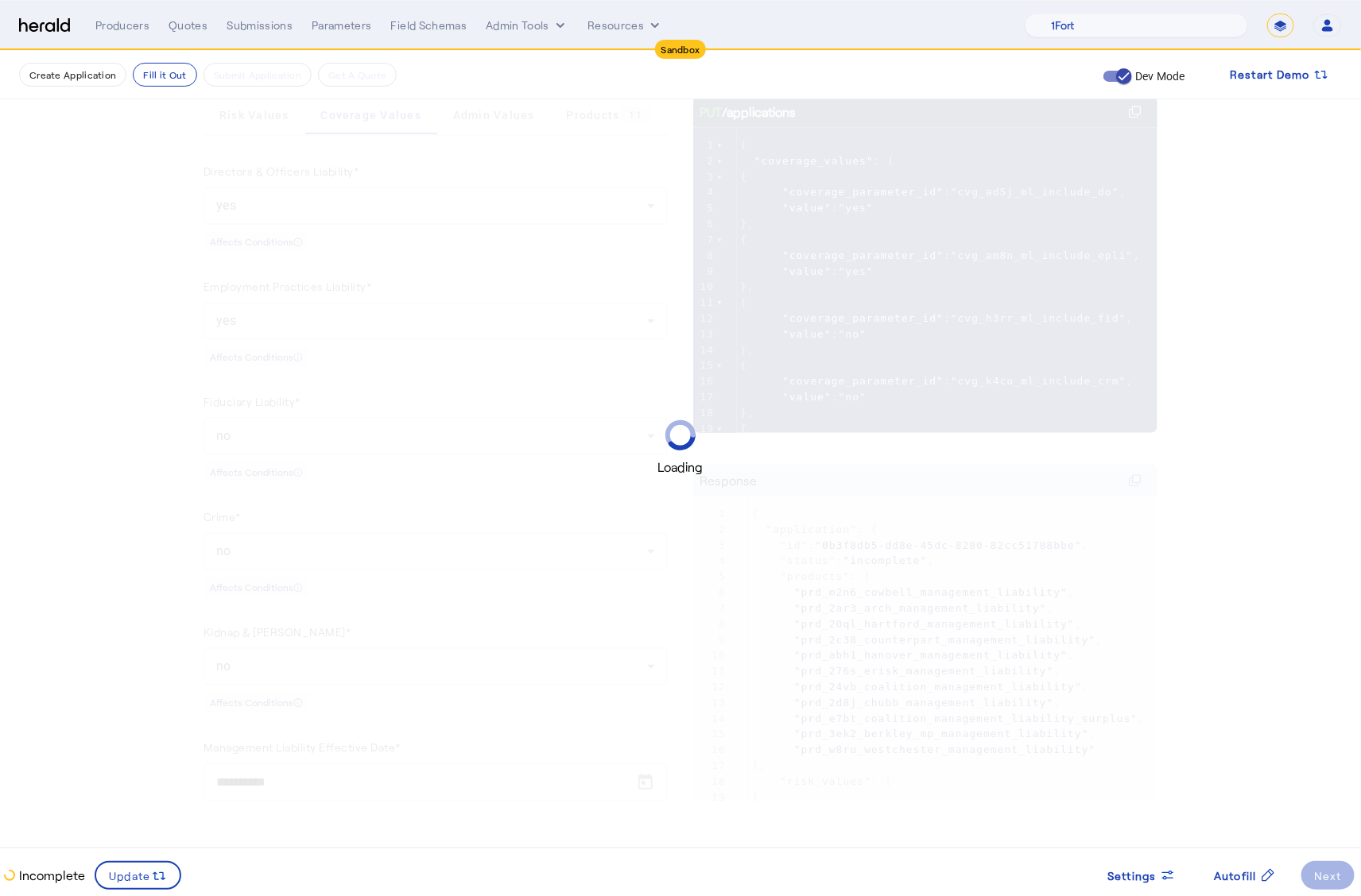
click at [85, 519] on div "Loading" at bounding box center [680, 448] width 1361 height 896
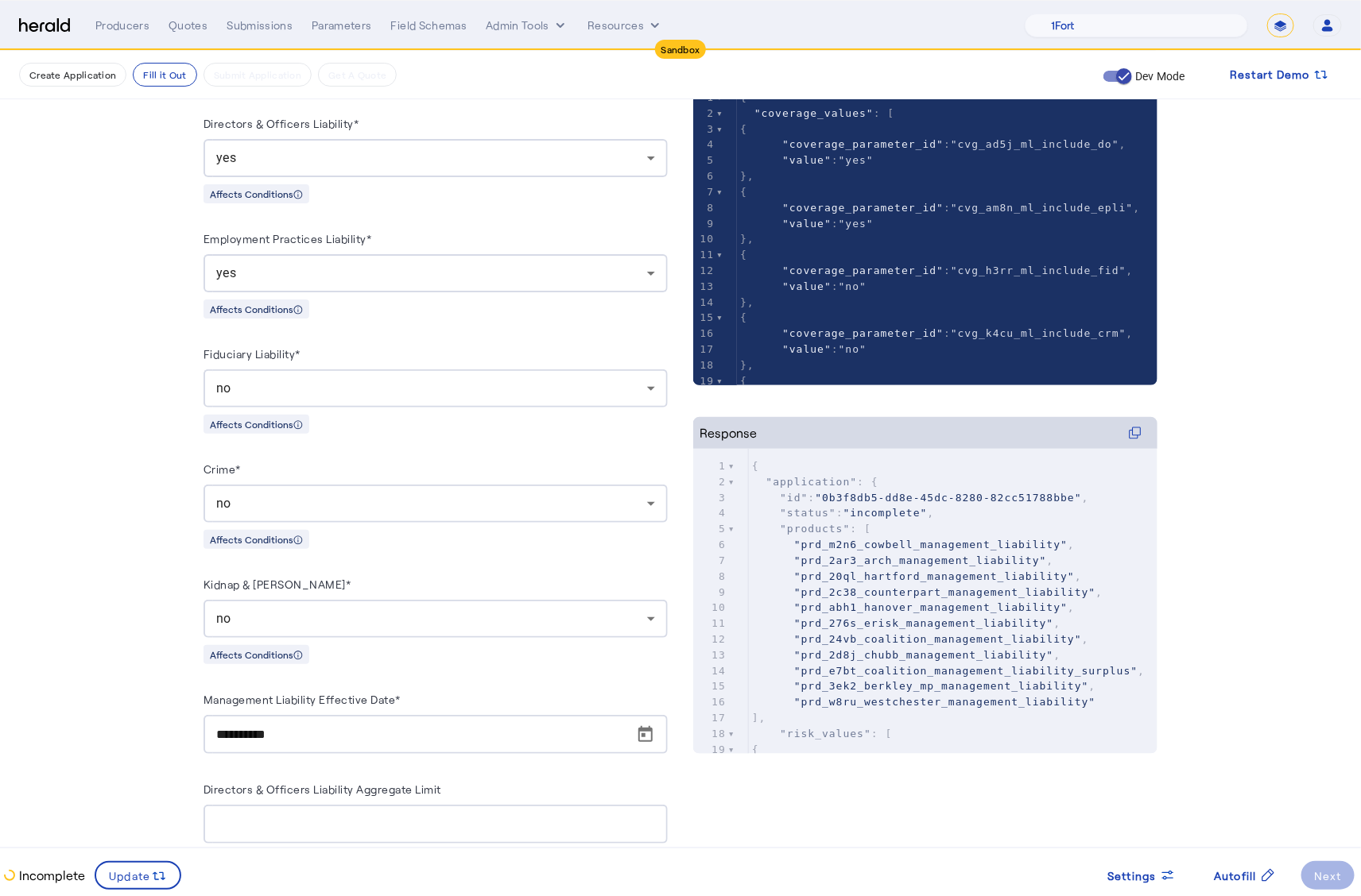
scroll to position [625, 0]
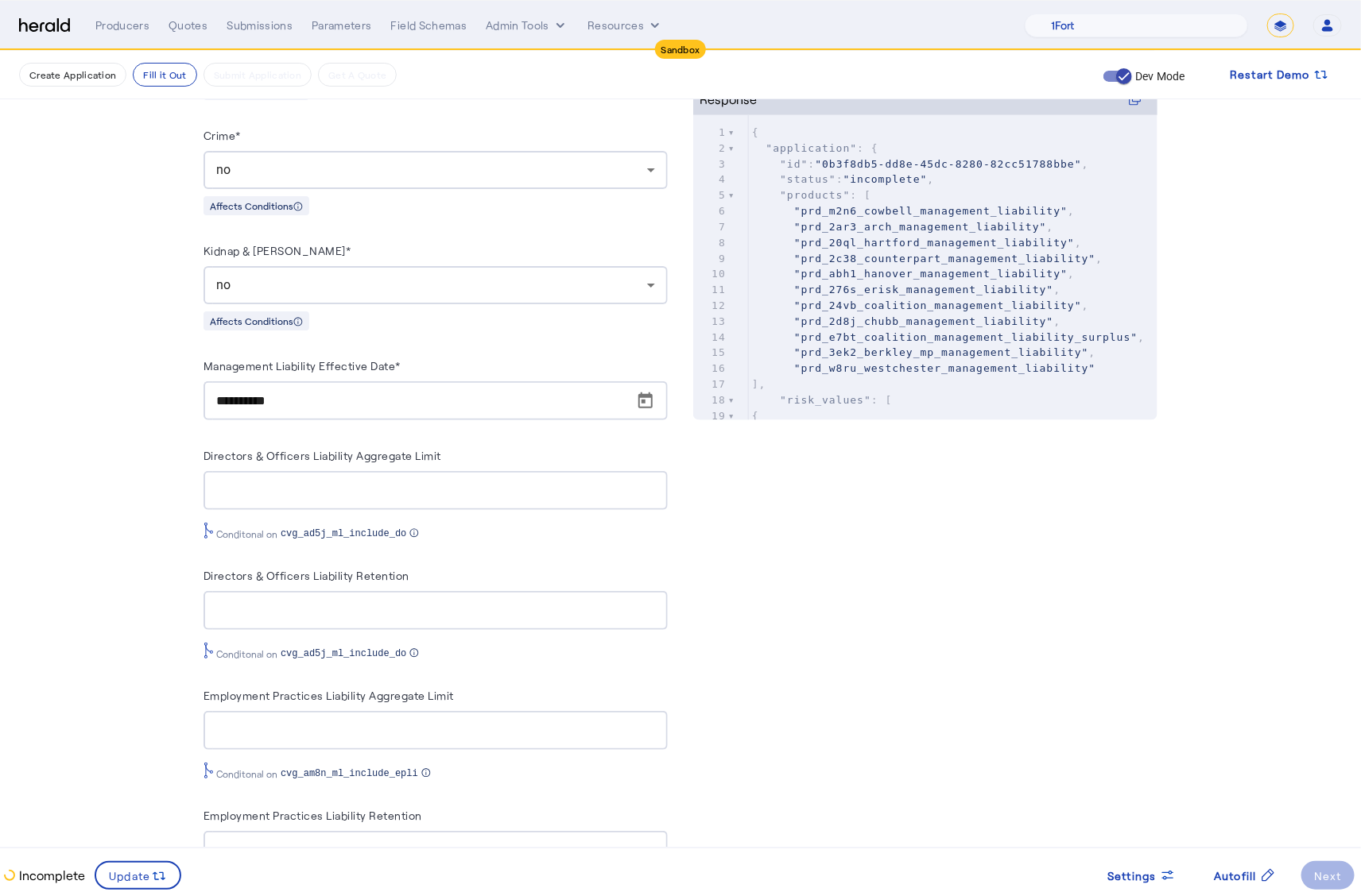
click at [317, 464] on herald-label "Directors & Officers Liability Aggregate Limit" at bounding box center [322, 459] width 238 height 25
click at [322, 476] on div at bounding box center [435, 491] width 438 height 39
type input "*******"
drag, startPoint x: 30, startPoint y: 519, endPoint x: 50, endPoint y: 515, distance: 20.4
click at [30, 519] on fill-application-step "Create Application Fill it Out Submit Application Get A Quote Dev Mode Restart …" at bounding box center [680, 882] width 1361 height 2915
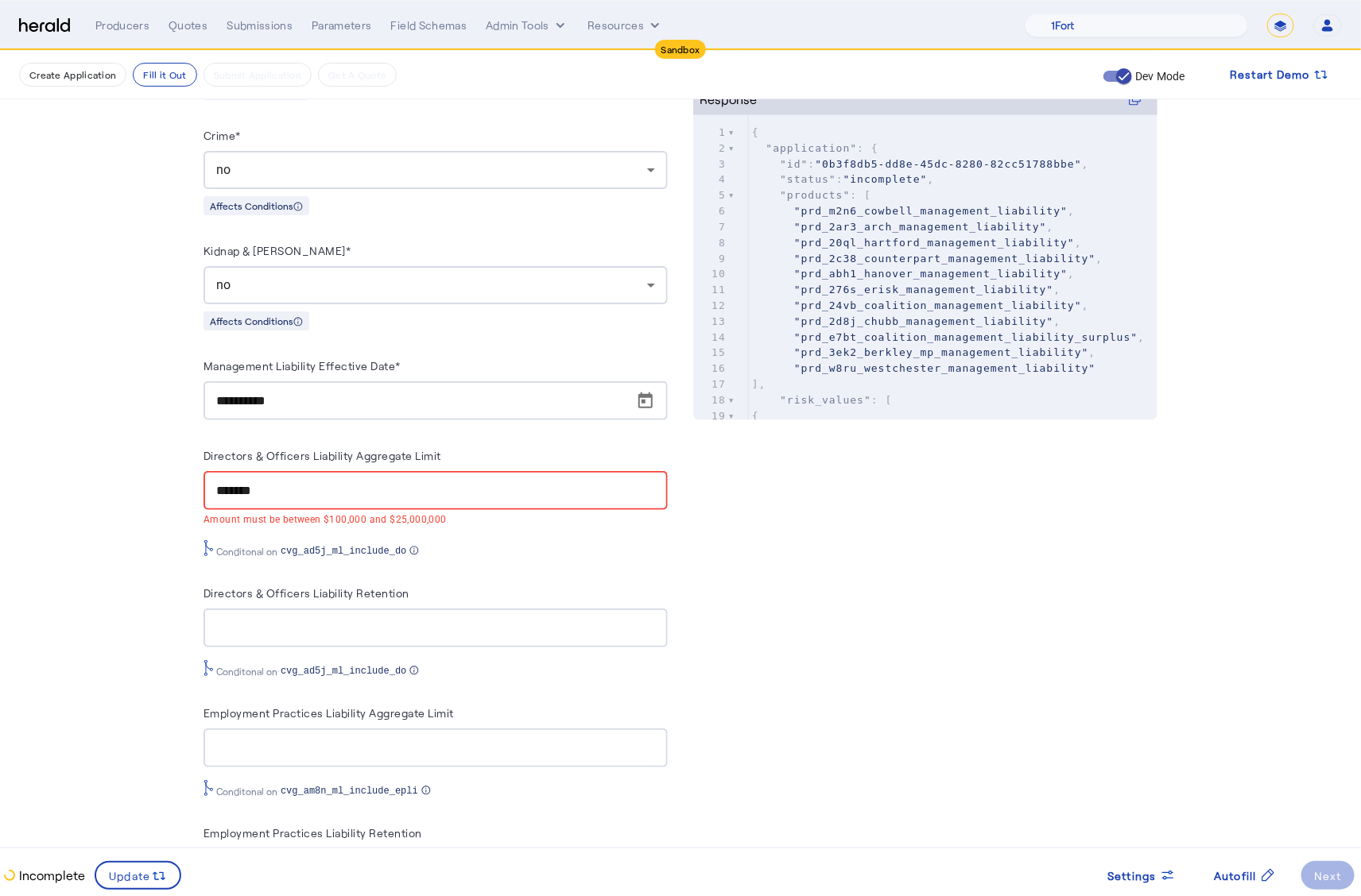
click at [330, 642] on div at bounding box center [435, 628] width 438 height 39
click at [424, 753] on div at bounding box center [435, 748] width 438 height 39
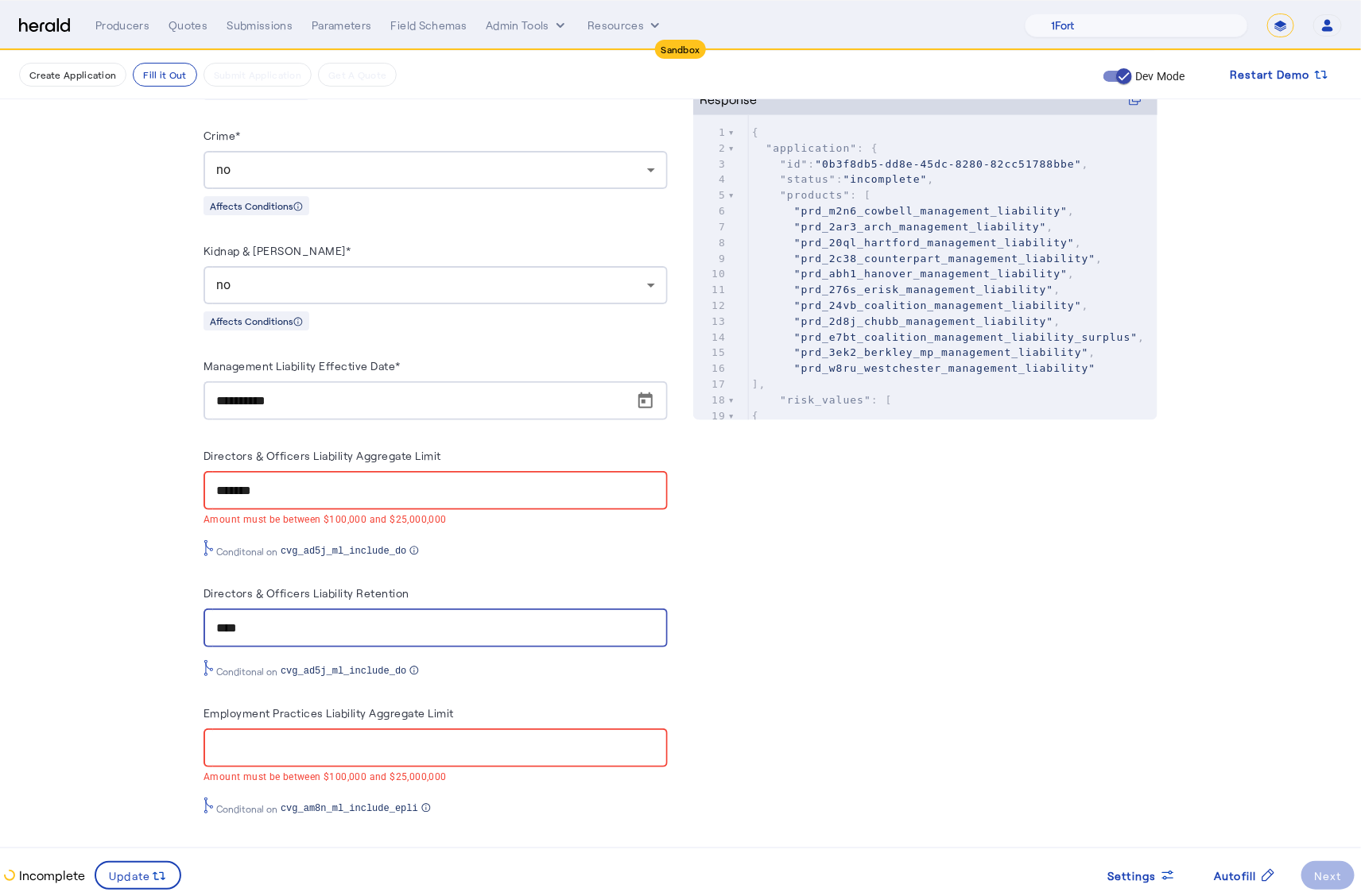
click at [288, 621] on input "****" at bounding box center [435, 629] width 438 height 19
click at [352, 739] on input "Employment Practices Liability Aggregate Limit" at bounding box center [435, 748] width 438 height 19
click at [294, 628] on input "****" at bounding box center [435, 629] width 438 height 19
type input "***"
click at [105, 746] on fill-application-step "Create Application Fill it Out Submit Application Get A Quote Dev Mode Restart …" at bounding box center [680, 900] width 1361 height 2949
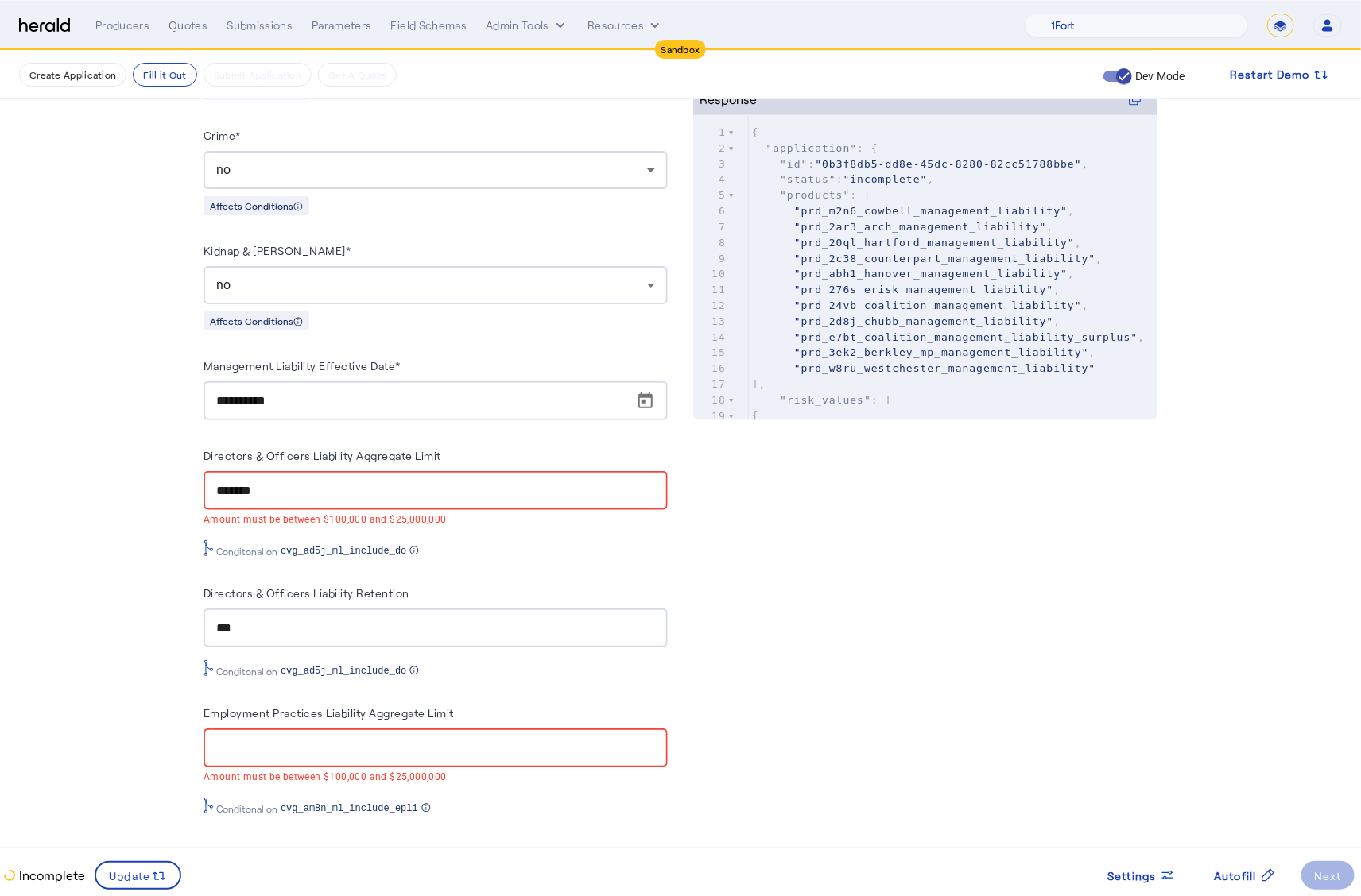
click at [287, 778] on mat-error "Amount must be between $100,000 and $25,000,000" at bounding box center [435, 776] width 464 height 18
click at [282, 750] on input "Employment Practices Liability Aggregate Limit" at bounding box center [435, 748] width 438 height 19
drag, startPoint x: 280, startPoint y: 747, endPoint x: 250, endPoint y: 733, distance: 33.1
click at [279, 747] on input "Employment Practices Liability Aggregate Limit" at bounding box center [435, 748] width 438 height 19
click at [152, 671] on fill-application-step "Create Application Fill it Out Submit Application Get A Quote Dev Mode Restart …" at bounding box center [680, 900] width 1361 height 2949
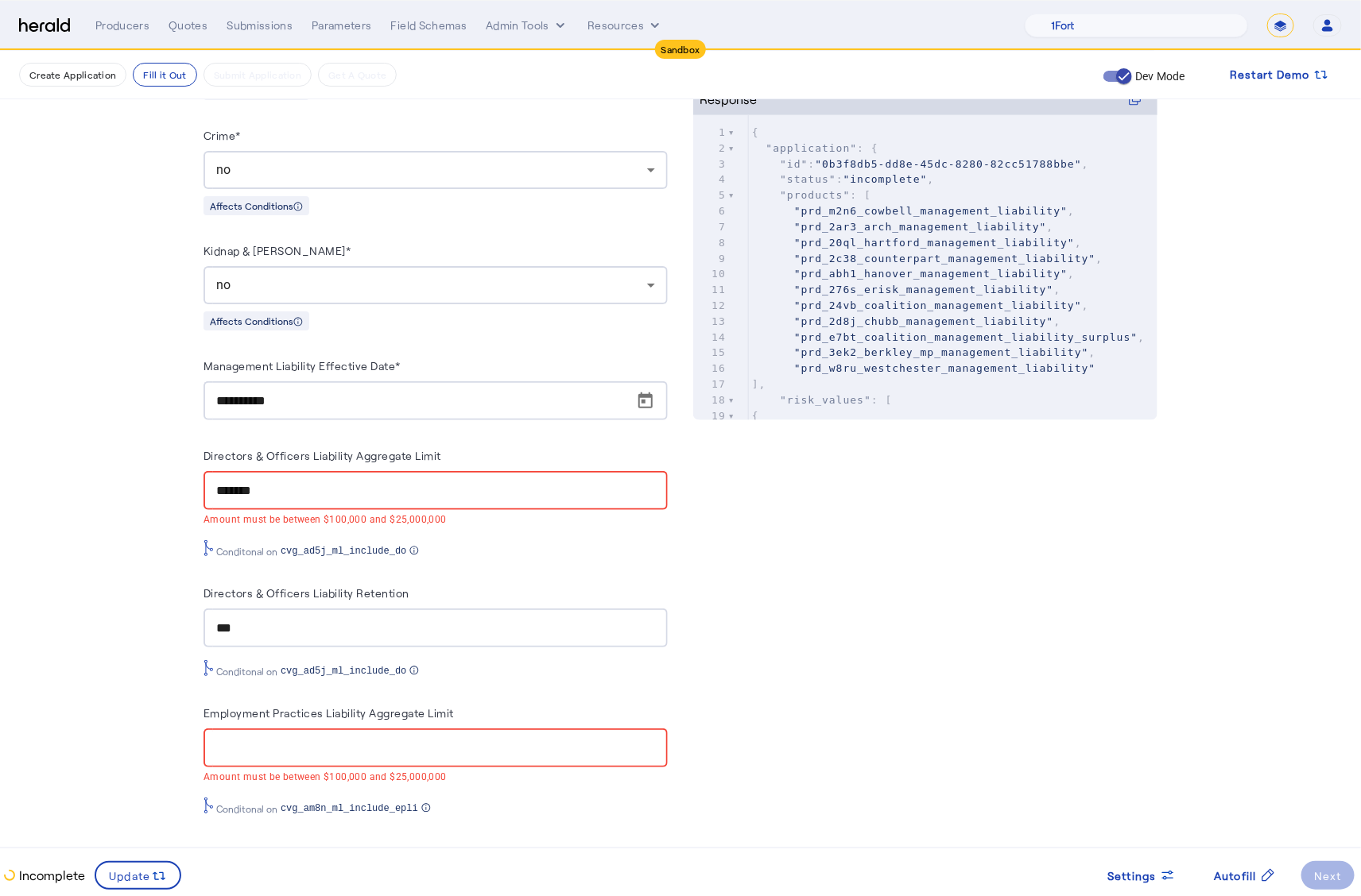
click at [286, 739] on input "Employment Practices Liability Aggregate Limit" at bounding box center [435, 748] width 438 height 19
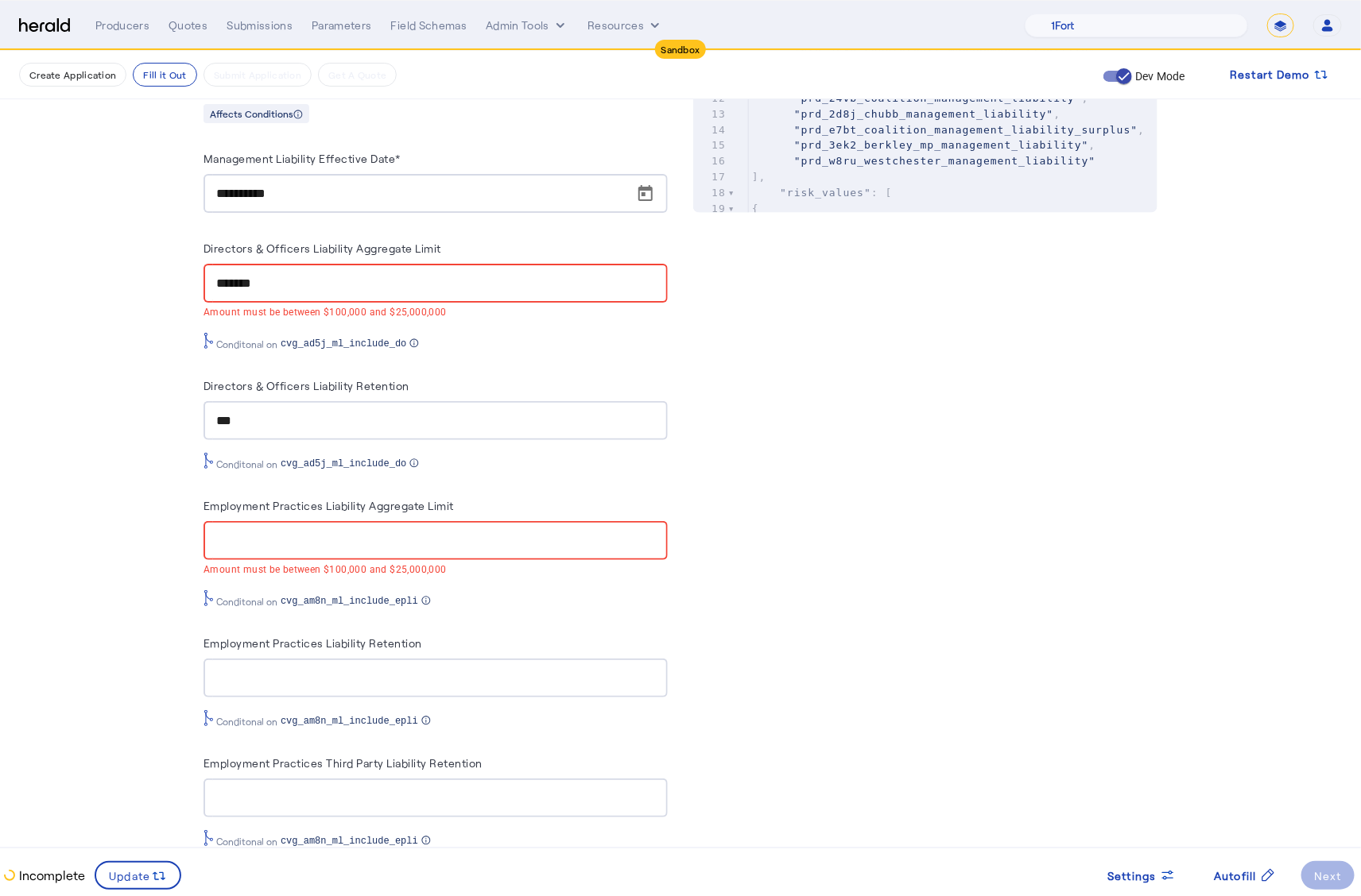
scroll to position [835, 0]
click at [313, 789] on input "Employment Practices Third Party Liability Retention" at bounding box center [435, 796] width 438 height 19
type input "***"
click at [113, 752] on fill-application-step "Create Application Fill it Out Submit Application Get A Quote Dev Mode Restart …" at bounding box center [680, 690] width 1361 height 2949
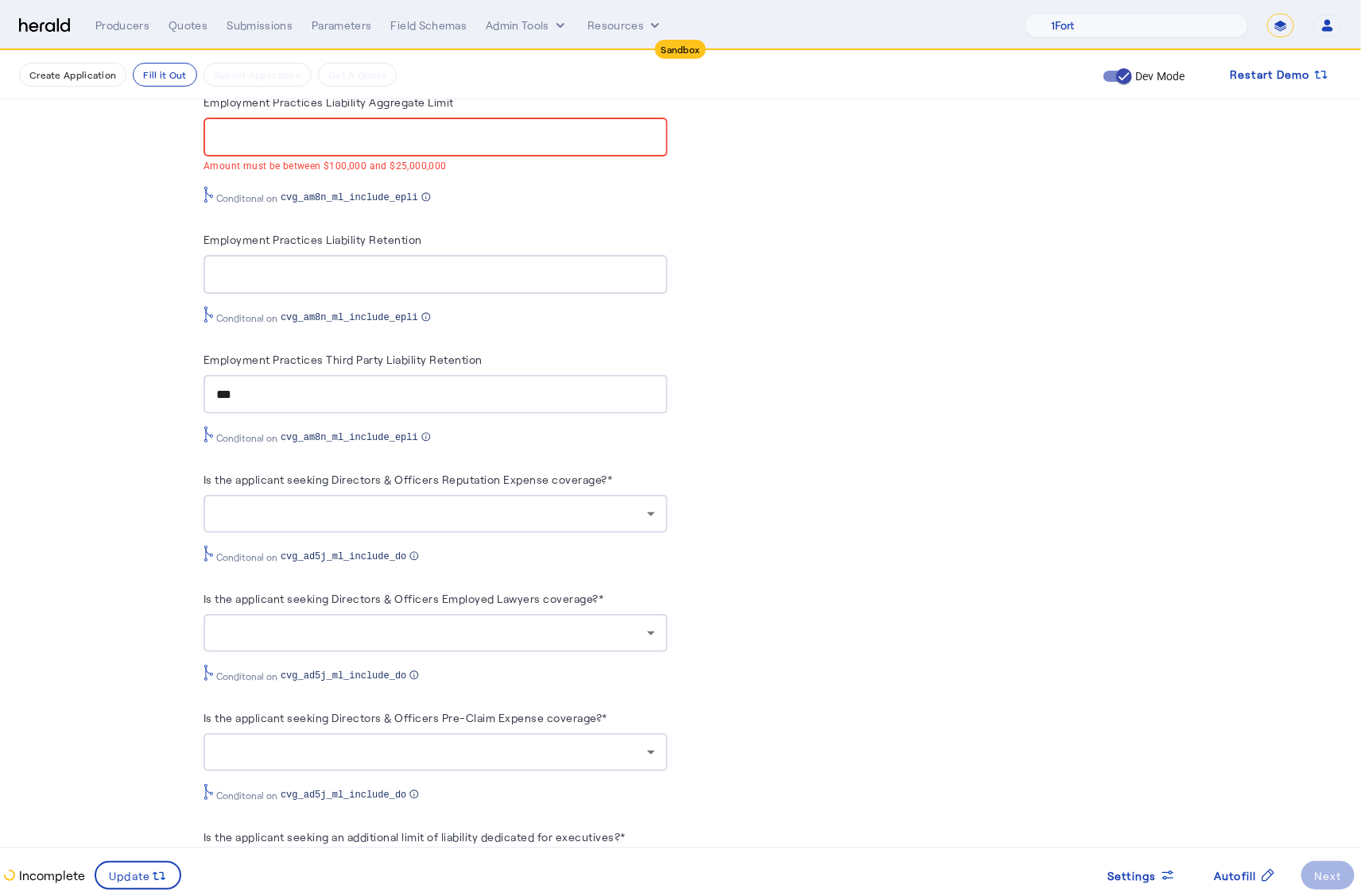
scroll to position [1232, 0]
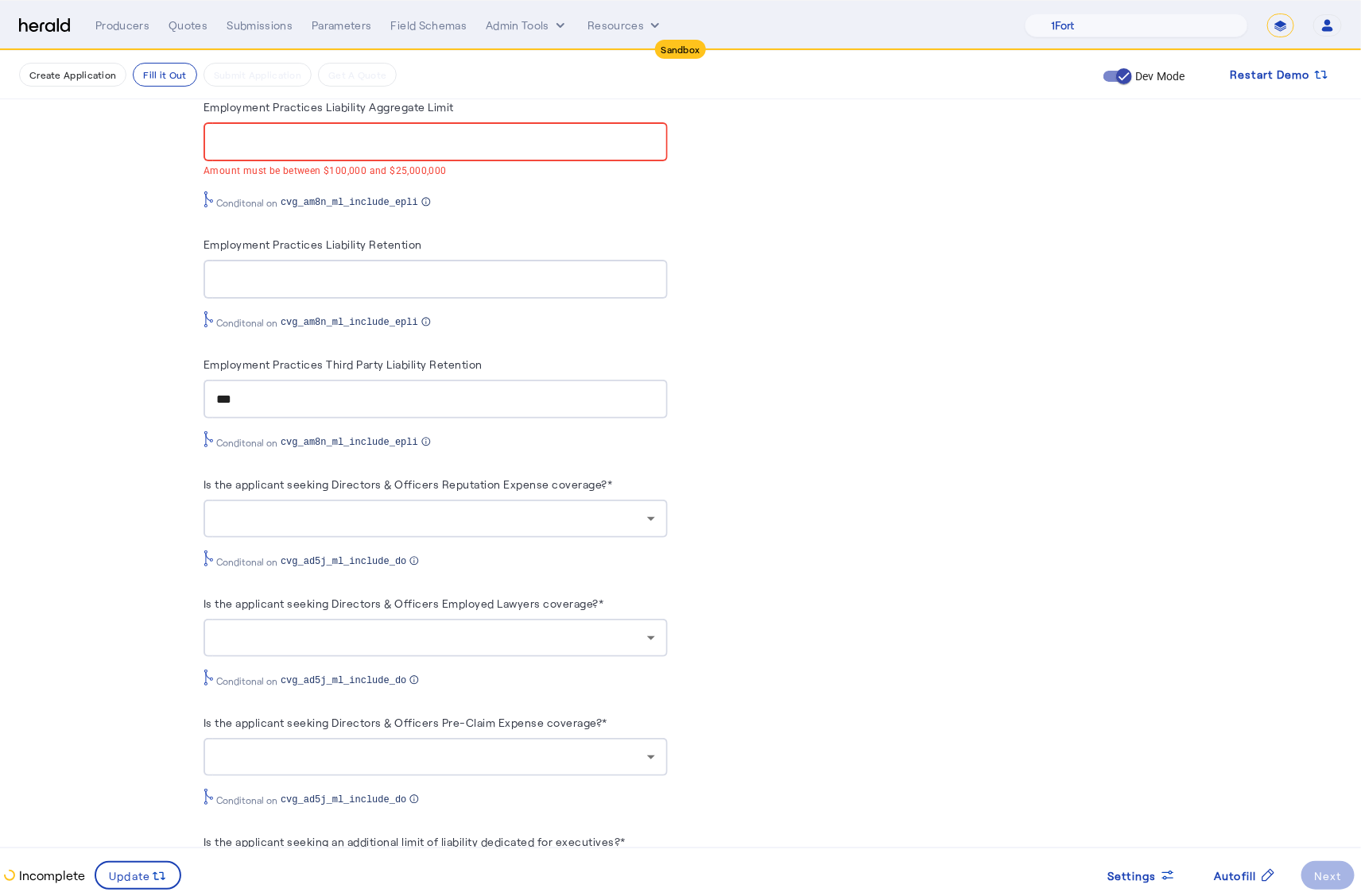
click at [286, 274] on input "Employment Practices Liability Retention" at bounding box center [435, 279] width 438 height 19
type input "***"
click at [76, 364] on fill-application-step "Create Application Fill it Out Submit Application Get A Quote Dev Mode Restart …" at bounding box center [680, 294] width 1361 height 2949
click at [826, 577] on div "PUT /applications xxxxxxxxxx 18 1 { 2 "coverage_values" : [ 3 { 4 "coverage_par…" at bounding box center [925, 406] width 464 height 2597
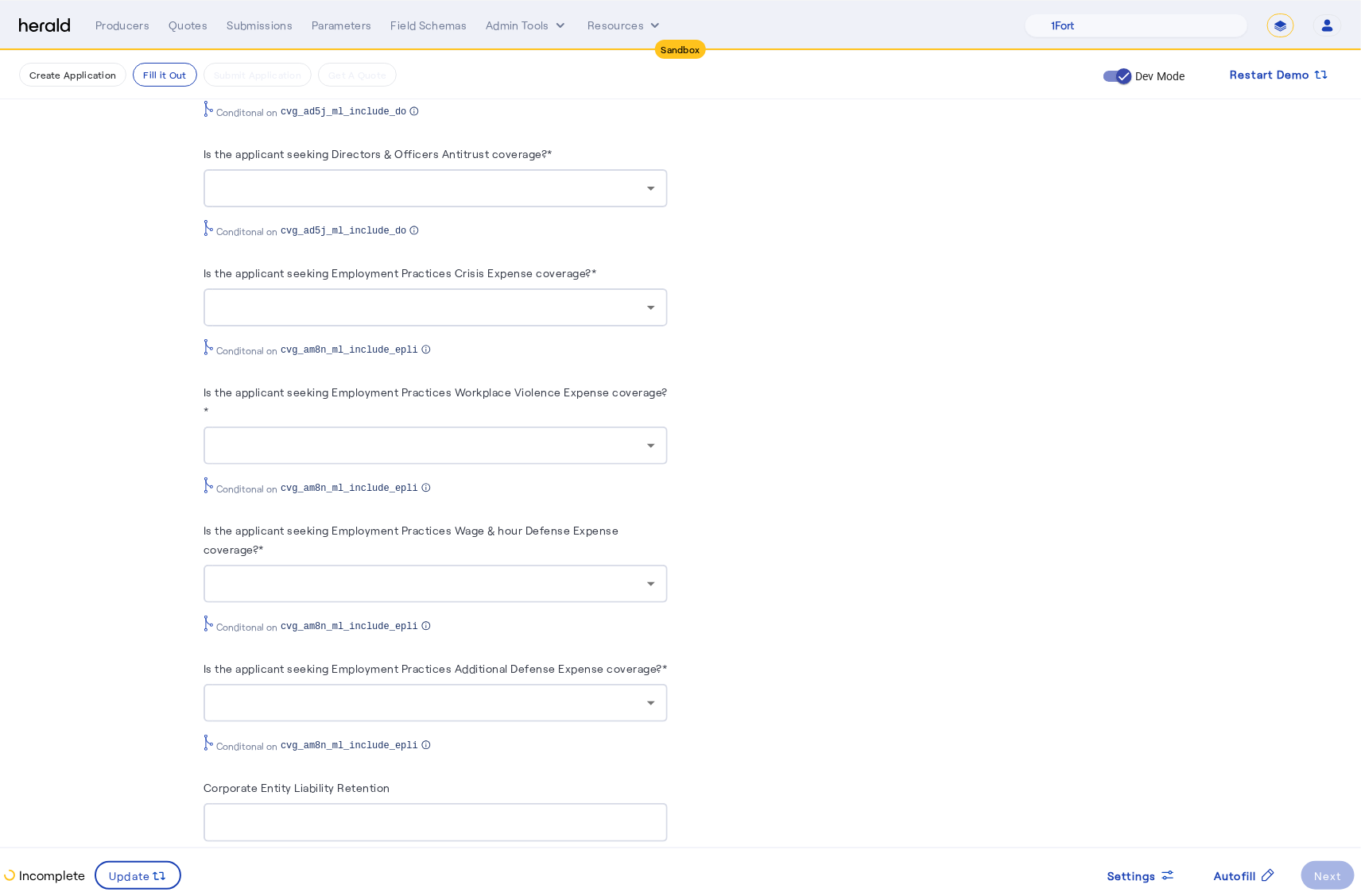
scroll to position [2115, 0]
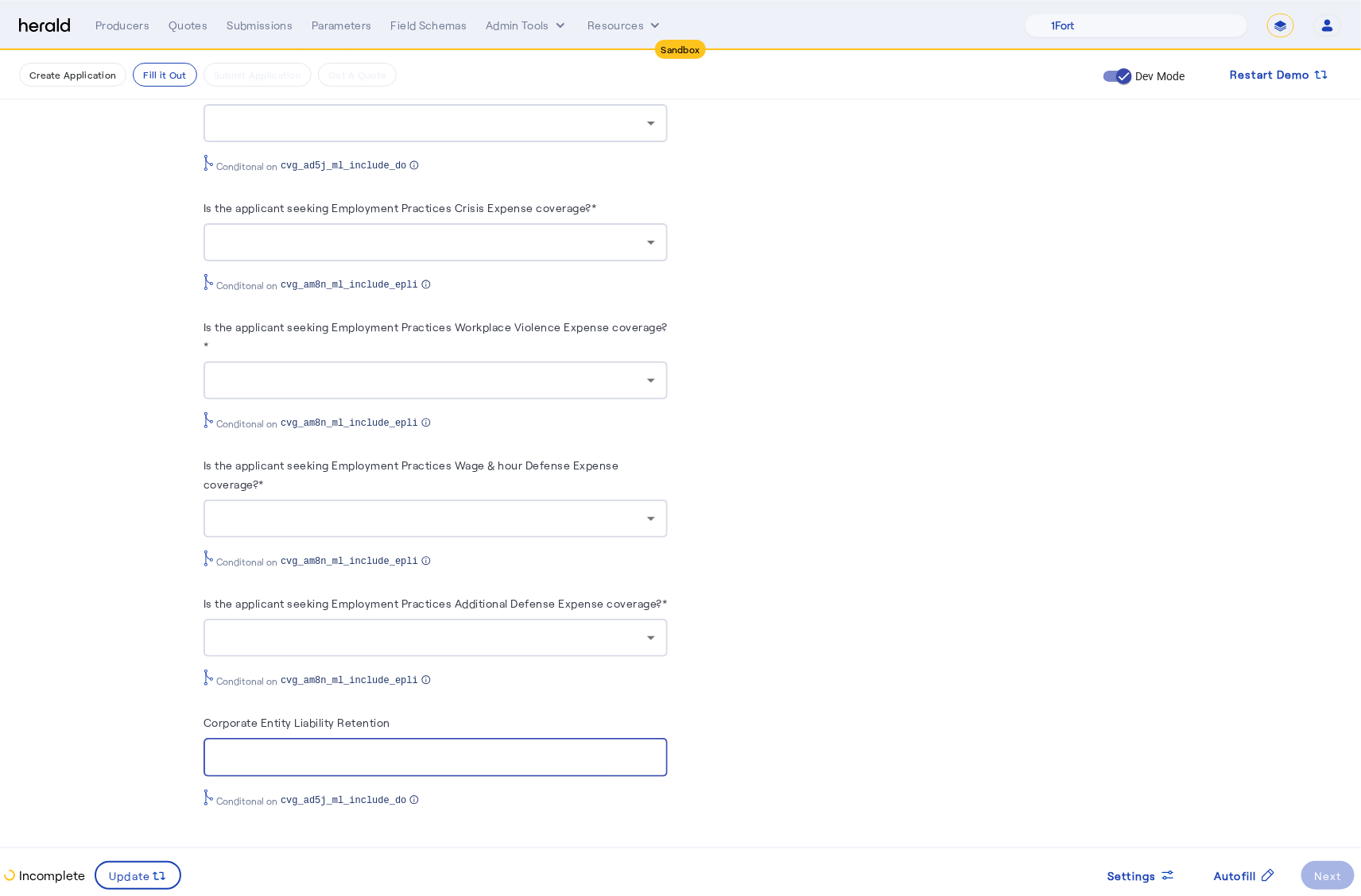
click at [353, 764] on input "Corporate Entity Liability Retention" at bounding box center [435, 758] width 438 height 19
type input "***"
drag, startPoint x: 137, startPoint y: 837, endPoint x: 126, endPoint y: 870, distance: 34.8
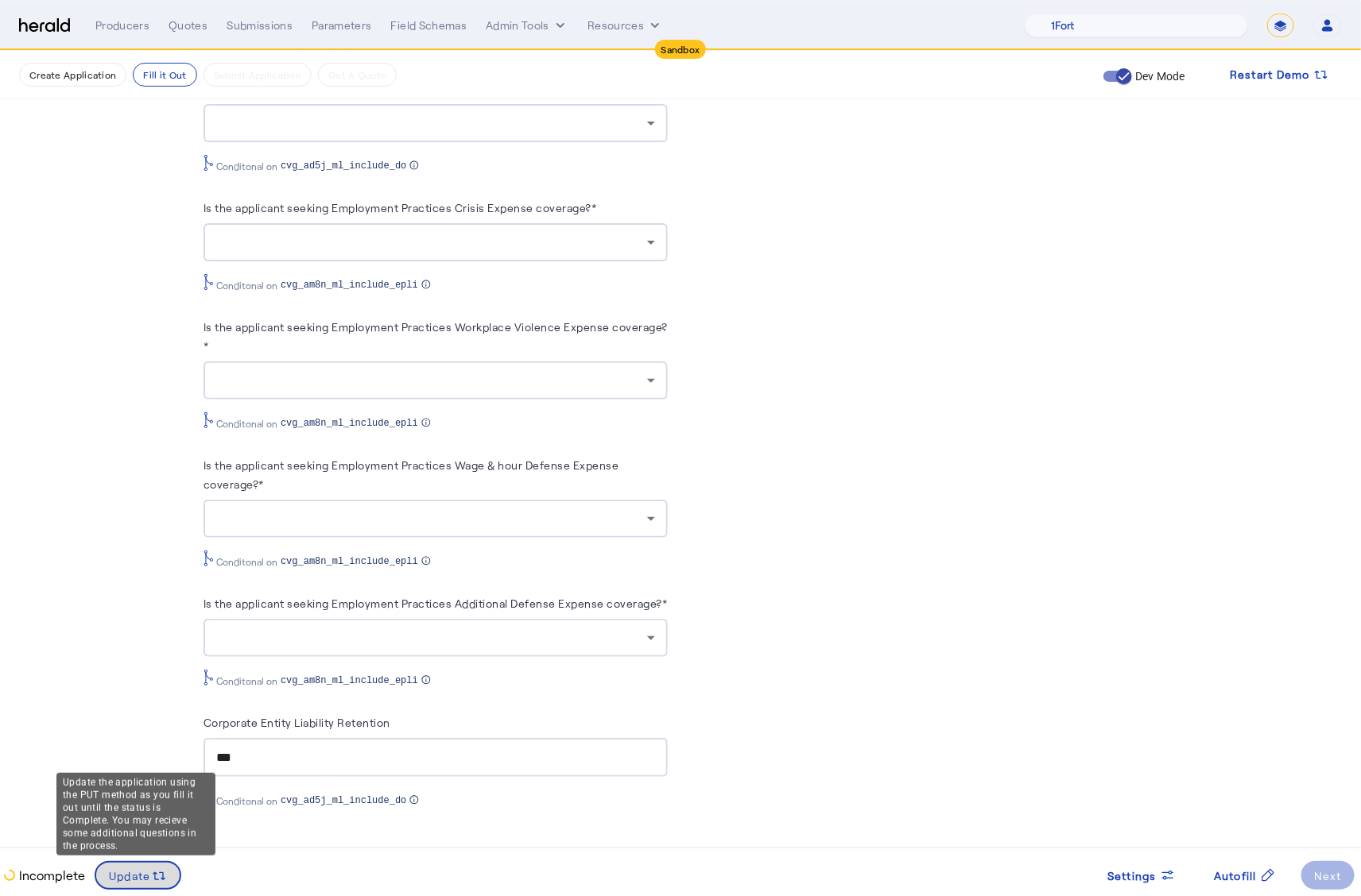
click at [124, 874] on span "Update" at bounding box center [130, 876] width 42 height 17
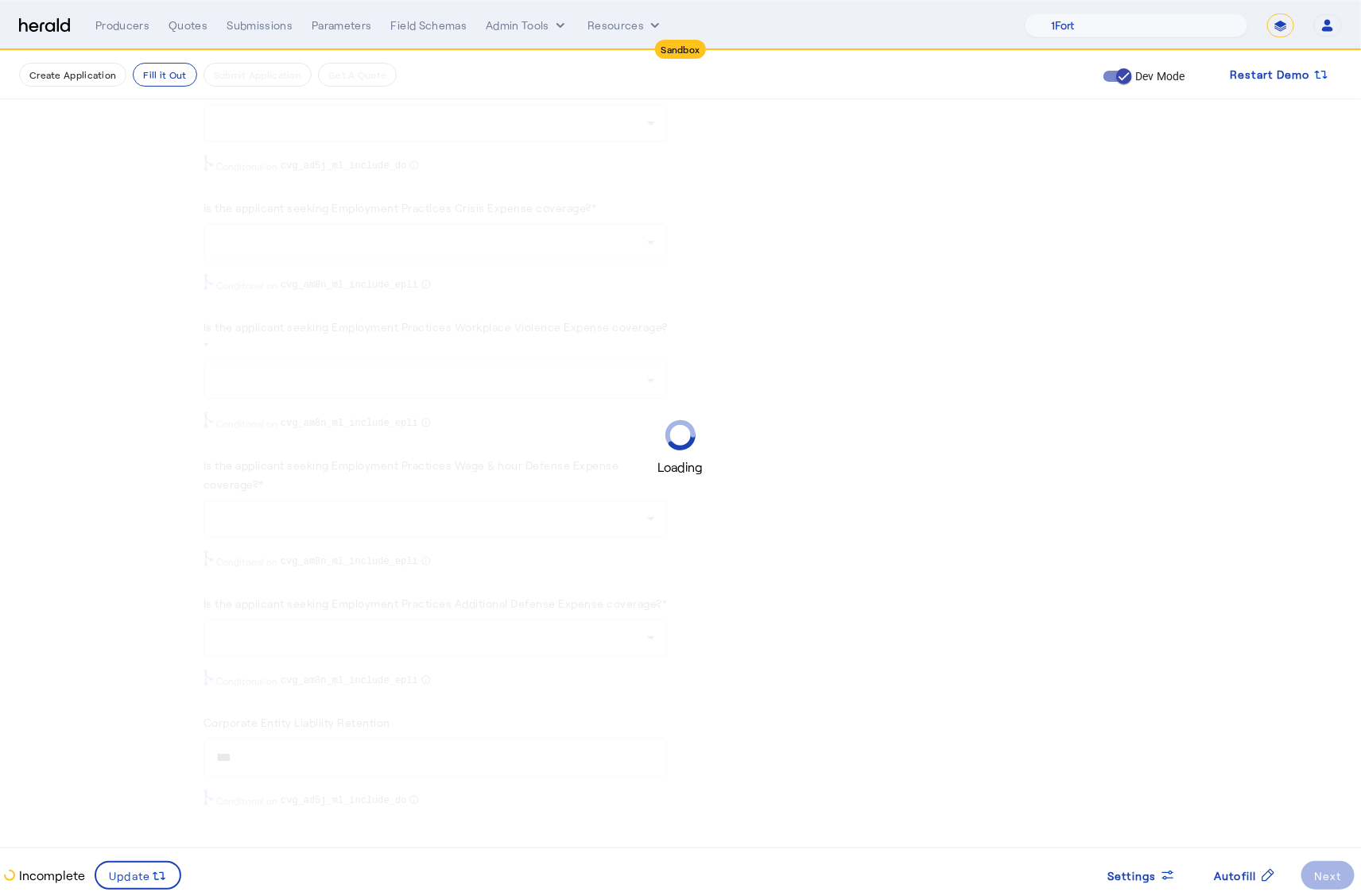
scroll to position [0, 0]
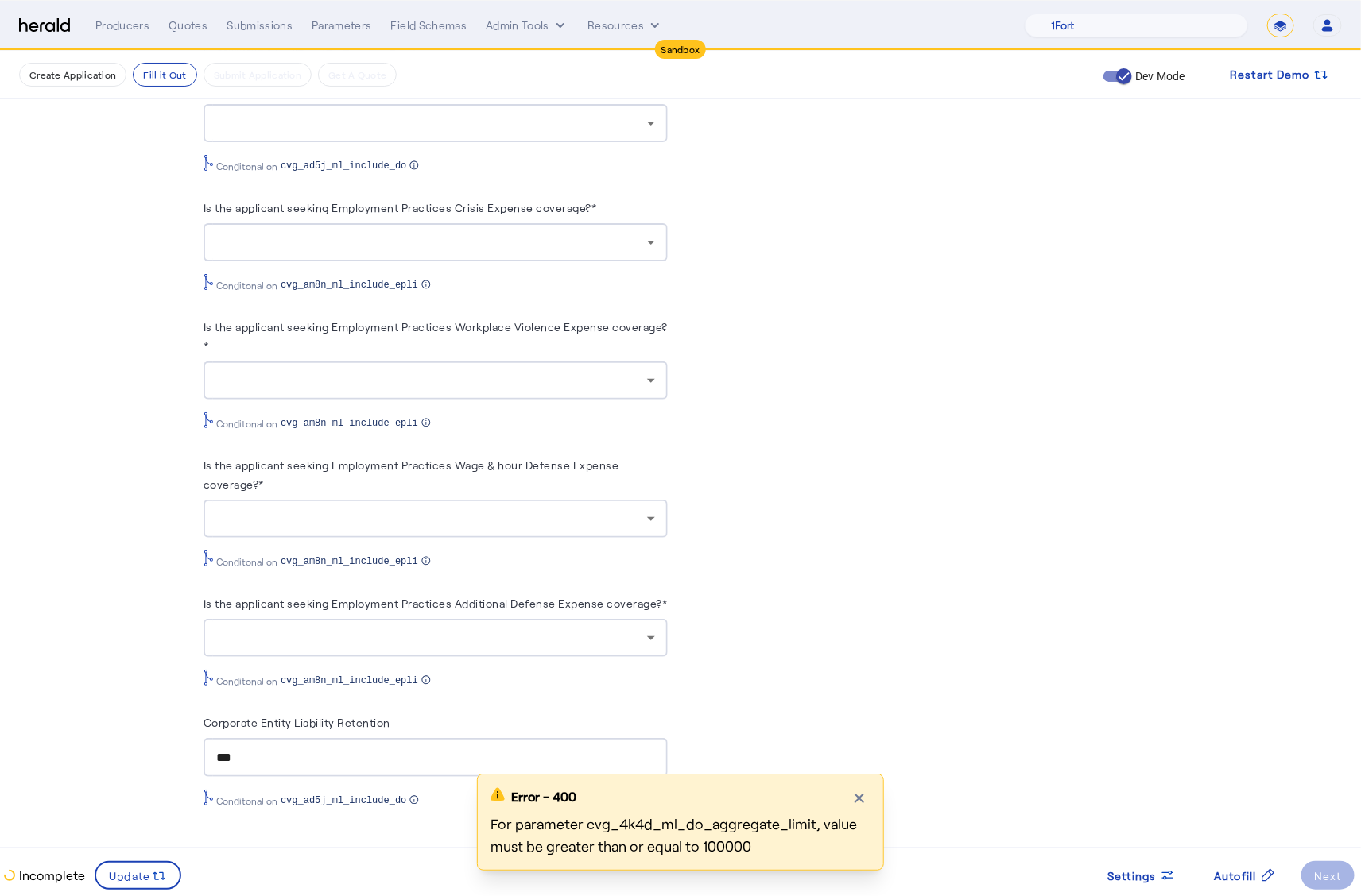
click at [724, 848] on div "Incomplete Update Settings Autofill Next" at bounding box center [680, 869] width 1361 height 42
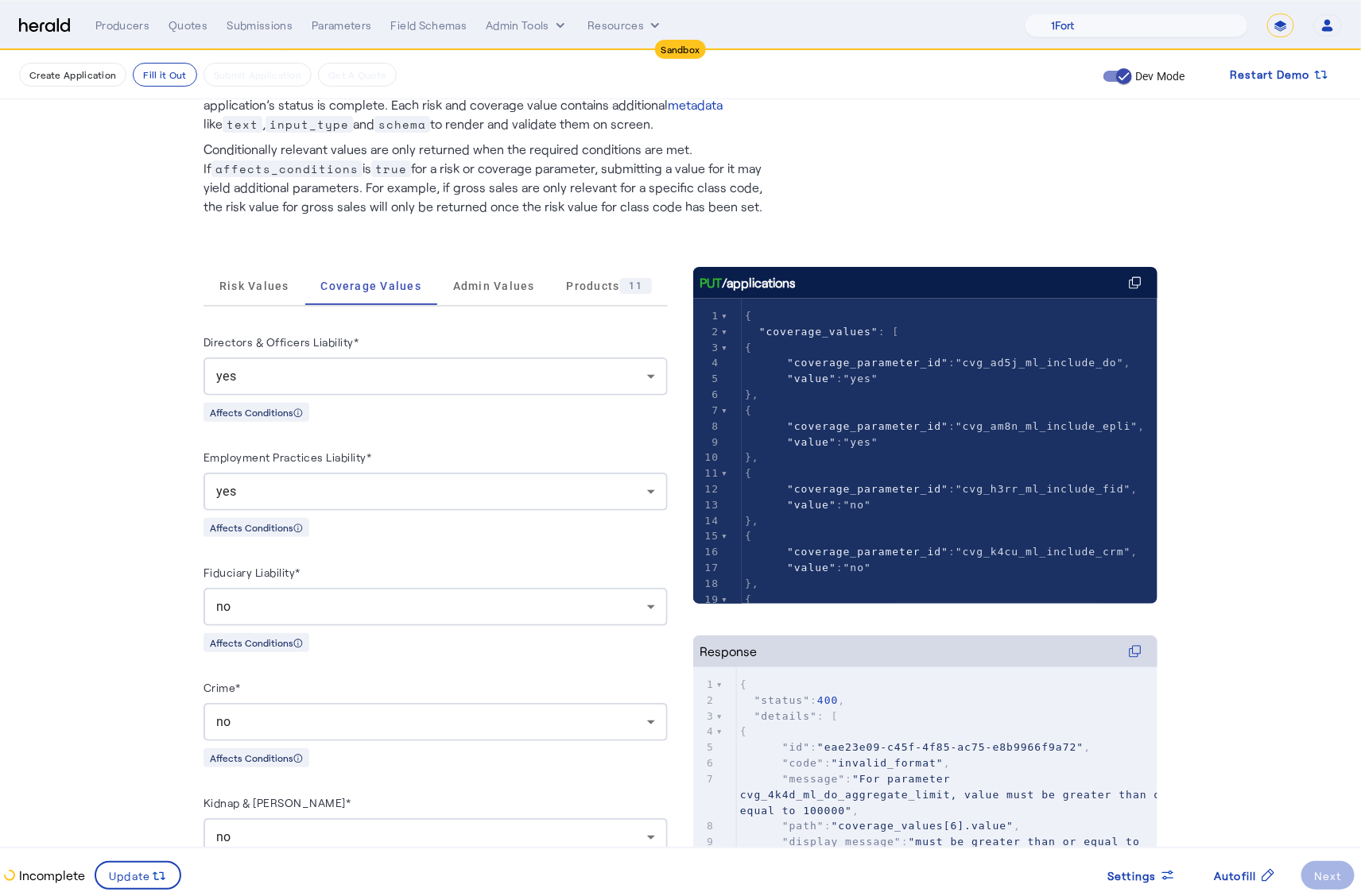
scroll to position [378, 0]
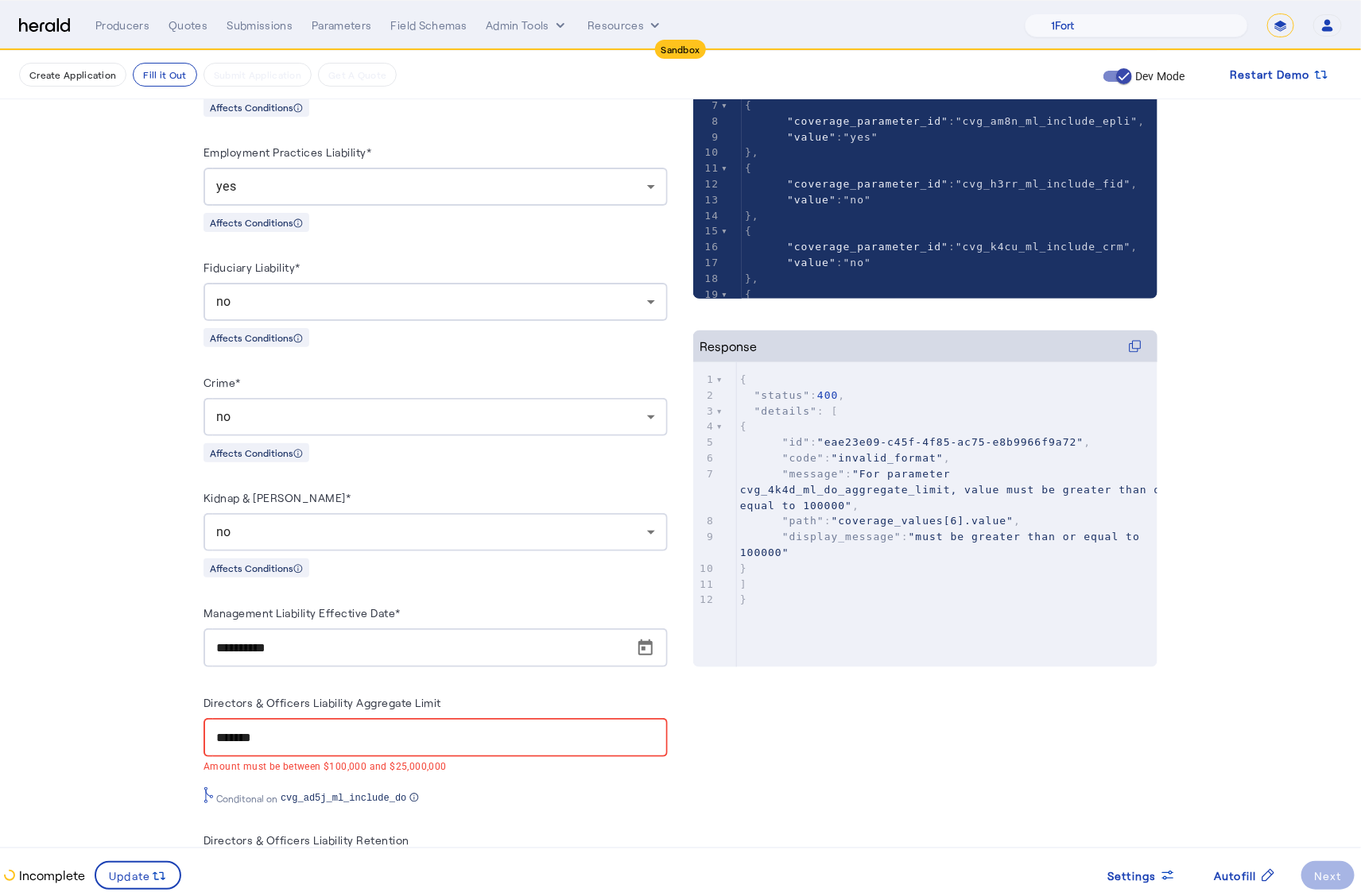
click at [427, 315] on div "no" at bounding box center [435, 301] width 438 height 38
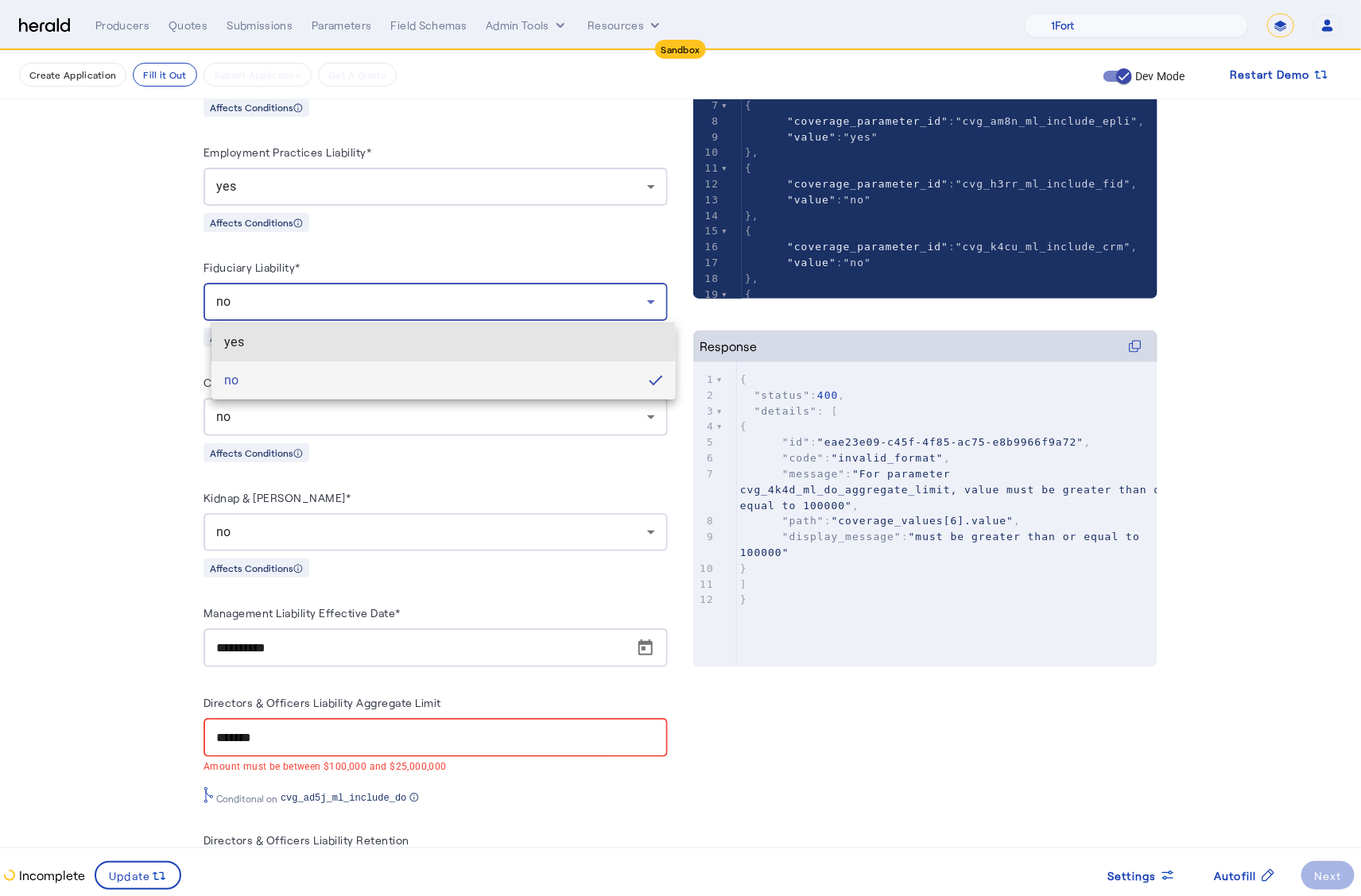
click at [345, 344] on span "yes" at bounding box center [444, 342] width 438 height 19
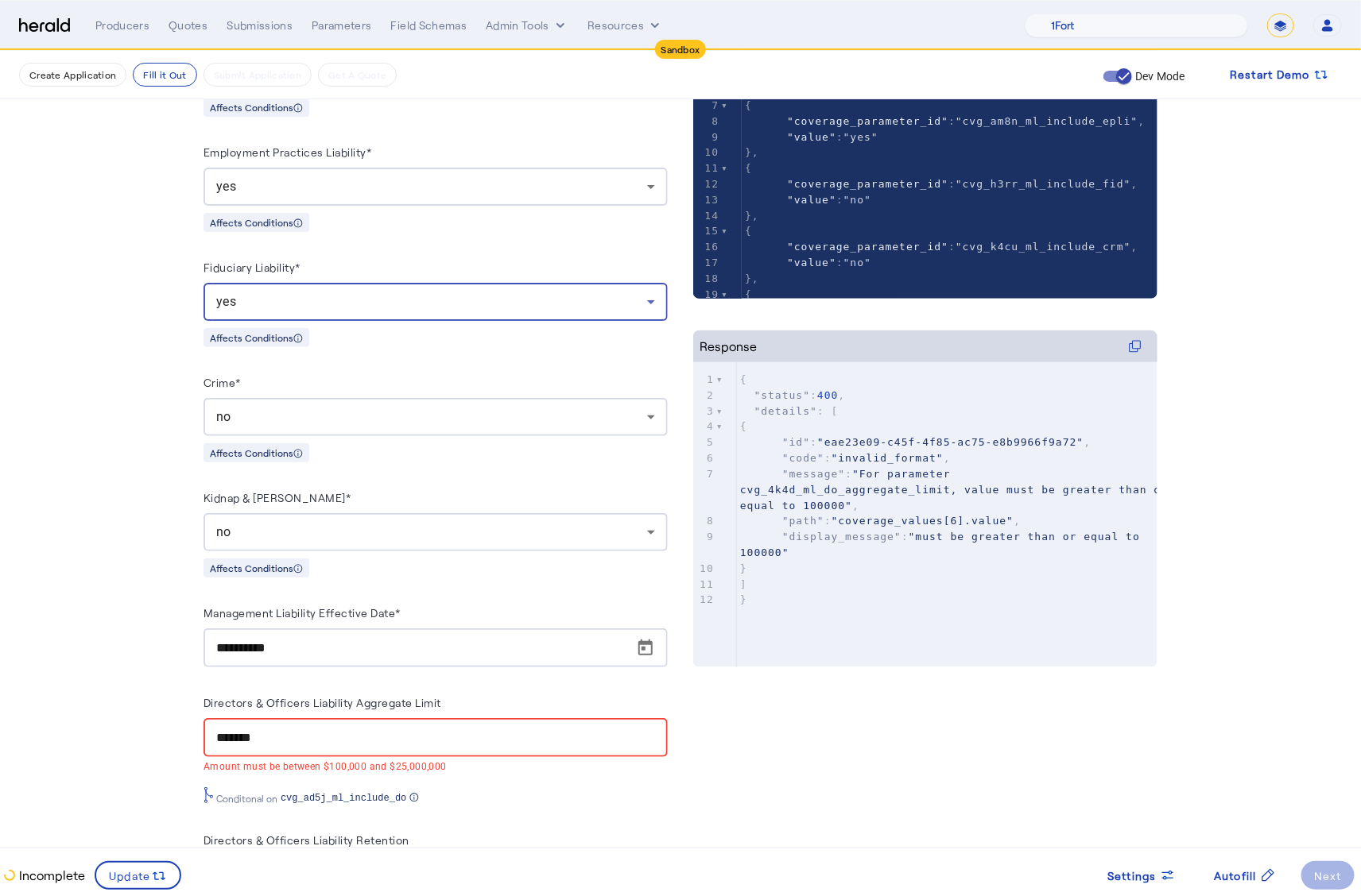
click at [387, 413] on div "no" at bounding box center [431, 417] width 431 height 19
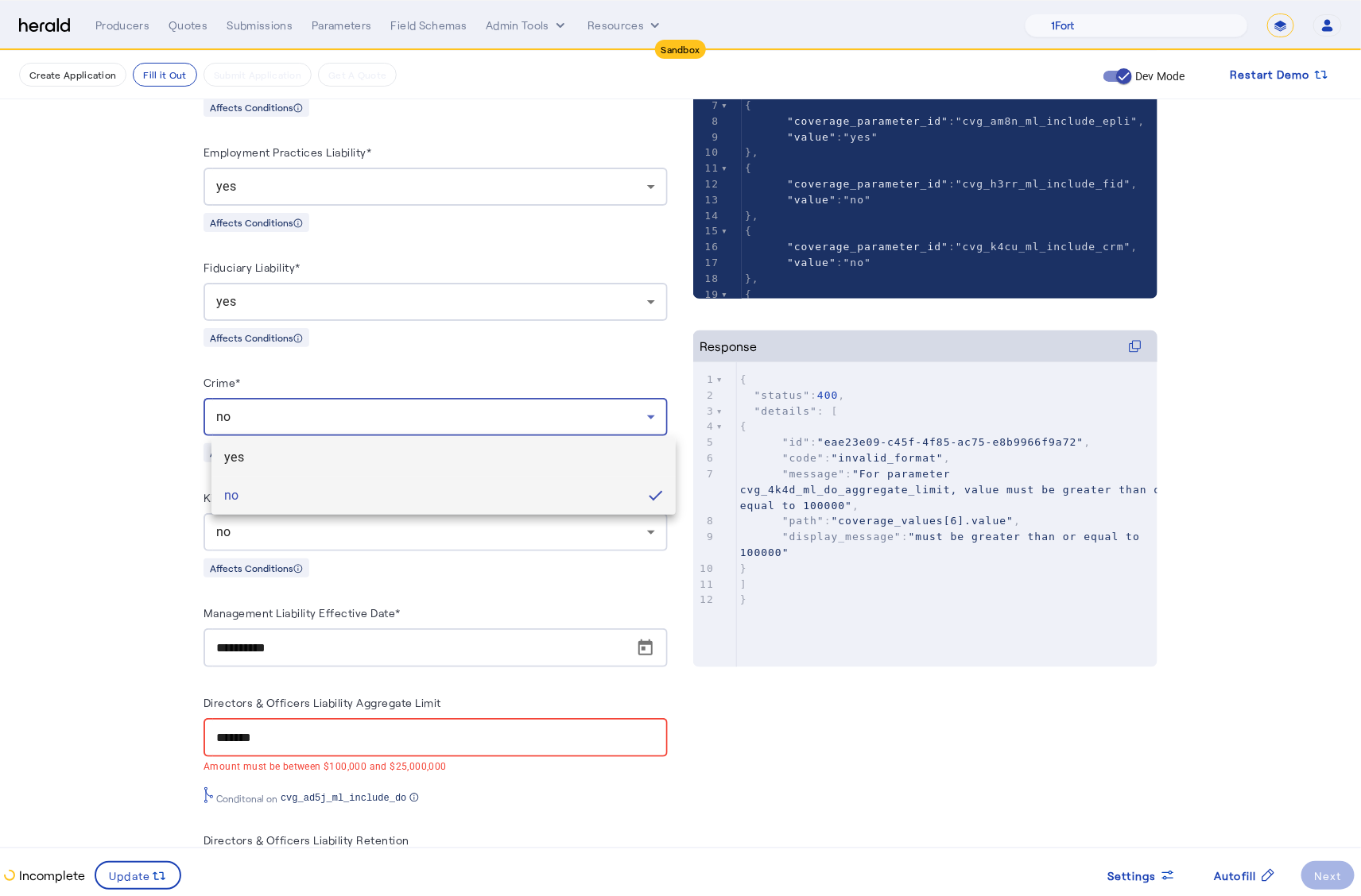
click at [319, 469] on mat-option "yes" at bounding box center [444, 457] width 464 height 38
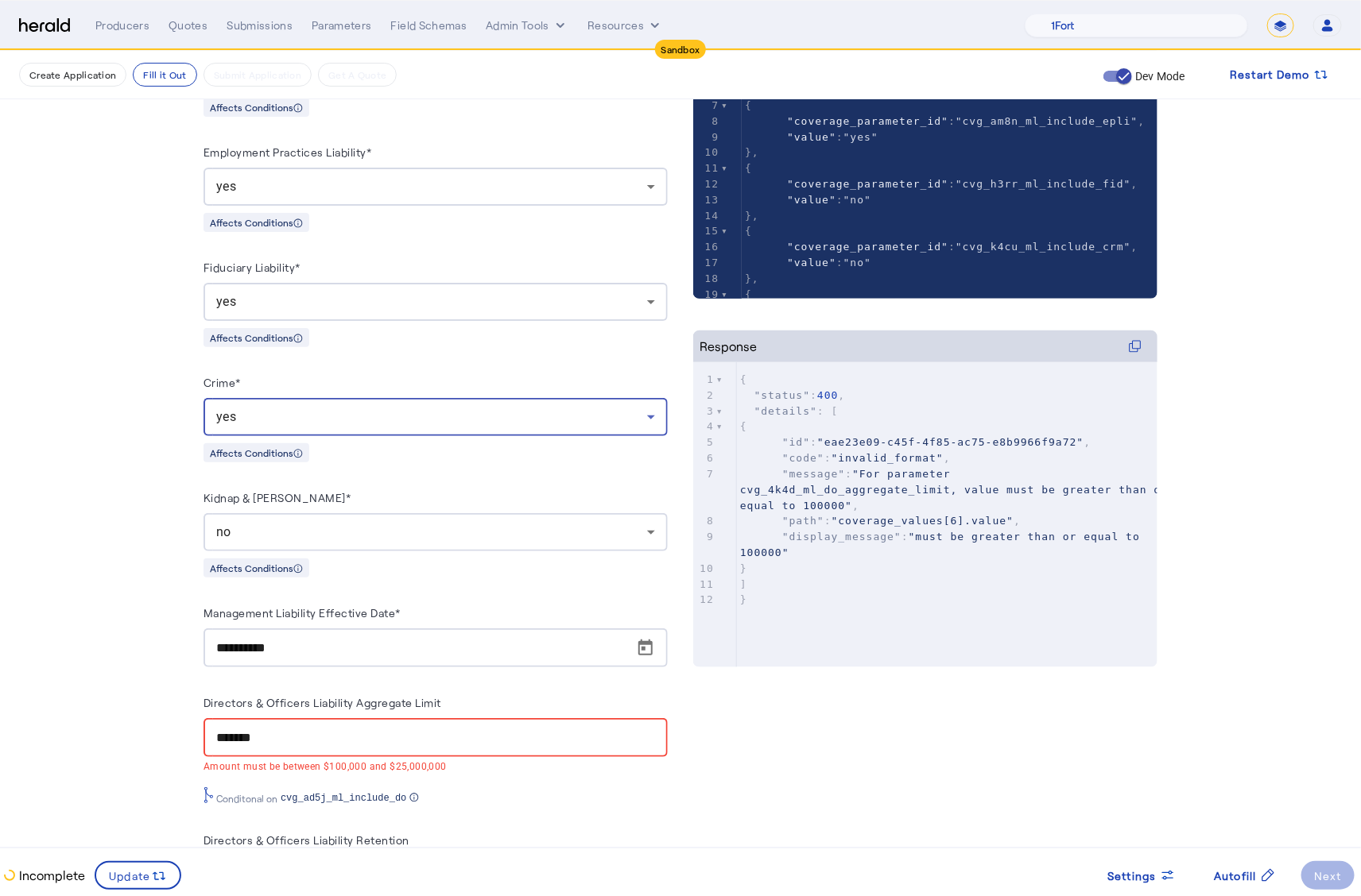
click at [343, 532] on div "no" at bounding box center [431, 532] width 431 height 19
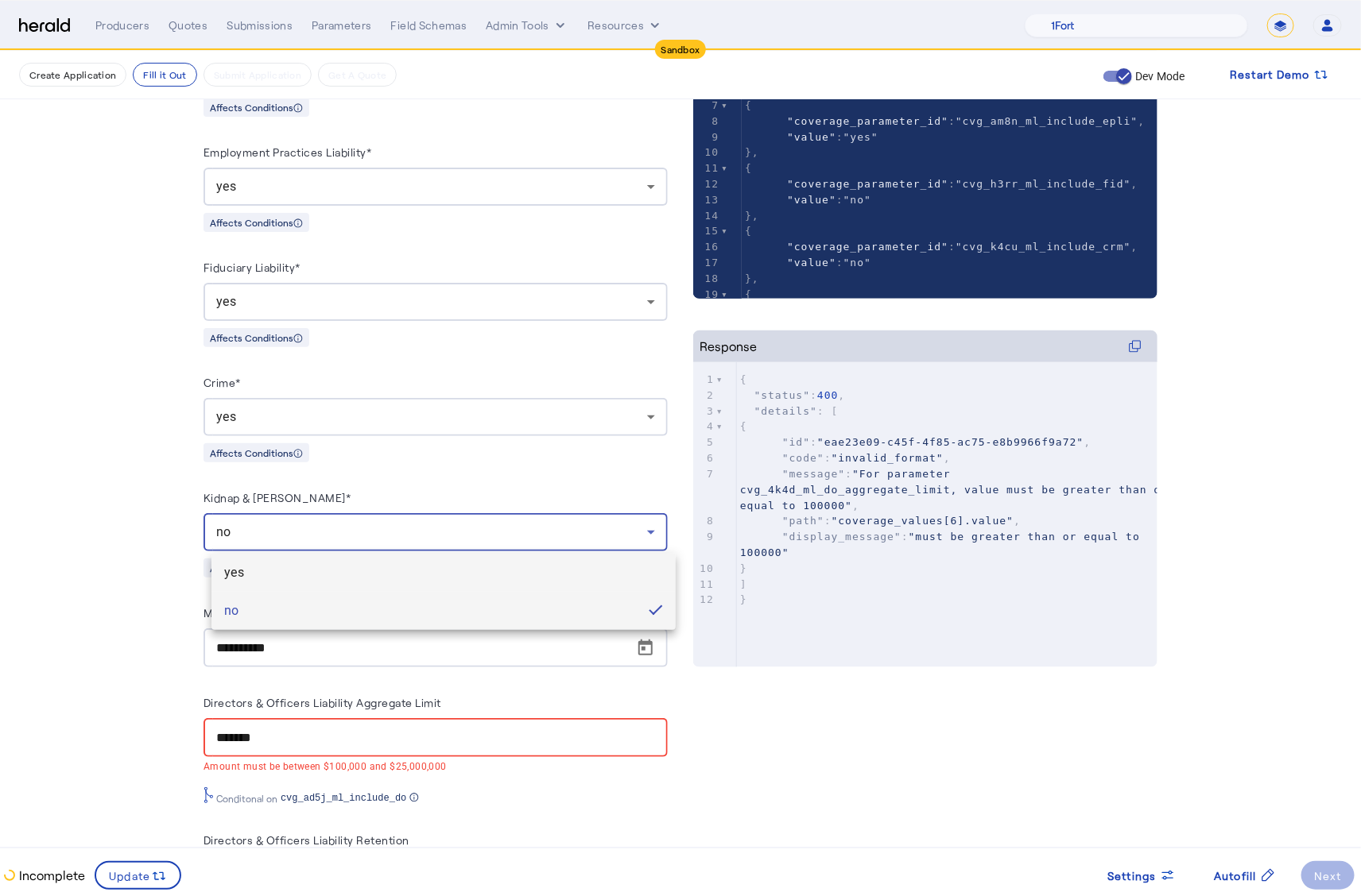
click at [329, 569] on span "yes" at bounding box center [444, 573] width 438 height 19
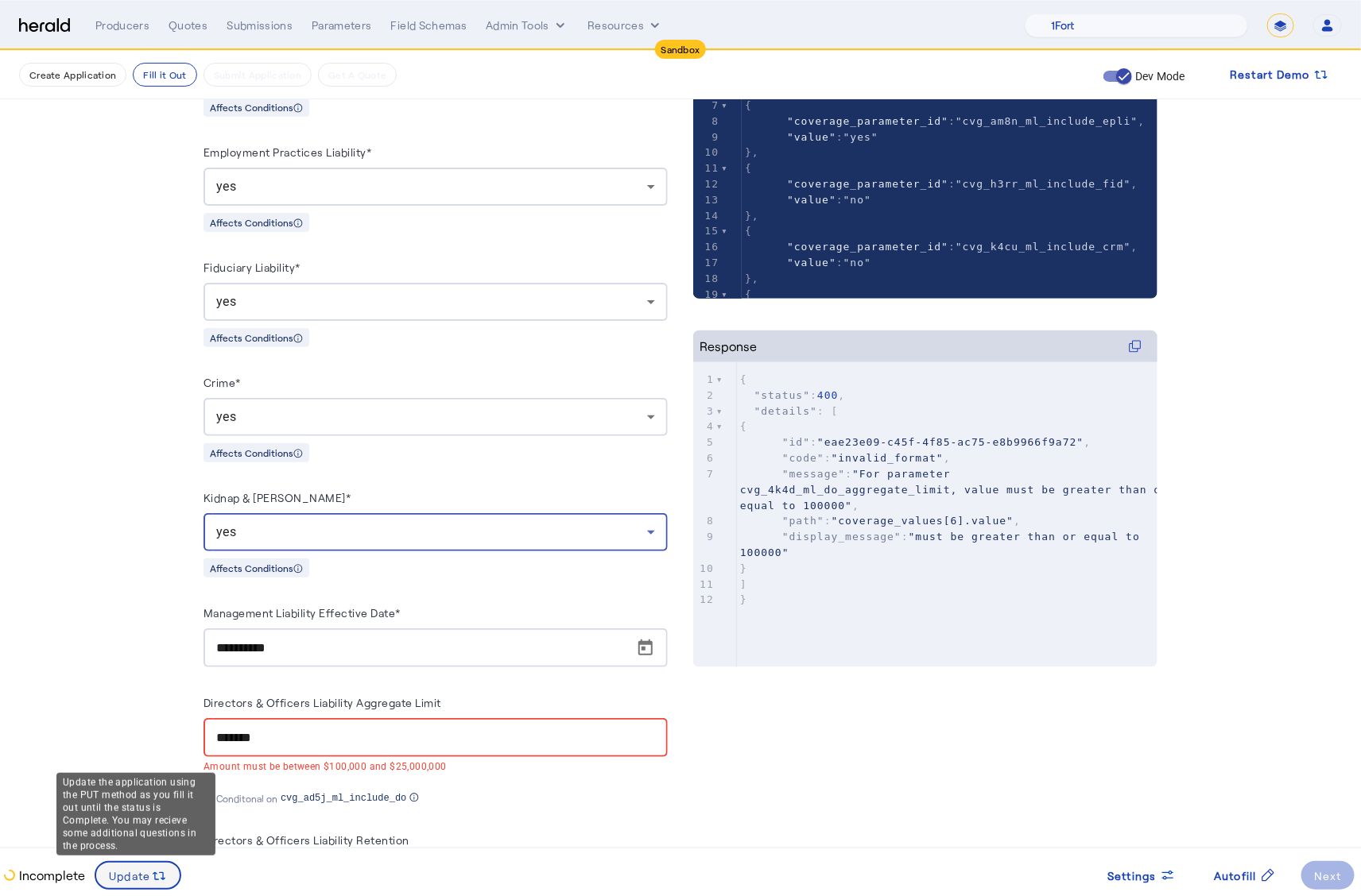
click at [125, 867] on div "Update" at bounding box center [138, 876] width 58 height 18
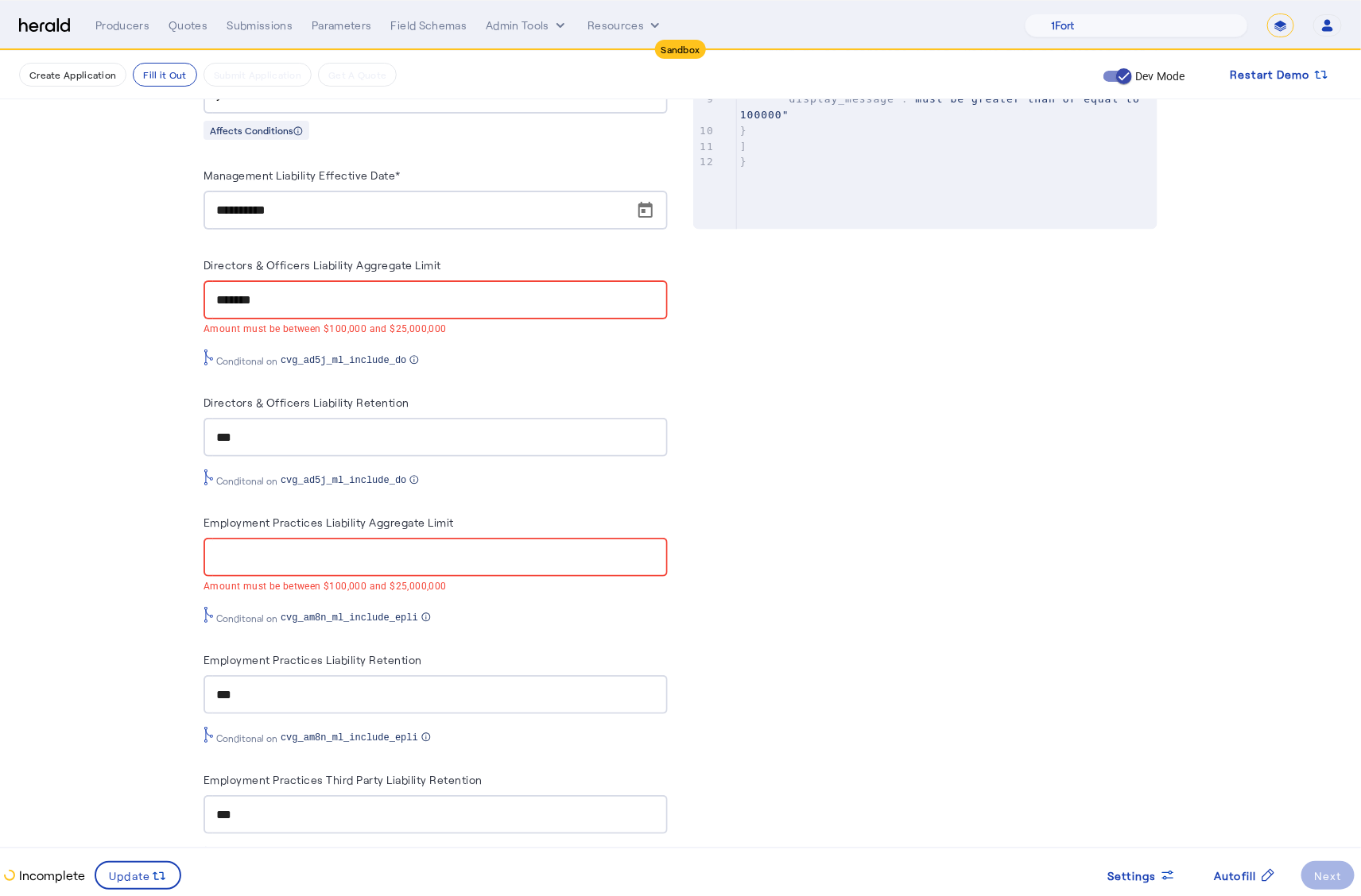
scroll to position [812, 0]
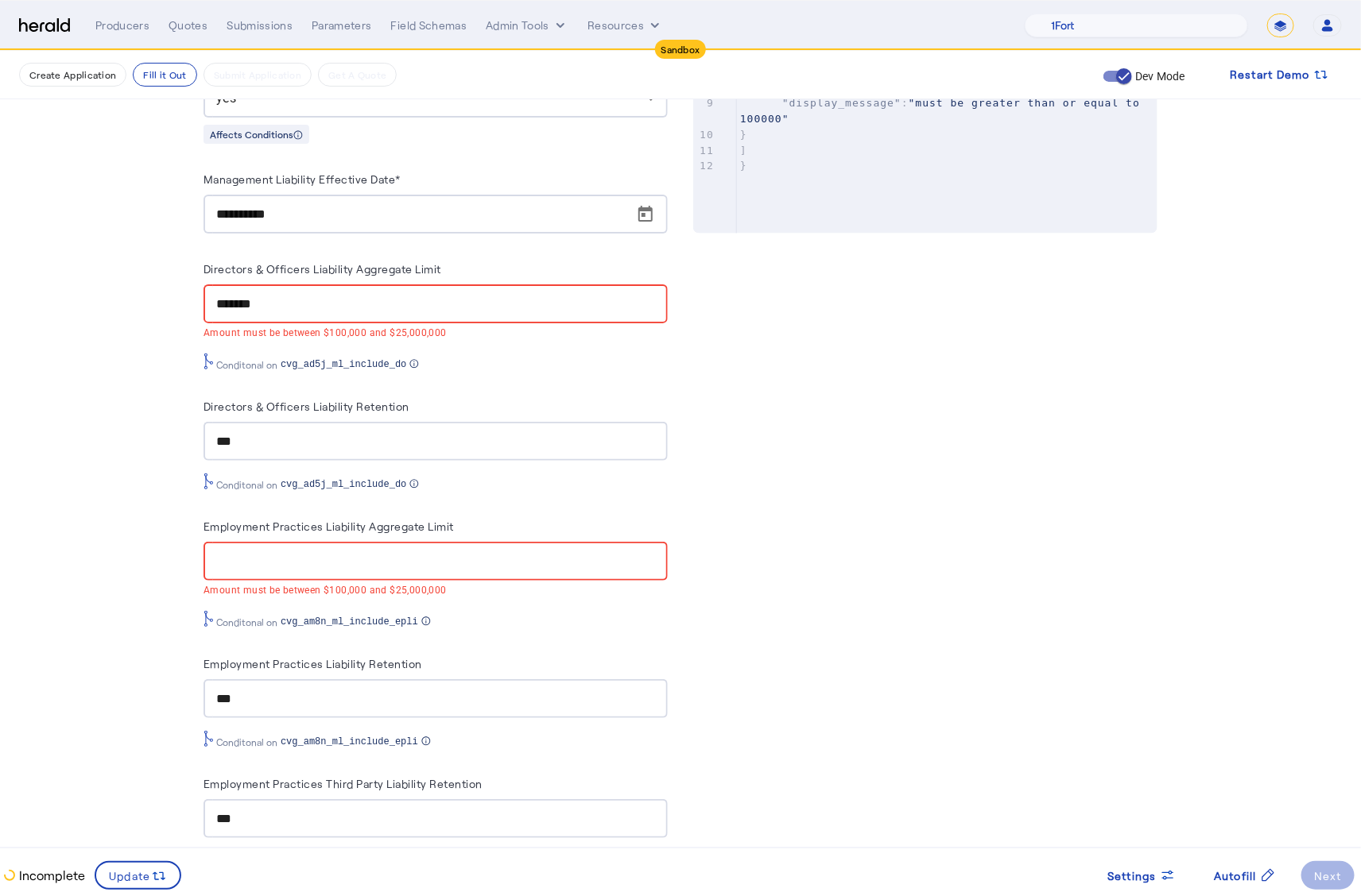
click at [343, 311] on div "*******" at bounding box center [435, 304] width 438 height 39
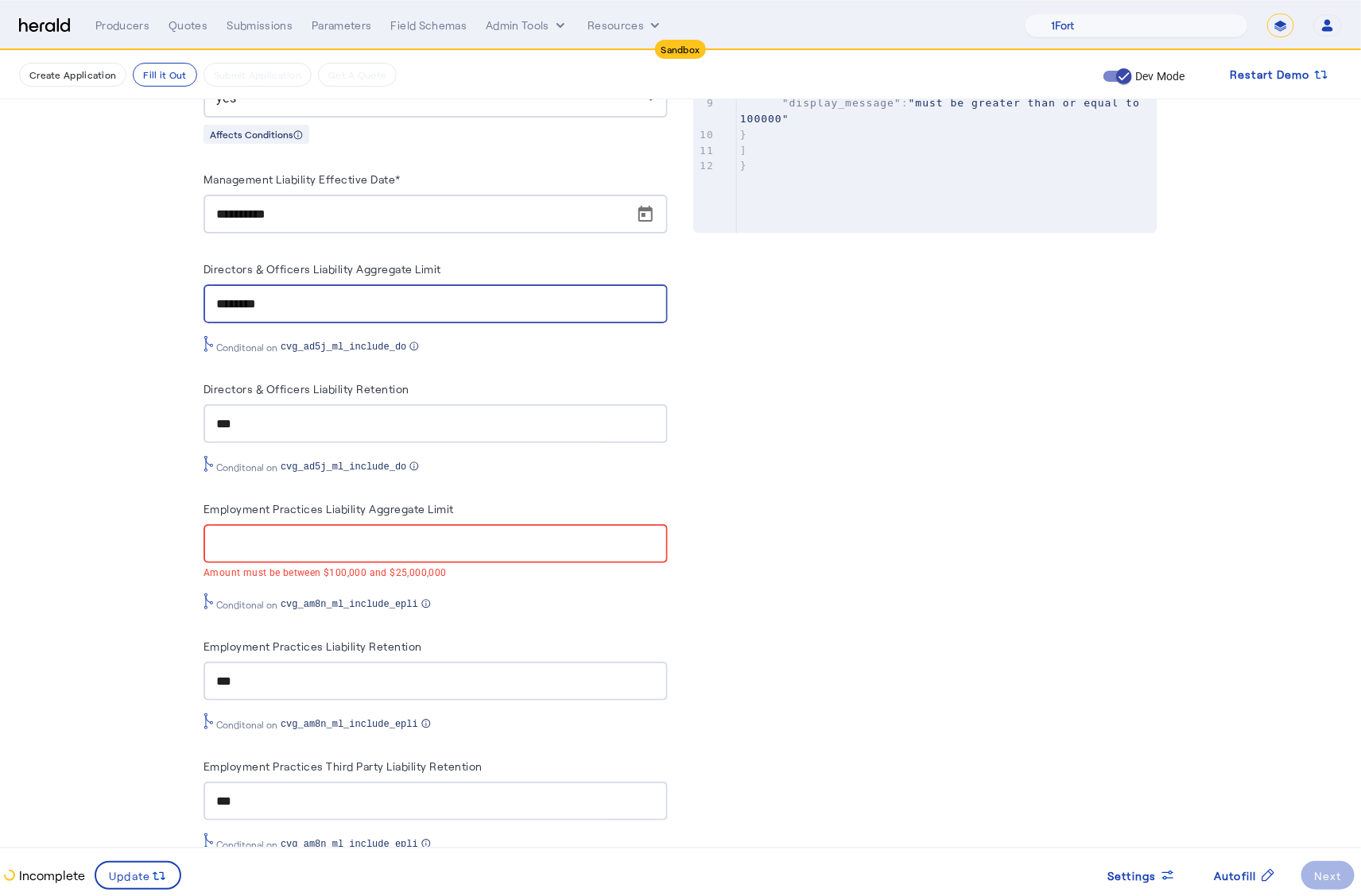
type input "********"
click at [327, 535] on input "Employment Practices Liability Aggregate Limit" at bounding box center [435, 544] width 438 height 19
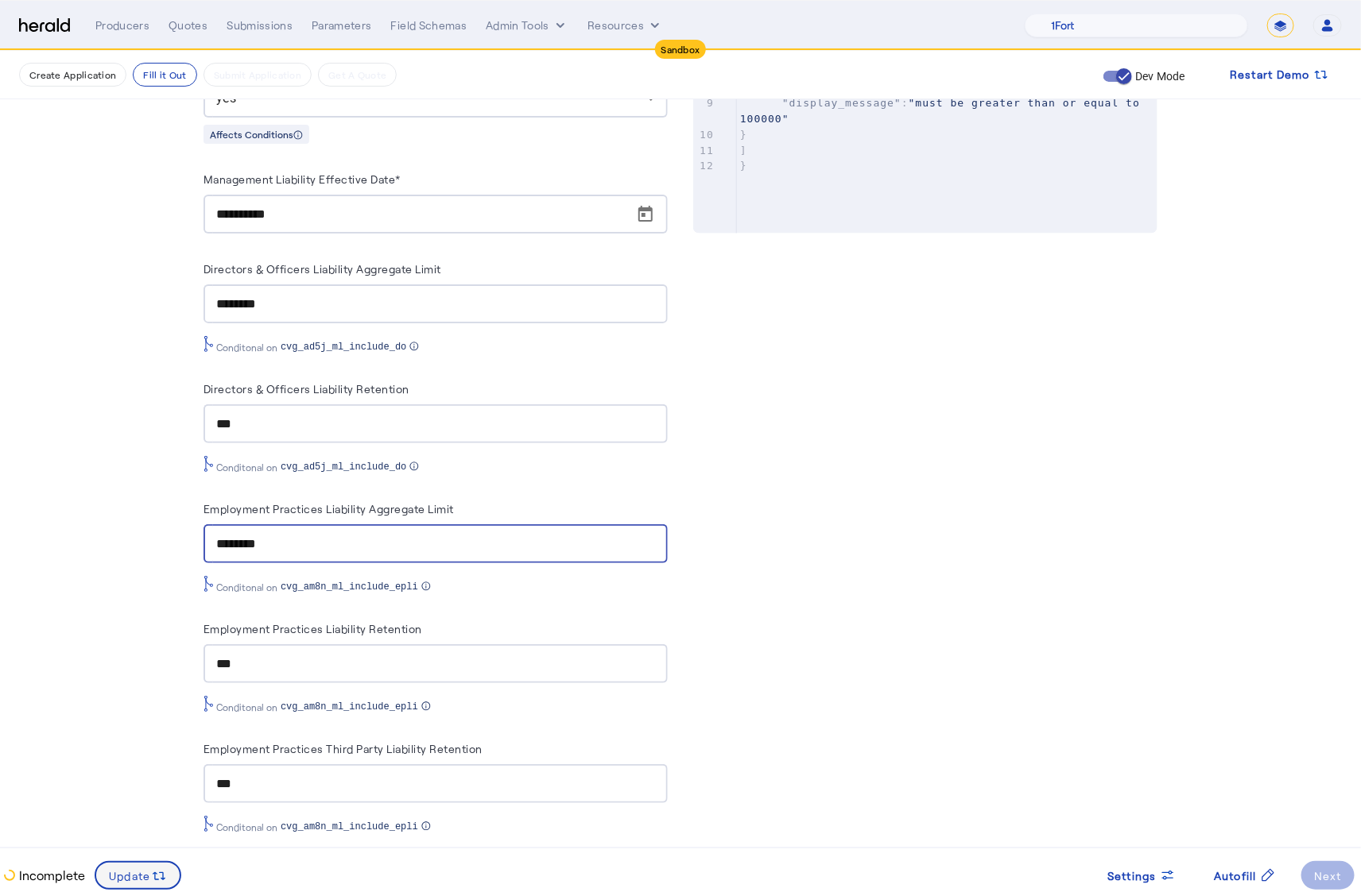
type input "********"
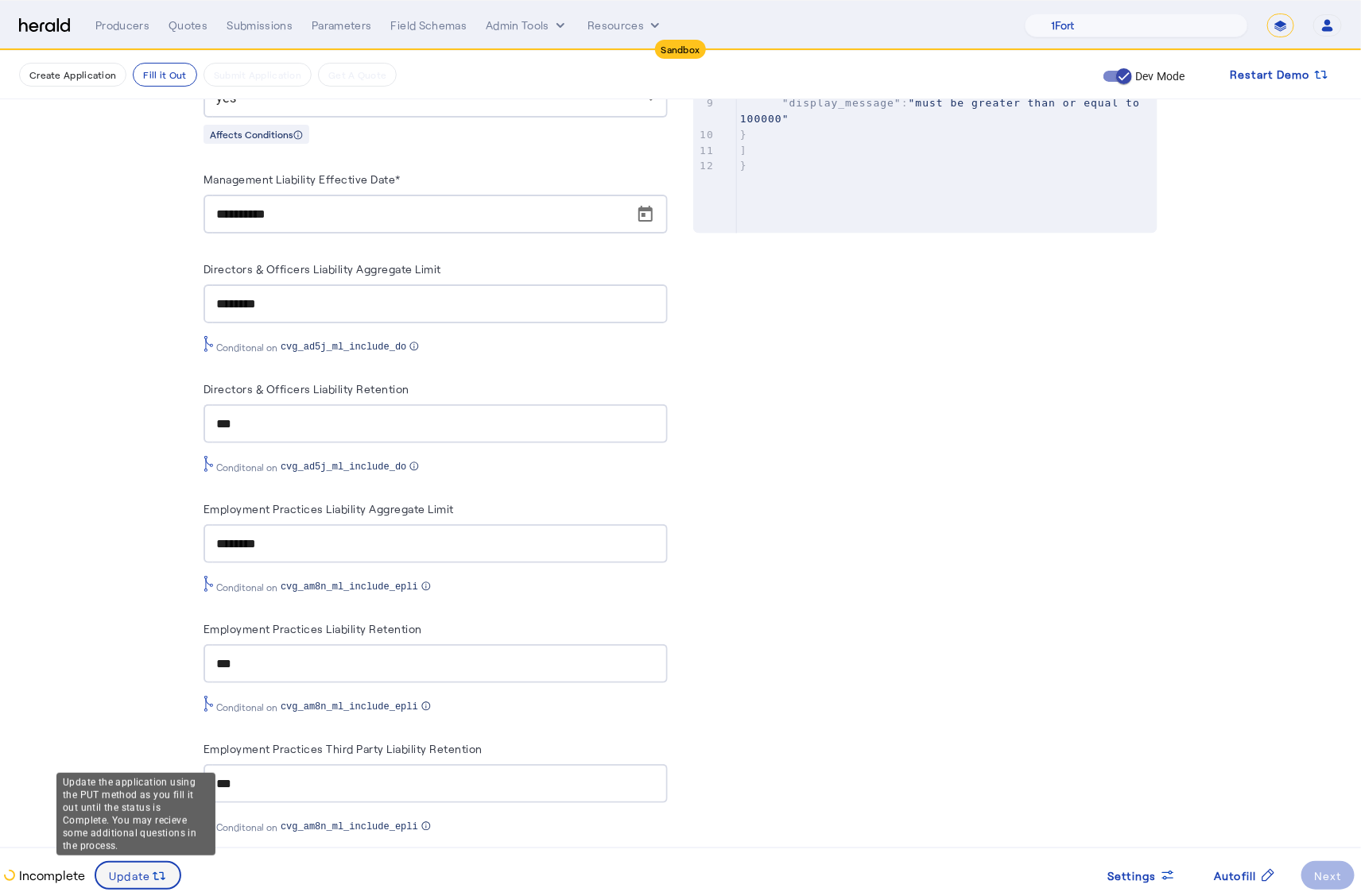
click at [151, 868] on icon at bounding box center [158, 876] width 16 height 16
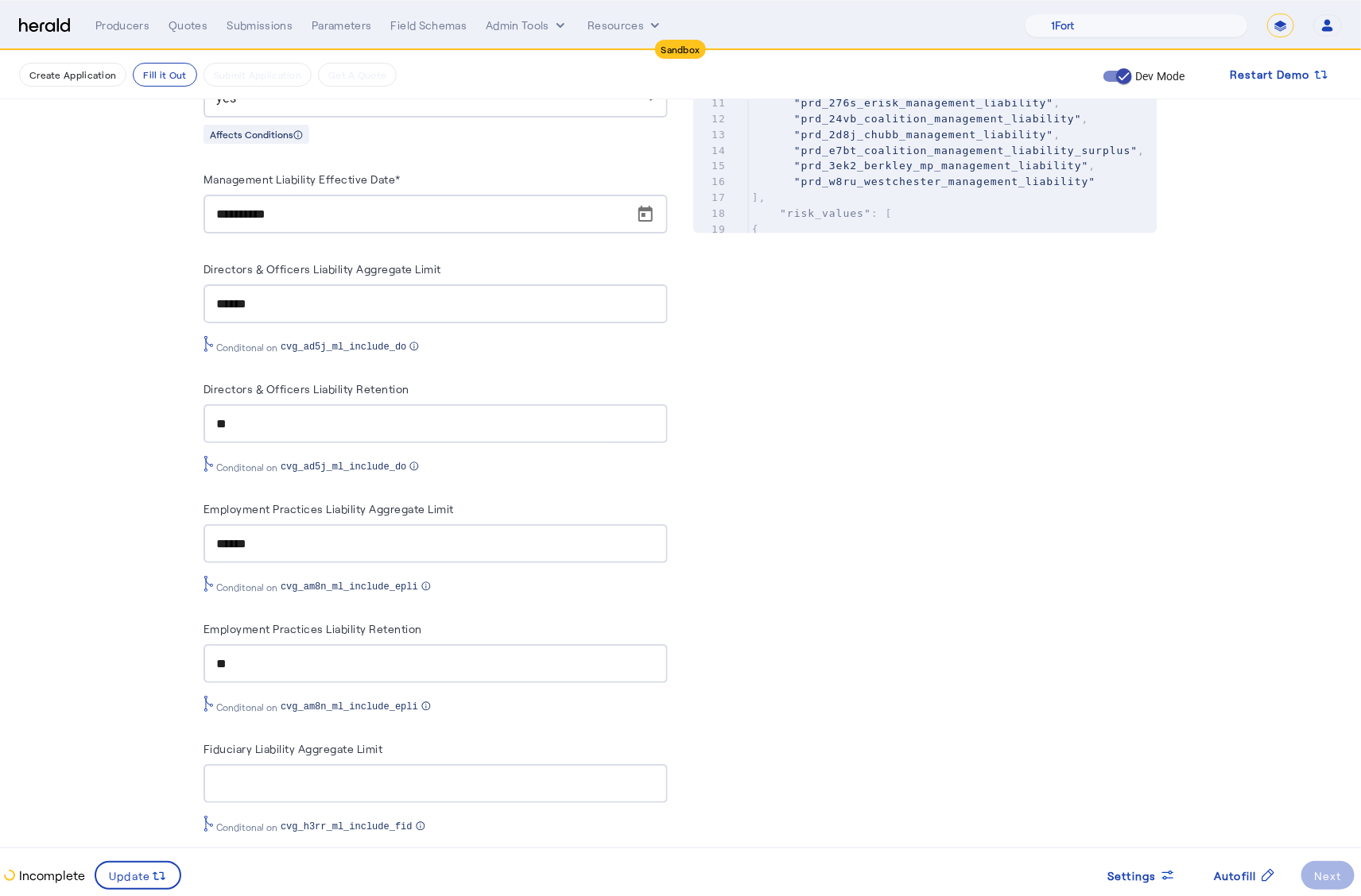
scroll to position [0, 0]
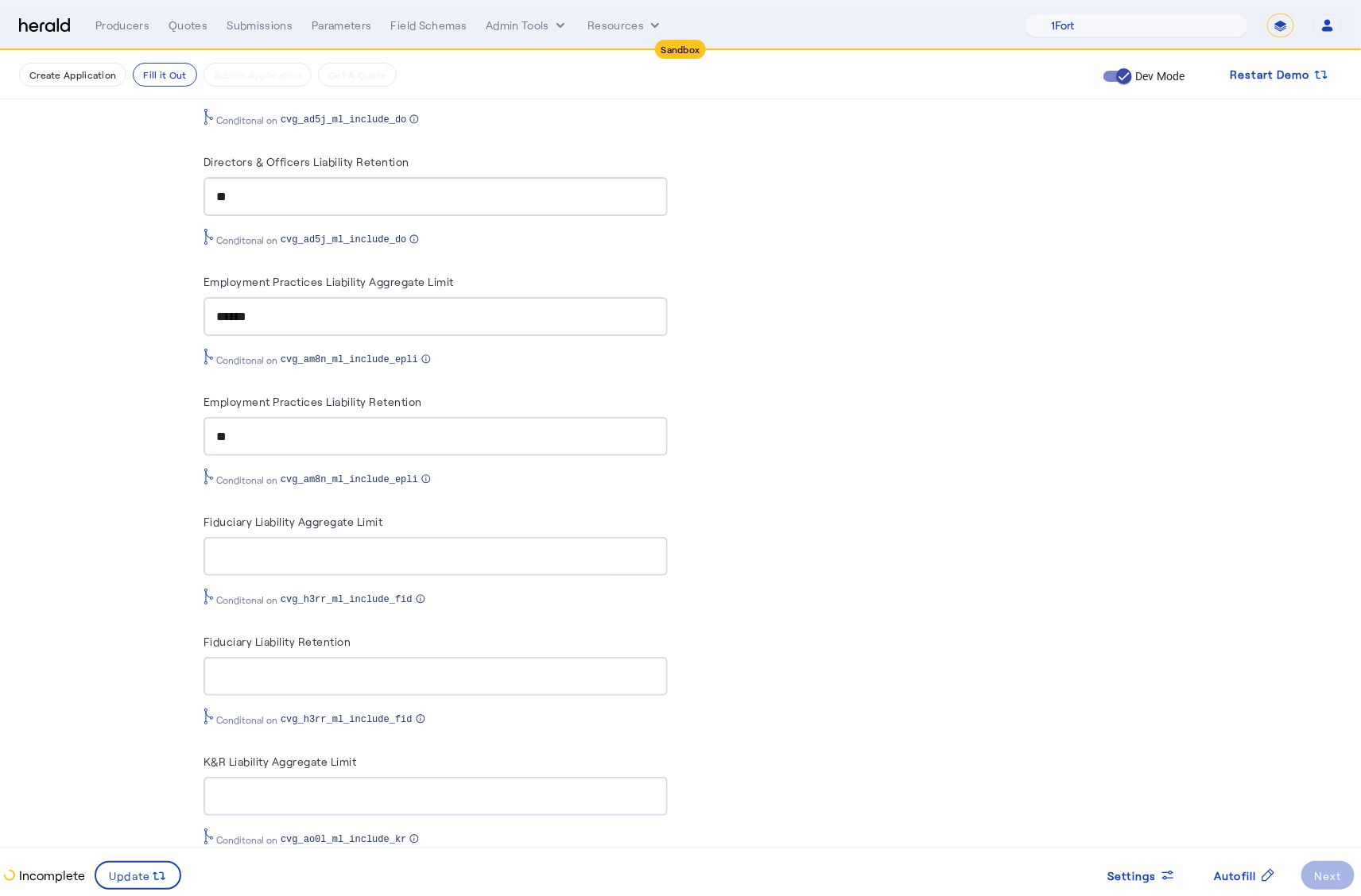
scroll to position [1019, 0]
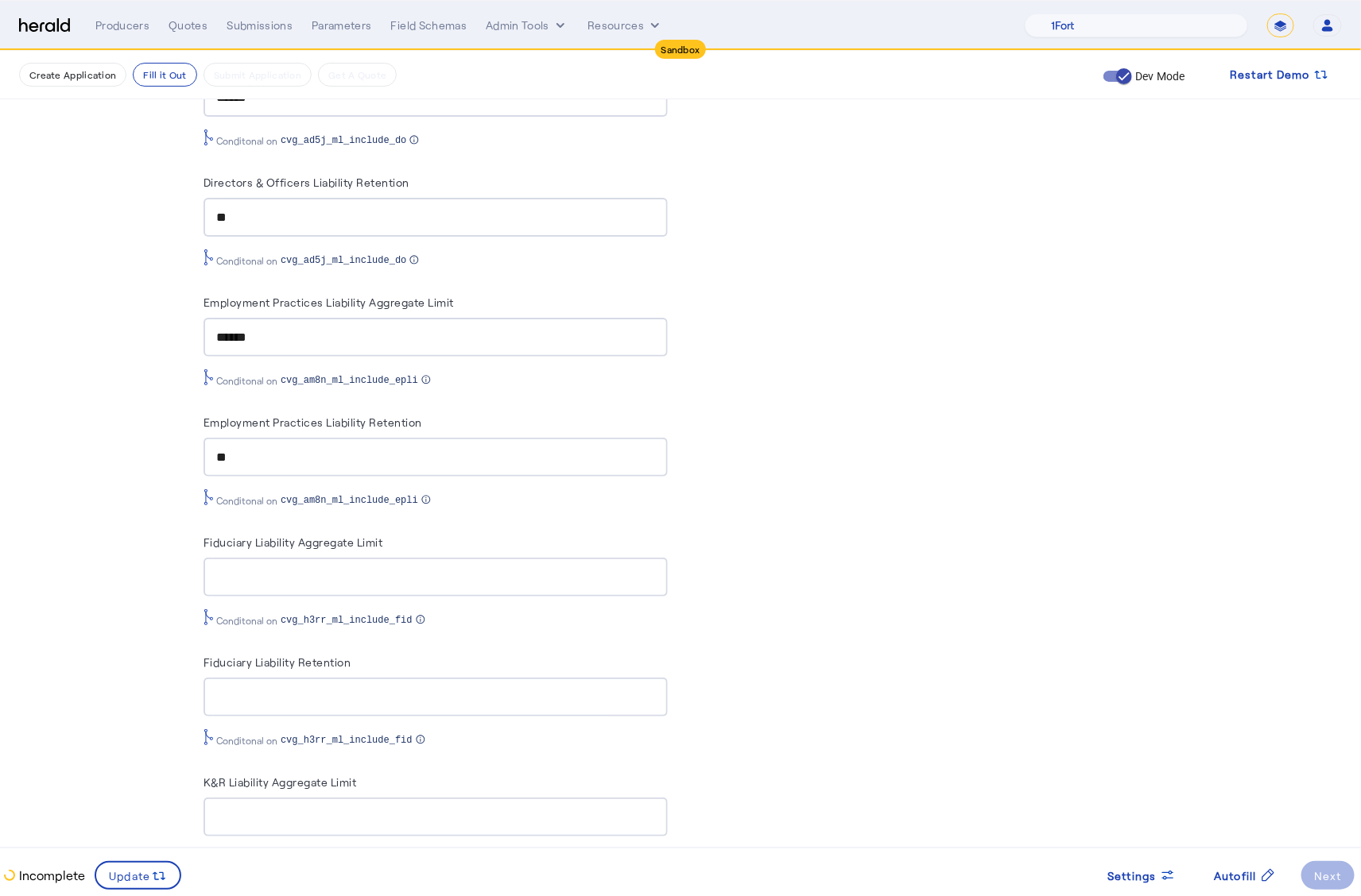
click at [344, 568] on input "Fiduciary Liability Aggregate Limit" at bounding box center [435, 577] width 438 height 19
type input "****"
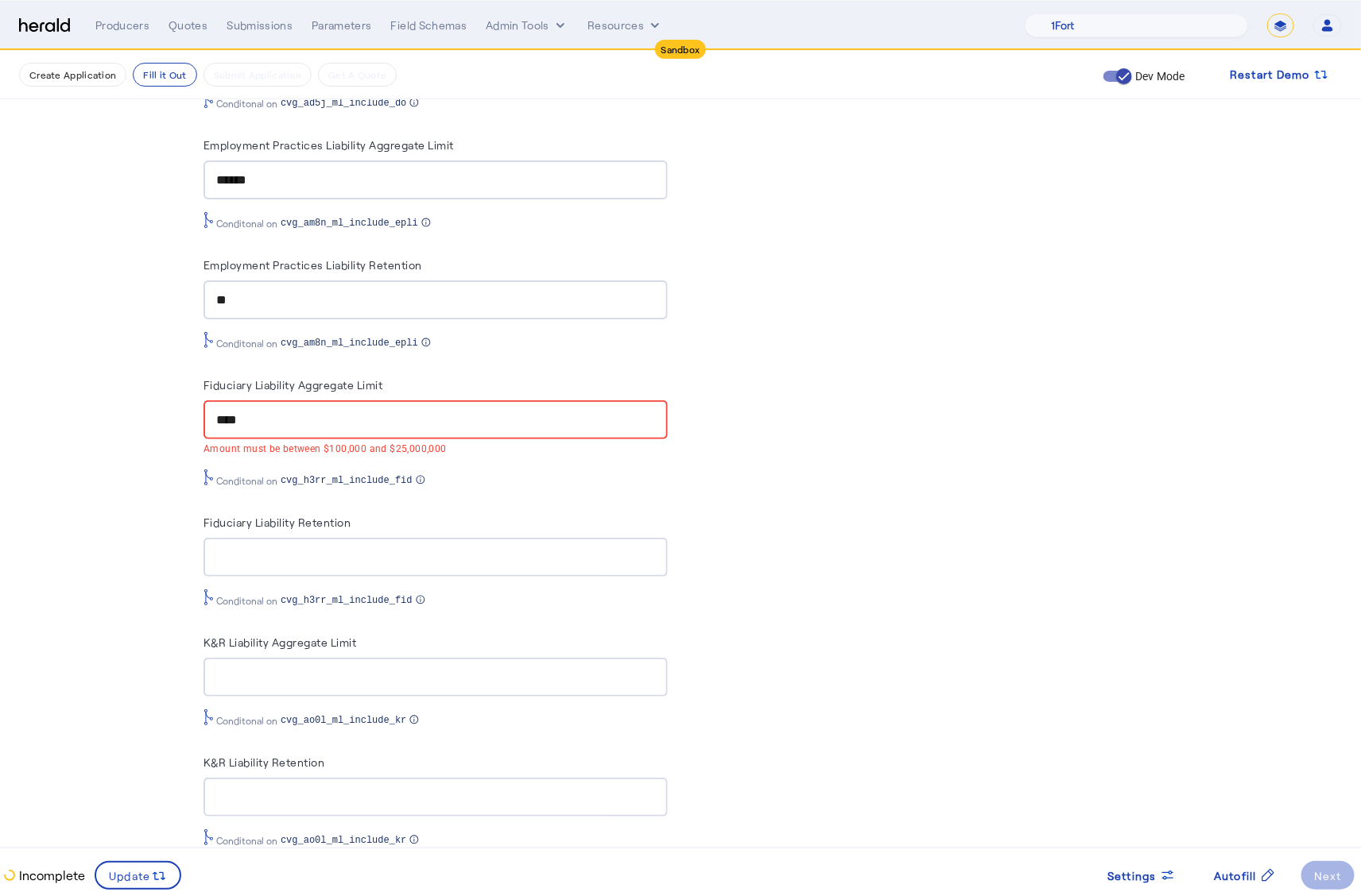
scroll to position [1185, 0]
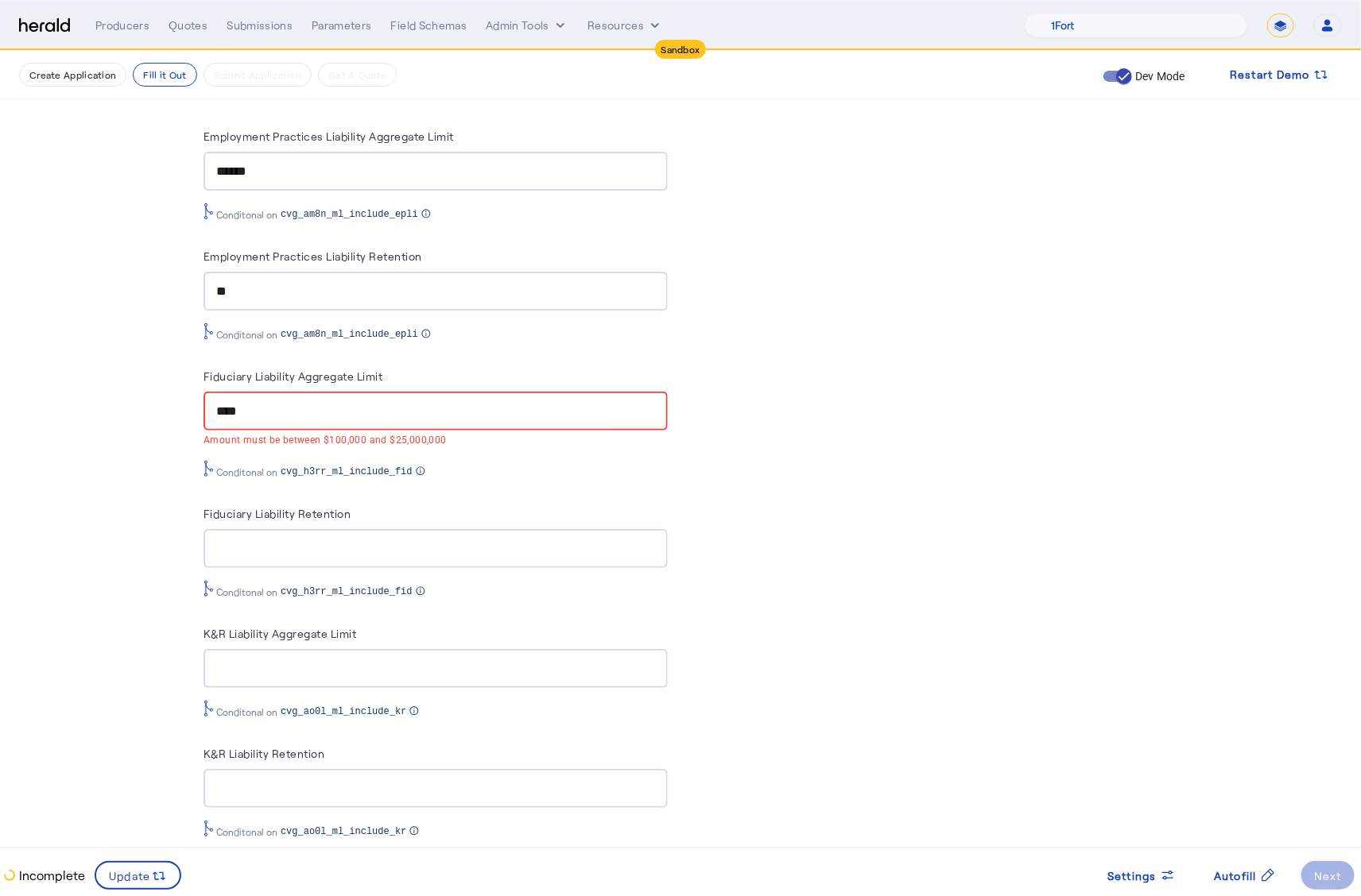
click at [273, 665] on input "K&R Liability Aggregate Limit" at bounding box center [435, 668] width 438 height 19
type input "****"
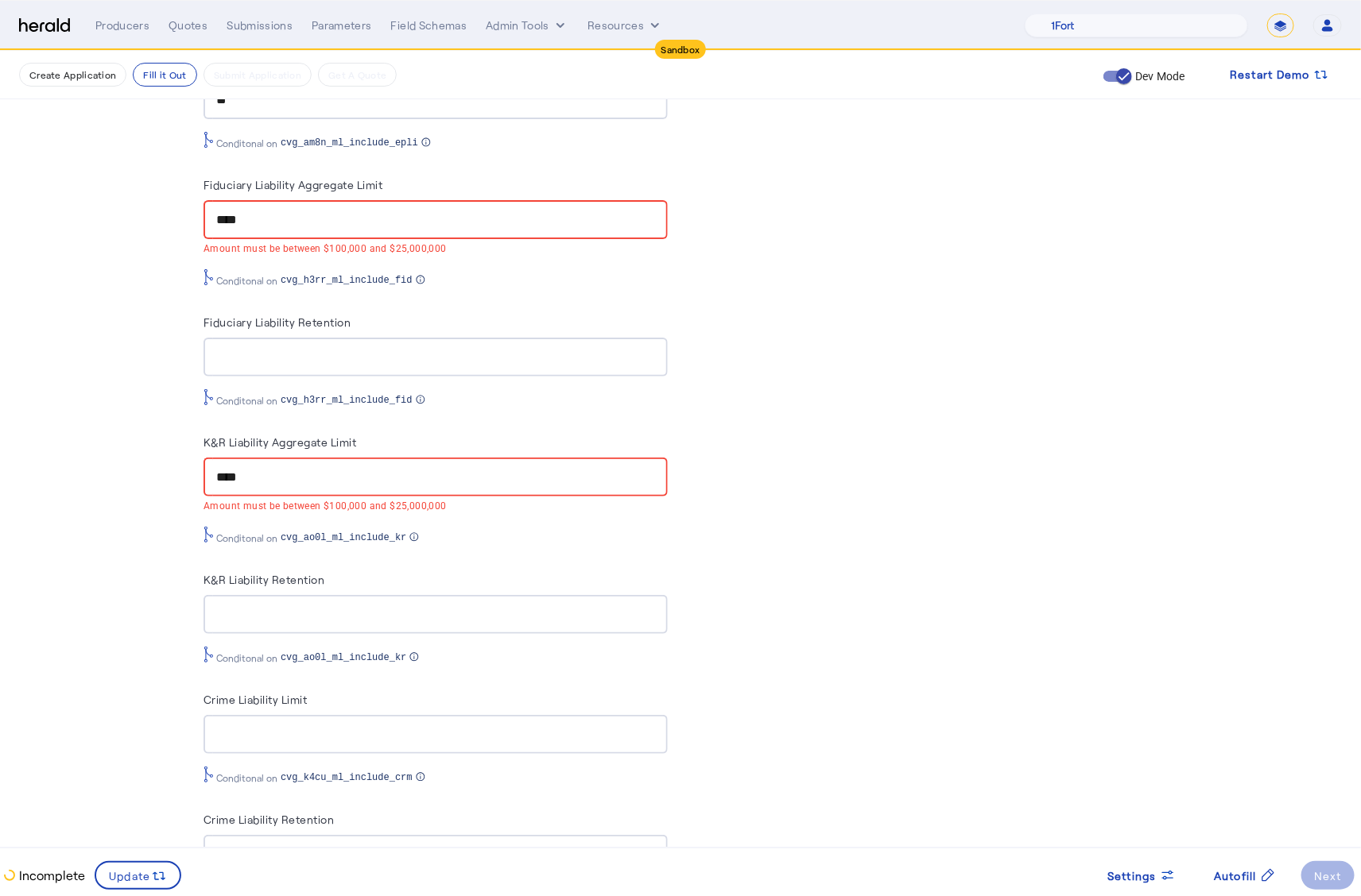
scroll to position [1525, 0]
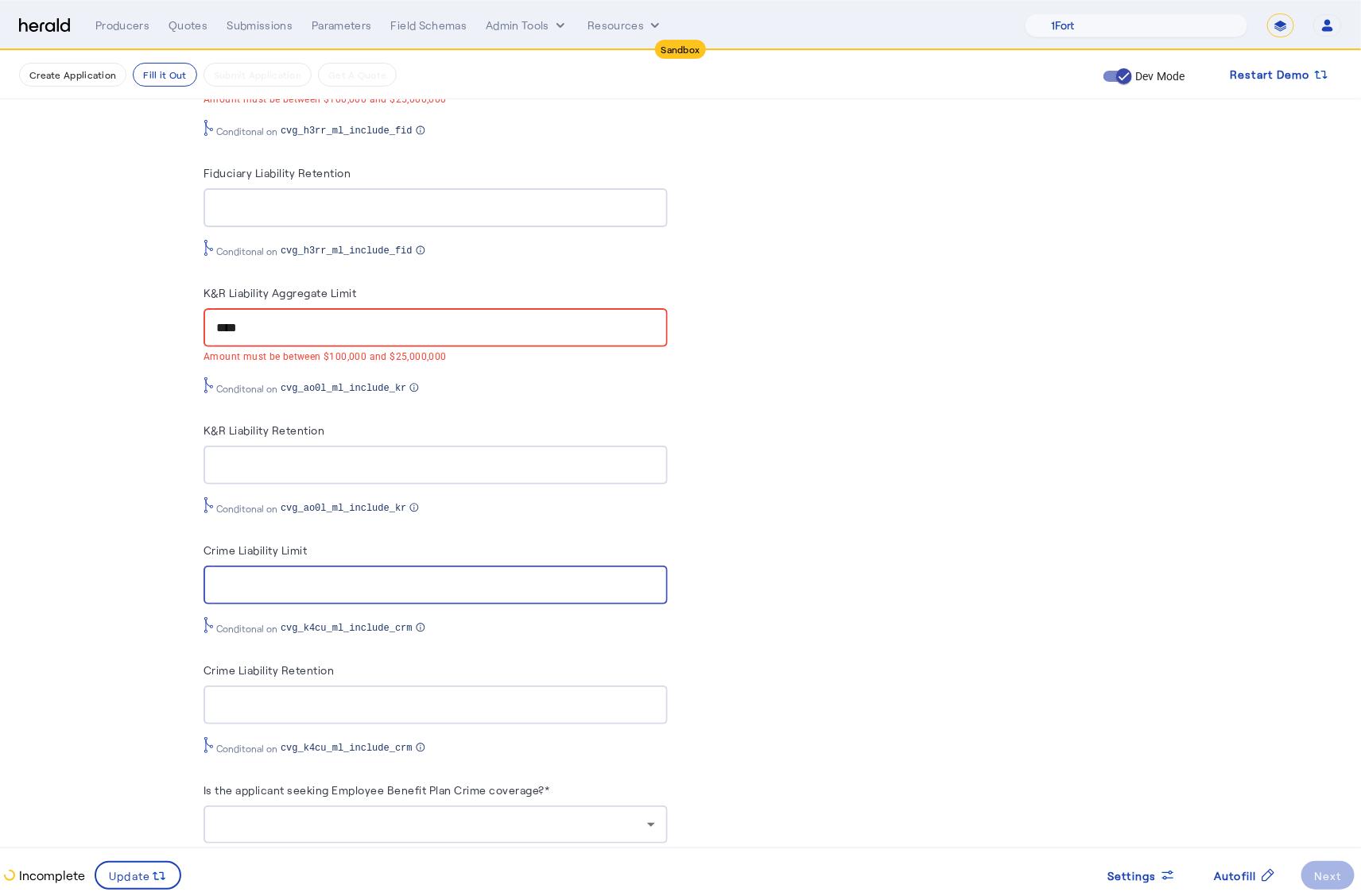
click at [286, 576] on input "Crime Liability Limit" at bounding box center [435, 585] width 438 height 19
type input "****"
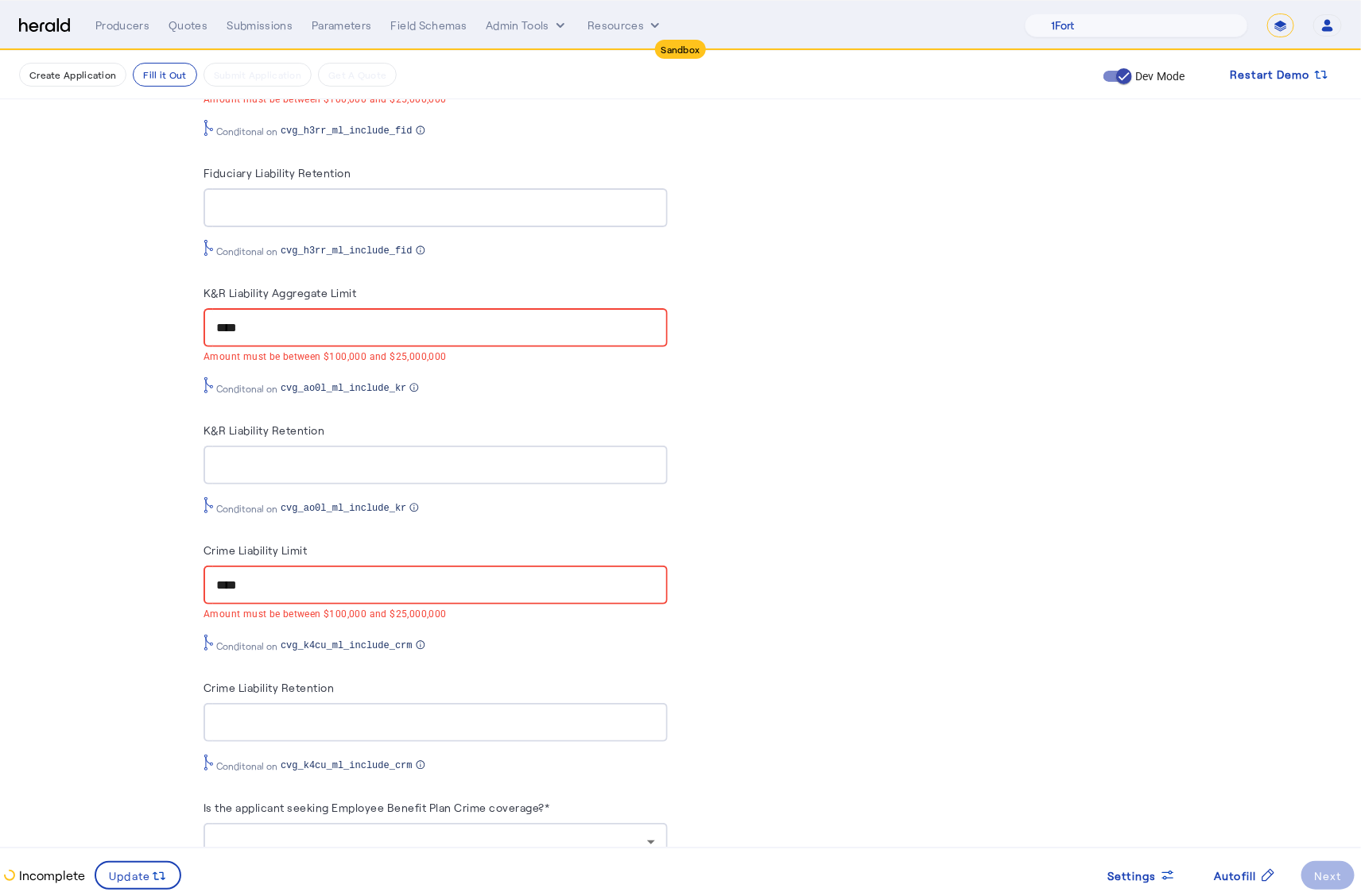
click at [1153, 878] on span "Settings" at bounding box center [1132, 876] width 49 height 17
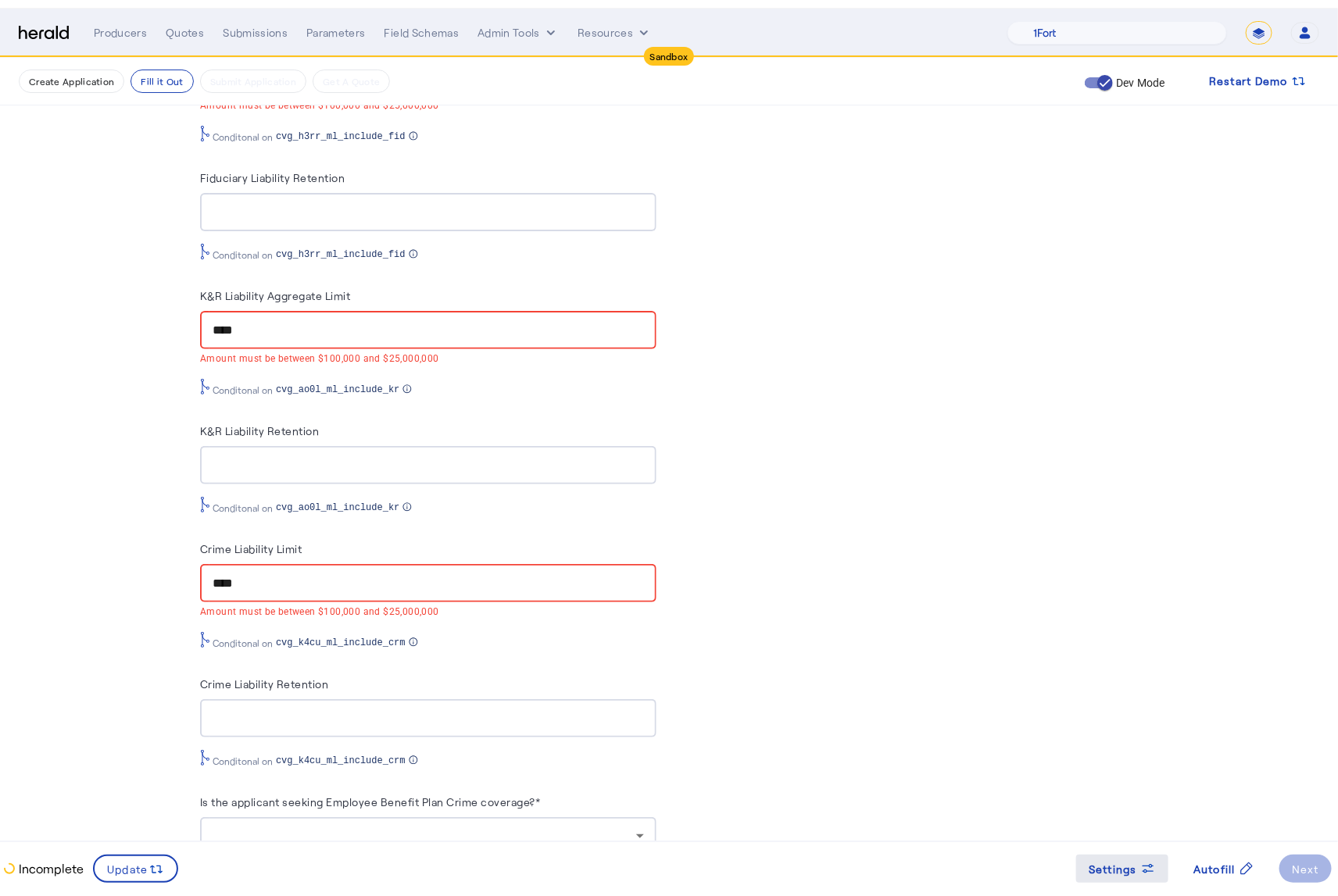
scroll to position [0, 0]
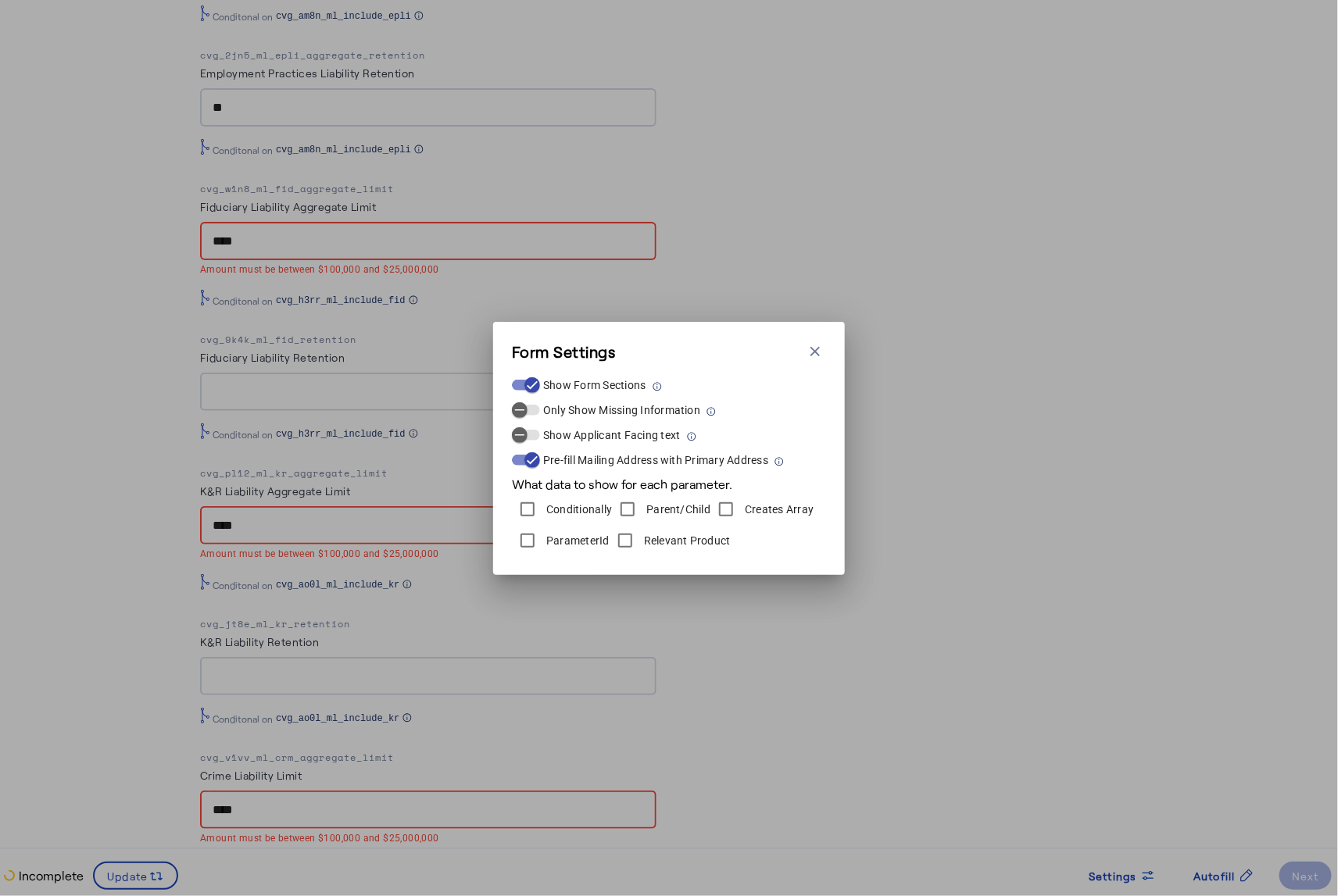
click at [820, 348] on icon "button" at bounding box center [815, 351] width 16 height 16
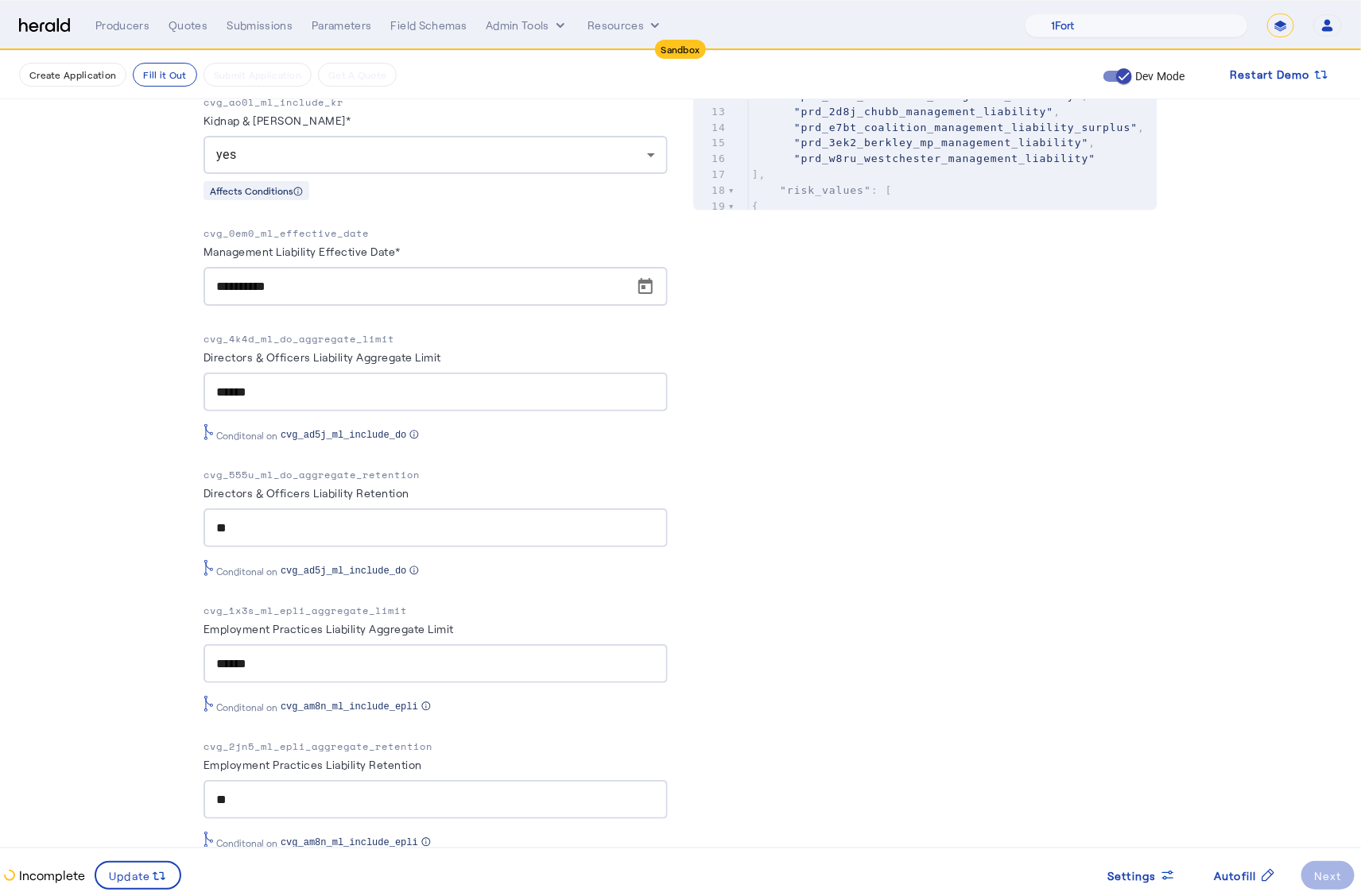
scroll to position [807, 0]
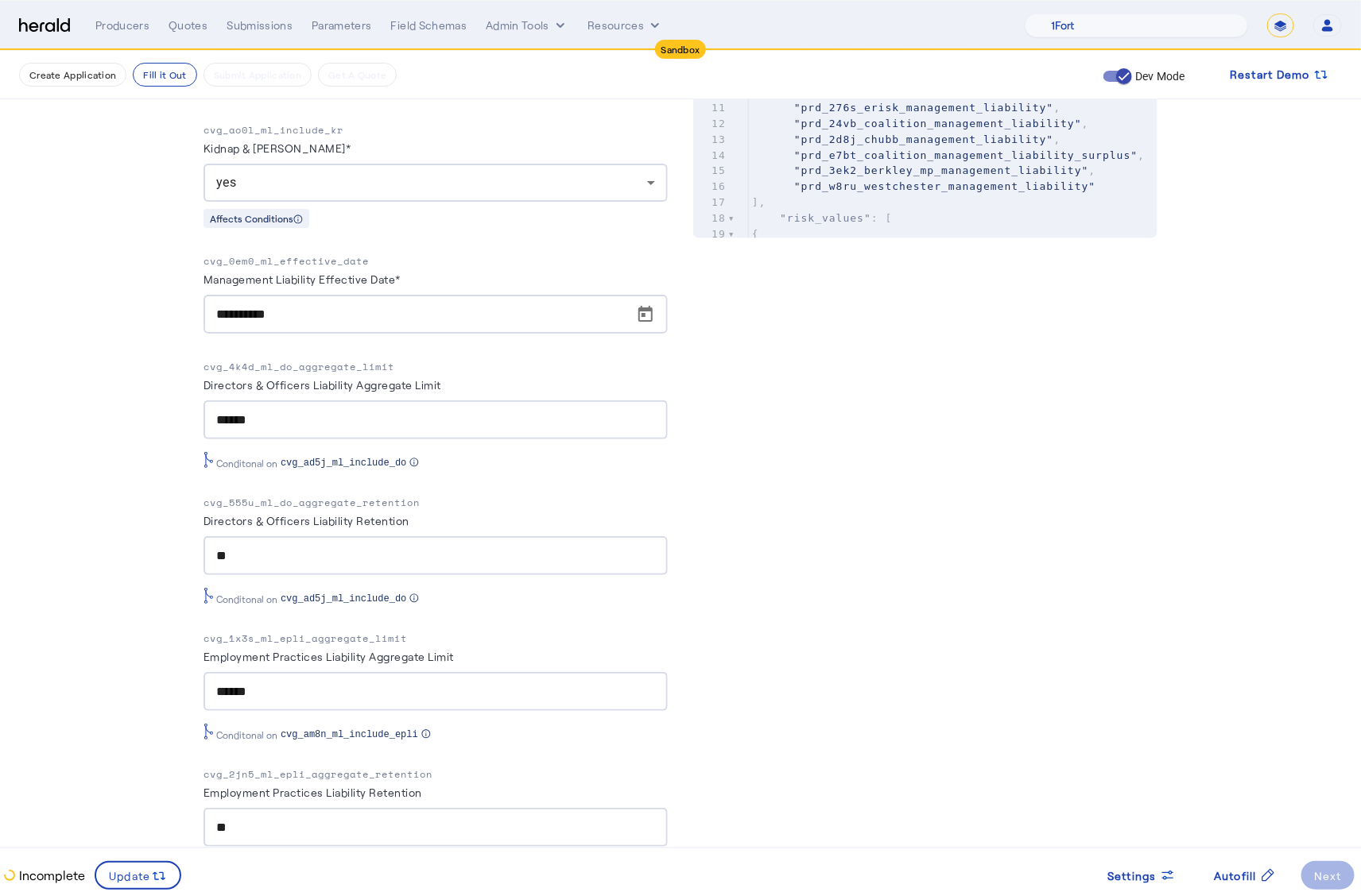
click at [361, 370] on p "cvg_4k4d_ml_do_aggregate_limit" at bounding box center [435, 366] width 464 height 16
copy p "cvg_4k4d_ml_do_aggregate_limit"
click at [369, 632] on p "cvg_1x3s_ml_epli_aggregate_limit" at bounding box center [435, 639] width 464 height 16
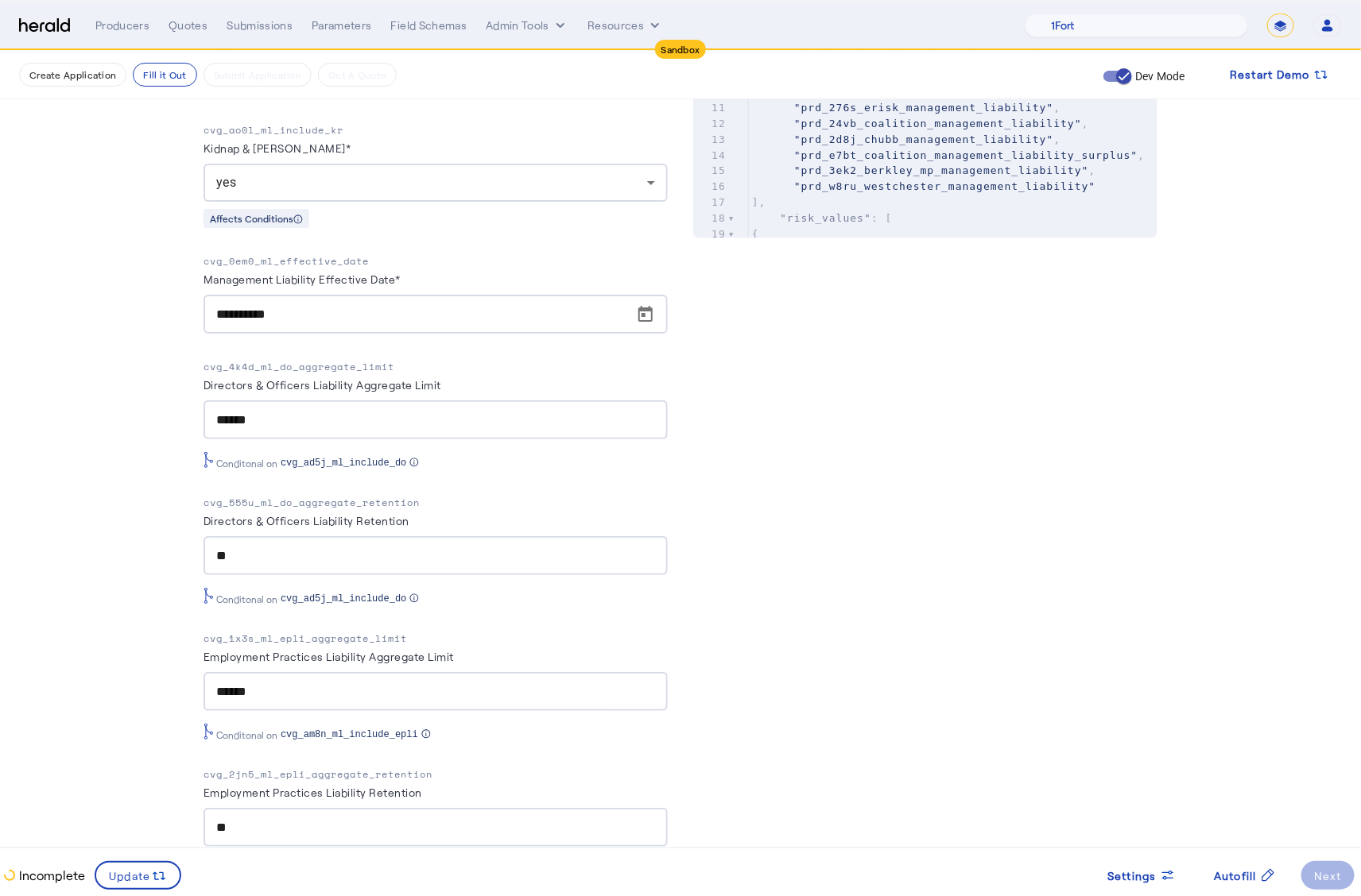
copy p "cvg_1x3s_ml_epli_aggregate_limit"
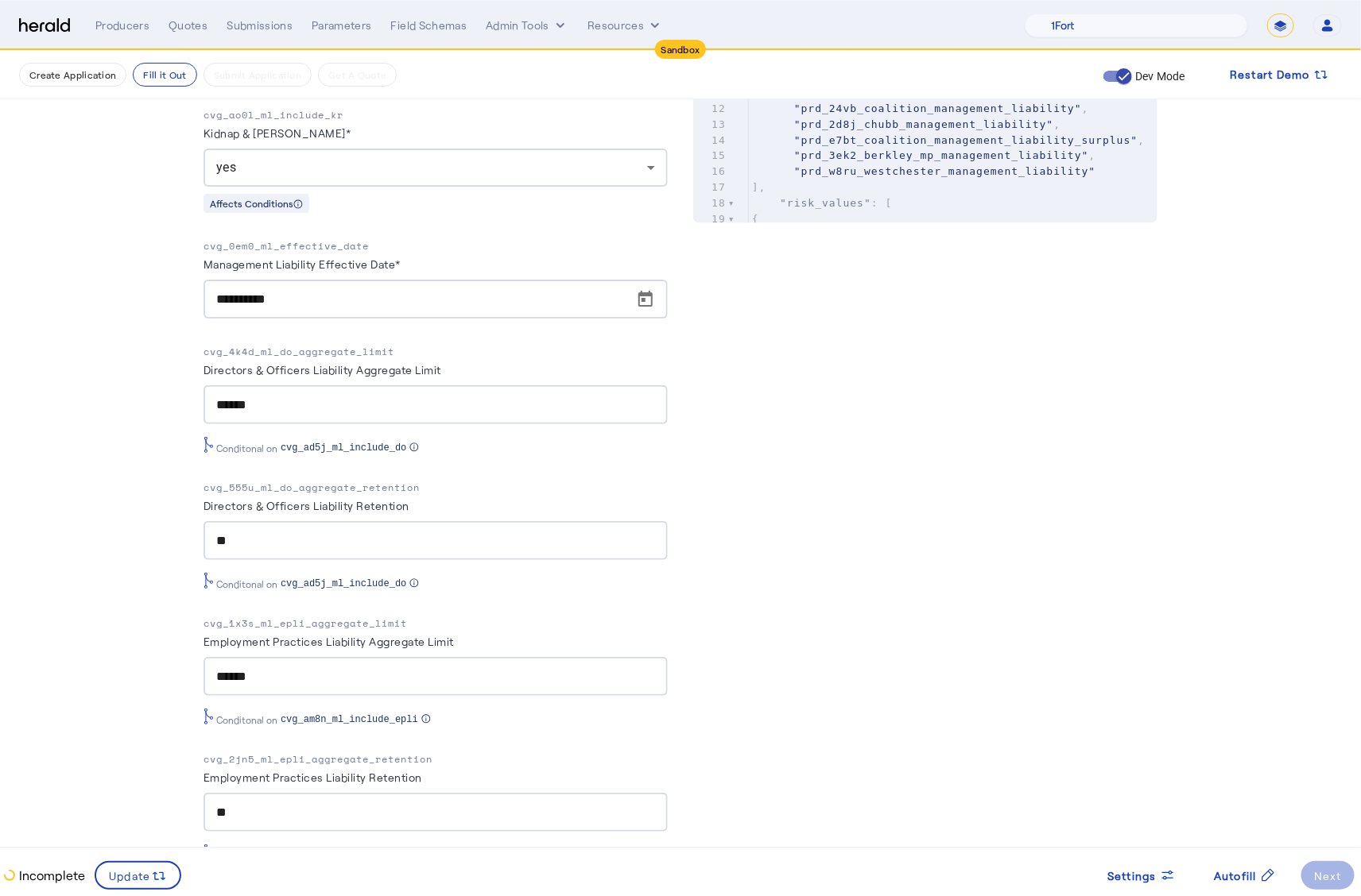
scroll to position [965, 0]
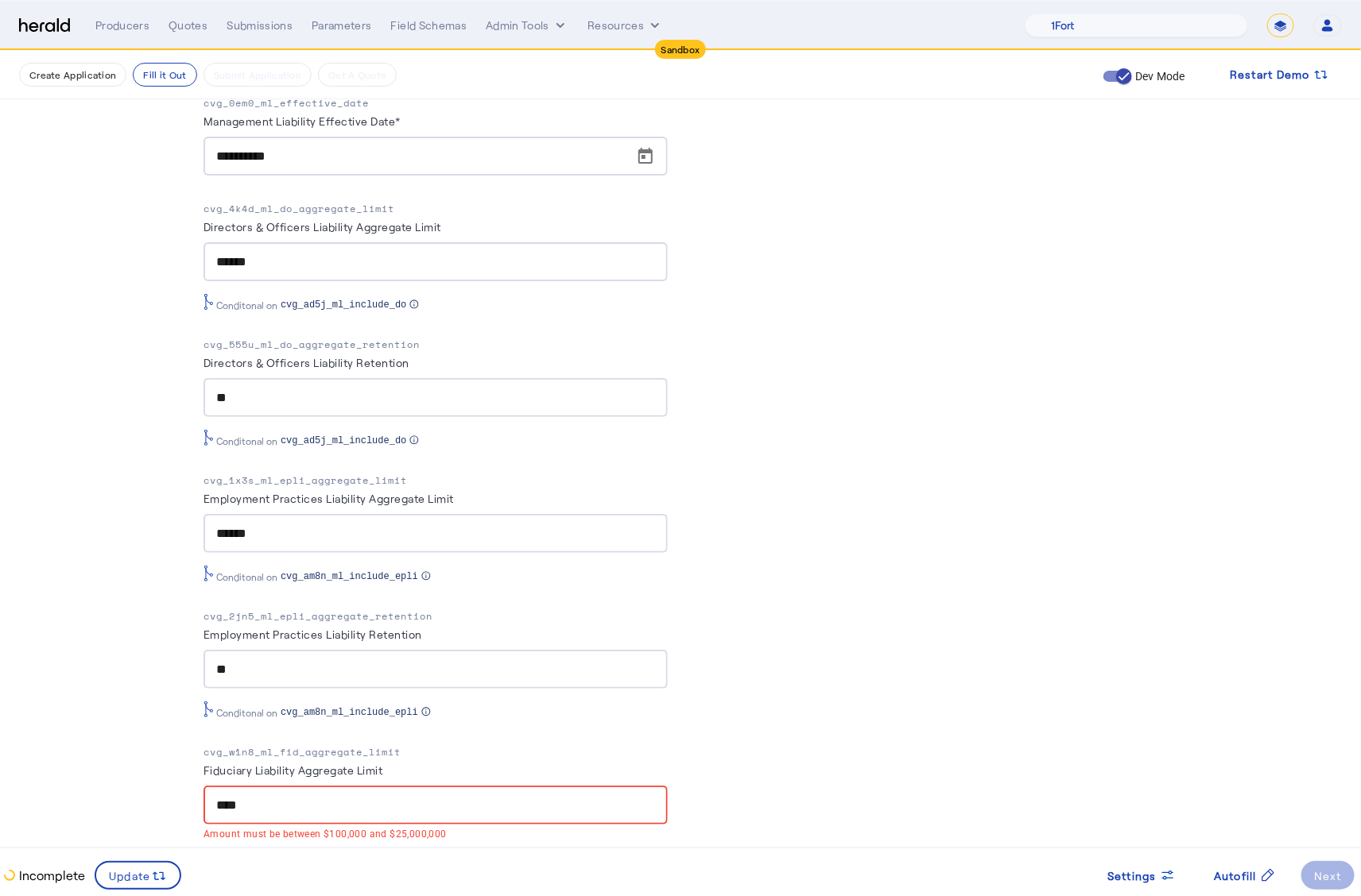
click at [356, 746] on p "cvg_w1n8_ml_fid_aggregate_limit" at bounding box center [435, 752] width 464 height 16
copy p "cvg_w1n8_ml_fid_aggregate_limit"
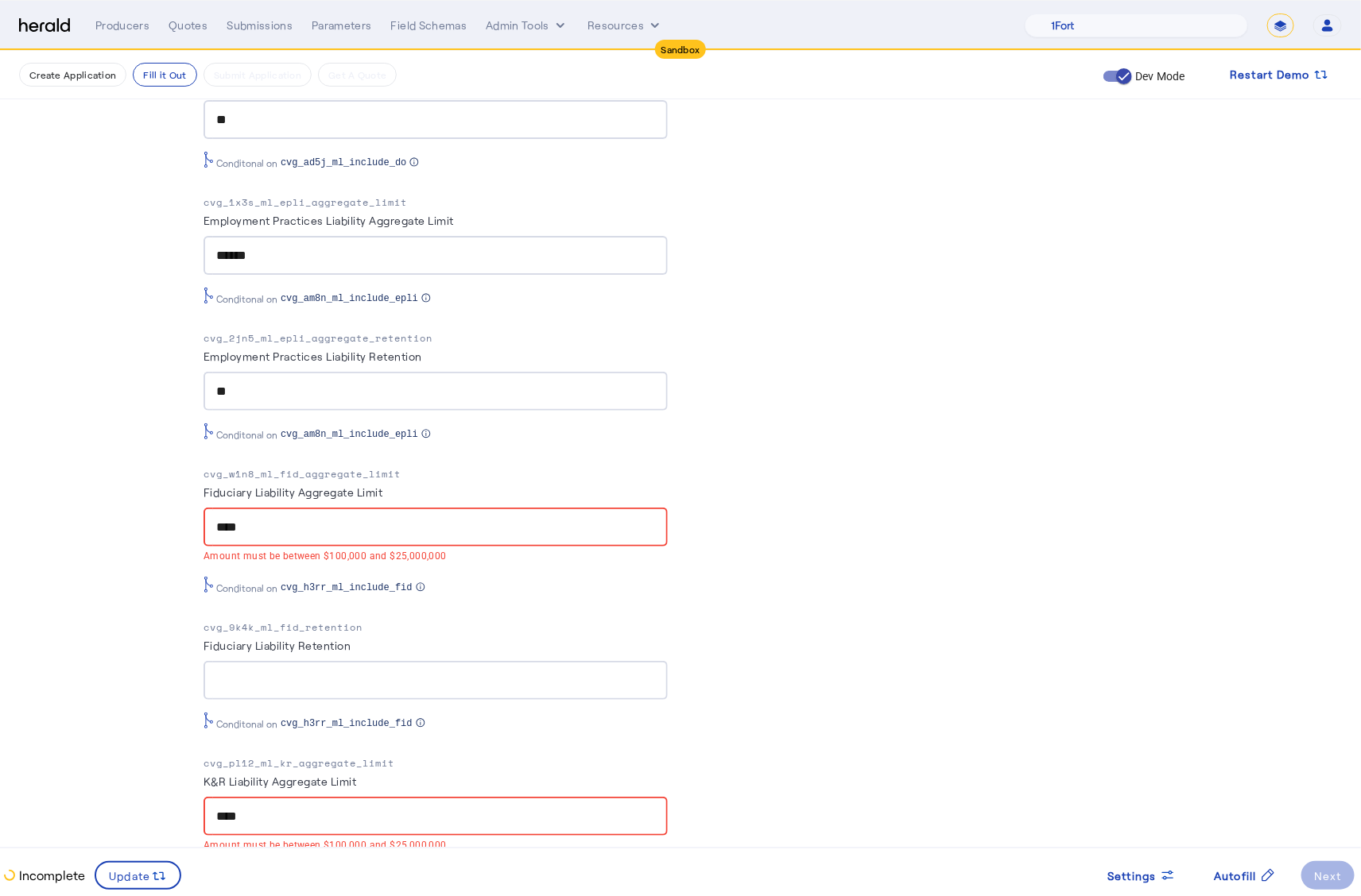
scroll to position [1306, 0]
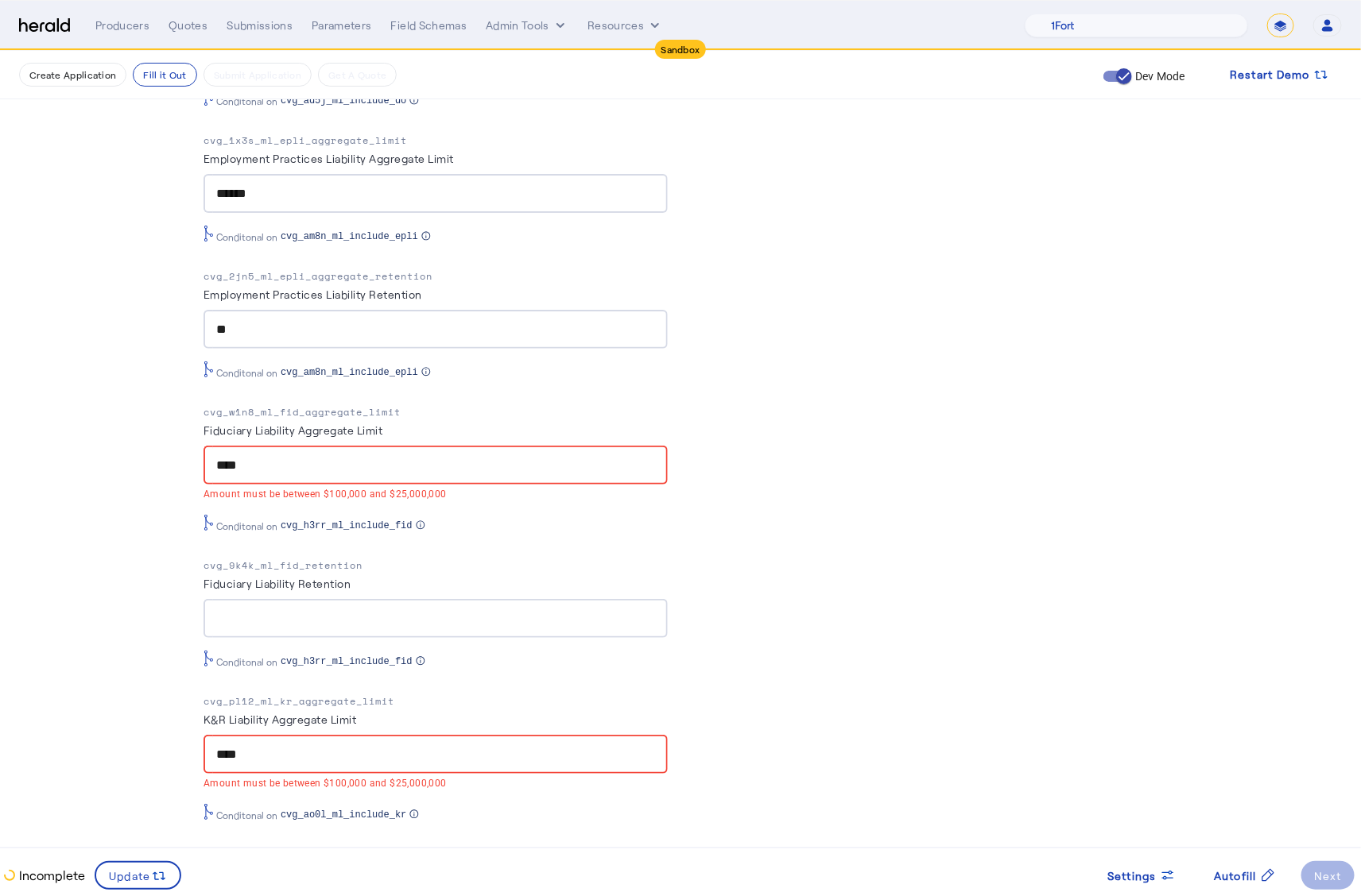
click at [333, 696] on p "cvg_pl12_ml_kr_aggregate_limit" at bounding box center [435, 701] width 464 height 16
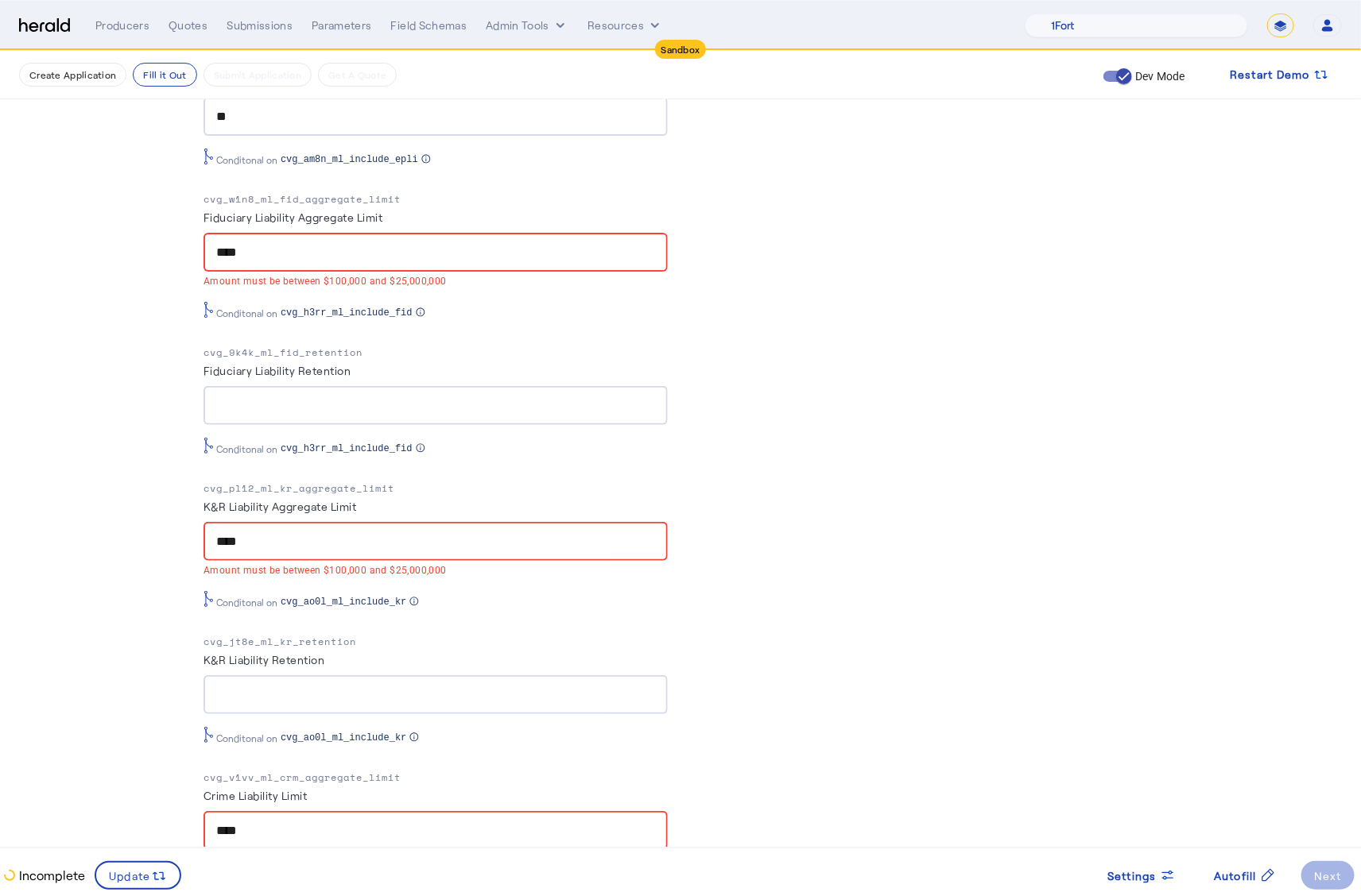
scroll to position [1520, 0]
click at [322, 773] on p "cvg_v1vv_ml_crm_aggregate_limit" at bounding box center [435, 777] width 464 height 16
copy p "cvg_v1vv_ml_crm_aggregate_limit"
click at [324, 481] on p "cvg_pl12_ml_kr_aggregate_limit" at bounding box center [435, 487] width 464 height 16
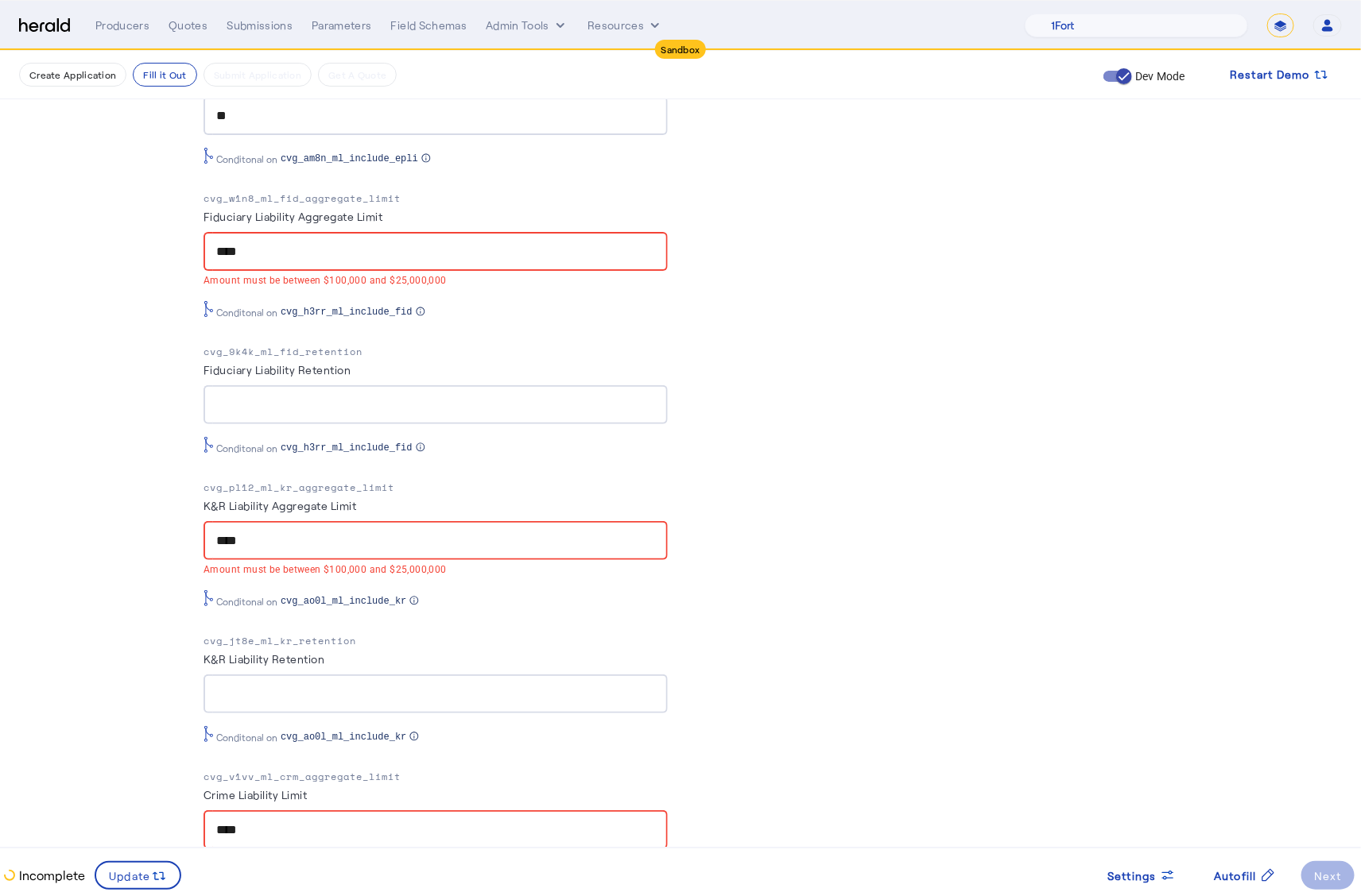
click at [324, 481] on p "cvg_pl12_ml_kr_aggregate_limit" at bounding box center [435, 487] width 464 height 16
click at [322, 481] on p "cvg_pl12_ml_kr_aggregate_limit" at bounding box center [435, 487] width 464 height 16
copy p "cvg_pl12_ml_kr_aggregate_limit"
click at [345, 531] on input "****" at bounding box center [435, 541] width 438 height 19
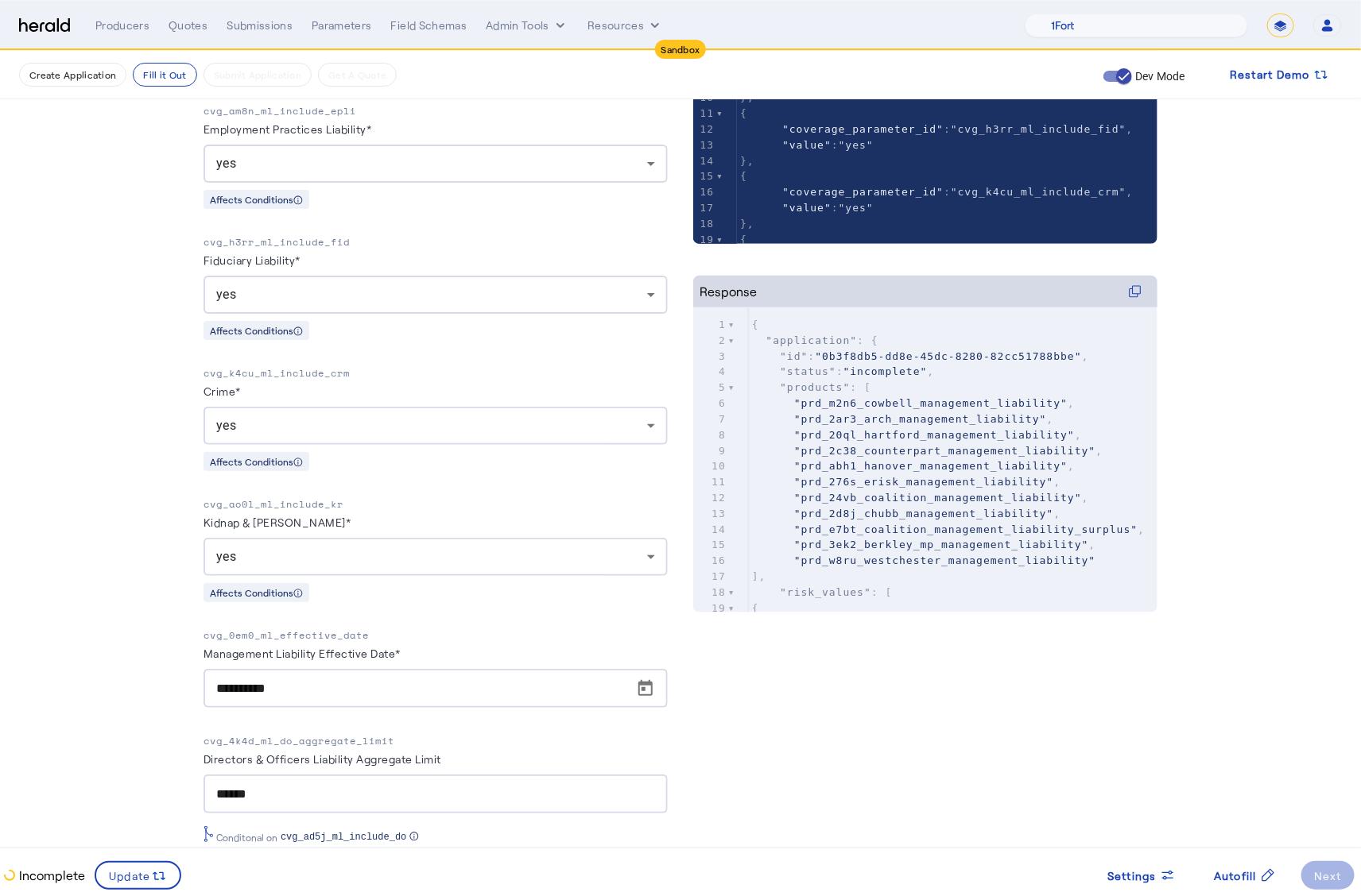
scroll to position [436, 0]
click at [626, 646] on div "Management Liability Effective Date*" at bounding box center [435, 654] width 464 height 25
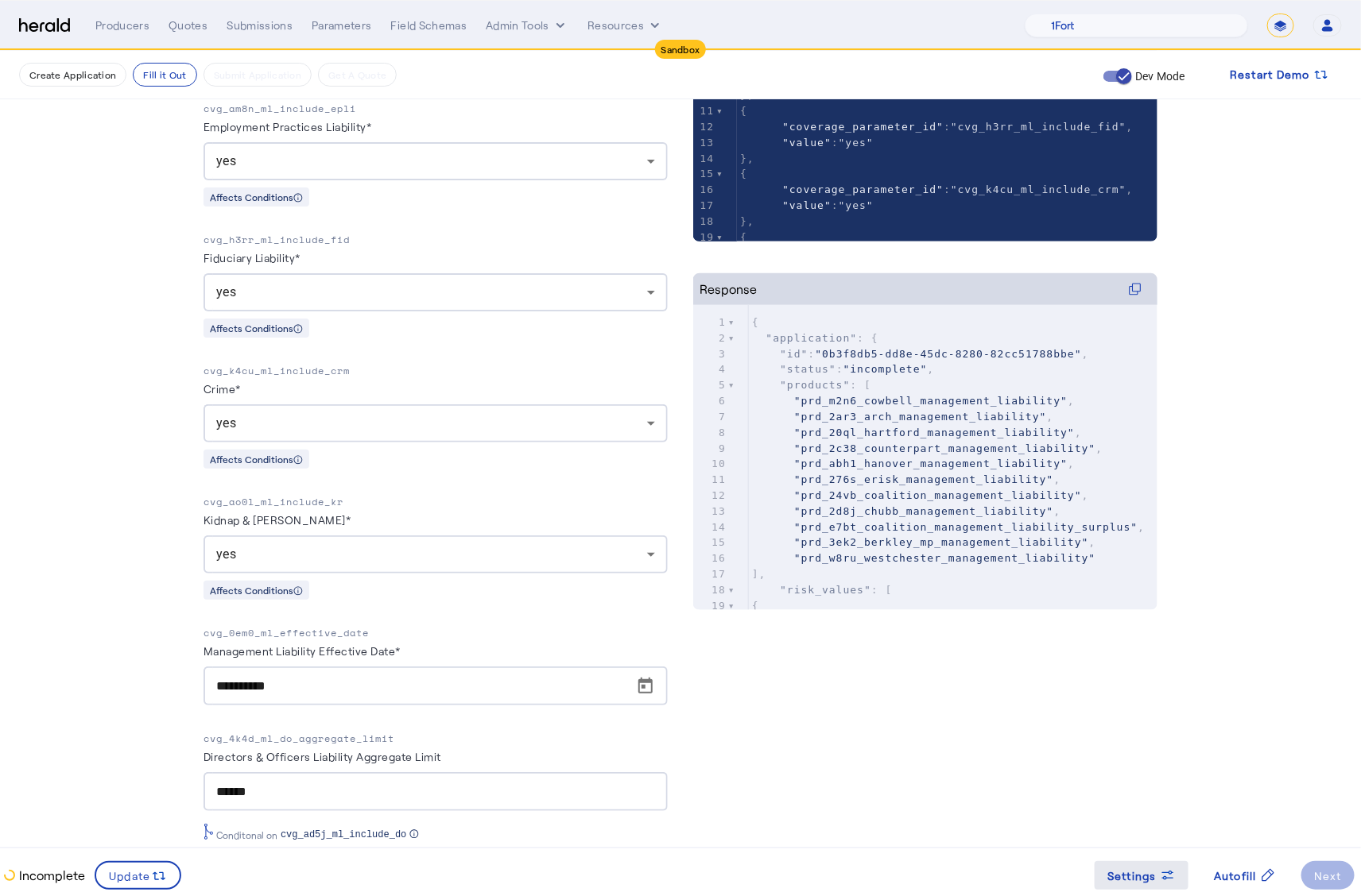
click at [1130, 873] on span "Settings" at bounding box center [1132, 876] width 49 height 17
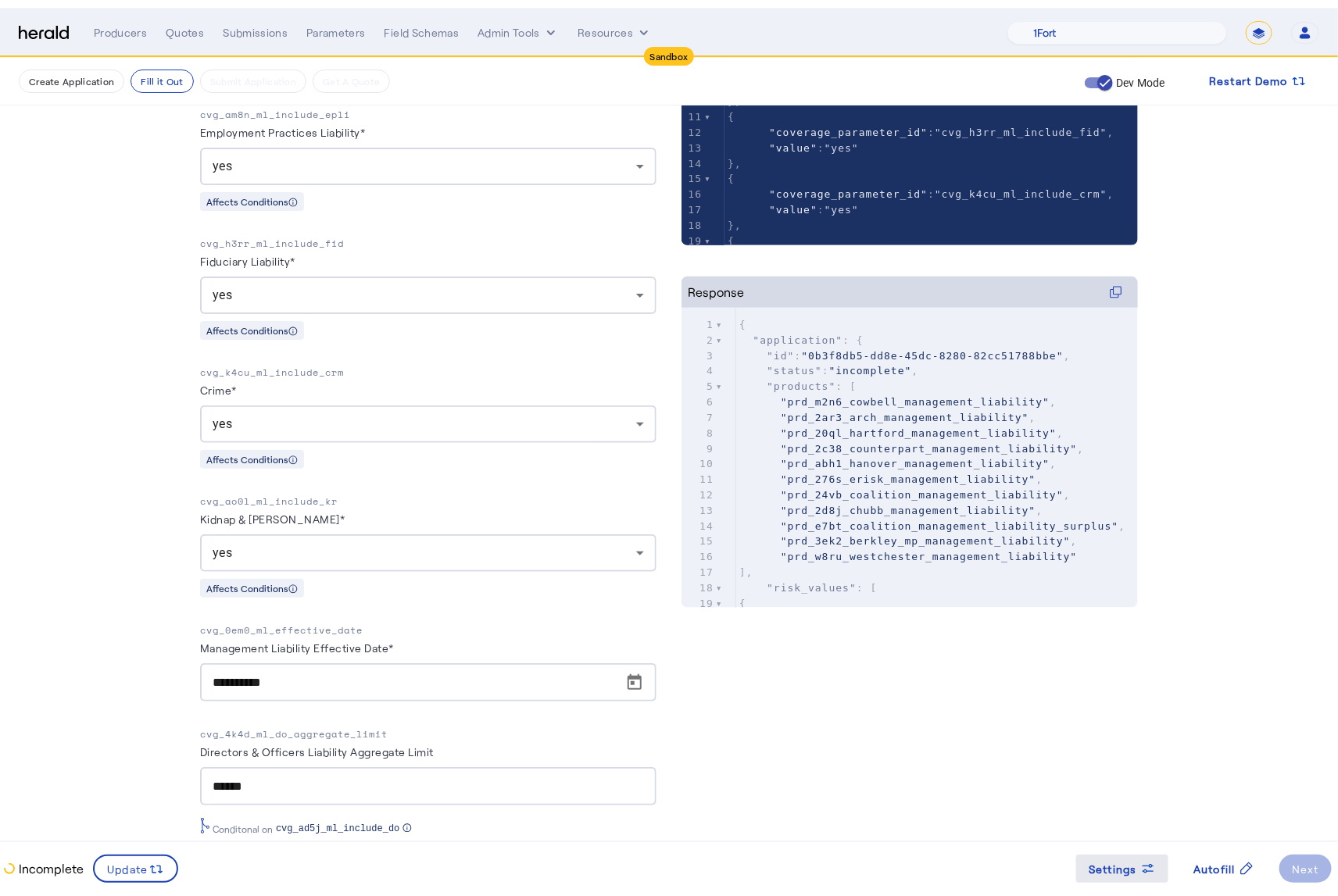
scroll to position [0, 0]
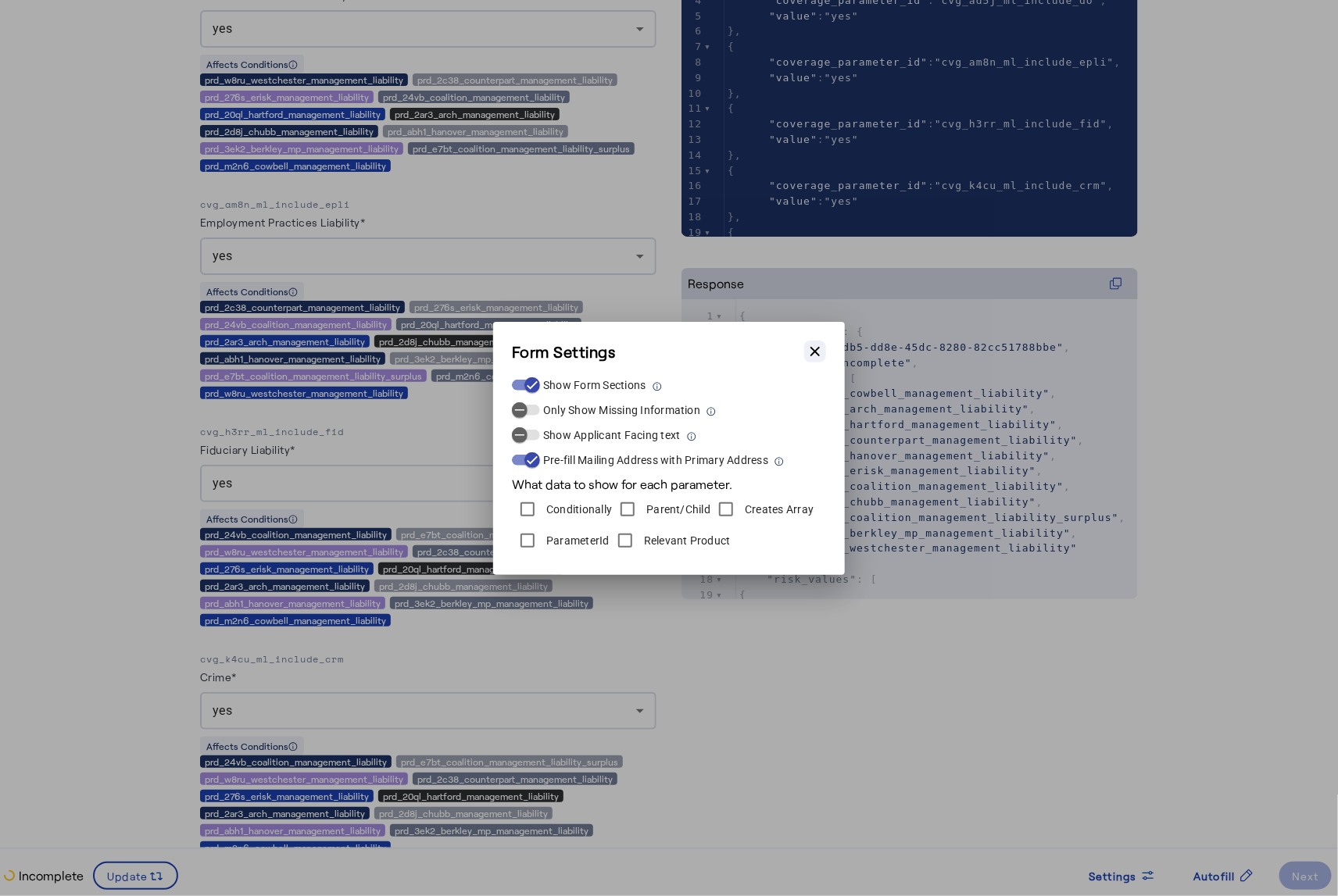
click at [811, 350] on icon "button" at bounding box center [815, 351] width 16 height 16
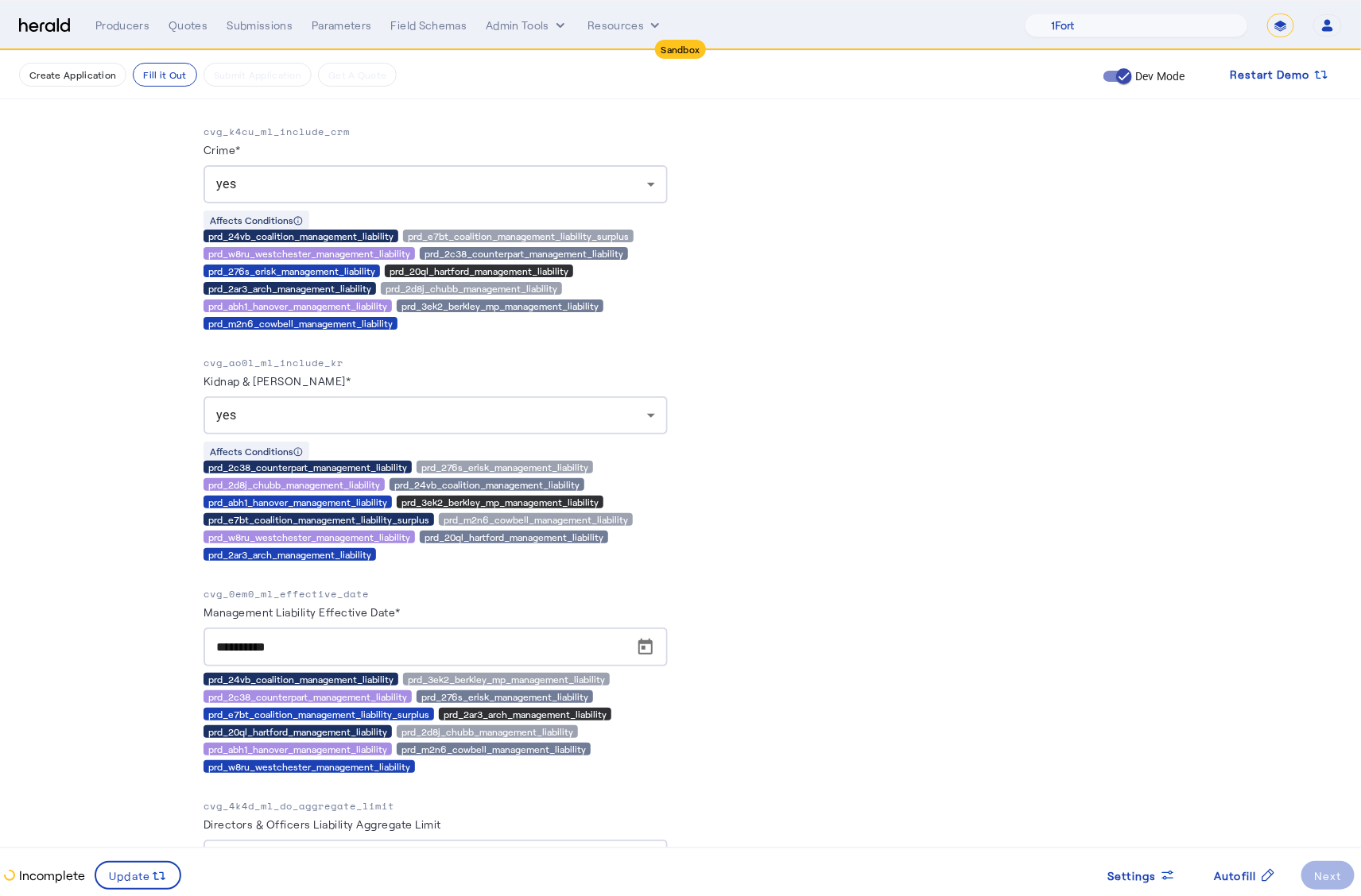
scroll to position [982, 0]
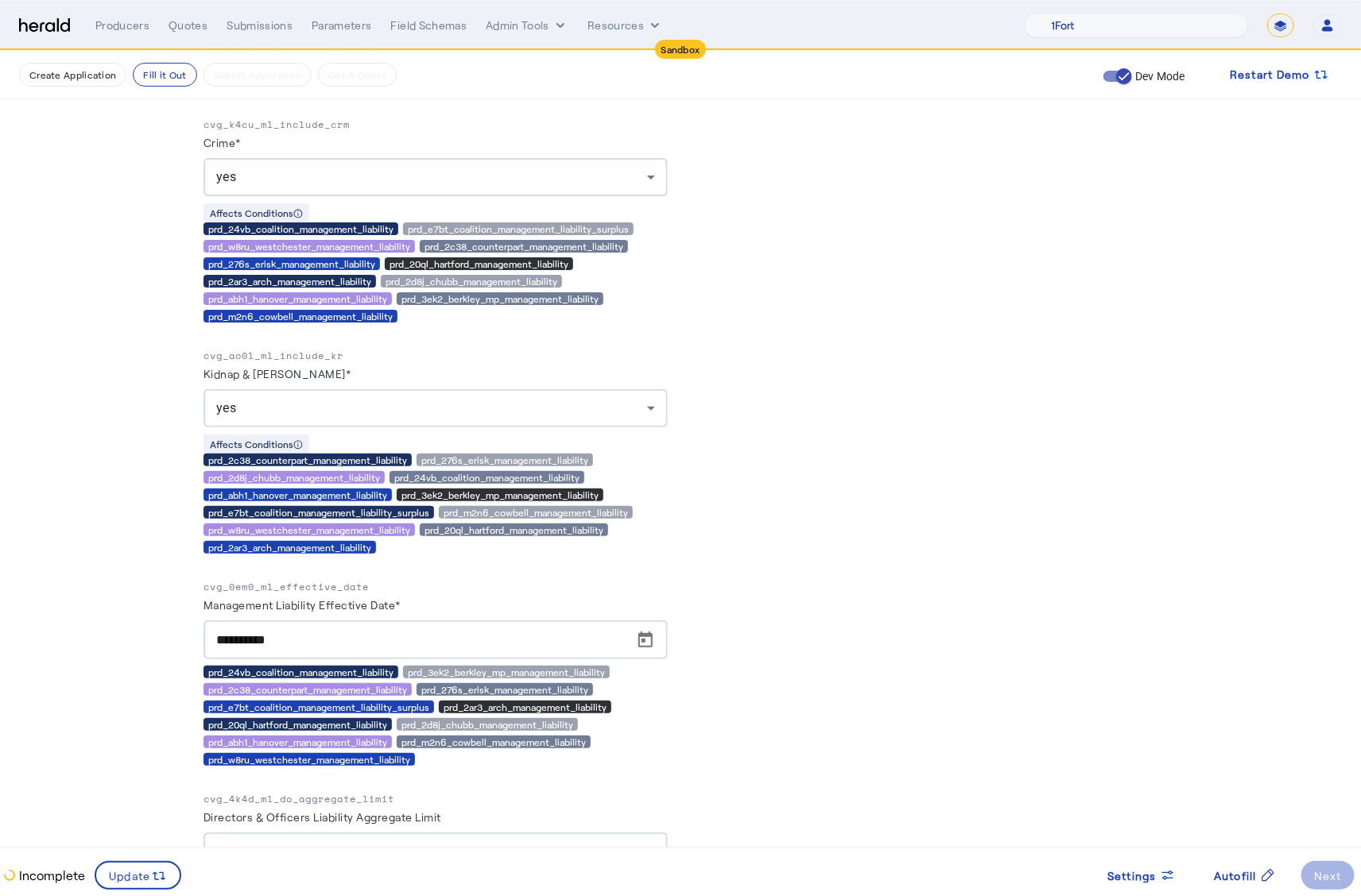
click at [339, 585] on p "cvg_0em0_ml_effective_date" at bounding box center [435, 587] width 464 height 16
click at [339, 584] on p "cvg_0em0_ml_effective_date" at bounding box center [435, 587] width 464 height 16
copy p "cvg_0em0_ml_effective_date"
click at [52, 29] on img at bounding box center [45, 26] width 51 height 15
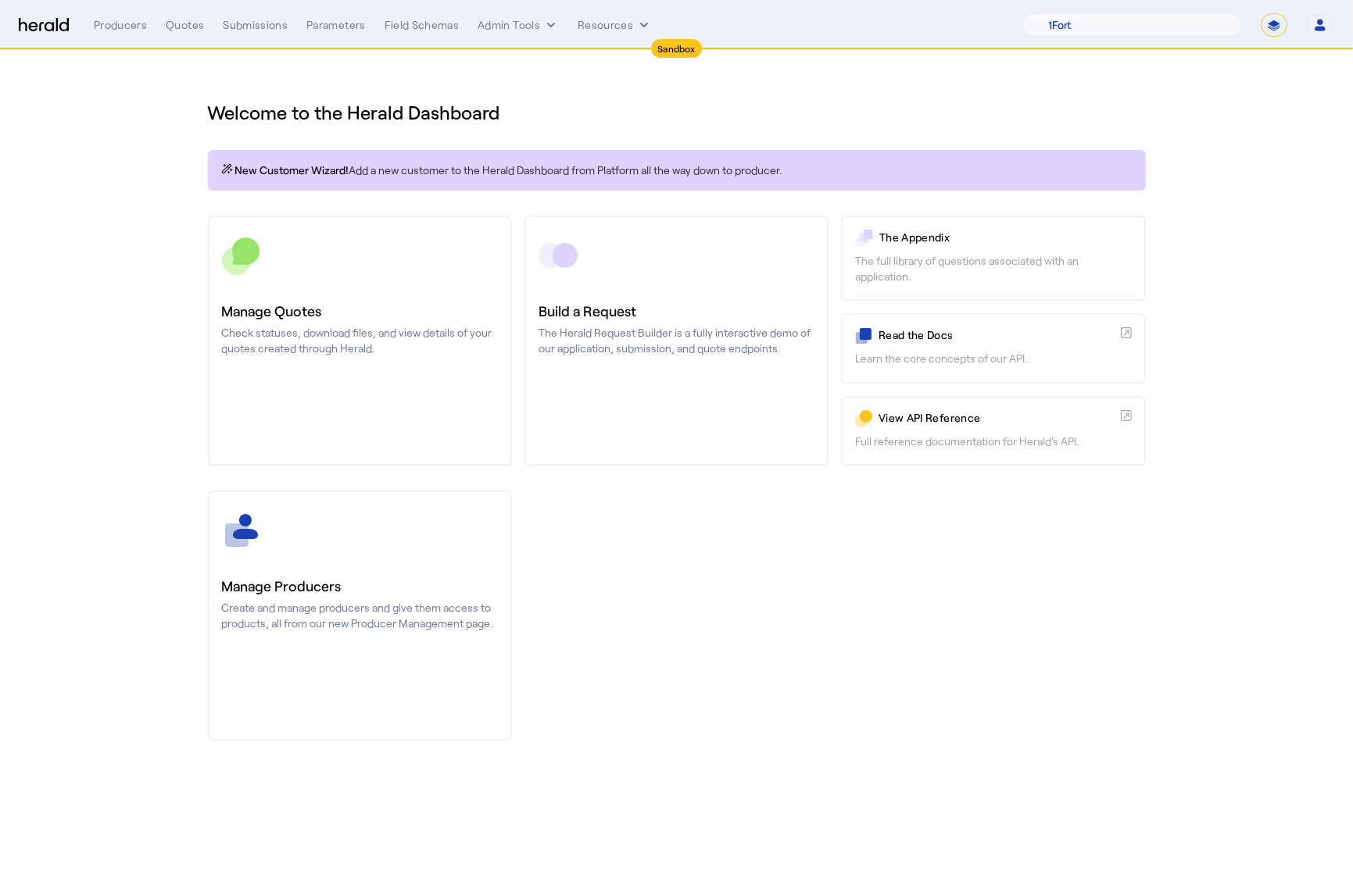
click at [1280, 19] on select "**********" at bounding box center [1274, 25] width 27 height 23
select select "**********"
click at [1261, 13] on select "**********" at bounding box center [1274, 25] width 27 height 23
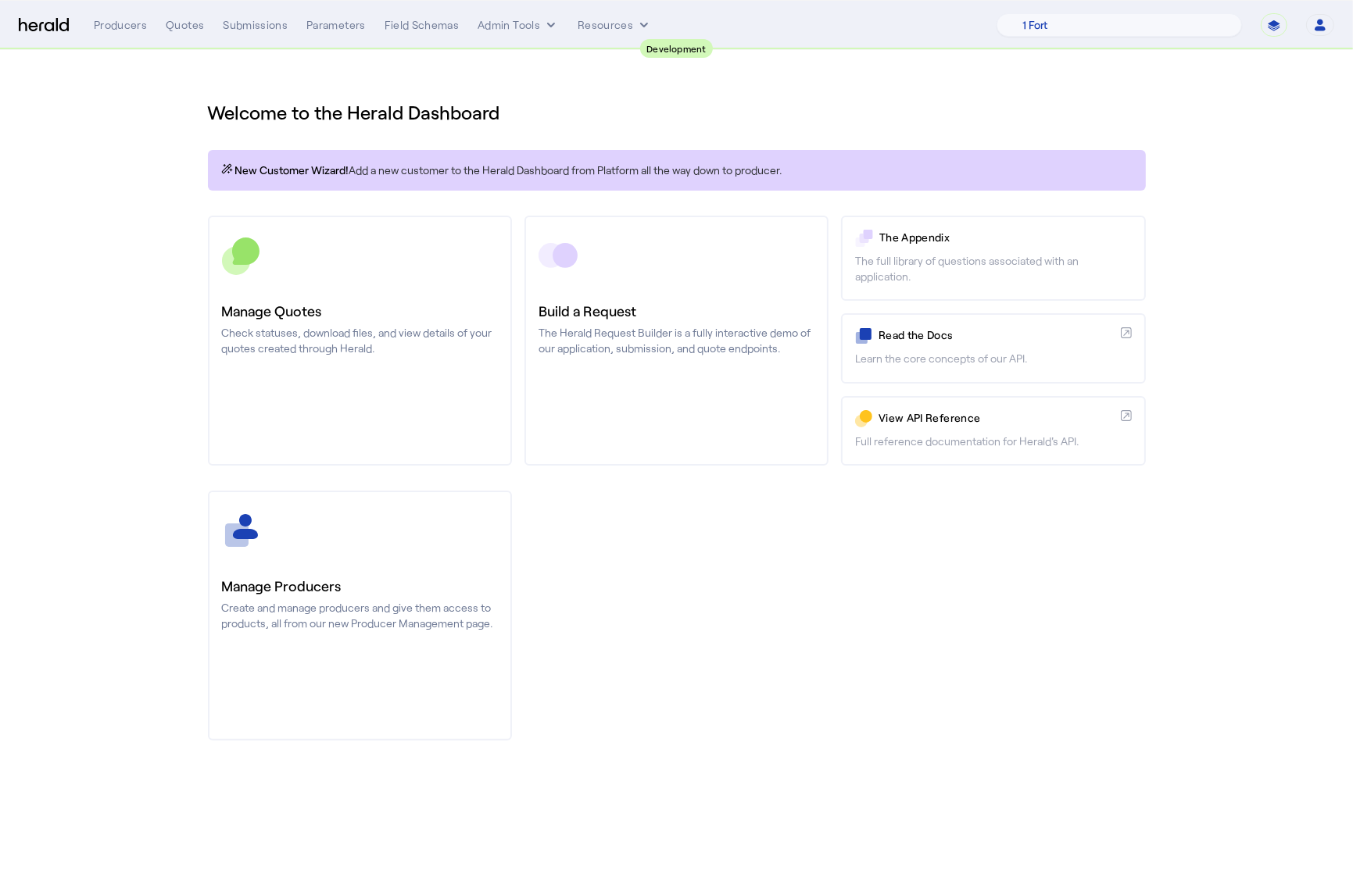
drag, startPoint x: 701, startPoint y: 621, endPoint x: 671, endPoint y: 526, distance: 99.6
click at [701, 621] on div "Manage Producers Create and manage producers and give them access to products, …" at bounding box center [676, 616] width 938 height 250
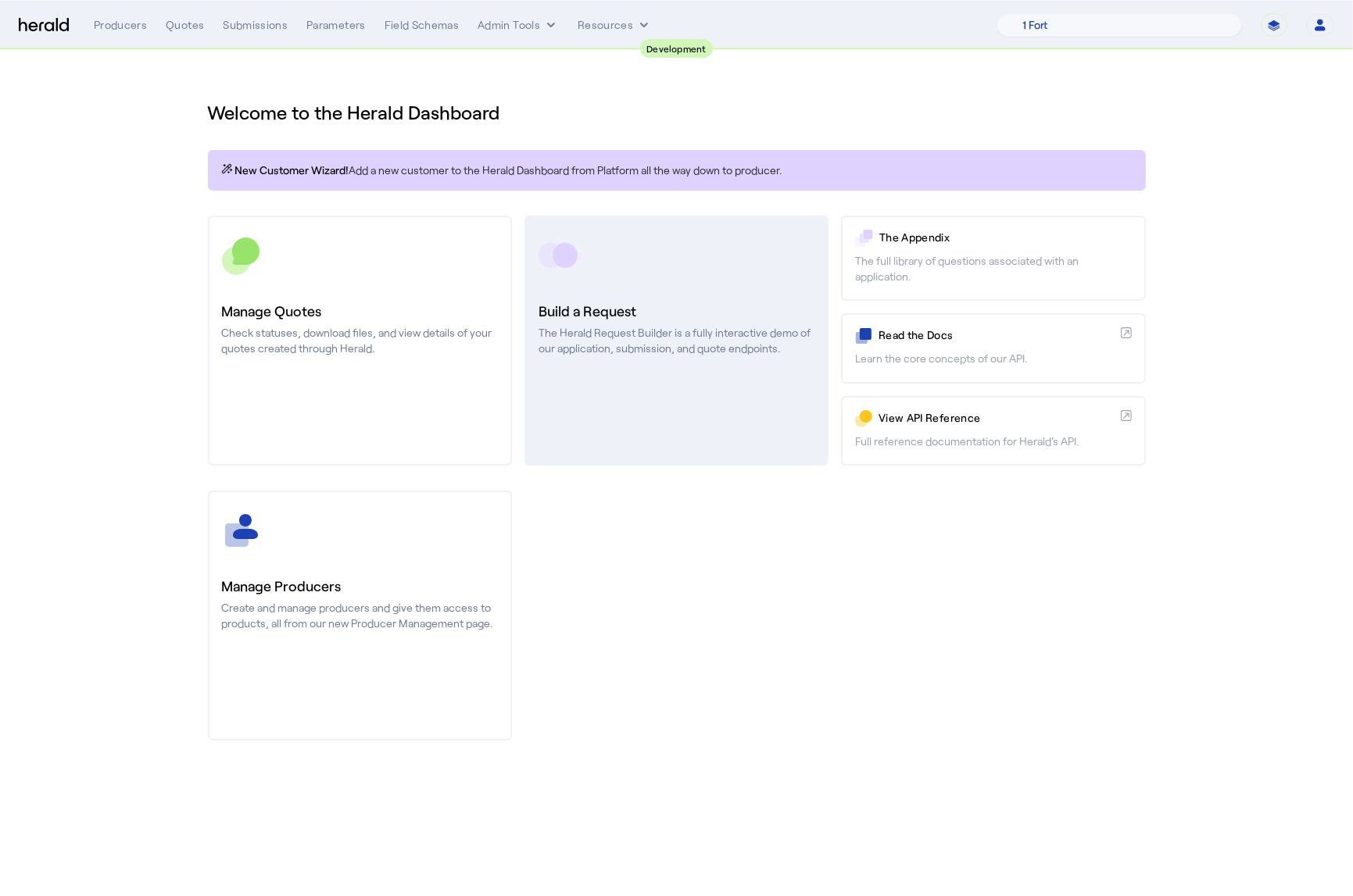
click at [650, 384] on link "Build a Request The Herald Request Builder is a fully interactive demo of our a…" at bounding box center [676, 340] width 304 height 250
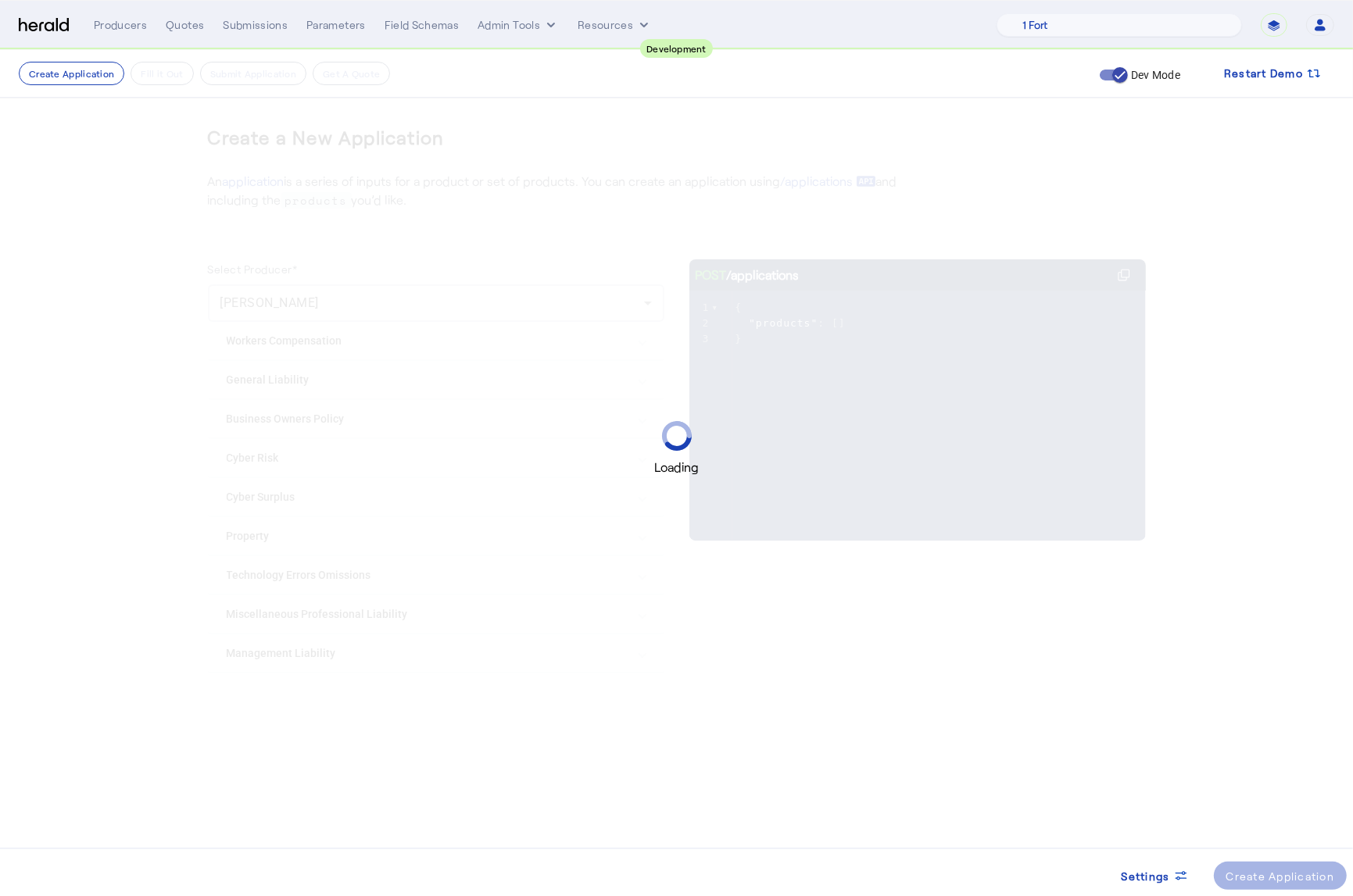
click at [365, 664] on div "Loading" at bounding box center [676, 448] width 1353 height 896
click at [293, 658] on div "Loading" at bounding box center [676, 448] width 1353 height 896
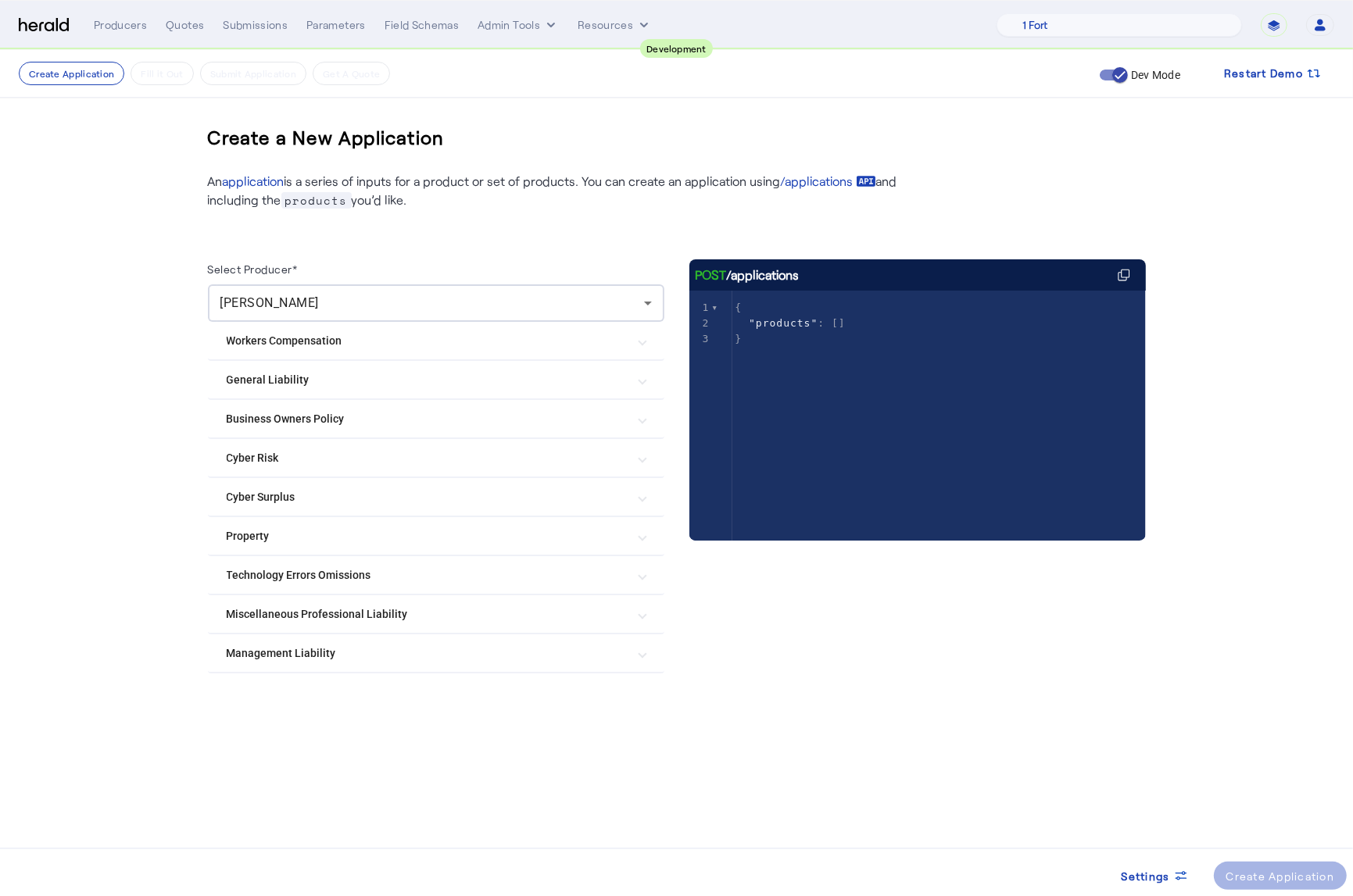
click at [293, 656] on Liability "Management Liability" at bounding box center [426, 654] width 400 height 17
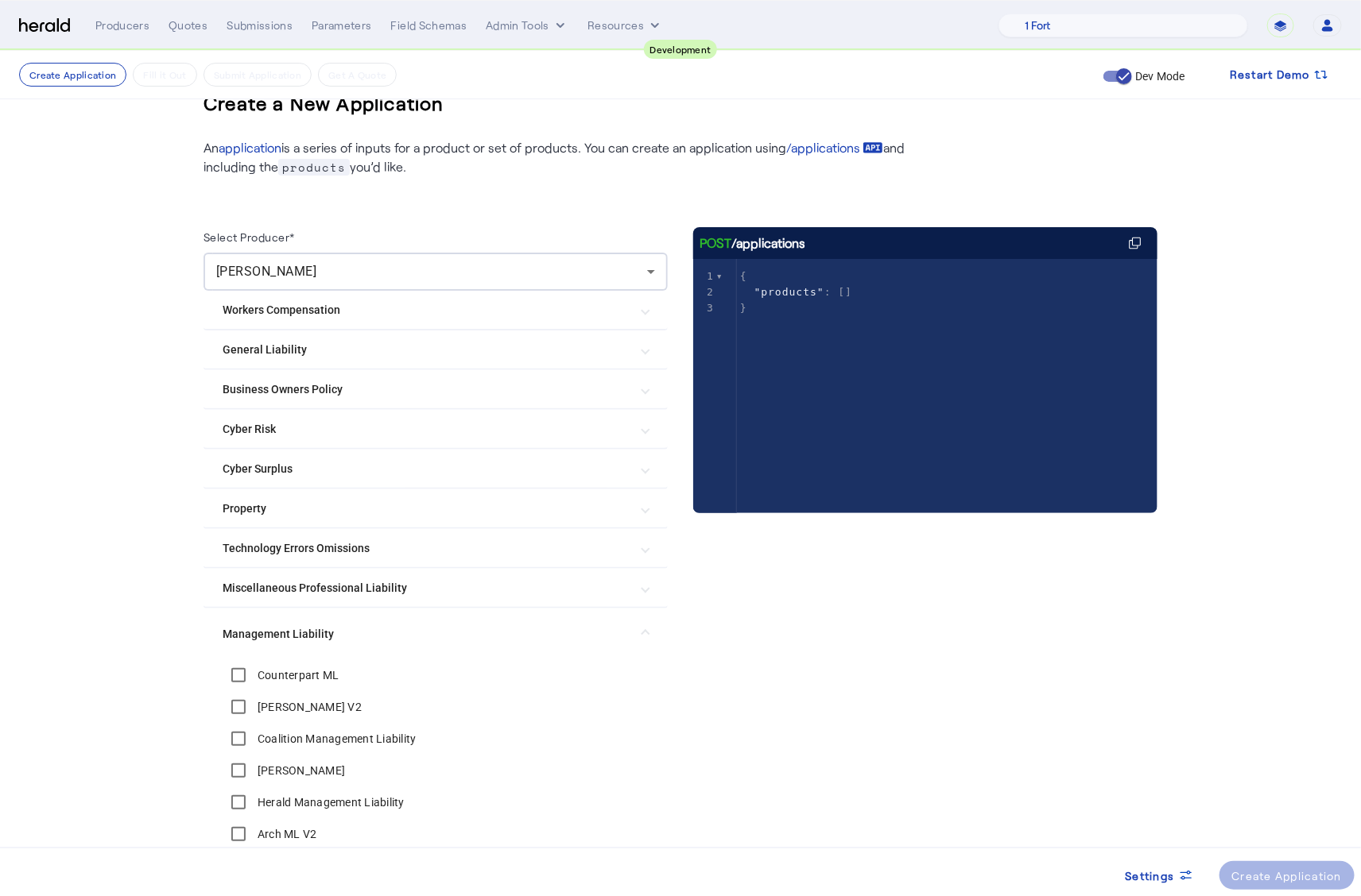
scroll to position [596, 0]
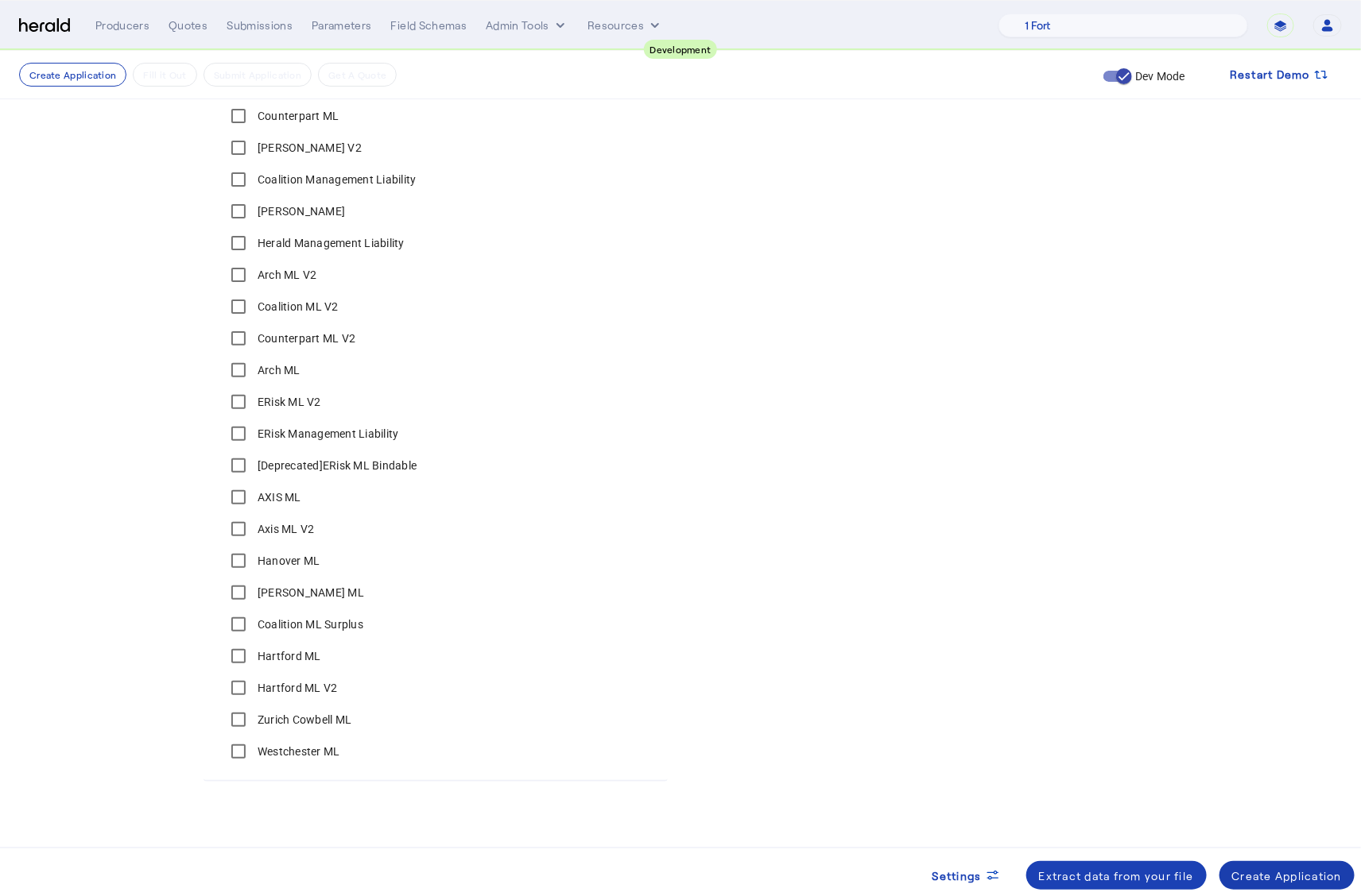
click at [1275, 881] on div "Create Application" at bounding box center [1287, 876] width 111 height 17
